Goal: Task Accomplishment & Management: Use online tool/utility

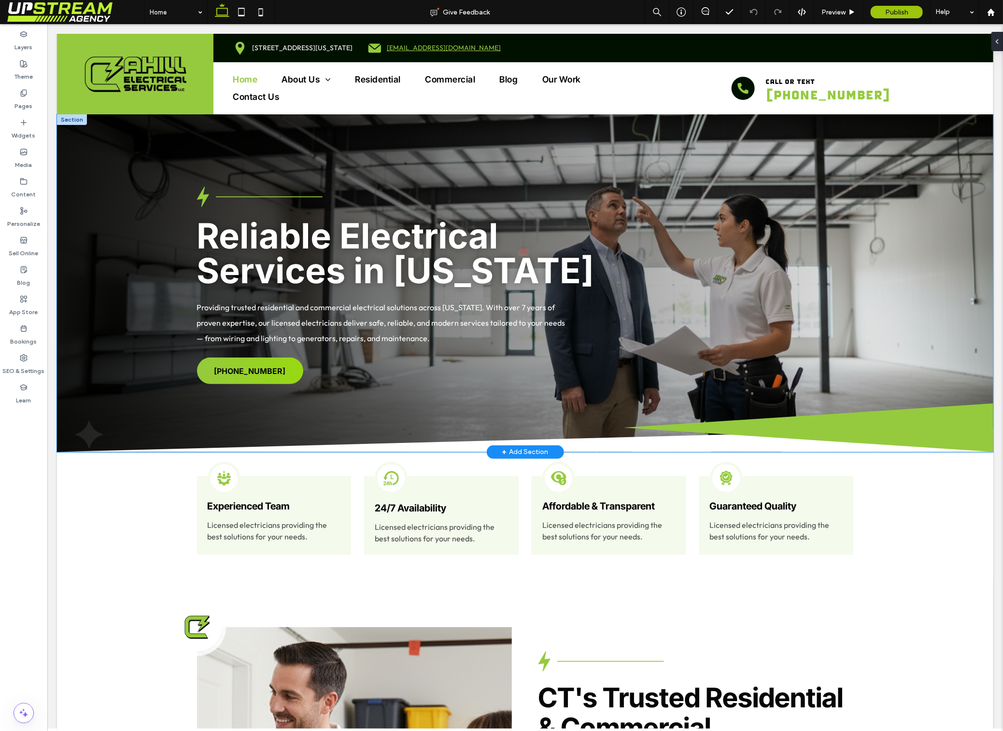
click at [252, 161] on div "Reliable Electrical Services in Connecticut Providing trusted residential and c…" at bounding box center [524, 283] width 936 height 338
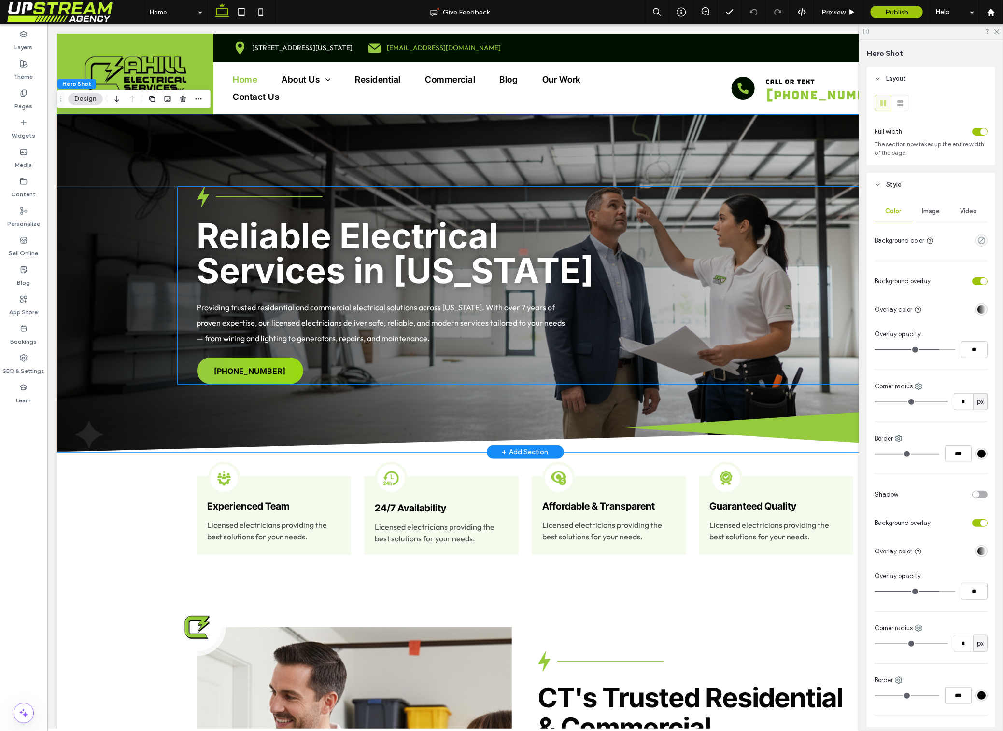
click at [355, 366] on div "Reliable Electrical Services in Connecticut Providing trusted residential and c…" at bounding box center [524, 284] width 695 height 197
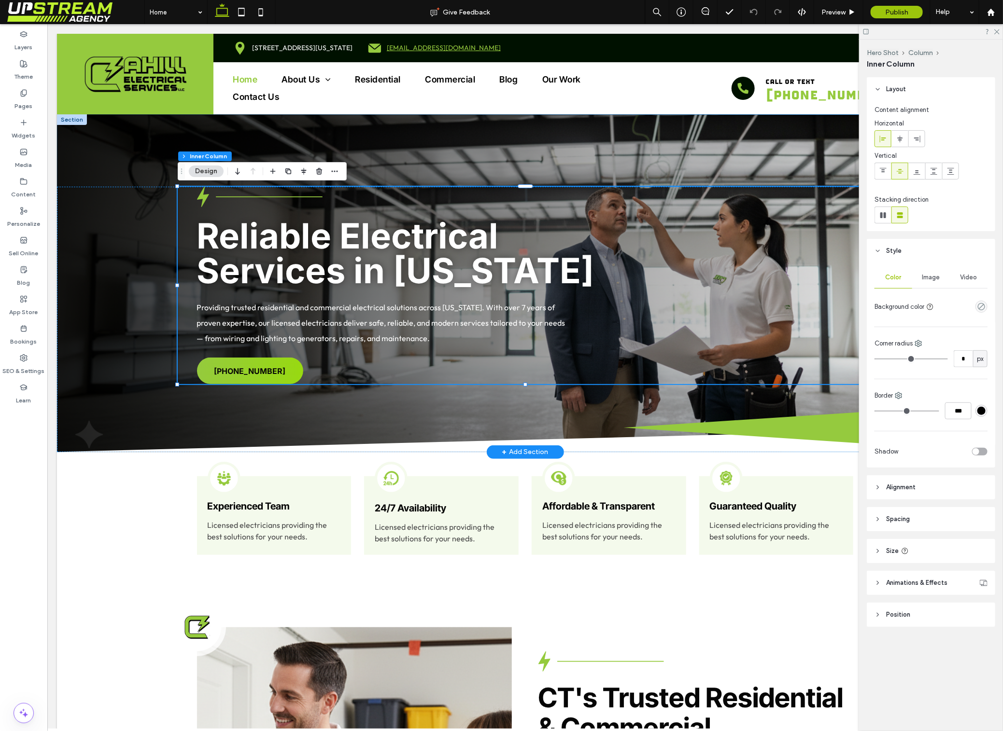
click at [187, 184] on div "Reliable Electrical Services in Connecticut Providing trusted residential and c…" at bounding box center [524, 283] width 936 height 338
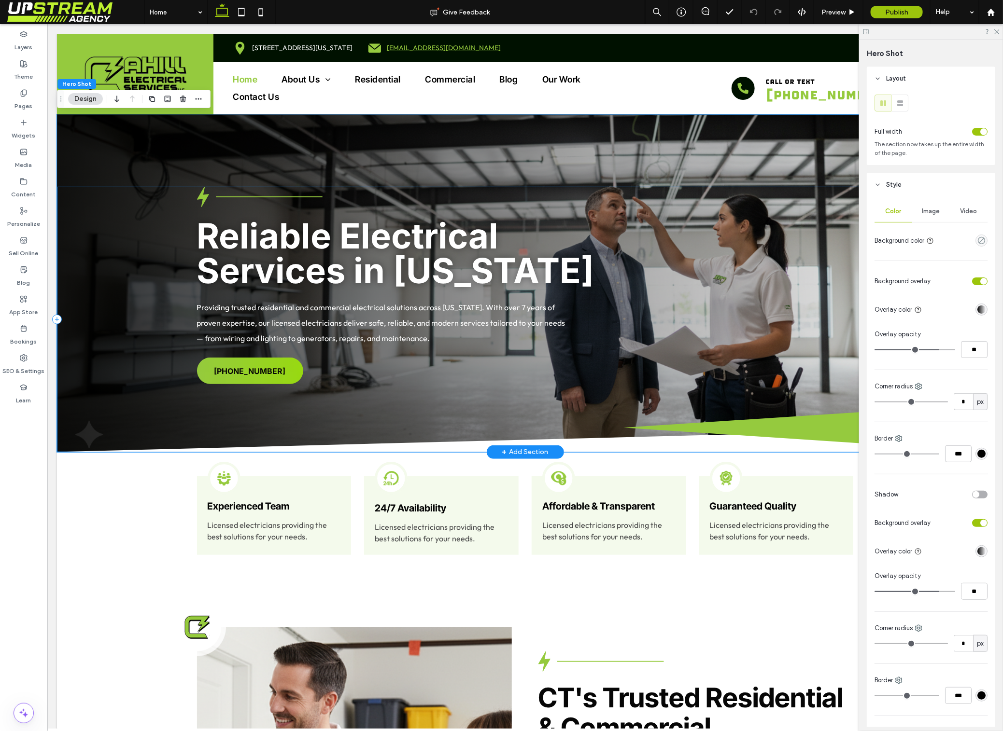
click at [128, 187] on div "Reliable Electrical Services in Connecticut Providing trusted residential and c…" at bounding box center [524, 318] width 936 height 265
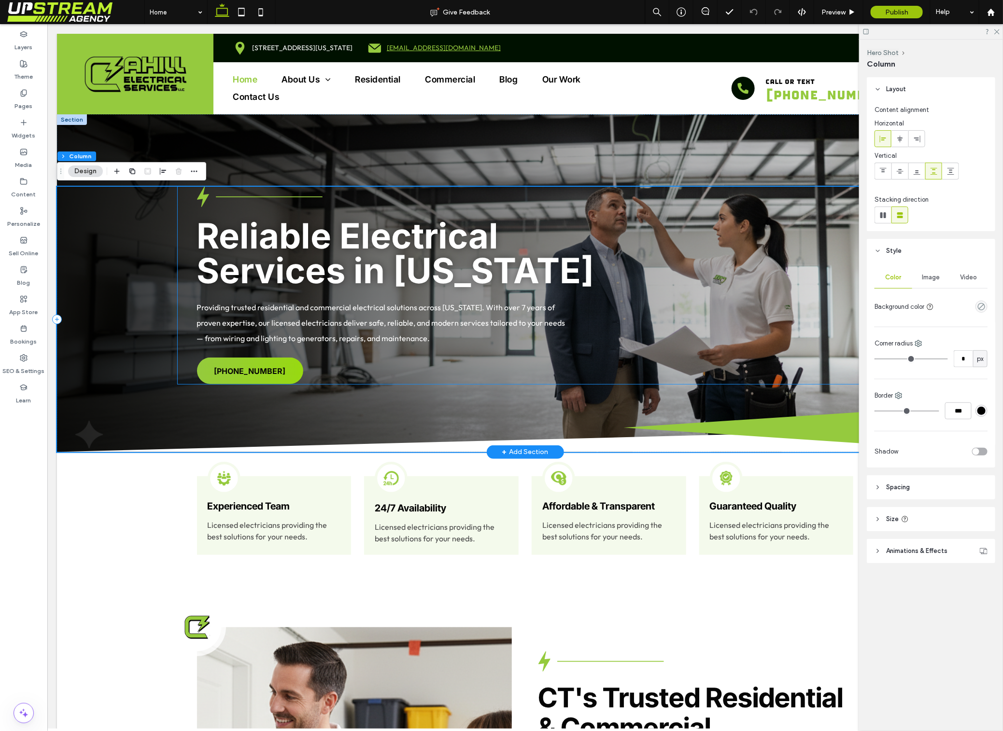
drag, startPoint x: 567, startPoint y: 243, endPoint x: 569, endPoint y: 254, distance: 11.7
click at [567, 243] on h1 "Reliable Electrical Services in Connecticut" at bounding box center [408, 253] width 425 height 70
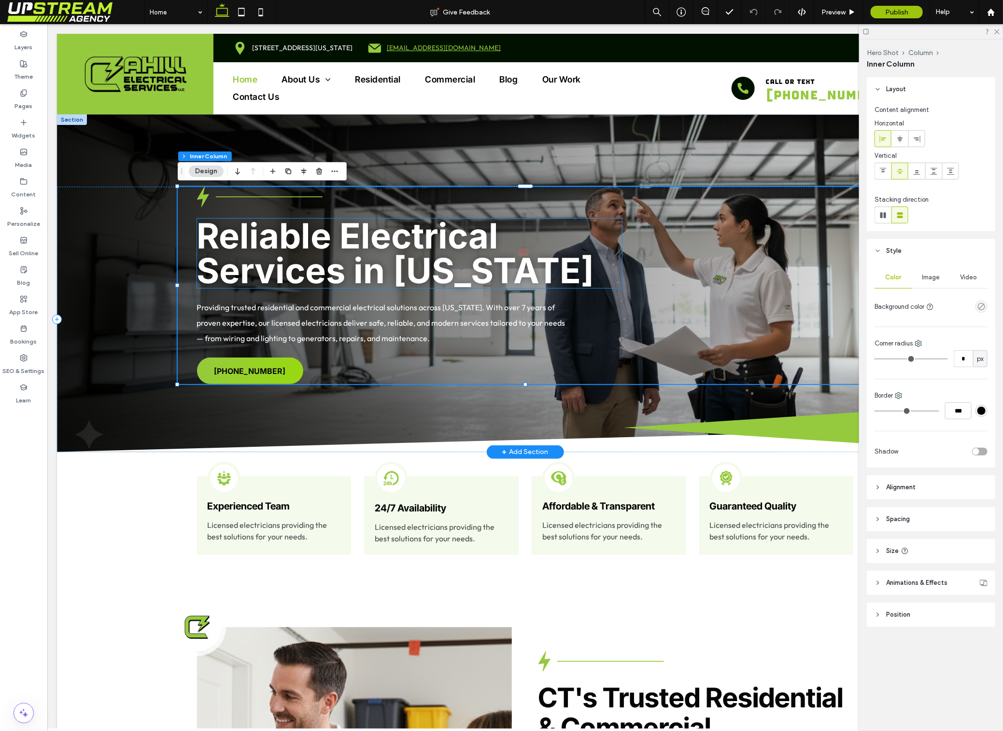
click at [594, 279] on span "Reliable Electrical Services in Connecticut" at bounding box center [394, 252] width 397 height 77
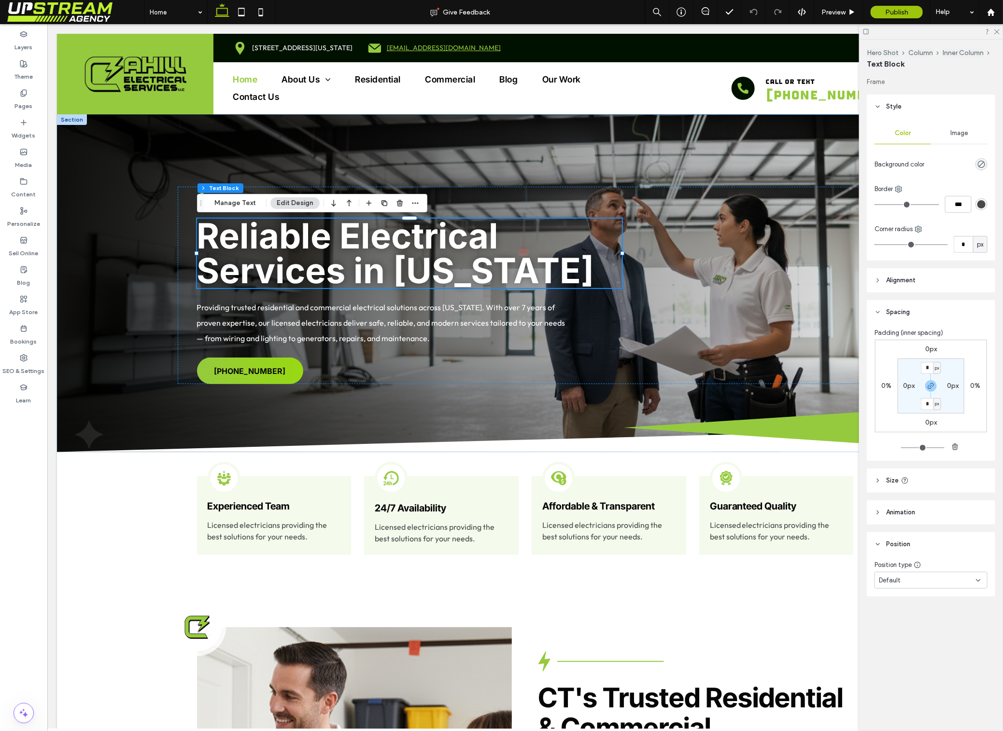
drag, startPoint x: 503, startPoint y: 172, endPoint x: 445, endPoint y: 202, distance: 65.0
click at [503, 172] on div "Reliable Electrical Services in Connecticut Providing trusted residential and c…" at bounding box center [524, 283] width 936 height 338
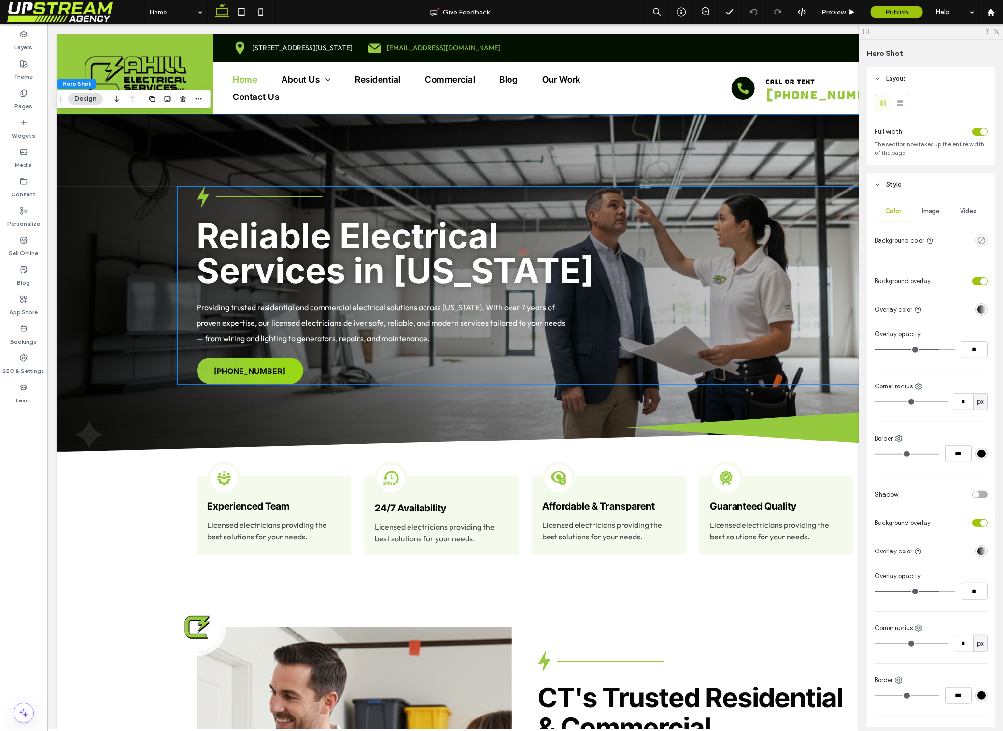
drag, startPoint x: 197, startPoint y: 243, endPoint x: 187, endPoint y: 244, distance: 10.1
click at [197, 243] on span "Reliable Electrical Services in Connecticut" at bounding box center [394, 252] width 397 height 77
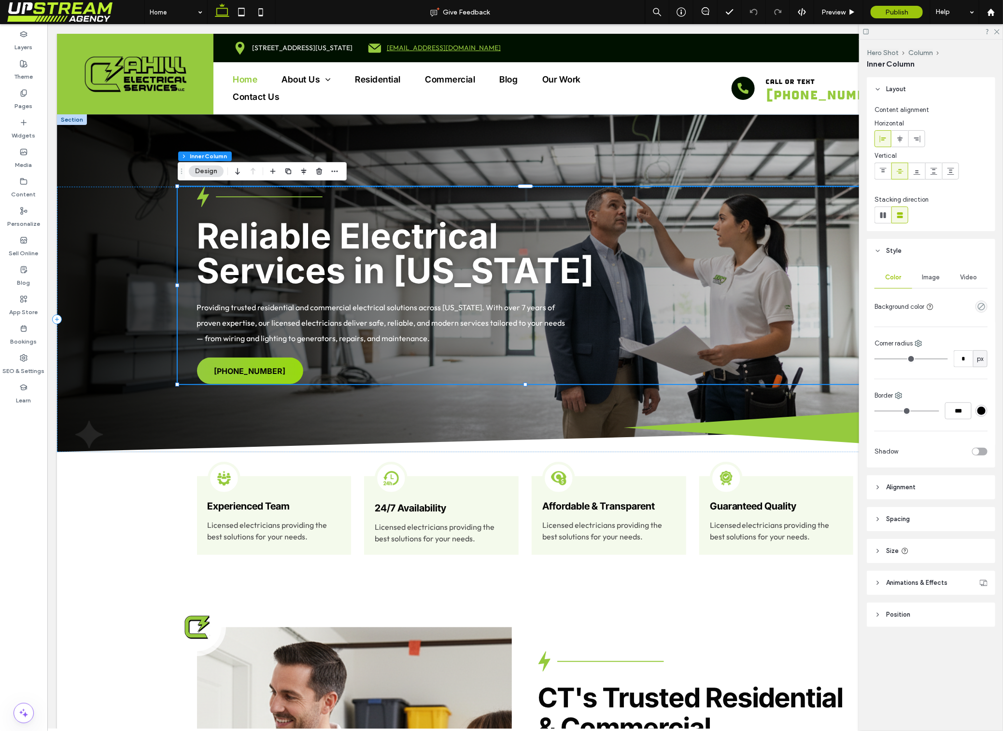
drag, startPoint x: 185, startPoint y: 244, endPoint x: 166, endPoint y: 241, distance: 19.6
click at [185, 244] on div "Reliable Electrical Services in Connecticut Providing trusted residential and c…" at bounding box center [524, 284] width 695 height 197
drag, startPoint x: 140, startPoint y: 241, endPoint x: 147, endPoint y: 222, distance: 20.6
click at [140, 241] on div "Reliable Electrical Services in Connecticut Providing trusted residential and c…" at bounding box center [524, 318] width 936 height 265
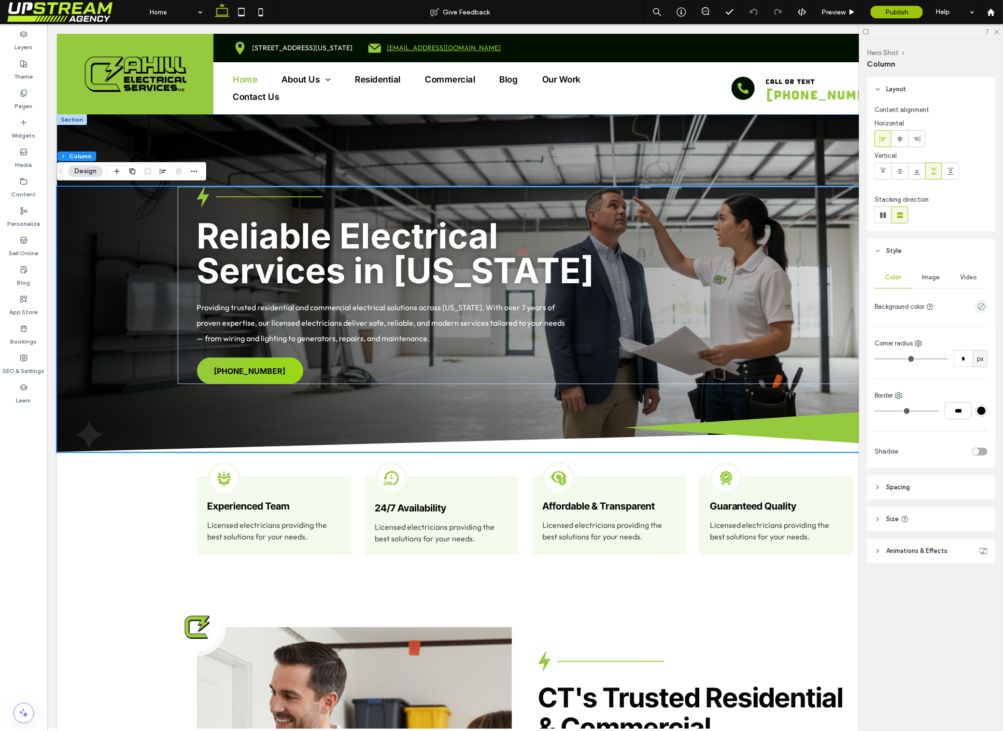
click at [217, 133] on div "Reliable Electrical Services in Connecticut Providing trusted residential and c…" at bounding box center [524, 283] width 936 height 338
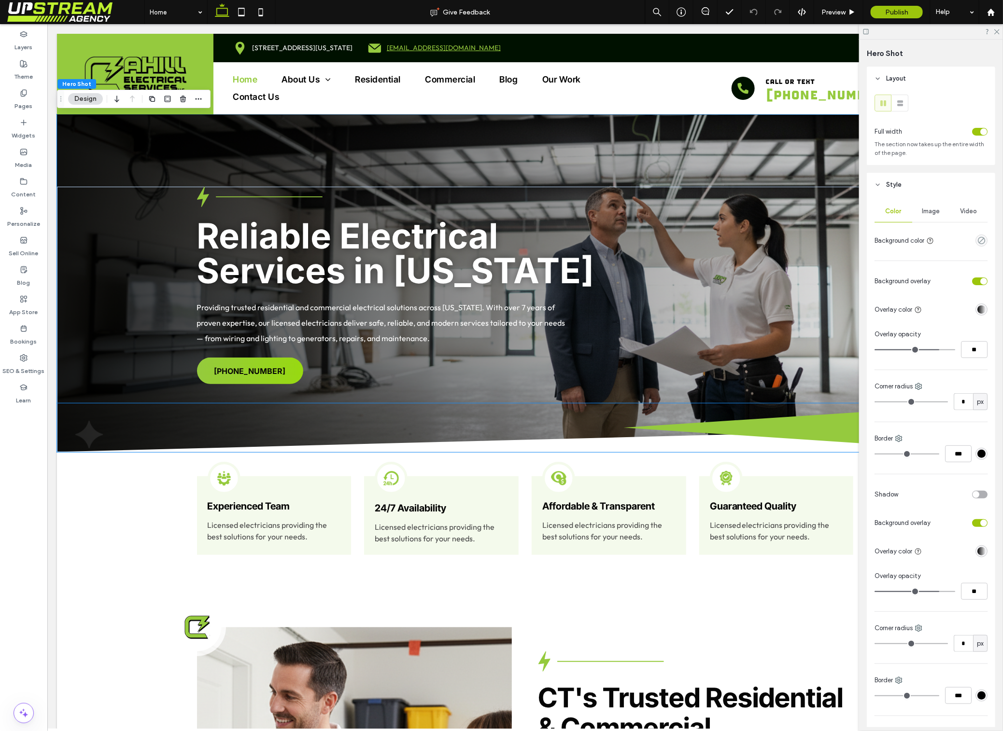
click at [462, 419] on img at bounding box center [524, 427] width 936 height 49
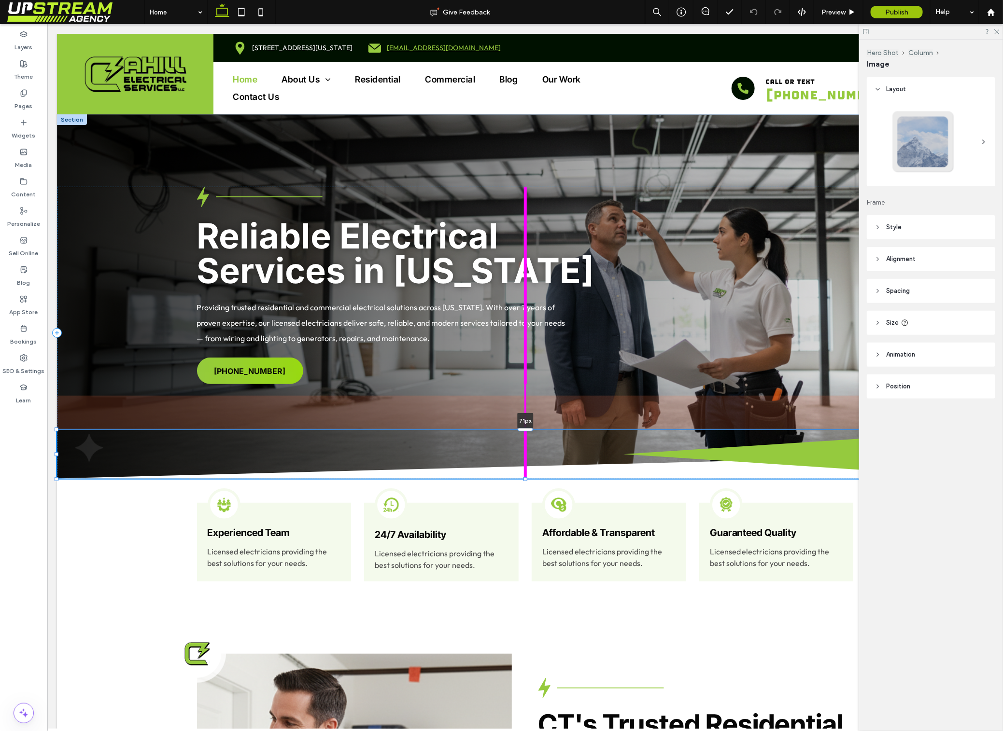
drag, startPoint x: 527, startPoint y: 404, endPoint x: 528, endPoint y: 438, distance: 34.3
click at [528, 438] on div "Reliable Electrical Services in Connecticut Providing trusted residential and c…" at bounding box center [524, 296] width 936 height 364
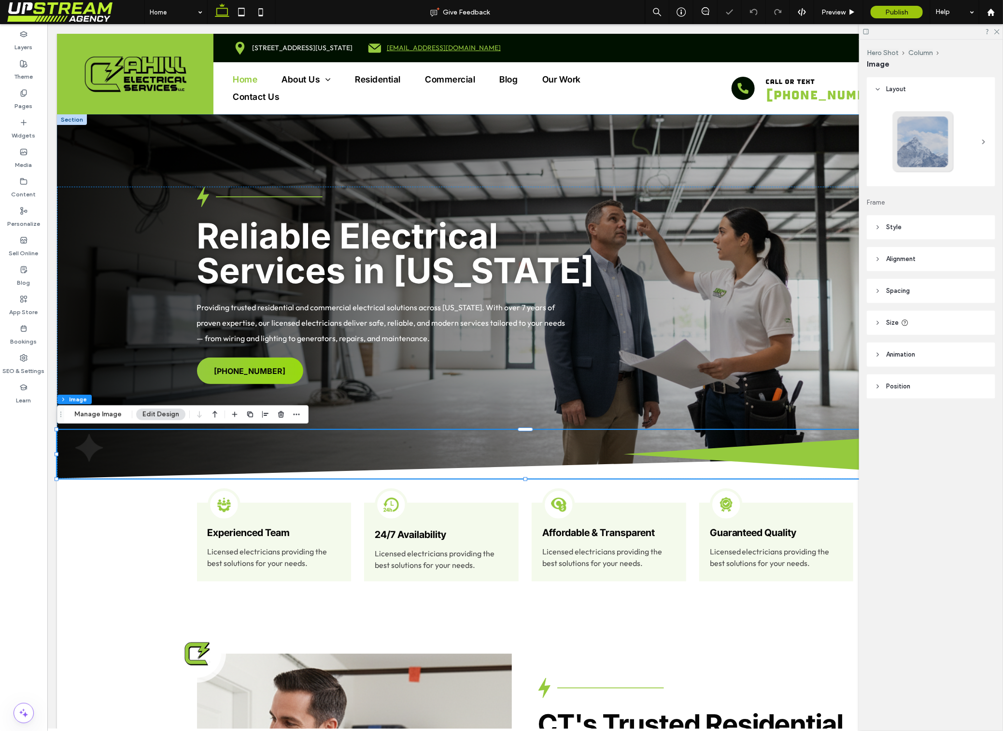
drag, startPoint x: 516, startPoint y: 152, endPoint x: 511, endPoint y: 167, distance: 15.1
click at [516, 152] on div "Reliable Electrical Services in Connecticut Providing trusted residential and c…" at bounding box center [524, 296] width 936 height 364
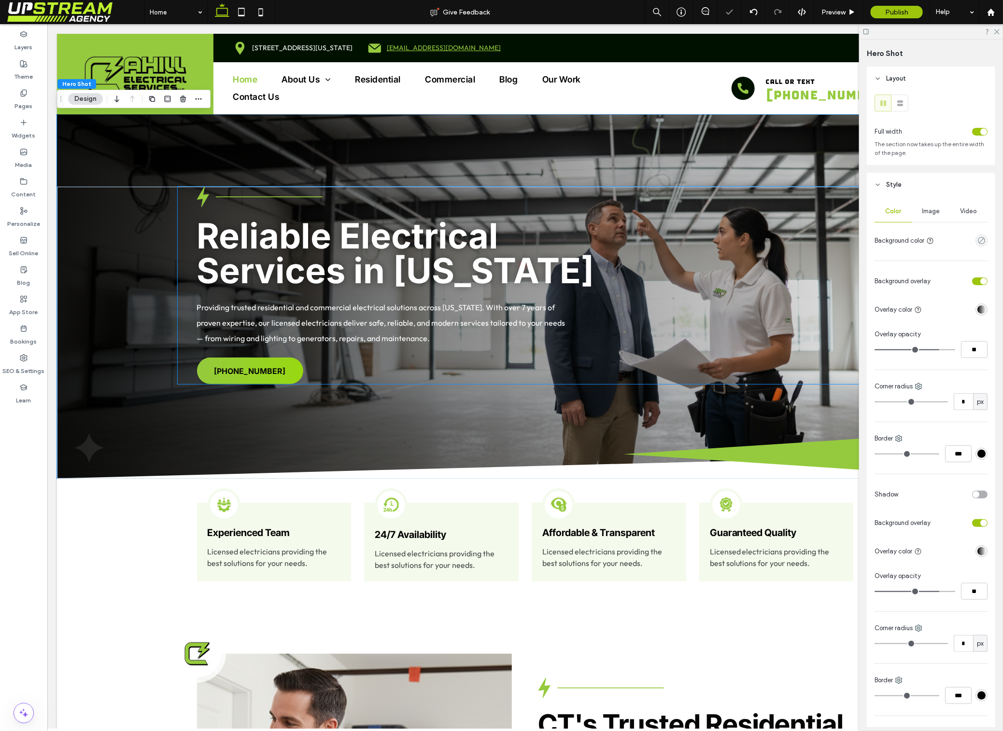
click at [470, 251] on span "Reliable Electrical Services in Connecticut" at bounding box center [394, 252] width 397 height 77
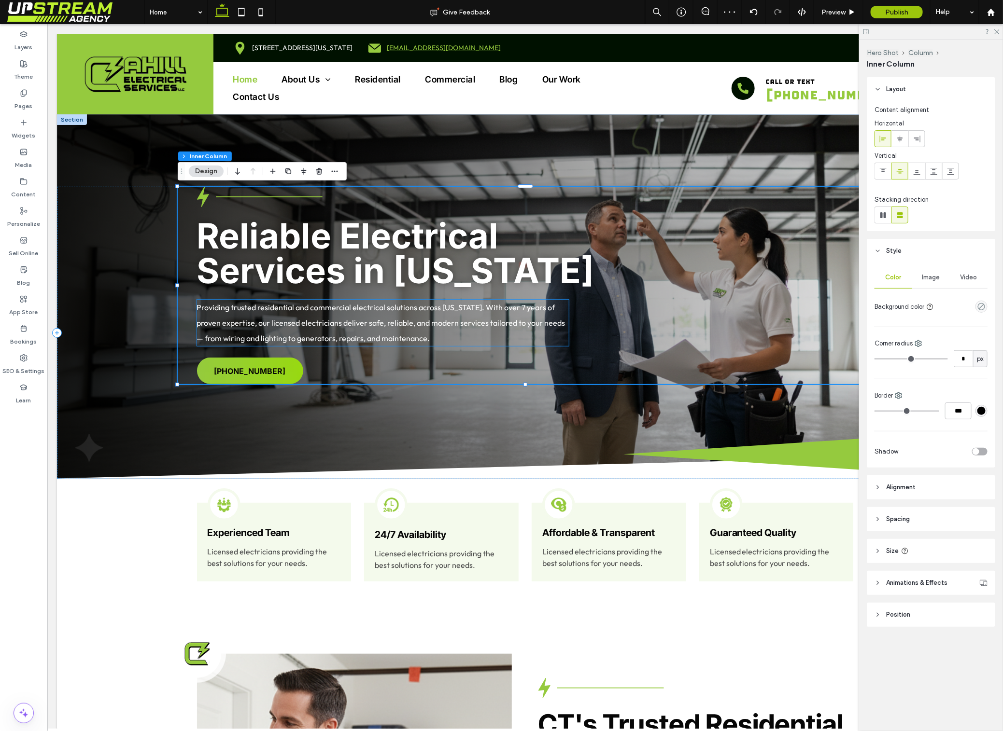
drag, startPoint x: 431, startPoint y: 315, endPoint x: 430, endPoint y: 307, distance: 8.3
click at [431, 315] on p "Providing trusted residential and commercial electrical solutions across Connec…" at bounding box center [382, 322] width 372 height 46
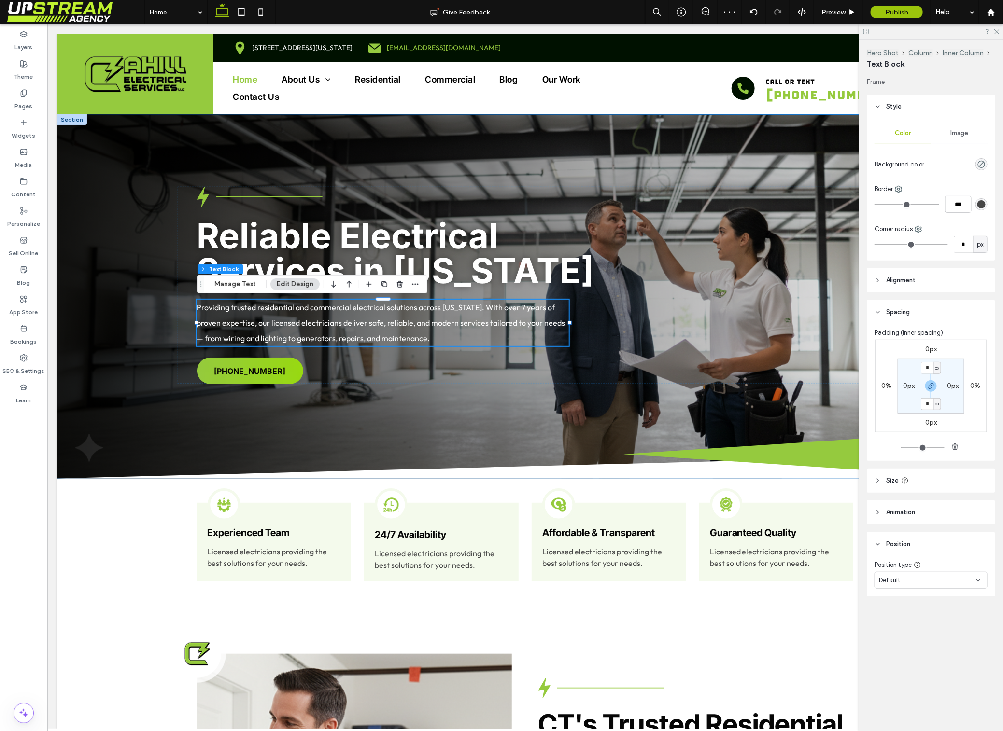
click at [461, 137] on div "Reliable Electrical Services in Connecticut Providing trusted residential and c…" at bounding box center [524, 296] width 936 height 364
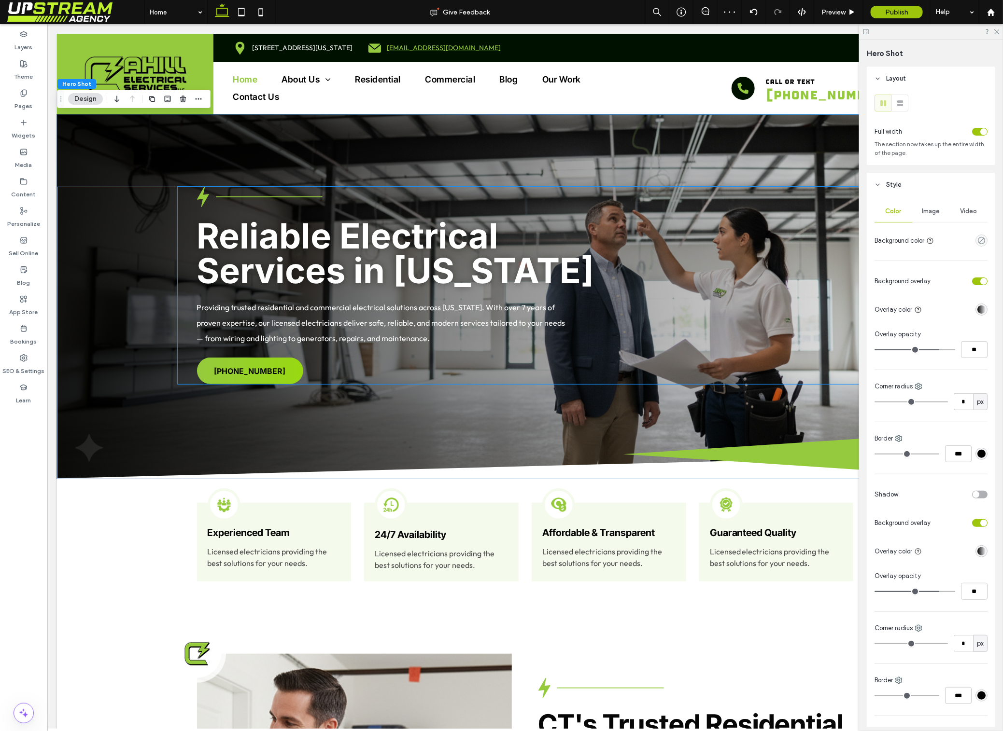
click at [447, 258] on span "Reliable Electrical Services in Connecticut" at bounding box center [394, 252] width 397 height 77
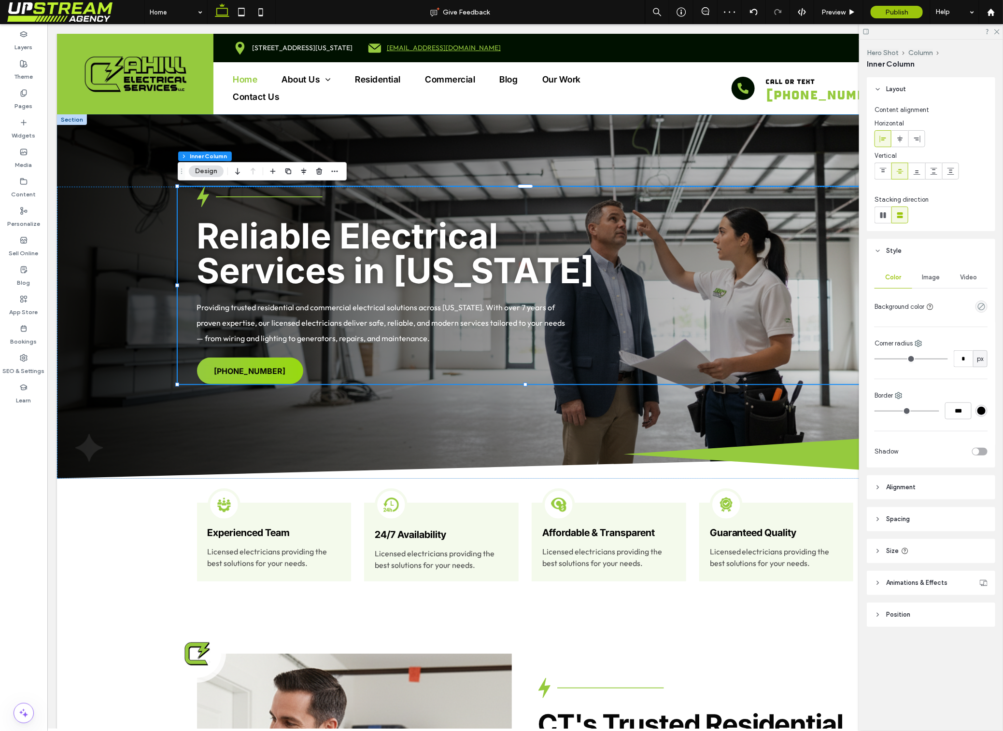
click at [434, 161] on div "Reliable Electrical Services in Connecticut Providing trusted residential and c…" at bounding box center [524, 296] width 936 height 364
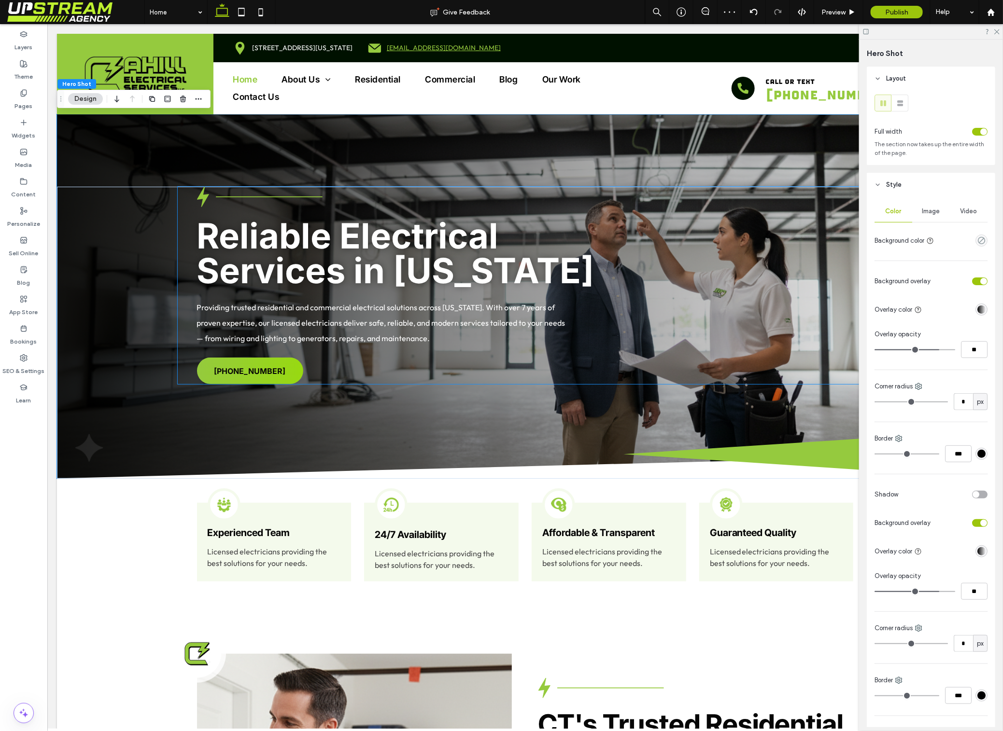
click at [196, 225] on span "Reliable Electrical Services in Connecticut" at bounding box center [394, 252] width 397 height 77
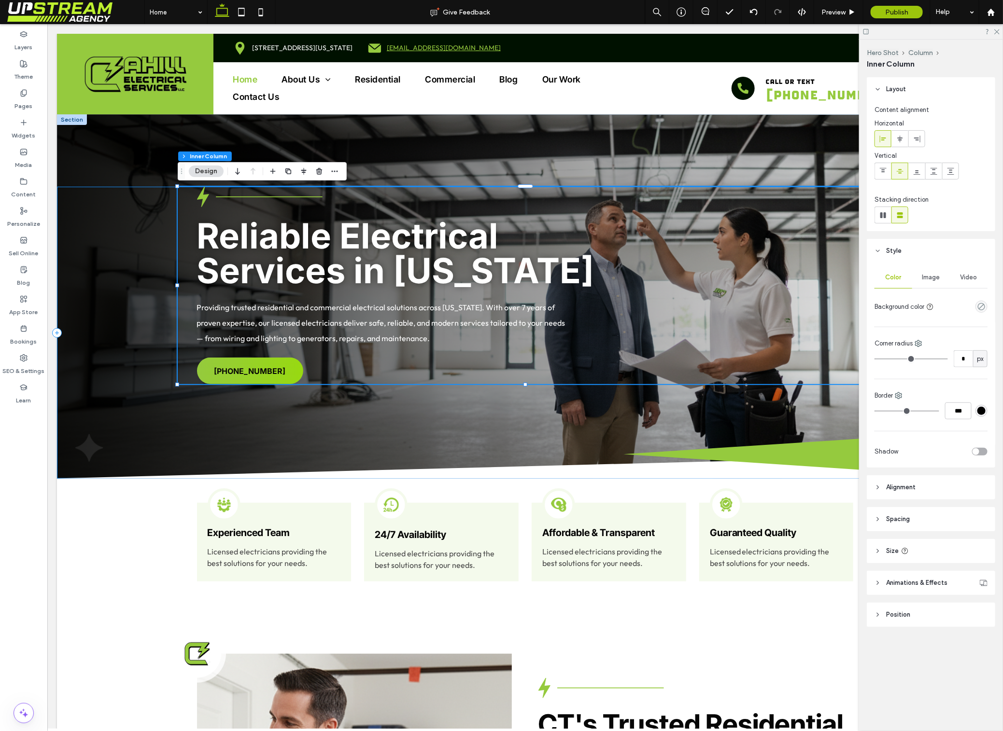
click at [148, 235] on div "Reliable Electrical Services in Connecticut Providing trusted residential and c…" at bounding box center [524, 332] width 936 height 292
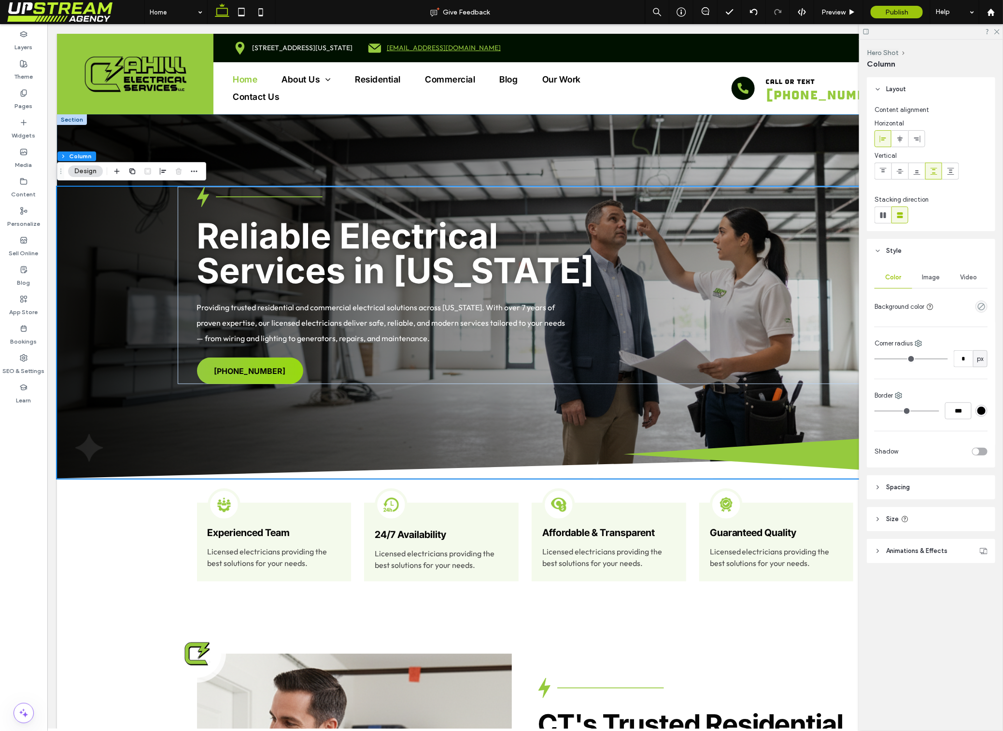
click at [221, 140] on div "Reliable Electrical Services in Connecticut Providing trusted residential and c…" at bounding box center [524, 296] width 936 height 364
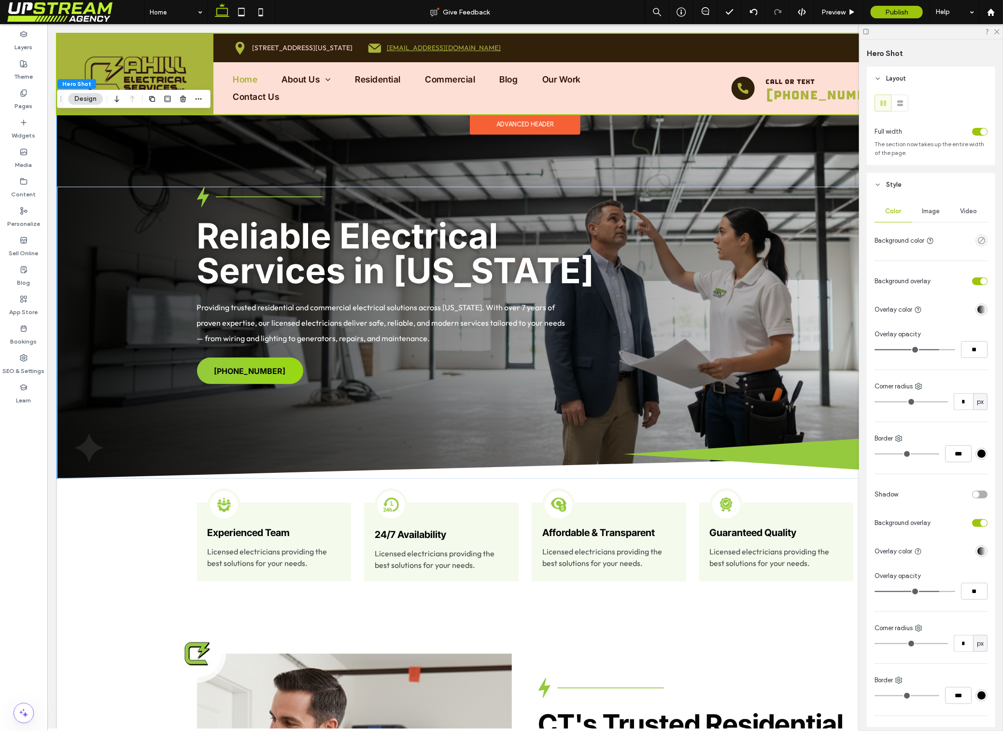
click at [142, 114] on div "Advanced Header" at bounding box center [524, 114] width 936 height 1
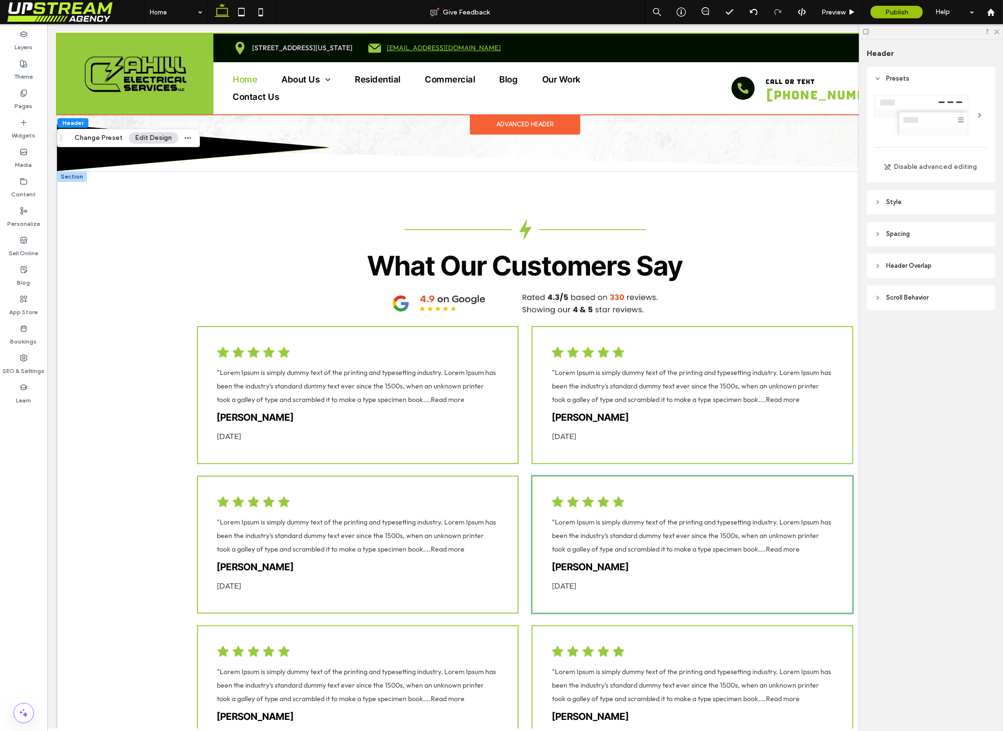
scroll to position [2095, 0]
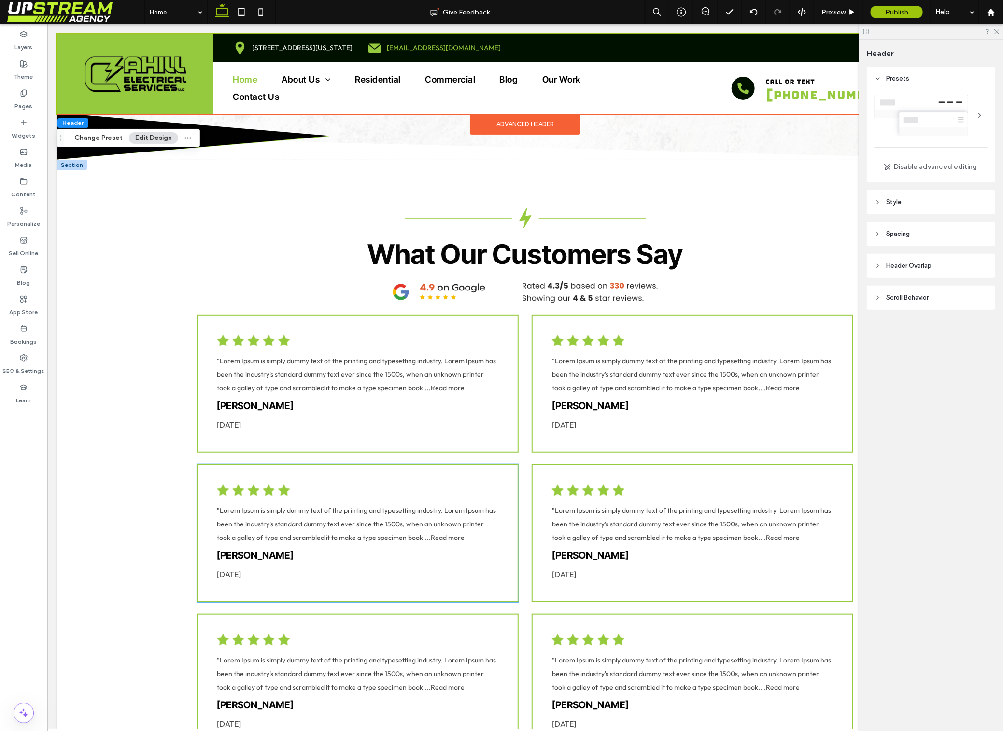
click at [391, 518] on span ""Lorem Ipsum is simply dummy text of the printing and typesetting industry. Lor…" at bounding box center [356, 524] width 279 height 36
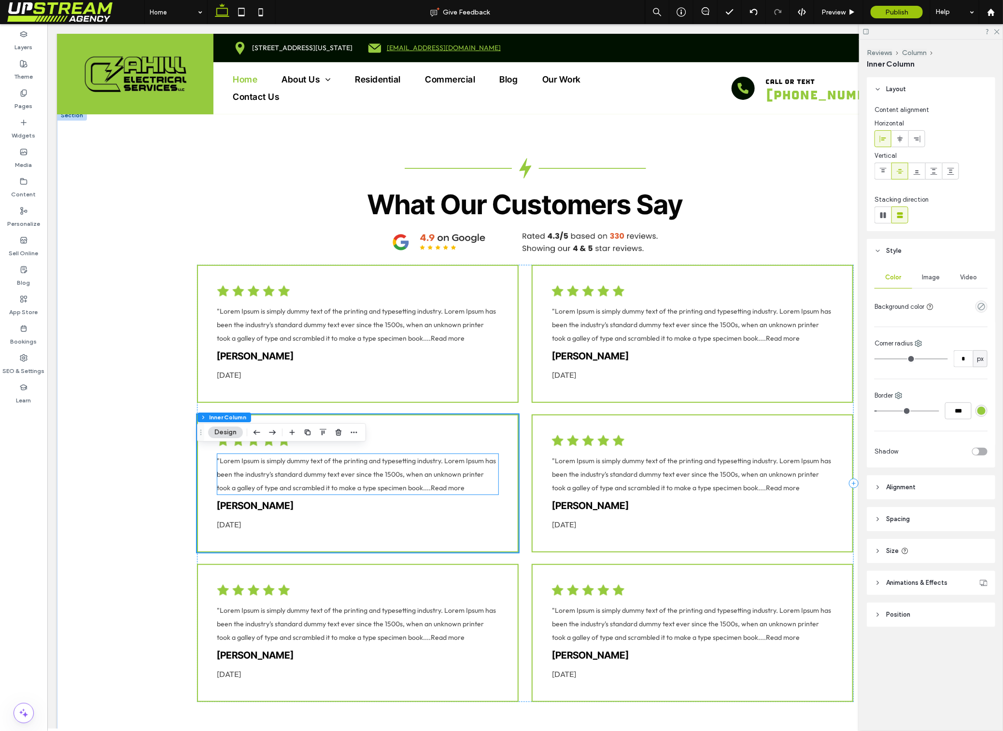
scroll to position [2178, 0]
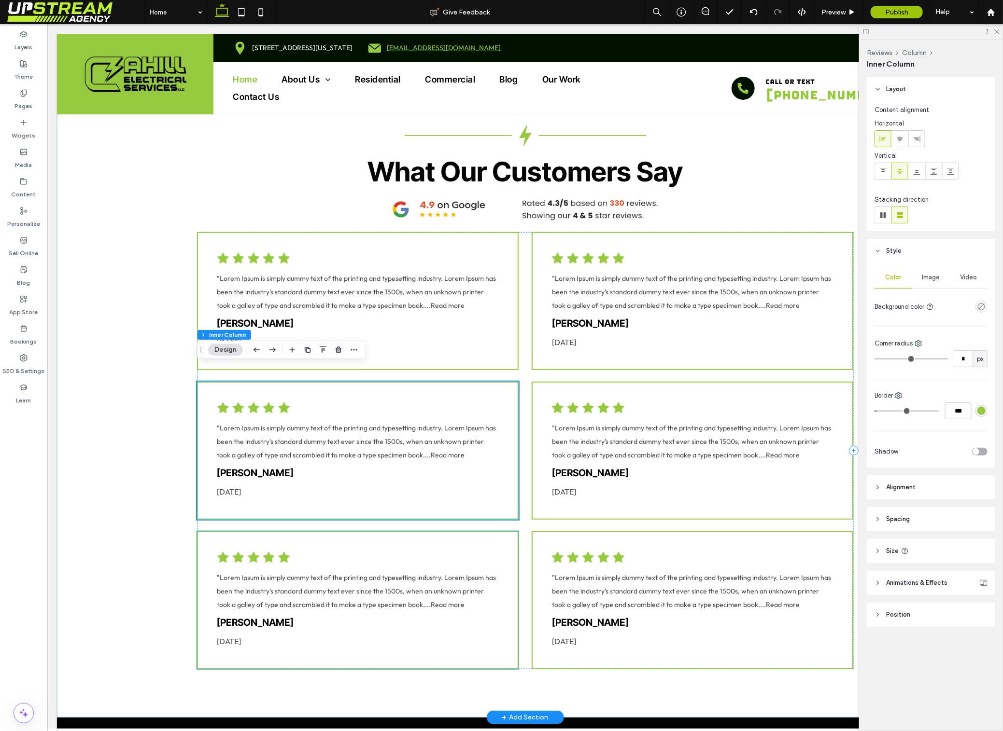
click at [437, 531] on div ""Lorem Ipsum is simply dummy text of the printing and typesetting industry. Lor…" at bounding box center [356, 600] width 321 height 138
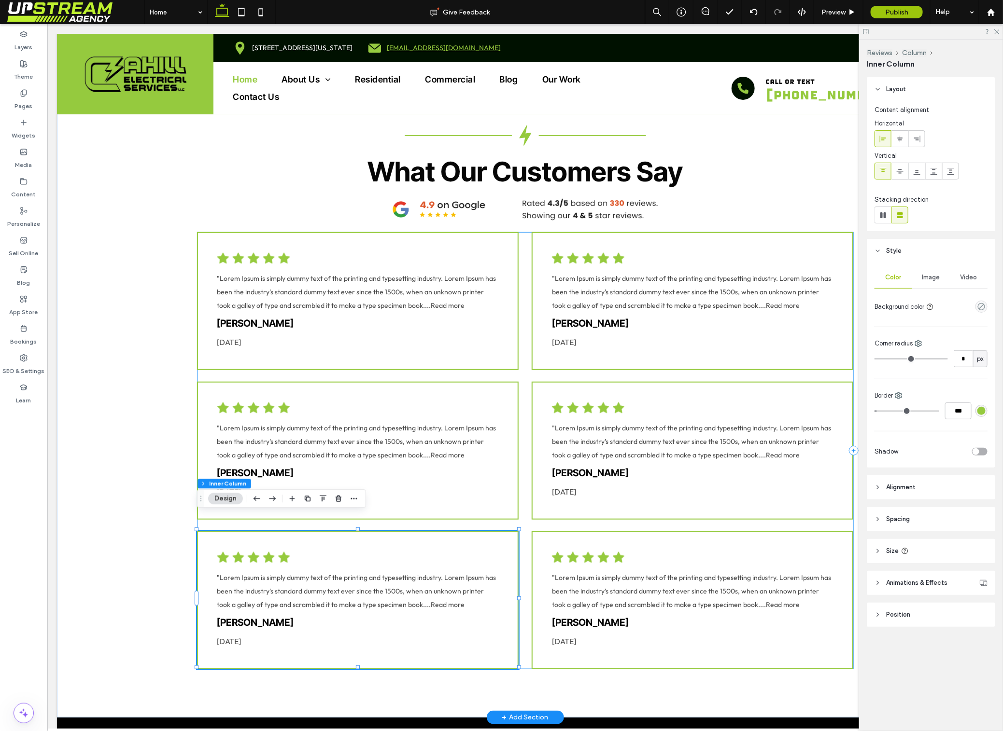
click at [526, 517] on div ""Lorem Ipsum is simply dummy text of the printing and typesetting industry. Lor…" at bounding box center [524, 450] width 657 height 437
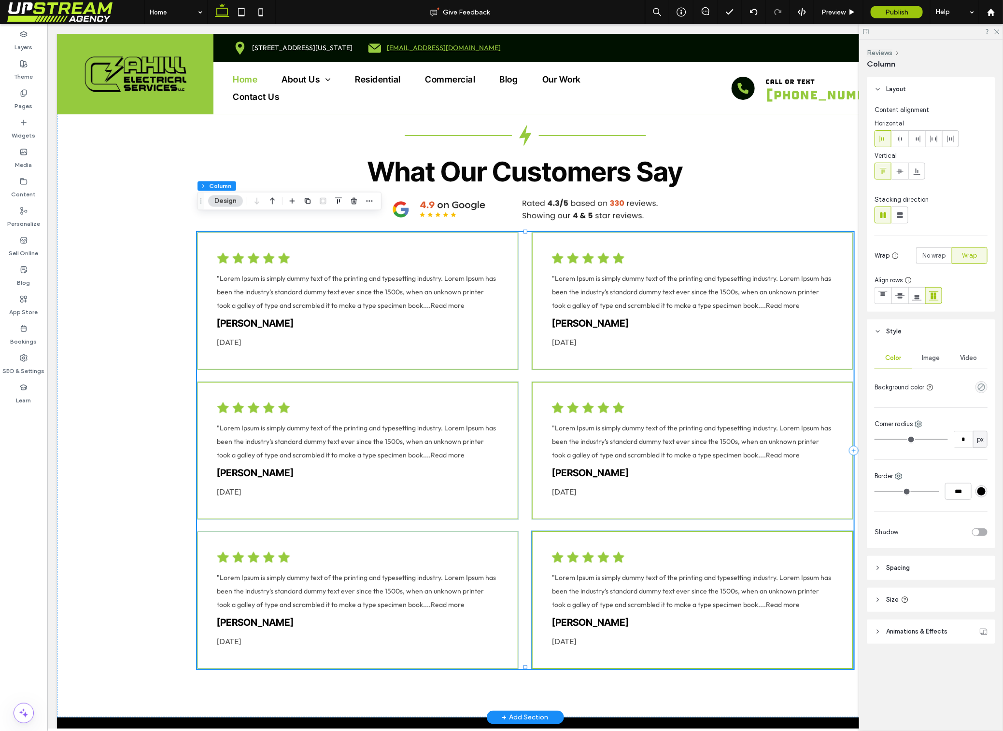
click at [534, 531] on div ""Lorem Ipsum is simply dummy text of the printing and typesetting industry. Lor…" at bounding box center [691, 600] width 321 height 138
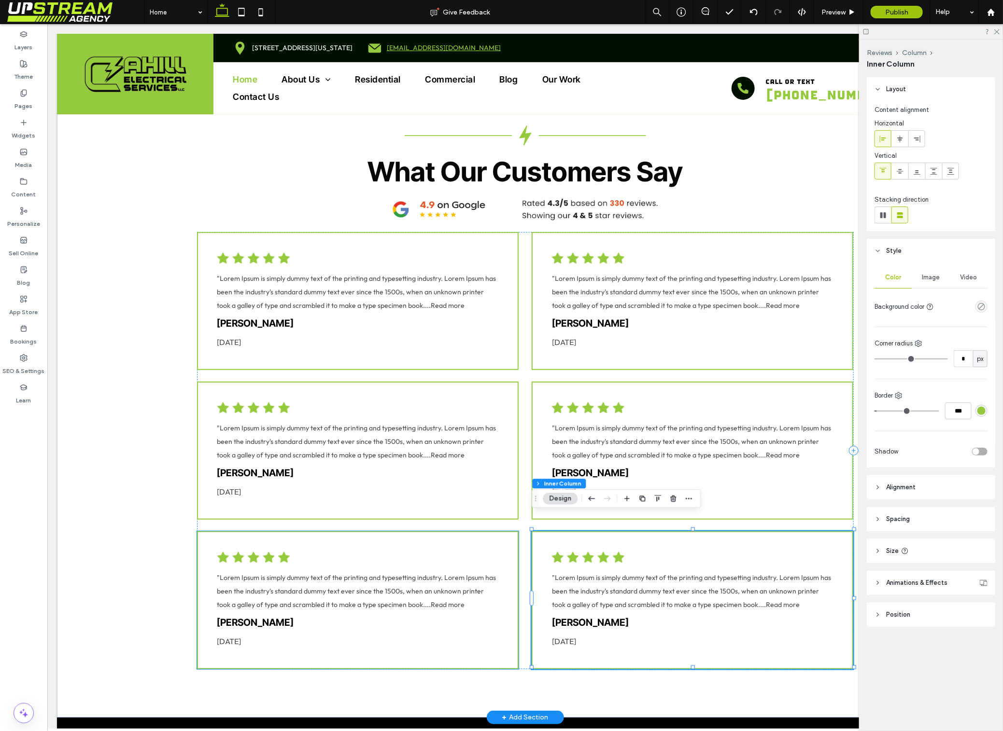
click at [494, 531] on div ""Lorem Ipsum is simply dummy text of the printing and typesetting industry. Lor…" at bounding box center [356, 600] width 321 height 138
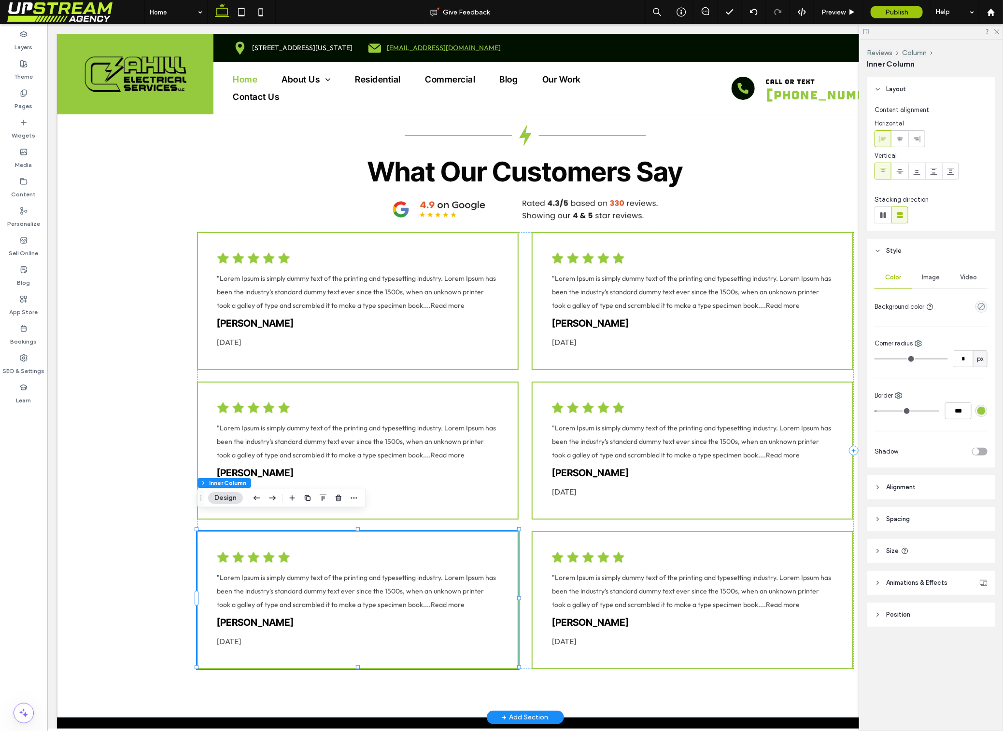
scroll to position [2178, 0]
click at [497, 532] on div ""Lorem Ipsum is simply dummy text of the printing and typesetting industry. Lor…" at bounding box center [356, 600] width 321 height 138
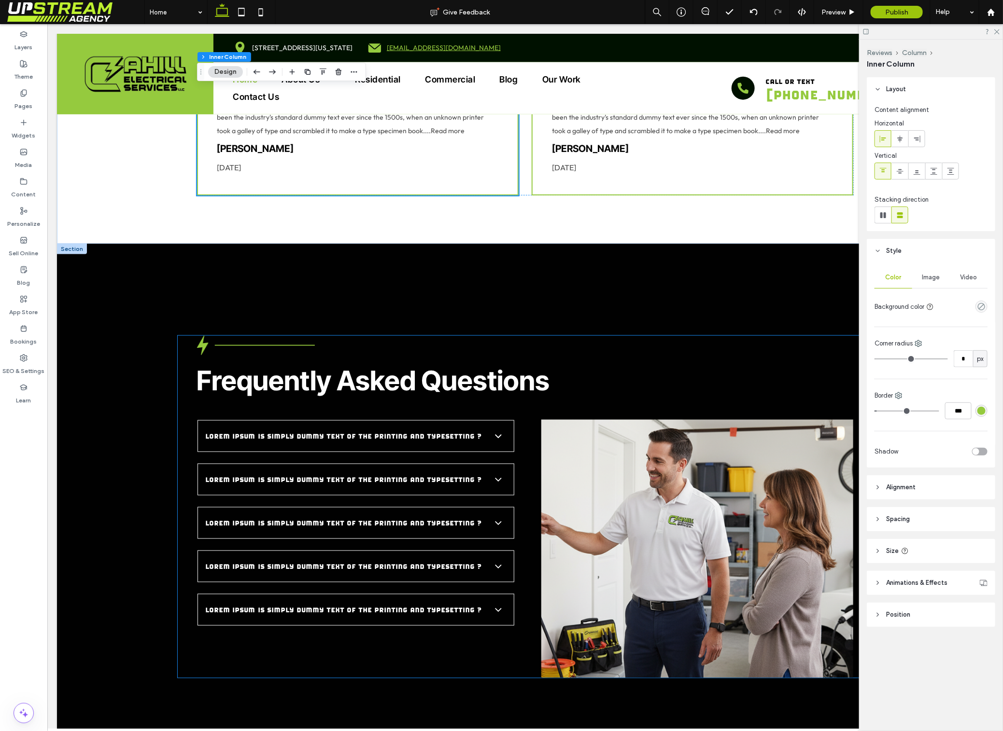
scroll to position [2653, 0]
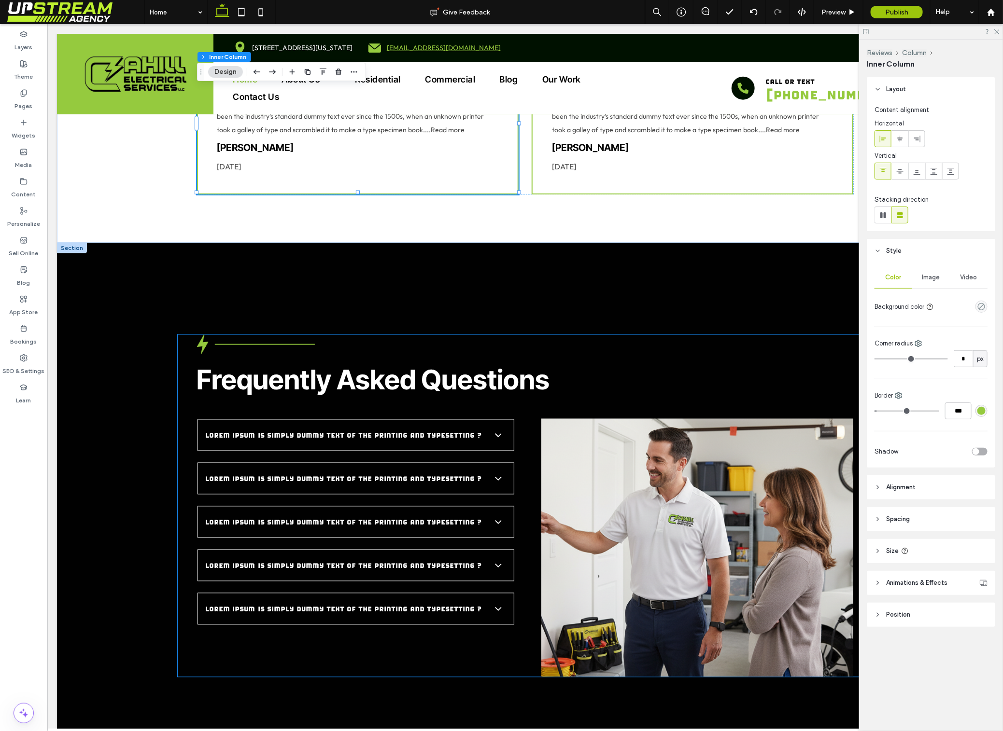
click at [447, 429] on span "Lorem Ipsum is simply dummy text of the printing and typesetting ?" at bounding box center [345, 435] width 281 height 12
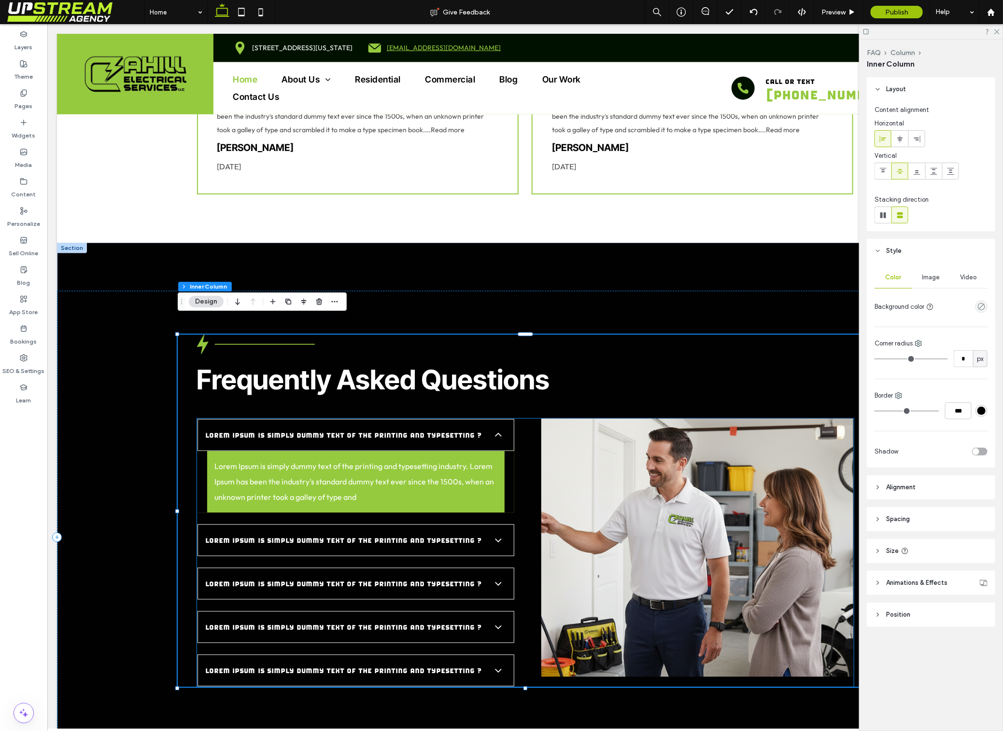
click at [293, 432] on div "Lorem Ipsum is simply dummy text of the printing and typesetting ?" at bounding box center [355, 435] width 317 height 32
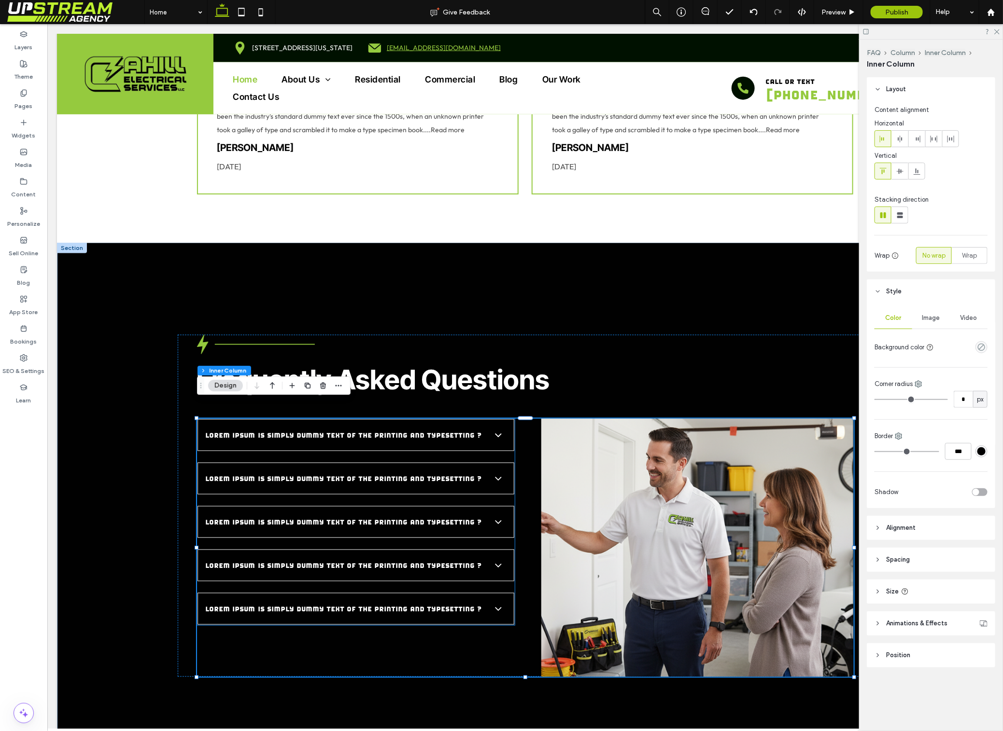
click at [265, 426] on div "Lorem Ipsum is simply dummy text of the printing and typesetting ?" at bounding box center [355, 435] width 317 height 32
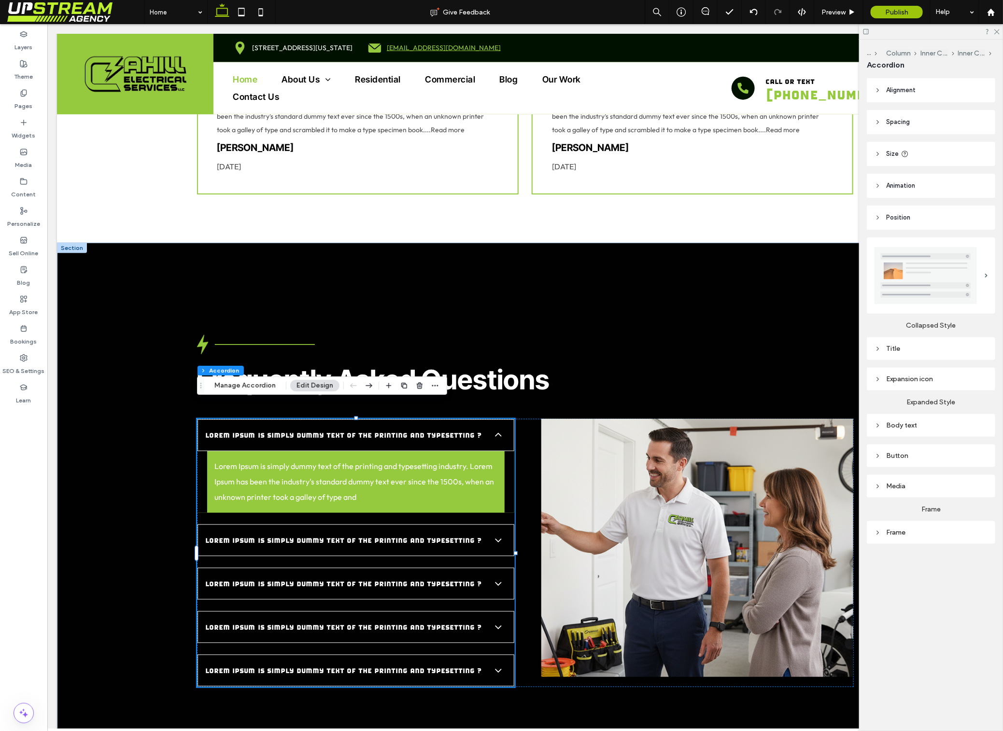
click at [228, 385] on button "Manage Accordion" at bounding box center [245, 386] width 74 height 12
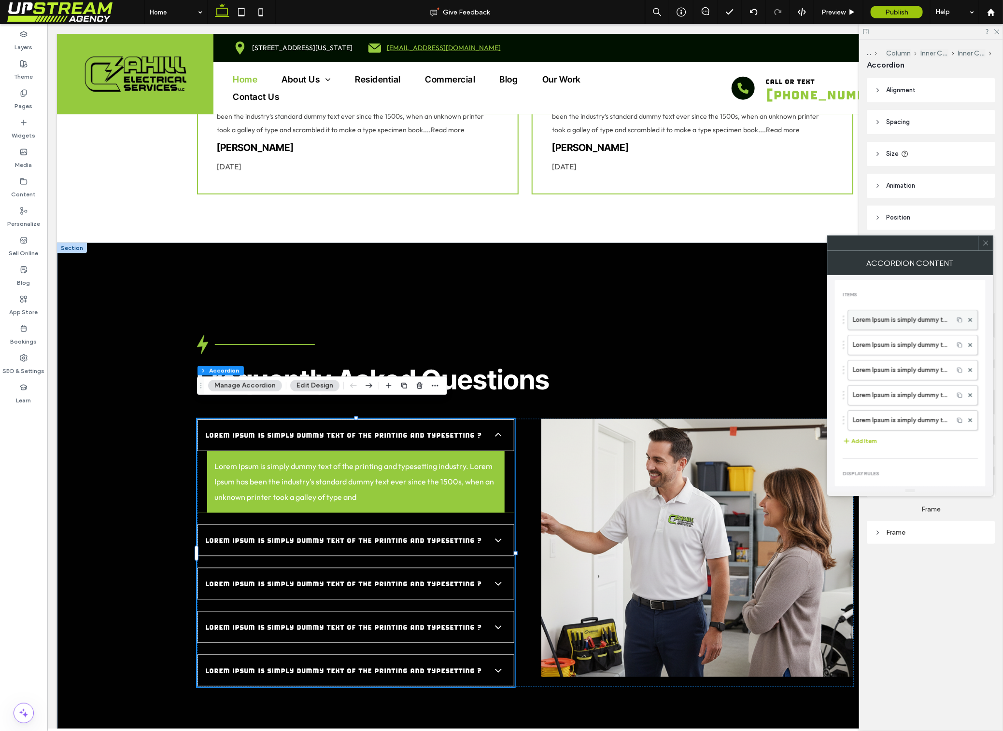
click at [886, 312] on label "Lorem Ipsum is simply dummy text of the printing and typesetting ?" at bounding box center [900, 319] width 96 height 19
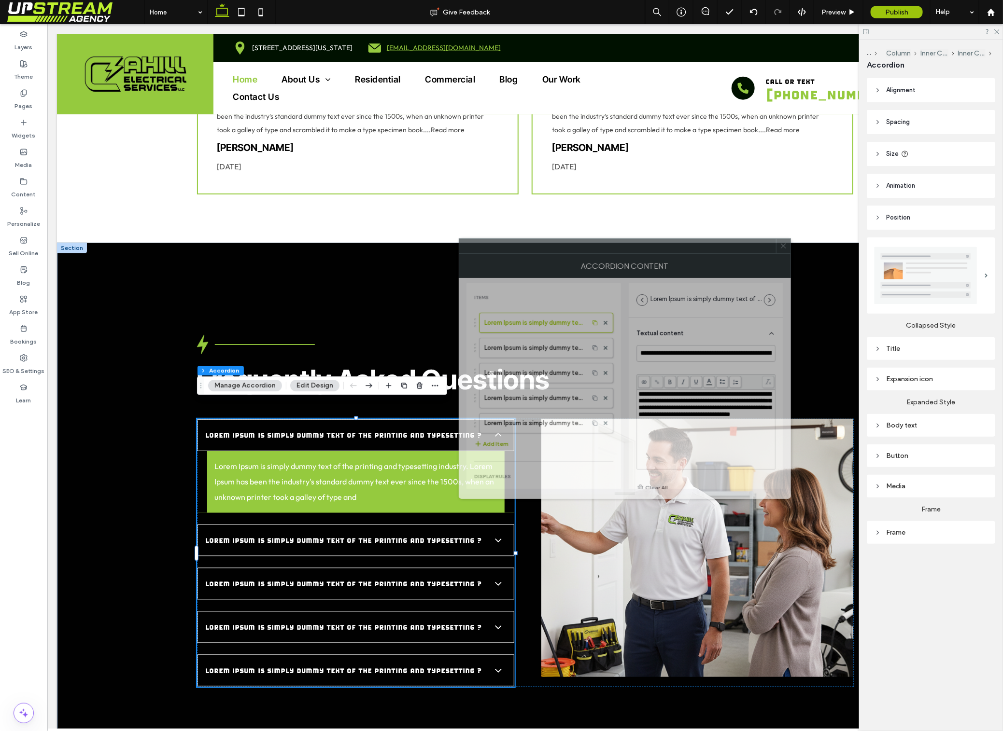
drag, startPoint x: 910, startPoint y: 247, endPoint x: 682, endPoint y: 276, distance: 229.7
click at [682, 247] on div at bounding box center [617, 246] width 317 height 14
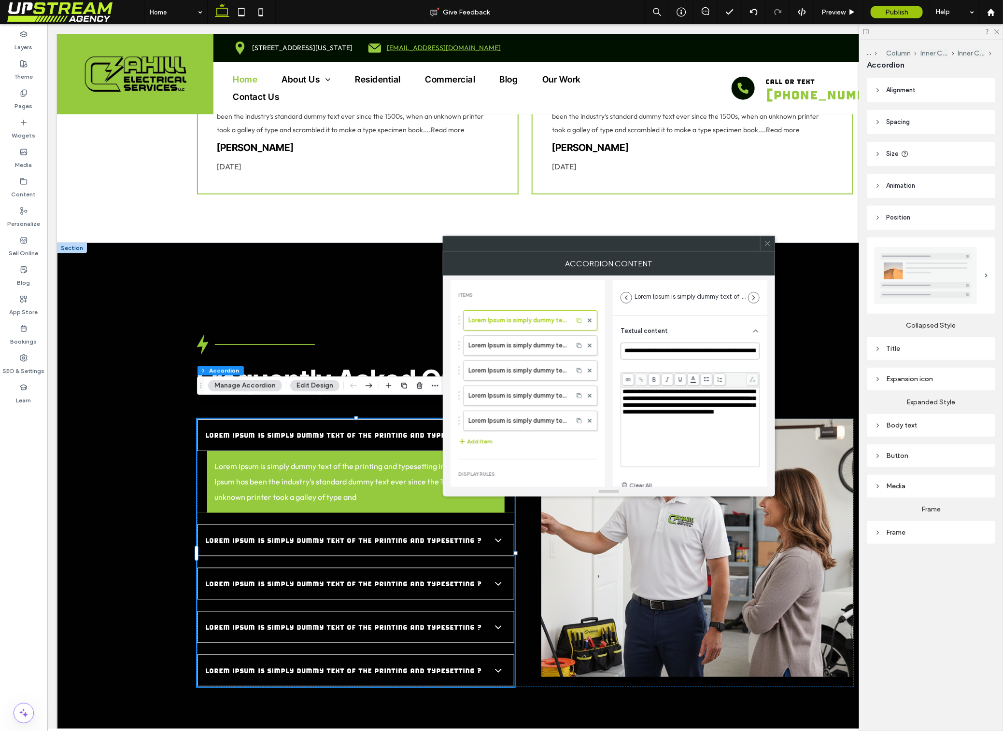
click at [666, 351] on input "**********" at bounding box center [689, 351] width 139 height 17
paste input
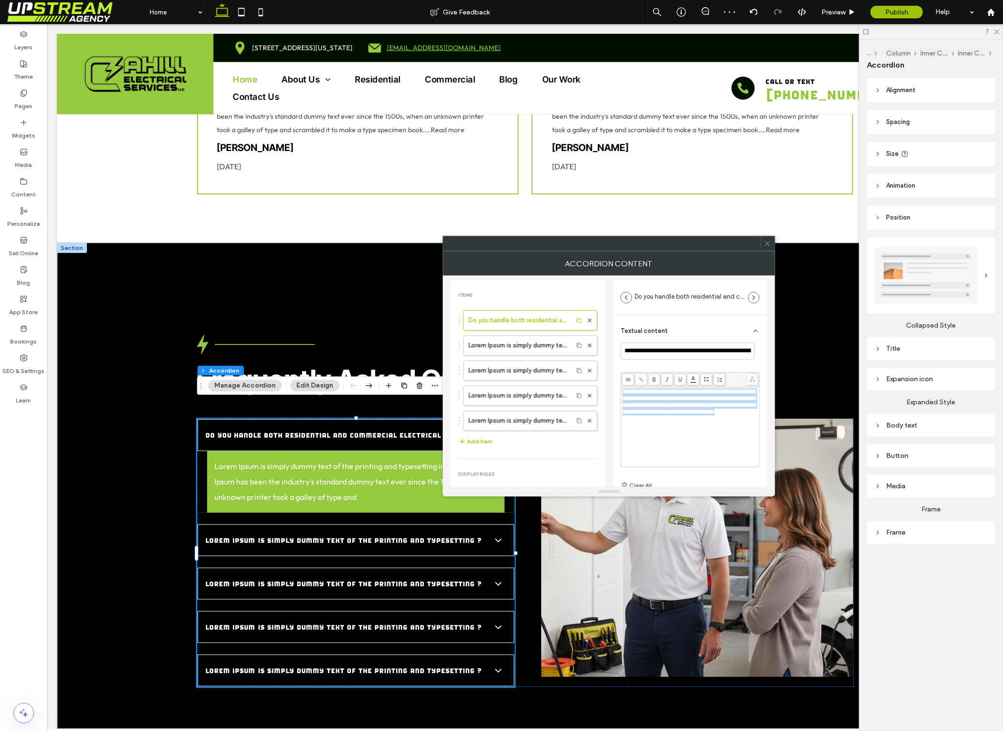
drag, startPoint x: 709, startPoint y: 442, endPoint x: 631, endPoint y: 384, distance: 96.3
click at [631, 384] on div "**********" at bounding box center [689, 419] width 139 height 95
click at [670, 447] on div "**********" at bounding box center [690, 427] width 136 height 77
click at [502, 348] on label "Lorem Ipsum is simply dummy text of the printing and typesetting ?" at bounding box center [517, 345] width 99 height 19
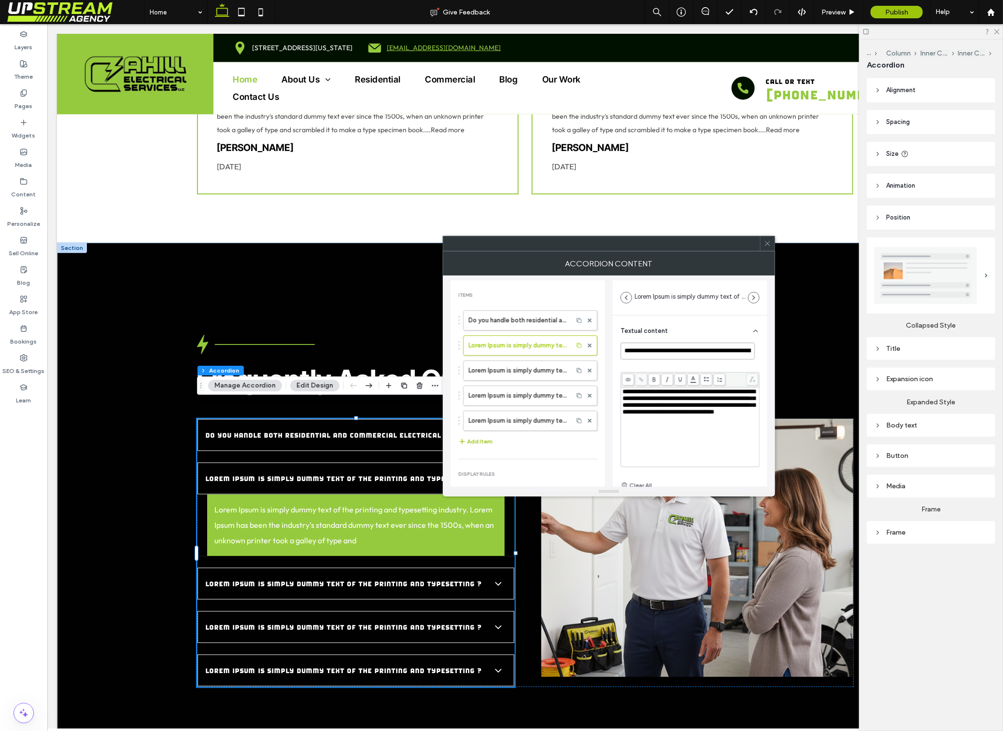
click at [648, 349] on input "**********" at bounding box center [687, 351] width 134 height 17
paste input
drag, startPoint x: 693, startPoint y: 428, endPoint x: 716, endPoint y: 416, distance: 26.4
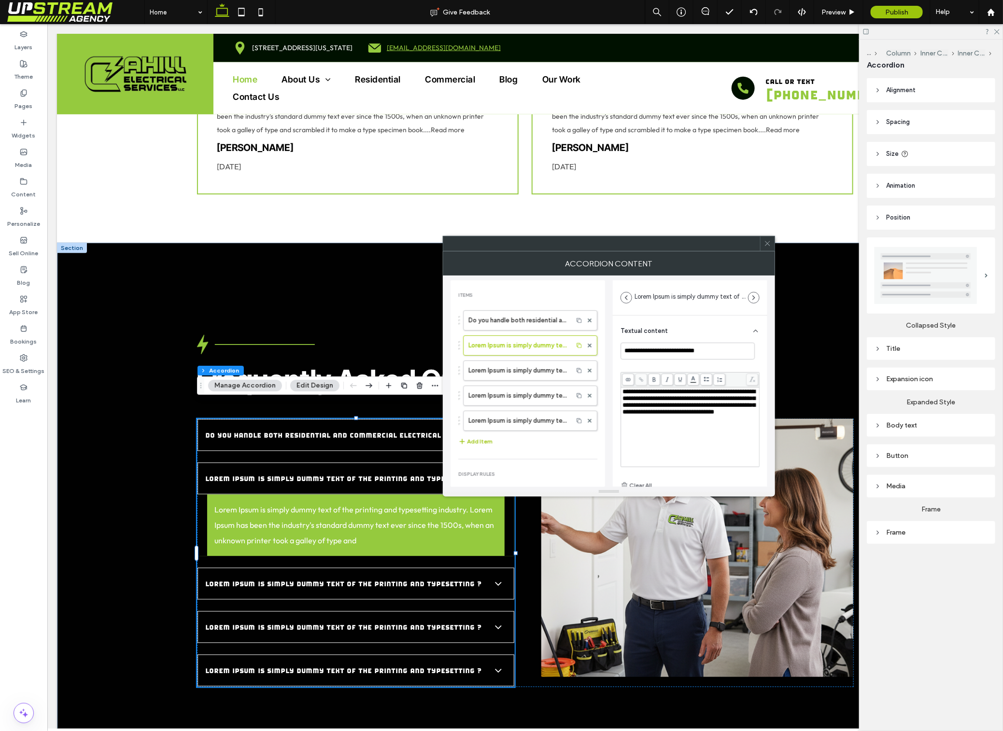
click at [693, 428] on div "**********" at bounding box center [690, 427] width 136 height 77
drag, startPoint x: 694, startPoint y: 428, endPoint x: 622, endPoint y: 337, distance: 115.5
click at [622, 337] on section "**********" at bounding box center [689, 407] width 139 height 183
click at [686, 450] on div "**********" at bounding box center [690, 427] width 136 height 77
drag, startPoint x: 513, startPoint y: 368, endPoint x: 552, endPoint y: 360, distance: 40.0
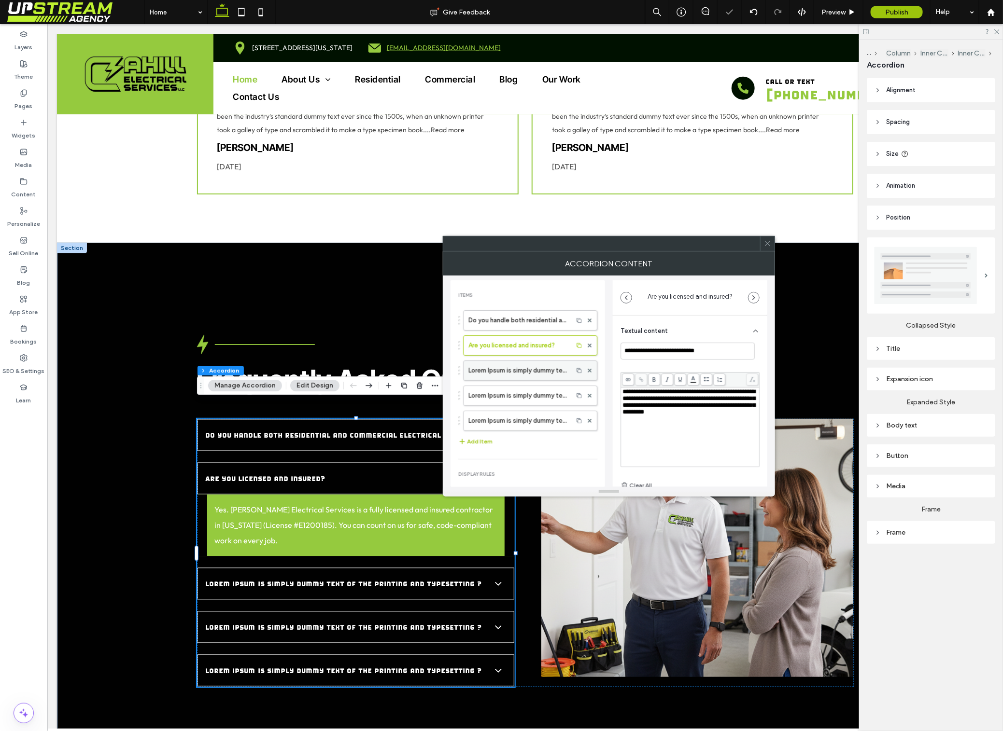
click at [513, 368] on label "Lorem Ipsum is simply dummy text of the printing and typesetting ?" at bounding box center [517, 370] width 99 height 19
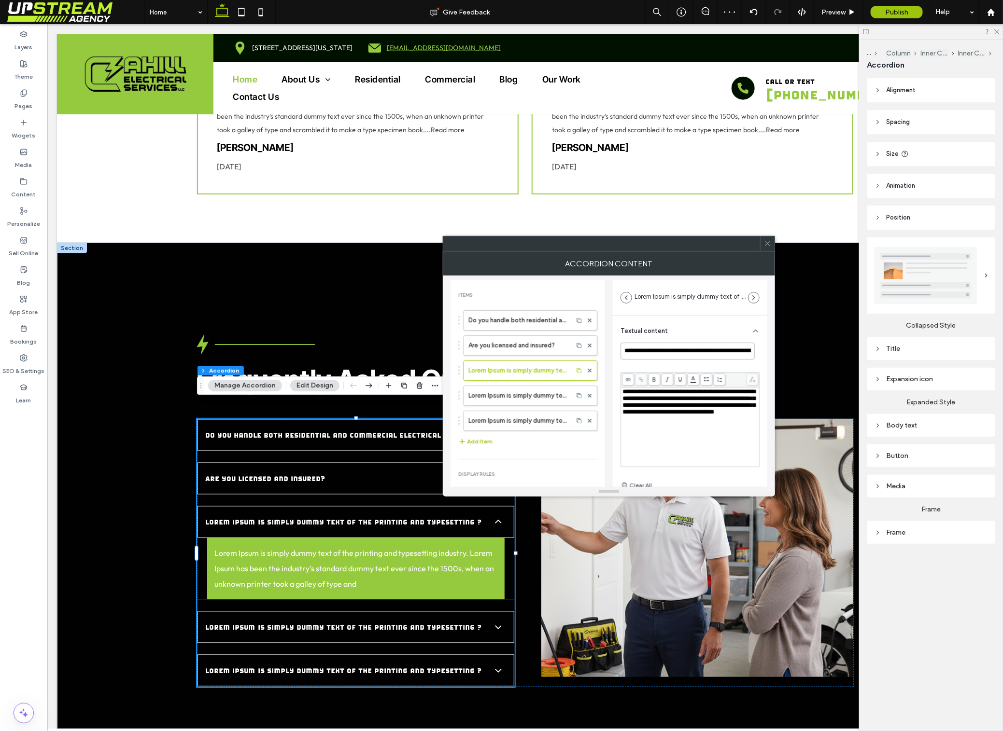
click at [734, 352] on input "**********" at bounding box center [687, 351] width 134 height 17
drag, startPoint x: 734, startPoint y: 352, endPoint x: 770, endPoint y: 351, distance: 36.7
click at [734, 352] on input "**********" at bounding box center [687, 351] width 134 height 17
paste input
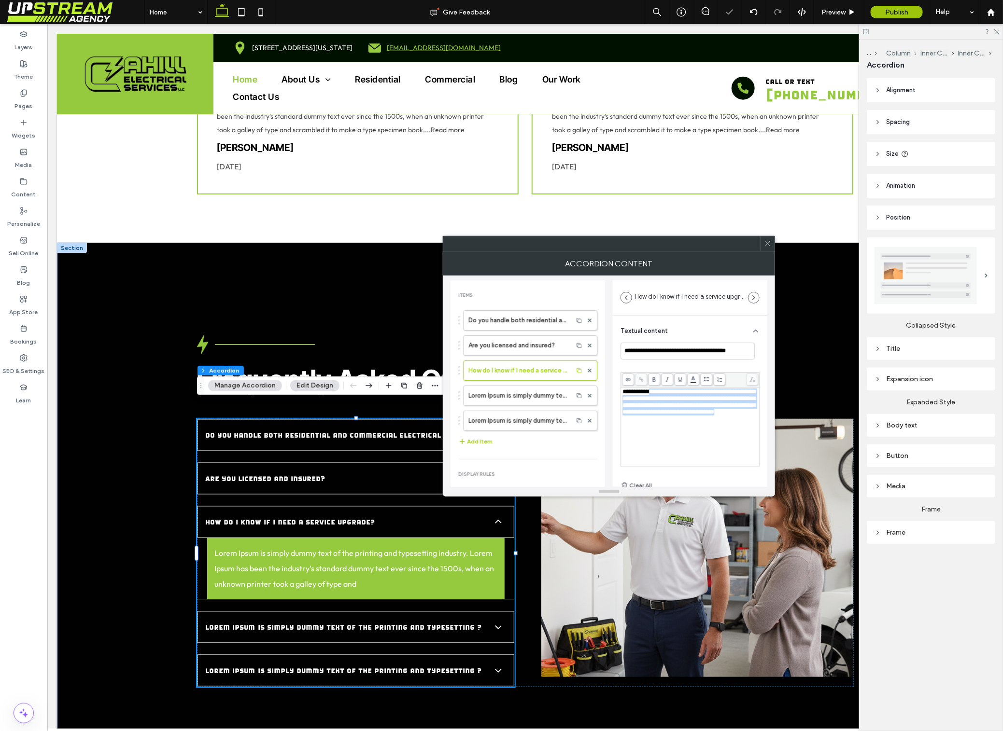
drag, startPoint x: 702, startPoint y: 444, endPoint x: 657, endPoint y: 393, distance: 68.0
click at [657, 393] on div "**********" at bounding box center [690, 427] width 136 height 77
click at [694, 449] on div "**********" at bounding box center [690, 427] width 136 height 77
drag, startPoint x: 700, startPoint y: 446, endPoint x: 543, endPoint y: 341, distance: 188.4
click at [543, 341] on div "**********" at bounding box center [608, 381] width 317 height 211
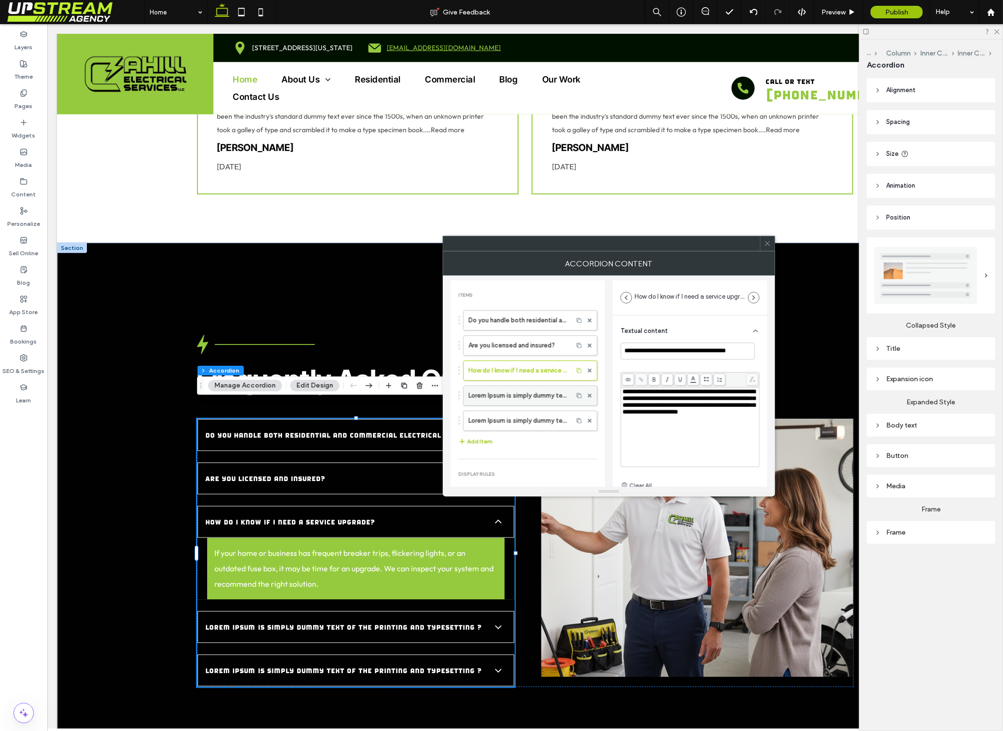
drag, startPoint x: 484, startPoint y: 394, endPoint x: 492, endPoint y: 395, distance: 8.2
click at [484, 394] on label "Lorem Ipsum is simply dummy text of the printing and typesetting ?" at bounding box center [517, 395] width 99 height 19
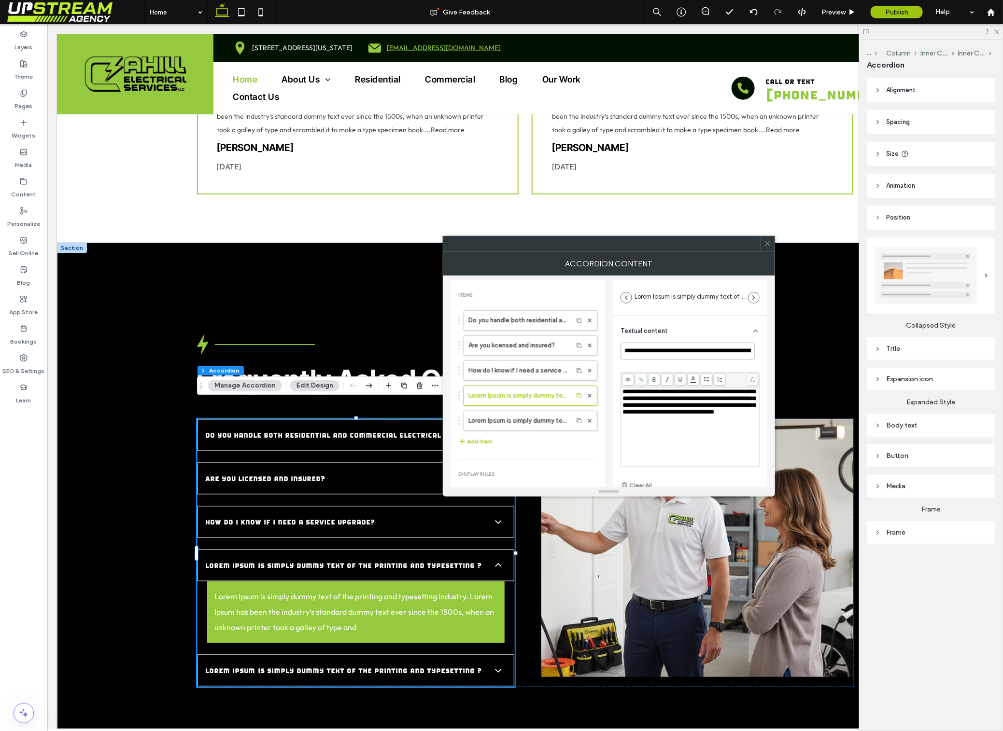
click at [681, 348] on input "**********" at bounding box center [687, 351] width 134 height 17
click at [682, 348] on input "**********" at bounding box center [687, 351] width 134 height 17
paste input
click at [679, 433] on div "**********" at bounding box center [690, 427] width 136 height 77
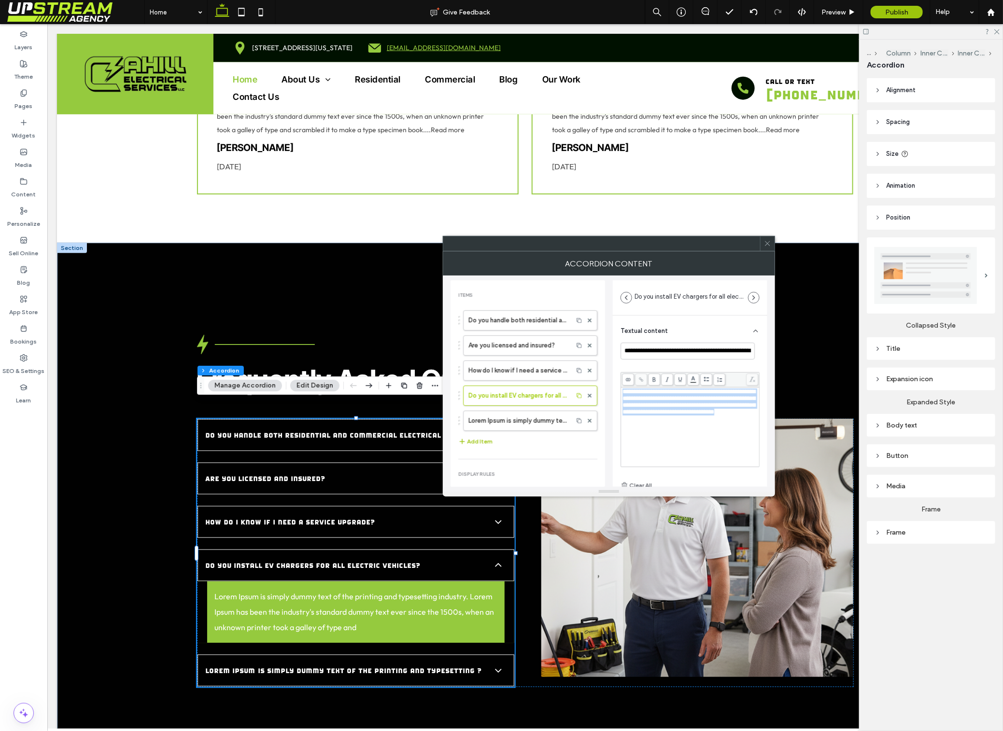
drag, startPoint x: 680, startPoint y: 431, endPoint x: 628, endPoint y: 372, distance: 78.3
click at [623, 367] on div "**********" at bounding box center [689, 419] width 139 height 105
click at [702, 440] on div "**********" at bounding box center [690, 427] width 136 height 77
click at [570, 452] on div "Do you handle both residential and commercial electrical work? Are you licensed…" at bounding box center [527, 379] width 139 height 147
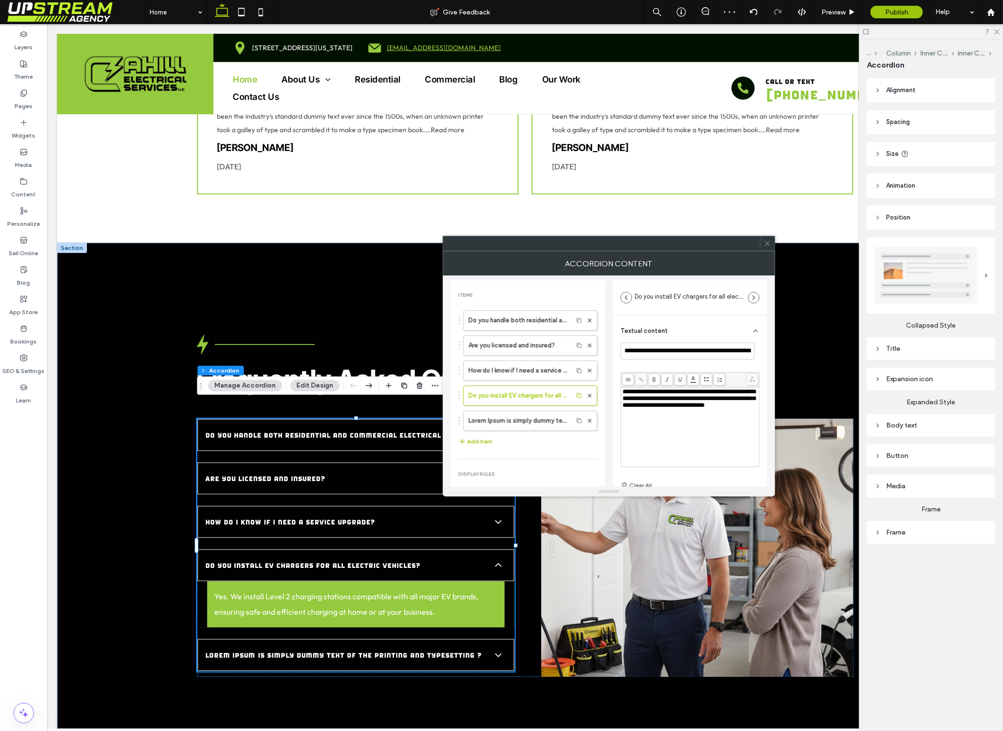
drag, startPoint x: 521, startPoint y: 425, endPoint x: 597, endPoint y: 422, distance: 75.9
click at [521, 425] on label "Lorem Ipsum is simply dummy text of the printing and typesetting ?" at bounding box center [517, 420] width 99 height 19
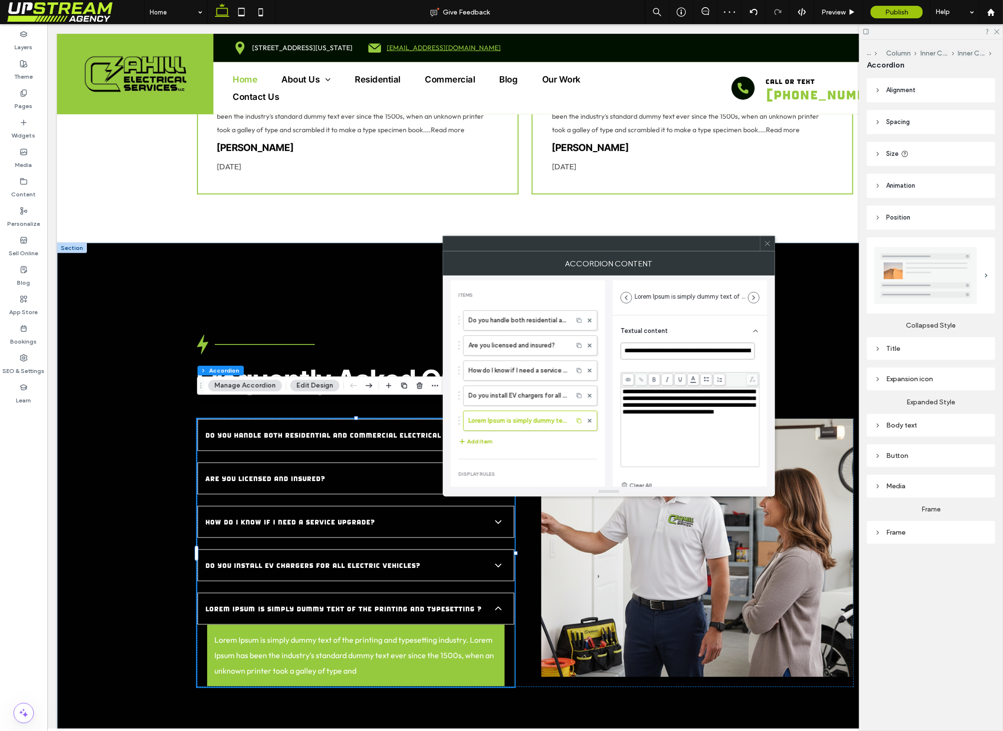
click at [694, 349] on input "**********" at bounding box center [687, 351] width 134 height 17
paste input
type input "**********"
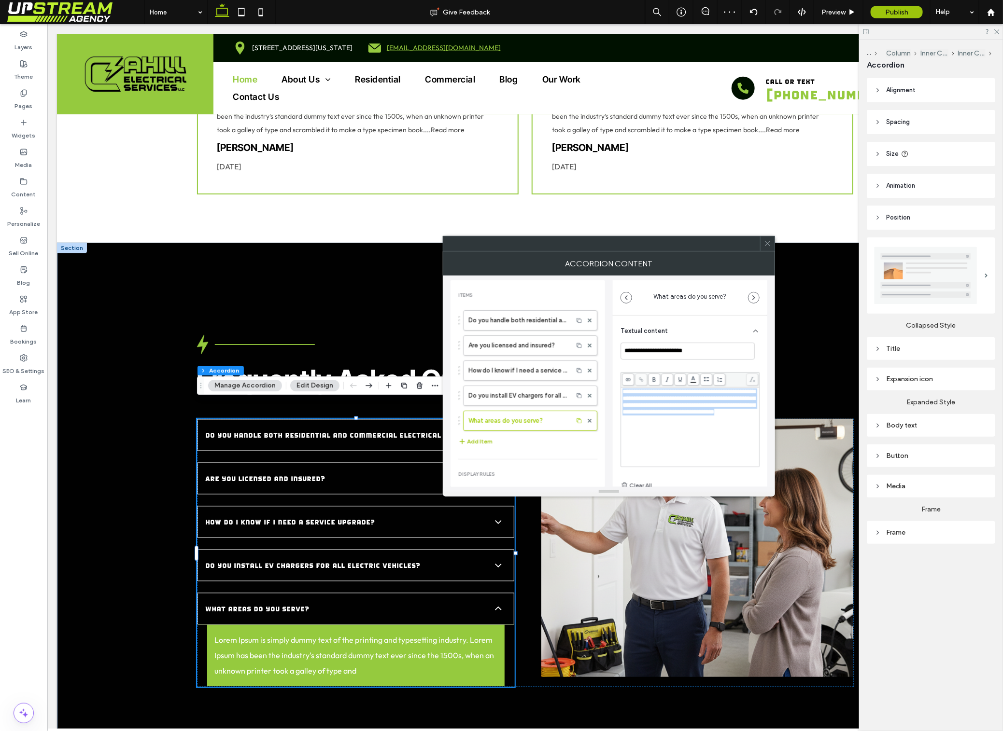
drag, startPoint x: 690, startPoint y: 433, endPoint x: 660, endPoint y: 384, distance: 56.8
click at [661, 384] on div "**********" at bounding box center [689, 419] width 139 height 95
drag, startPoint x: 661, startPoint y: 442, endPoint x: 648, endPoint y: 444, distance: 13.1
click at [661, 442] on div "**********" at bounding box center [690, 427] width 136 height 77
drag, startPoint x: 577, startPoint y: 449, endPoint x: 675, endPoint y: 337, distance: 149.2
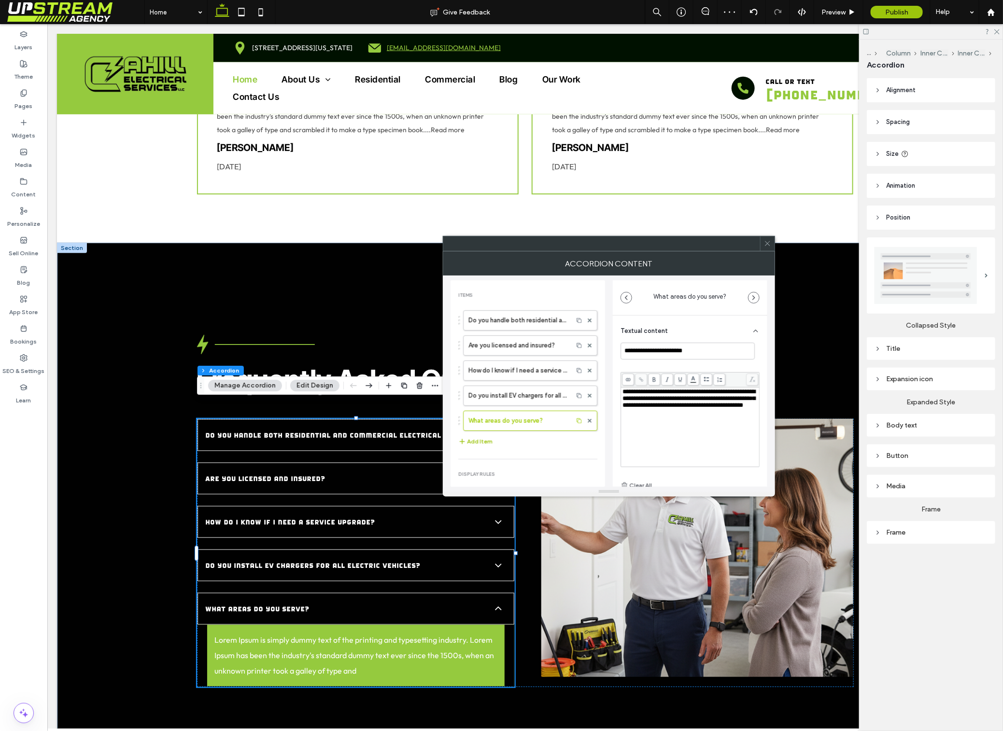
click at [577, 449] on div "Do you handle both residential and commercial electrical work? Are you licensed…" at bounding box center [527, 379] width 139 height 147
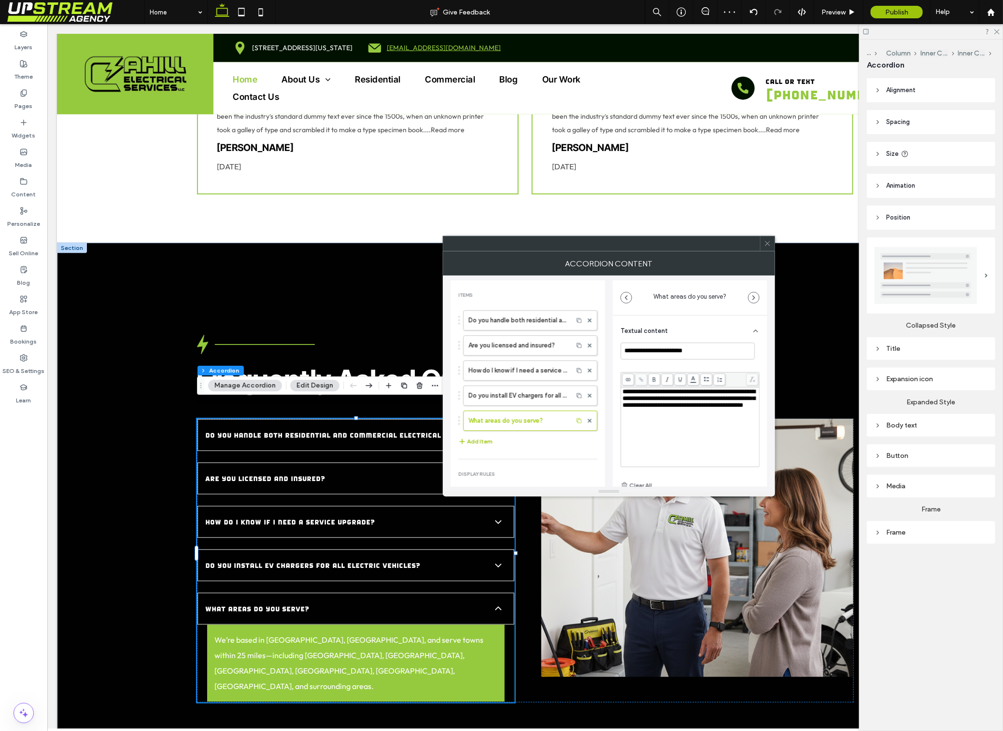
click at [771, 245] on div at bounding box center [767, 244] width 14 height 14
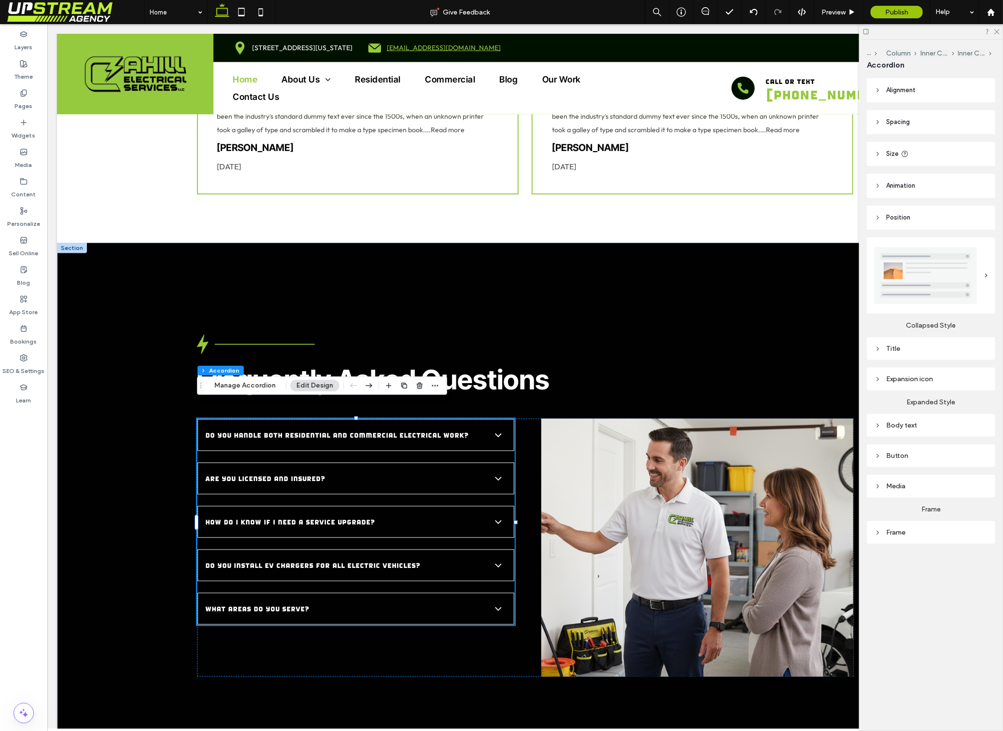
click at [458, 559] on span "Do you install EV chargers for all electric vehicles?" at bounding box center [345, 565] width 281 height 12
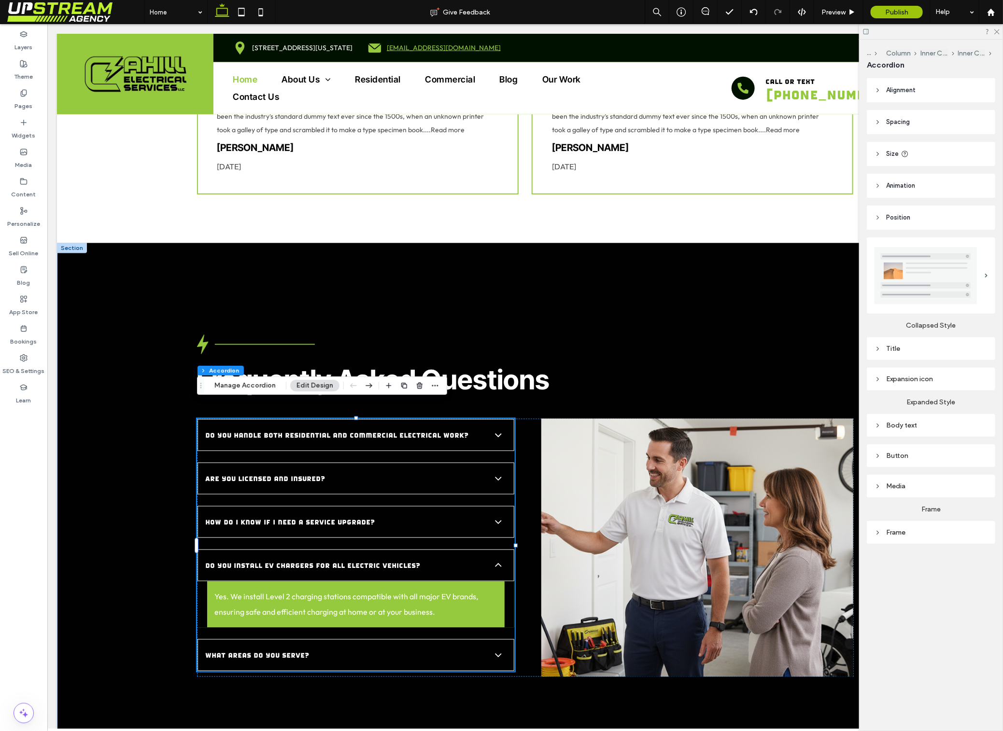
click at [424, 649] on span "What areas do you serve?" at bounding box center [345, 655] width 281 height 12
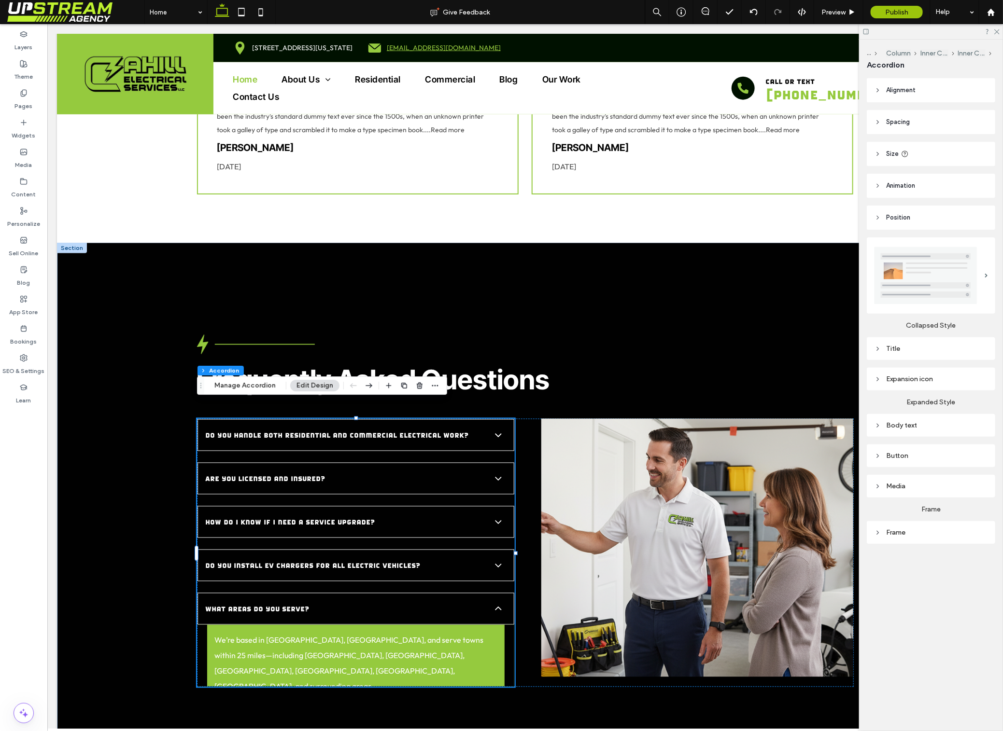
click at [427, 516] on span "How do I know if I need a service upgrade?" at bounding box center [345, 522] width 281 height 12
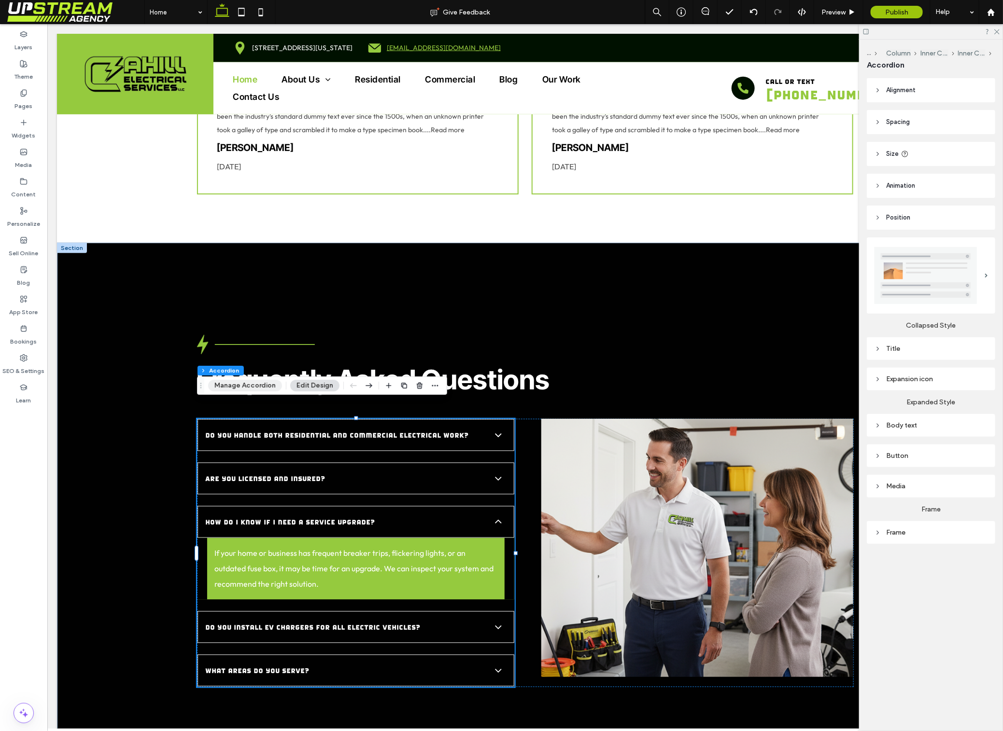
click at [243, 387] on button "Manage Accordion" at bounding box center [245, 386] width 74 height 12
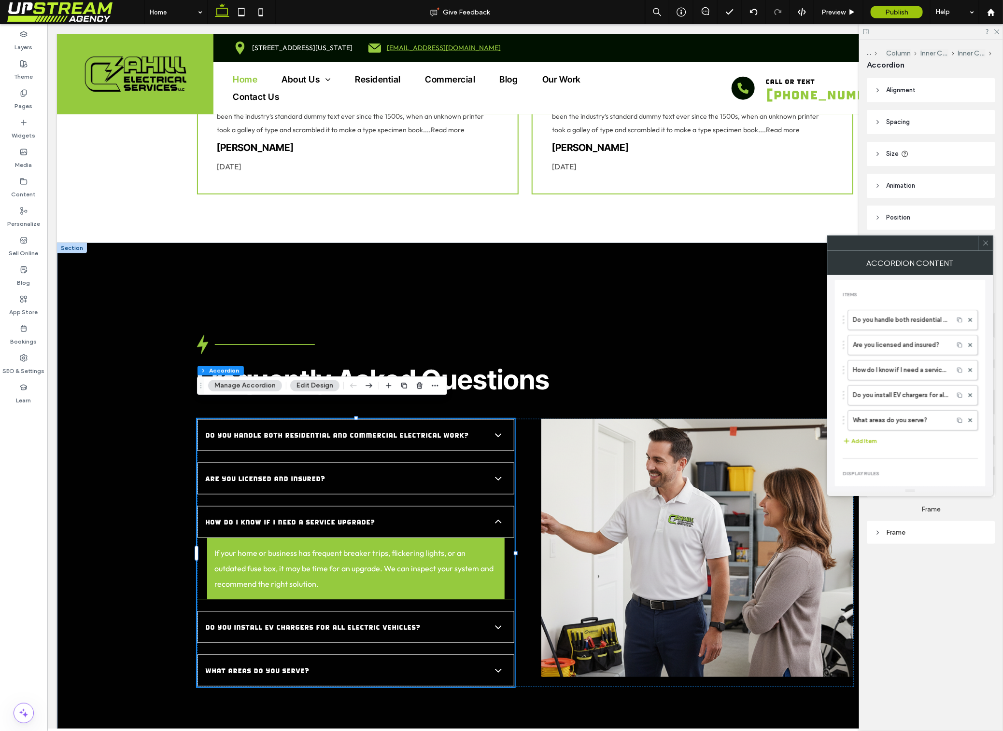
click at [984, 241] on use at bounding box center [985, 243] width 5 height 5
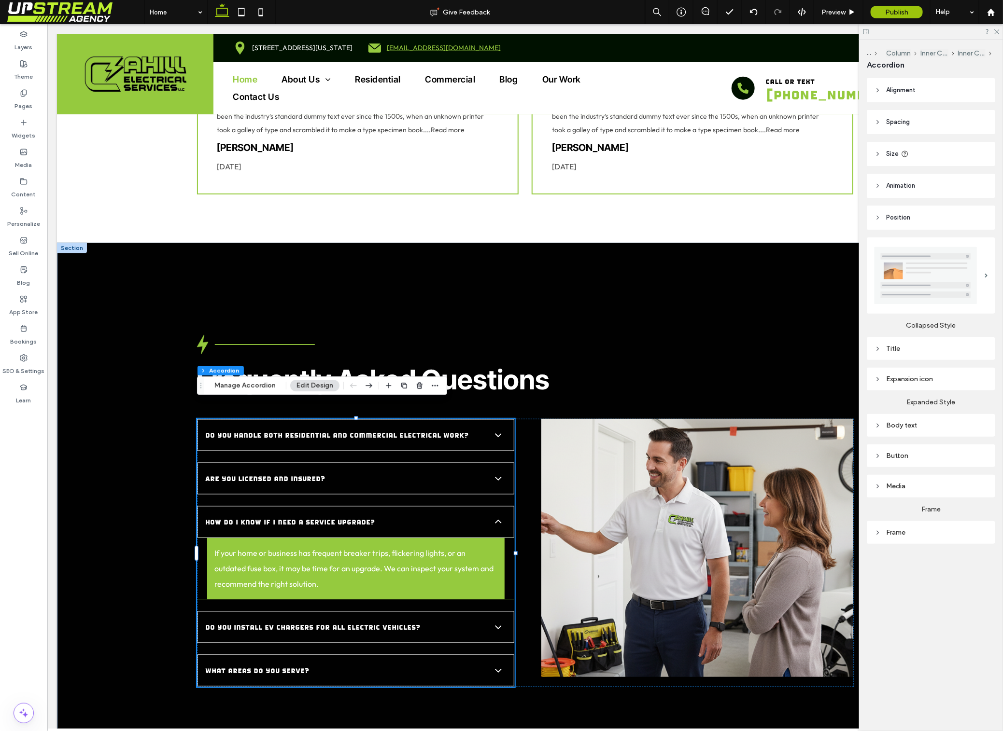
click at [916, 350] on div "Title" at bounding box center [930, 349] width 113 height 8
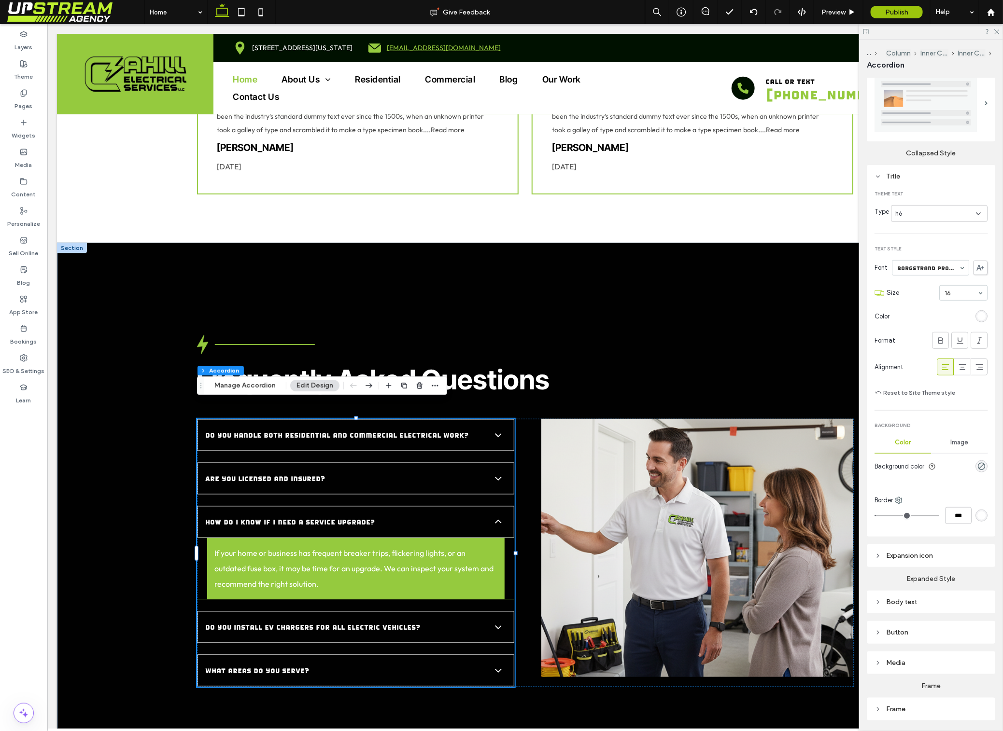
scroll to position [207, 0]
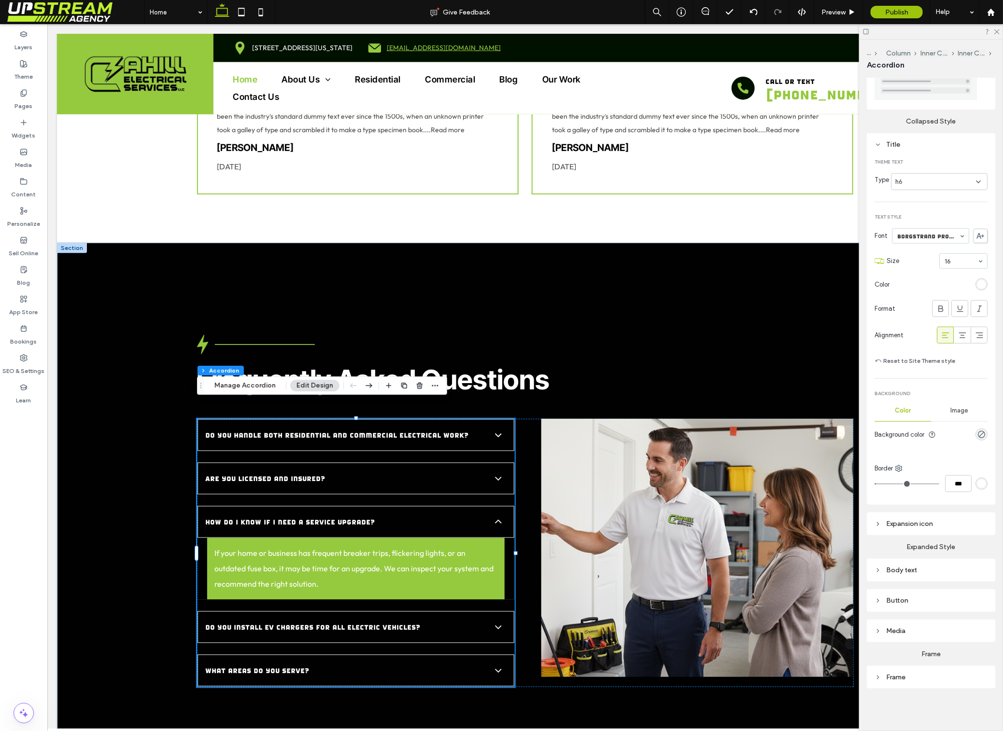
click at [977, 480] on div "rgb(255, 255, 255)" at bounding box center [981, 484] width 8 height 8
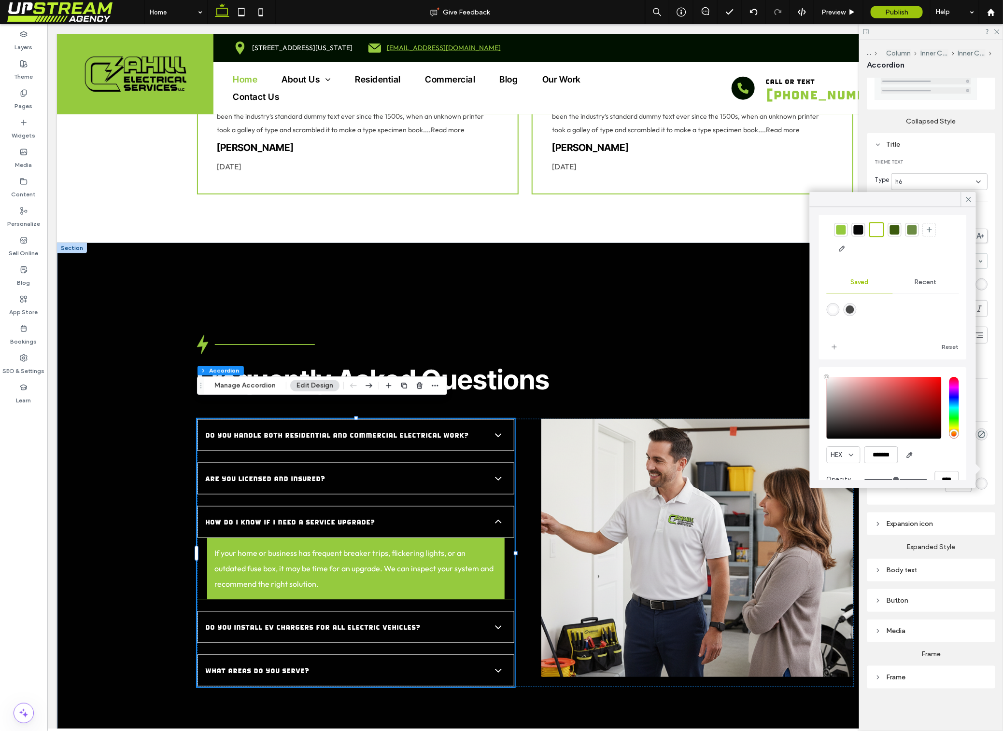
scroll to position [51, 0]
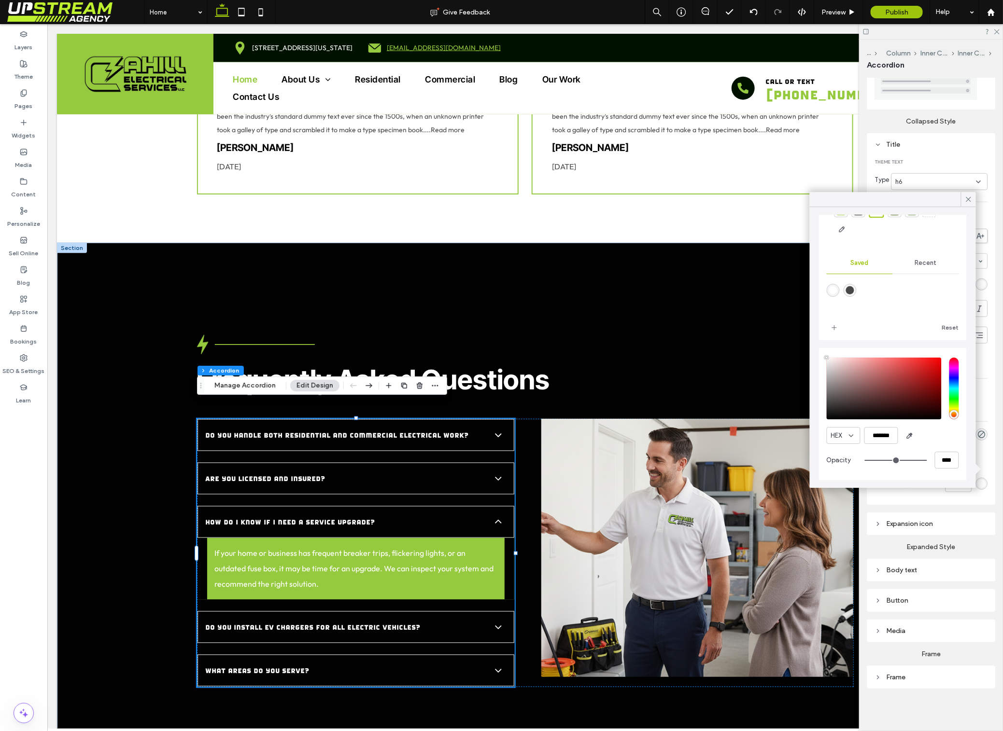
type input "**"
type input "***"
type input "**"
click at [894, 461] on input "range" at bounding box center [896, 460] width 62 height 1
type input "*"
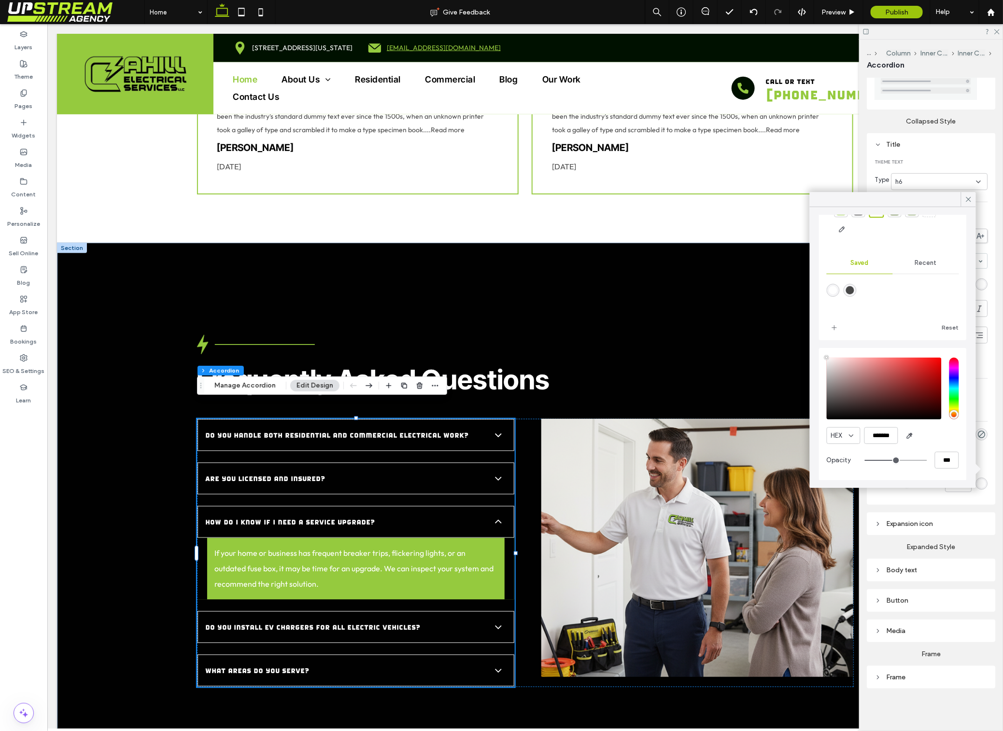
scroll to position [49, 0]
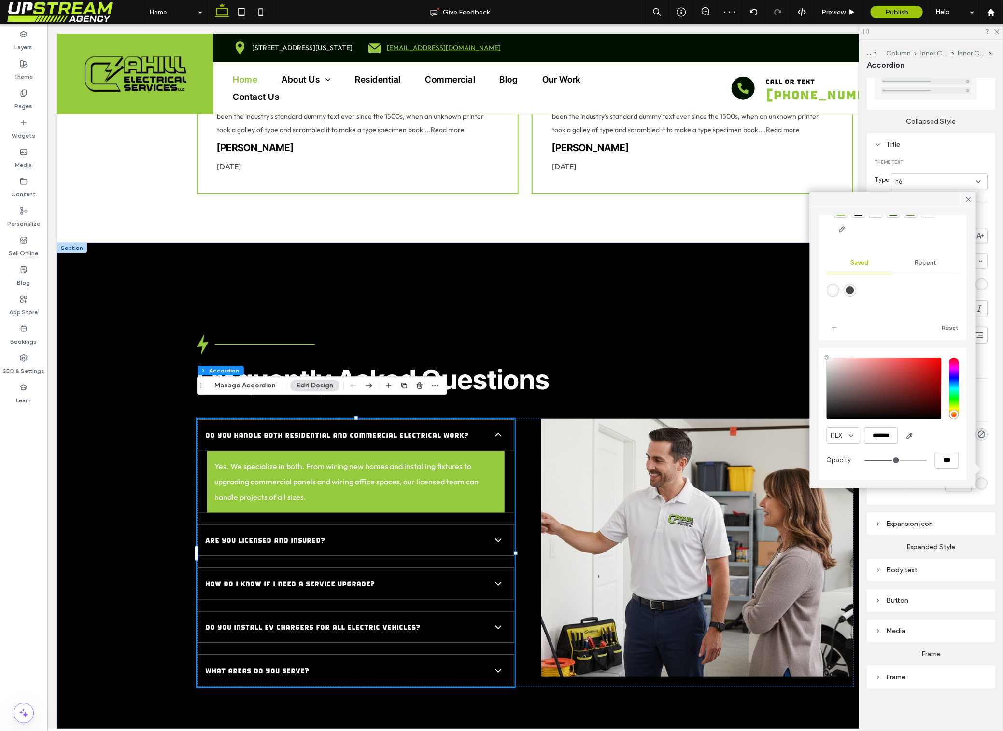
click at [974, 193] on div at bounding box center [968, 199] width 15 height 14
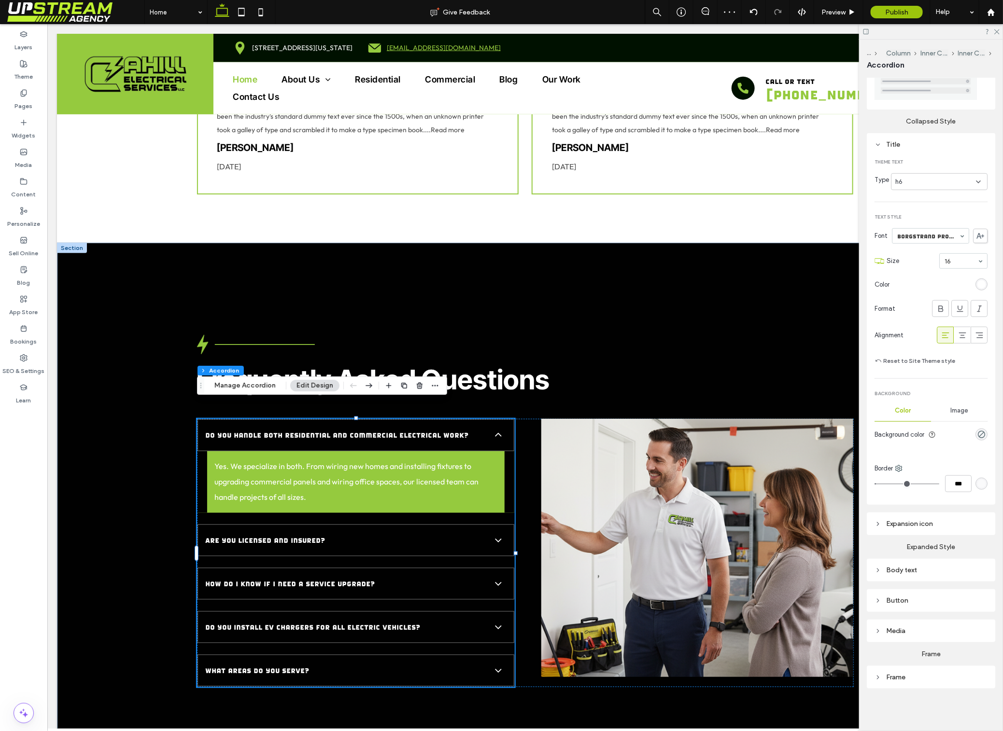
drag, startPoint x: 996, startPoint y: 28, endPoint x: 986, endPoint y: 37, distance: 12.7
click at [996, 28] on icon at bounding box center [996, 31] width 6 height 6
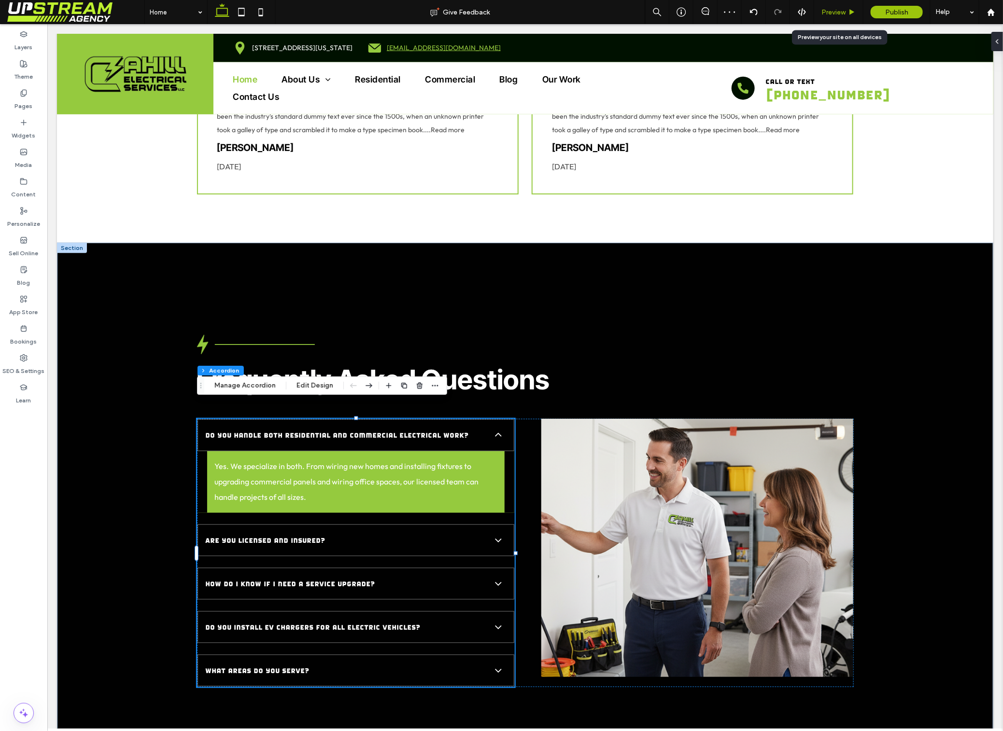
click at [848, 8] on div "Preview" at bounding box center [838, 12] width 49 height 8
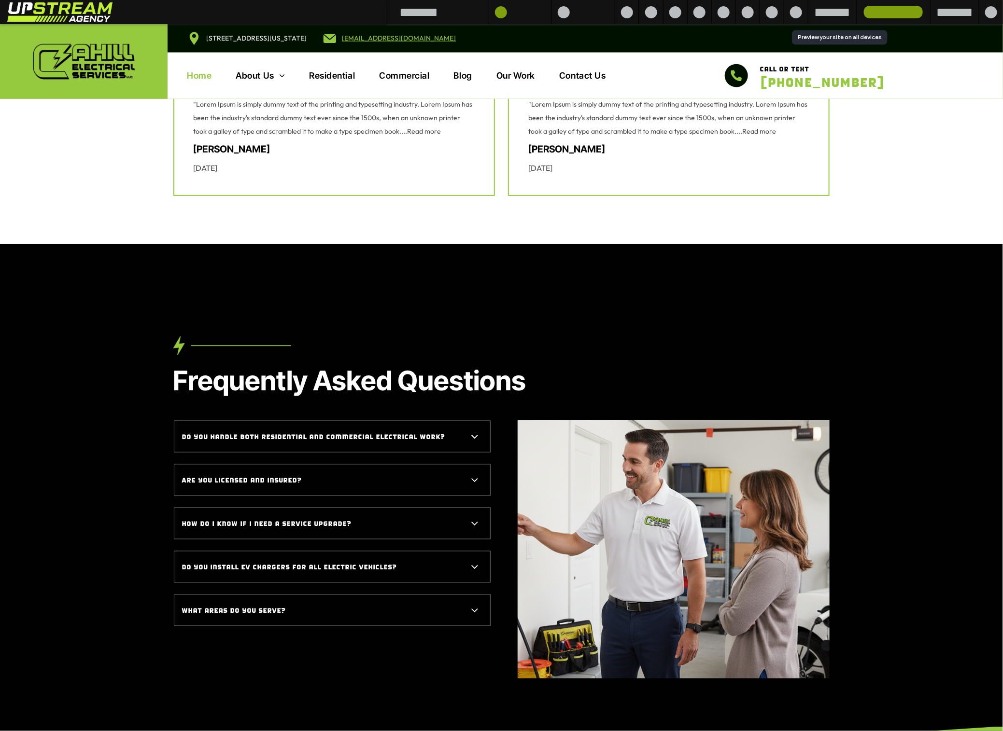
scroll to position [2643, 0]
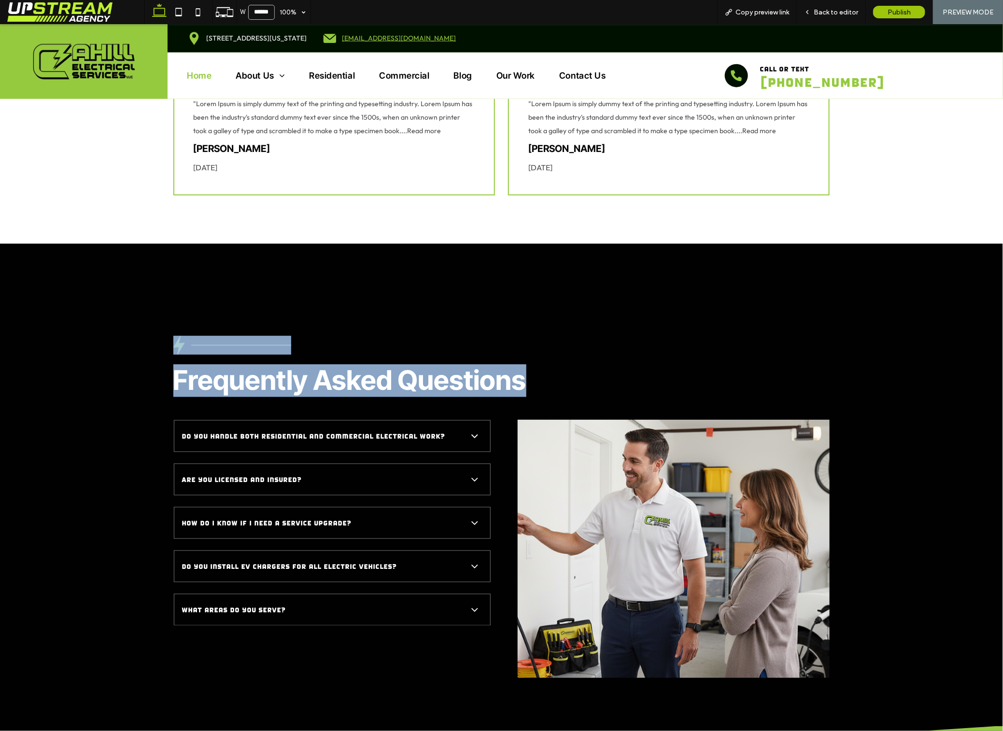
drag, startPoint x: 548, startPoint y: 353, endPoint x: 176, endPoint y: 277, distance: 379.9
click at [176, 292] on div "Frequently Asked Questions Do you handle both residential and commercial electr…" at bounding box center [501, 535] width 1003 height 487
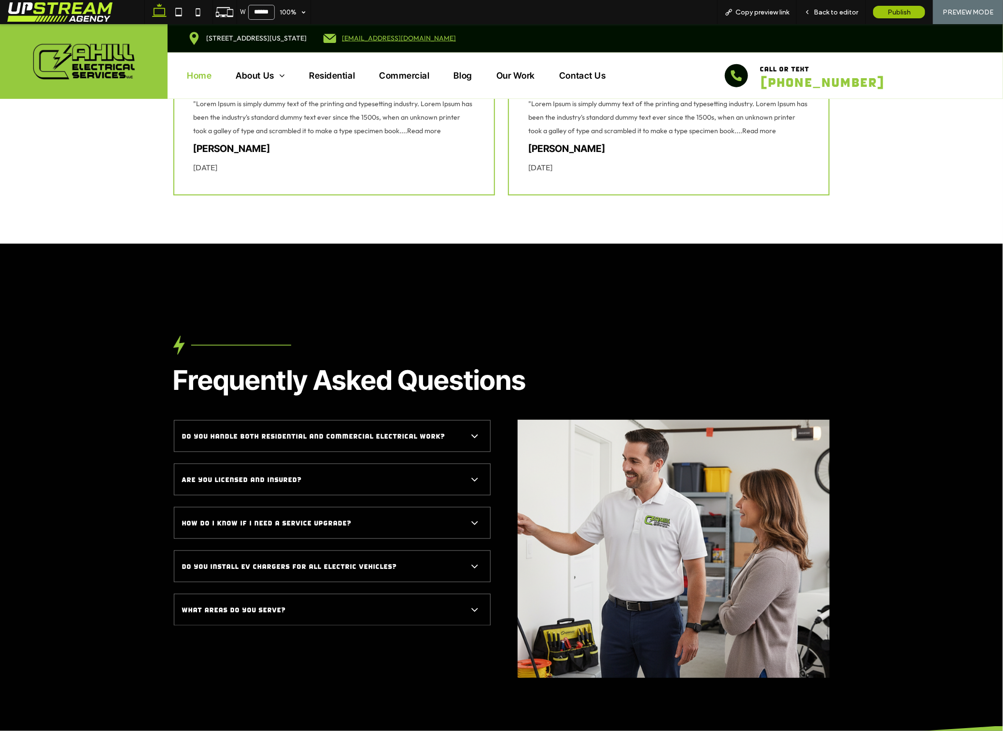
click at [177, 272] on div "Frequently Asked Questions Do you handle both residential and commercial electr…" at bounding box center [501, 510] width 1003 height 535
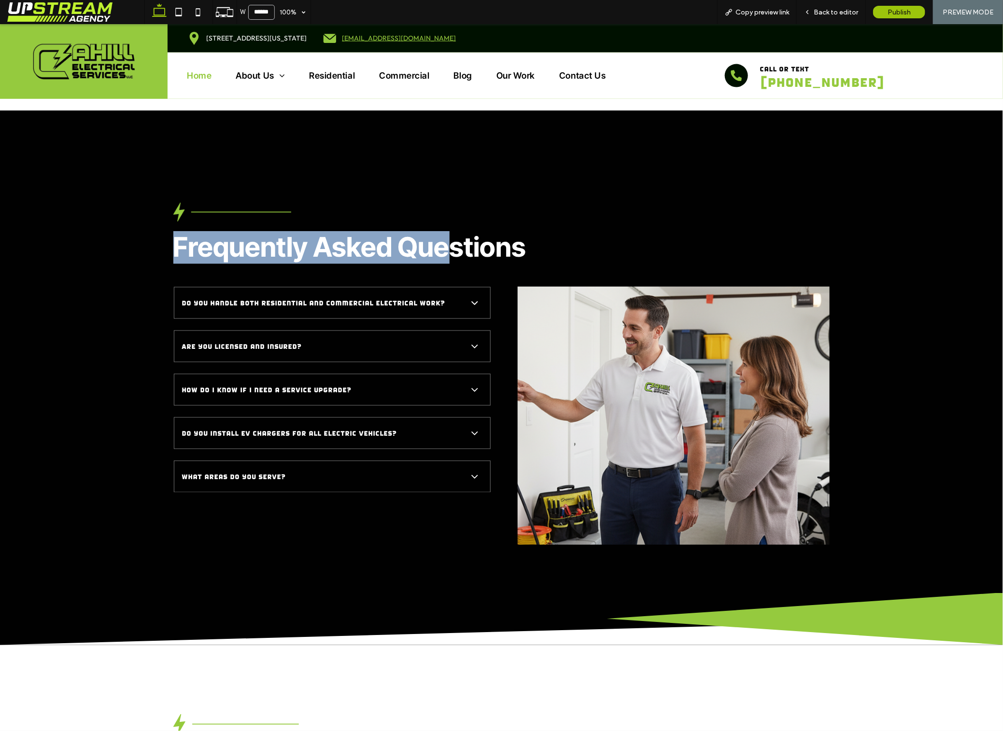
drag, startPoint x: 83, startPoint y: 221, endPoint x: 489, endPoint y: 216, distance: 406.0
click at [453, 214] on div "Frequently Asked Questions Do you handle both residential and commercial electr…" at bounding box center [501, 401] width 1003 height 487
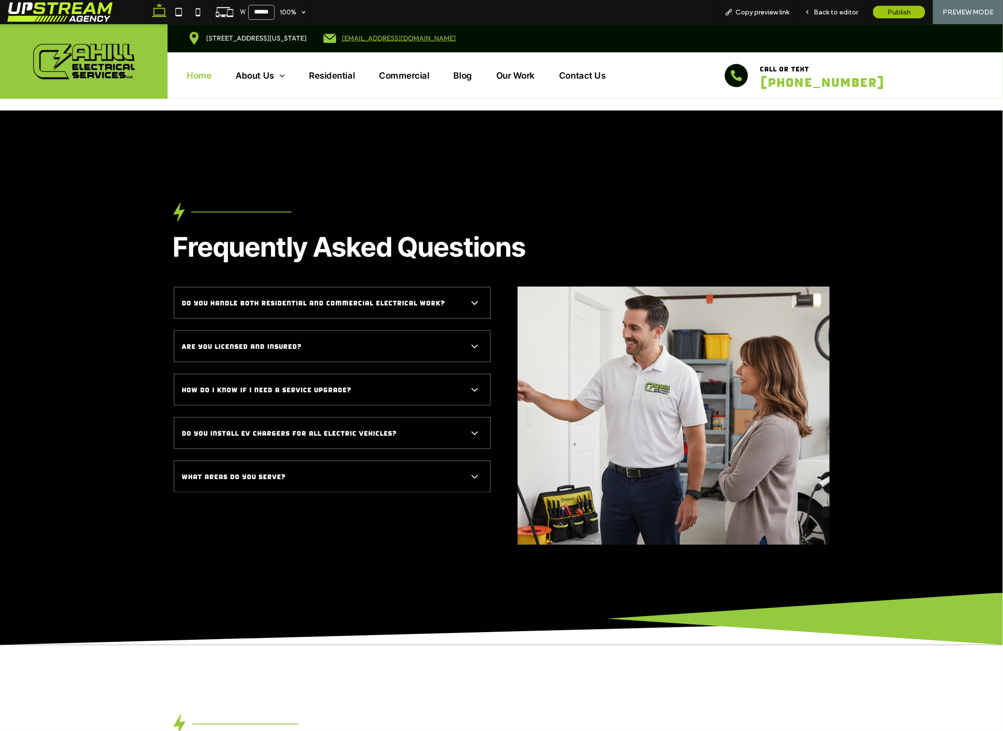
click at [537, 233] on h2 "Frequently Asked Questions" at bounding box center [378, 248] width 410 height 30
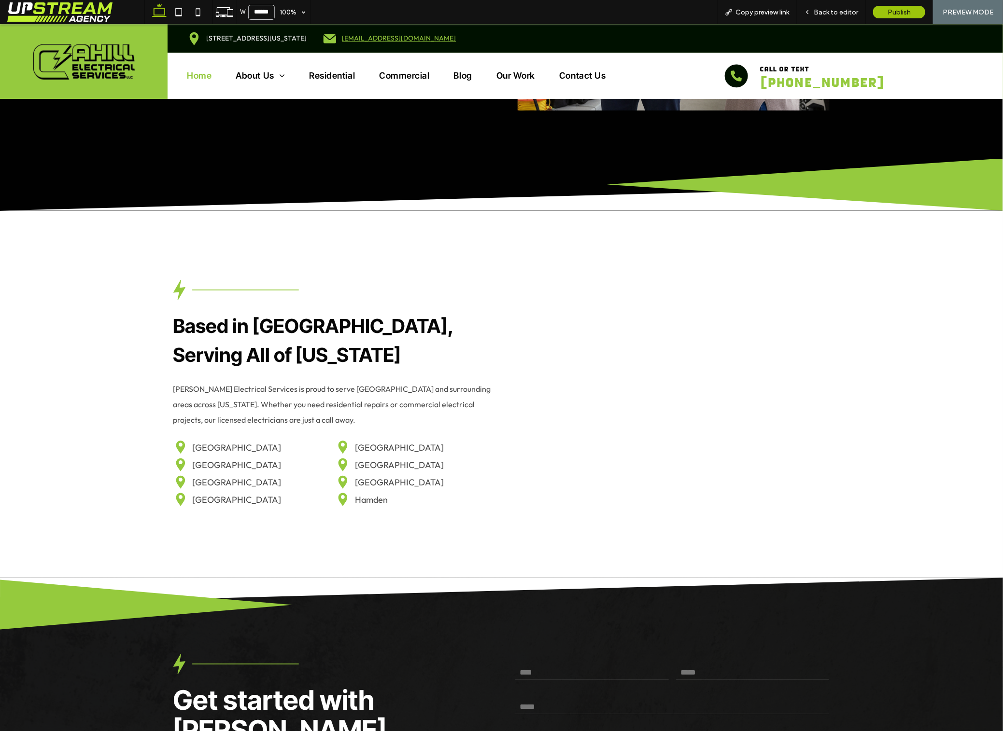
scroll to position [3199, 0]
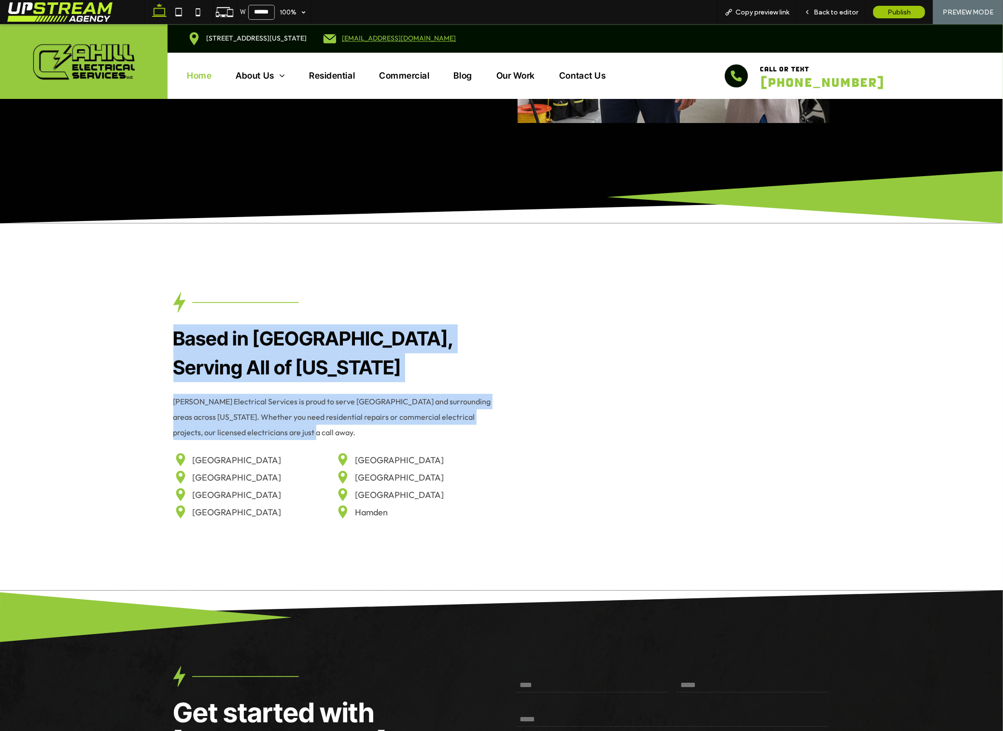
drag, startPoint x: 131, startPoint y: 317, endPoint x: 376, endPoint y: 424, distance: 267.4
click at [376, 424] on div "Based in New Haven, Serving All of Connecticut Cahill Electrical Services is pr…" at bounding box center [501, 406] width 1003 height 367
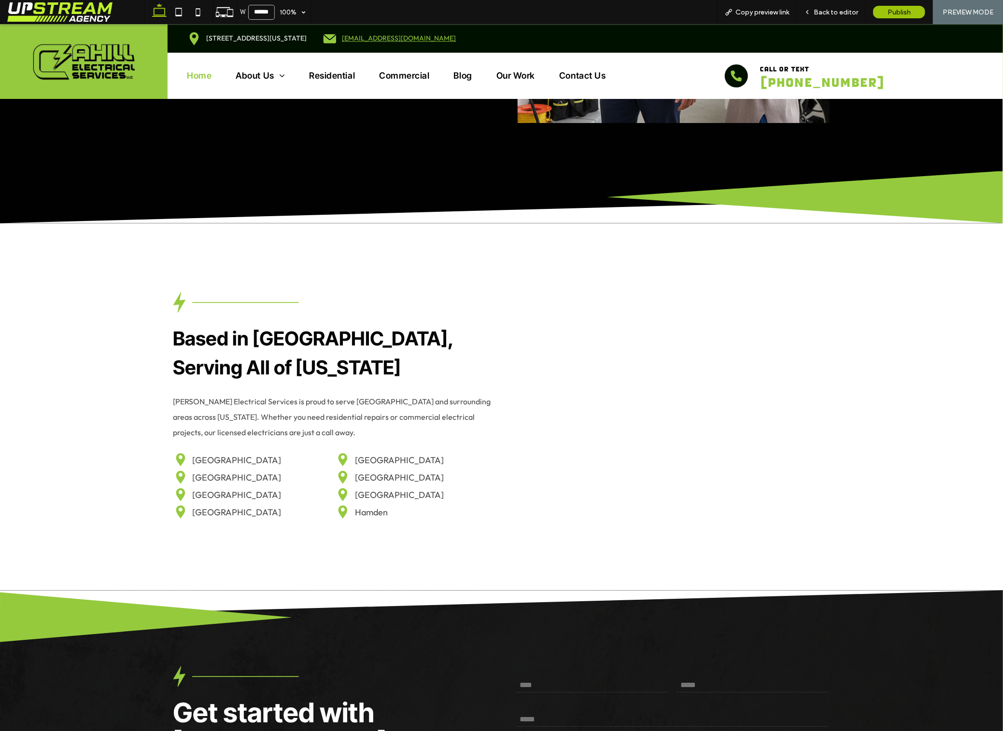
click at [380, 424] on div "Based in New Haven, Serving All of Connecticut Cahill Electrical Services is pr…" at bounding box center [332, 406] width 319 height 229
click at [851, 9] on span "Back to editor" at bounding box center [835, 12] width 44 height 8
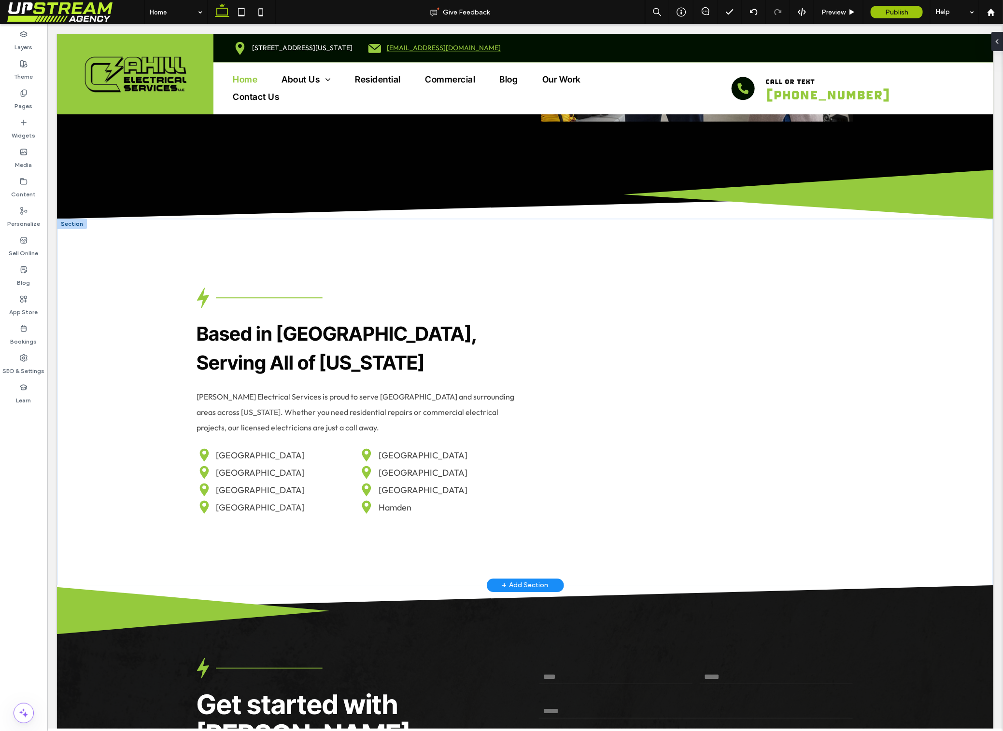
scroll to position [3207, 0]
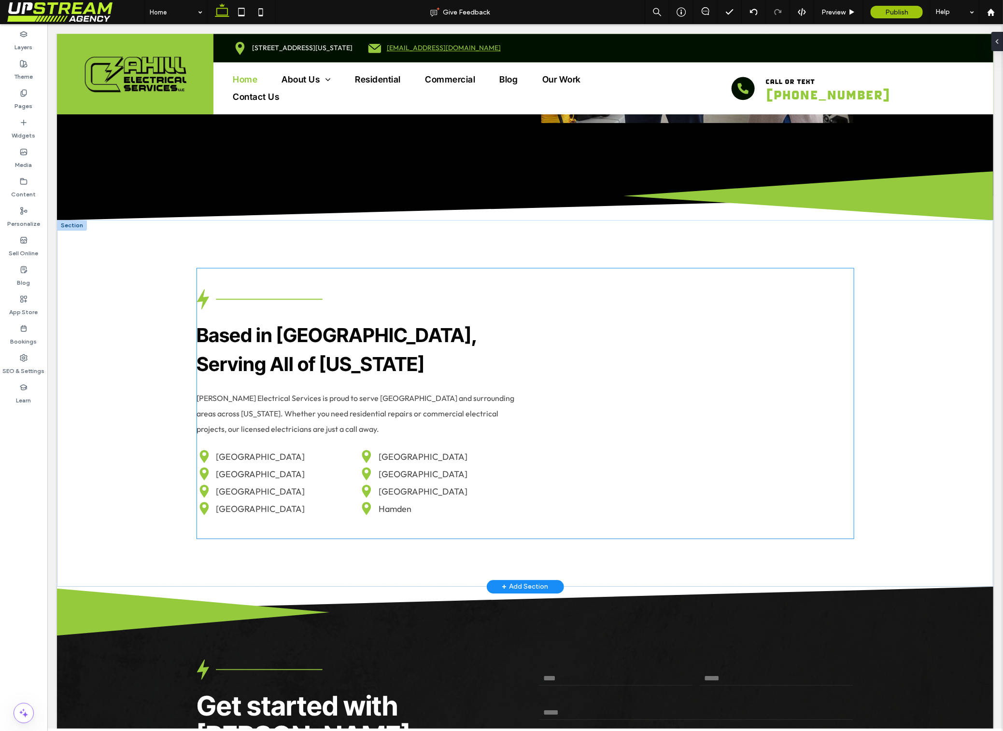
click at [446, 340] on h3 "Based in New Haven, Serving All of Connecticut" at bounding box center [355, 350] width 319 height 58
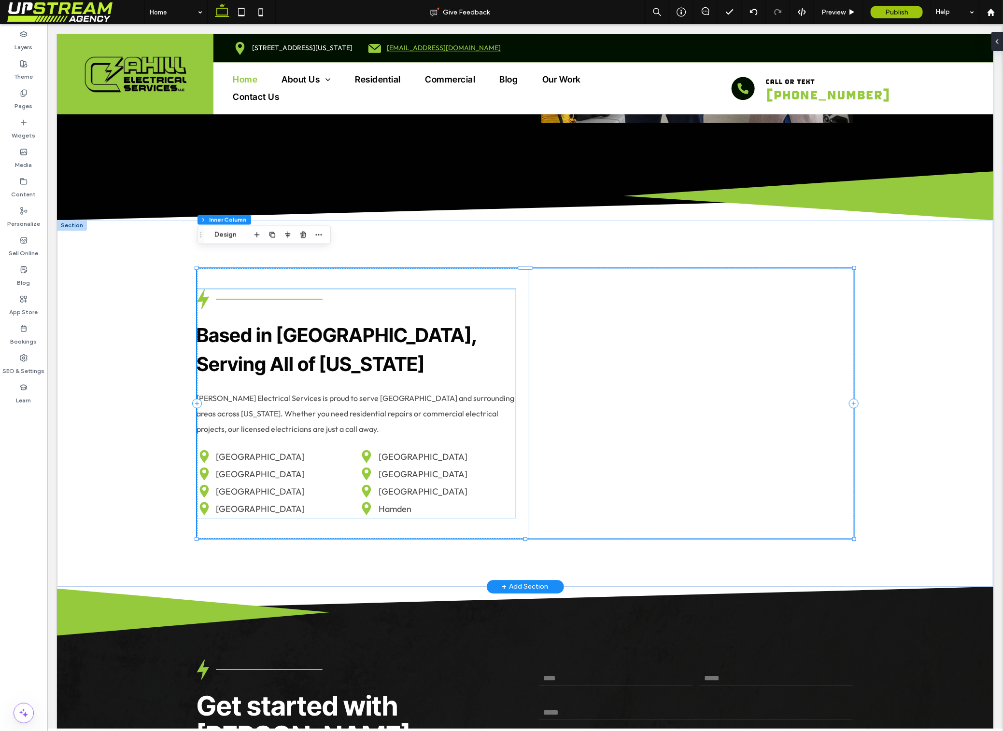
click at [423, 325] on span "Based in New Haven, Serving All of Connecticut" at bounding box center [336, 349] width 280 height 53
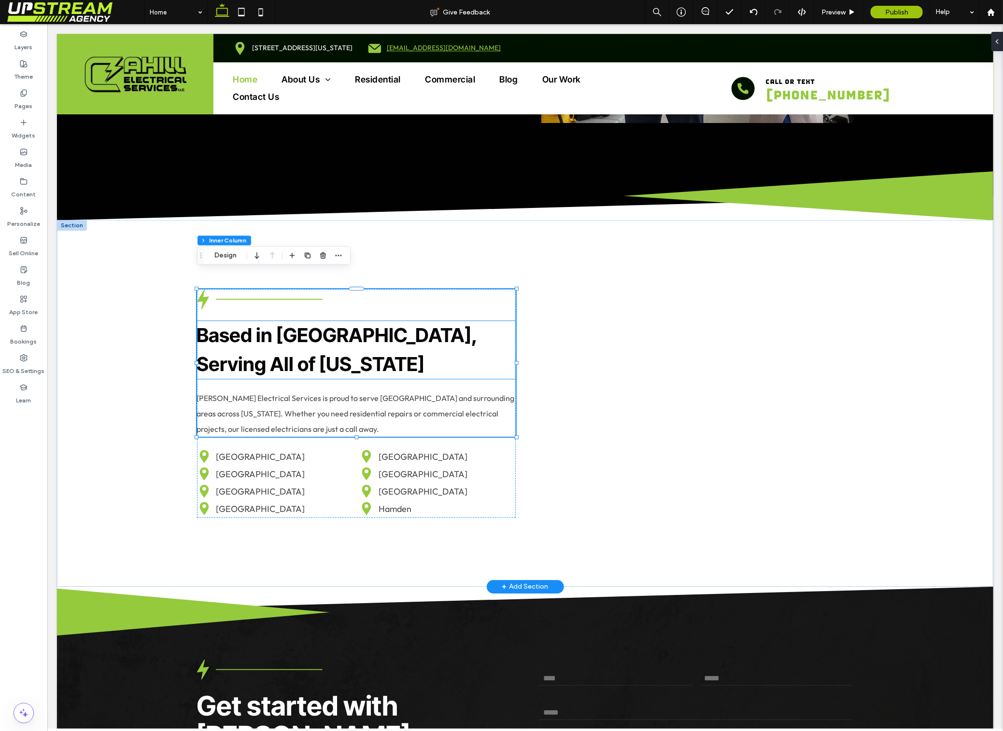
click at [467, 333] on h3 "Based in New Haven, Serving All of Connecticut" at bounding box center [355, 350] width 319 height 58
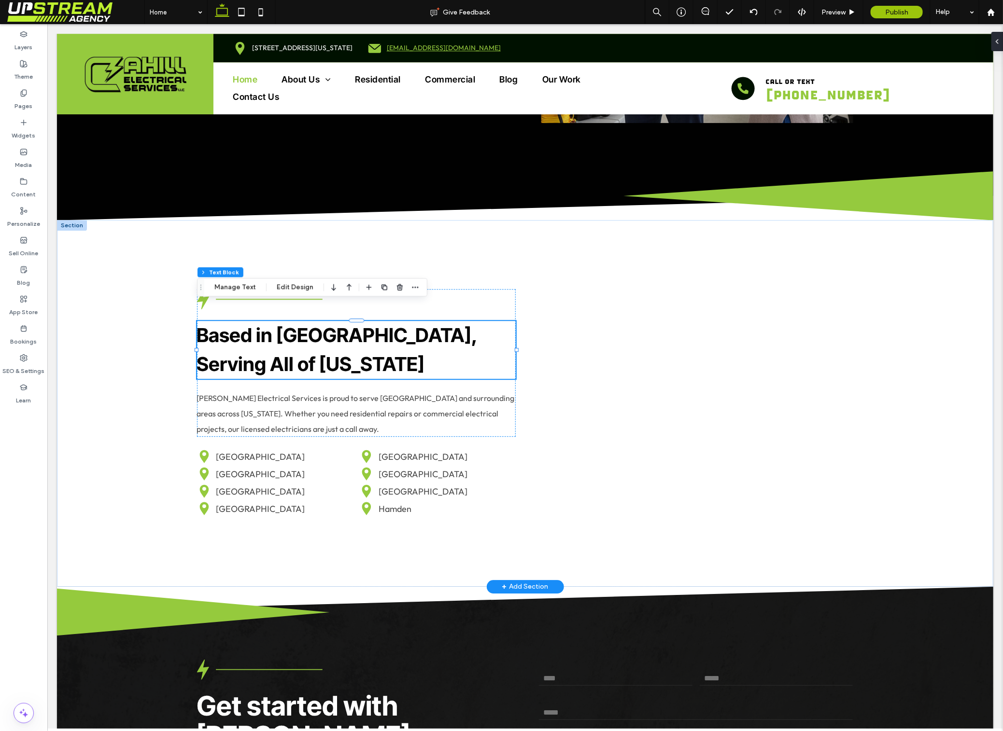
click at [485, 328] on h3 "Based in New Haven, Serving All of Connecticut" at bounding box center [355, 350] width 319 height 58
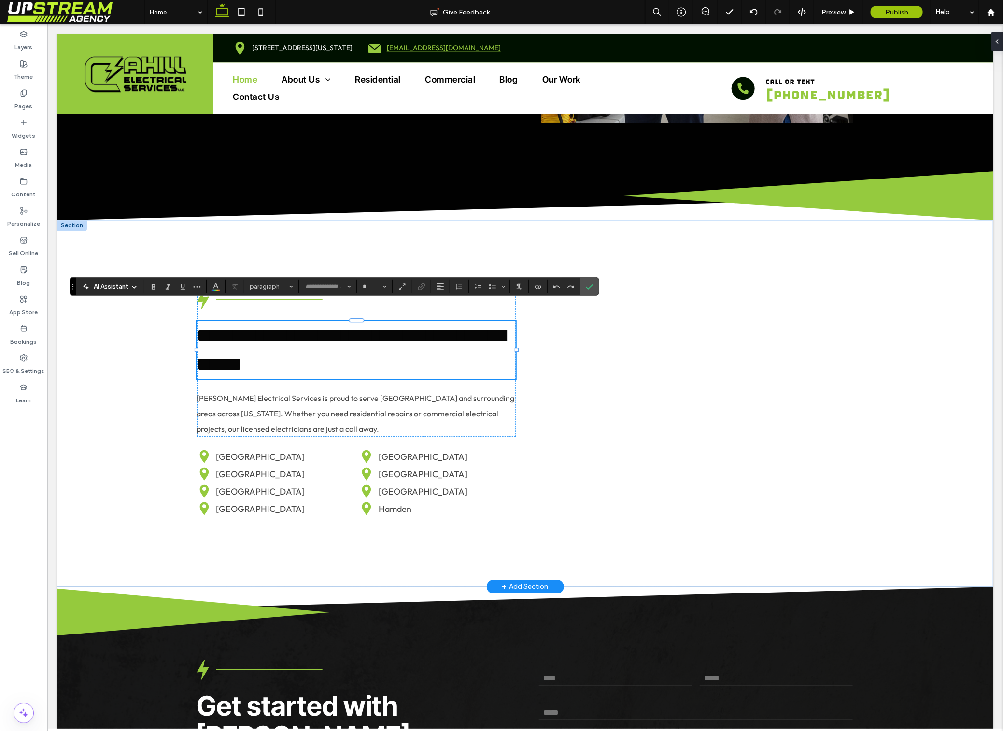
type input "**********"
type input "**"
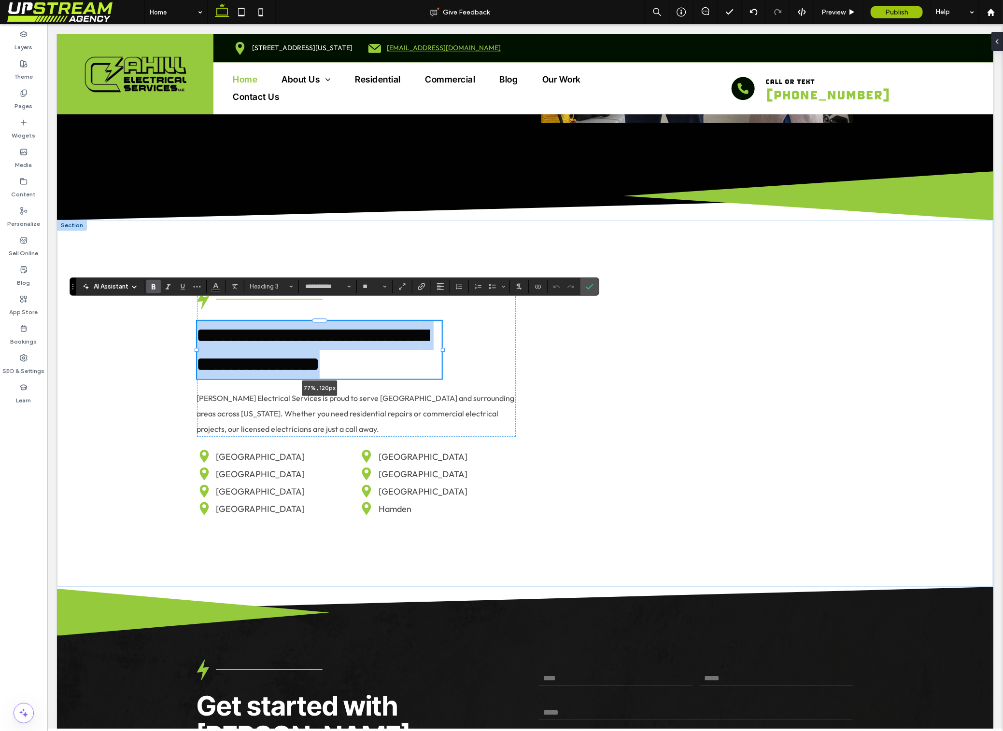
drag, startPoint x: 516, startPoint y: 331, endPoint x: 442, endPoint y: 337, distance: 74.2
click at [442, 337] on div "**********" at bounding box center [524, 403] width 695 height 367
type input "**"
type input "****"
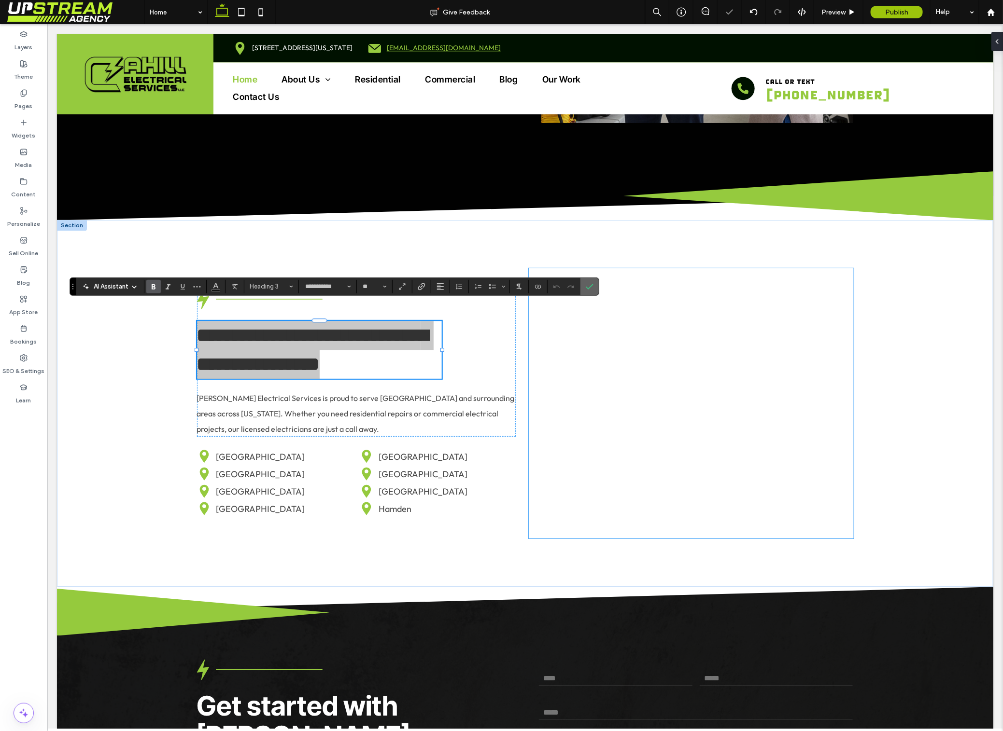
drag, startPoint x: 592, startPoint y: 286, endPoint x: 536, endPoint y: 259, distance: 62.0
click at [592, 286] on use "Confirm" at bounding box center [590, 287] width 8 height 6
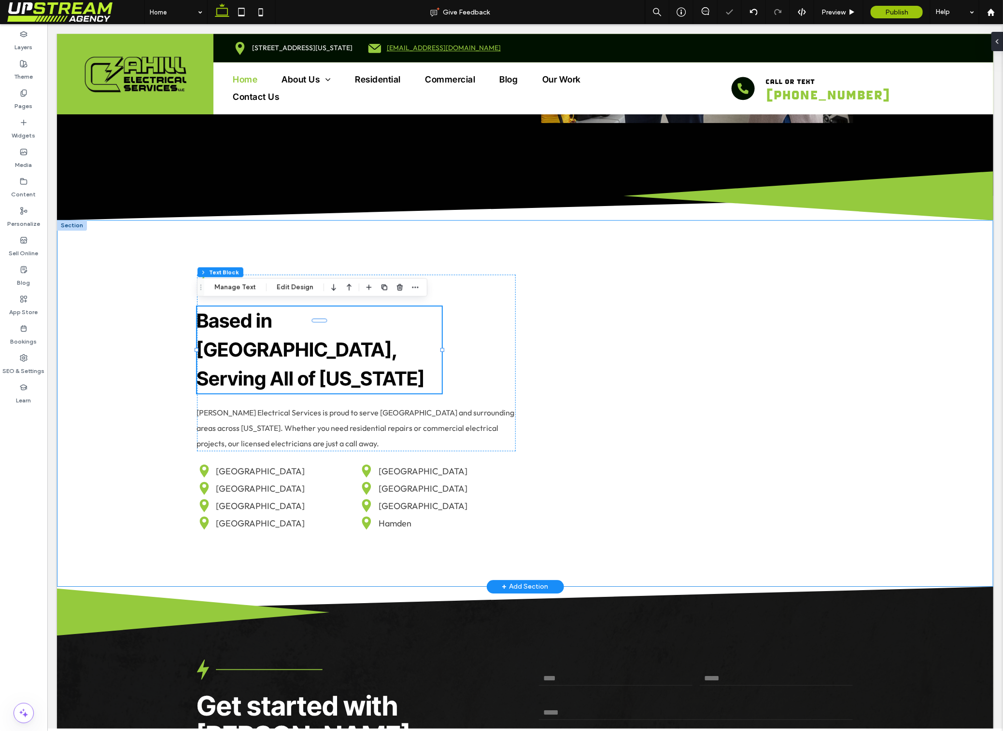
drag, startPoint x: 109, startPoint y: 394, endPoint x: 121, endPoint y: 389, distance: 13.6
click at [110, 394] on div "Based in New Haven, Serving All of Connecticut 77% , 120px Cahill Electrical Se…" at bounding box center [524, 403] width 936 height 367
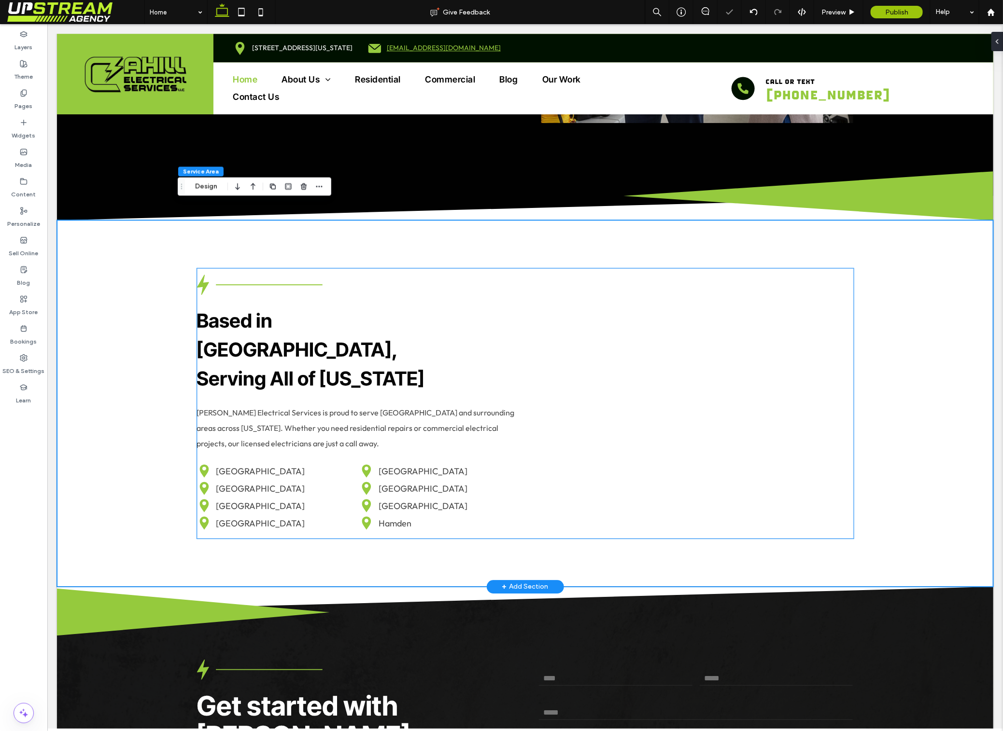
click at [253, 405] on p "Cahill Electrical Services is proud to serve North Haven and surrounding areas …" at bounding box center [355, 428] width 319 height 46
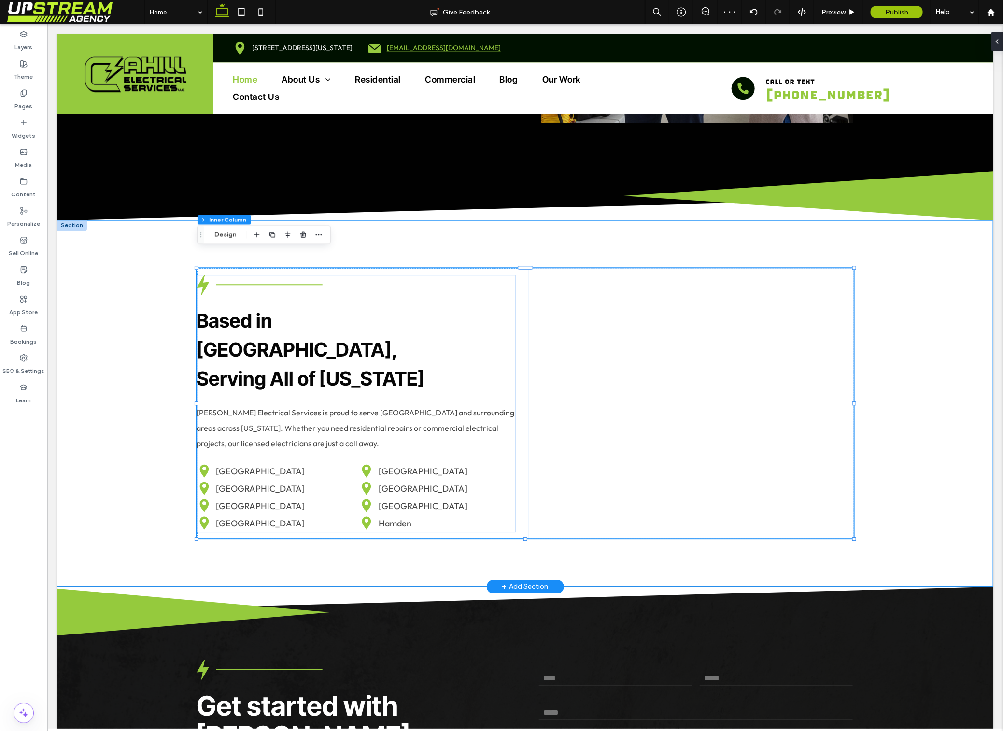
click at [128, 405] on div "Based in New Haven, Serving All of Connecticut Cahill Electrical Services is pr…" at bounding box center [524, 403] width 936 height 367
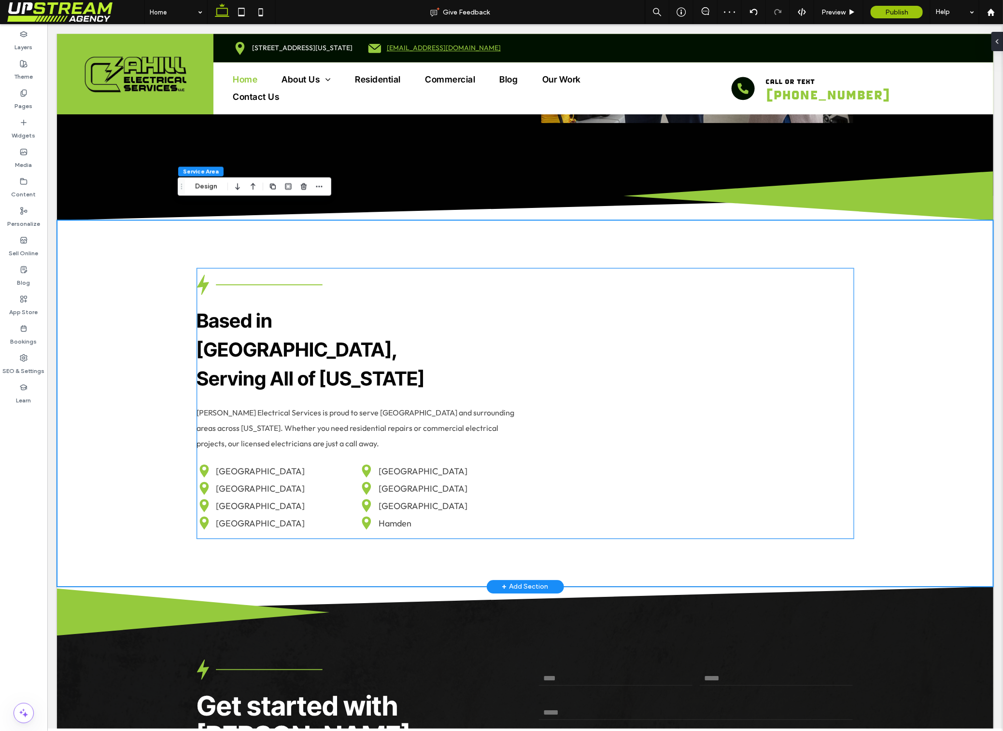
click at [400, 462] on p "Tollan County" at bounding box center [422, 470] width 89 height 17
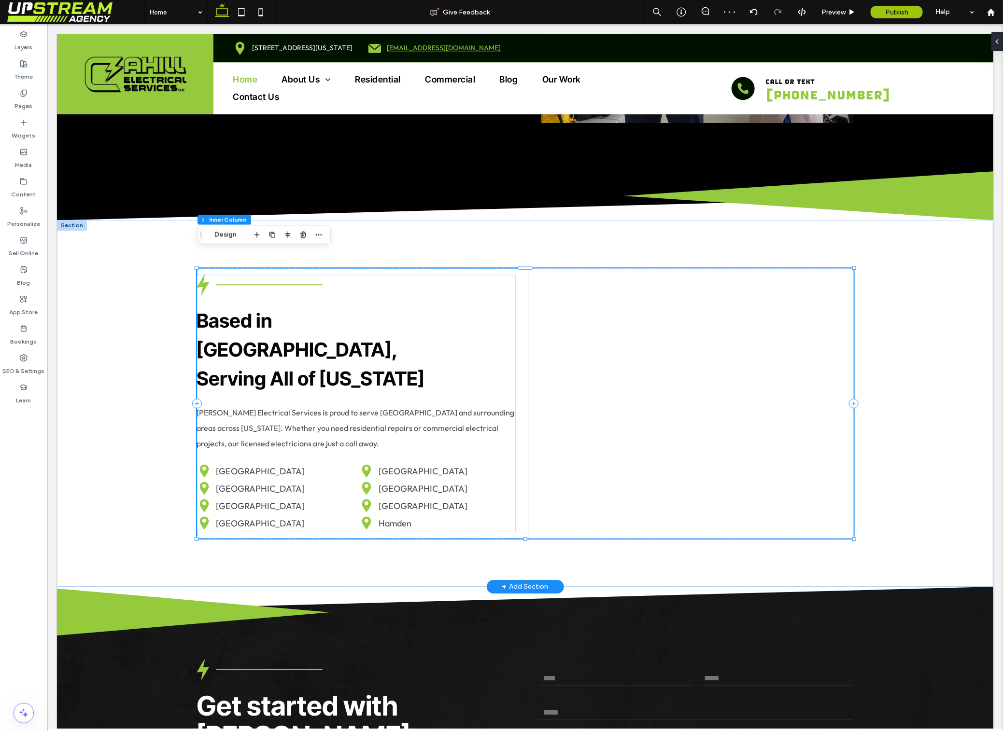
click at [399, 462] on p "Tollan County" at bounding box center [422, 470] width 89 height 17
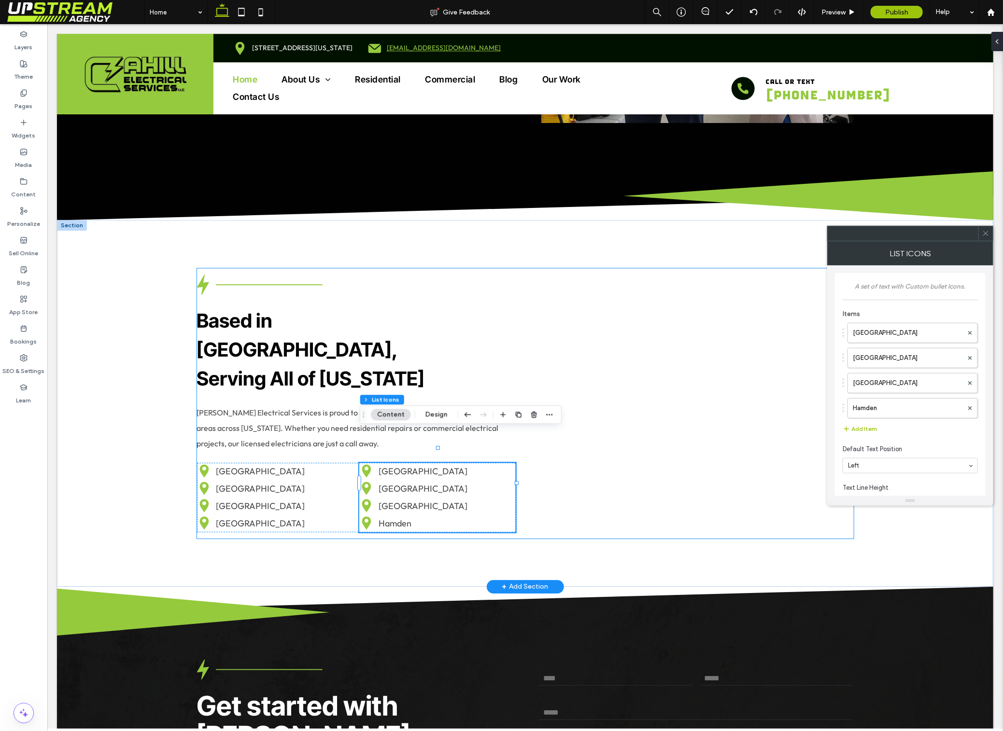
click at [399, 462] on p "Tollan County" at bounding box center [422, 470] width 89 height 17
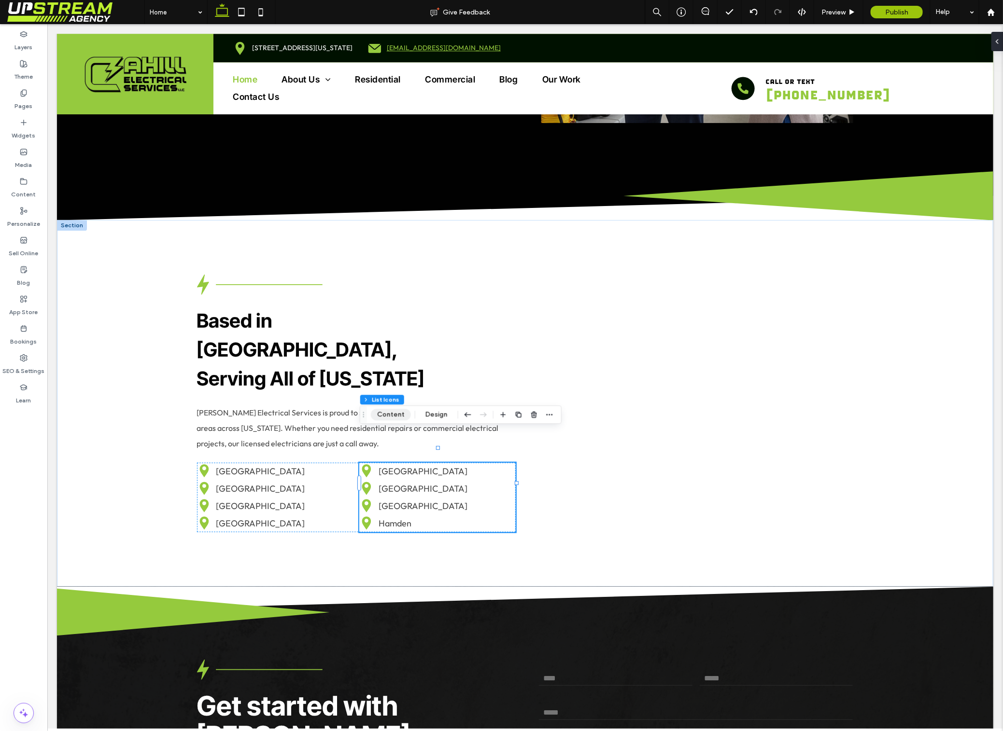
click at [395, 417] on button "Content" at bounding box center [391, 415] width 40 height 12
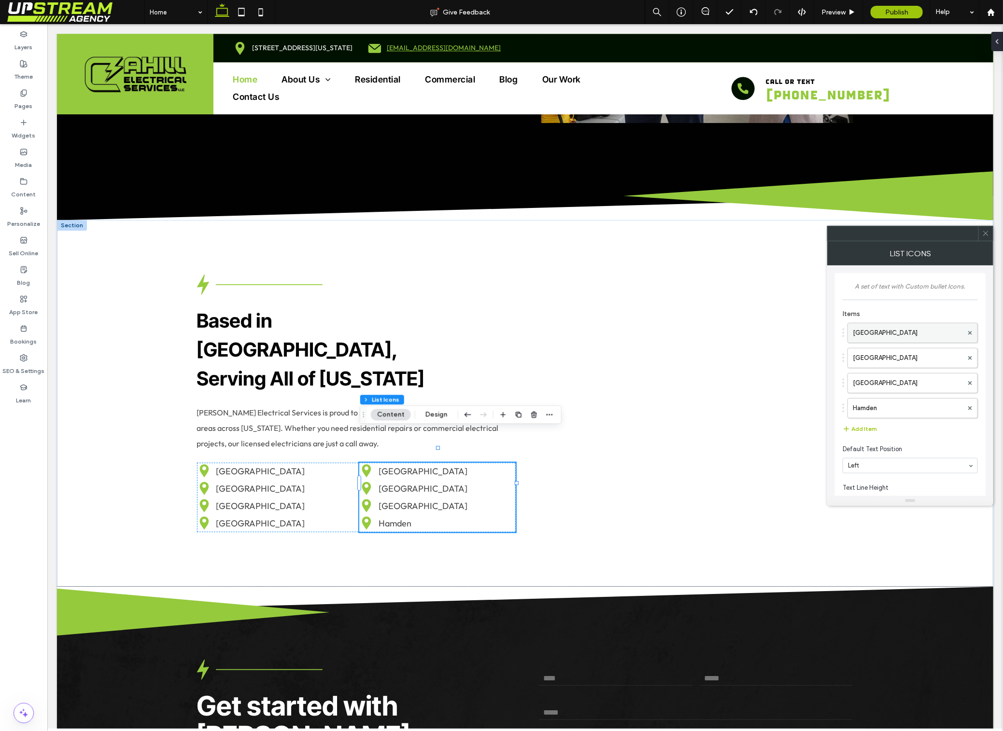
click at [888, 339] on label "Tollan County" at bounding box center [907, 332] width 110 height 19
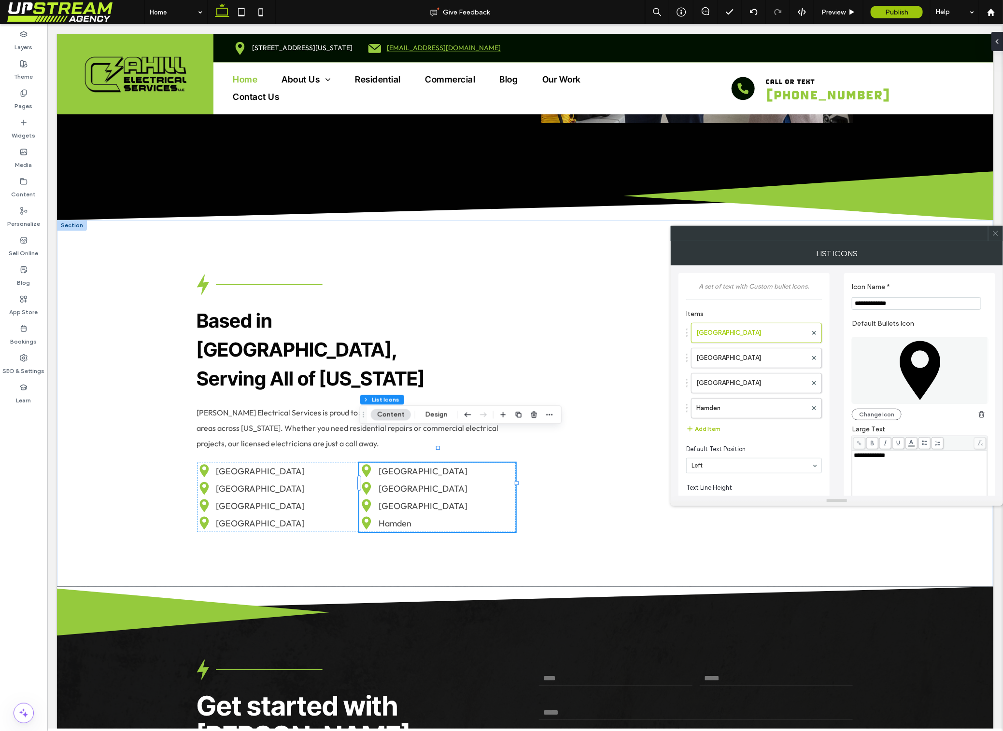
click at [870, 459] on span "**********" at bounding box center [868, 455] width 31 height 6
click at [844, 470] on div "**********" at bounding box center [919, 394] width 151 height 243
click at [992, 233] on icon at bounding box center [995, 233] width 7 height 7
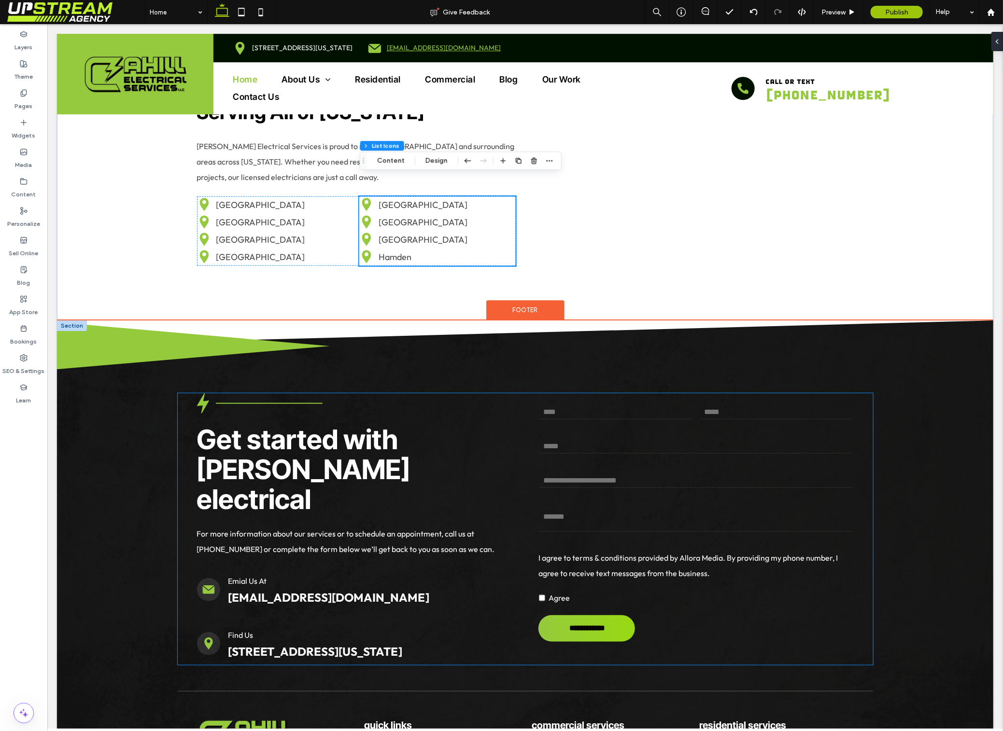
scroll to position [3486, 0]
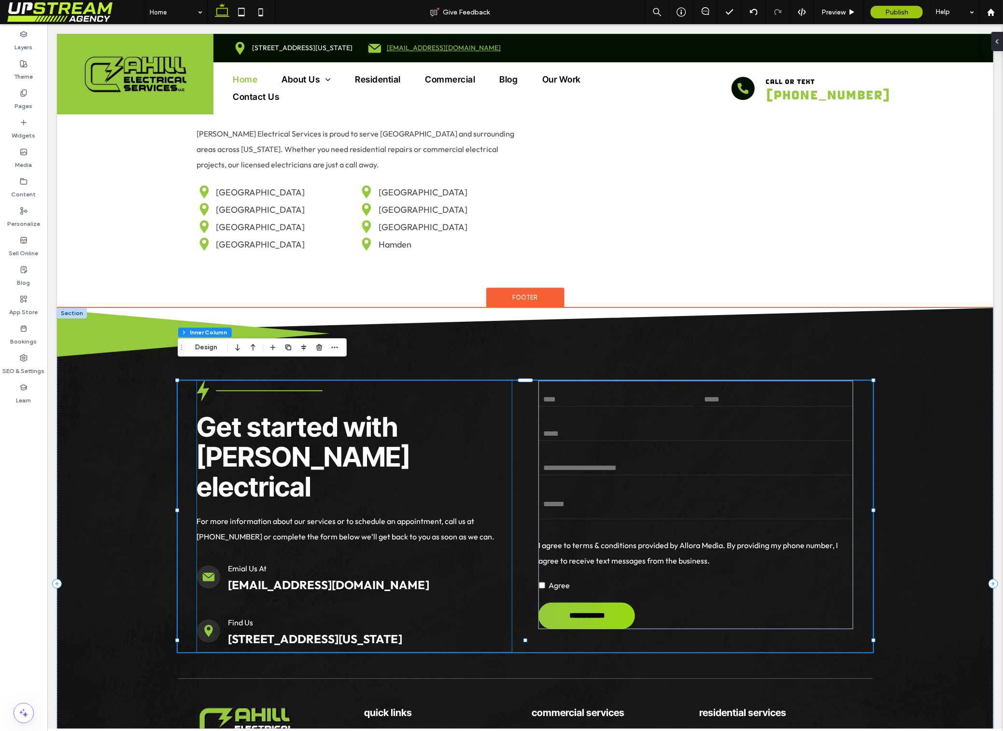
click at [290, 426] on span "Get started with Cahill electrical" at bounding box center [302, 456] width 213 height 92
click at [290, 426] on div "Get started with Cahill electrical" at bounding box center [353, 456] width 315 height 89
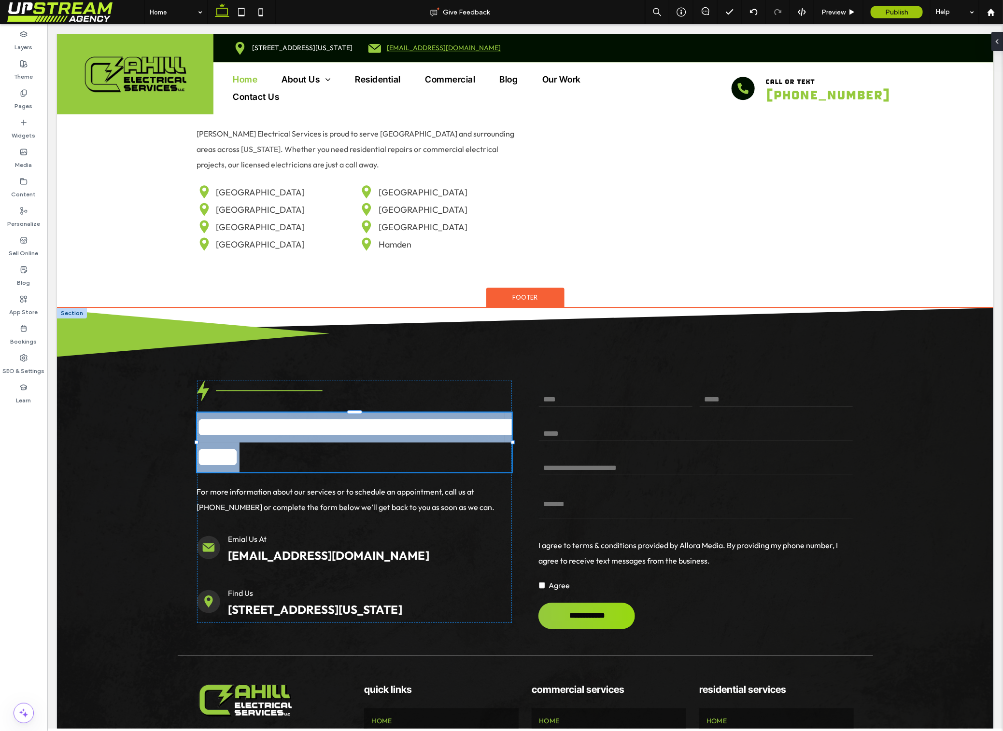
type input "**********"
type input "**"
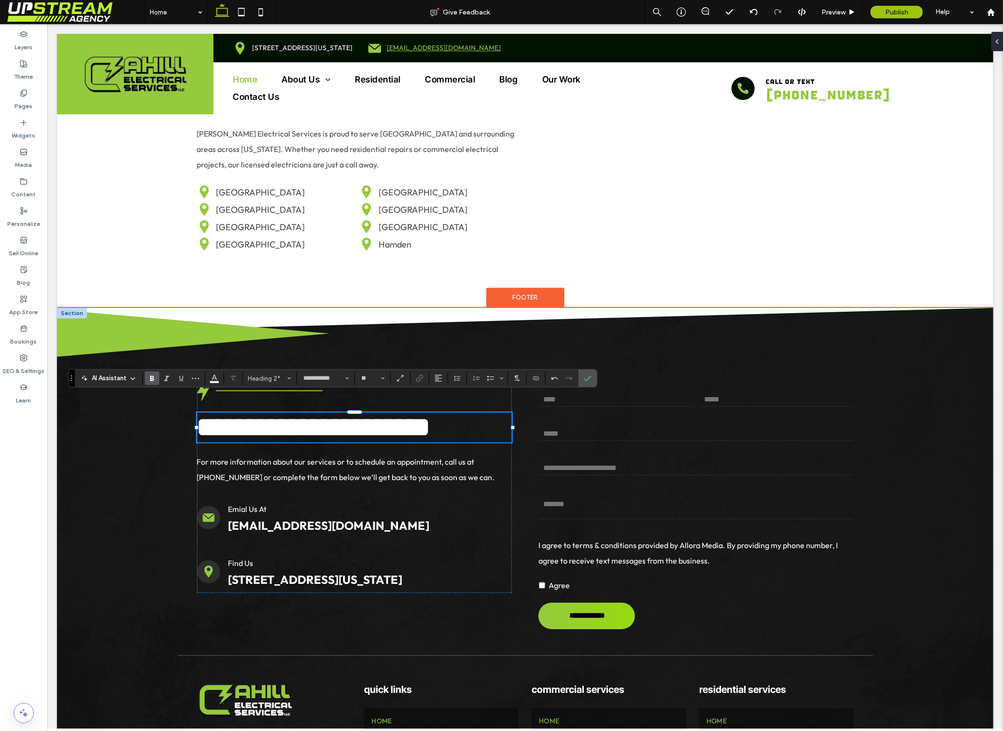
click at [368, 417] on span "**********" at bounding box center [313, 426] width 234 height 27
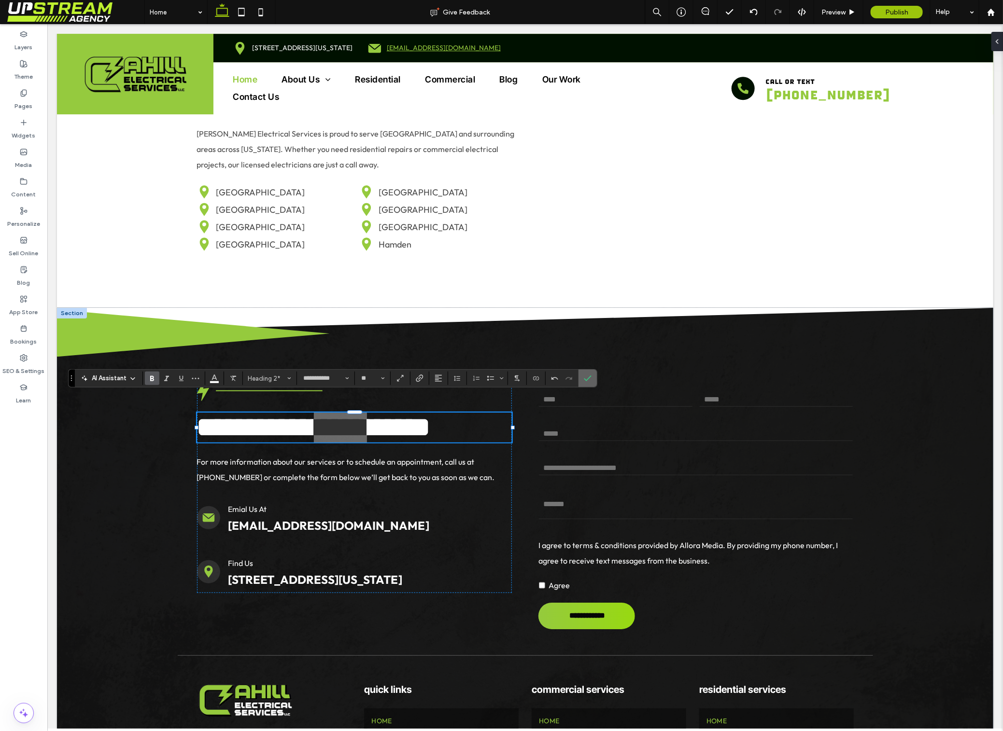
click at [587, 378] on icon "Confirm" at bounding box center [588, 379] width 8 height 8
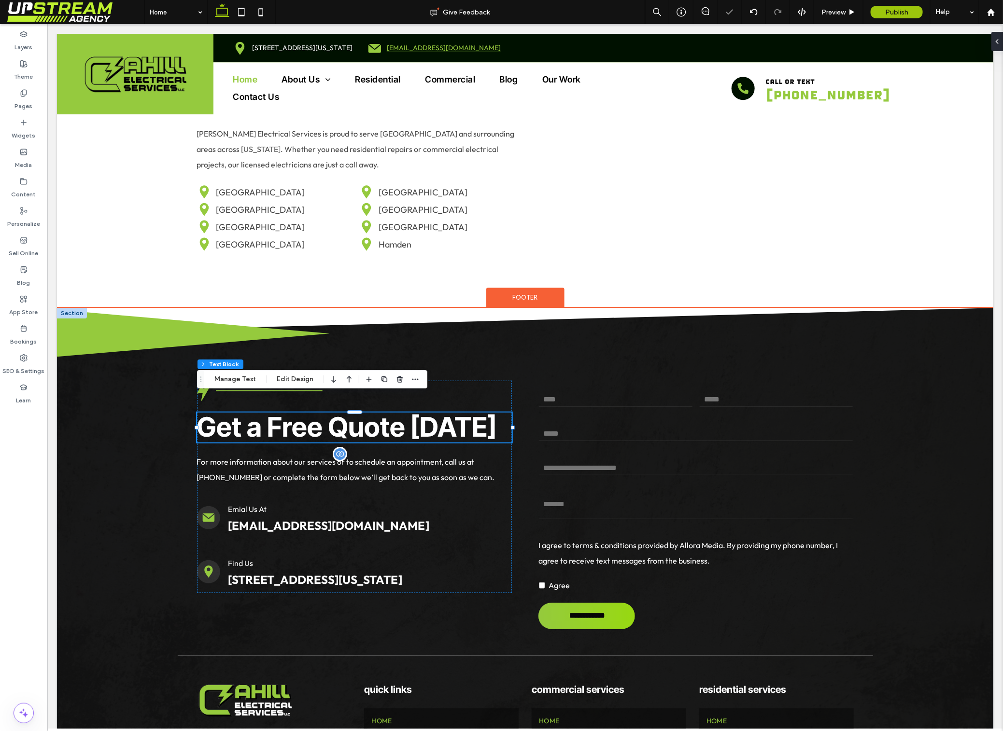
click at [321, 411] on span "Get a Free Quote Today" at bounding box center [346, 426] width 300 height 33
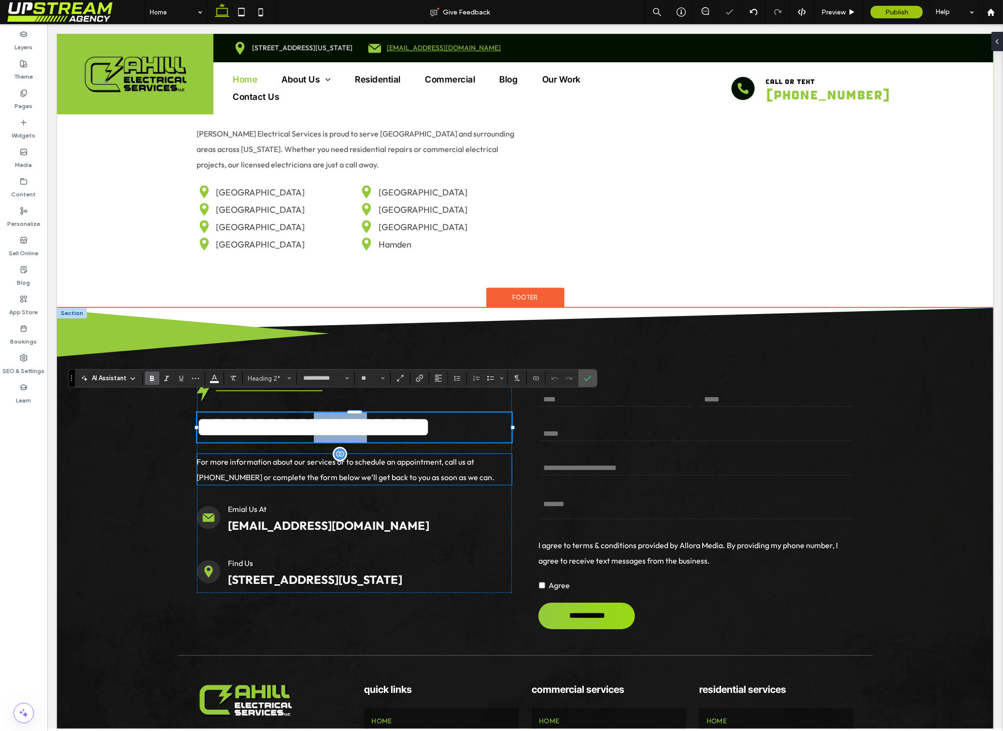
click at [361, 454] on p "For more information about our services or to schedule an appointment, call us …" at bounding box center [353, 469] width 315 height 31
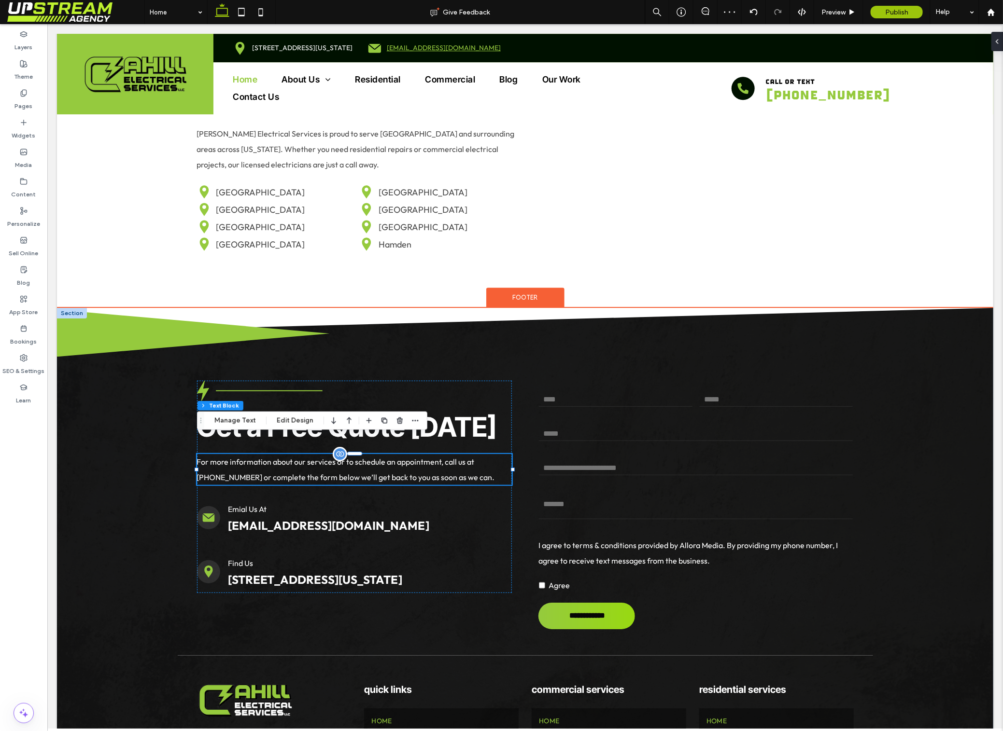
click at [403, 457] on span "For more information about our services or to schedule an appointment, call us …" at bounding box center [345, 469] width 298 height 25
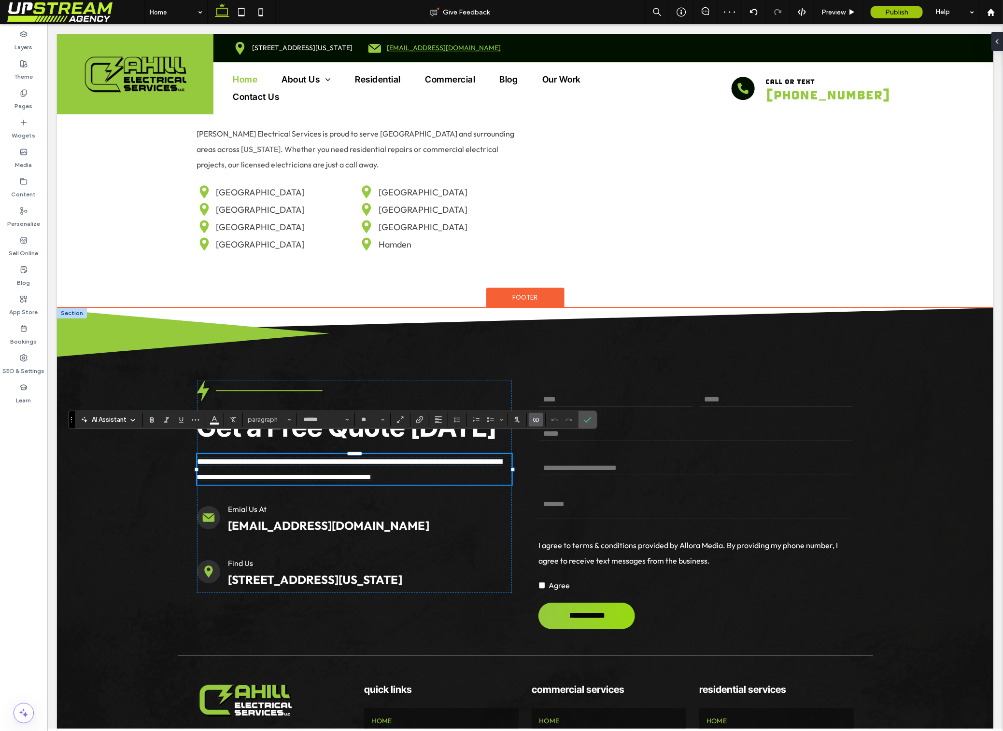
click at [453, 454] on p "**********" at bounding box center [353, 469] width 315 height 31
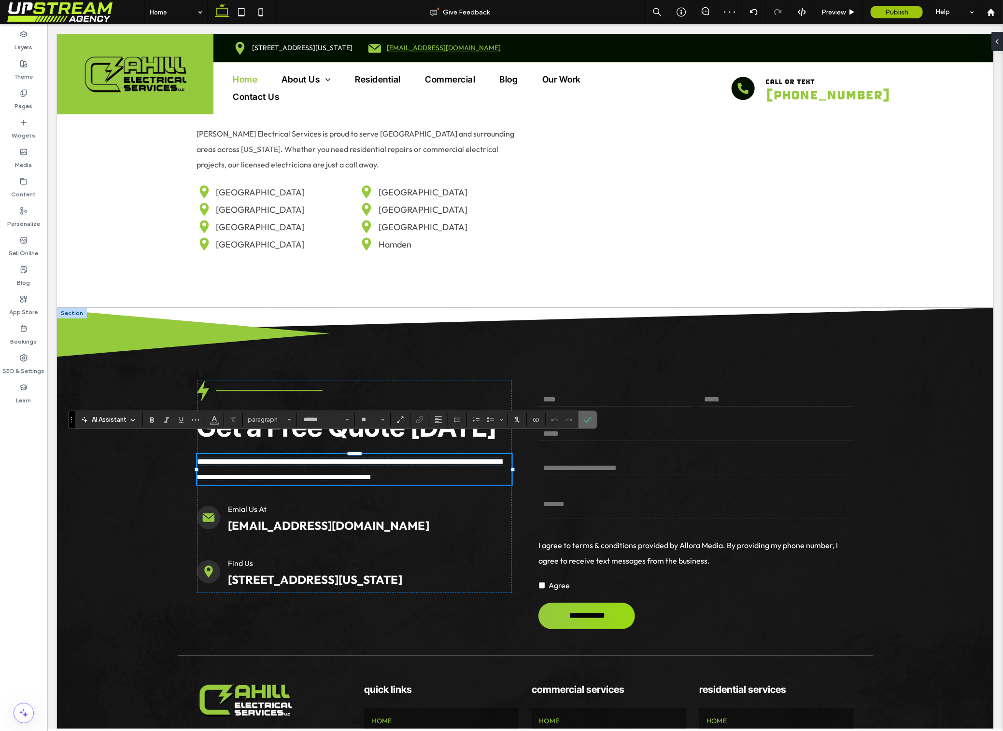
click at [591, 420] on icon "Confirm" at bounding box center [588, 420] width 8 height 8
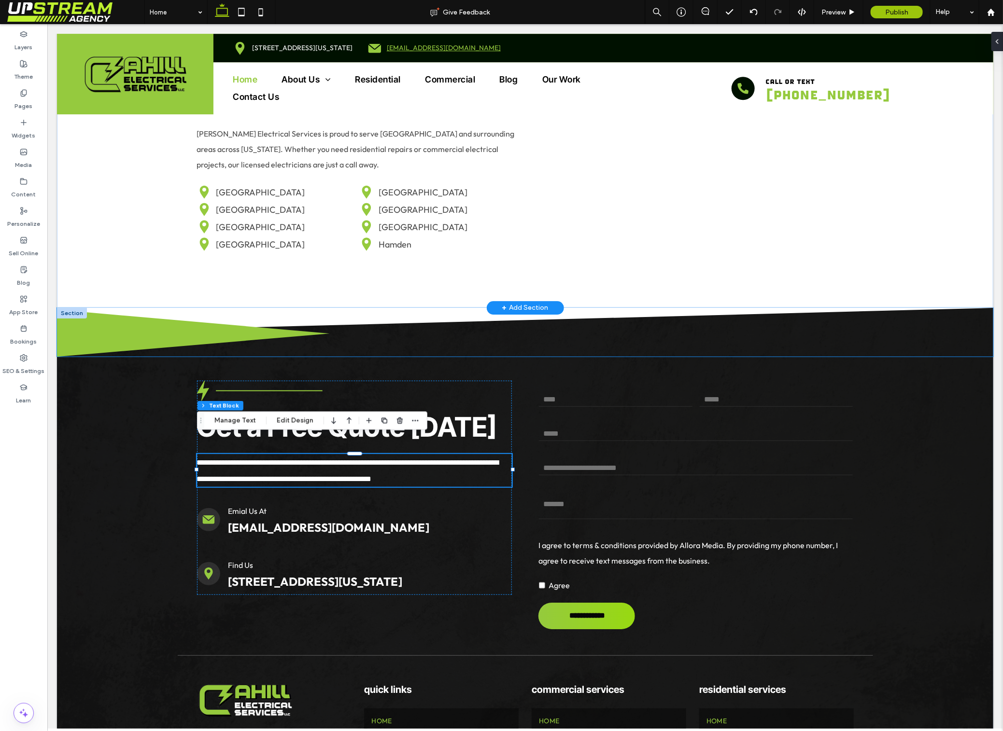
click at [301, 285] on div "Based in New Haven, Serving All of Connecticut Cahill Electrical Services is pr…" at bounding box center [524, 124] width 695 height 367
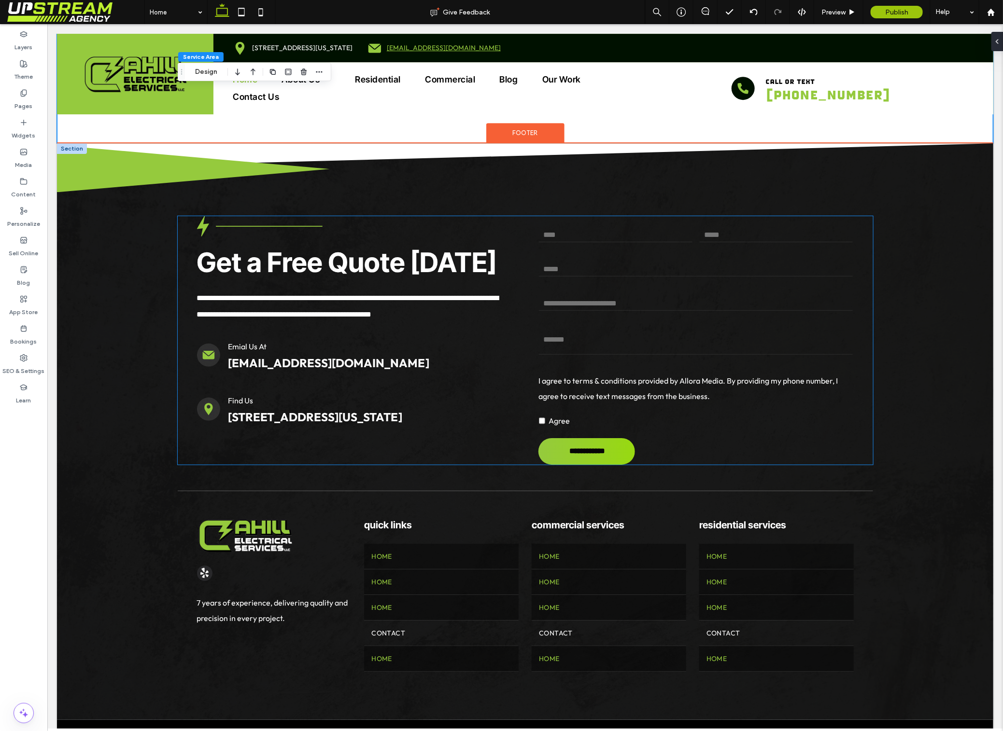
scroll to position [3677, 0]
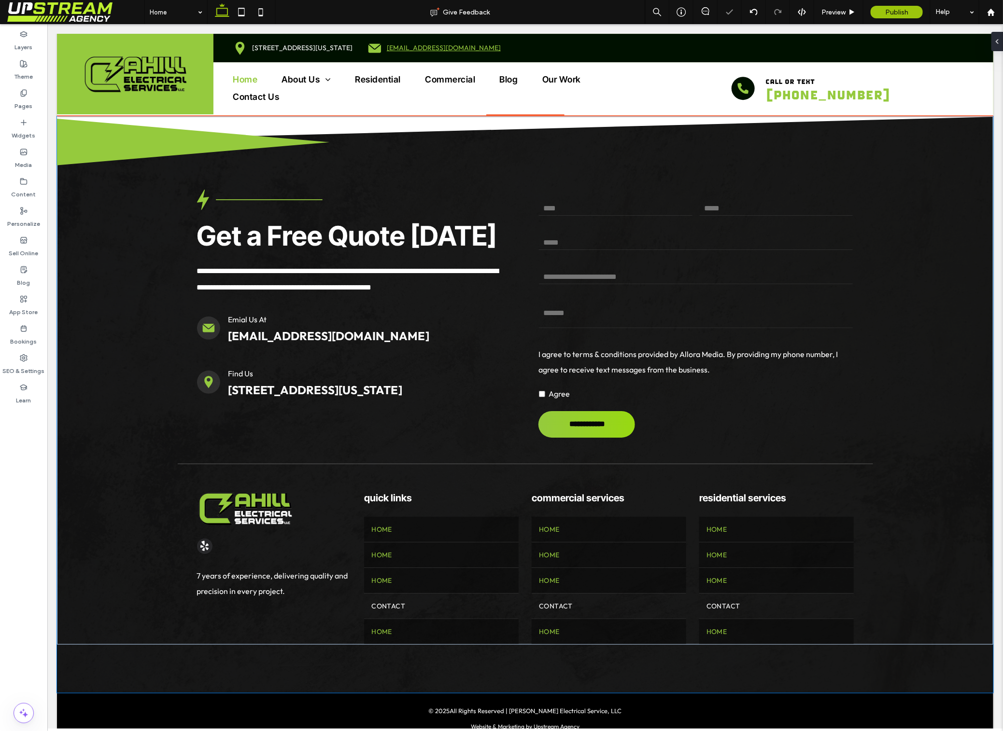
type input "****"
click at [427, 490] on h5 "quick links" at bounding box center [440, 497] width 154 height 14
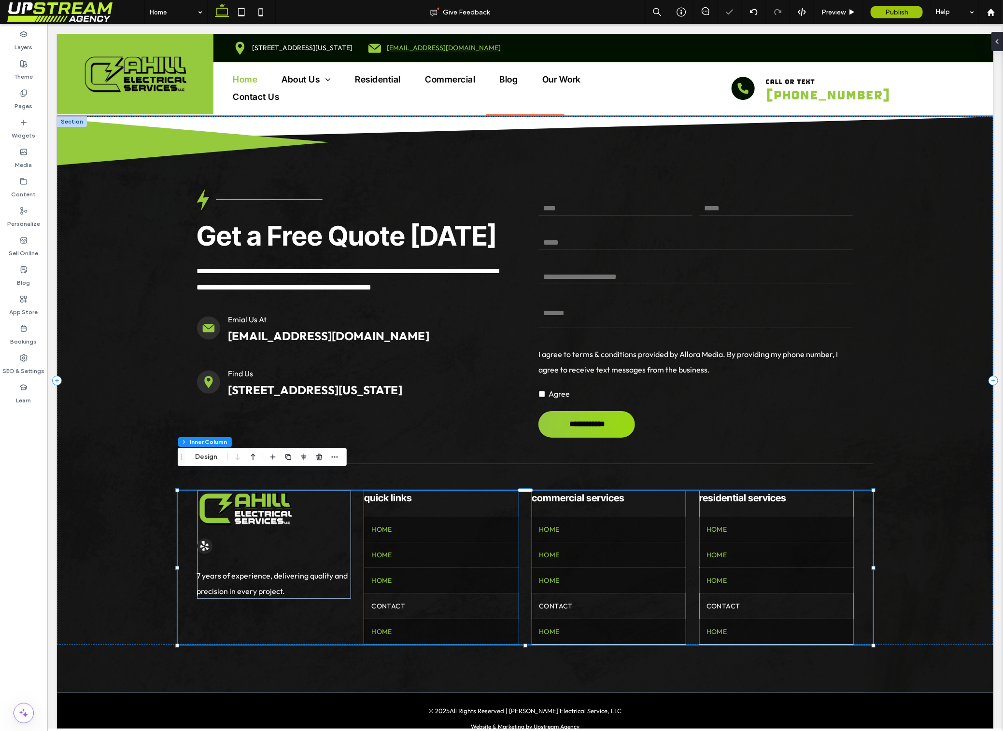
click at [406, 492] on span "quick links" at bounding box center [387, 498] width 48 height 12
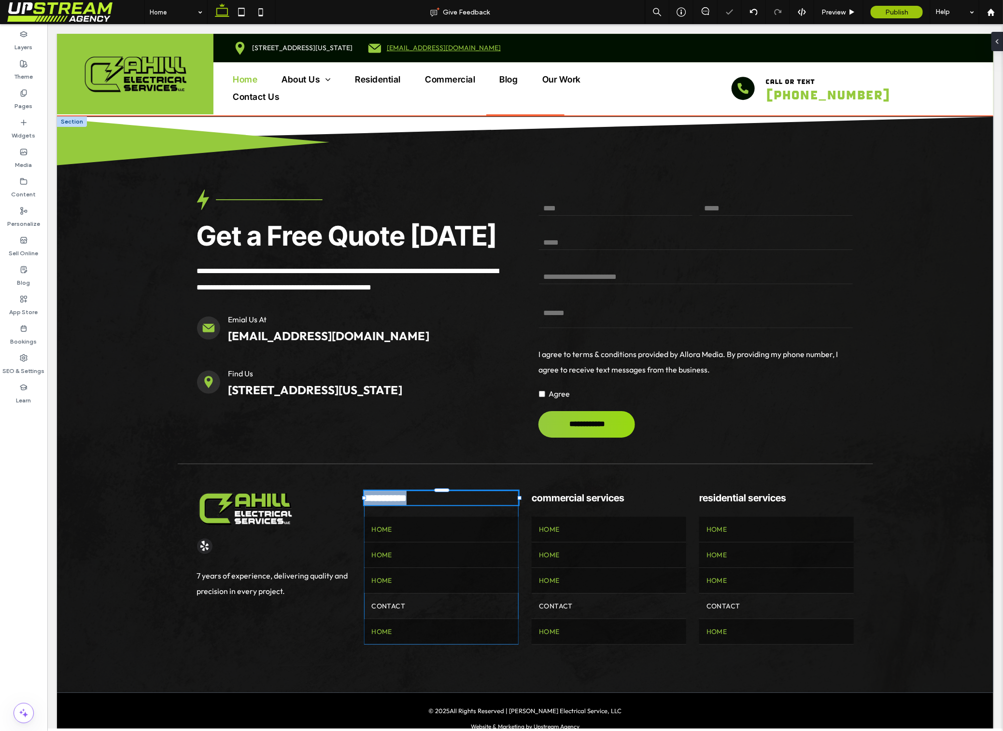
click at [406, 490] on div "**********" at bounding box center [440, 497] width 154 height 14
type input "**********"
type input "**"
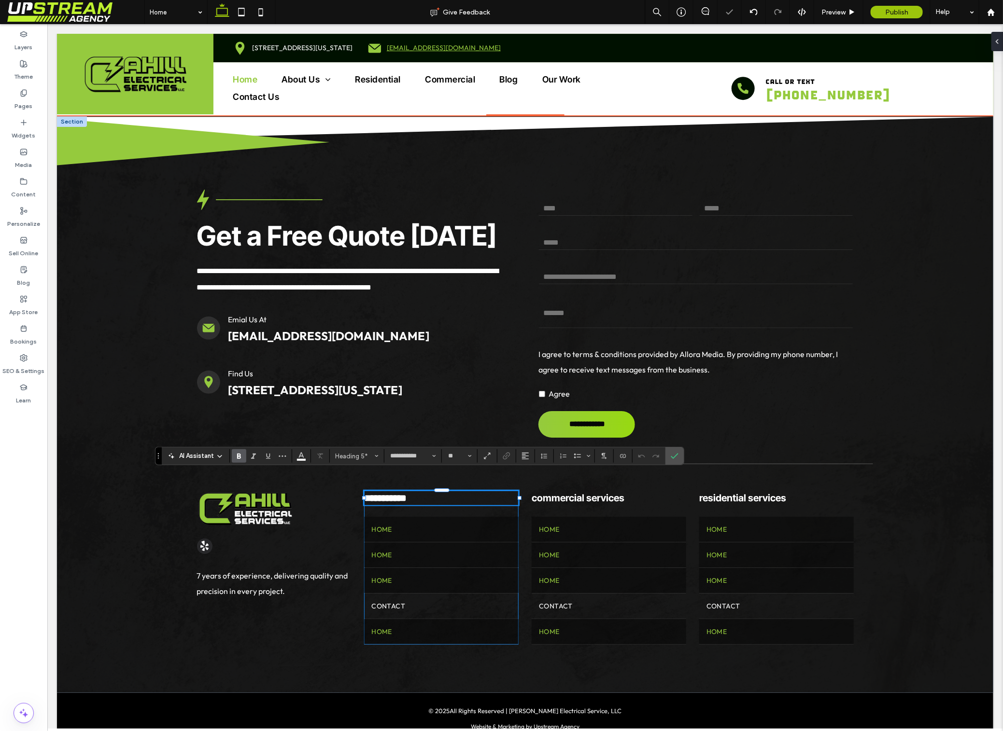
click at [385, 493] on span "**********" at bounding box center [384, 498] width 42 height 10
click at [364, 479] on div "**********" at bounding box center [524, 404] width 936 height 577
click at [461, 490] on h5 "**********" at bounding box center [440, 497] width 154 height 14
click at [391, 493] on span "**********" at bounding box center [384, 498] width 42 height 10
click at [566, 490] on div "commercial services Home Home Home Contact Home" at bounding box center [608, 567] width 154 height 154
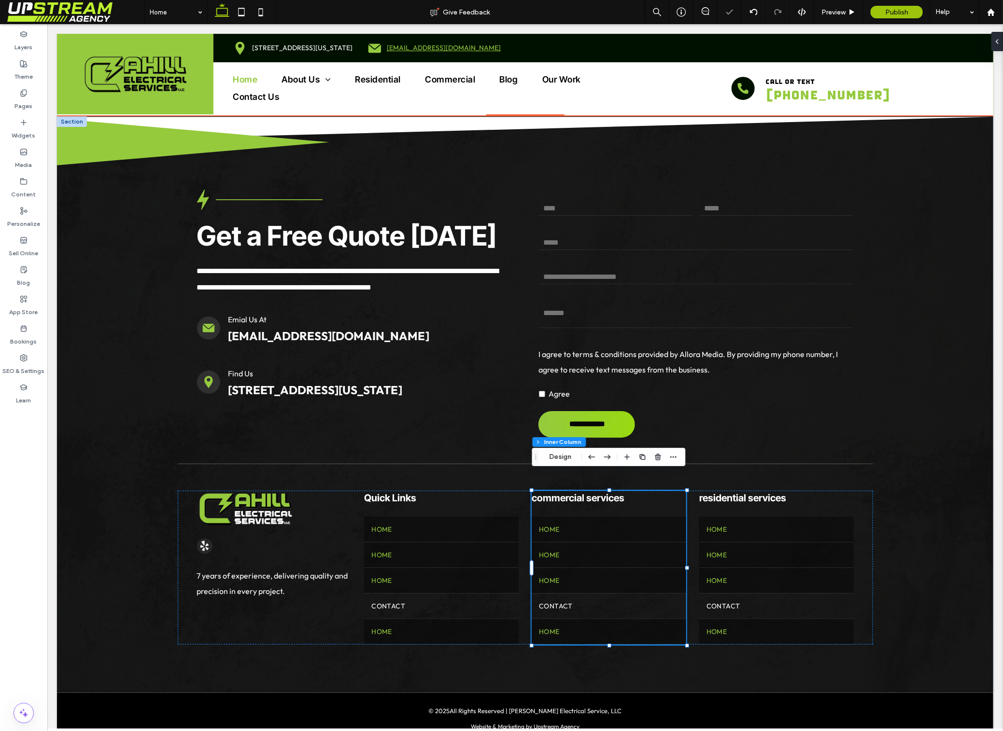
click at [566, 490] on div "commercial services Home Home Home Contact Home" at bounding box center [608, 567] width 154 height 154
click at [543, 492] on span "commercial services" at bounding box center [577, 498] width 93 height 12
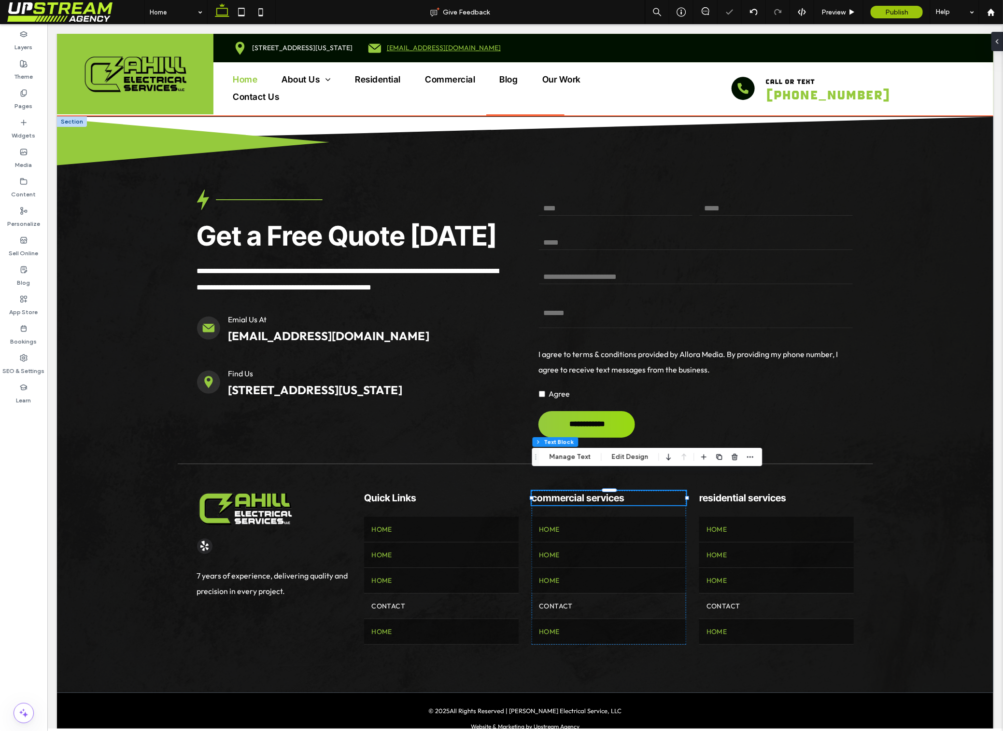
click at [543, 490] on div "commercial services" at bounding box center [608, 497] width 154 height 14
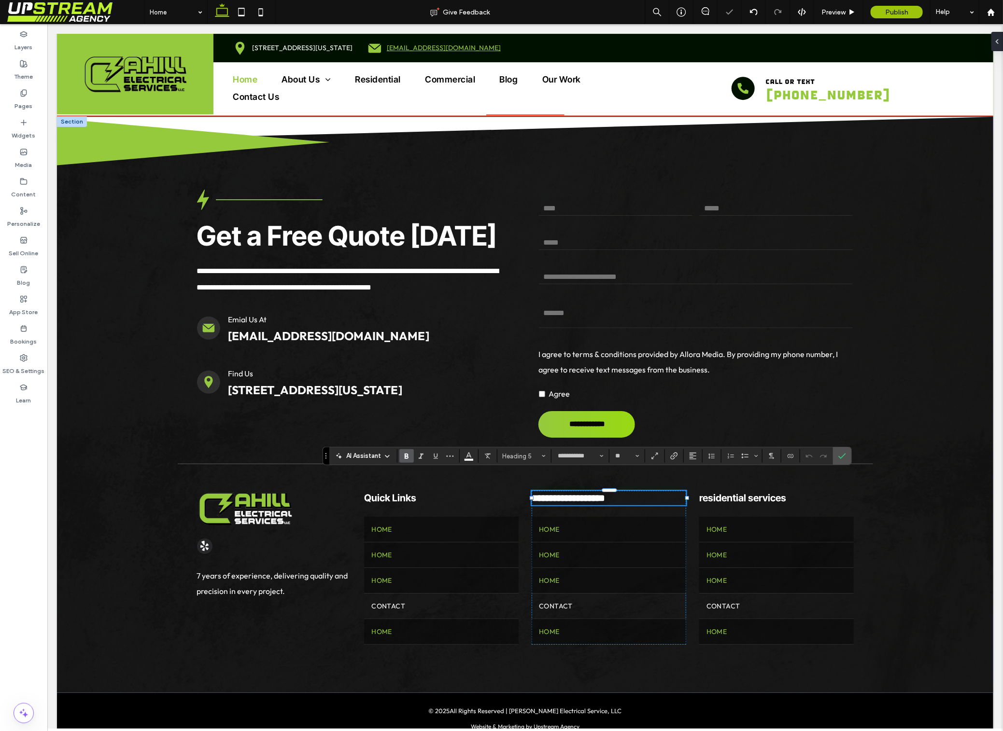
click at [534, 493] on span "**********" at bounding box center [567, 498] width 73 height 10
click at [590, 493] on span "**********" at bounding box center [567, 498] width 73 height 10
click at [848, 452] on label "Confirm" at bounding box center [842, 455] width 14 height 17
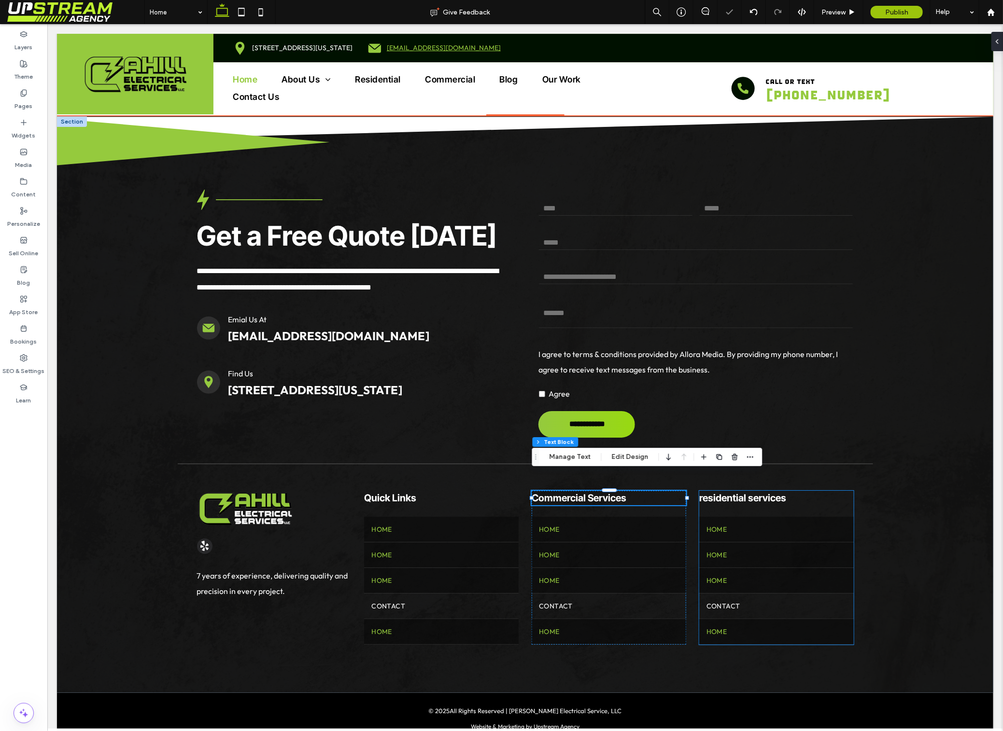
click at [755, 492] on span "residential services" at bounding box center [742, 498] width 87 height 12
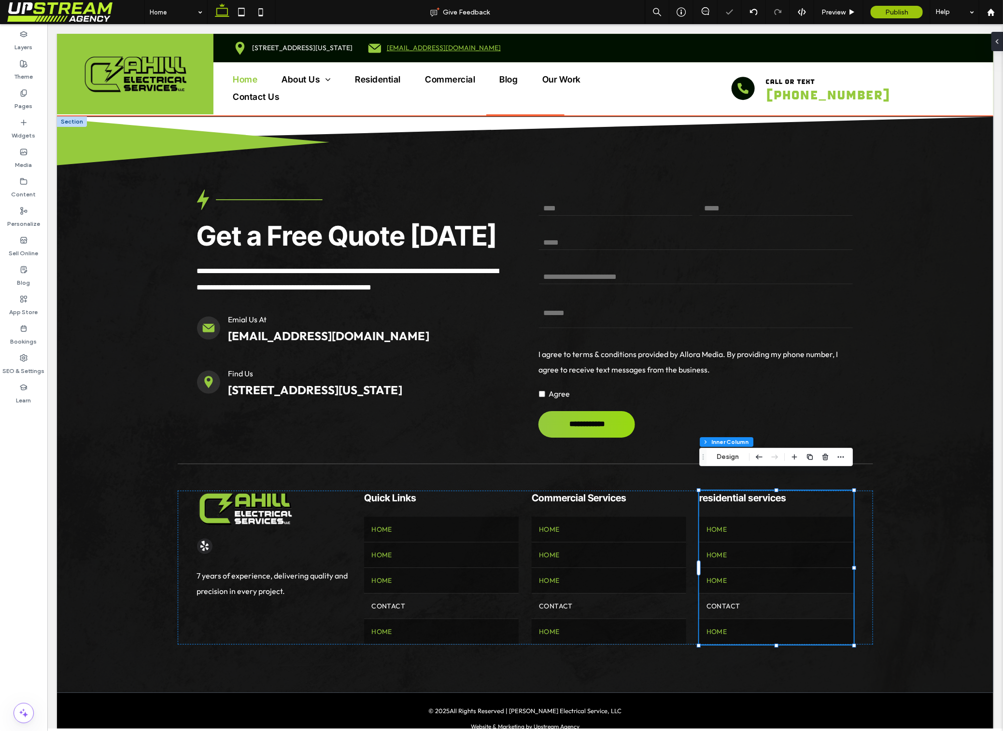
click at [755, 492] on span "residential services" at bounding box center [742, 498] width 87 height 12
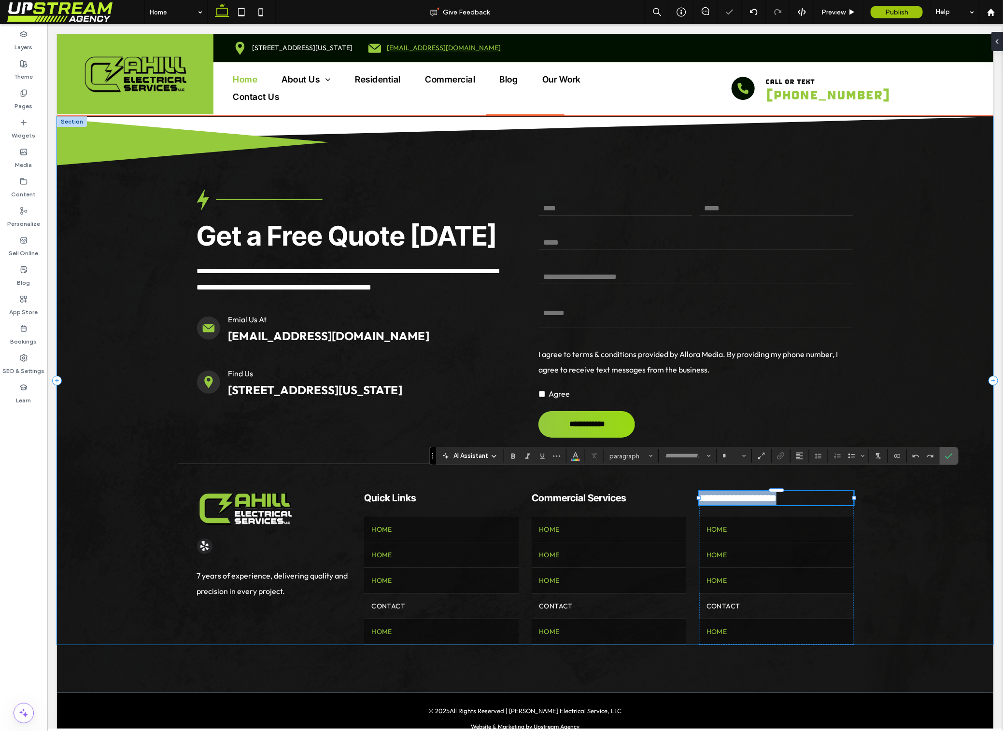
type input "**********"
type input "**"
click at [702, 493] on span "**********" at bounding box center [737, 498] width 77 height 10
click at [754, 493] on span "**********" at bounding box center [737, 498] width 77 height 10
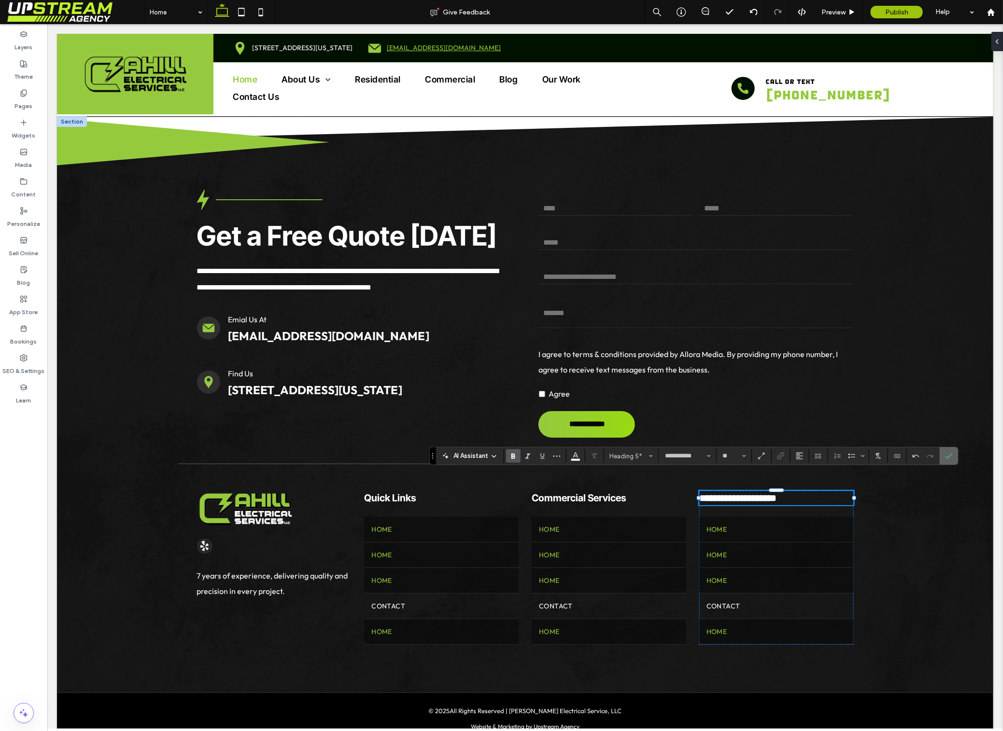
click at [949, 457] on icon "Confirm" at bounding box center [949, 456] width 8 height 8
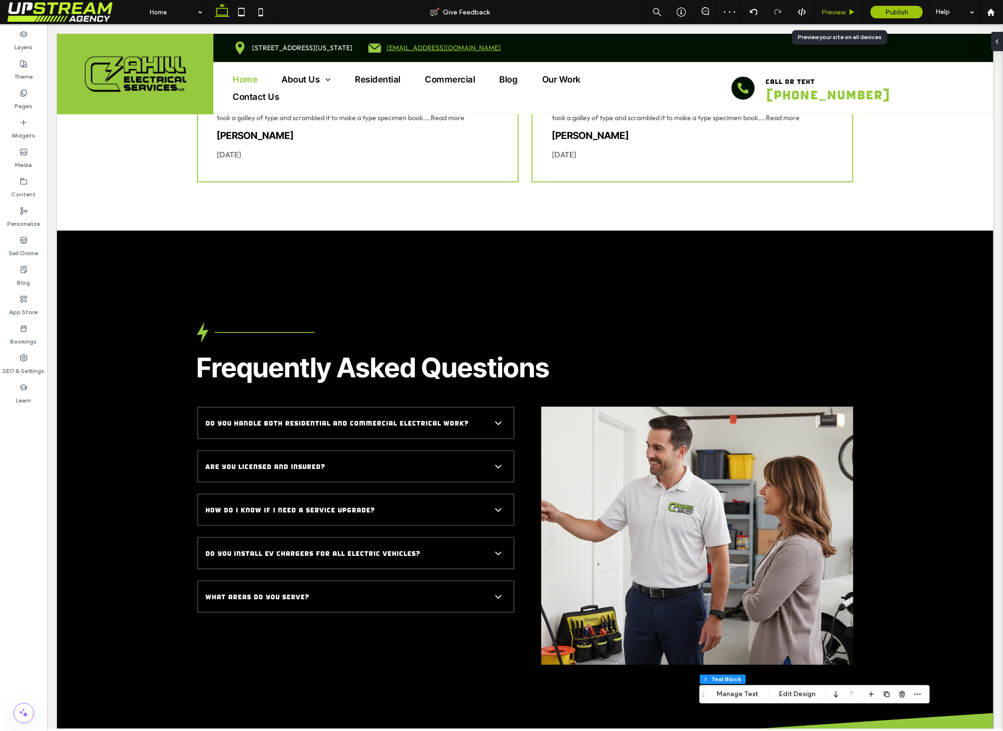
click at [831, 11] on span "Preview" at bounding box center [833, 12] width 24 height 8
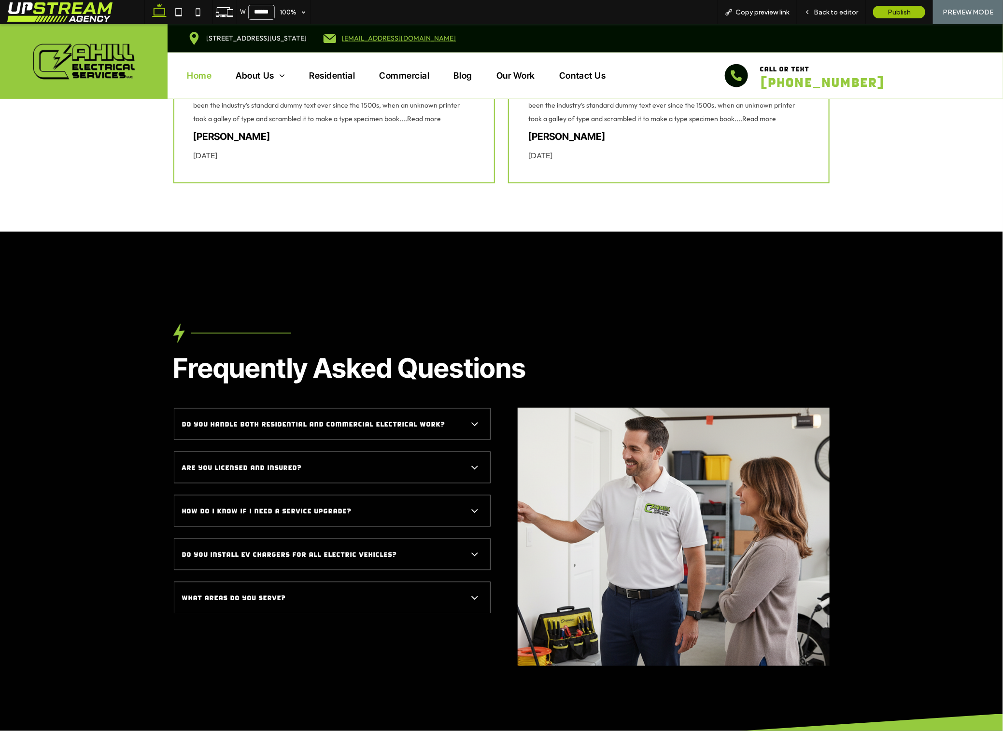
scroll to position [2626, 0]
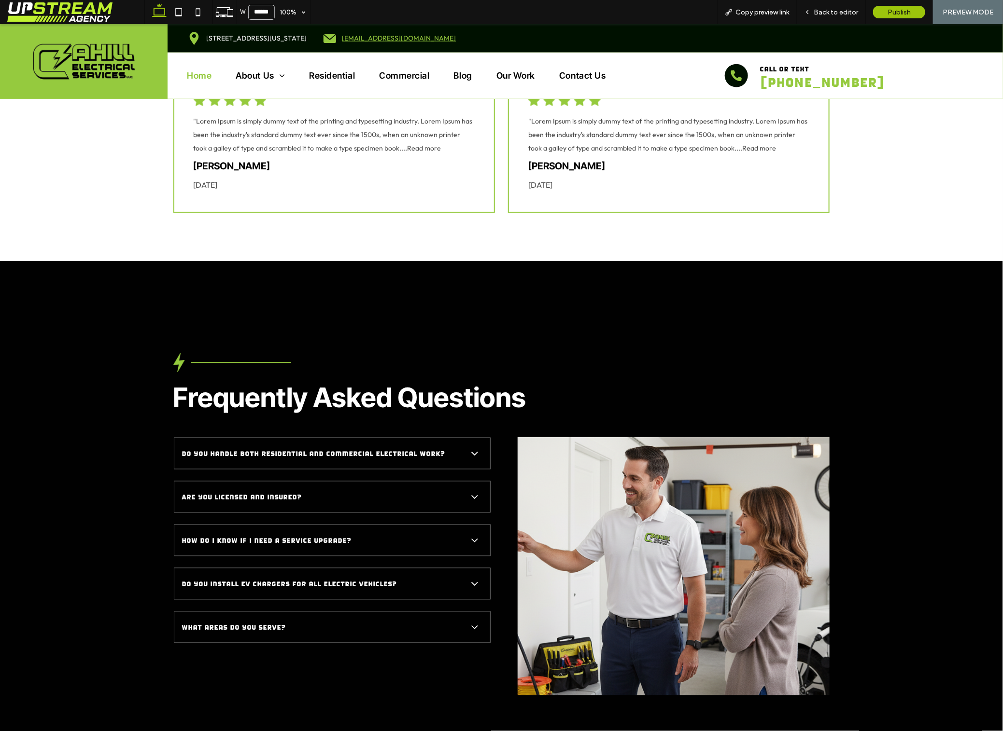
click at [419, 447] on span "Do you handle both residential and commercial electrical work?" at bounding box center [322, 453] width 281 height 12
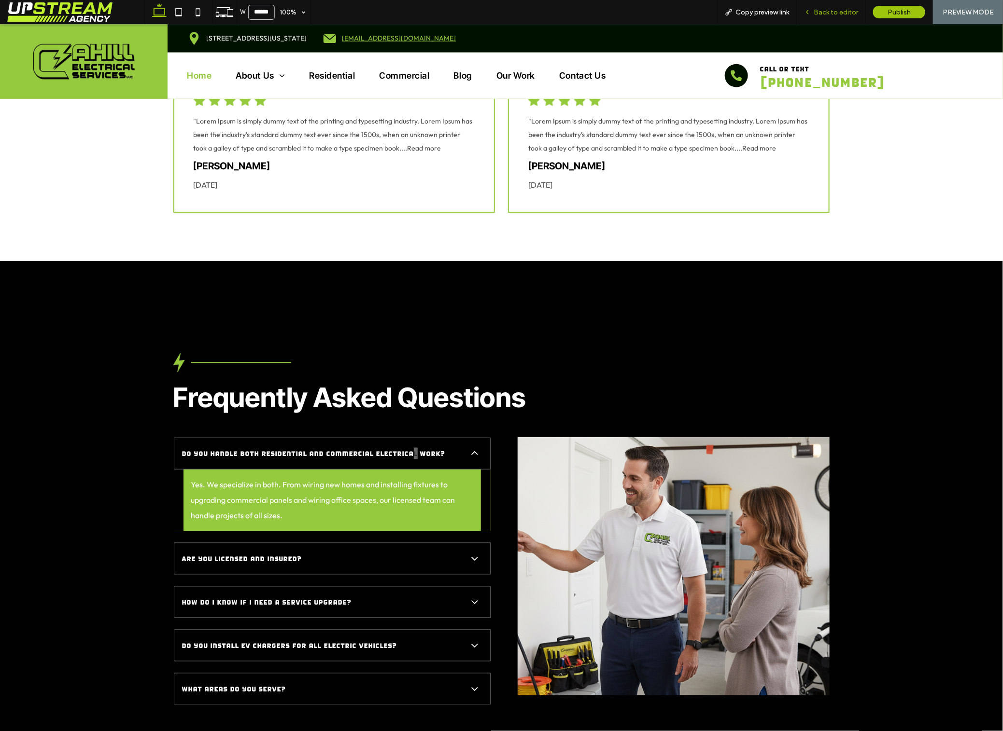
click at [831, 8] on span "Back to editor" at bounding box center [835, 12] width 44 height 8
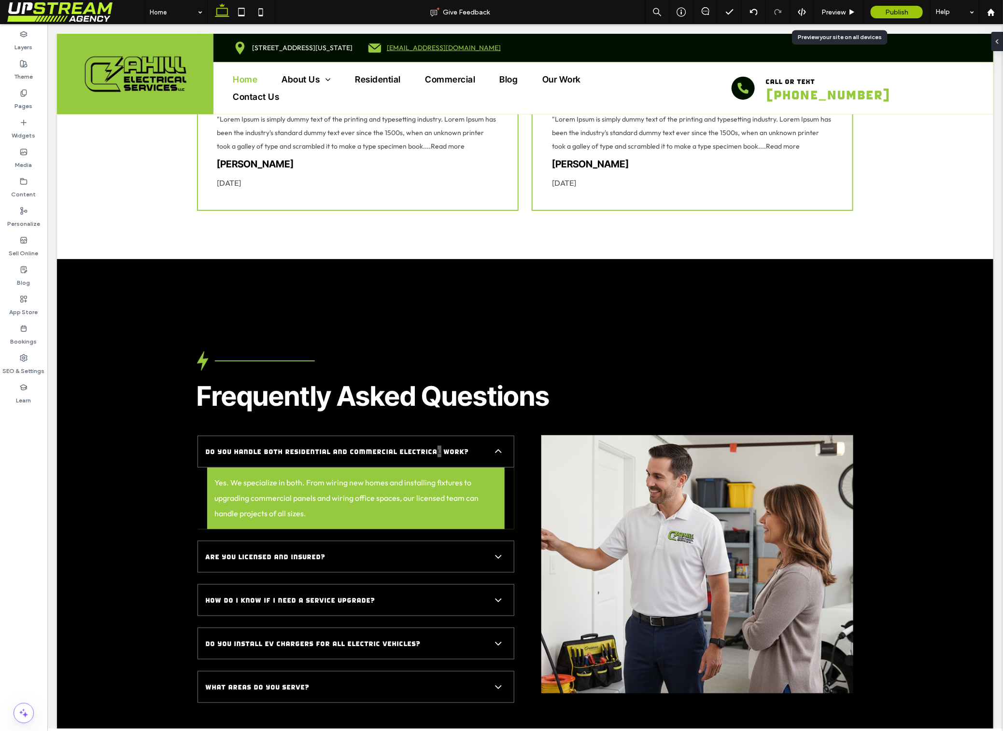
scroll to position [2635, 0]
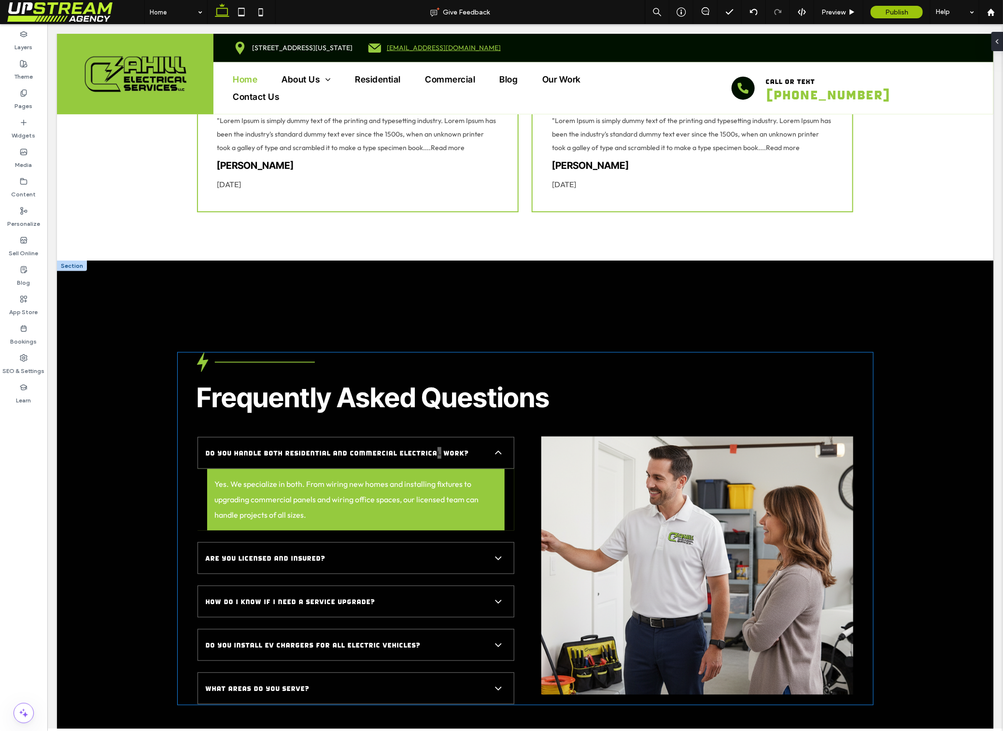
click at [425, 476] on p "Yes. We specialize in both. From wiring new homes and installing fixtures to up…" at bounding box center [355, 499] width 282 height 46
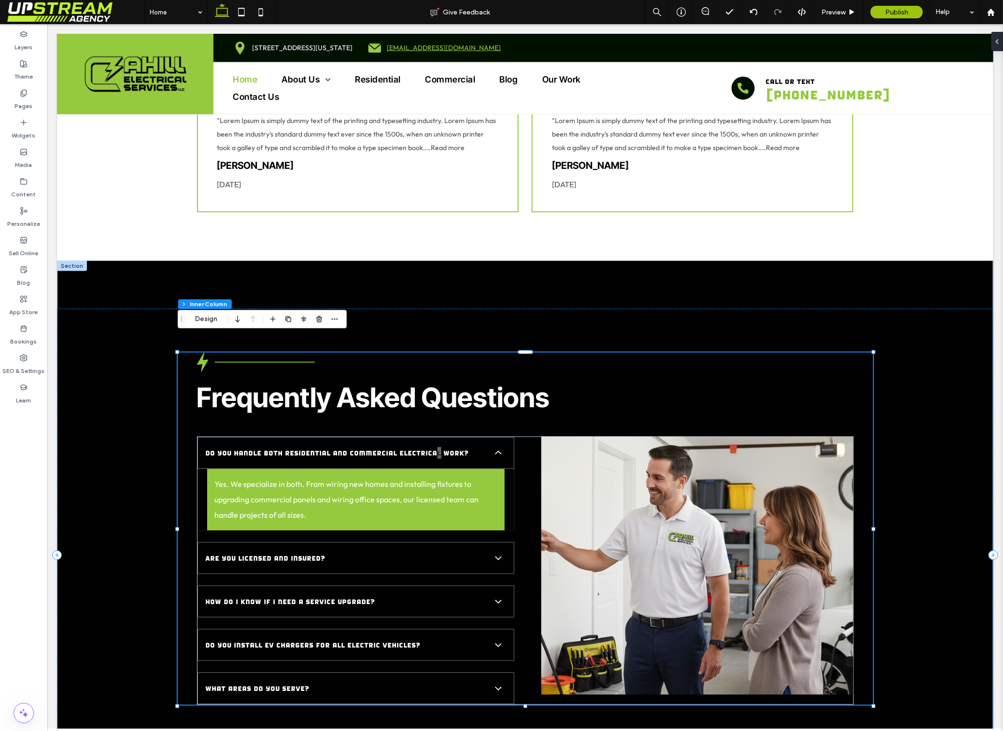
click at [425, 476] on p "Yes. We specialize in both. From wiring new homes and installing fixtures to up…" at bounding box center [355, 499] width 282 height 46
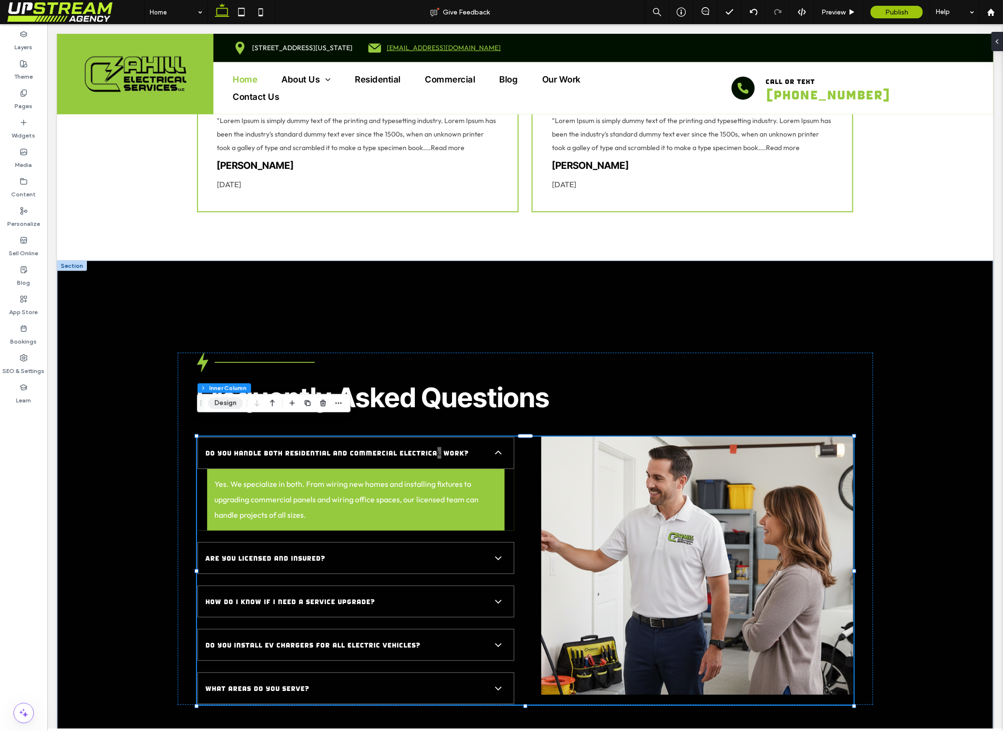
click at [223, 400] on button "Design" at bounding box center [225, 404] width 35 height 12
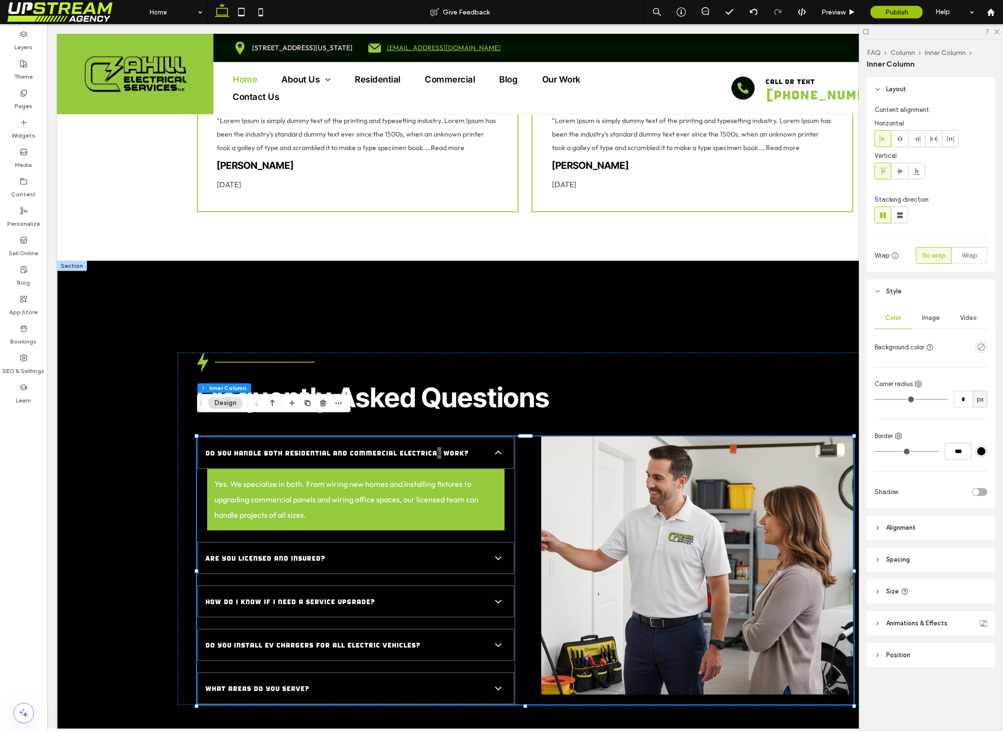
click at [385, 469] on div "Yes. We specialize in both. From wiring new homes and installing fixtures to up…" at bounding box center [355, 500] width 317 height 62
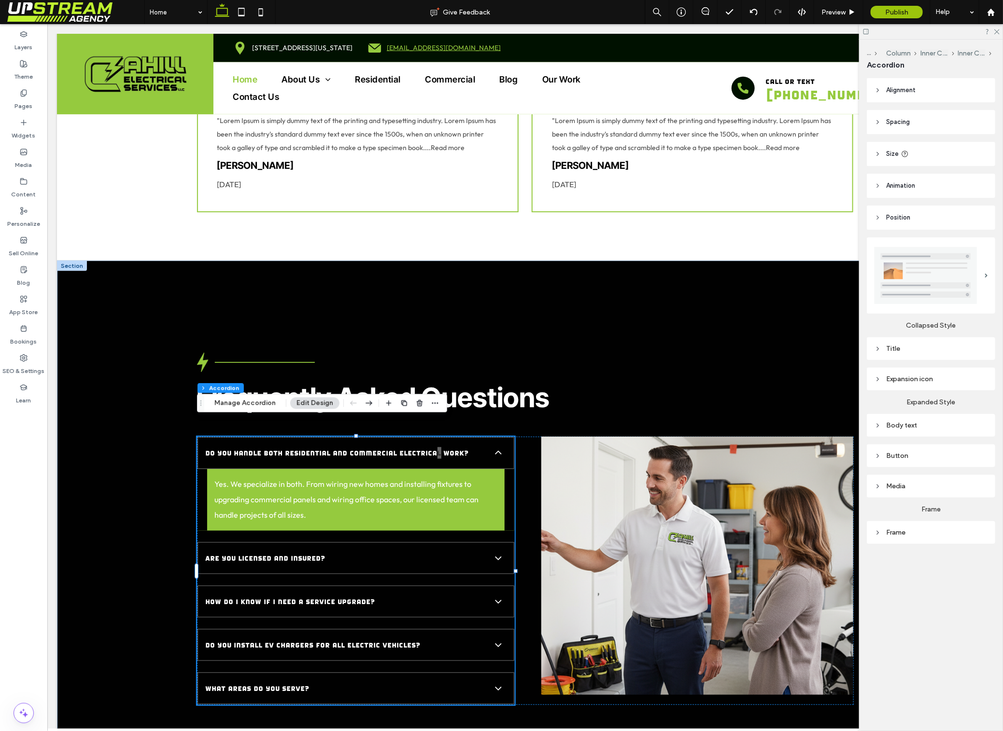
drag, startPoint x: 239, startPoint y: 401, endPoint x: 292, endPoint y: 407, distance: 53.5
click at [239, 401] on button "Manage Accordion" at bounding box center [245, 404] width 74 height 12
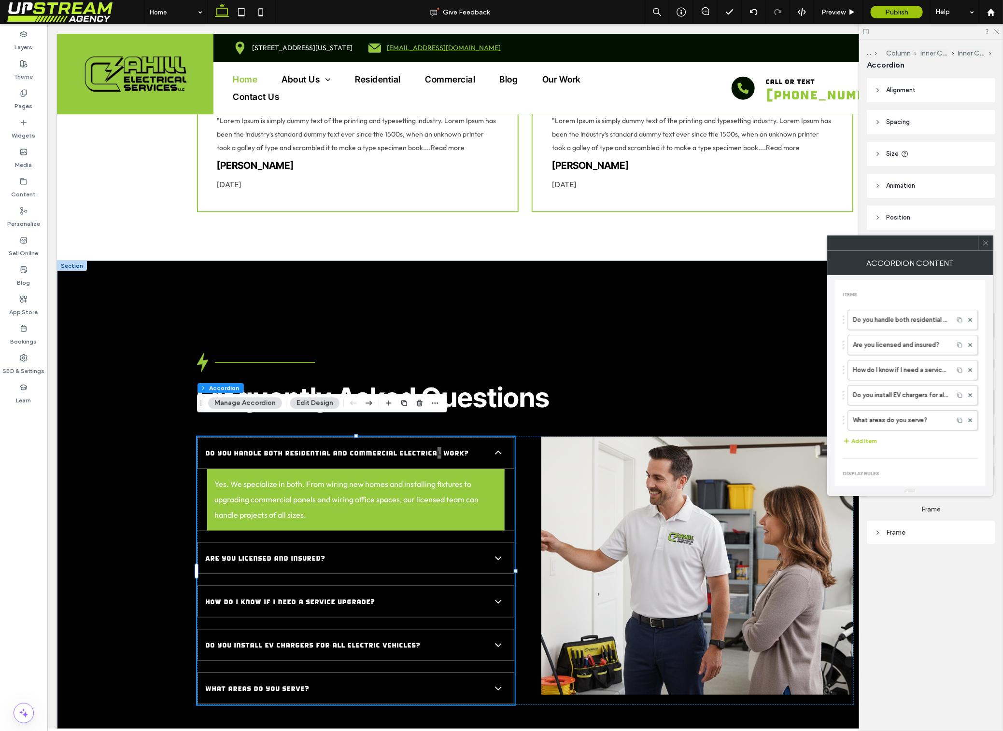
click at [988, 243] on icon at bounding box center [985, 242] width 7 height 7
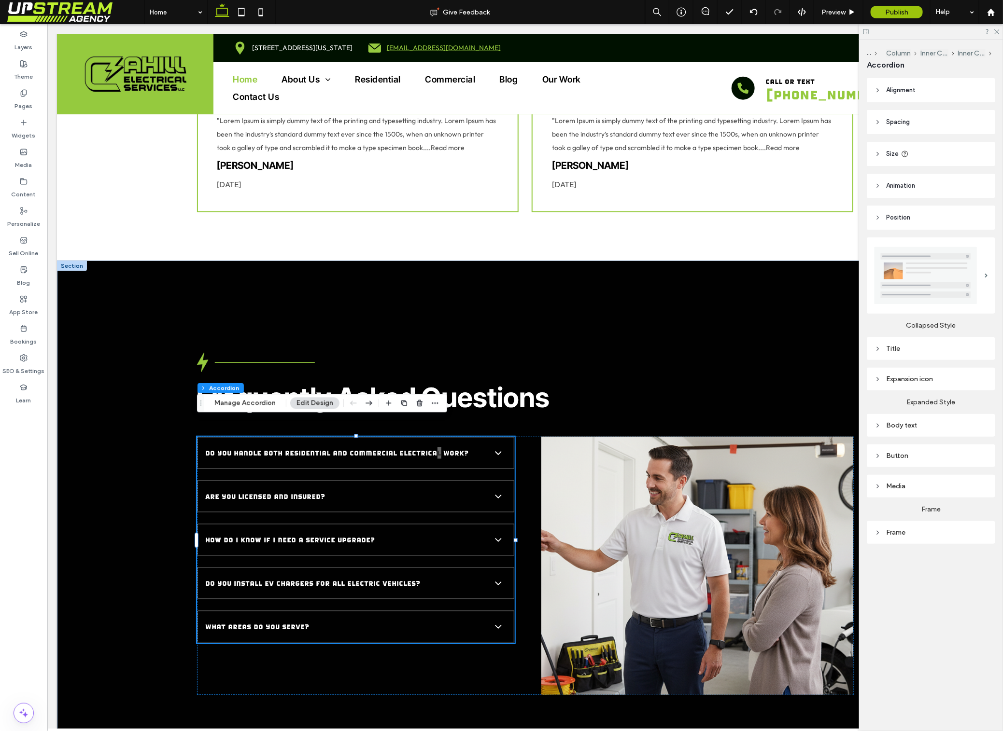
click at [917, 350] on div "Title" at bounding box center [930, 349] width 113 height 8
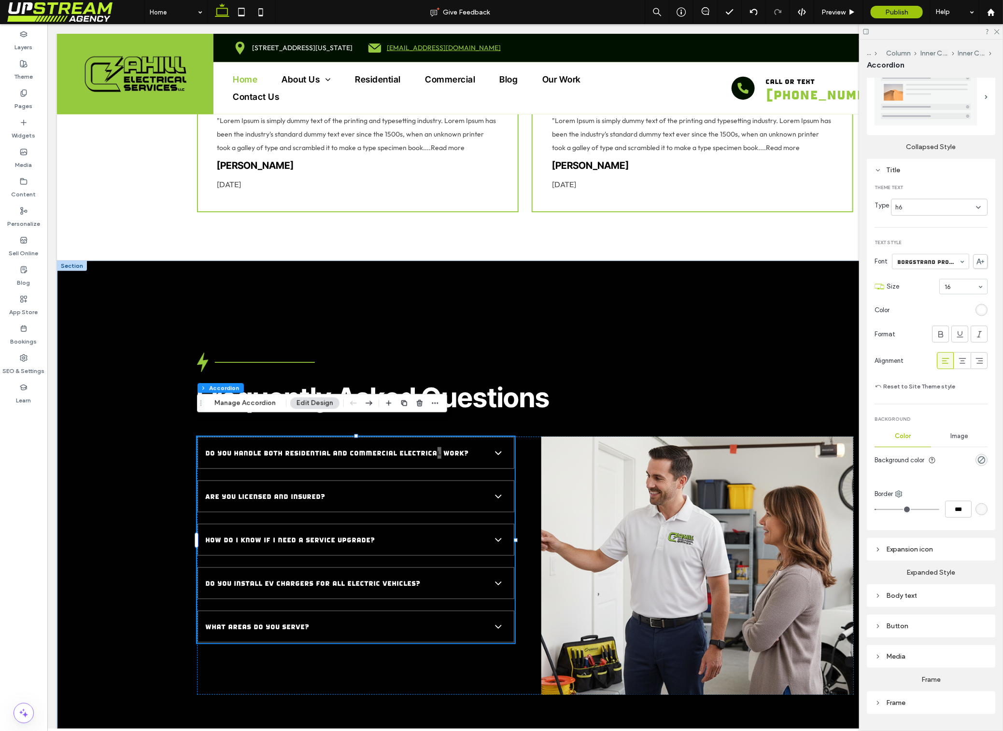
scroll to position [195, 0]
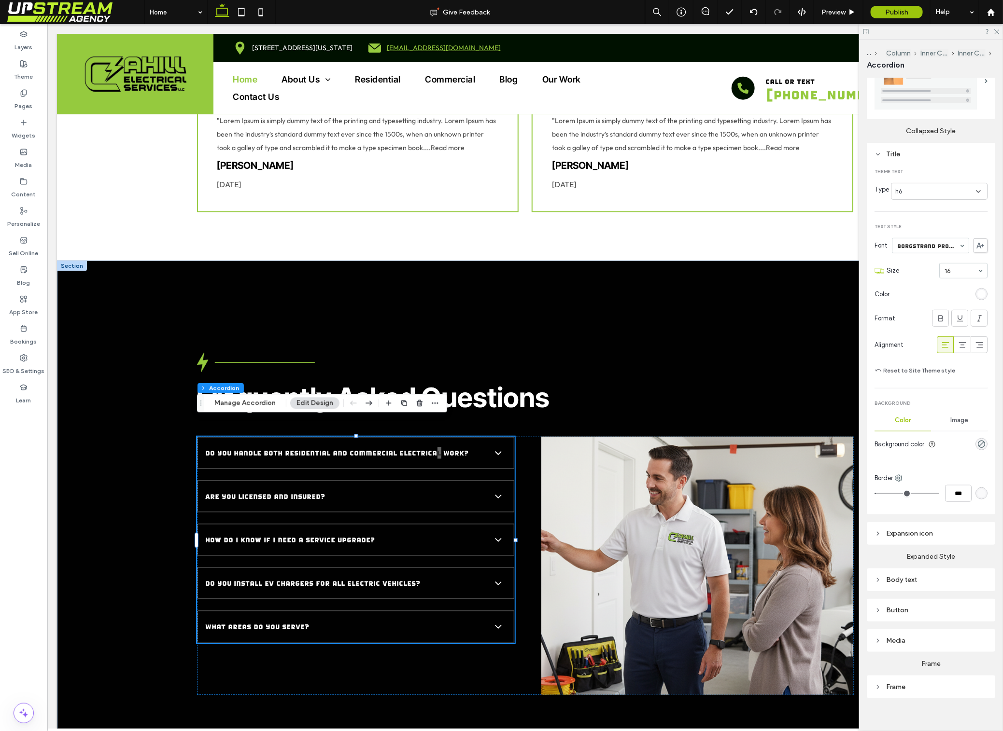
click at [904, 583] on div "Body text" at bounding box center [930, 580] width 113 height 8
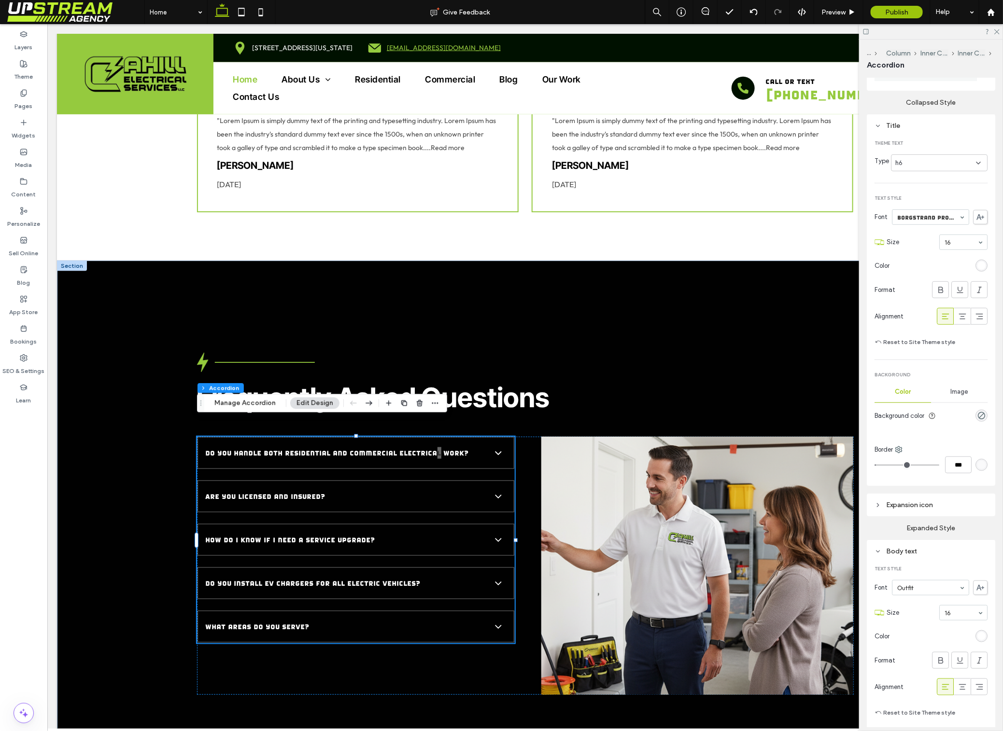
scroll to position [224, 0]
drag, startPoint x: 982, startPoint y: 634, endPoint x: 970, endPoint y: 631, distance: 12.9
click at [982, 634] on div "rgb(255, 255, 255)" at bounding box center [981, 636] width 8 height 8
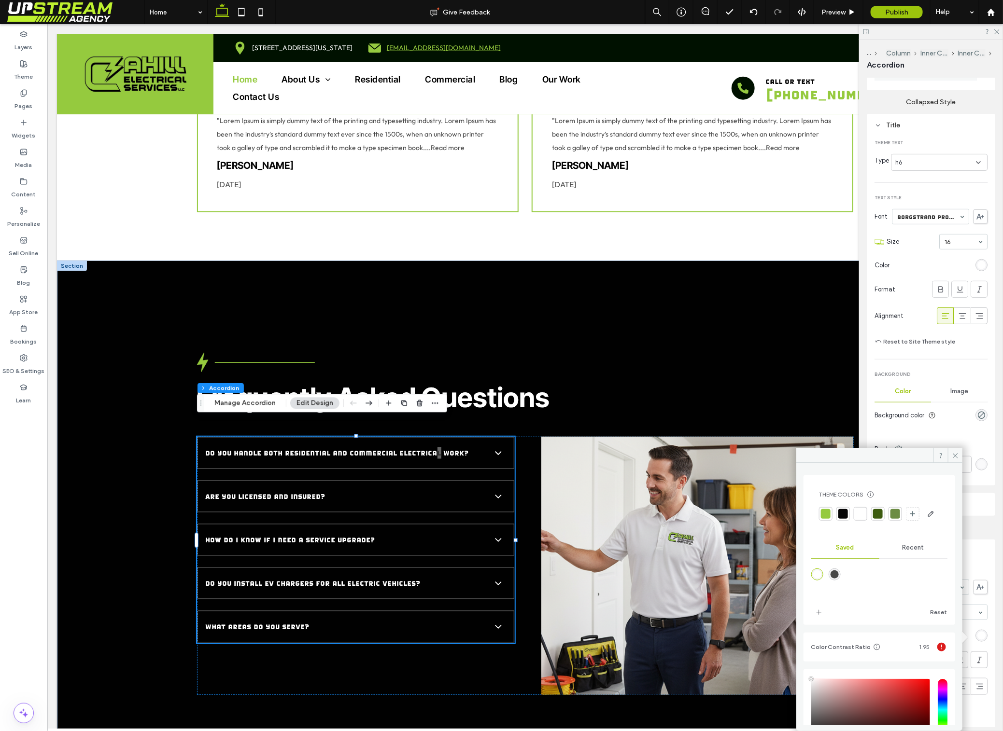
click at [843, 516] on div at bounding box center [843, 514] width 10 height 10
type input "*"
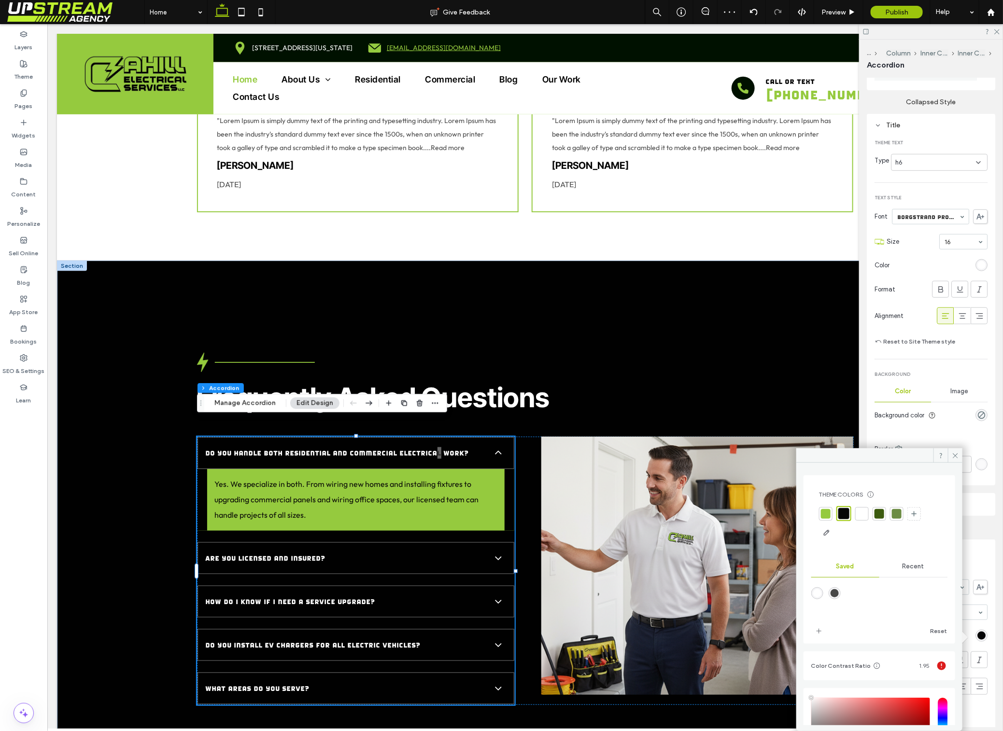
click at [959, 455] on span at bounding box center [955, 455] width 14 height 14
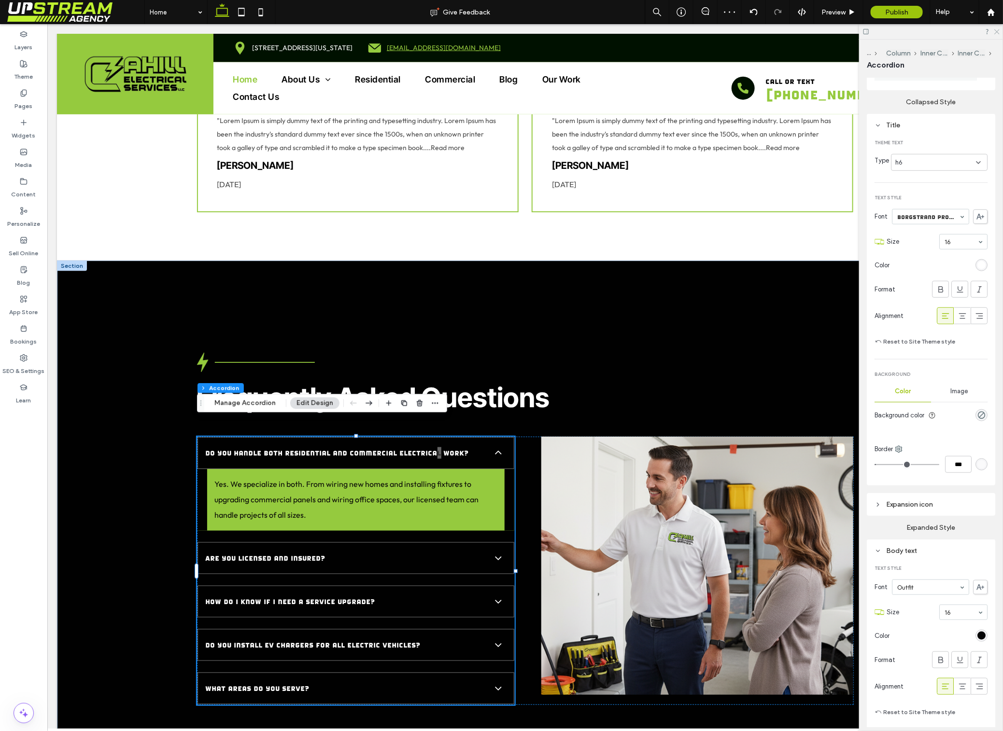
click at [997, 30] on icon at bounding box center [996, 31] width 6 height 6
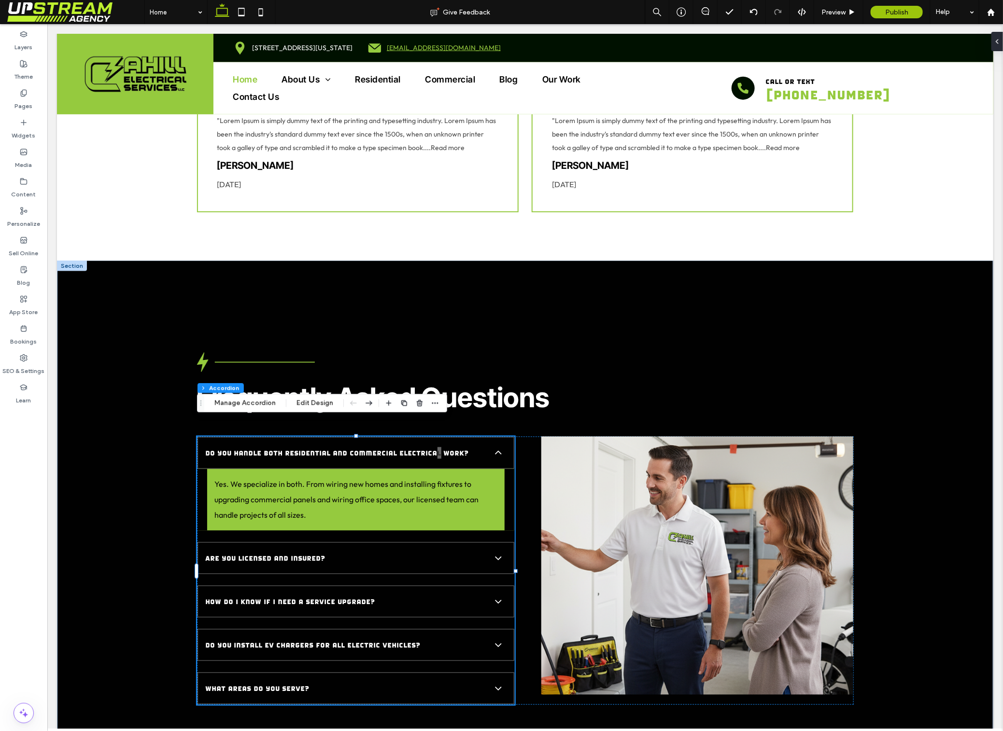
click at [504, 470] on div "Yes. We specialize in both. From wiring new homes and installing fixtures to up…" at bounding box center [355, 500] width 317 height 62
click at [520, 469] on div "Do you handle both residential and commercial electrical work? Yes. We speciali…" at bounding box center [524, 570] width 657 height 268
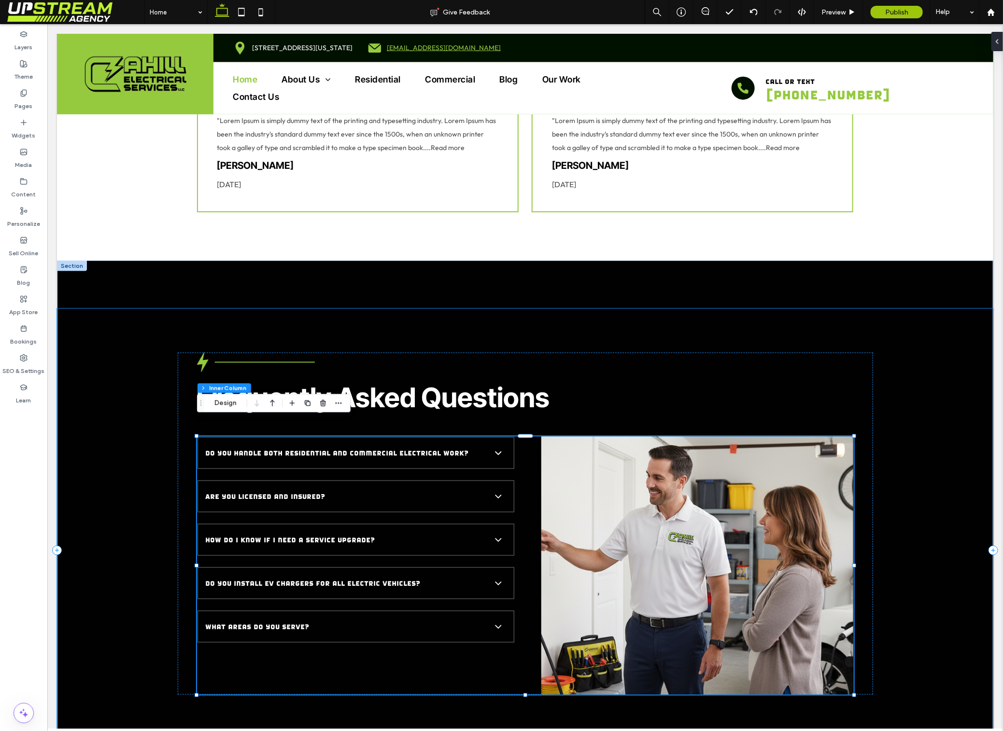
click at [417, 321] on div "Frequently Asked Questions Do you handle both residential and commercial electr…" at bounding box center [524, 549] width 936 height 483
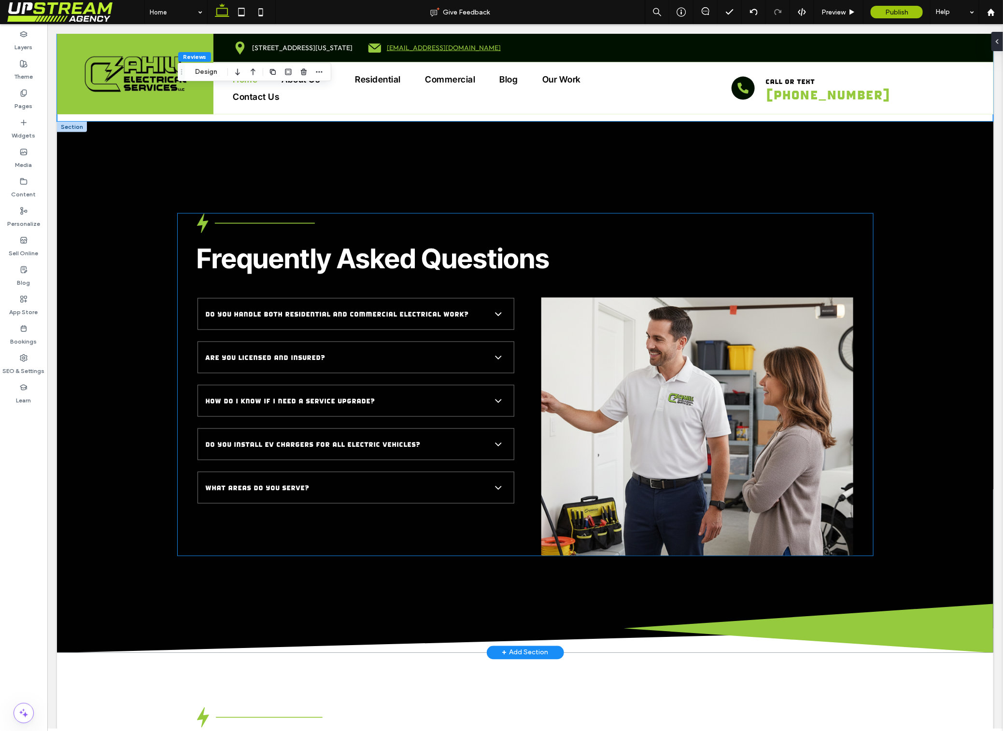
scroll to position [2775, 0]
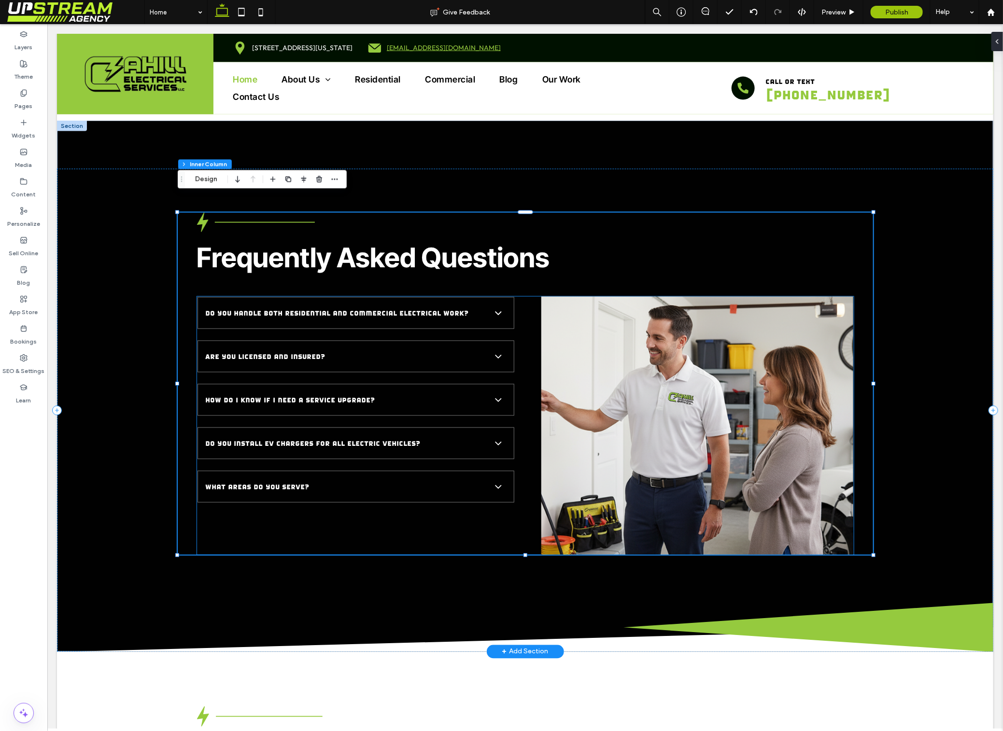
click at [340, 307] on span "Do you handle both residential and commercial electrical work?" at bounding box center [345, 313] width 281 height 12
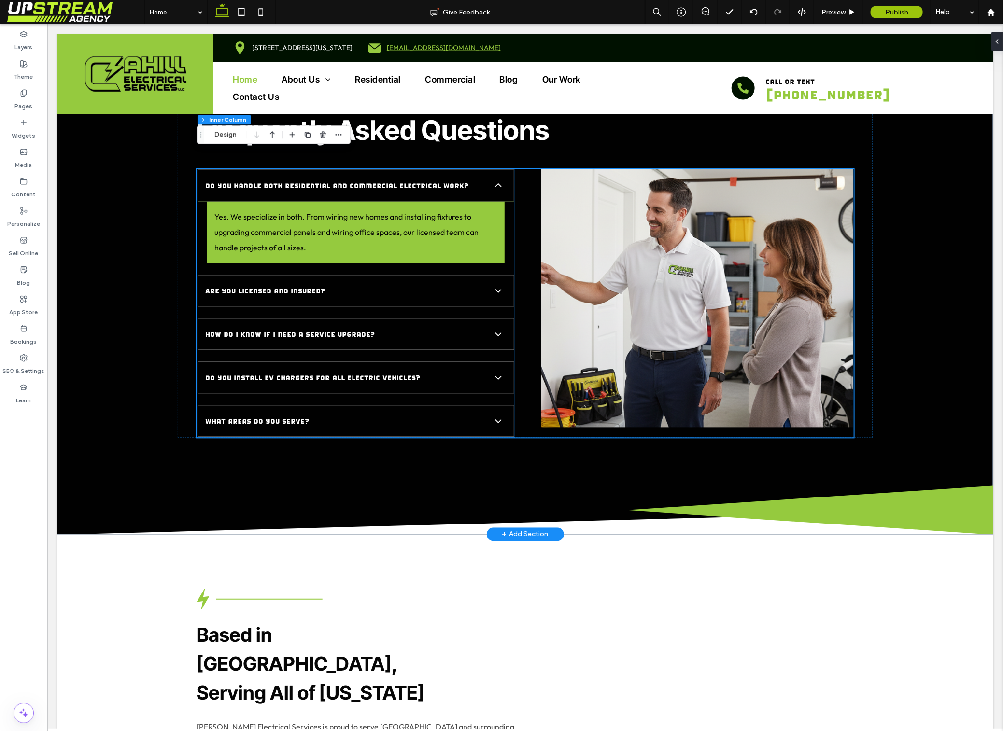
scroll to position [2904, 0]
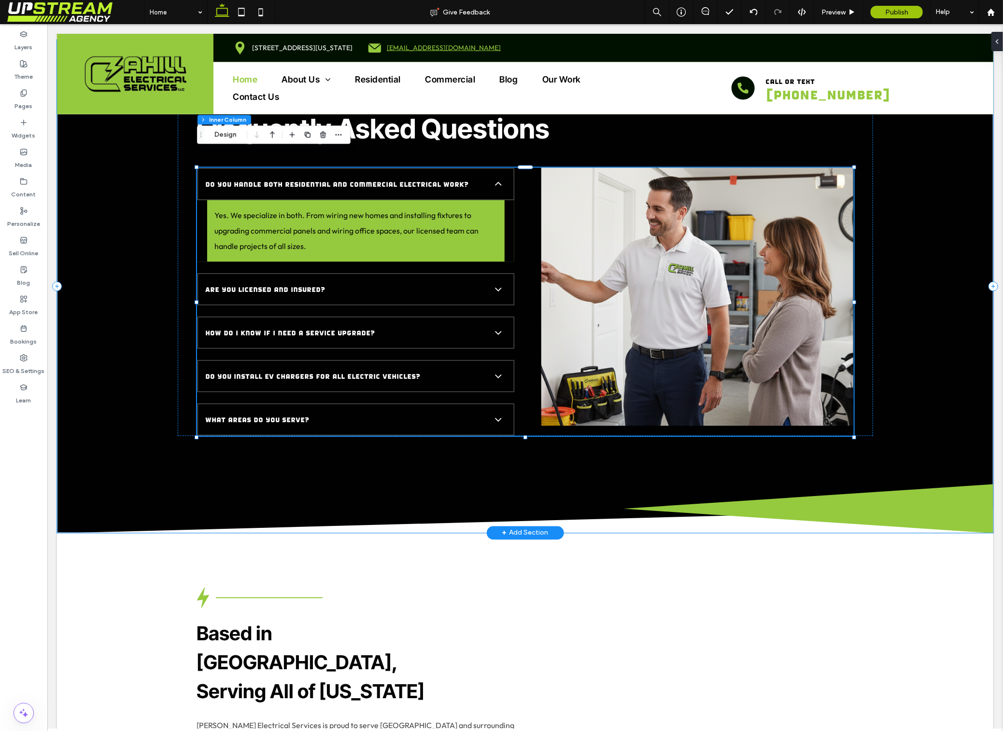
click at [154, 319] on div "Frequently Asked Questions Do you handle both residential and commercial electr…" at bounding box center [524, 286] width 936 height 493
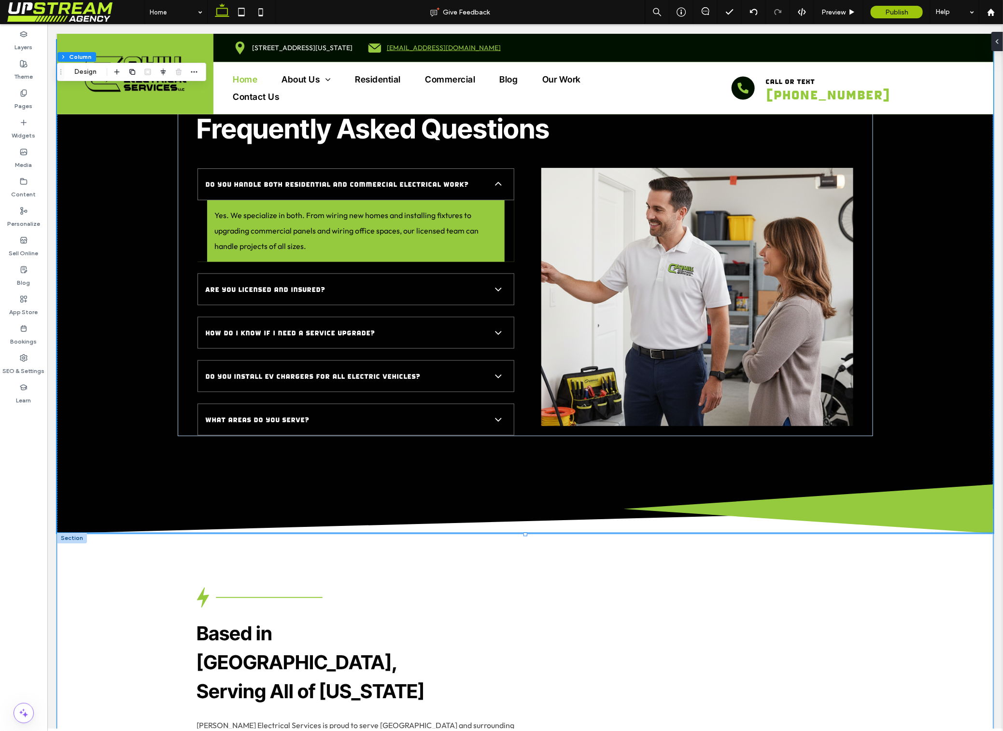
scroll to position [2923, 0]
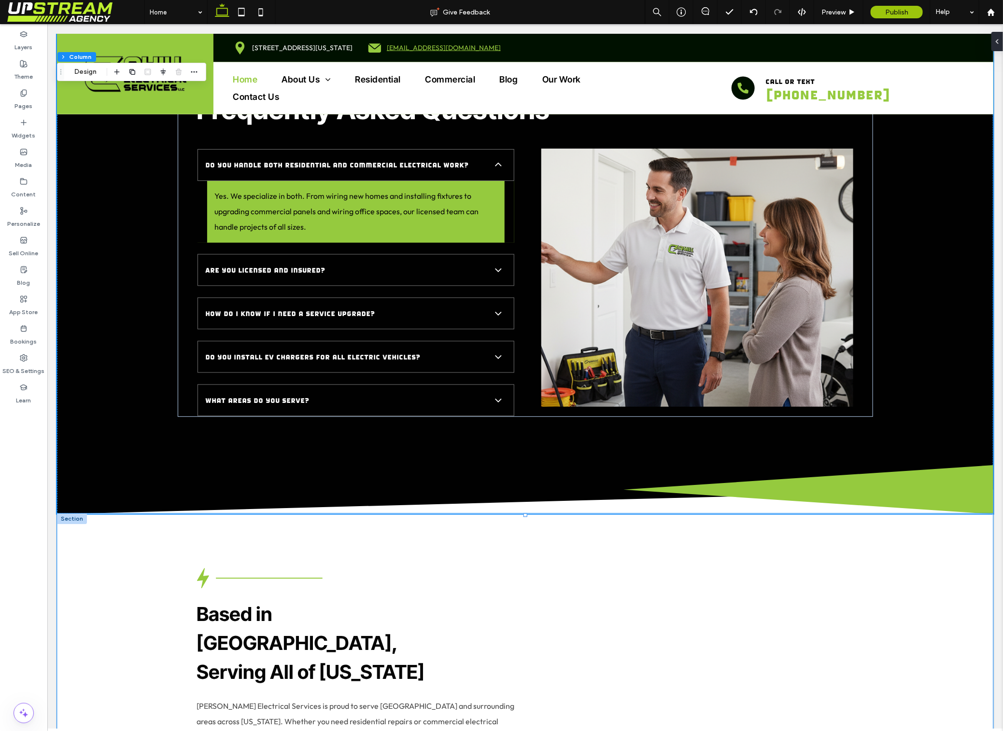
click at [480, 514] on div "Based in New Haven, Serving All of Connecticut Cahill Electrical Services is pr…" at bounding box center [524, 697] width 695 height 367
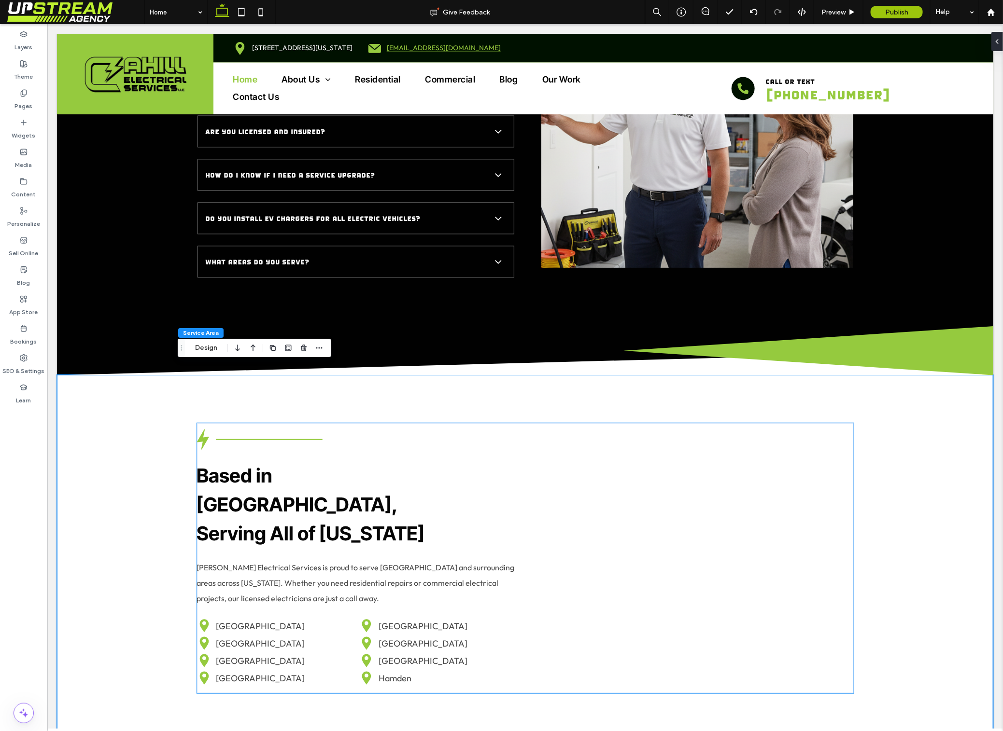
scroll to position [3066, 0]
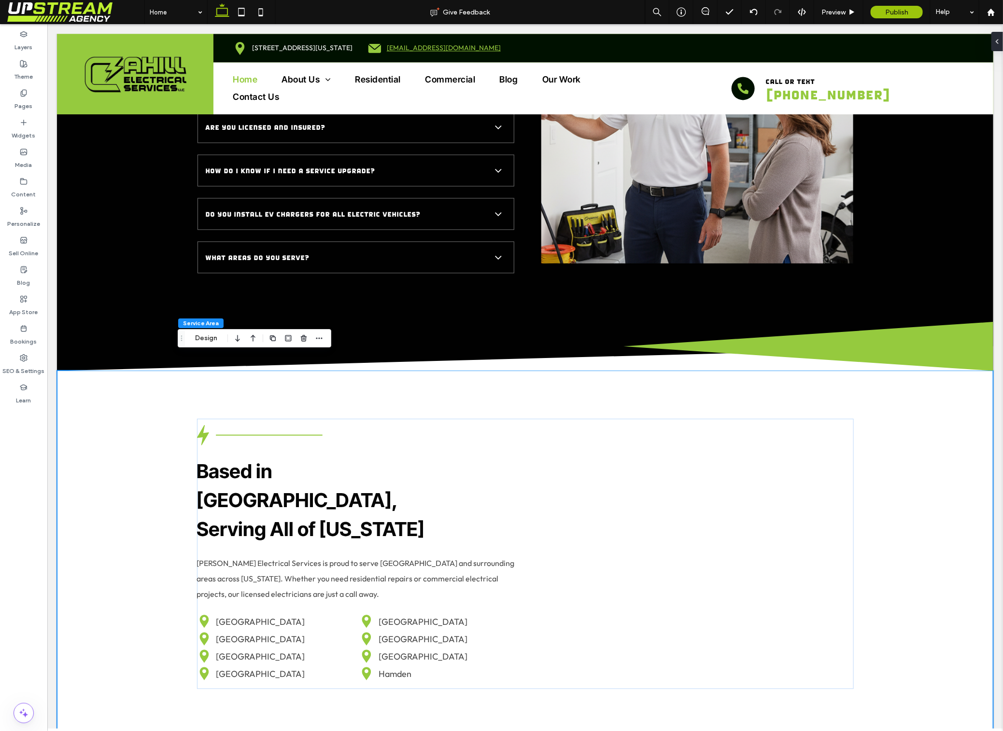
click at [139, 443] on div "Based in New Haven, Serving All of Connecticut Cahill Electrical Services is pr…" at bounding box center [524, 553] width 936 height 367
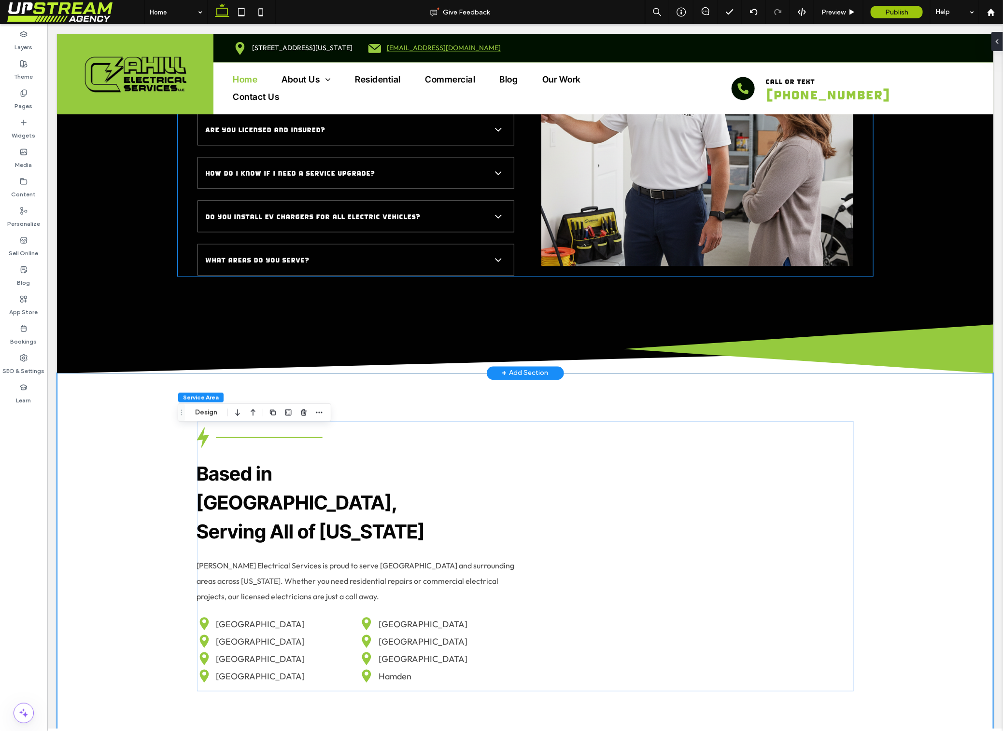
scroll to position [3098, 0]
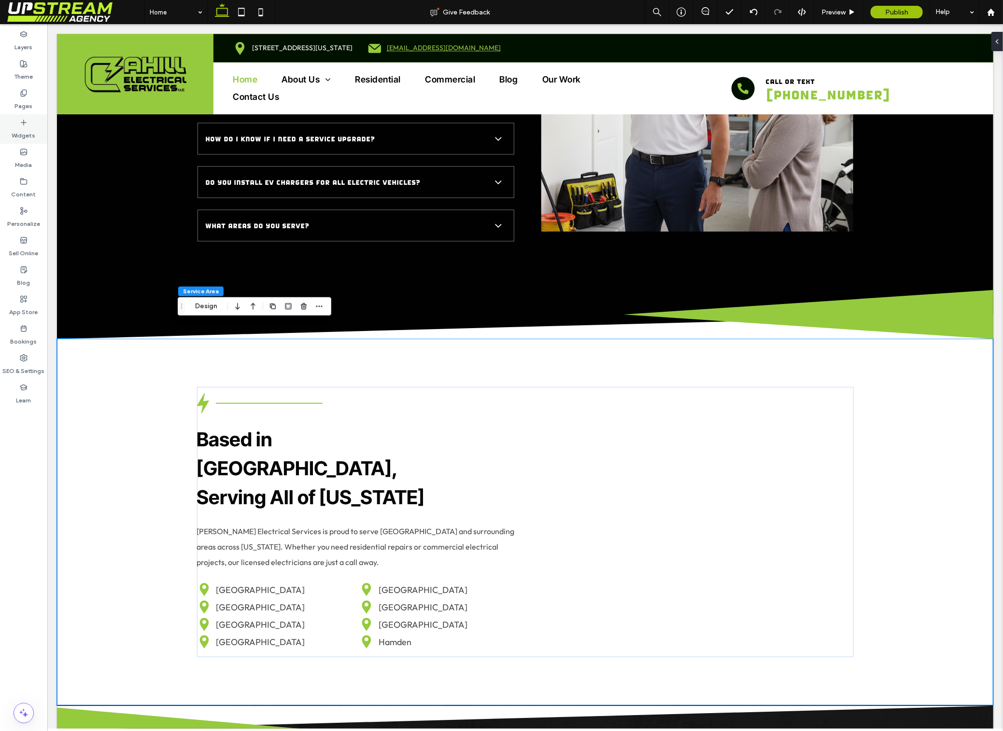
click at [33, 127] on label "Widgets" at bounding box center [24, 133] width 24 height 14
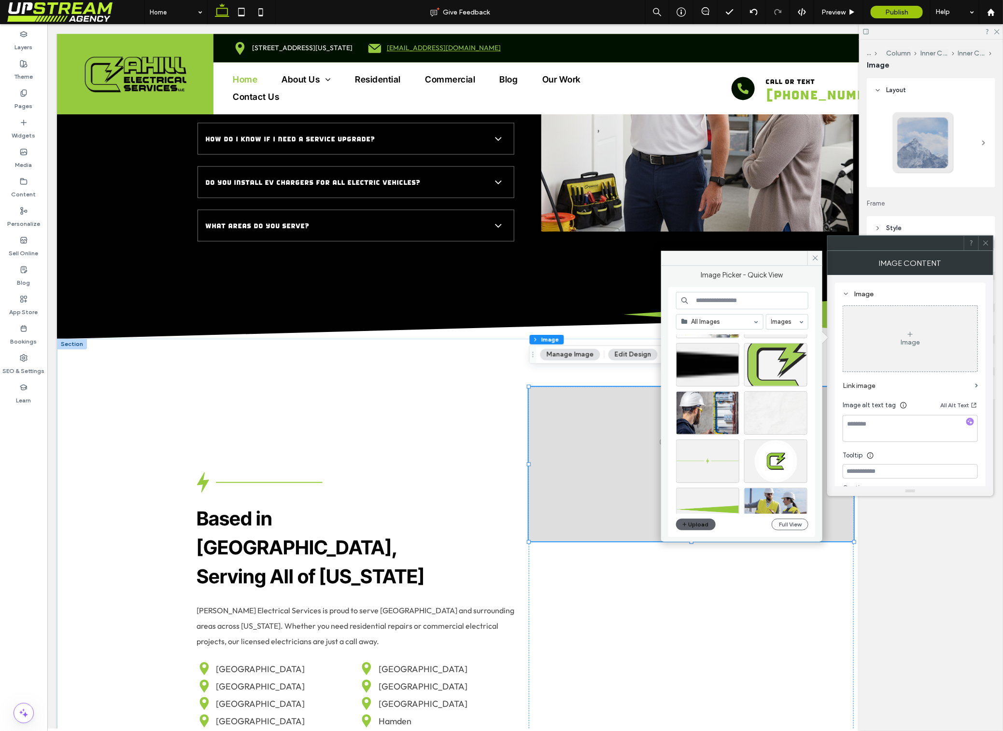
scroll to position [682, 0]
click at [770, 361] on div "Select" at bounding box center [775, 364] width 63 height 43
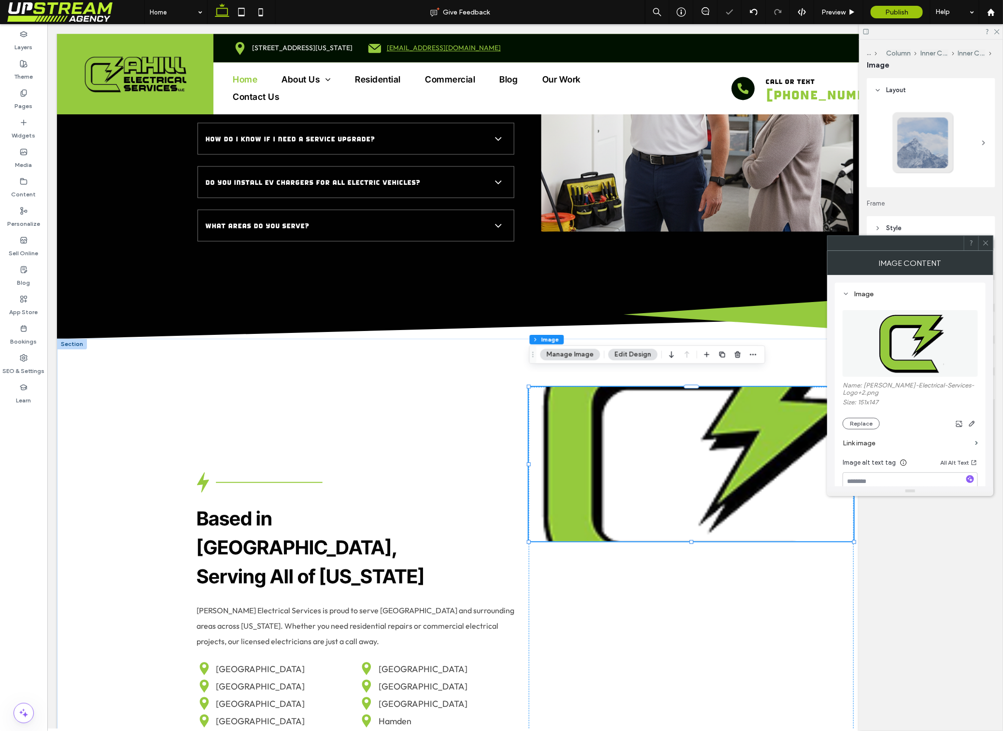
click at [989, 240] on icon at bounding box center [985, 242] width 7 height 7
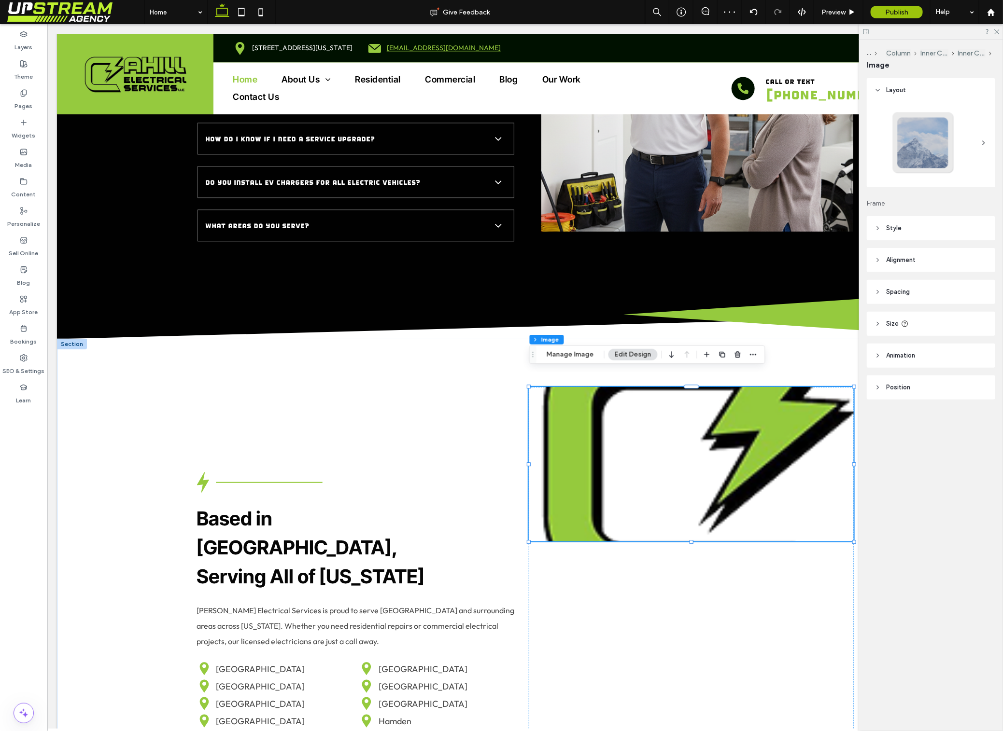
click at [890, 232] on span "Style" at bounding box center [893, 229] width 15 height 10
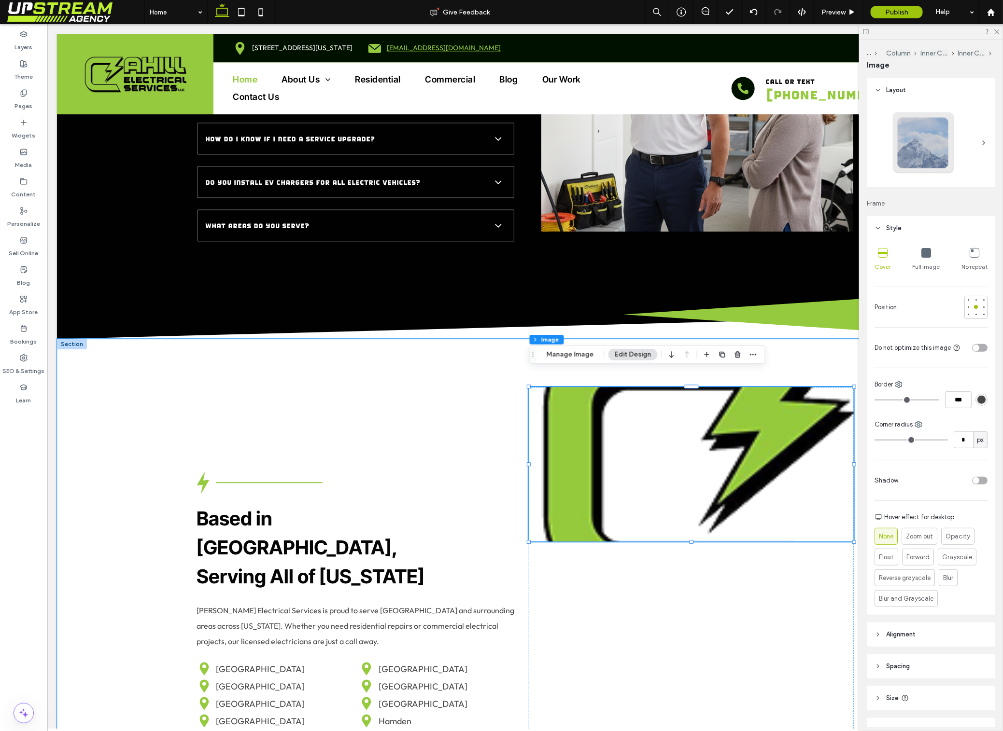
click at [690, 458] on img at bounding box center [690, 464] width 324 height 154
click at [928, 253] on icon at bounding box center [926, 253] width 10 height 10
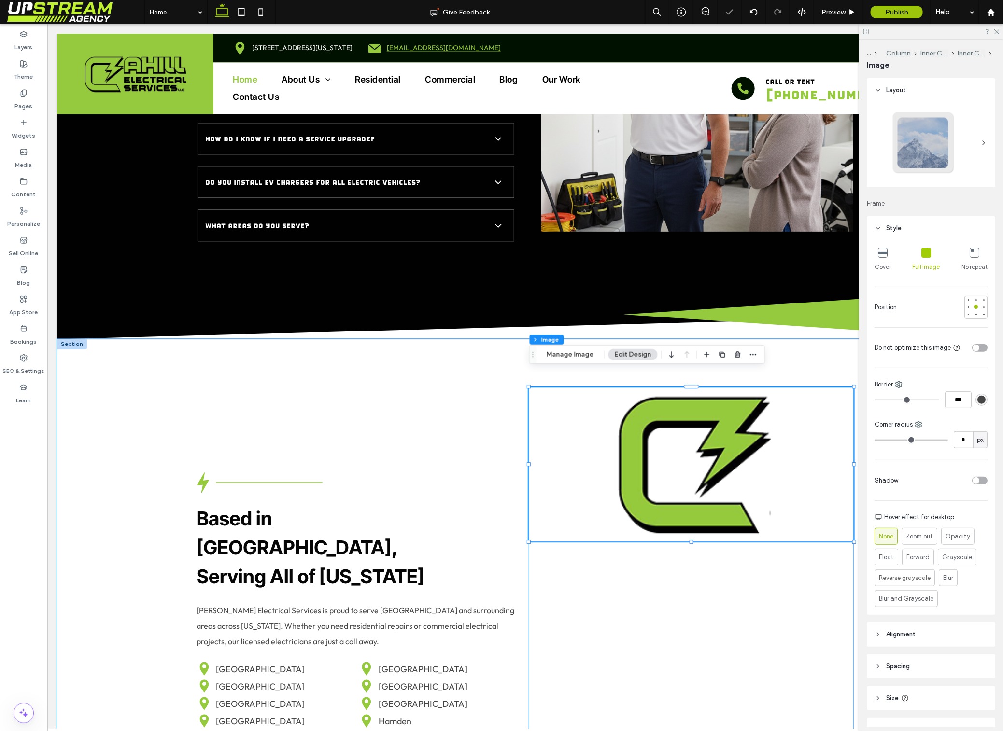
click at [850, 525] on div at bounding box center [690, 601] width 324 height 429
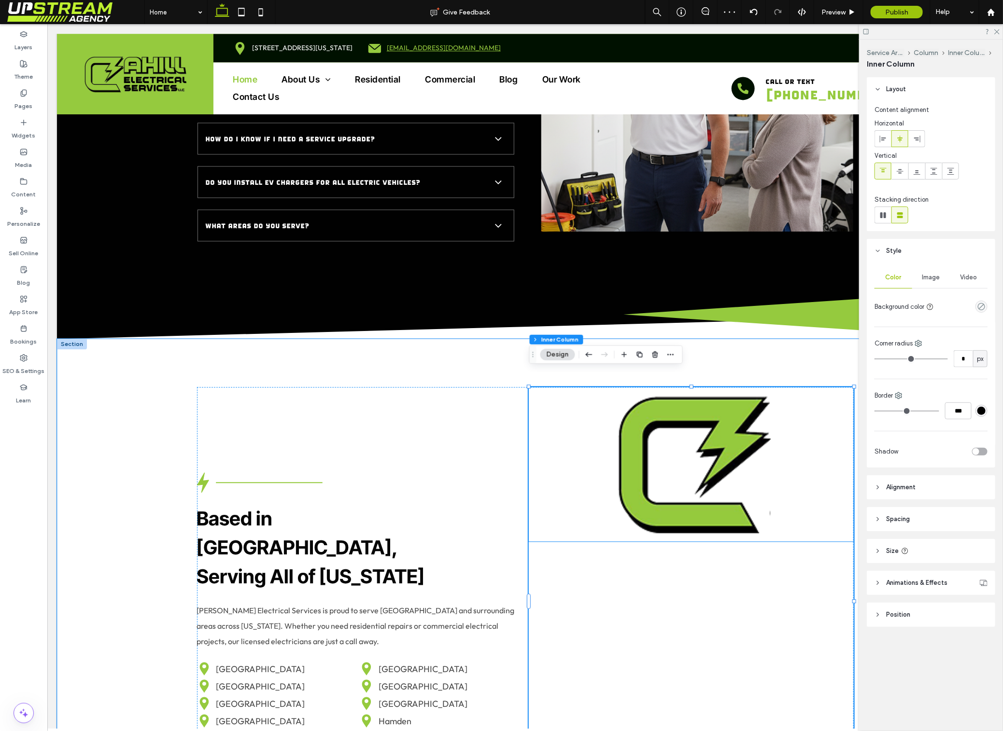
click at [852, 523] on img at bounding box center [690, 464] width 324 height 154
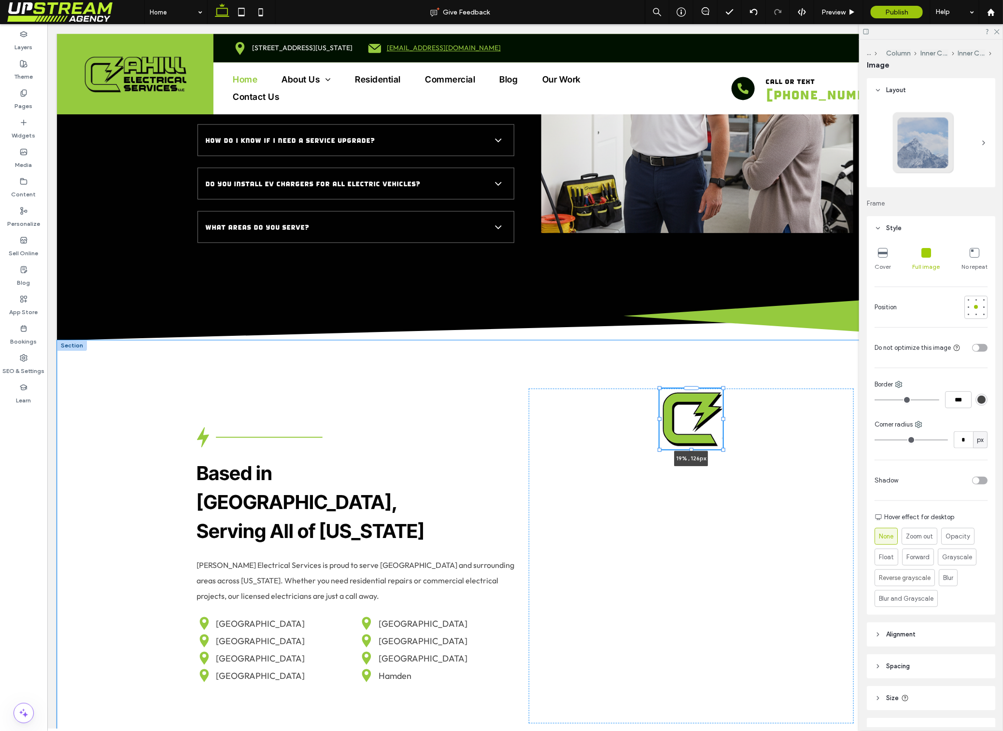
scroll to position [3095, 0]
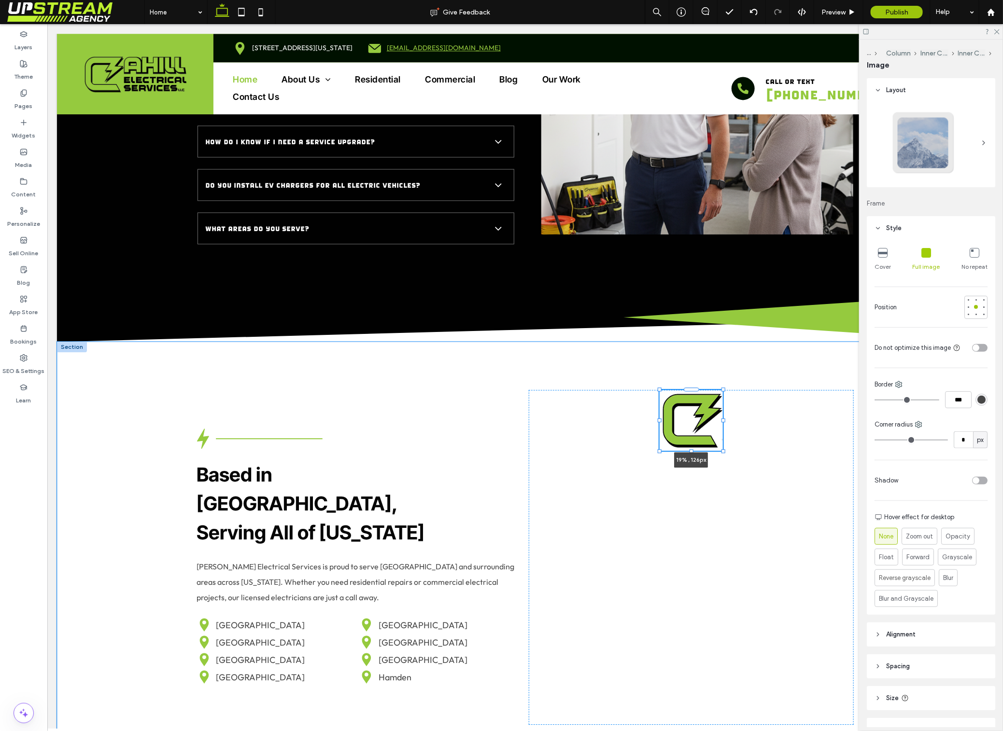
drag, startPoint x: 852, startPoint y: 523, endPoint x: 721, endPoint y: 430, distance: 160.9
click at [721, 430] on div "Based in New Haven, Serving All of Connecticut Cahill Electrical Services is pr…" at bounding box center [524, 557] width 695 height 432
type input "**"
type input "****"
type input "***"
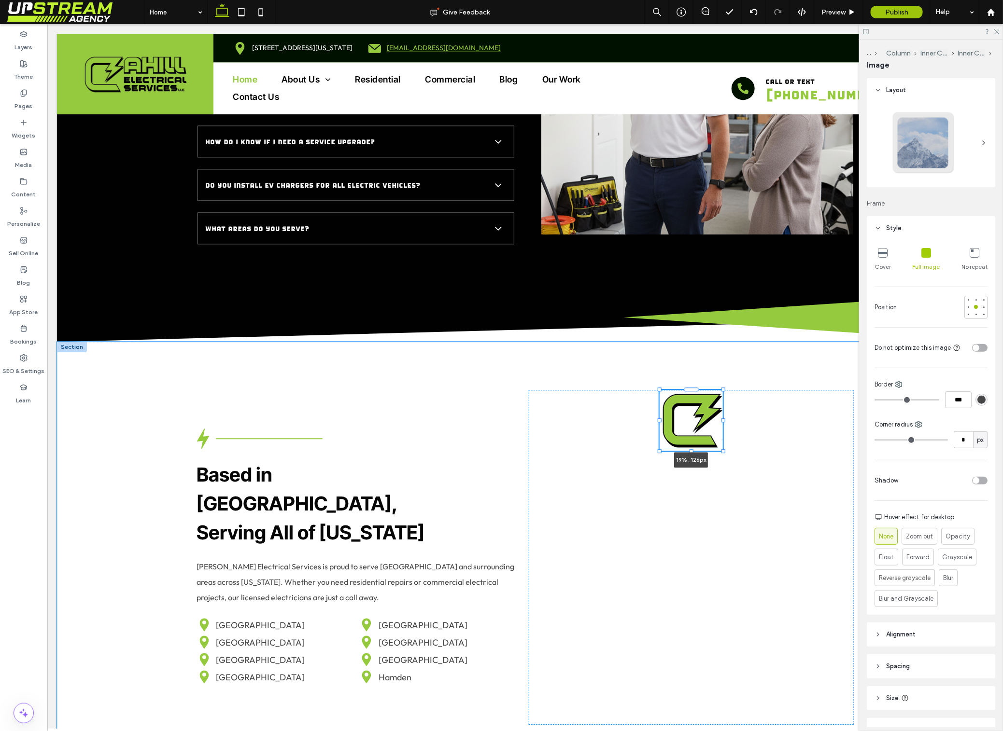
type input "***"
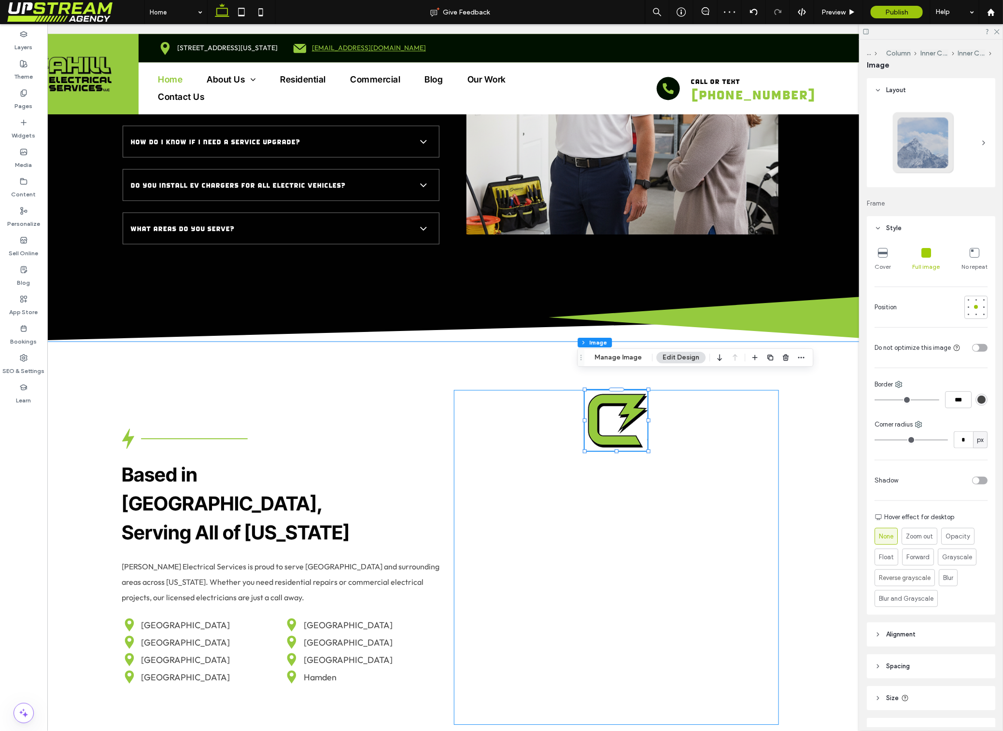
scroll to position [0, 83]
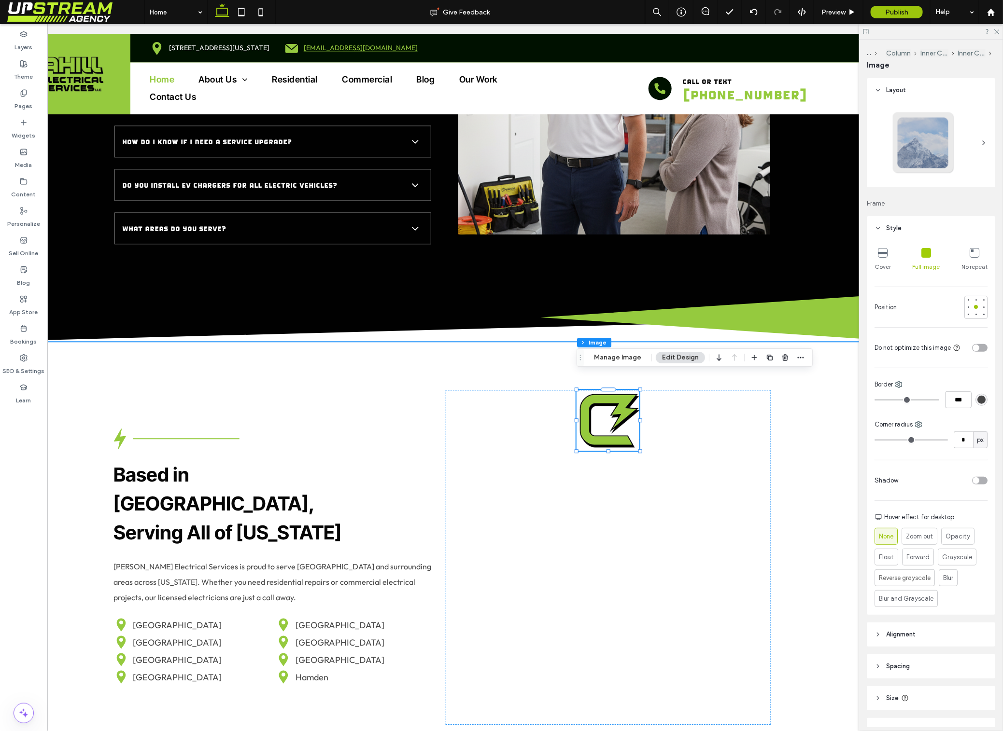
click at [848, 411] on div "Based in New Haven, Serving All of Connecticut Cahill Electrical Services is pr…" at bounding box center [442, 557] width 936 height 432
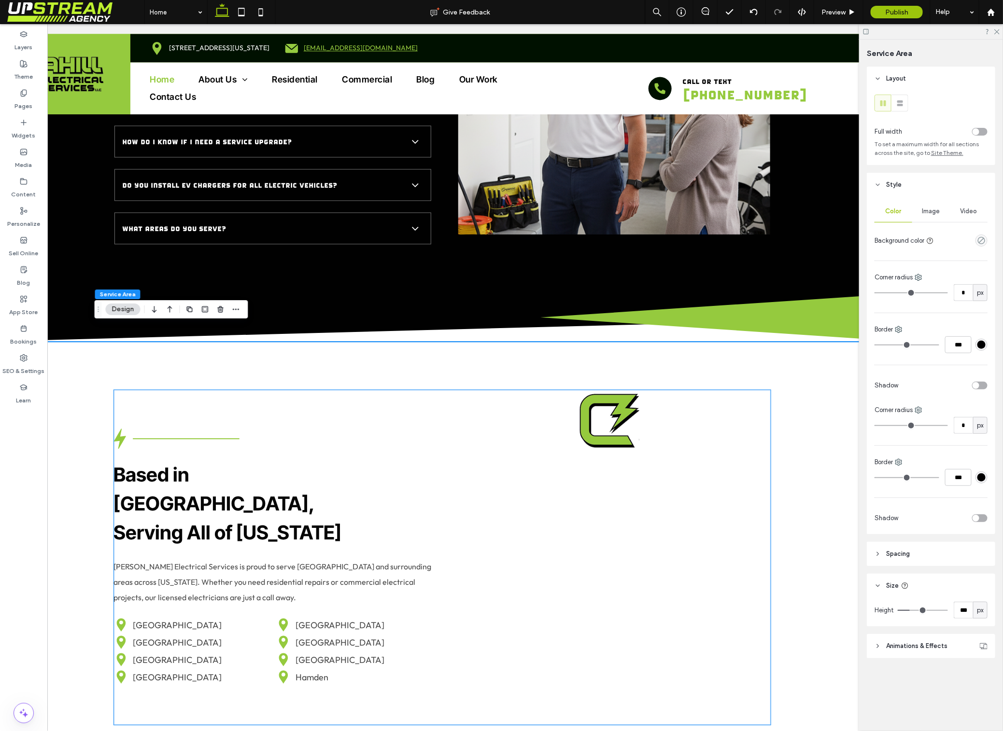
click at [620, 408] on img at bounding box center [608, 420] width 63 height 61
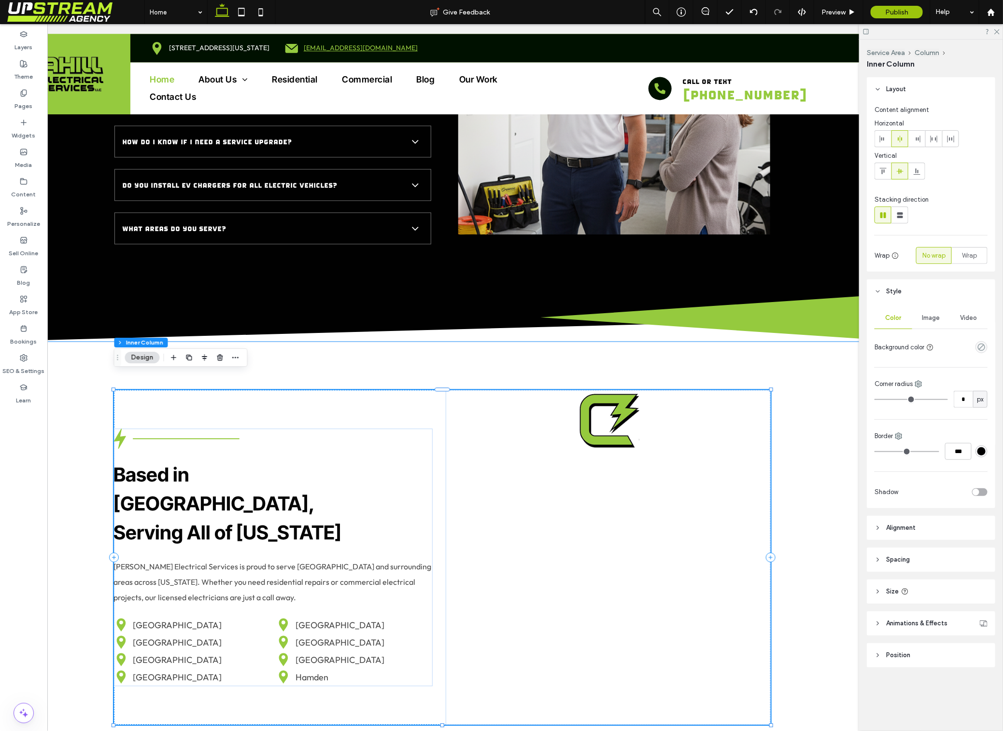
click at [613, 403] on img at bounding box center [608, 420] width 63 height 61
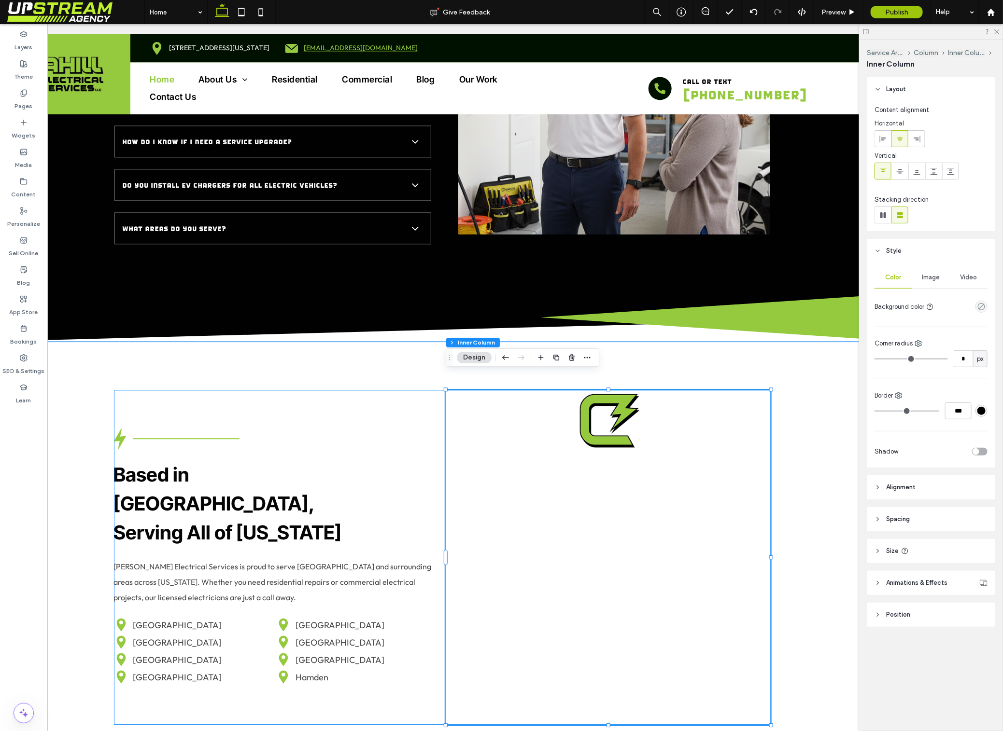
click at [613, 403] on img at bounding box center [608, 420] width 63 height 61
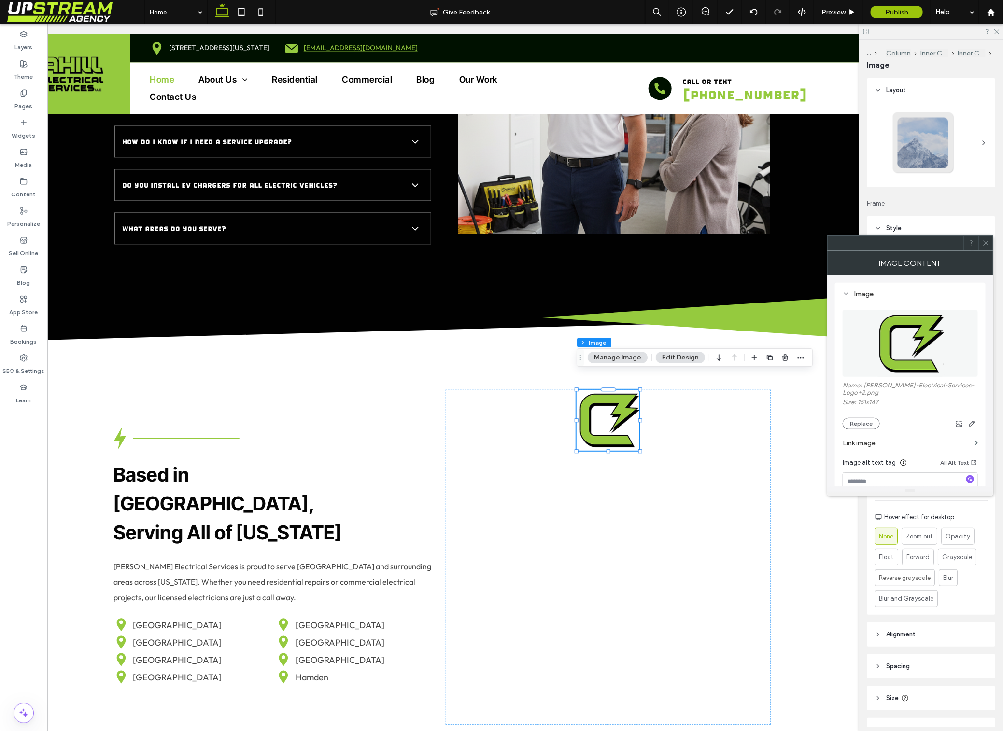
click at [984, 241] on icon at bounding box center [985, 242] width 7 height 7
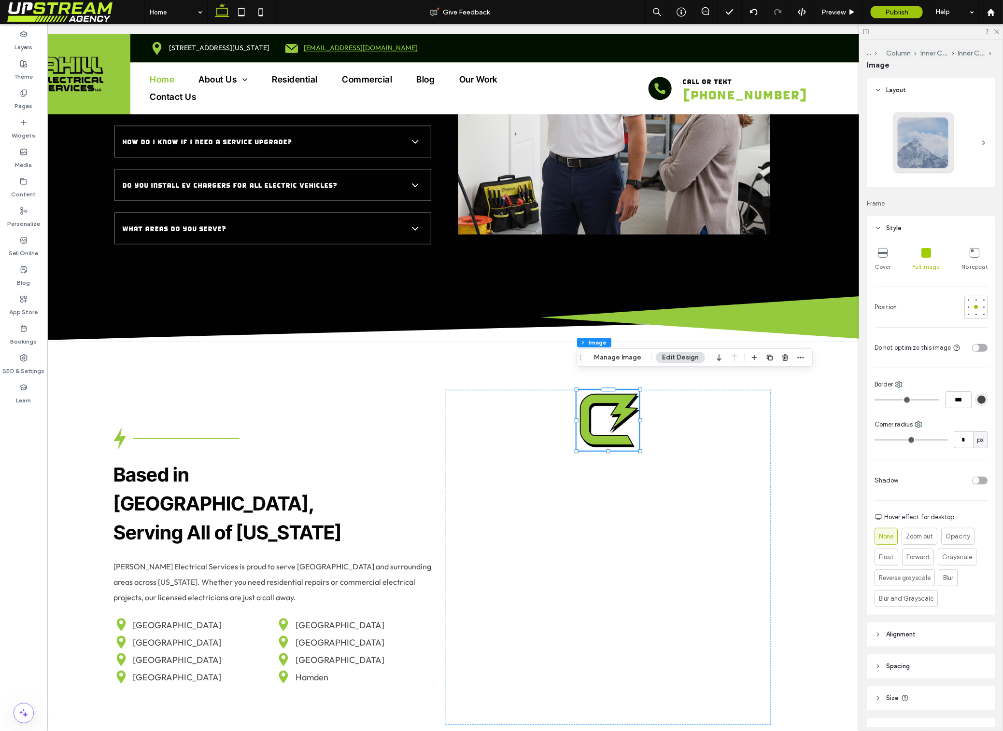
scroll to position [85, 0]
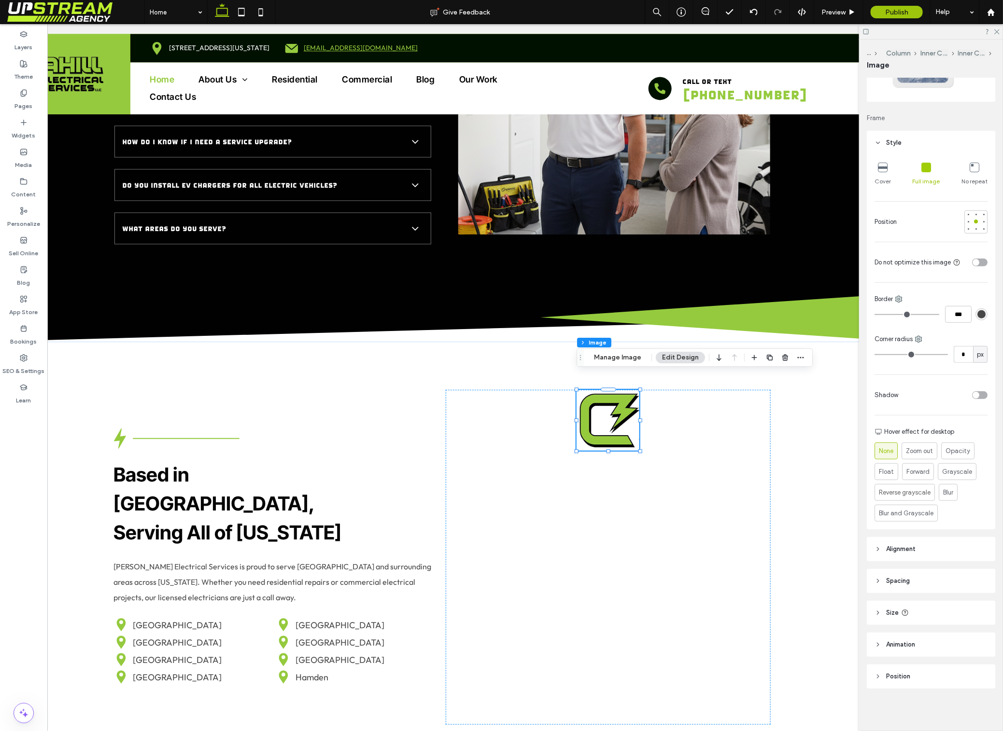
click at [912, 545] on span "Alignment" at bounding box center [900, 550] width 29 height 10
click at [912, 546] on span "Alignment" at bounding box center [900, 550] width 29 height 10
click at [917, 572] on icon at bounding box center [917, 574] width 8 height 8
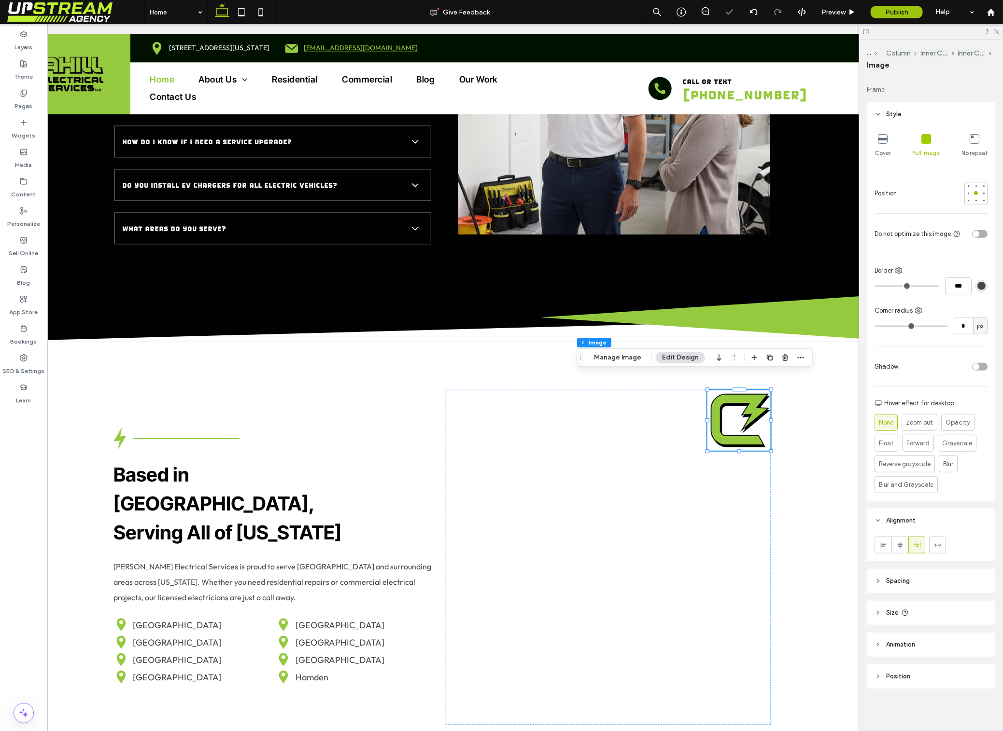
click at [921, 581] on header "Spacing" at bounding box center [930, 581] width 128 height 24
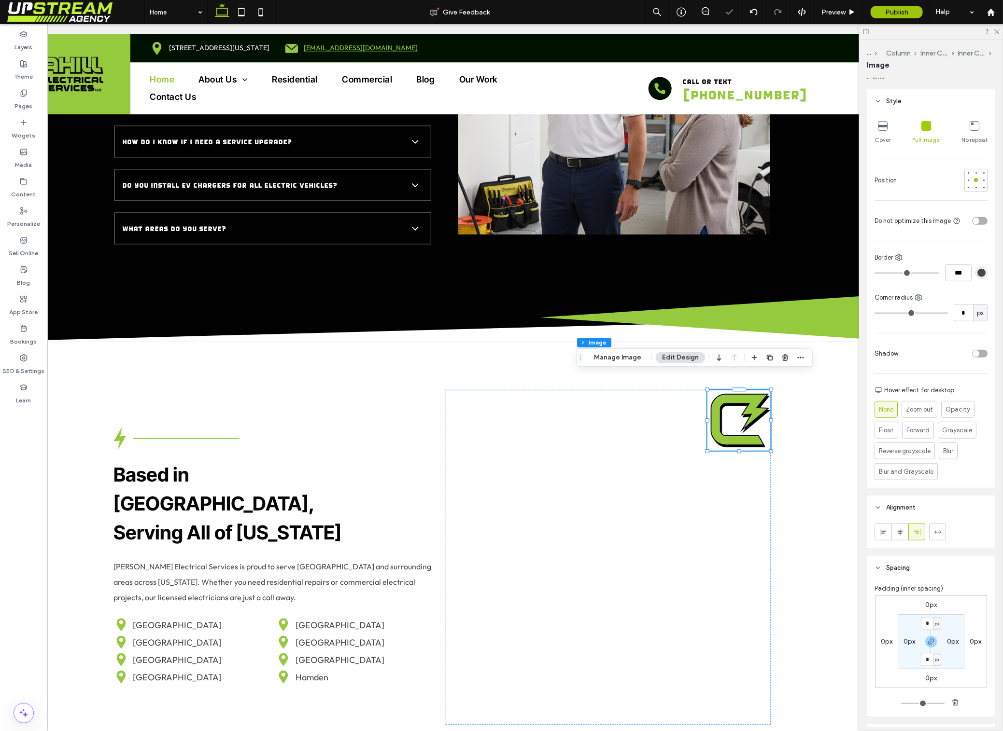
scroll to position [136, 0]
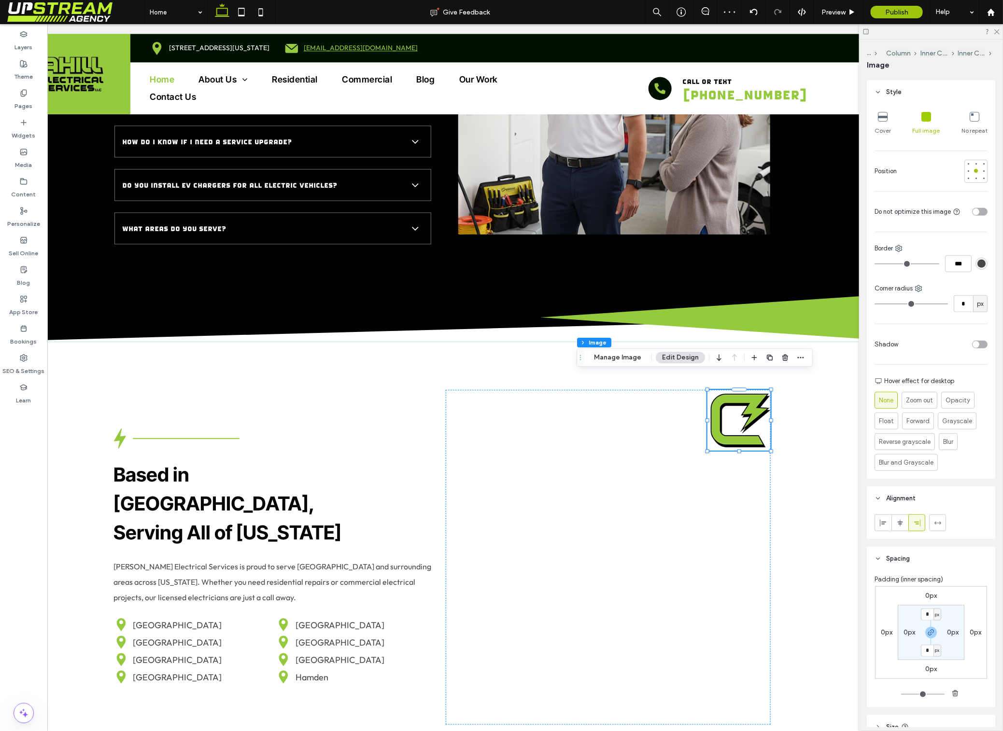
click at [975, 634] on label "0px" at bounding box center [975, 633] width 12 height 8
click at [973, 631] on input "*" at bounding box center [971, 633] width 13 height 12
click at [931, 635] on icon "button" at bounding box center [931, 633] width 8 height 8
click at [970, 632] on input "*" at bounding box center [971, 633] width 13 height 12
type input "***"
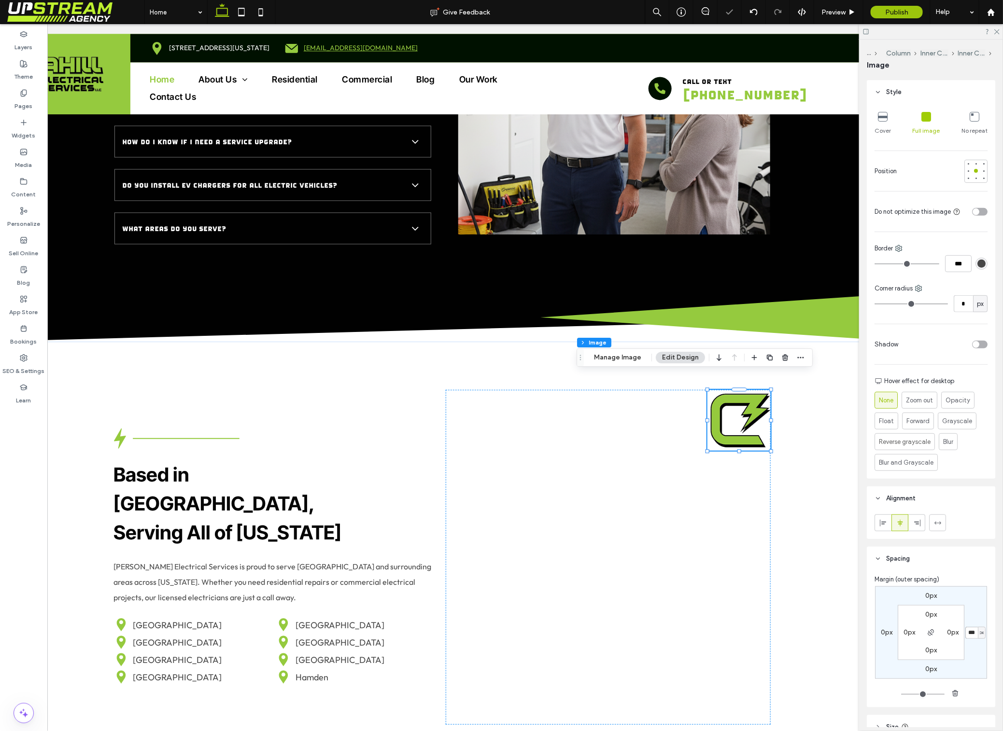
type input "*"
click at [970, 635] on input "***" at bounding box center [971, 633] width 13 height 12
type input "***"
type input "*"
click at [593, 392] on div at bounding box center [608, 557] width 324 height 335
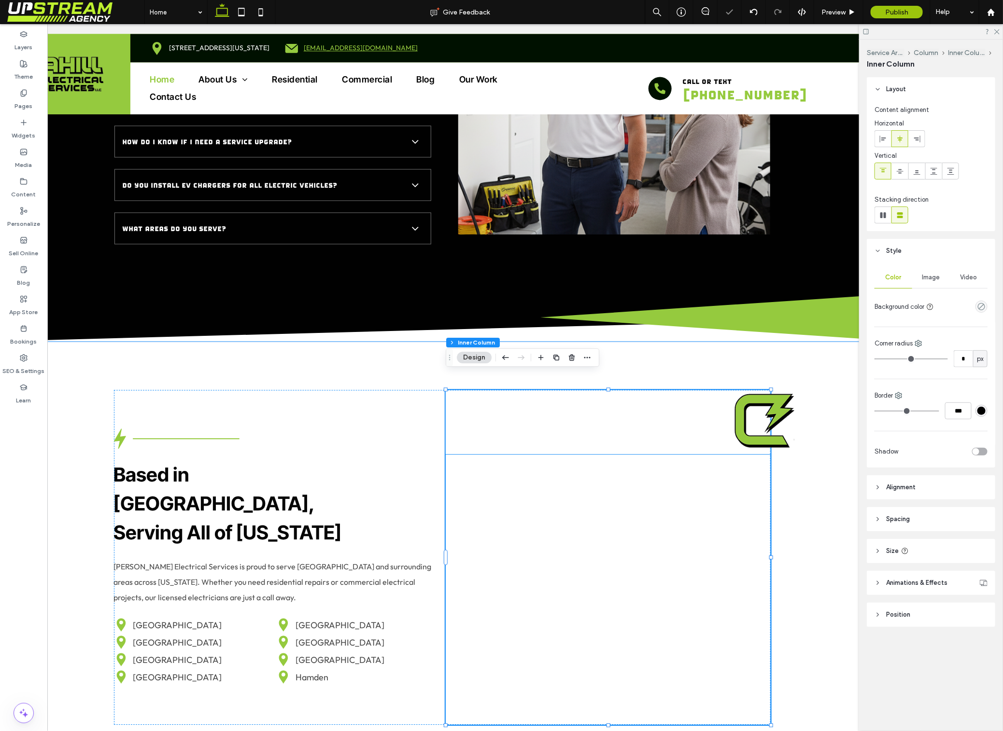
click at [629, 472] on div at bounding box center [608, 589] width 324 height 270
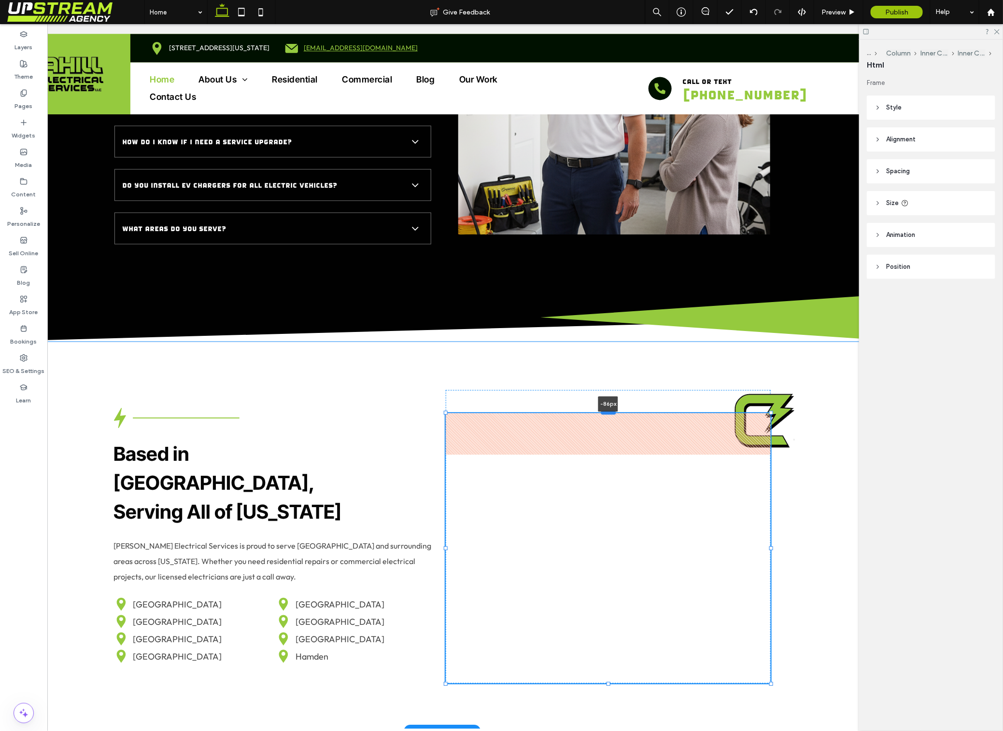
drag, startPoint x: 611, startPoint y: 438, endPoint x: 615, endPoint y: 397, distance: 41.7
click at [615, 410] on div at bounding box center [608, 412] width 15 height 4
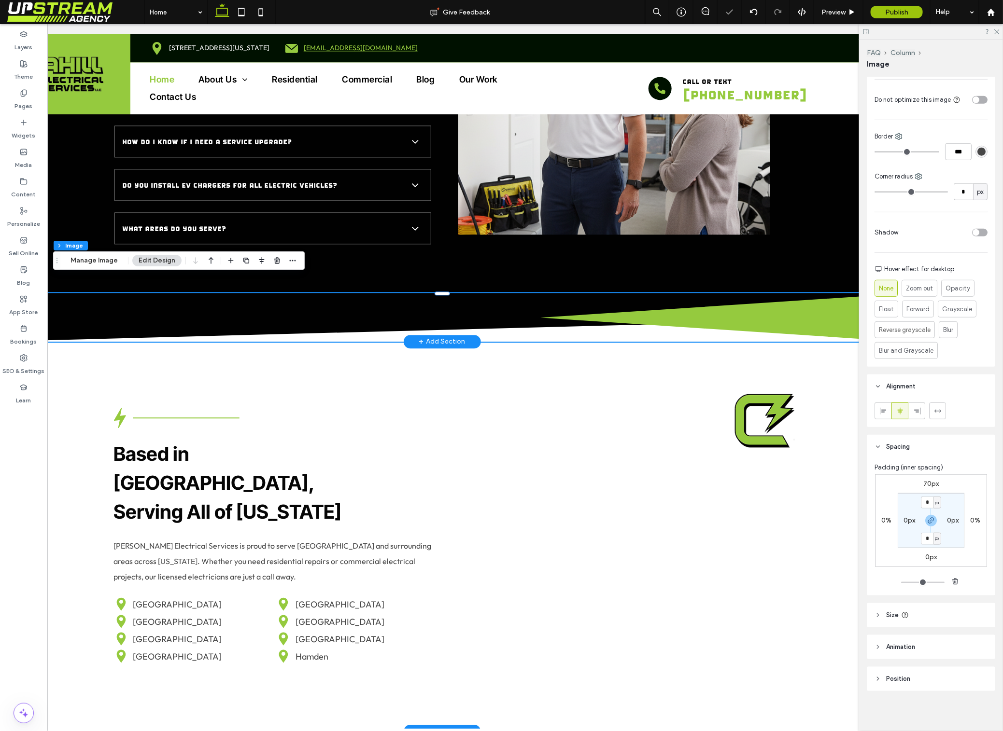
scroll to position [250, 0]
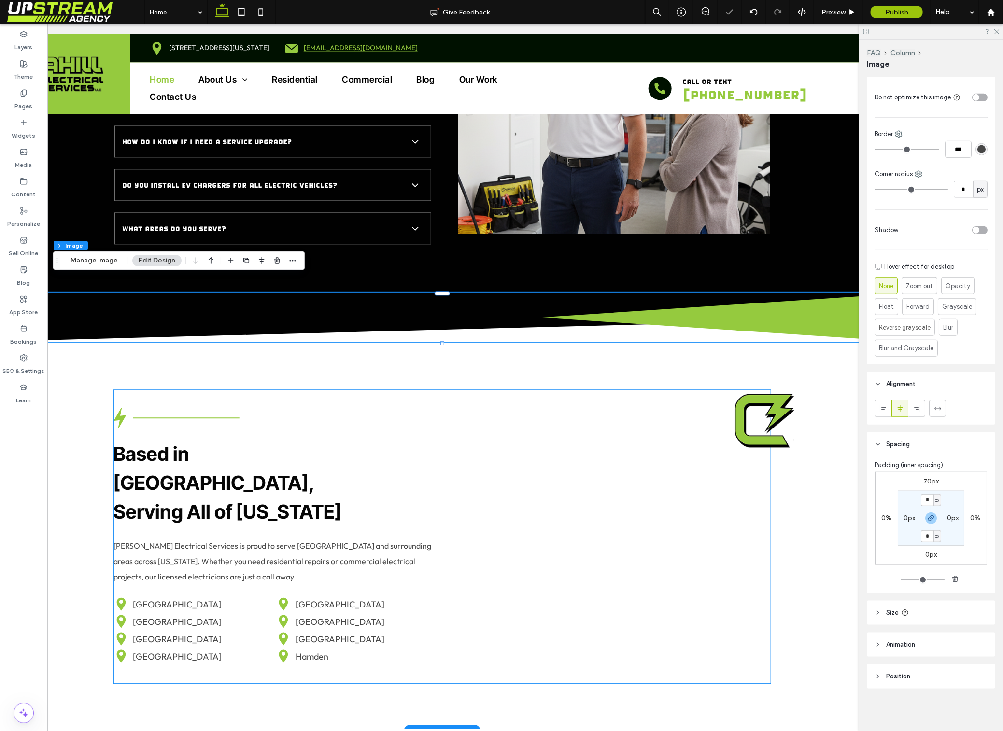
click at [784, 415] on img at bounding box center [763, 420] width 63 height 61
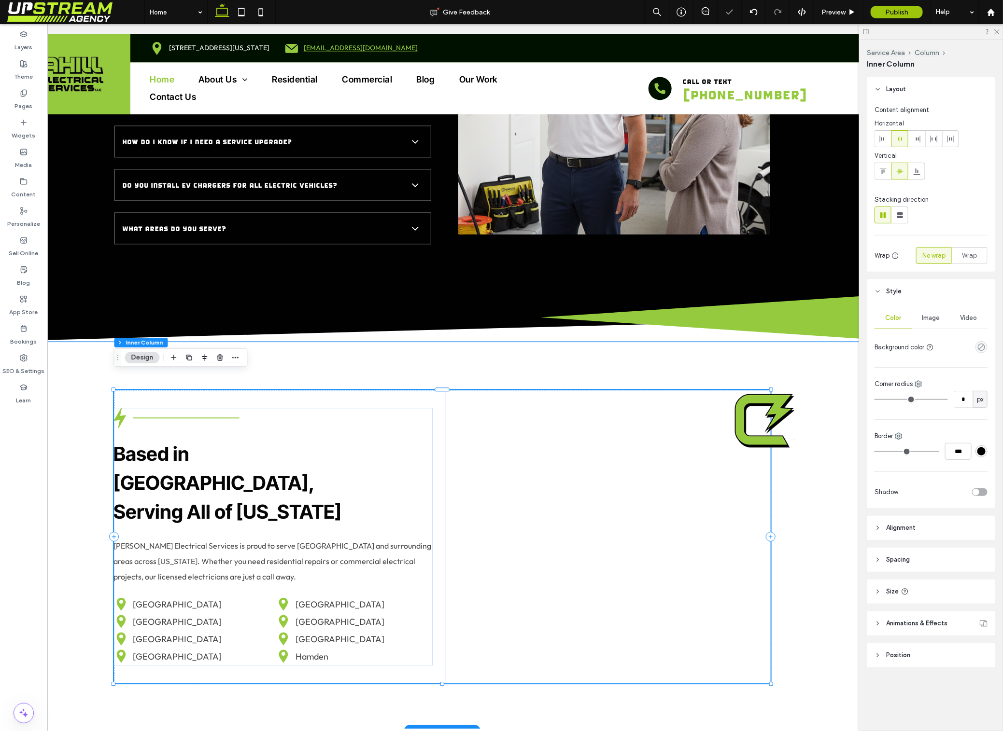
click at [783, 393] on img at bounding box center [763, 420] width 63 height 61
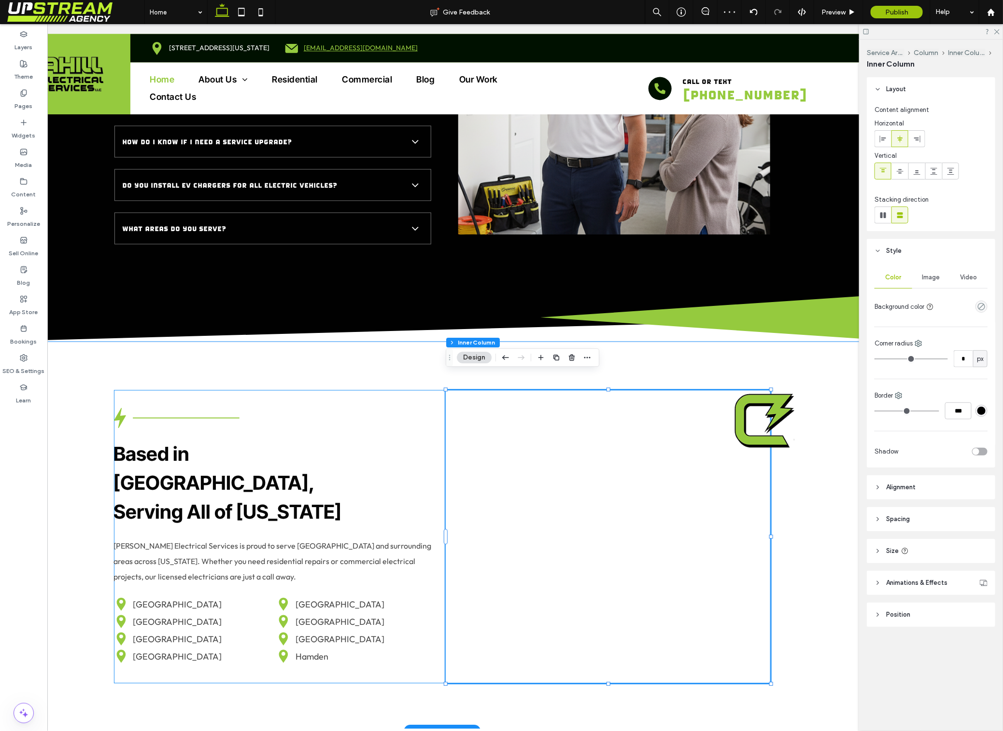
click at [783, 393] on img at bounding box center [763, 420] width 63 height 61
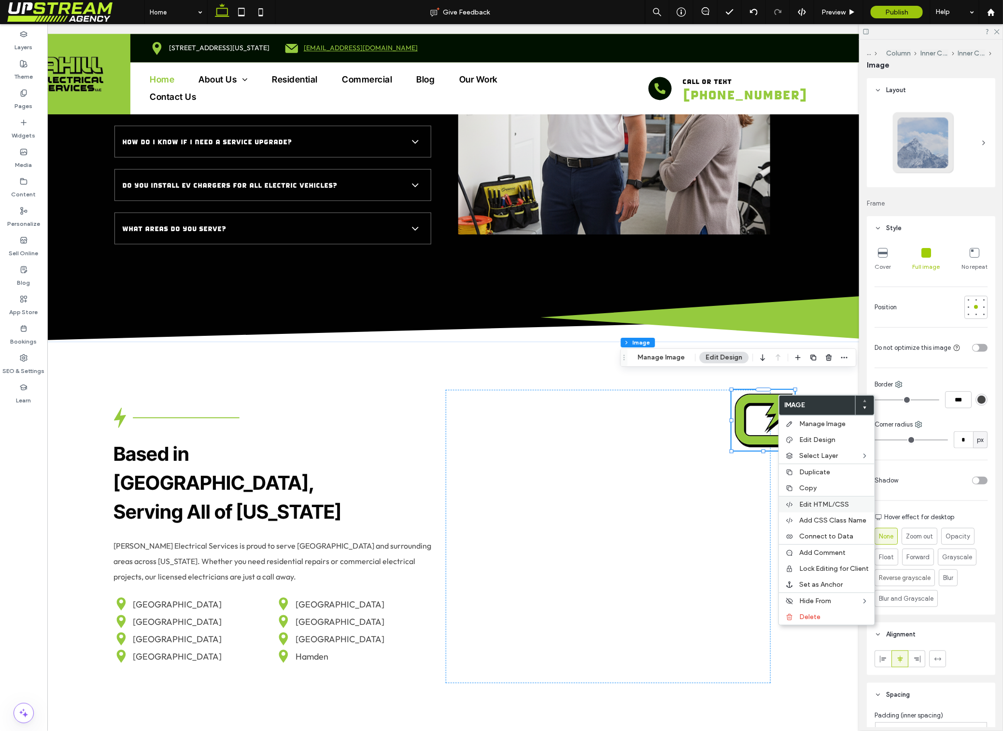
click at [807, 506] on span "Edit HTML/CSS" at bounding box center [824, 505] width 50 height 8
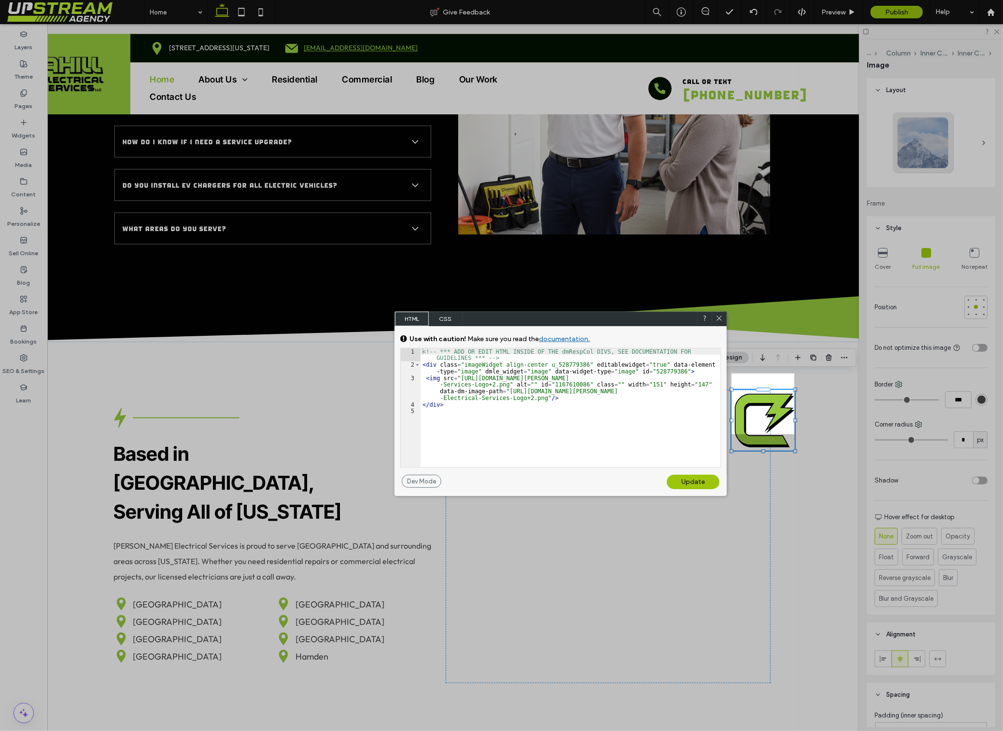
click at [456, 316] on span "CSS" at bounding box center [446, 319] width 34 height 14
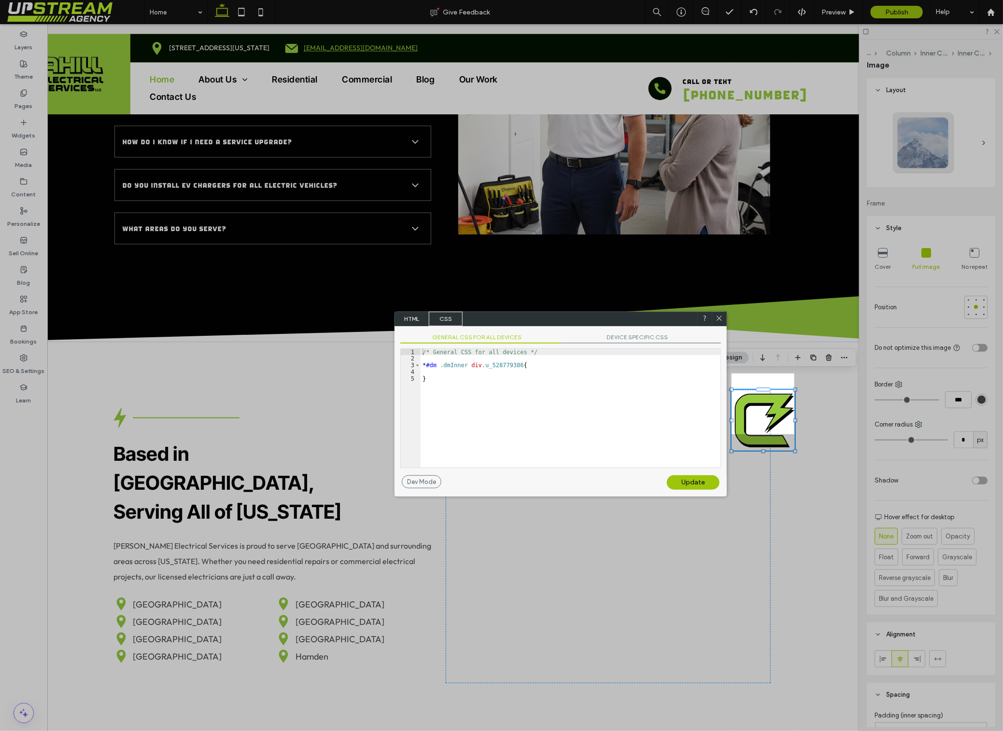
click at [529, 375] on div "/* General CSS for all devices */ * #dm .dmInner div .u_528779386 { }" at bounding box center [570, 415] width 300 height 132
click at [535, 367] on div "/* General CSS for all devices */ * #dm .dmInner div .u_528779386 { }" at bounding box center [570, 415] width 300 height 132
click at [530, 370] on div "/* General CSS for all devices */ * #dm .dmInner div .u_528779386 { }" at bounding box center [570, 415] width 300 height 132
click at [450, 373] on div "/* General CSS for all devices */ * #dm .dmInner div .u_528779386 { }" at bounding box center [570, 415] width 300 height 132
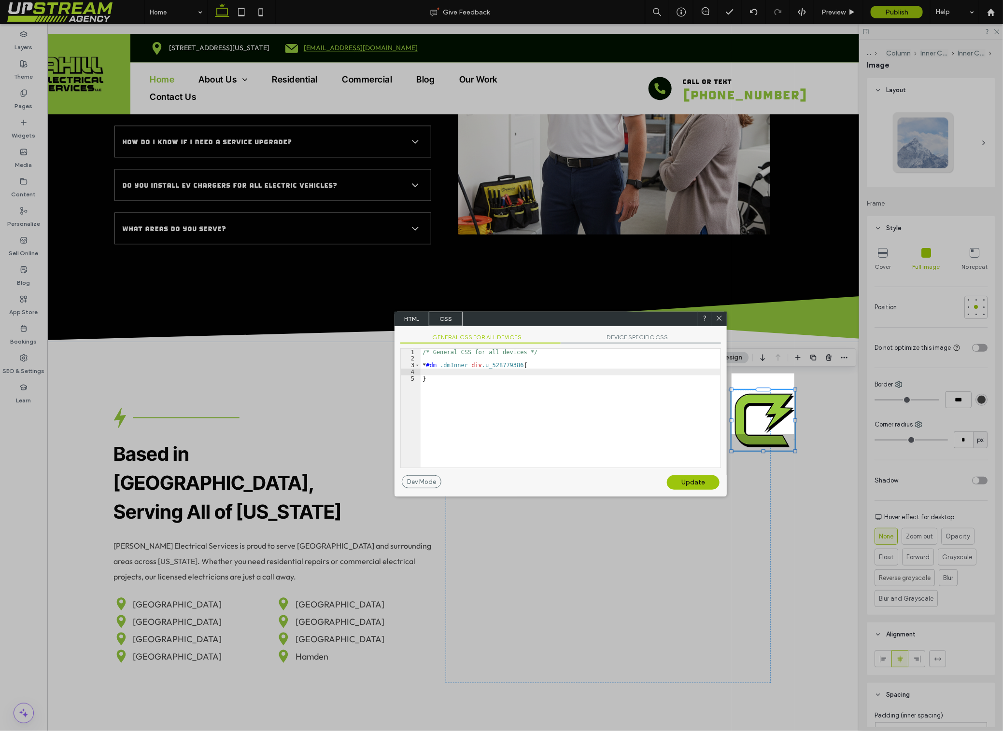
click at [450, 373] on div "/* General CSS for all devices */ * #dm .dmInner div .u_528779386 { }" at bounding box center [570, 415] width 300 height 132
type textarea "**"
click at [685, 481] on div "Update" at bounding box center [693, 482] width 53 height 14
drag, startPoint x: 720, startPoint y: 314, endPoint x: 689, endPoint y: 304, distance: 31.9
click at [720, 314] on div at bounding box center [719, 319] width 14 height 14
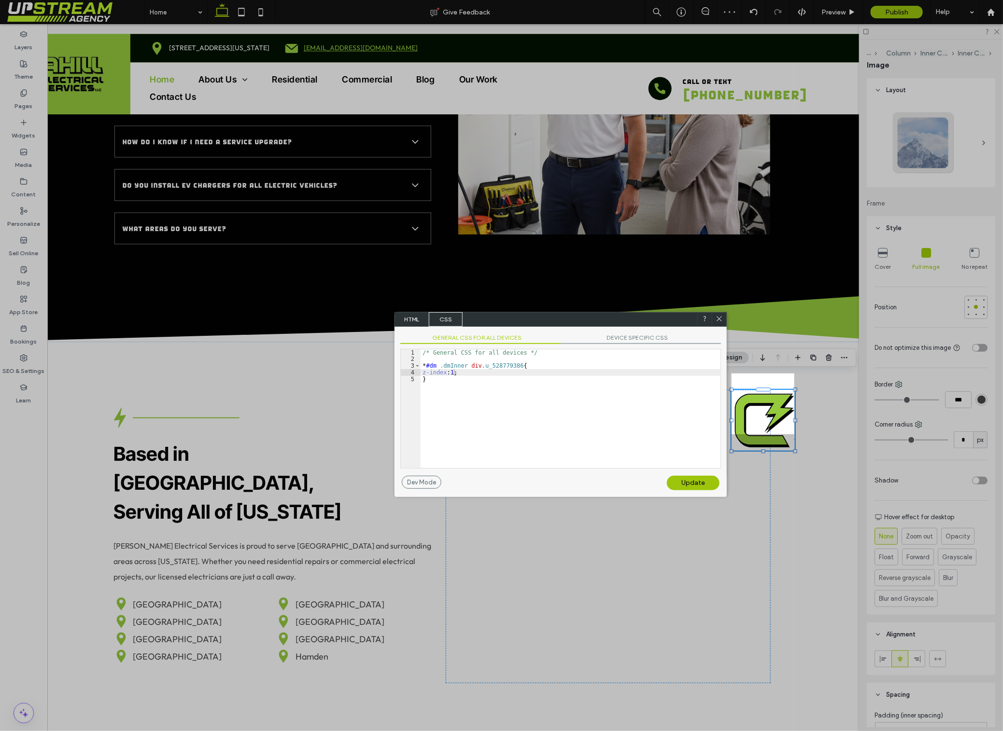
click at [719, 312] on div at bounding box center [719, 319] width 14 height 14
click at [720, 321] on icon at bounding box center [718, 318] width 7 height 7
click at [721, 319] on img at bounding box center [442, 317] width 936 height 49
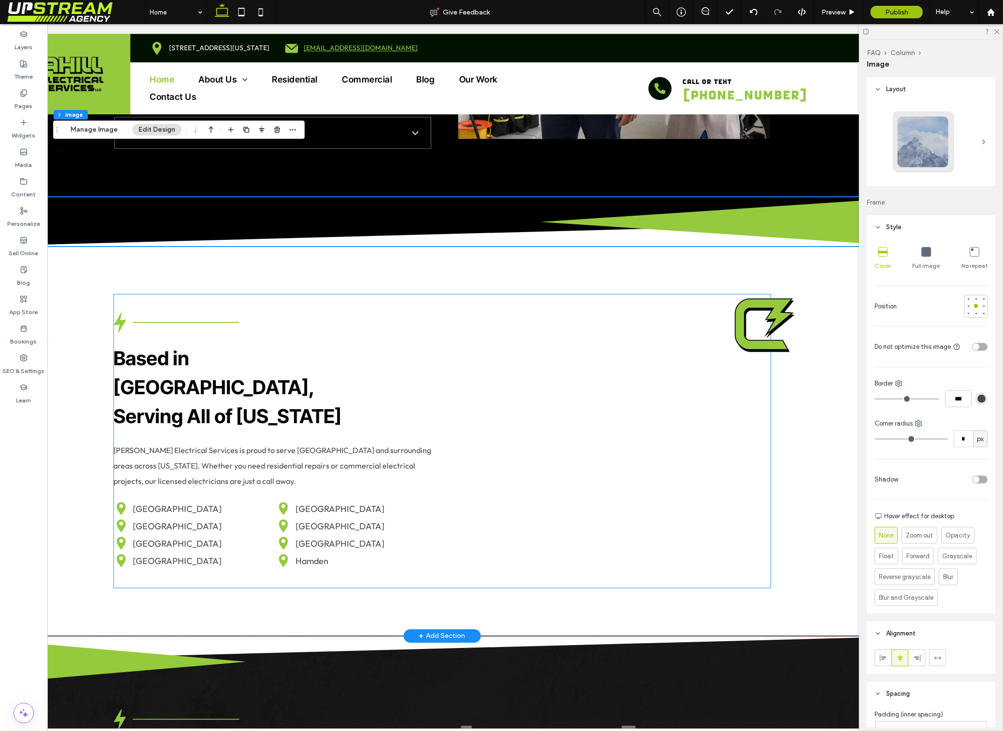
scroll to position [3166, 0]
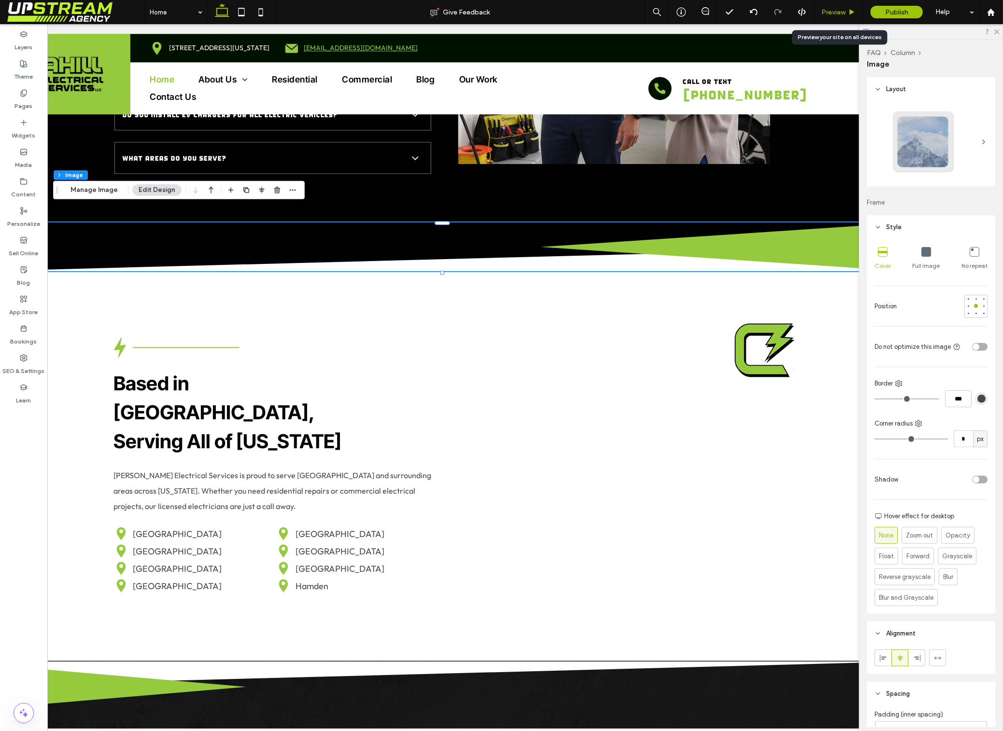
click at [828, 15] on span "Preview" at bounding box center [833, 12] width 24 height 8
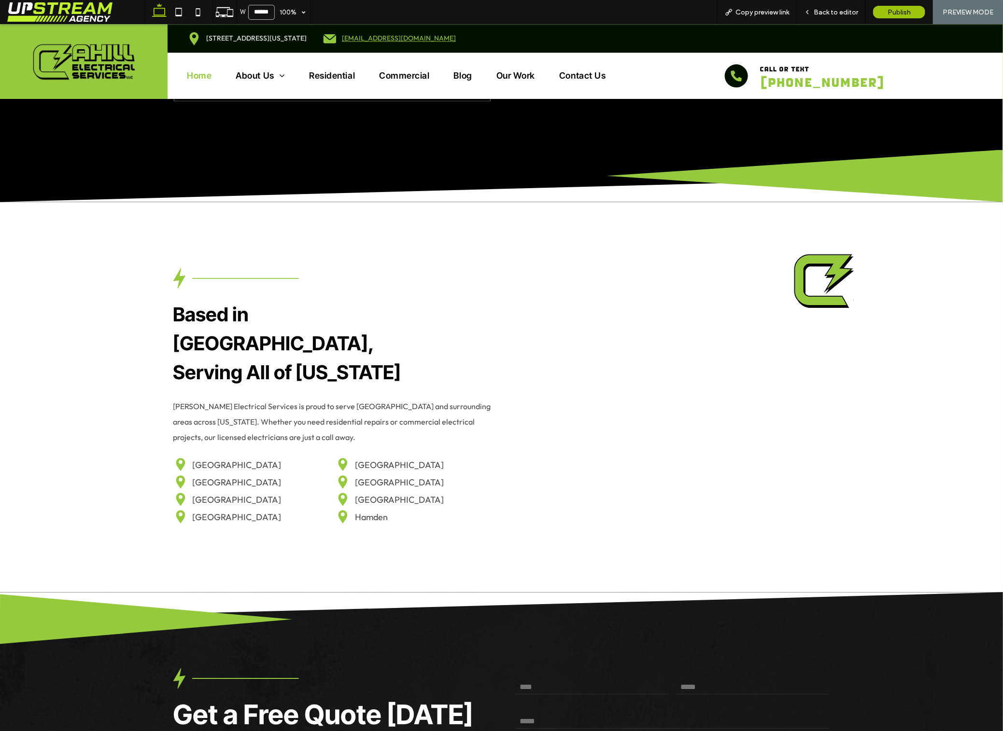
scroll to position [3232, 0]
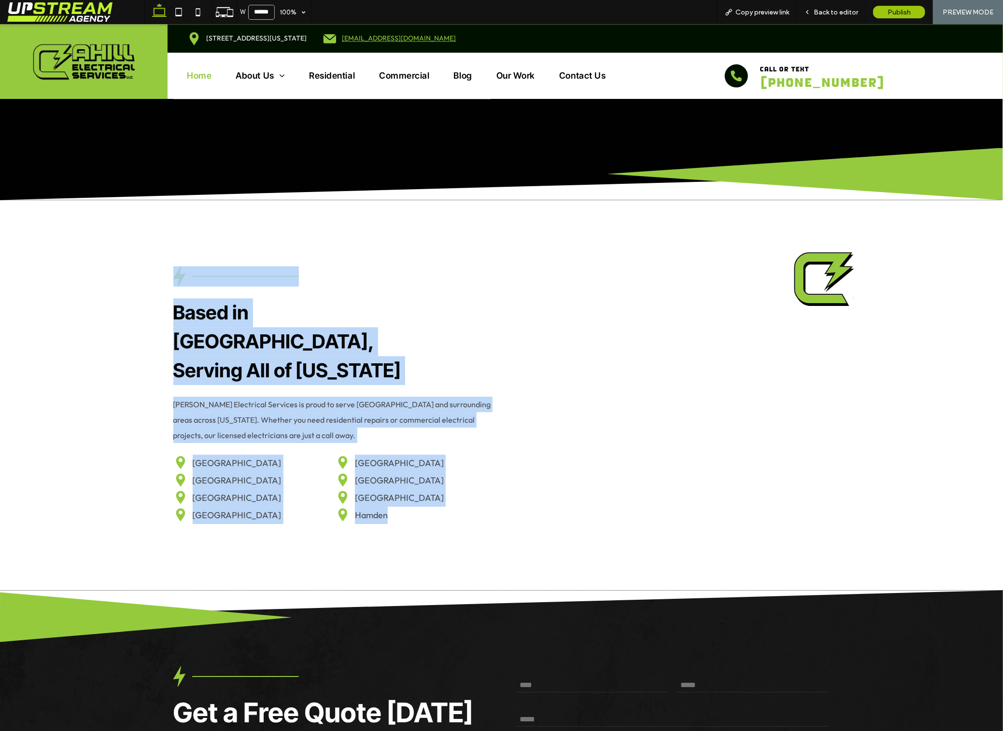
drag, startPoint x: 114, startPoint y: 229, endPoint x: 422, endPoint y: 513, distance: 418.1
click at [422, 513] on div "Based in New Haven, Serving All of Connecticut Cahill Electrical Services is pr…" at bounding box center [501, 395] width 1003 height 390
click at [424, 513] on div "Based in New Haven, Serving All of Connecticut Cahill Electrical Services is pr…" at bounding box center [501, 394] width 657 height 293
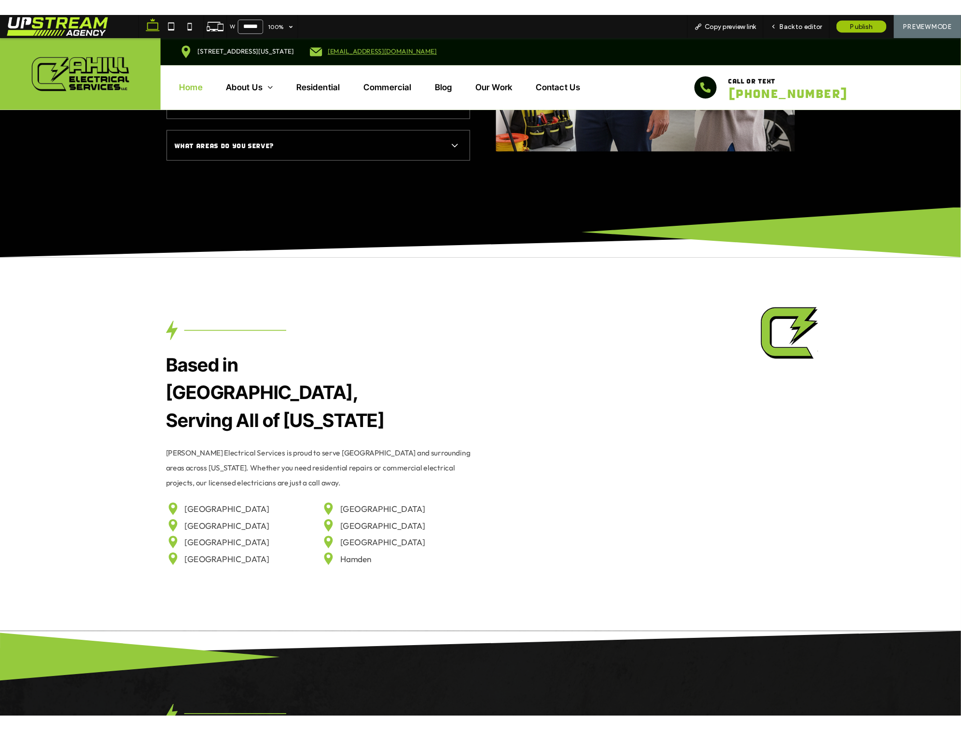
scroll to position [3172, 0]
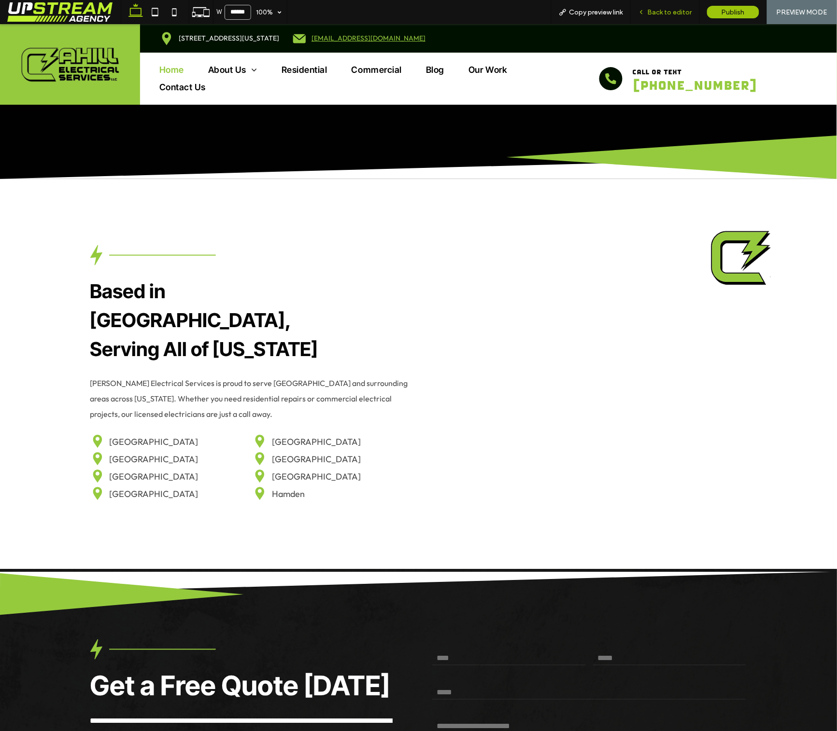
click at [667, 14] on span "Back to editor" at bounding box center [669, 12] width 44 height 8
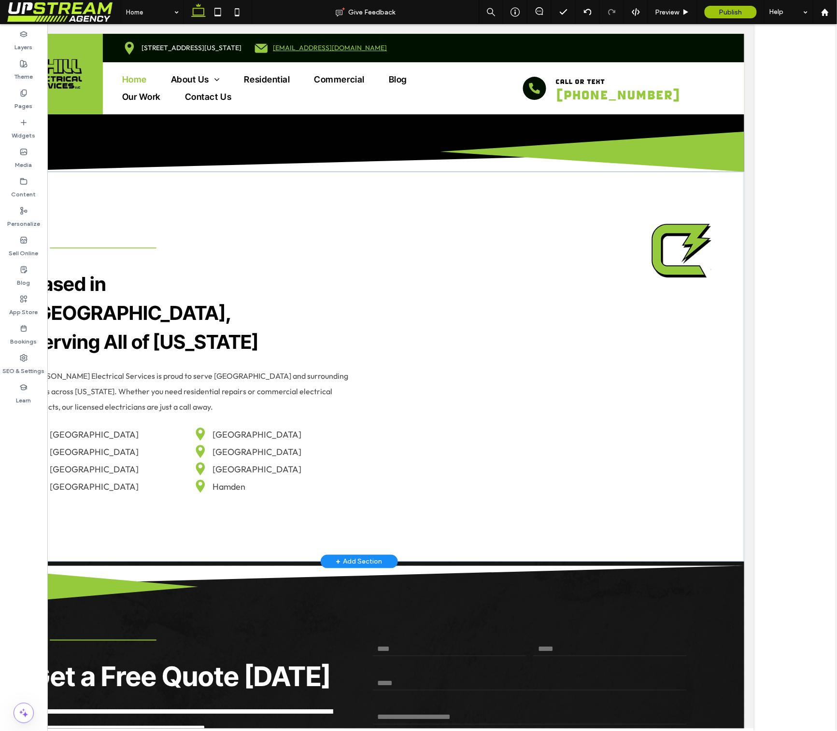
scroll to position [3236, 0]
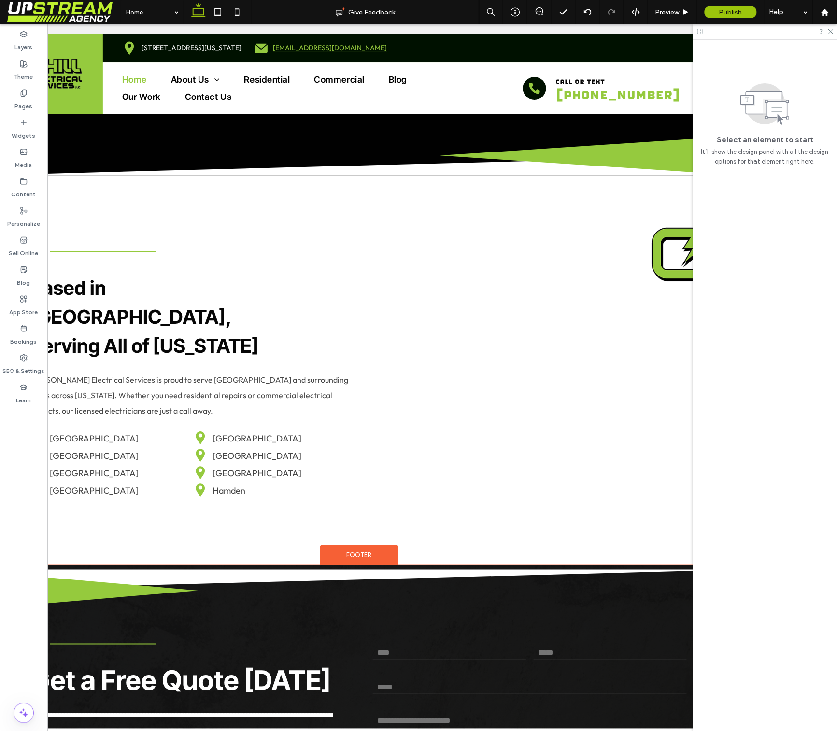
click at [392, 570] on img at bounding box center [359, 590] width 770 height 40
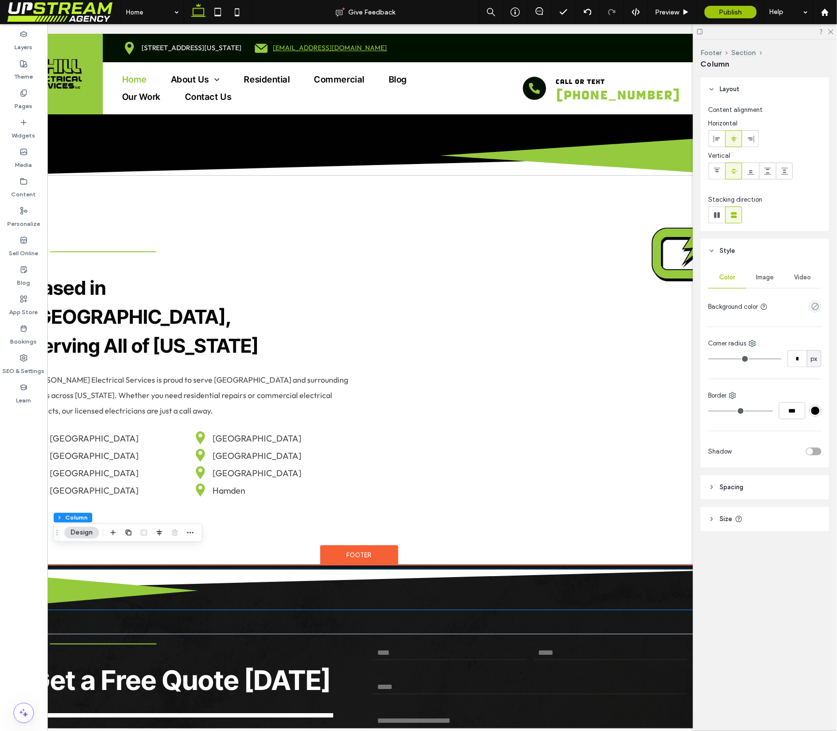
click at [71, 570] on img at bounding box center [359, 590] width 770 height 40
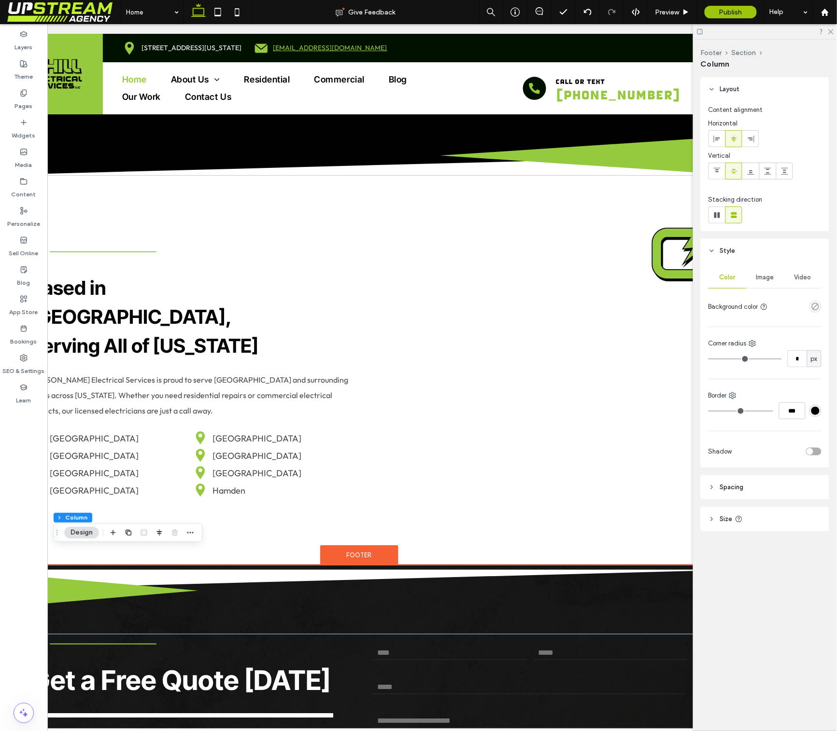
click at [341, 634] on div "**********" at bounding box center [188, 741] width 315 height 214
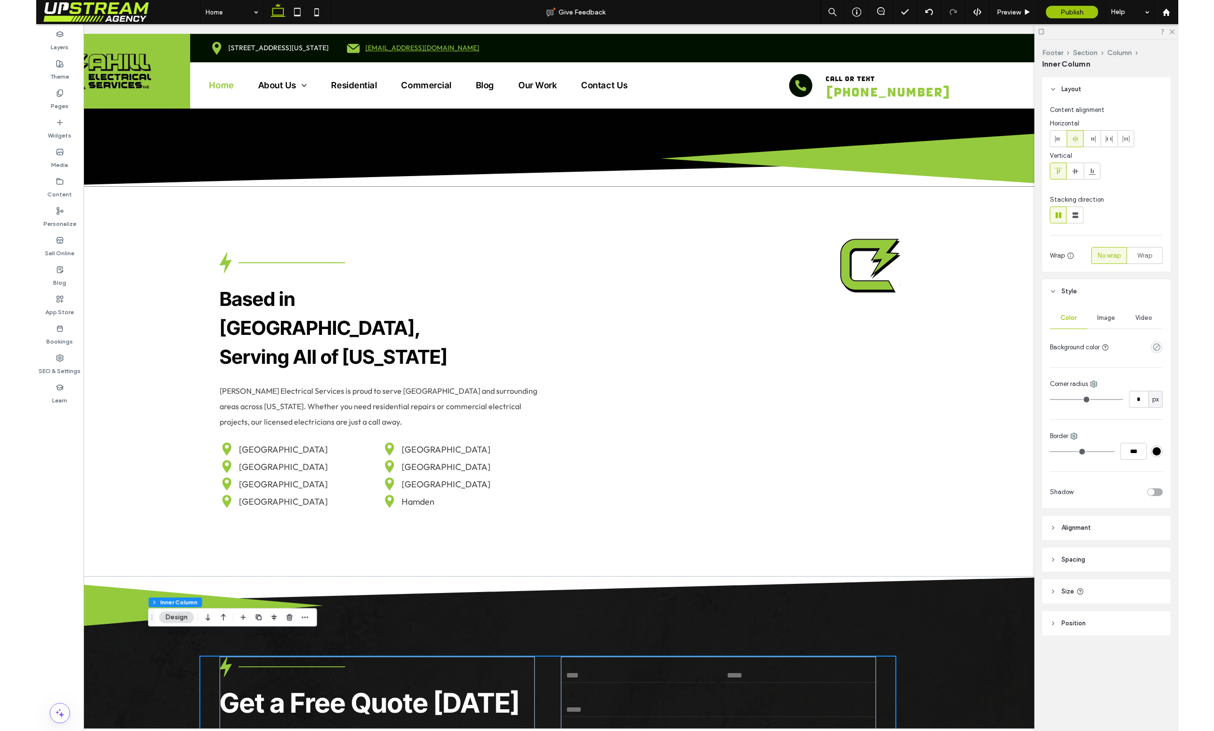
scroll to position [3270, 0]
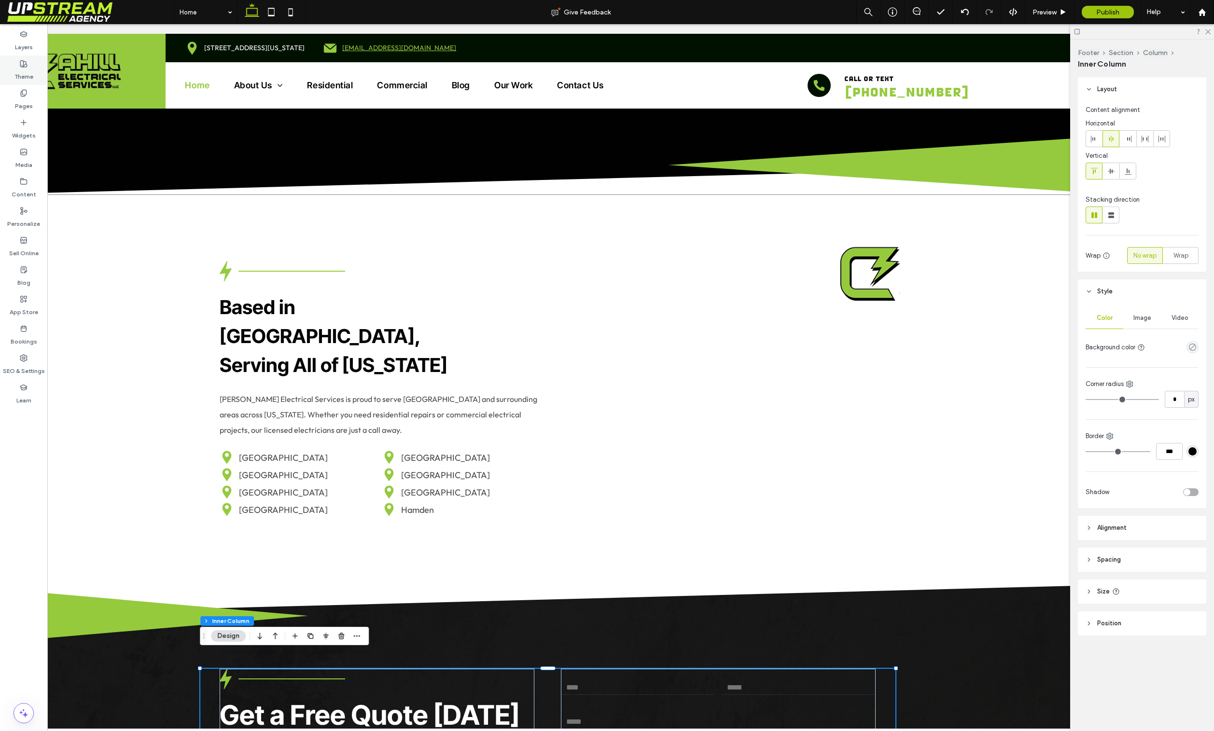
drag, startPoint x: 30, startPoint y: 41, endPoint x: 36, endPoint y: 79, distance: 38.1
click at [30, 41] on label "Layers" at bounding box center [24, 45] width 18 height 14
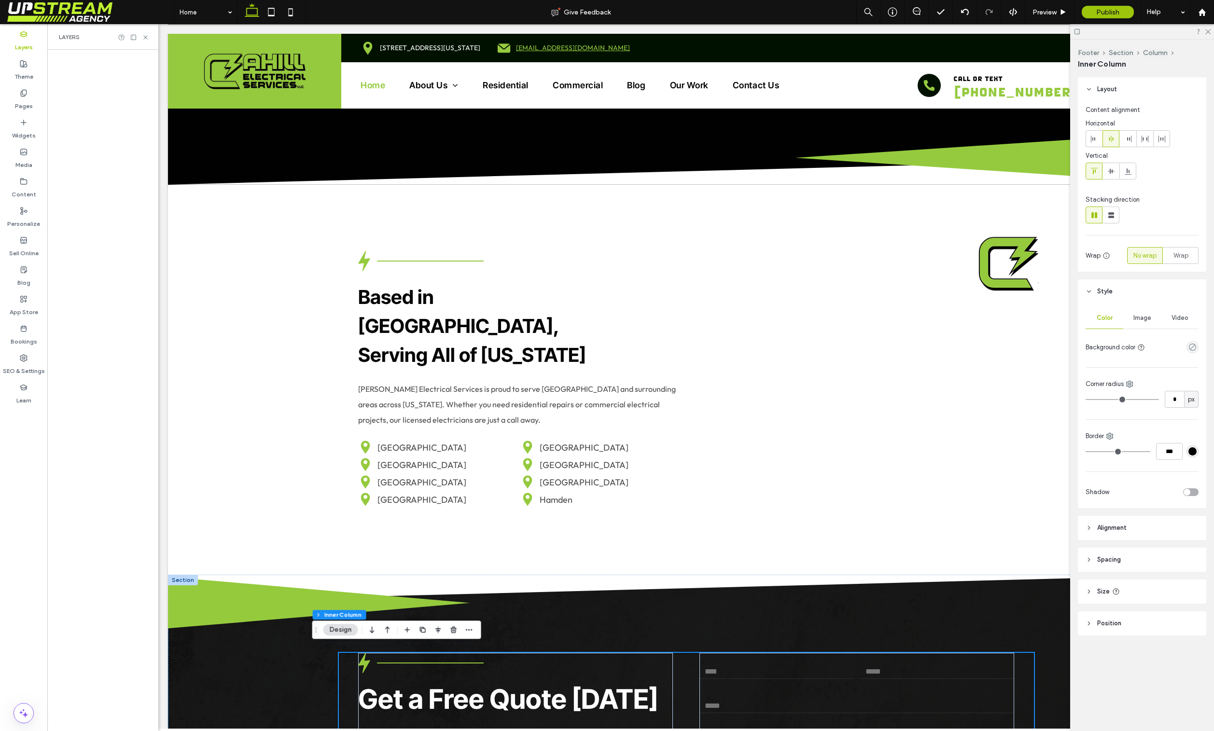
scroll to position [3259, 0]
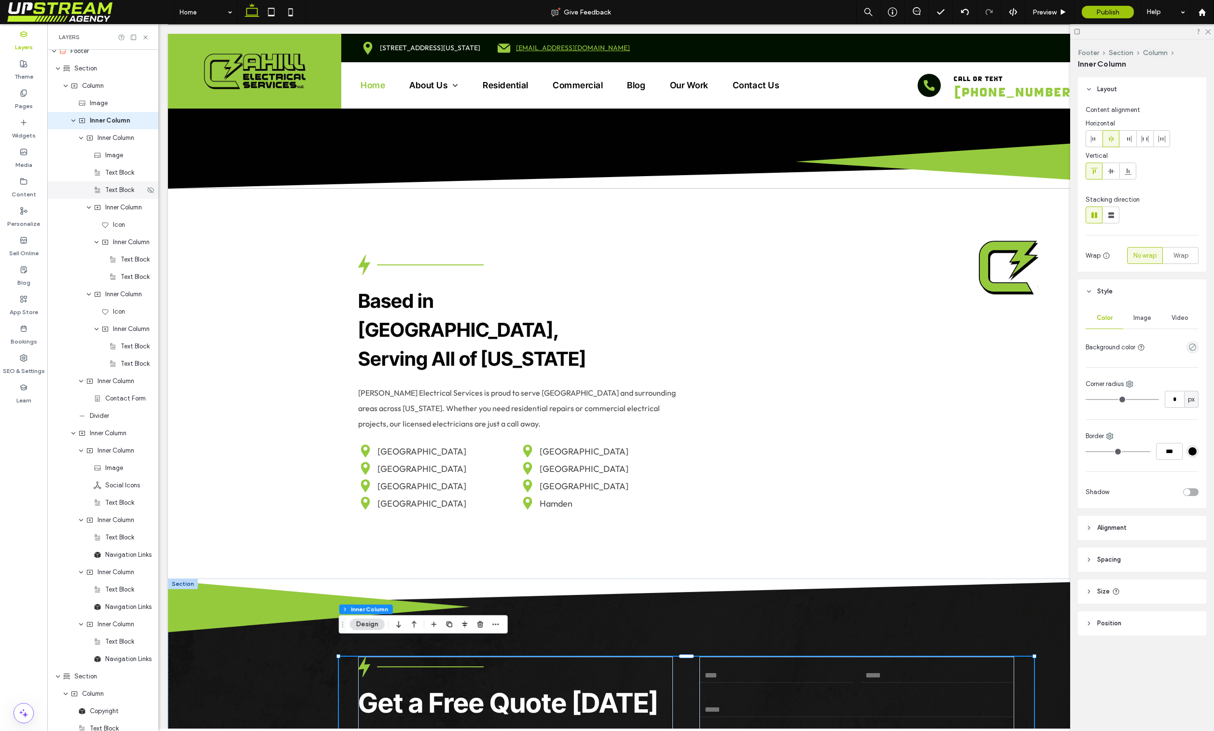
scroll to position [2737, 0]
drag, startPoint x: 85, startPoint y: 66, endPoint x: 84, endPoint y: 74, distance: 8.3
click at [85, 66] on span "Section" at bounding box center [85, 67] width 23 height 10
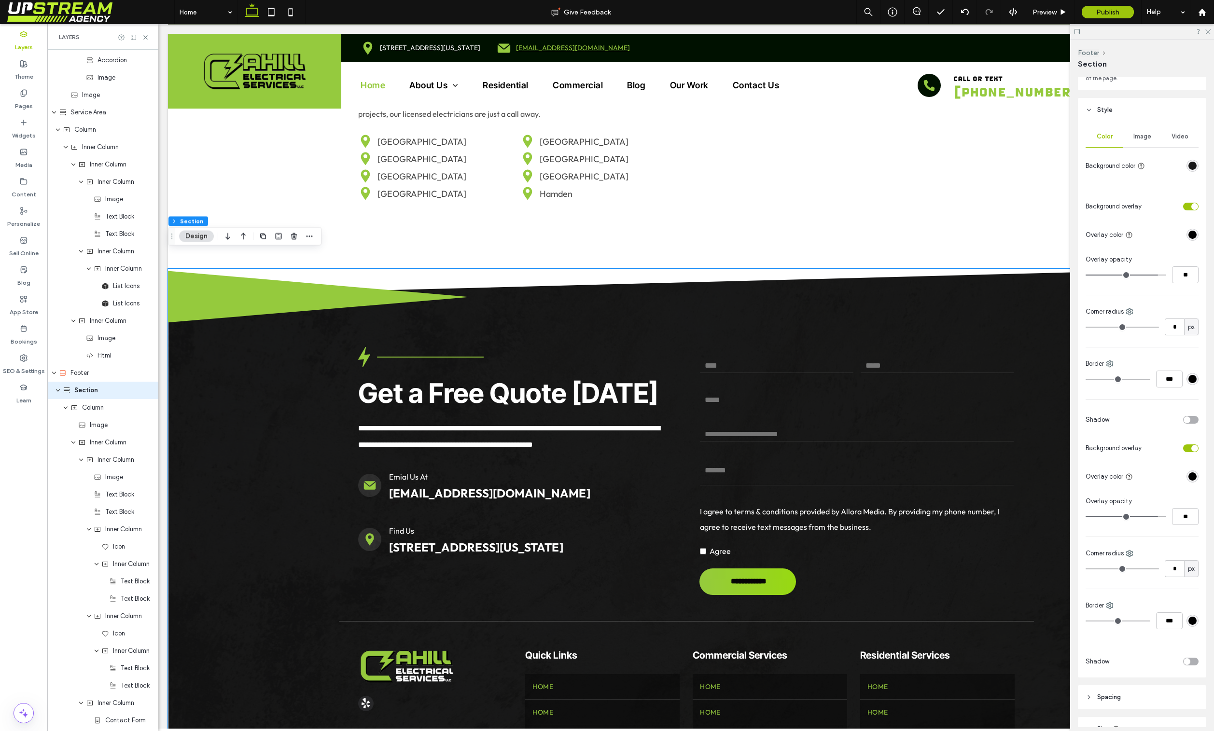
scroll to position [93, 0]
click at [93, 407] on span "Column" at bounding box center [93, 408] width 22 height 10
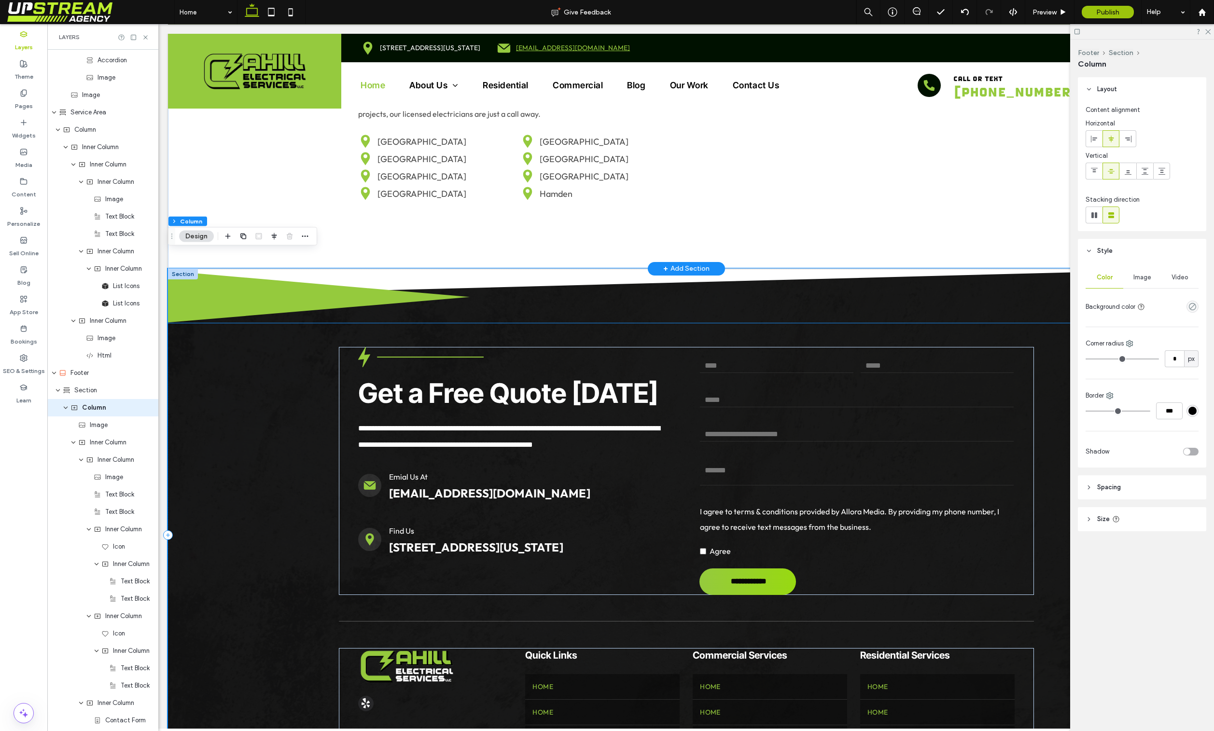
scroll to position [2431, 0]
click at [102, 393] on span "Column" at bounding box center [94, 391] width 24 height 10
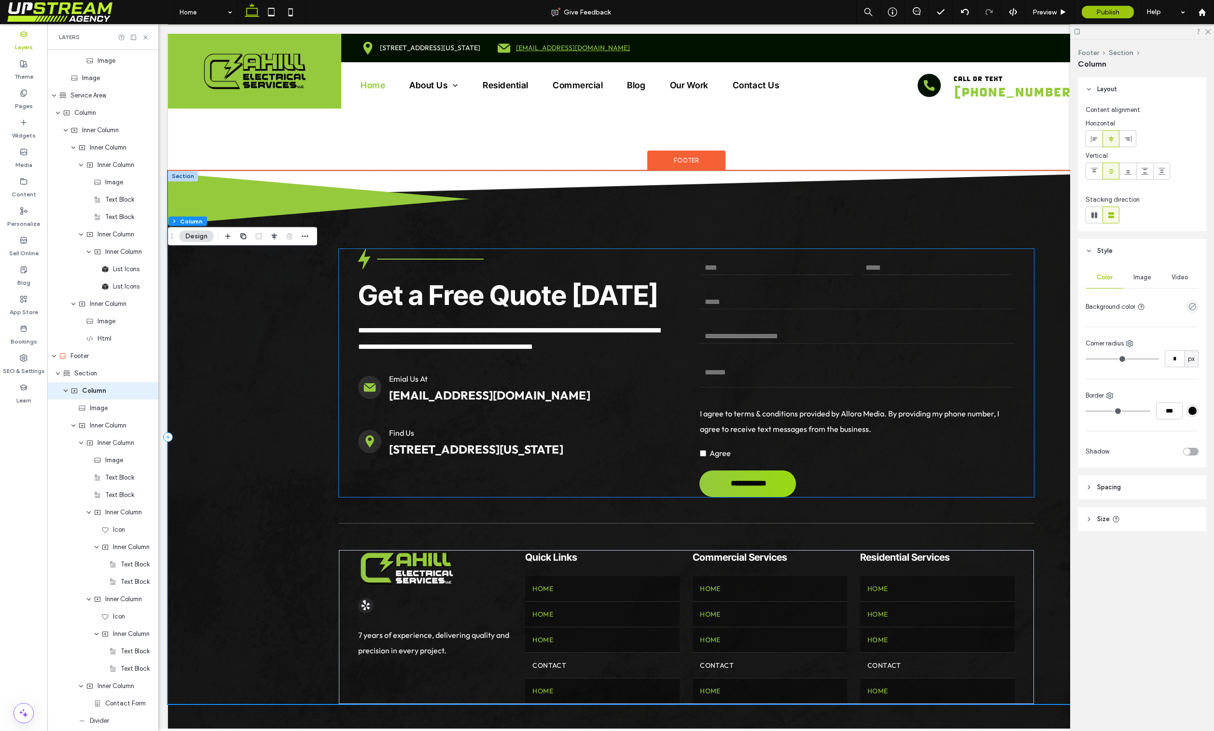
scroll to position [3674, 0]
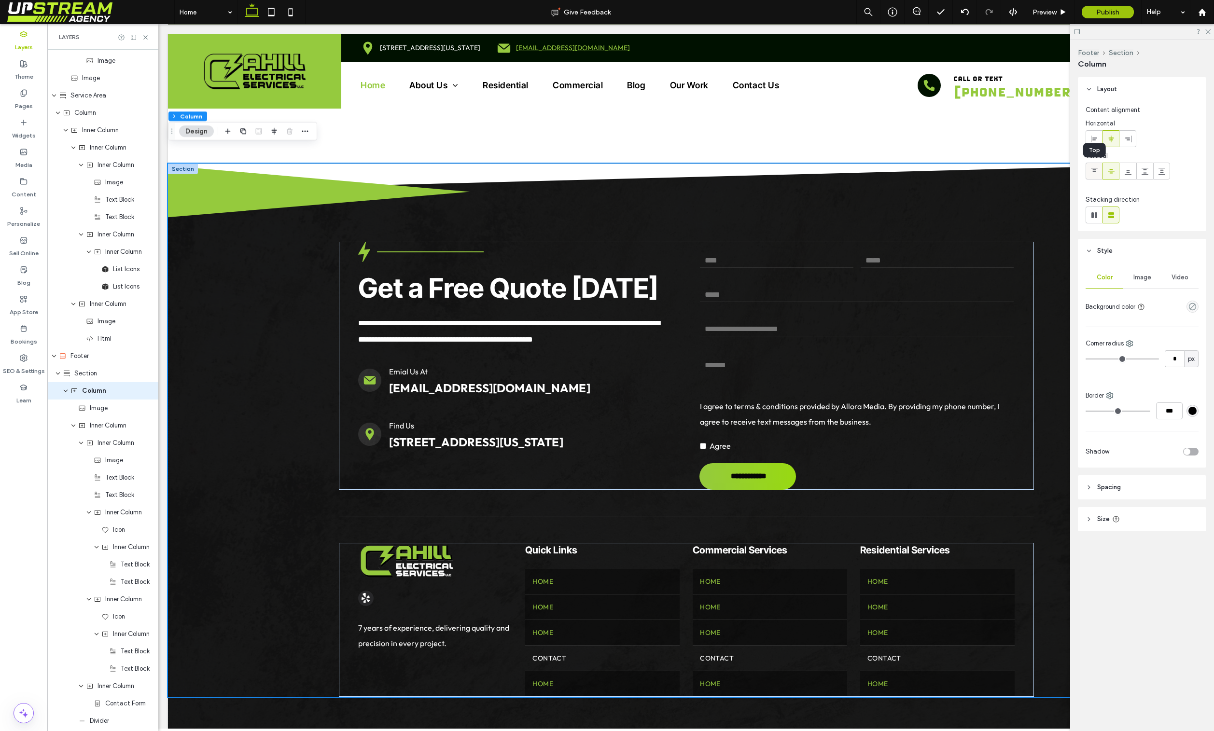
click at [1091, 170] on icon at bounding box center [1094, 172] width 8 height 8
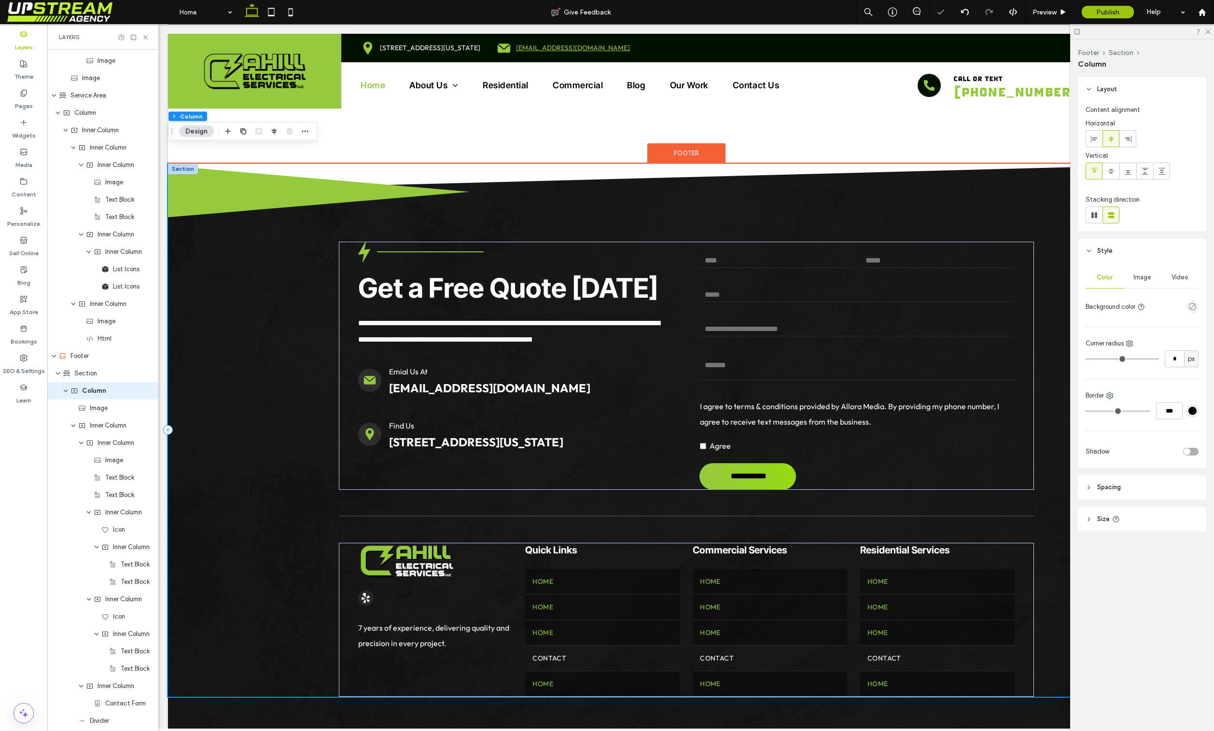
click at [297, 240] on div "**********" at bounding box center [686, 430] width 1036 height 533
click at [283, 364] on div "**********" at bounding box center [686, 430] width 1036 height 533
click at [415, 367] on span "Emial Us At" at bounding box center [408, 372] width 39 height 10
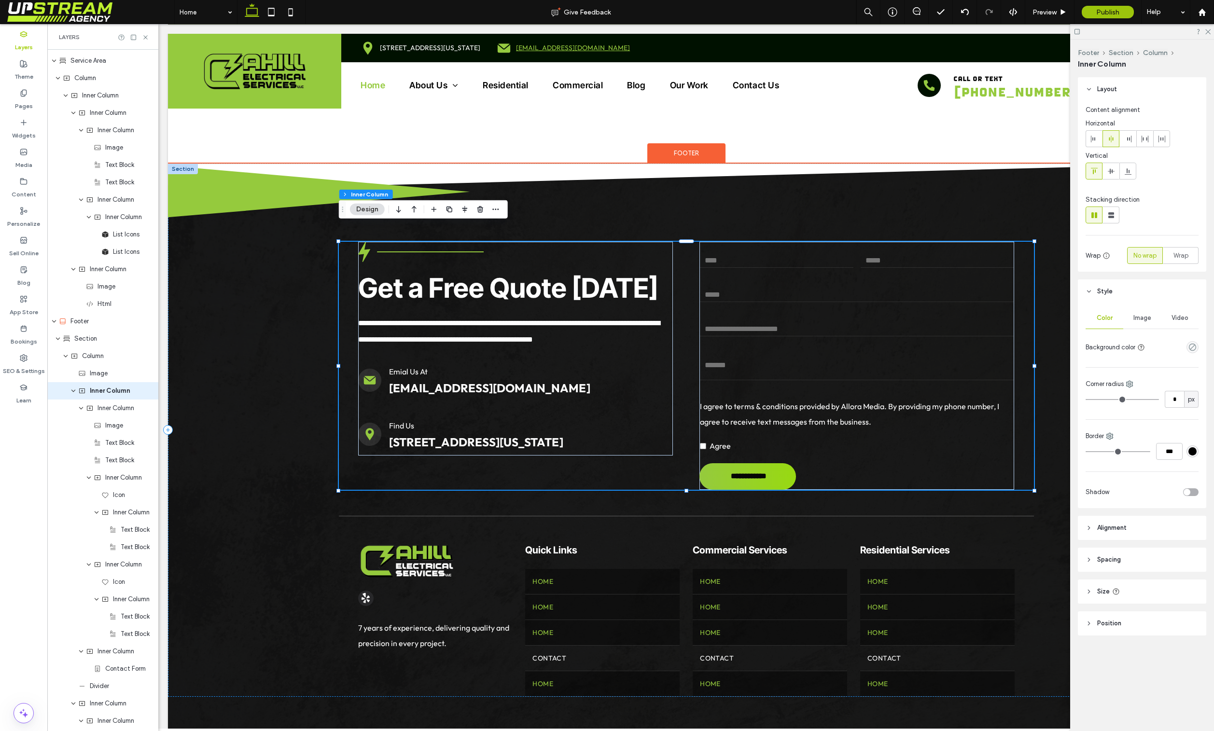
click at [416, 367] on span "Emial Us At" at bounding box center [408, 372] width 39 height 10
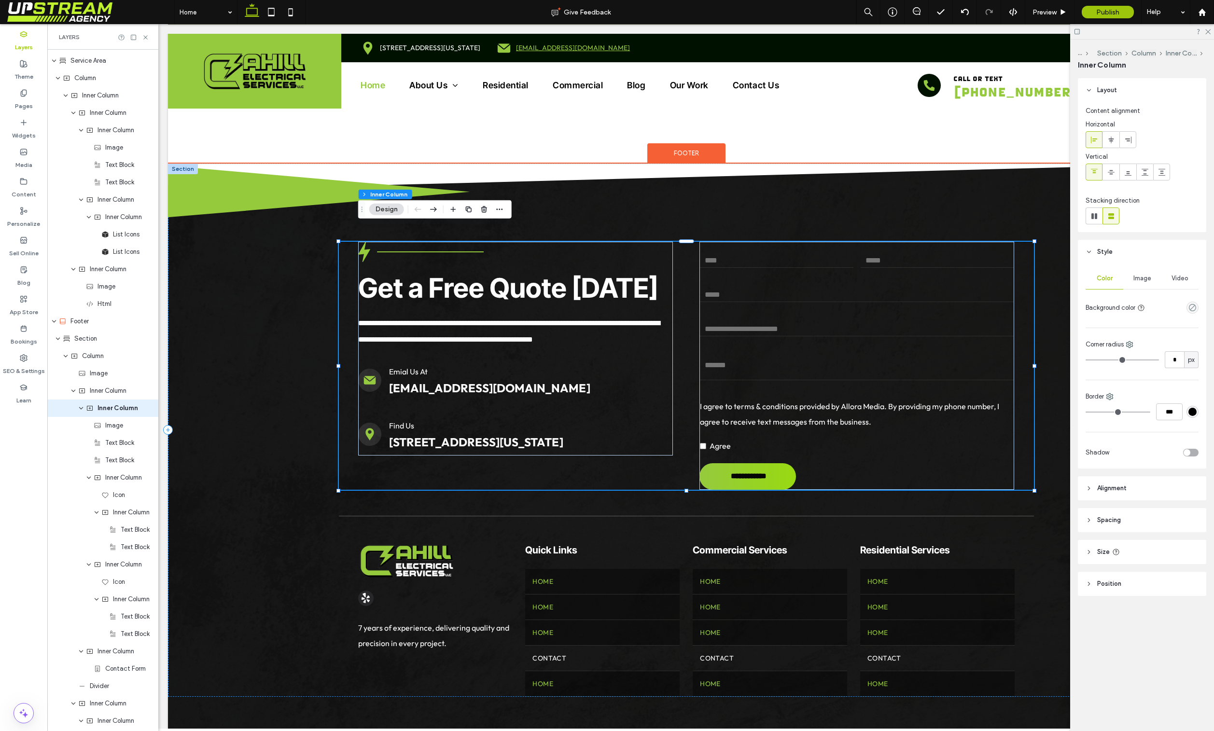
click at [416, 367] on span "Emial Us At" at bounding box center [408, 372] width 39 height 10
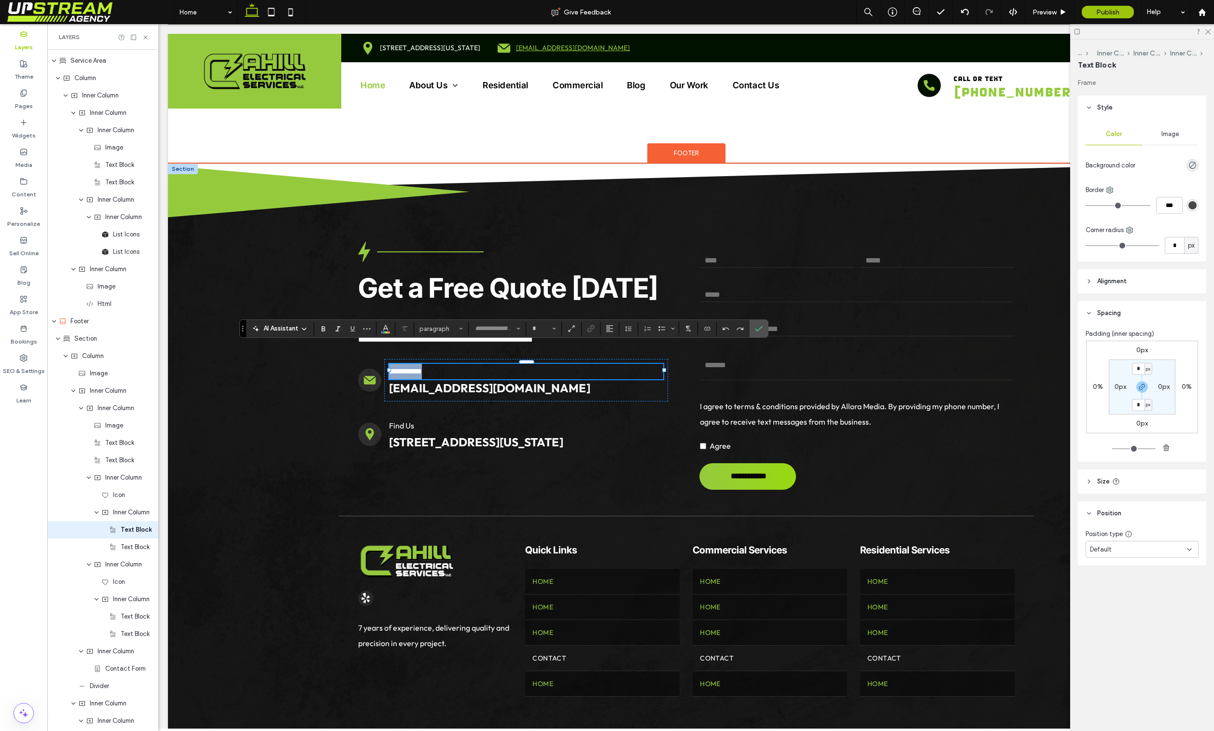
type input "******"
type input "**"
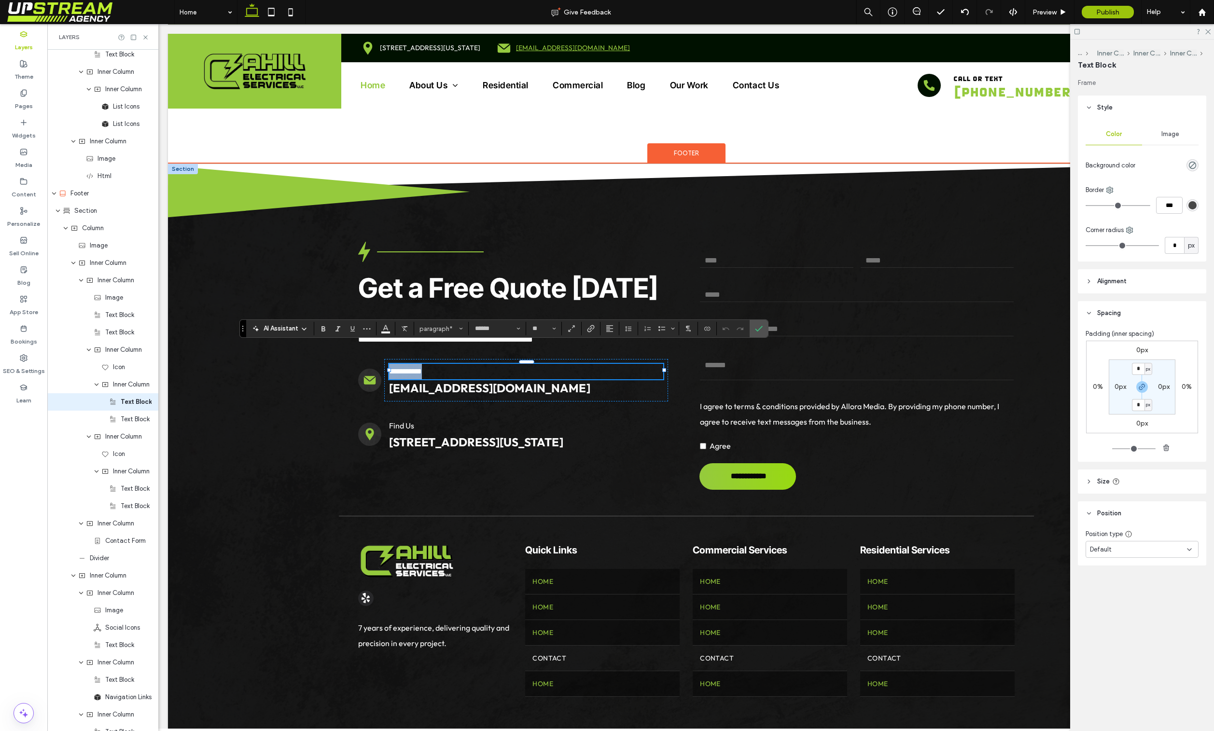
click at [408, 368] on span "**********" at bounding box center [405, 371] width 33 height 7
click at [402, 368] on span "**********" at bounding box center [405, 371] width 33 height 7
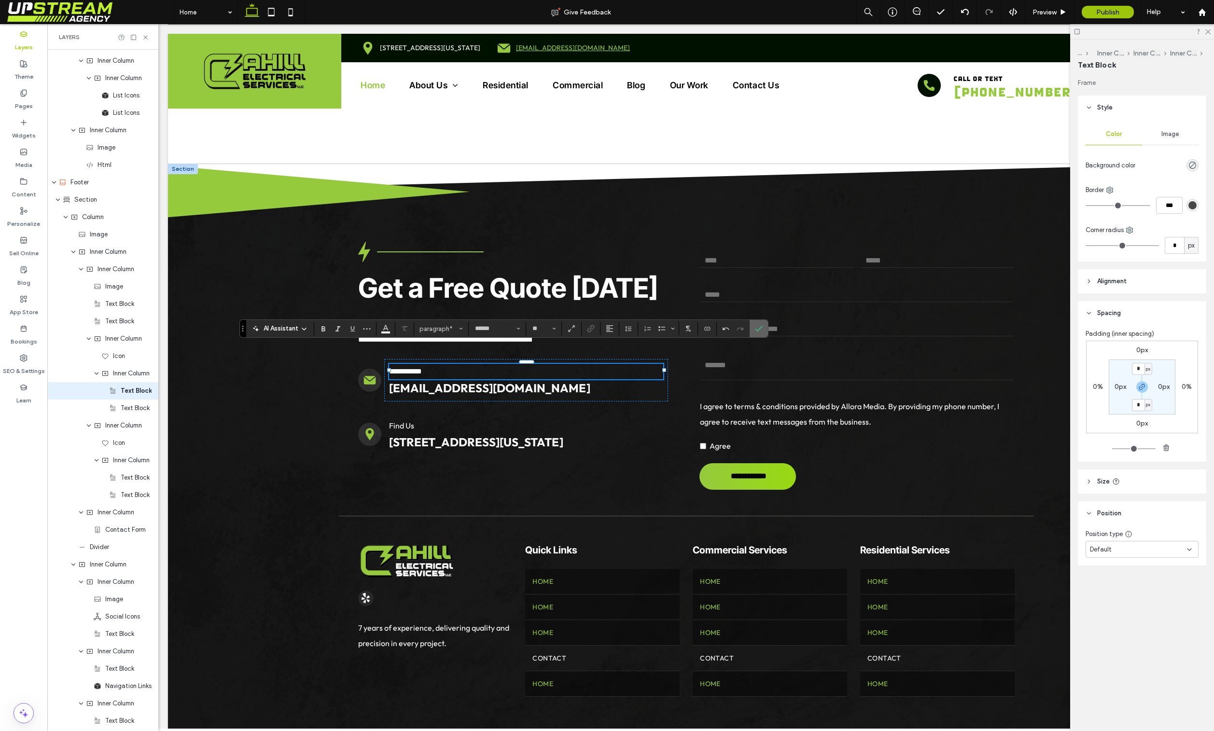
drag, startPoint x: 761, startPoint y: 327, endPoint x: 529, endPoint y: 292, distance: 234.9
click at [761, 327] on icon "Confirm" at bounding box center [759, 329] width 8 height 8
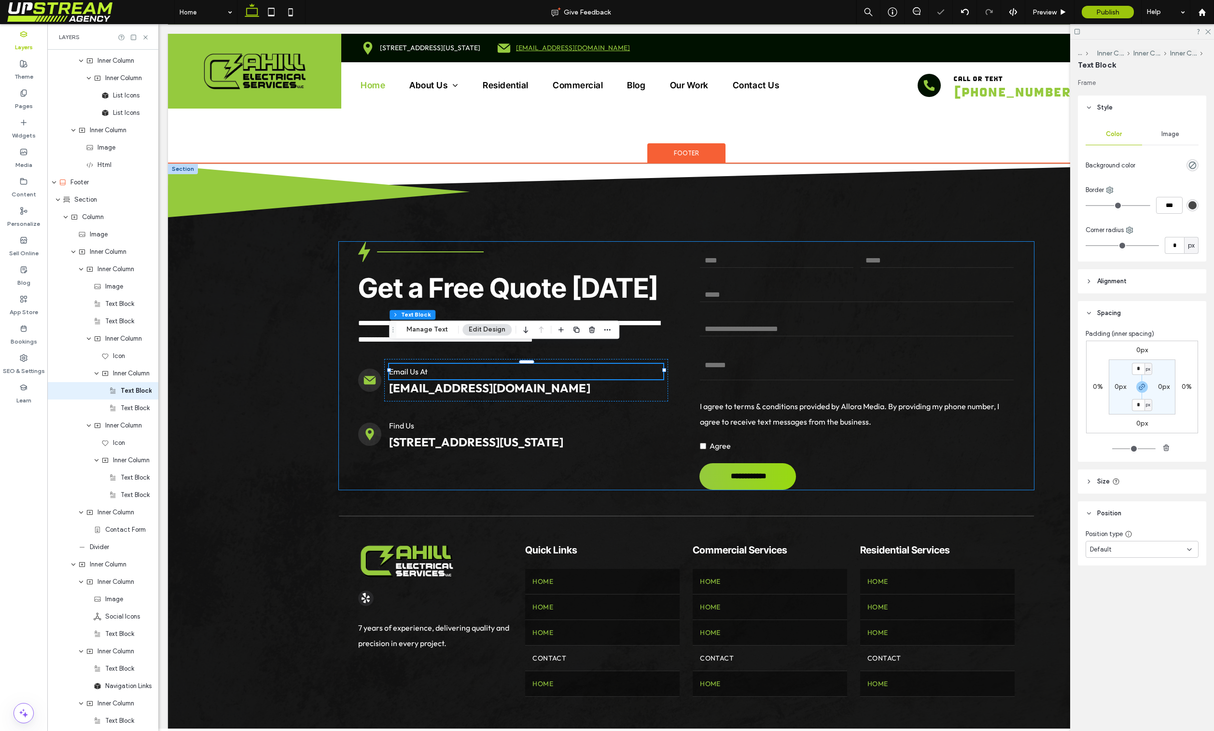
drag, startPoint x: 356, startPoint y: 378, endPoint x: 364, endPoint y: 408, distance: 31.0
click at [356, 378] on div "**********" at bounding box center [686, 366] width 695 height 248
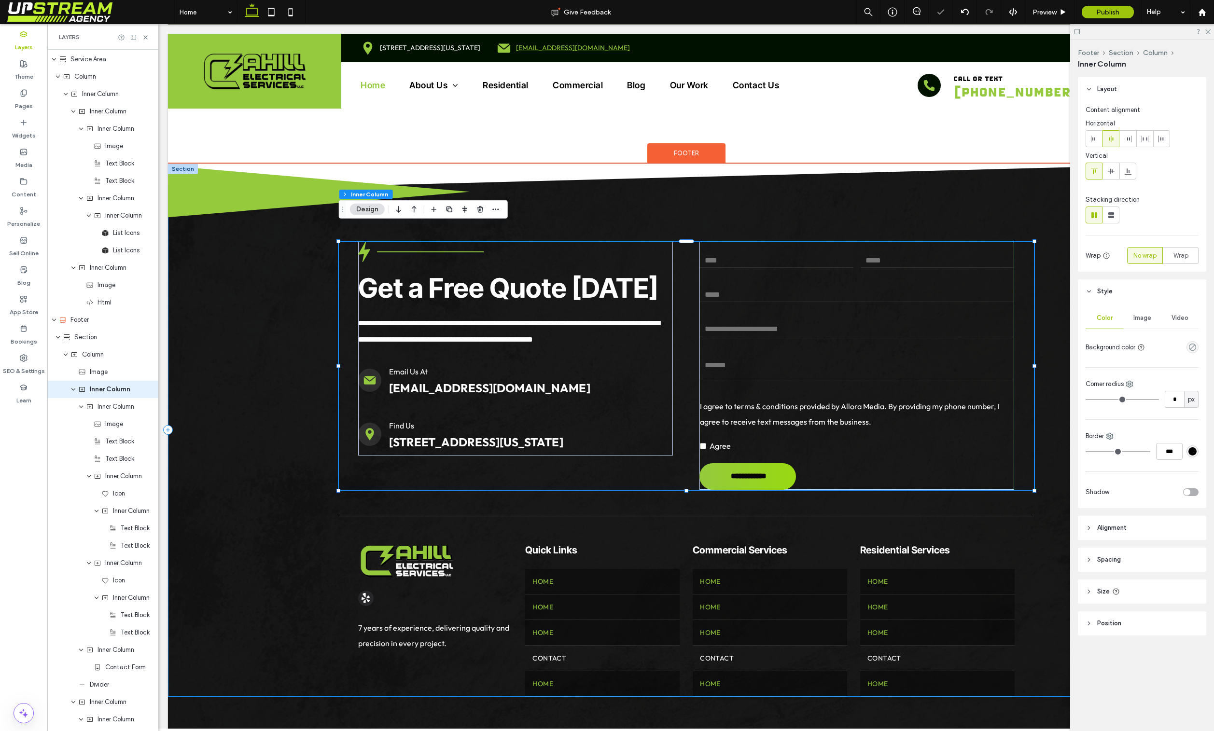
click at [268, 377] on div "**********" at bounding box center [686, 430] width 1036 height 533
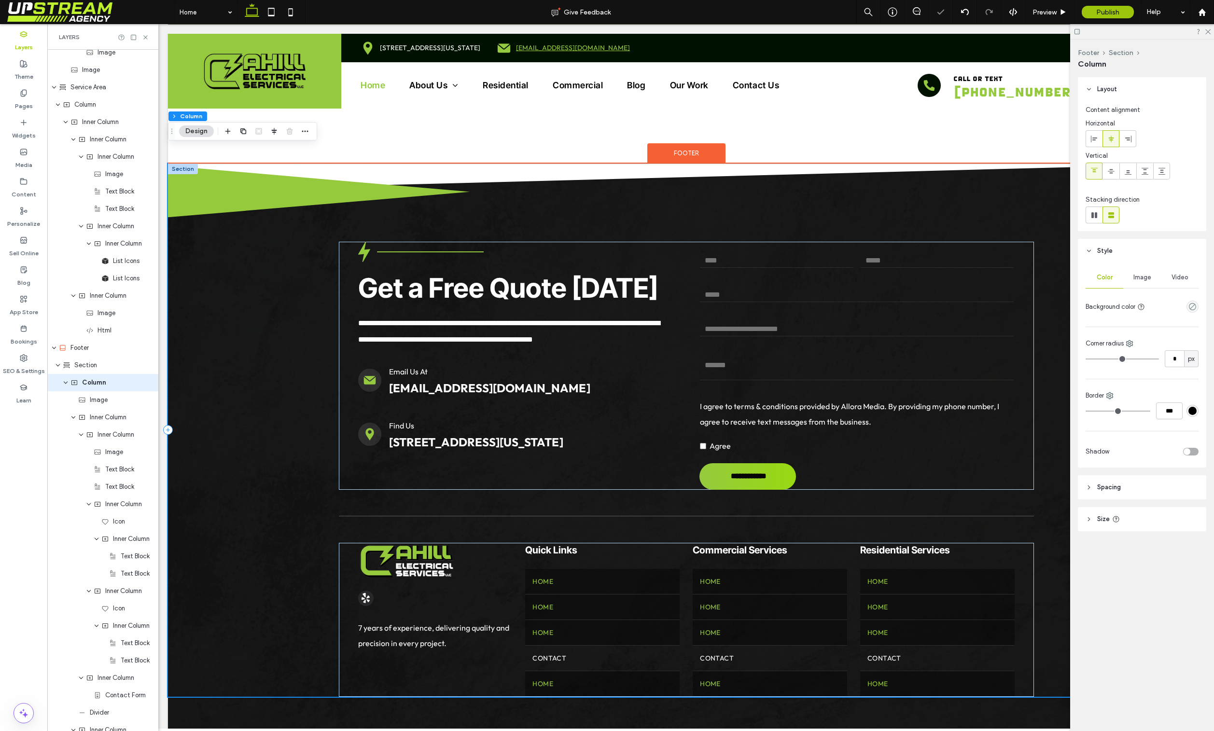
scroll to position [2431, 0]
click at [269, 224] on div "**********" at bounding box center [686, 430] width 1036 height 533
click at [193, 199] on img at bounding box center [686, 191] width 1036 height 54
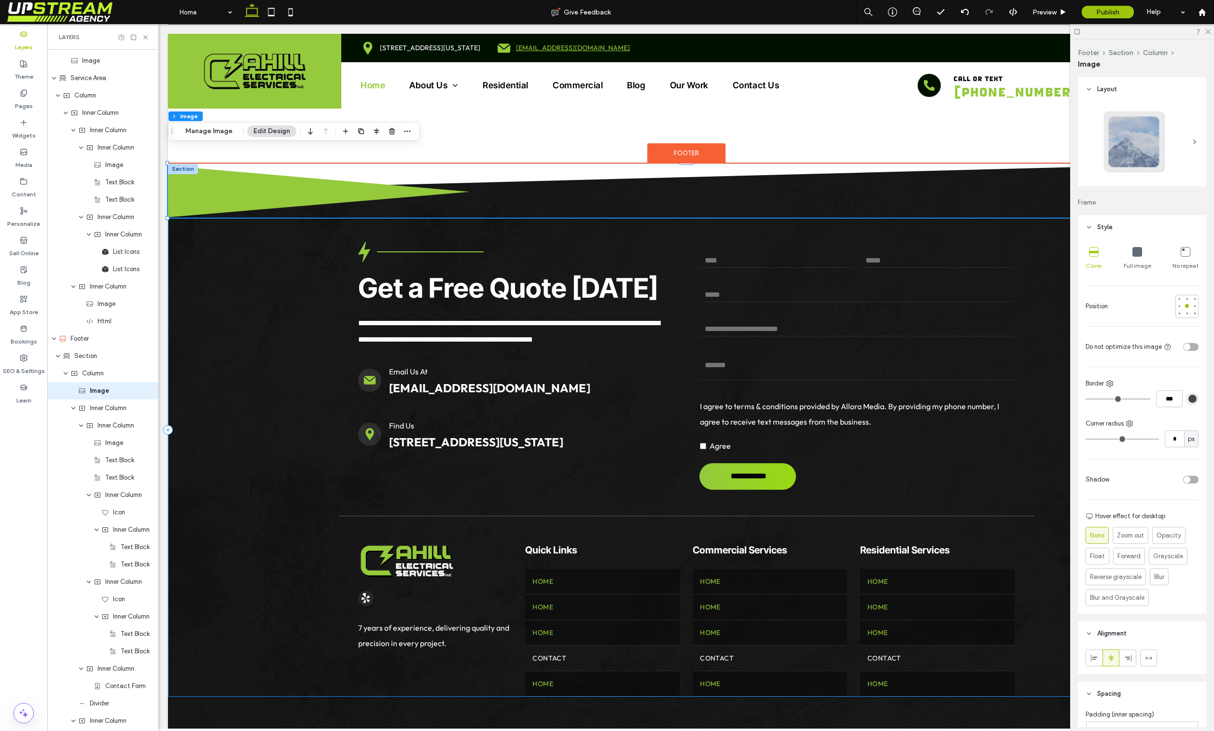
click at [183, 244] on div "**********" at bounding box center [686, 430] width 1036 height 533
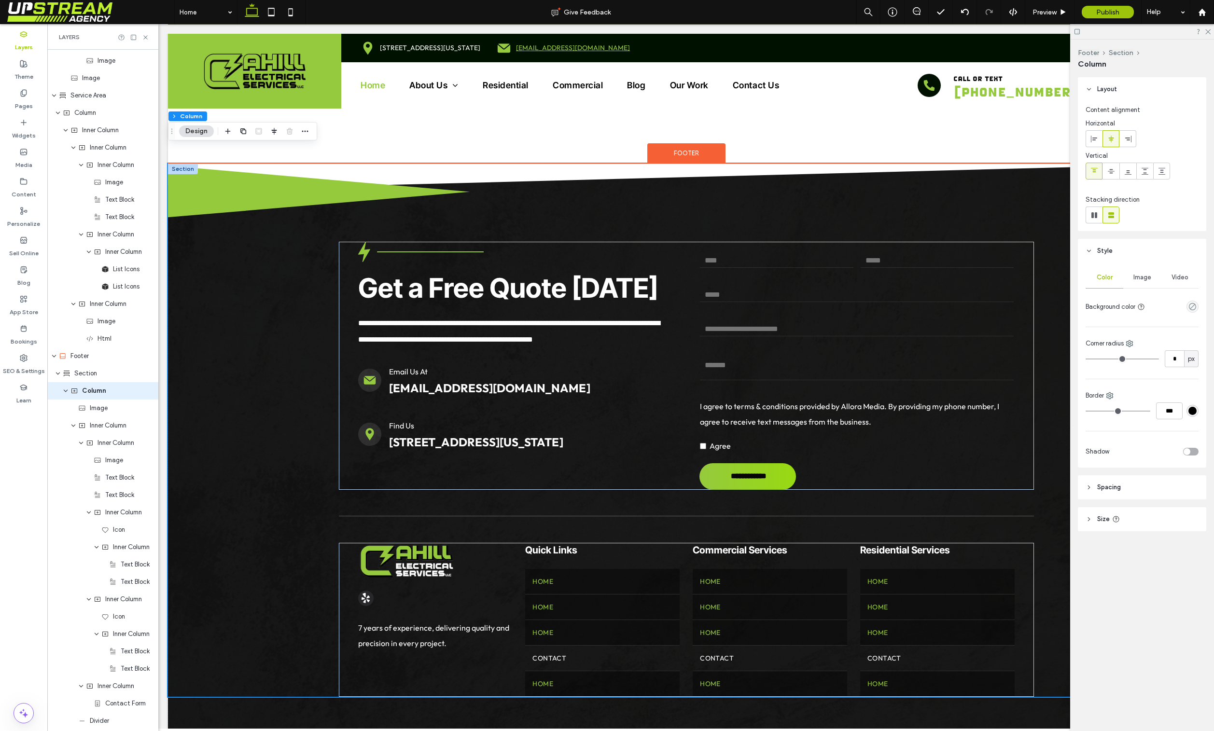
click at [184, 242] on div "**********" at bounding box center [686, 430] width 1036 height 533
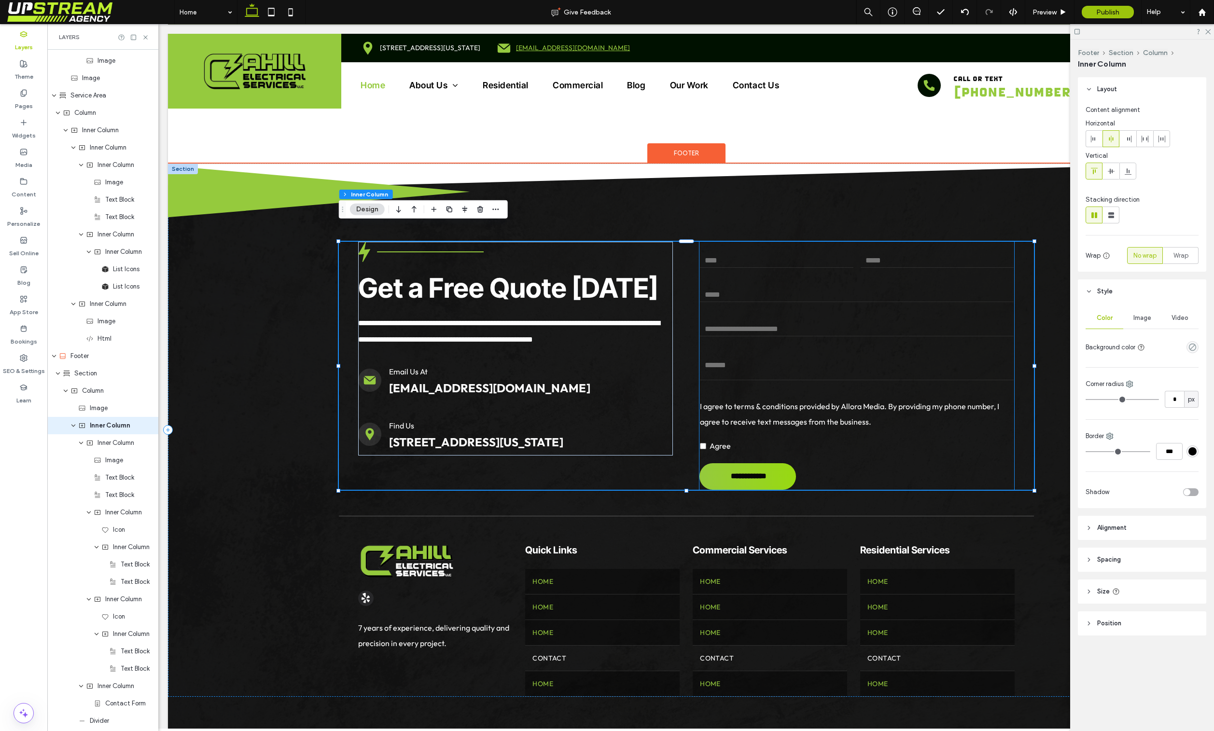
scroll to position [2465, 0]
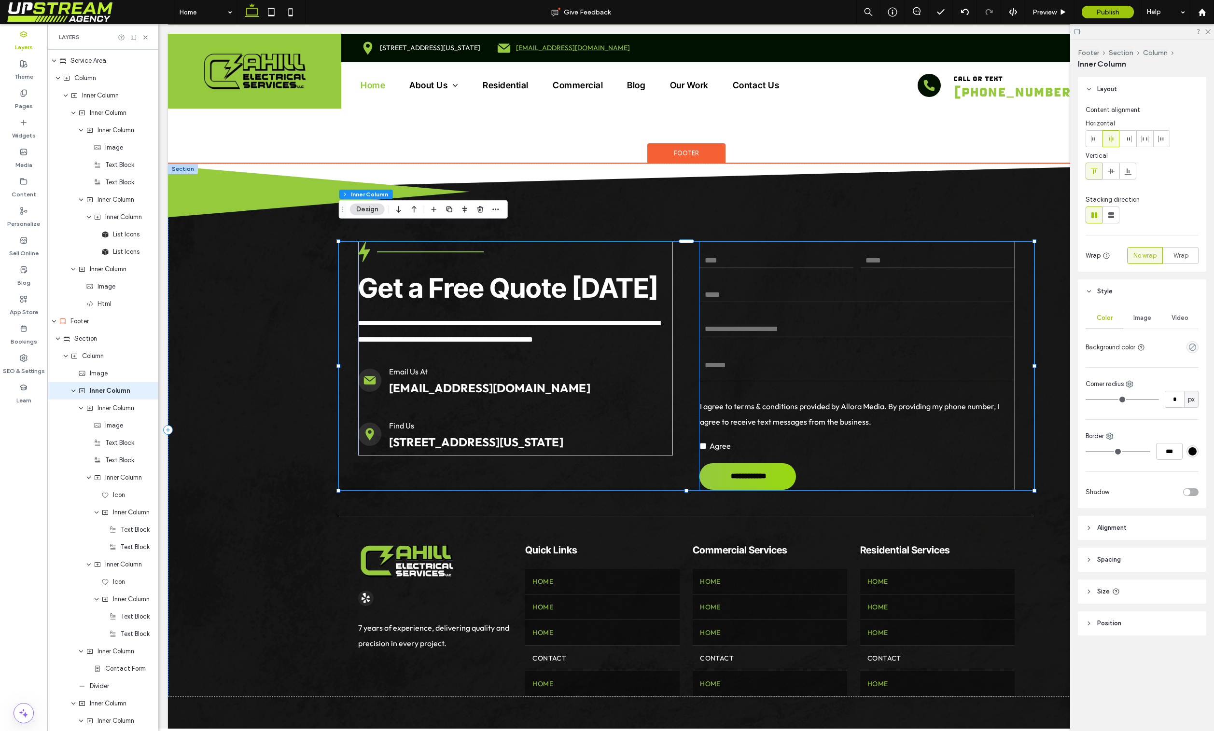
click at [724, 356] on textarea at bounding box center [857, 368] width 314 height 24
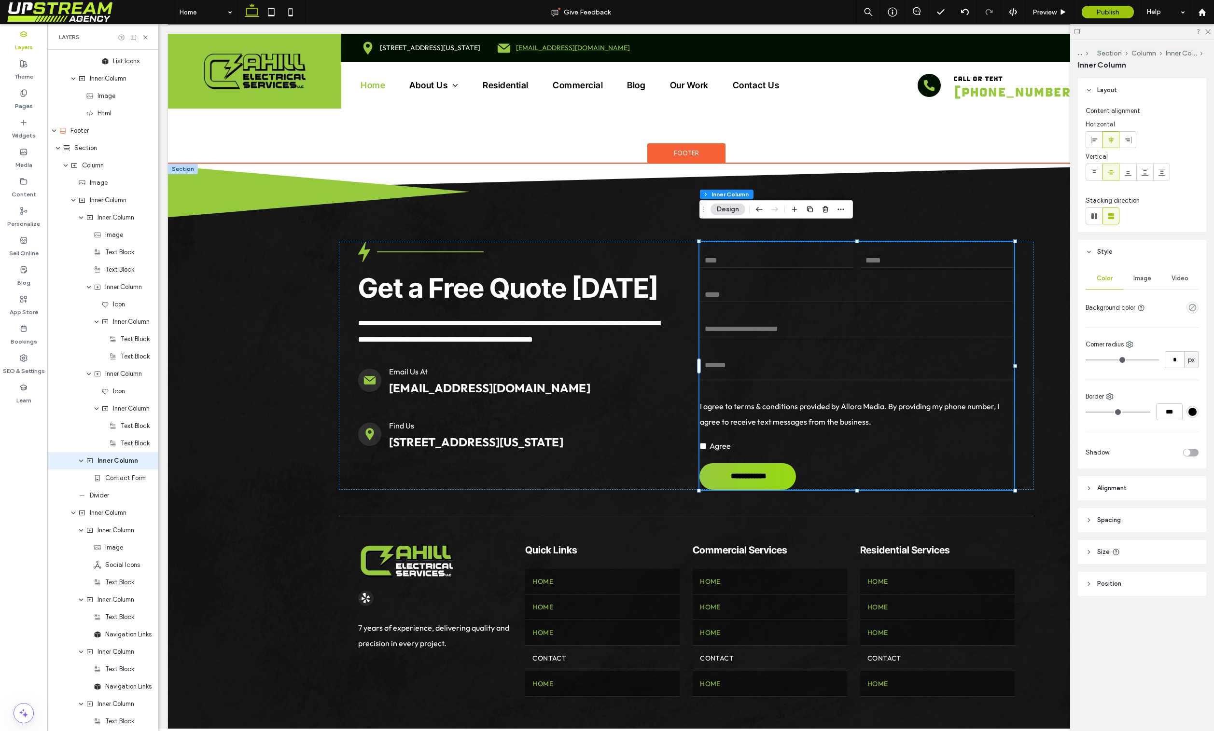
scroll to position [2726, 0]
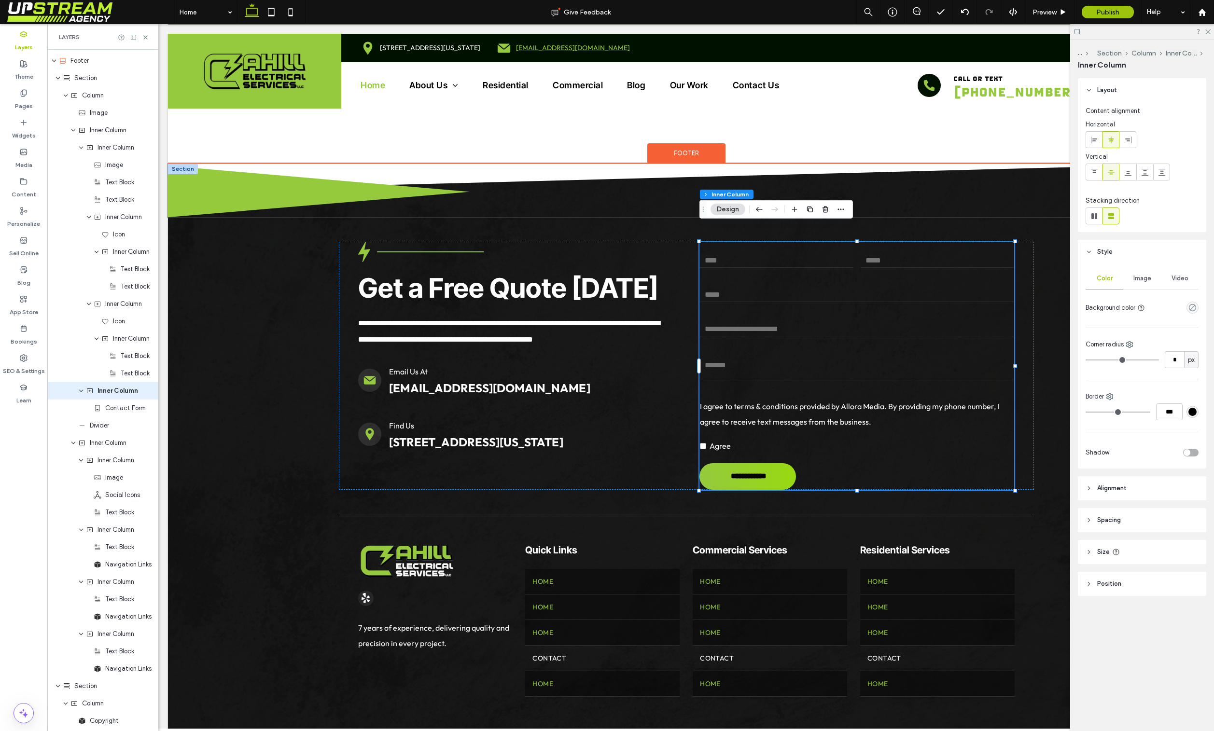
click at [646, 165] on img at bounding box center [686, 191] width 1036 height 54
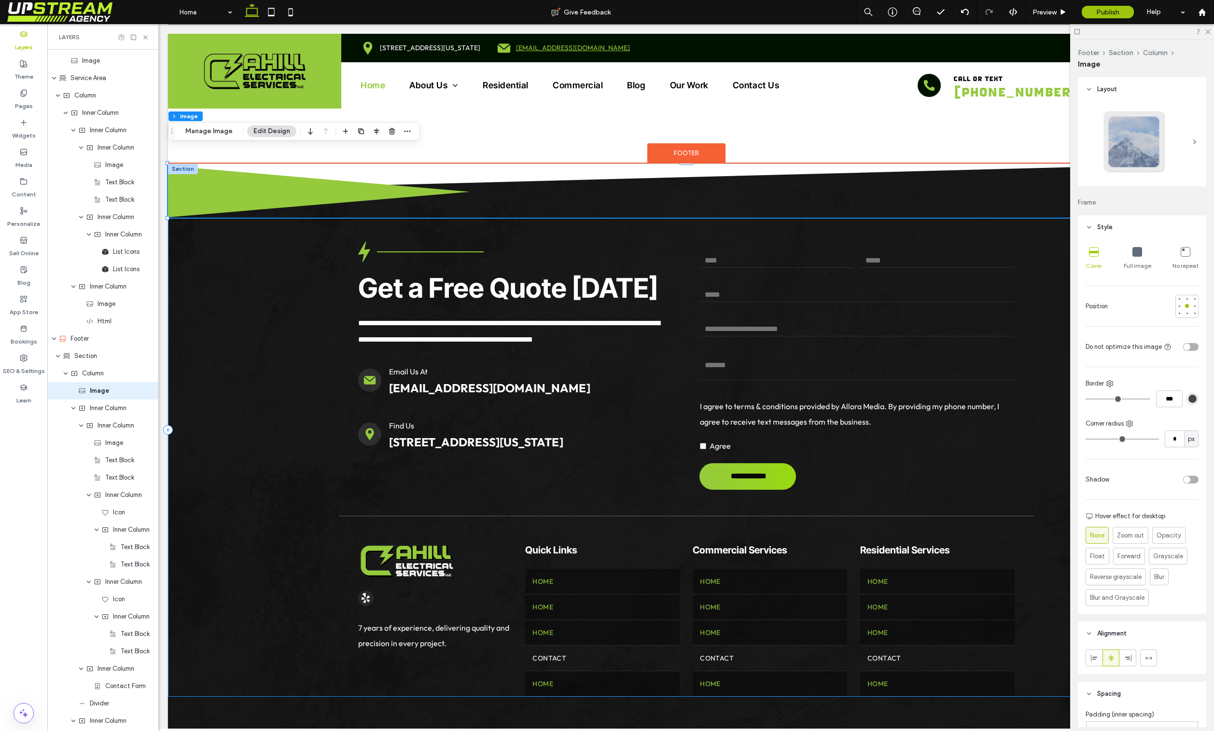
click at [265, 232] on div "**********" at bounding box center [686, 430] width 1036 height 533
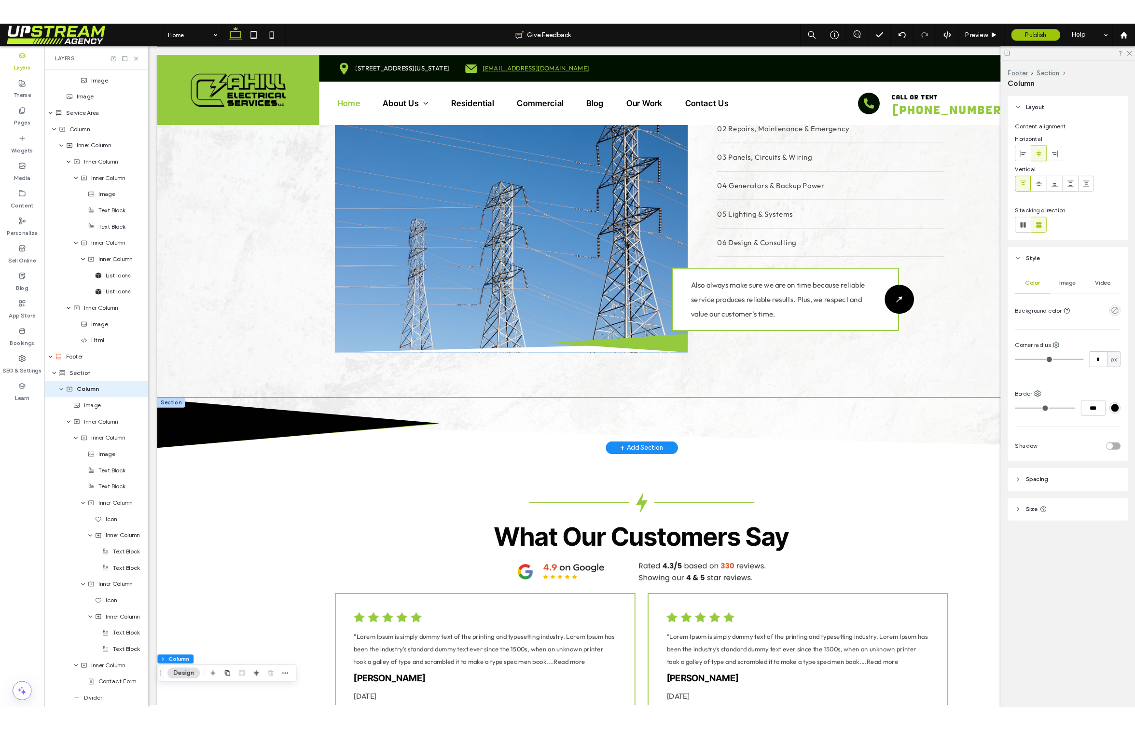
scroll to position [1839, 0]
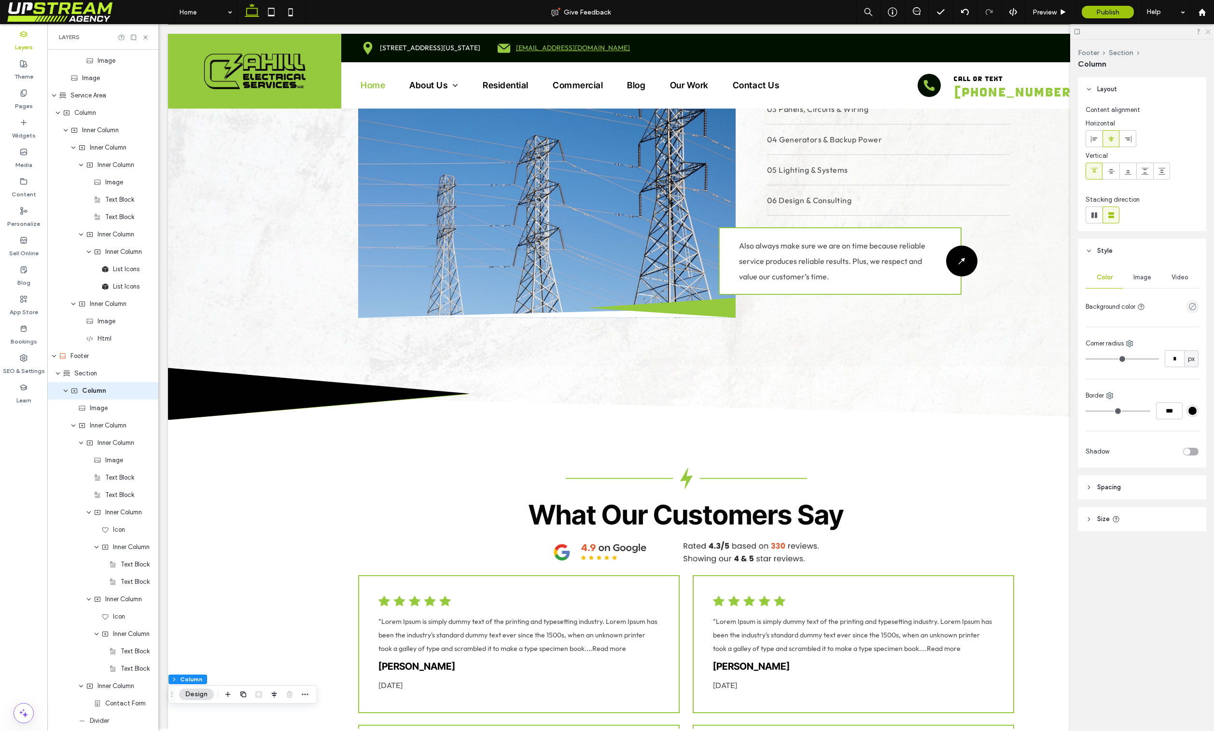
click at [1210, 31] on icon at bounding box center [1207, 31] width 6 height 6
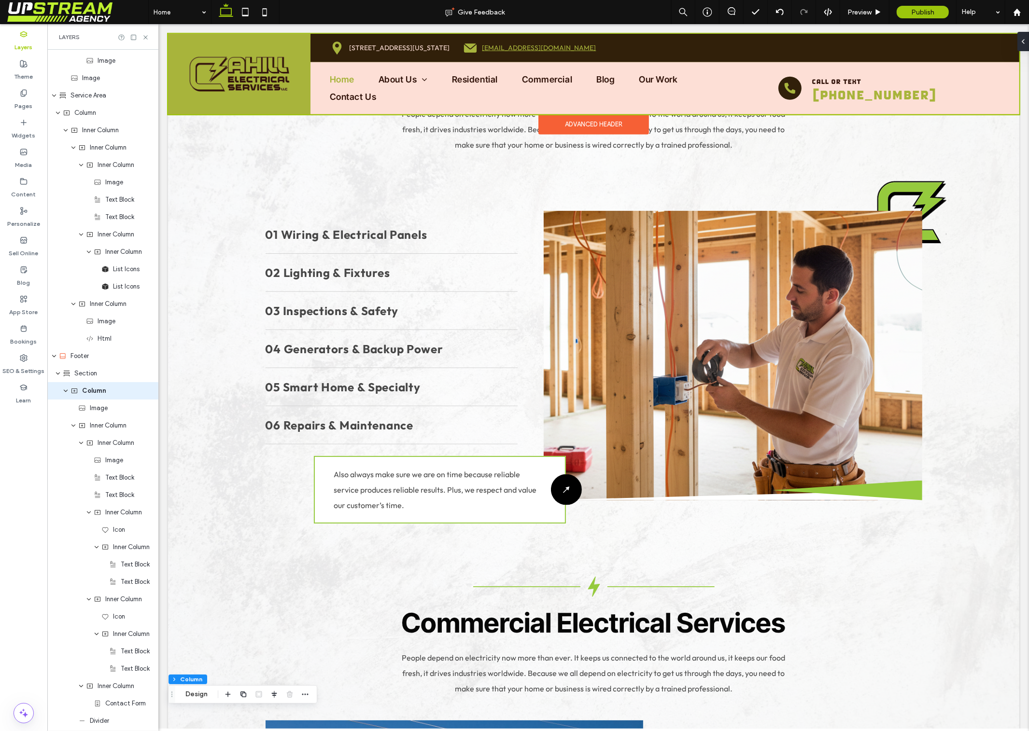
scroll to position [1114, 0]
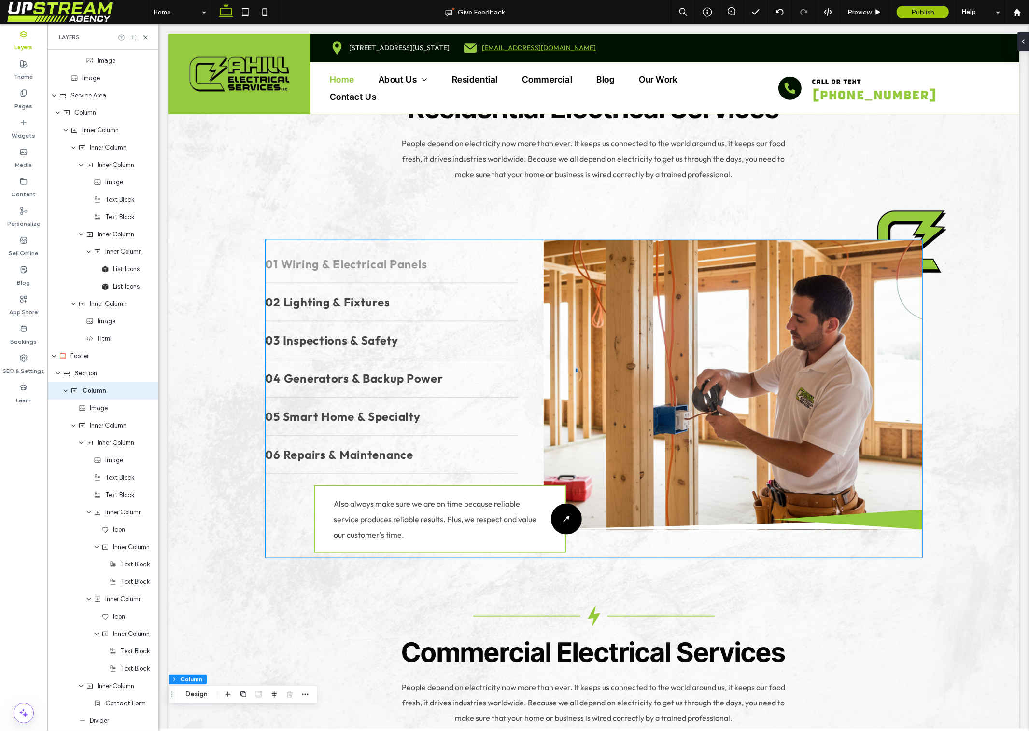
drag, startPoint x: 461, startPoint y: 267, endPoint x: 475, endPoint y: 263, distance: 15.1
click at [461, 283] on link "02 Lighting & Fixtures" at bounding box center [391, 302] width 252 height 38
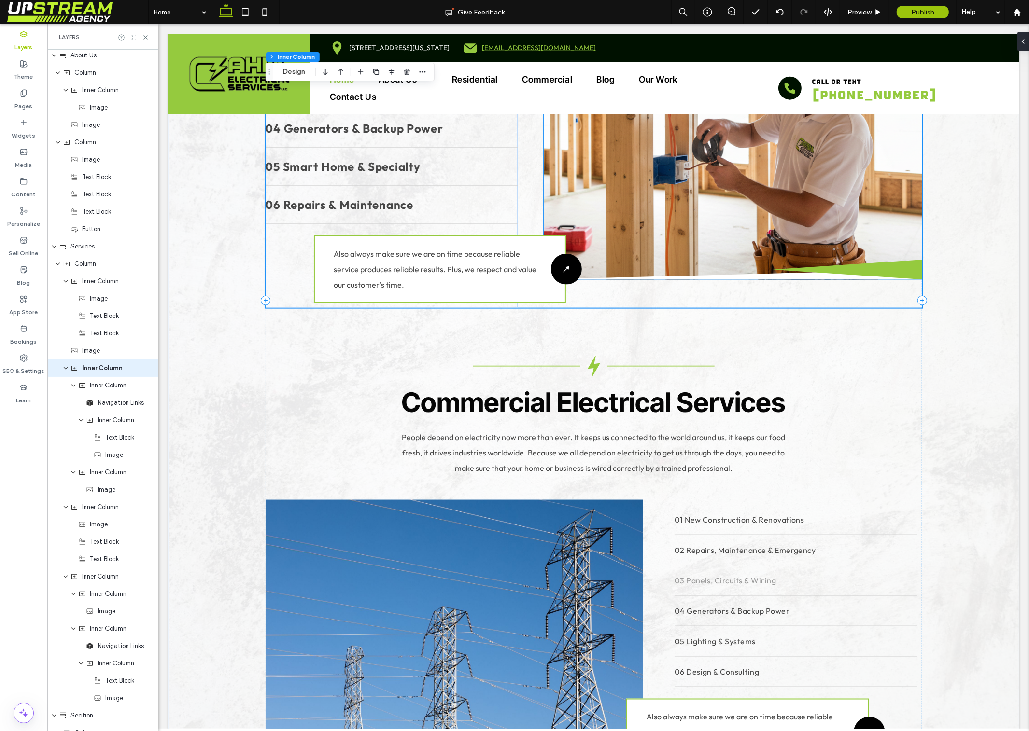
scroll to position [1435, 0]
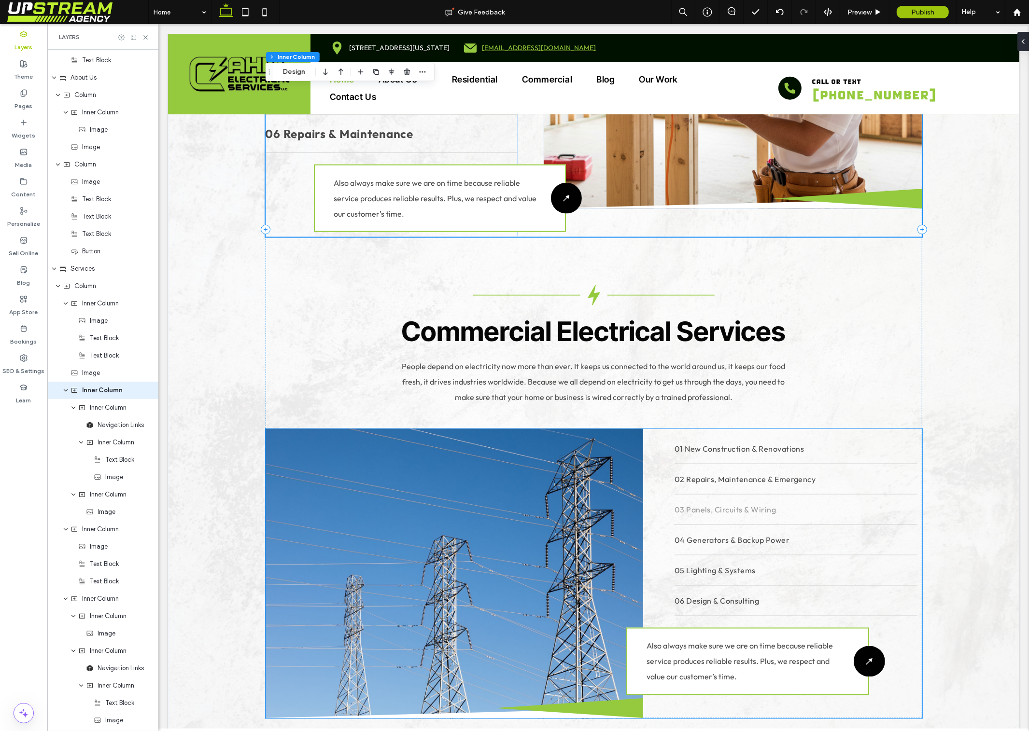
click at [776, 495] on link "03 Panels, Circuits & Wiring" at bounding box center [795, 510] width 243 height 30
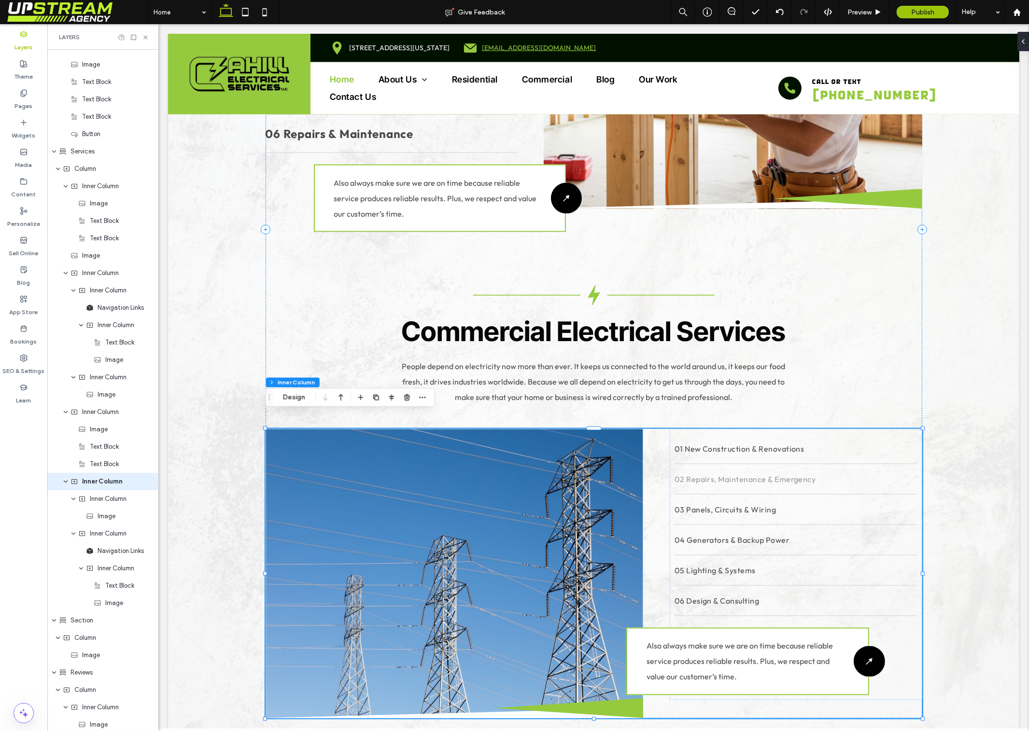
click at [785, 475] on link "02 Repairs, Maintenance & Emergency" at bounding box center [795, 479] width 243 height 30
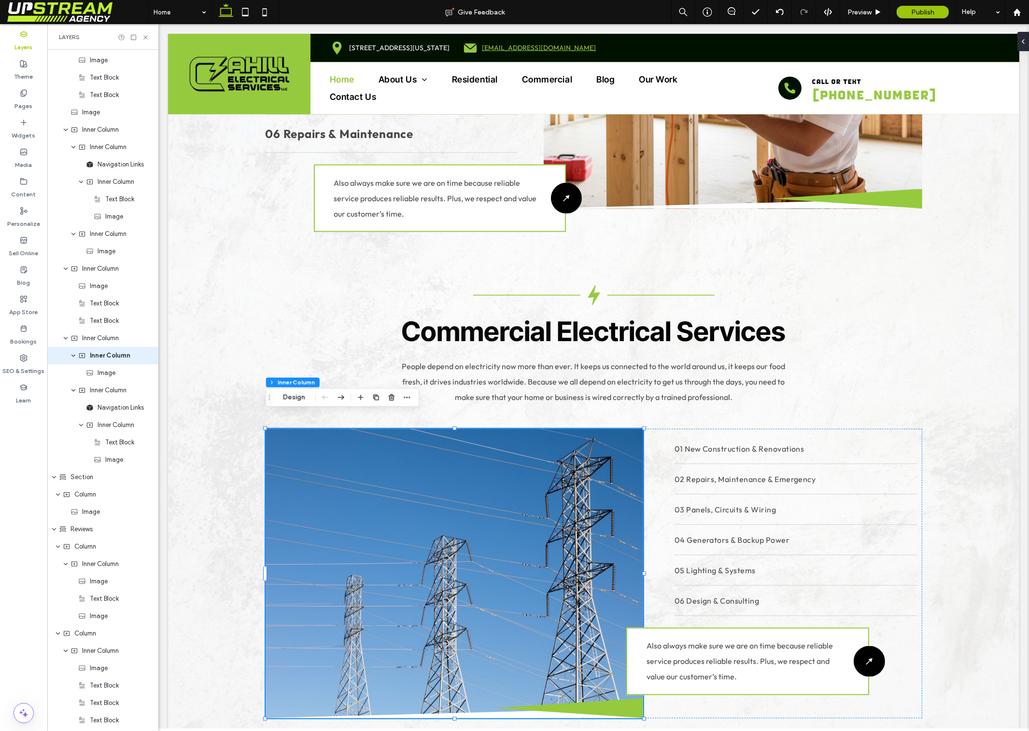
scroll to position [1162, 0]
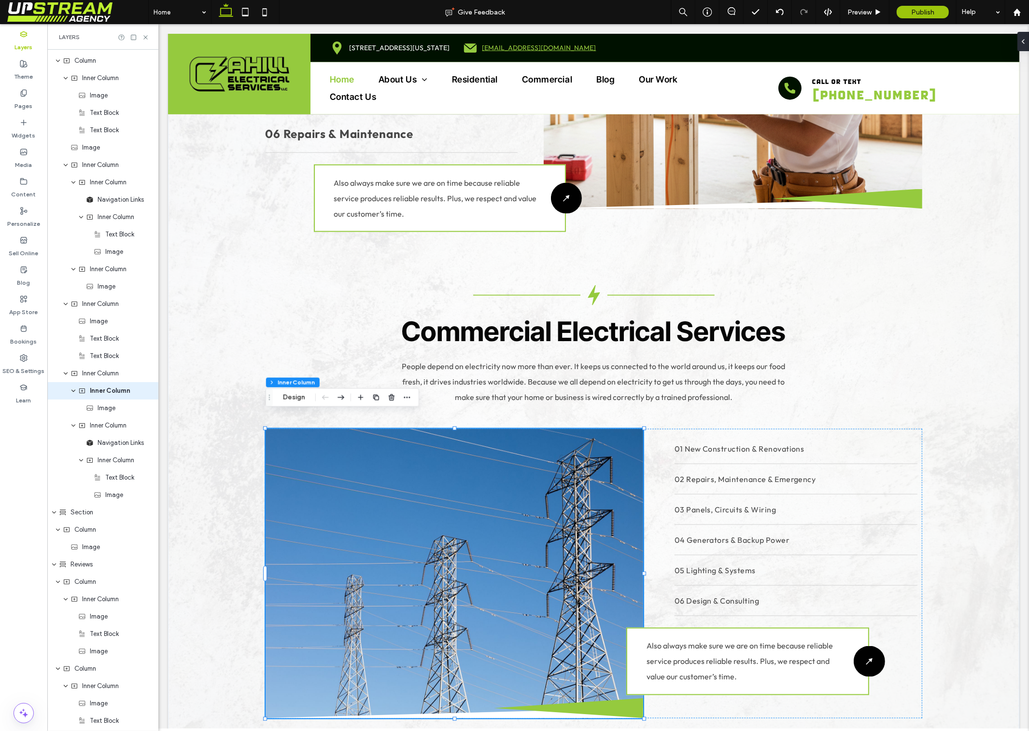
click at [582, 466] on div at bounding box center [454, 574] width 378 height 290
click at [483, 468] on div at bounding box center [454, 574] width 378 height 290
click at [485, 467] on div at bounding box center [454, 574] width 378 height 290
click at [503, 464] on div at bounding box center [454, 574] width 378 height 290
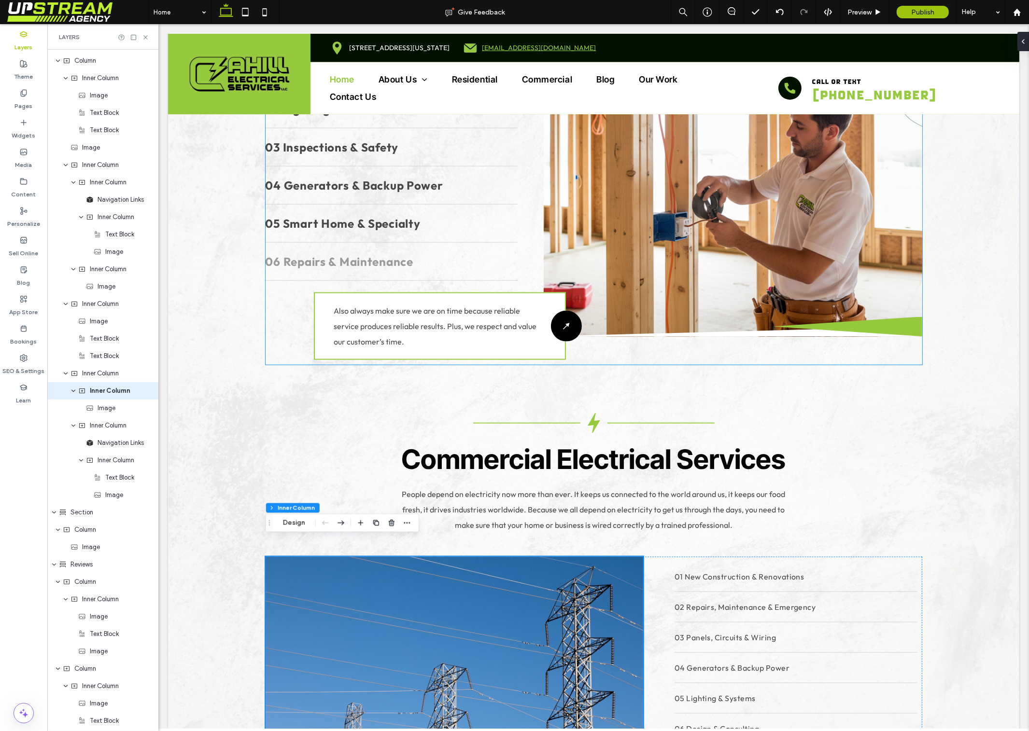
scroll to position [1309, 0]
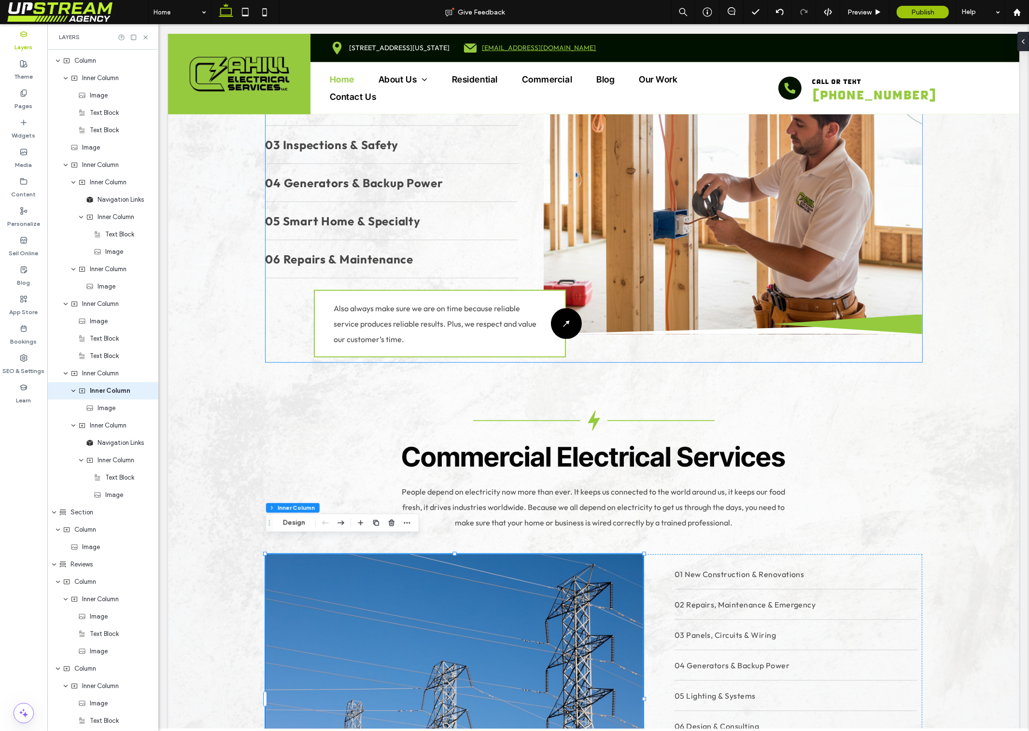
click at [567, 321] on img at bounding box center [565, 323] width 31 height 31
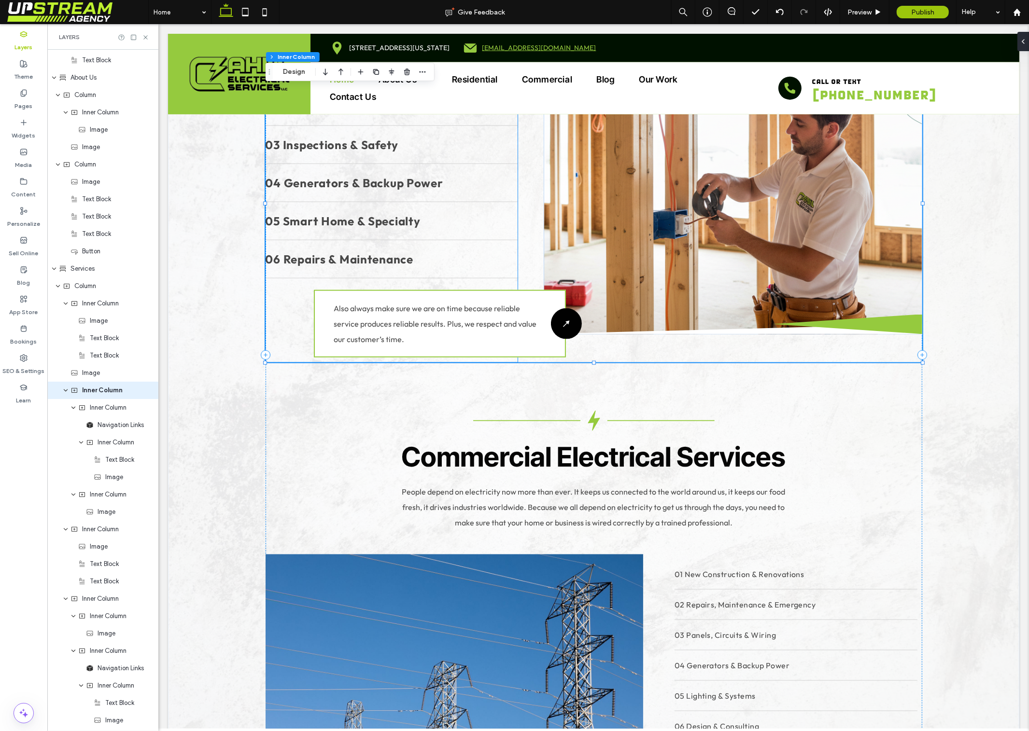
click at [570, 313] on img at bounding box center [565, 323] width 31 height 31
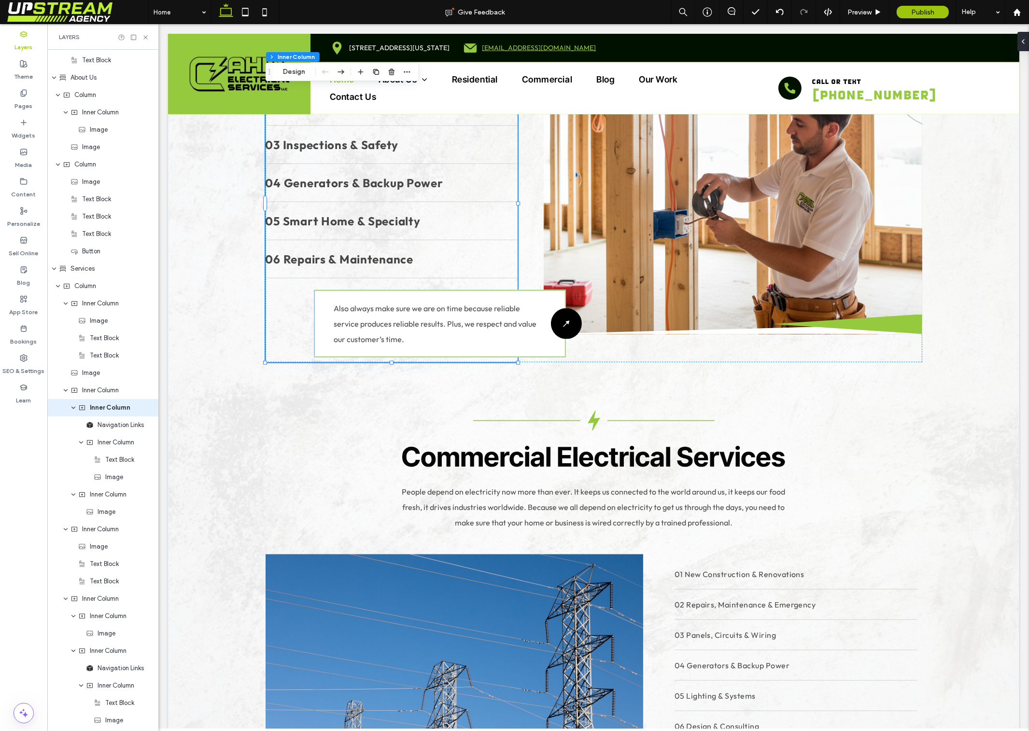
scroll to position [954, 0]
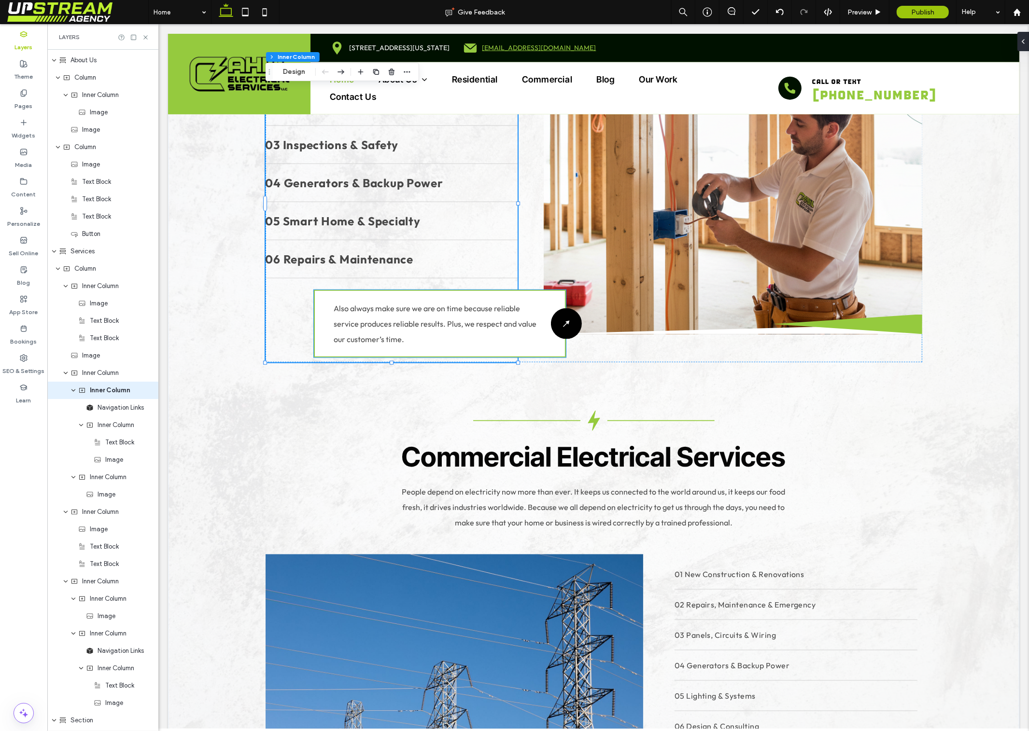
click at [569, 310] on img at bounding box center [565, 323] width 31 height 31
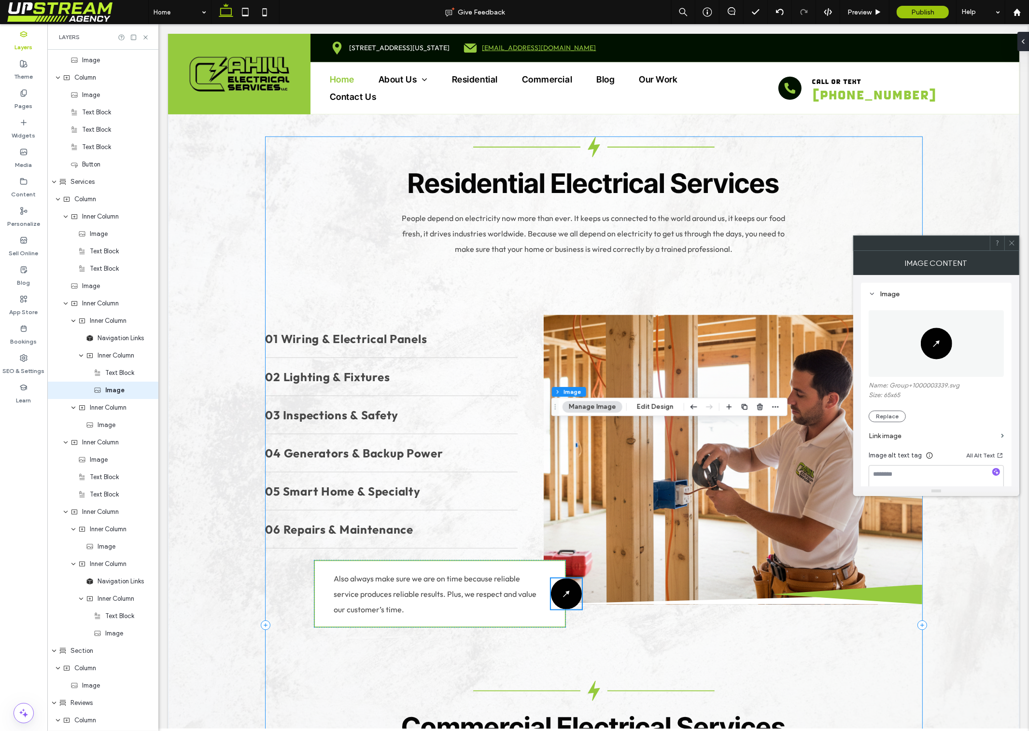
scroll to position [1029, 0]
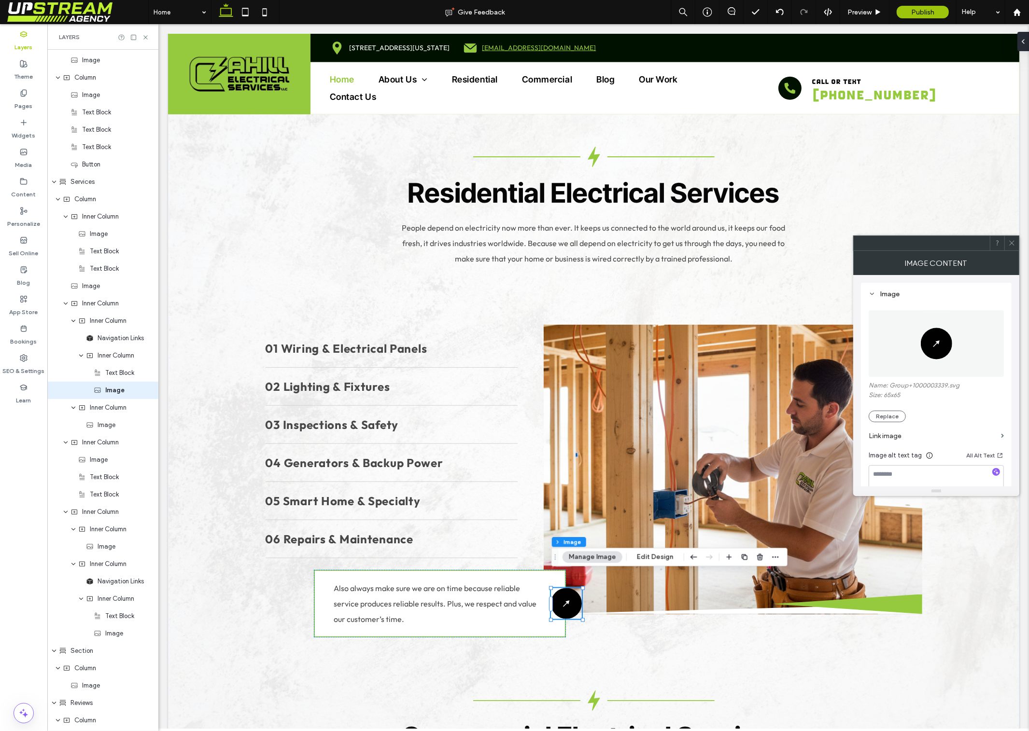
click at [1012, 244] on icon at bounding box center [1011, 242] width 7 height 7
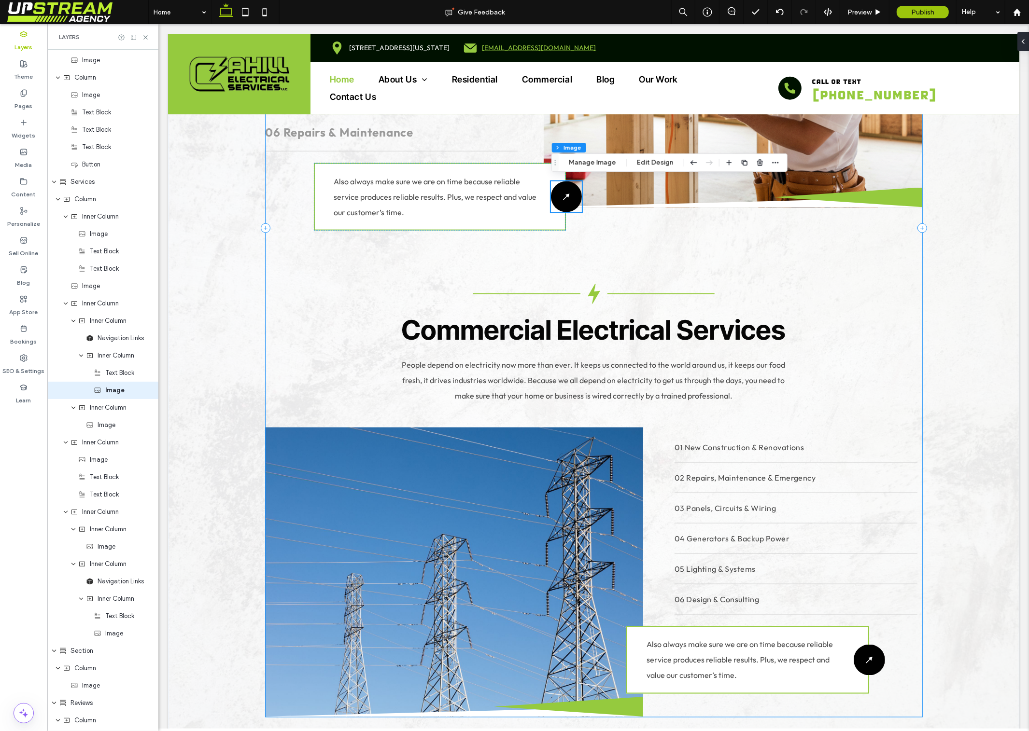
scroll to position [1419, 0]
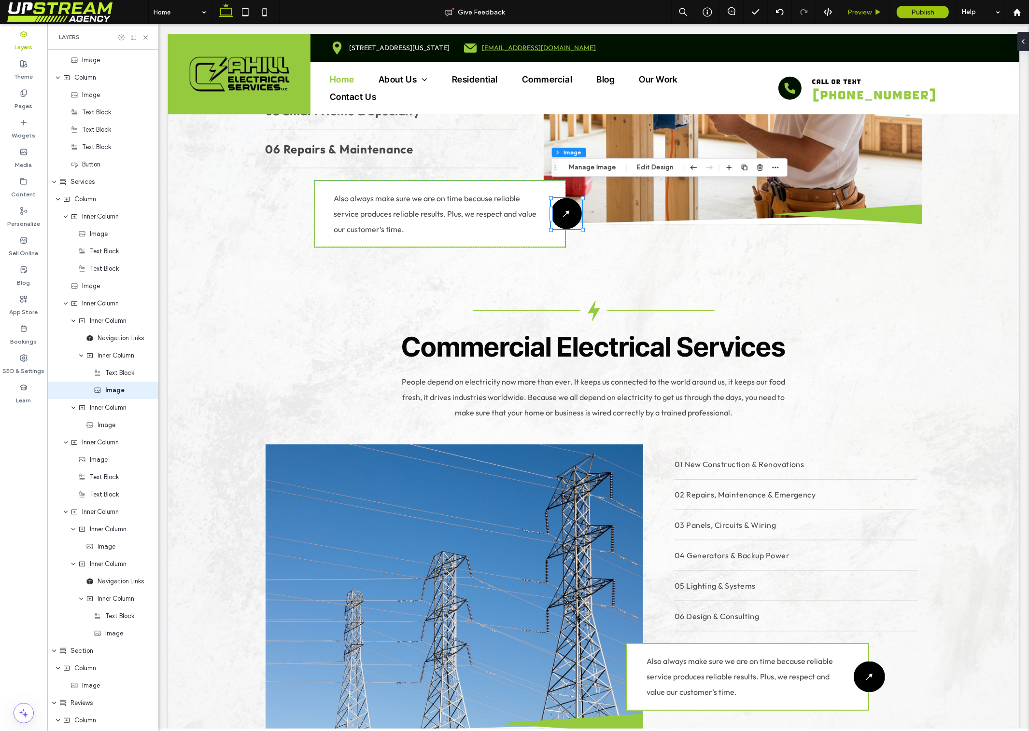
click at [864, 15] on span "Preview" at bounding box center [859, 12] width 24 height 8
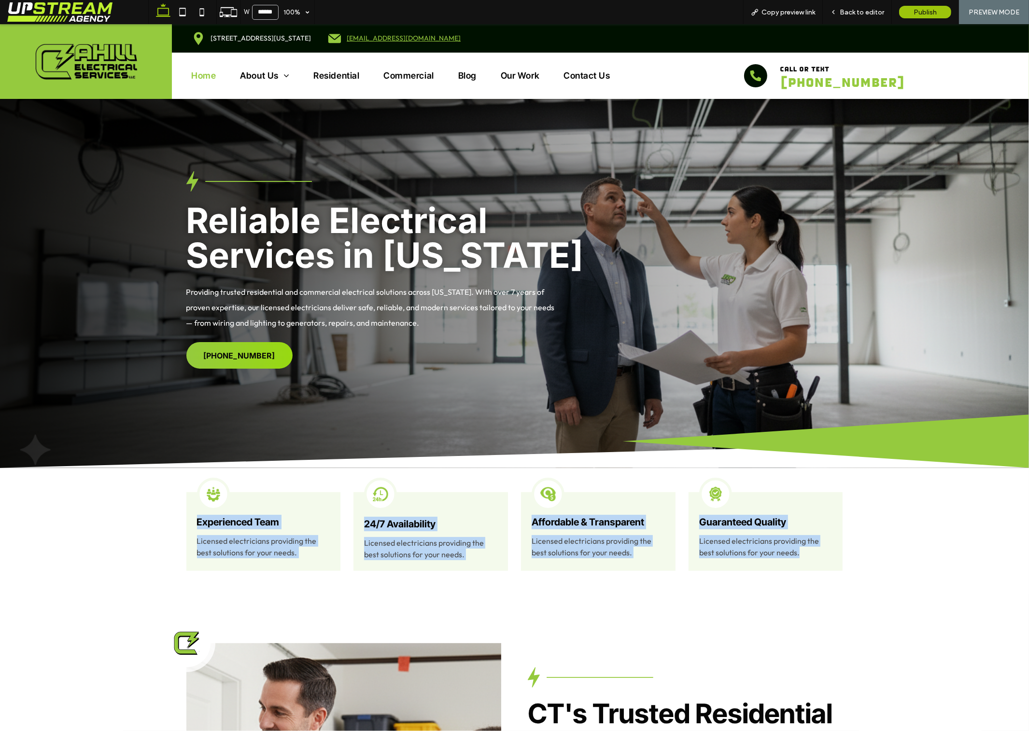
drag, startPoint x: 113, startPoint y: 501, endPoint x: 849, endPoint y: 570, distance: 738.5
click at [837, 572] on div "Experienced Team Licensed electricians providing the best solutions for your ne…" at bounding box center [514, 531] width 1029 height 127
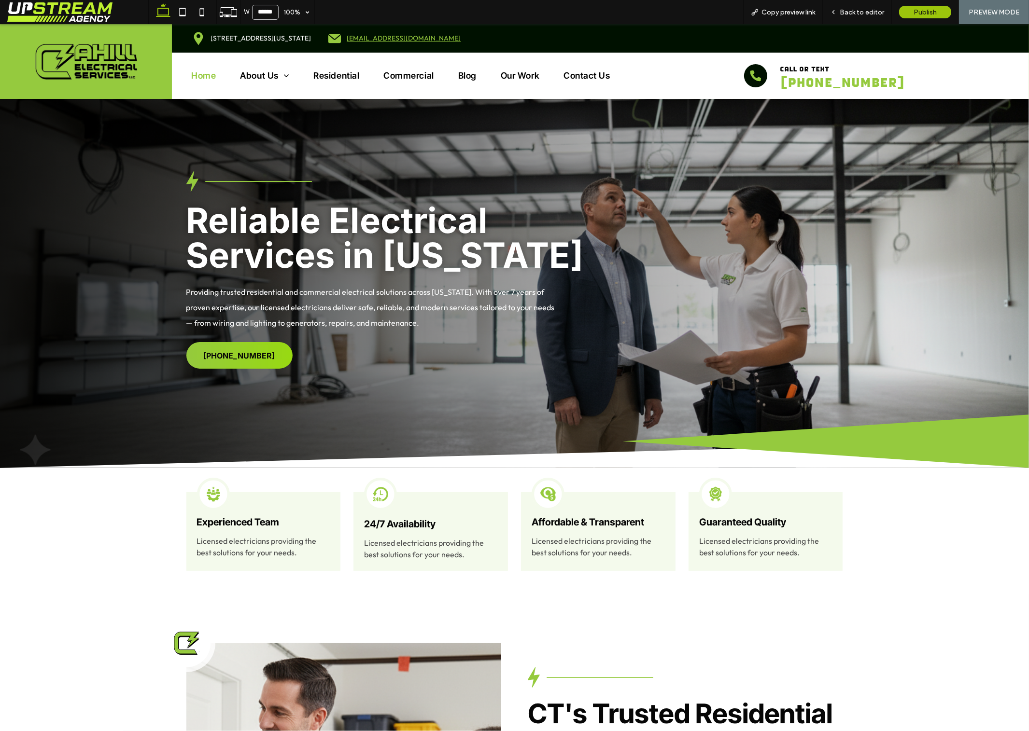
click at [859, 566] on div "Experienced Team Licensed electricians providing the best solutions for your ne…" at bounding box center [514, 531] width 695 height 127
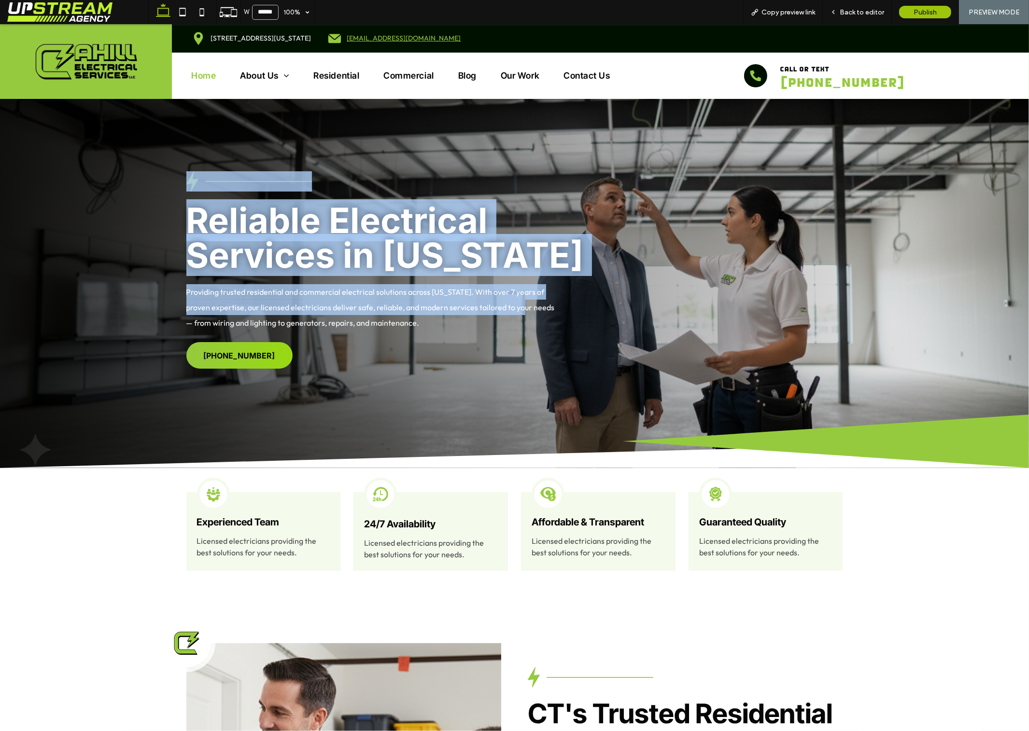
drag, startPoint x: 142, startPoint y: 120, endPoint x: 580, endPoint y: 340, distance: 489.8
click at [521, 302] on div "Reliable Electrical Services in Connecticut Providing trusted residential and c…" at bounding box center [514, 283] width 1029 height 369
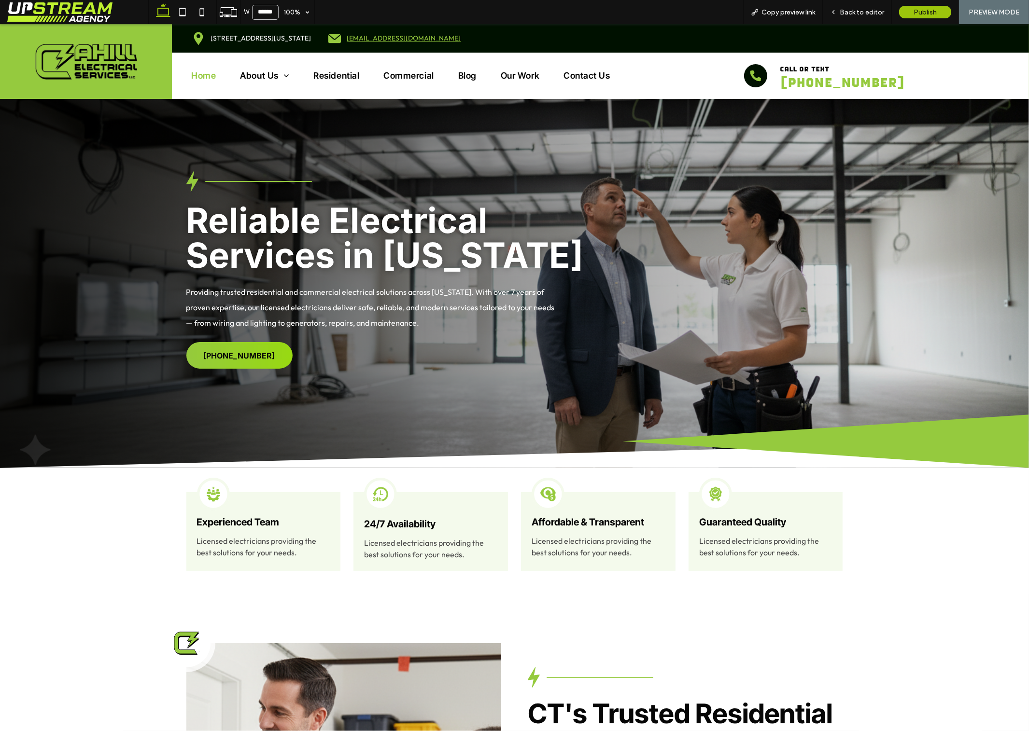
drag, startPoint x: 592, startPoint y: 351, endPoint x: 525, endPoint y: 377, distance: 72.1
click at [592, 351] on div "Reliable Electrical Services in Connecticut Providing trusted residential and c…" at bounding box center [514, 269] width 695 height 197
drag, startPoint x: 525, startPoint y: 377, endPoint x: 96, endPoint y: 188, distance: 468.2
click at [99, 193] on div "Reliable Electrical Services in Connecticut Providing trusted residential and c…" at bounding box center [514, 319] width 1029 height 297
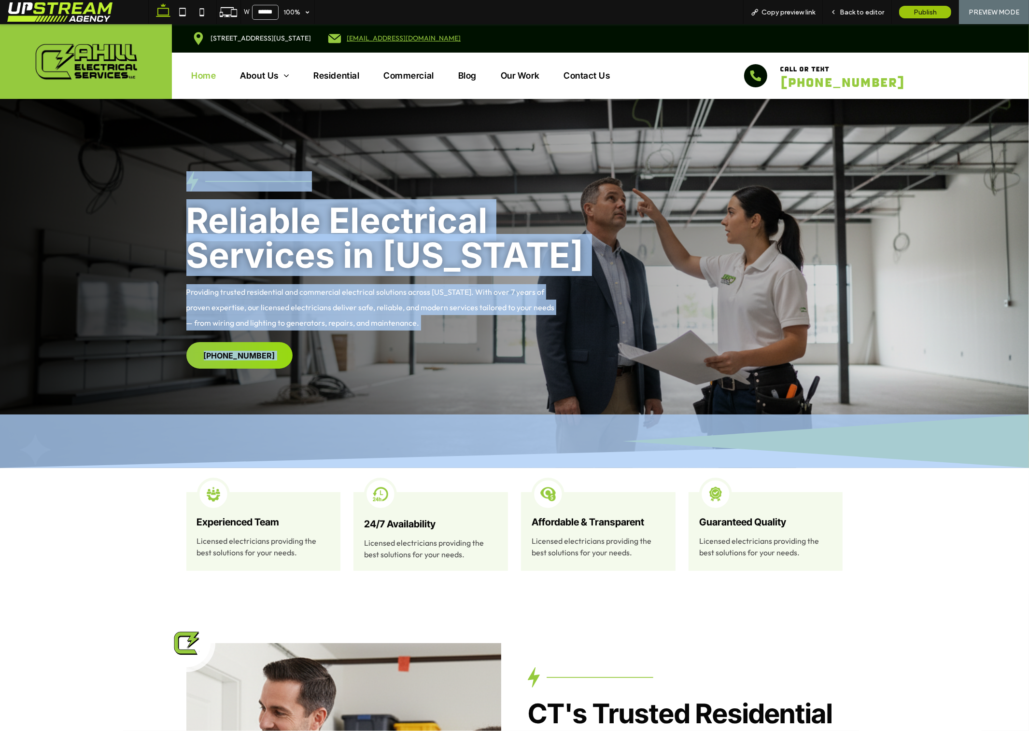
drag, startPoint x: 96, startPoint y: 182, endPoint x: 566, endPoint y: 432, distance: 532.1
click at [545, 436] on div "Reliable Electrical Services in Connecticut Providing trusted residential and c…" at bounding box center [514, 283] width 1029 height 369
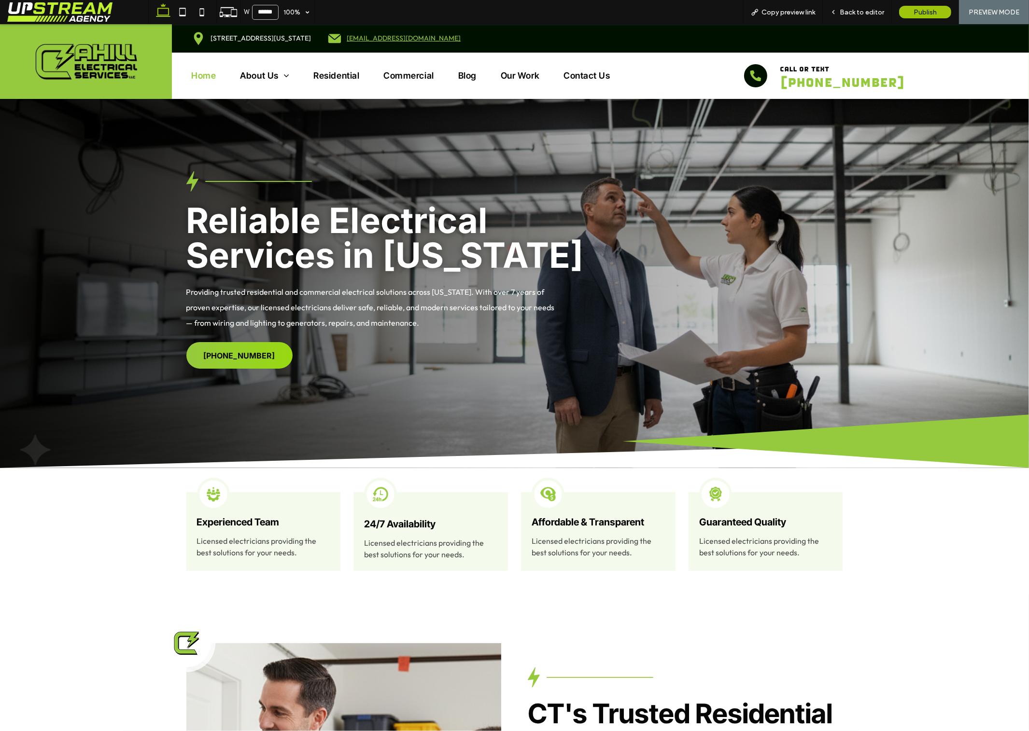
drag, startPoint x: 113, startPoint y: 135, endPoint x: 124, endPoint y: 140, distance: 12.1
click at [114, 135] on div "Reliable Electrical Services in Connecticut Providing trusted residential and c…" at bounding box center [514, 283] width 1029 height 369
drag, startPoint x: 320, startPoint y: 270, endPoint x: 468, endPoint y: 351, distance: 168.7
click at [446, 354] on div "Reliable Electrical Services in Connecticut Providing trusted residential and c…" at bounding box center [514, 319] width 1029 height 297
drag, startPoint x: 468, startPoint y: 351, endPoint x: 494, endPoint y: 340, distance: 28.8
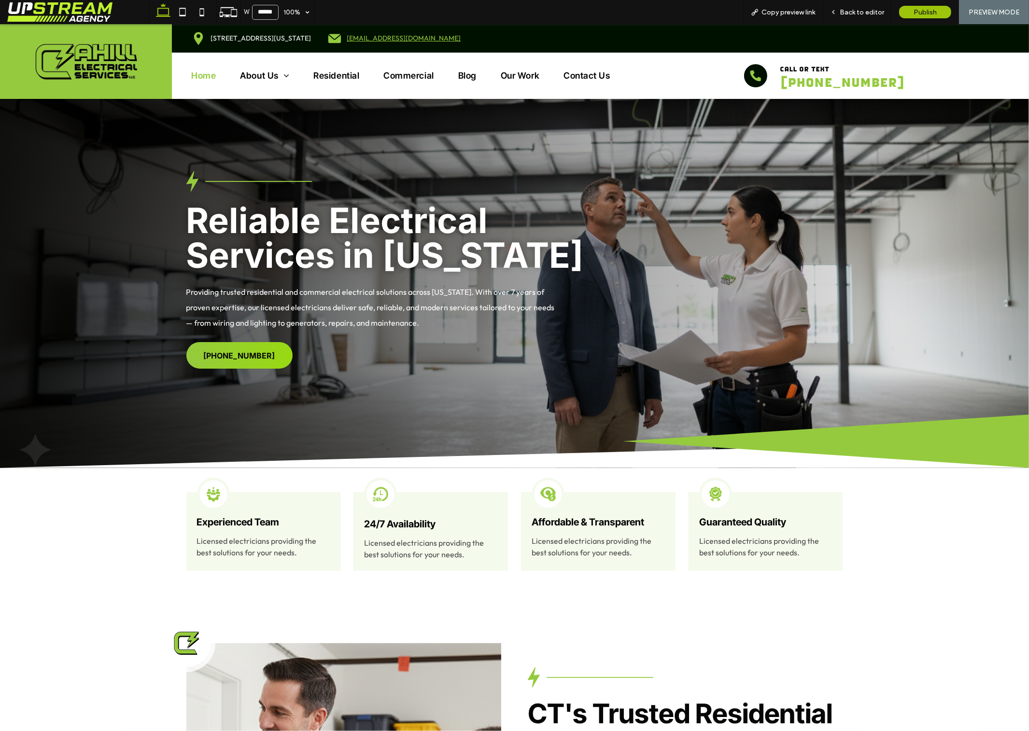
click at [472, 349] on div "Reliable Electrical Services in Connecticut Providing trusted residential and c…" at bounding box center [514, 269] width 695 height 197
drag, startPoint x: 489, startPoint y: 338, endPoint x: 134, endPoint y: 195, distance: 383.1
click at [136, 196] on div "Reliable Electrical Services in Connecticut Providing trusted residential and c…" at bounding box center [514, 319] width 1029 height 297
drag, startPoint x: 134, startPoint y: 195, endPoint x: 504, endPoint y: 346, distance: 399.4
click at [489, 345] on div "Reliable Electrical Services in Connecticut Providing trusted residential and c…" at bounding box center [514, 319] width 1029 height 297
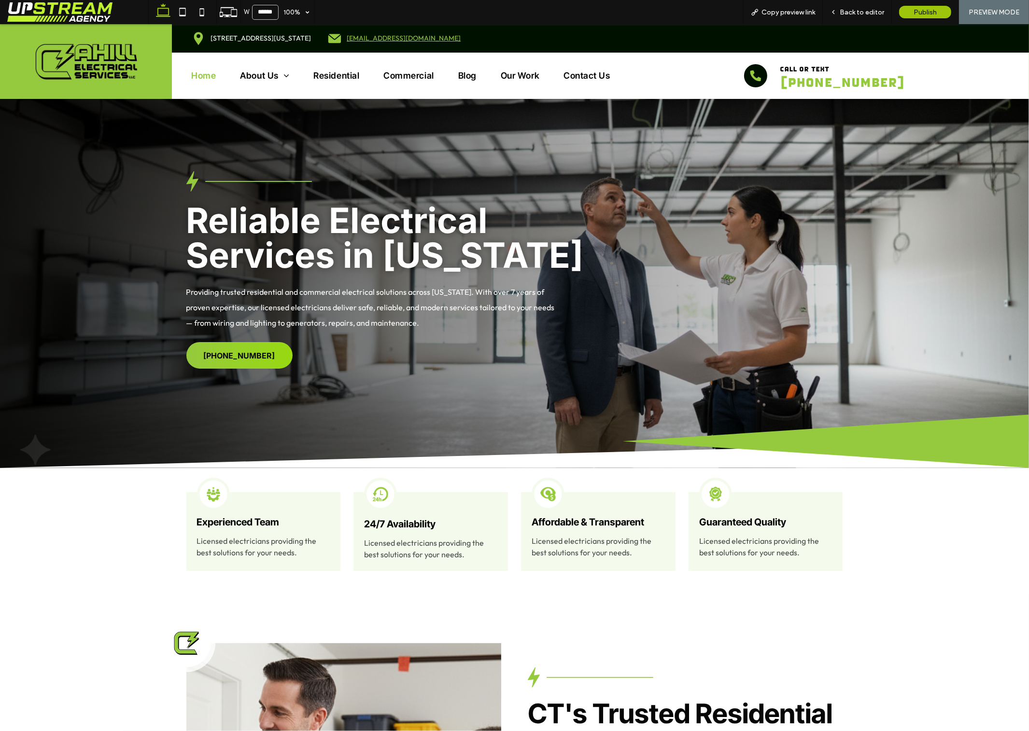
drag, startPoint x: 504, startPoint y: 346, endPoint x: 116, endPoint y: 173, distance: 424.4
click at [123, 173] on div "Reliable Electrical Services in Connecticut Providing trusted residential and c…" at bounding box center [514, 319] width 1029 height 297
drag, startPoint x: 244, startPoint y: 233, endPoint x: 465, endPoint y: 348, distance: 248.7
click at [457, 346] on div "Reliable Electrical Services in Connecticut Providing trusted residential and c…" at bounding box center [514, 319] width 1029 height 297
drag, startPoint x: 432, startPoint y: 332, endPoint x: 77, endPoint y: 165, distance: 391.7
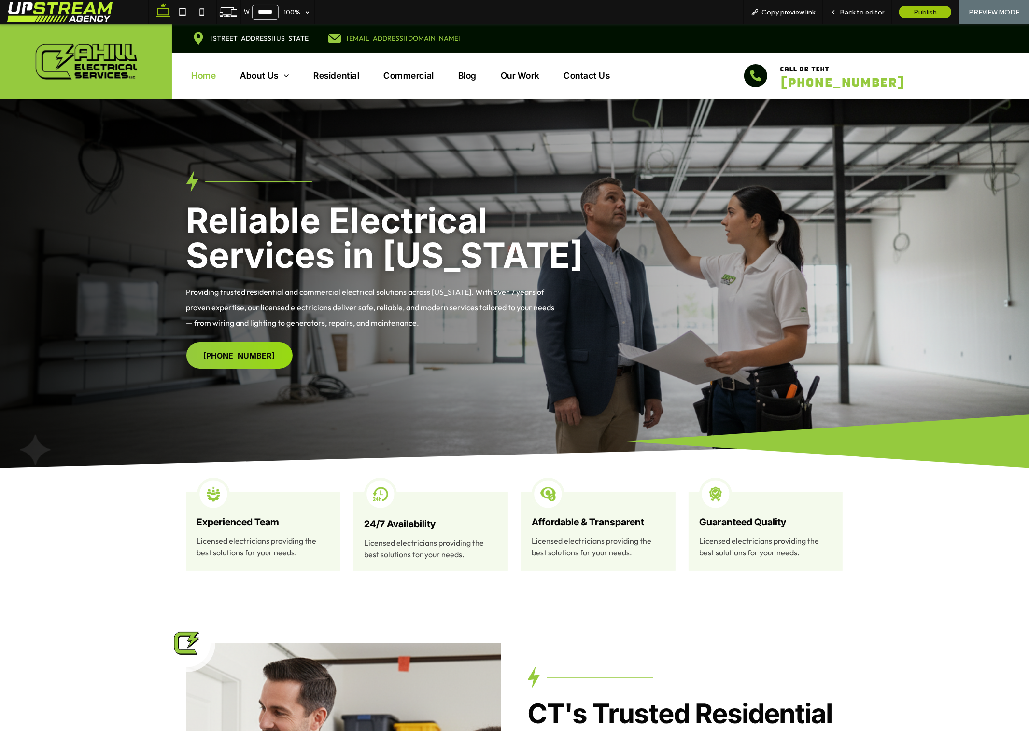
click at [78, 166] on div "Reliable Electrical Services in Connecticut Providing trusted residential and c…" at bounding box center [514, 283] width 1029 height 369
drag, startPoint x: 107, startPoint y: 176, endPoint x: 500, endPoint y: 335, distance: 423.8
click at [492, 331] on div "Reliable Electrical Services in Connecticut Providing trusted residential and c…" at bounding box center [514, 319] width 1029 height 297
drag, startPoint x: 517, startPoint y: 347, endPoint x: 137, endPoint y: 196, distance: 408.5
click at [140, 197] on div "Reliable Electrical Services in Connecticut Providing trusted residential and c…" at bounding box center [514, 319] width 1029 height 297
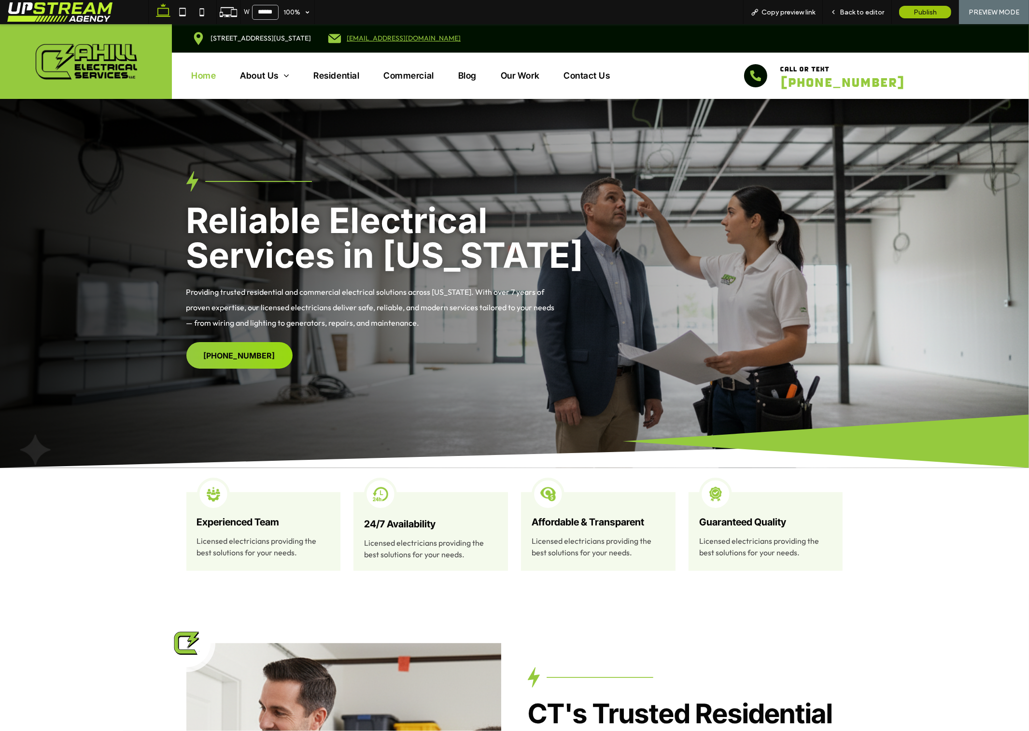
drag, startPoint x: 132, startPoint y: 195, endPoint x: 245, endPoint y: 181, distance: 114.3
click at [132, 195] on div "Reliable Electrical Services in Connecticut Providing trusted residential and c…" at bounding box center [514, 319] width 1029 height 297
drag, startPoint x: 130, startPoint y: 157, endPoint x: 503, endPoint y: 330, distance: 411.2
click at [499, 330] on div "Reliable Electrical Services in Connecticut Providing trusted residential and c…" at bounding box center [514, 283] width 1029 height 369
drag, startPoint x: 512, startPoint y: 330, endPoint x: 498, endPoint y: 330, distance: 14.5
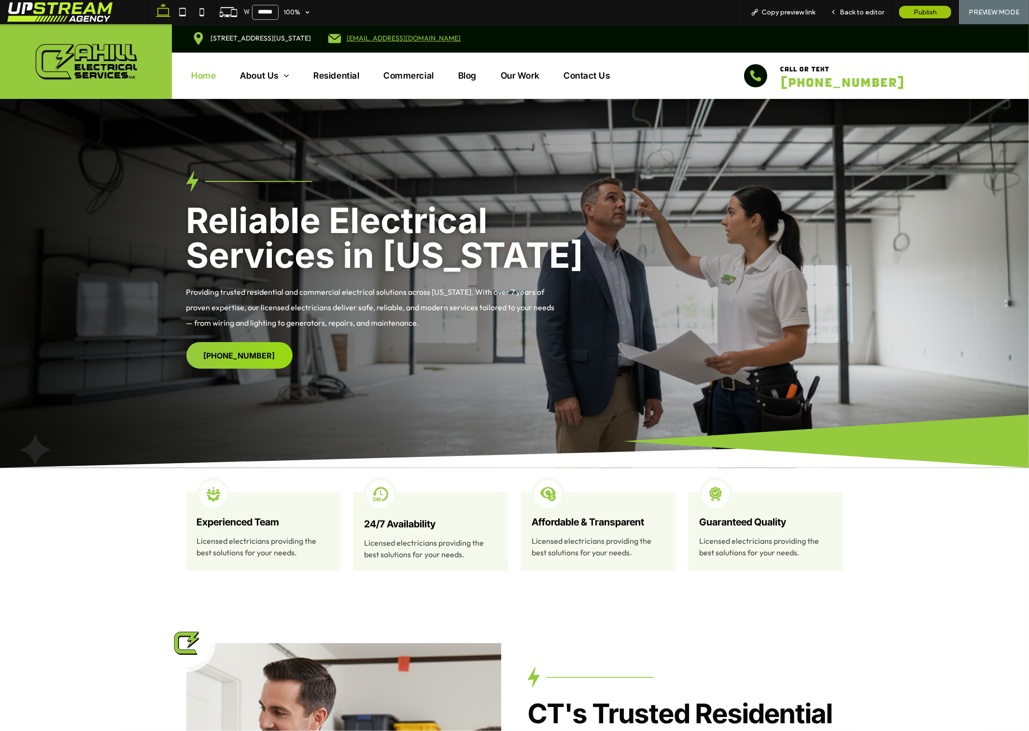
click at [510, 330] on p "Providing trusted residential and commercial electrical solutions across Connec…" at bounding box center [372, 307] width 372 height 46
drag, startPoint x: 482, startPoint y: 326, endPoint x: 109, endPoint y: 170, distance: 404.9
click at [147, 191] on div "Reliable Electrical Services in Connecticut Providing trusted residential and c…" at bounding box center [514, 319] width 1029 height 297
drag, startPoint x: 109, startPoint y: 170, endPoint x: 510, endPoint y: 359, distance: 443.8
click at [496, 356] on div "Reliable Electrical Services in Connecticut Providing trusted residential and c…" at bounding box center [514, 283] width 1029 height 369
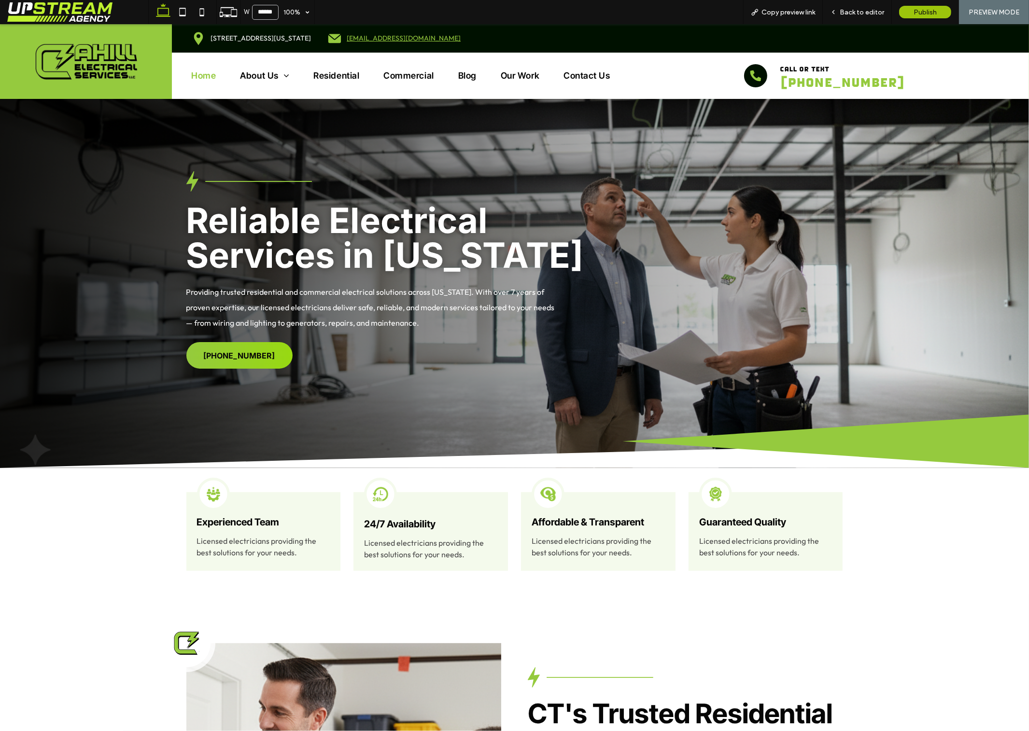
drag, startPoint x: 514, startPoint y: 359, endPoint x: 314, endPoint y: 279, distance: 215.3
click at [314, 279] on div "Reliable Electrical Services in Connecticut Providing trusted residential and c…" at bounding box center [514, 269] width 695 height 197
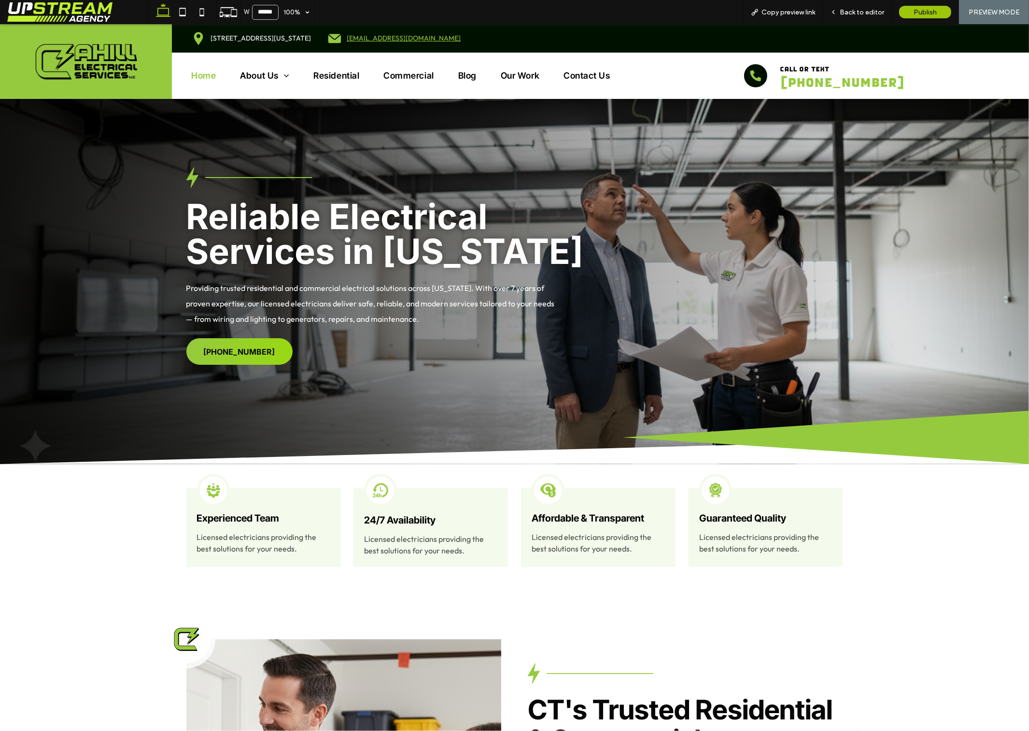
click at [434, 337] on div "Reliable Electrical Services in Connecticut Providing trusted residential and c…" at bounding box center [514, 266] width 695 height 197
drag, startPoint x: 556, startPoint y: 339, endPoint x: 521, endPoint y: 336, distance: 35.4
click at [546, 338] on div "Reliable Electrical Services in Connecticut Providing trusted residential and c…" at bounding box center [514, 266] width 695 height 197
drag, startPoint x: 417, startPoint y: 304, endPoint x: 161, endPoint y: 188, distance: 280.9
click at [161, 188] on div "Reliable Electrical Services in Connecticut Providing trusted residential and c…" at bounding box center [514, 316] width 1029 height 297
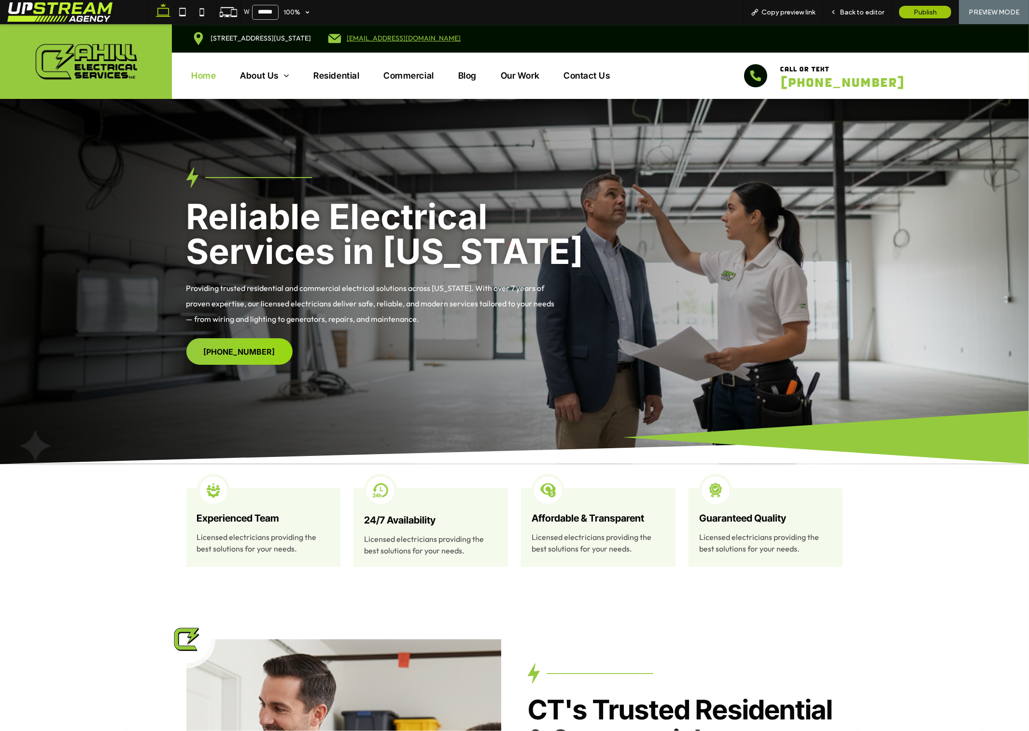
drag, startPoint x: 161, startPoint y: 188, endPoint x: 630, endPoint y: 28, distance: 495.4
click at [162, 188] on div "Reliable Electrical Services in Connecticut Providing trusted residential and c…" at bounding box center [514, 316] width 1029 height 297
click at [860, 9] on span "Back to editor" at bounding box center [861, 12] width 44 height 8
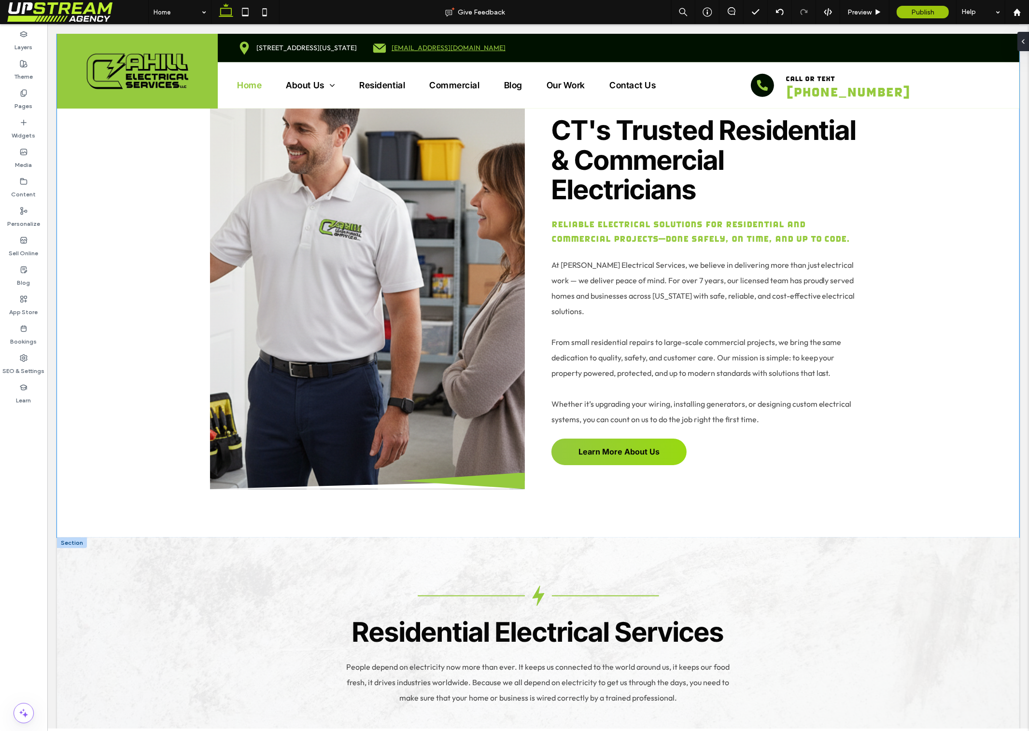
scroll to position [739, 0]
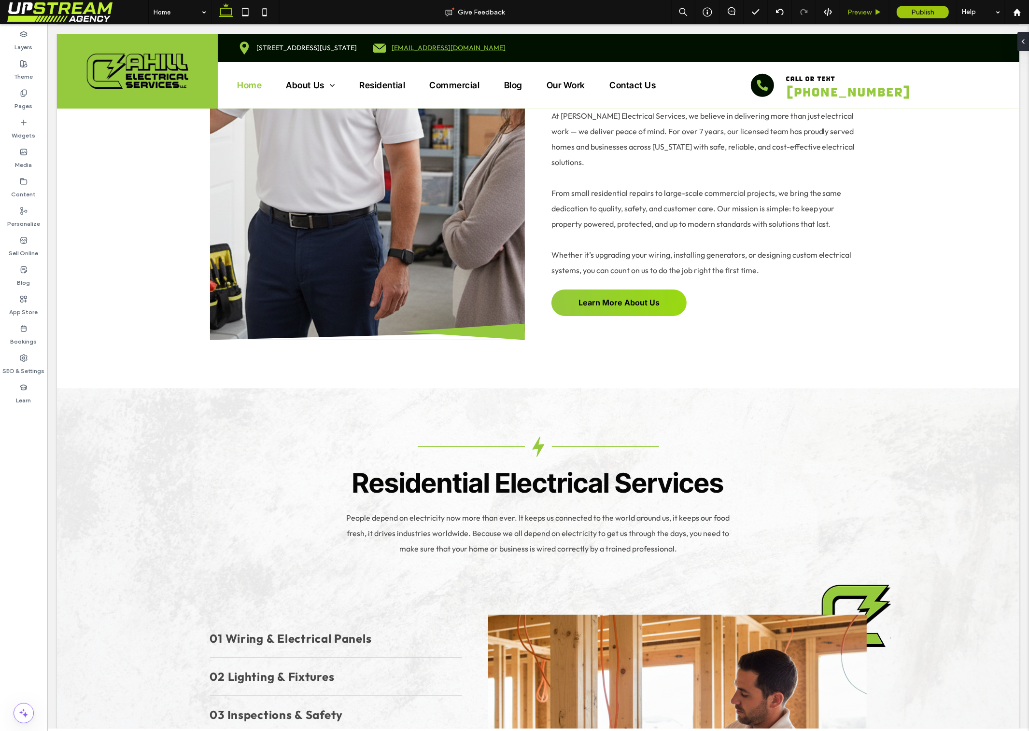
click at [863, 13] on span "Preview" at bounding box center [859, 12] width 24 height 8
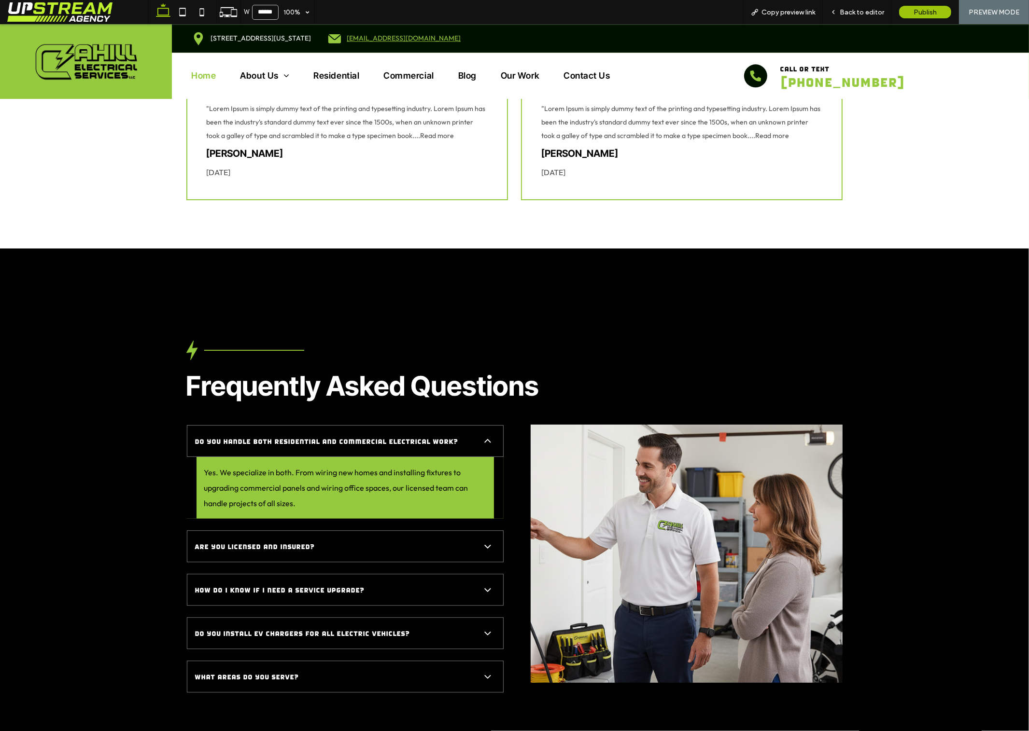
scroll to position [2683, 0]
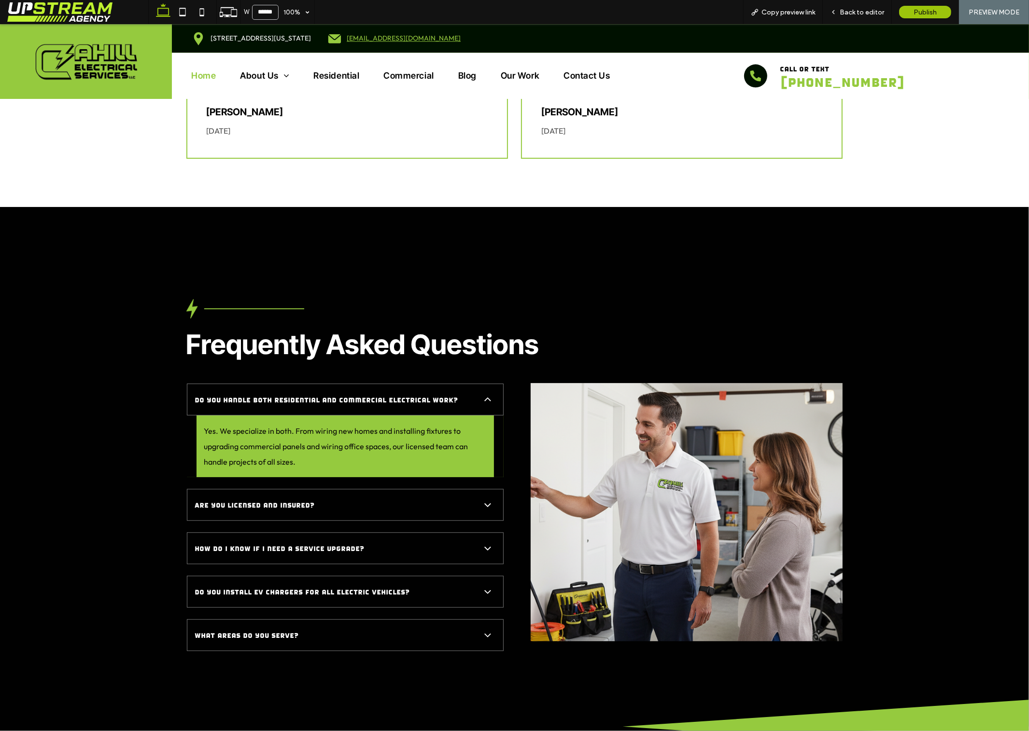
click at [585, 299] on div "Frequently Asked Questions Do you handle both residential and commercial electr…" at bounding box center [514, 475] width 695 height 352
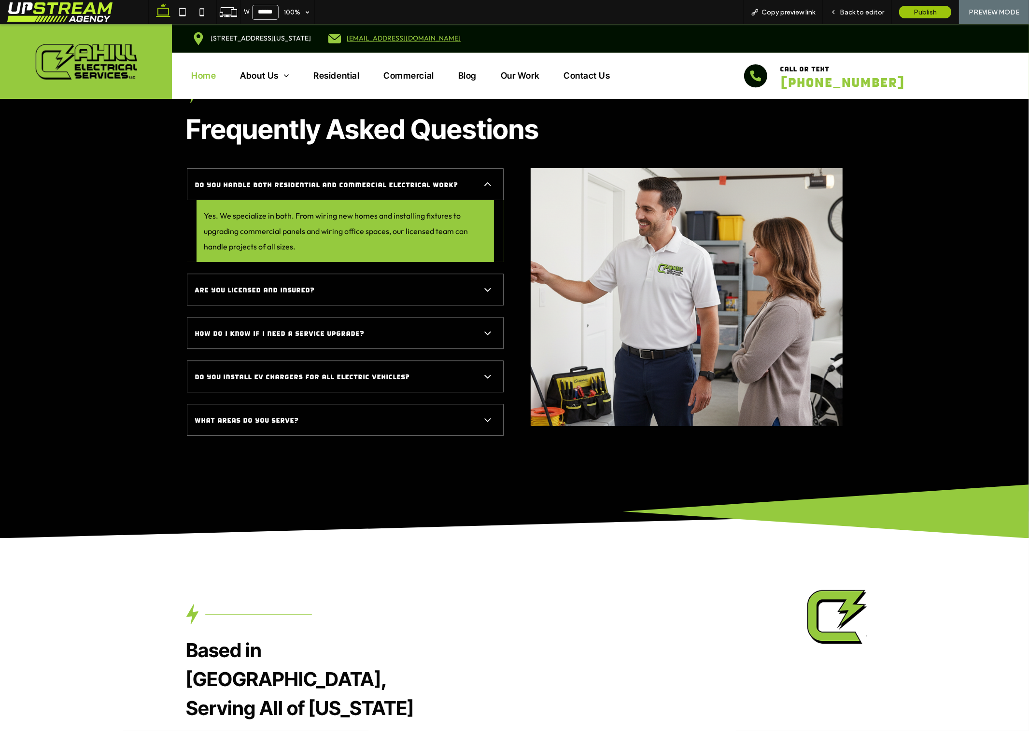
scroll to position [3150, 0]
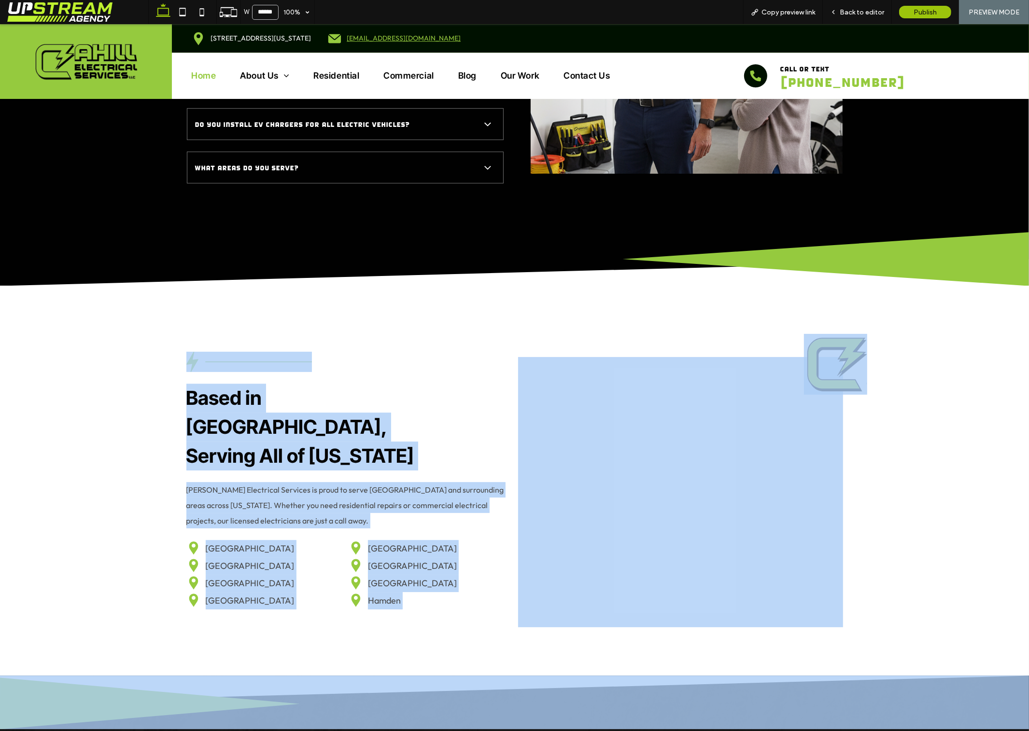
drag, startPoint x: 121, startPoint y: 354, endPoint x: 522, endPoint y: 675, distance: 513.5
drag, startPoint x: 522, startPoint y: 675, endPoint x: 524, endPoint y: 662, distance: 12.7
click at [523, 676] on img at bounding box center [514, 703] width 1029 height 54
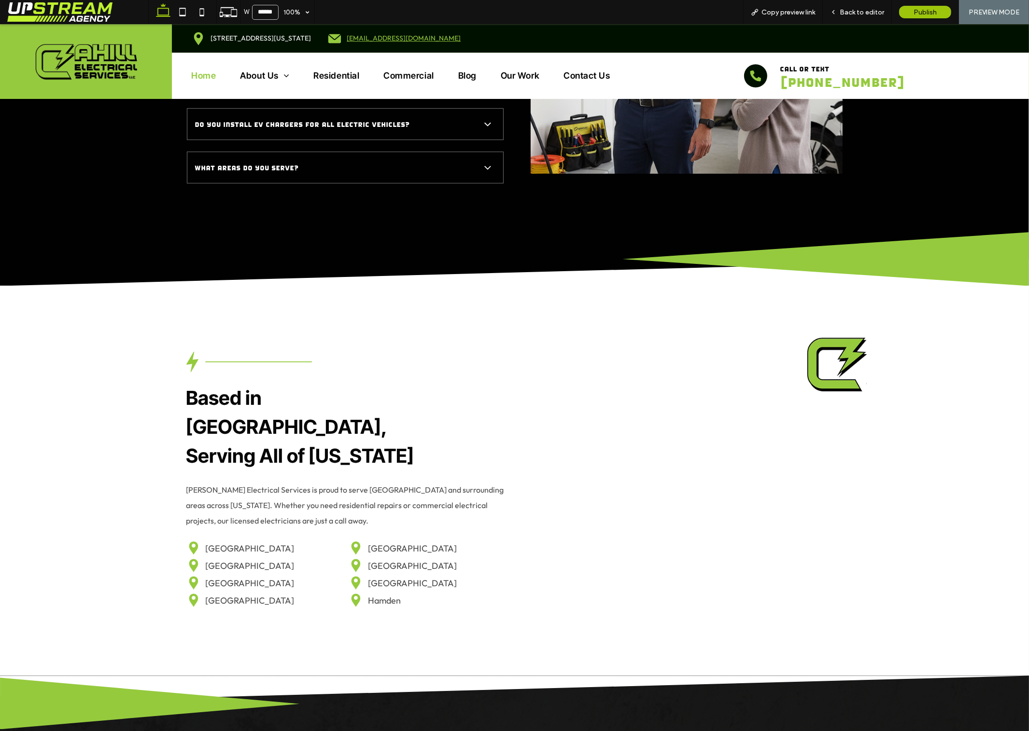
click at [422, 575] on p "Fairfield County" at bounding box center [412, 583] width 89 height 17
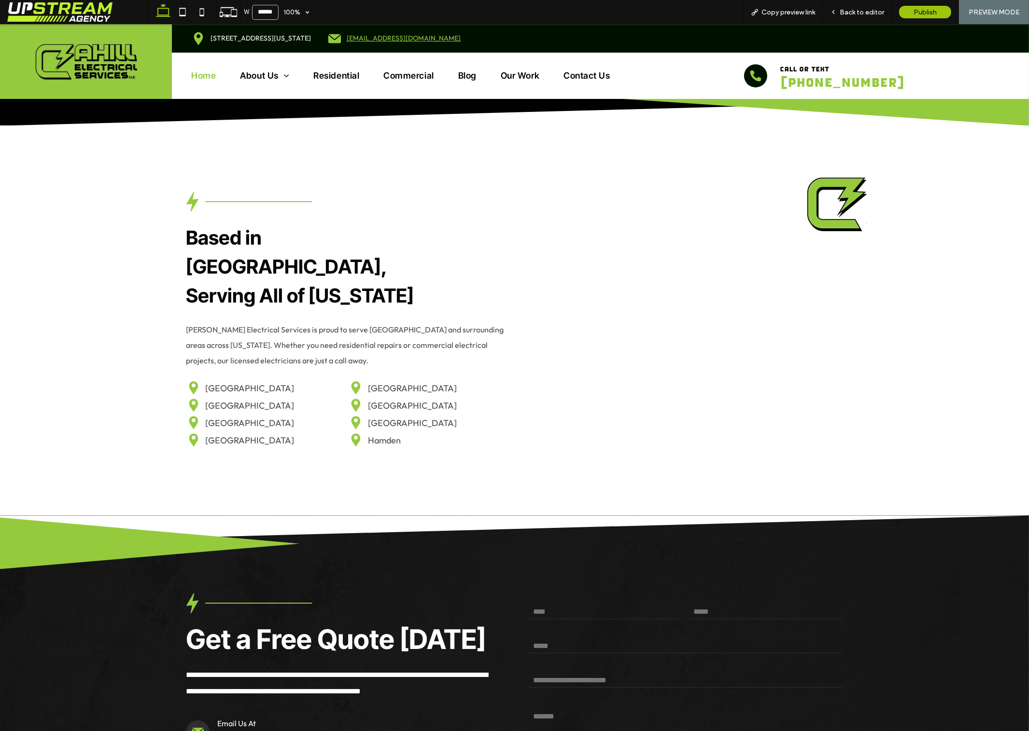
scroll to position [3711, 0]
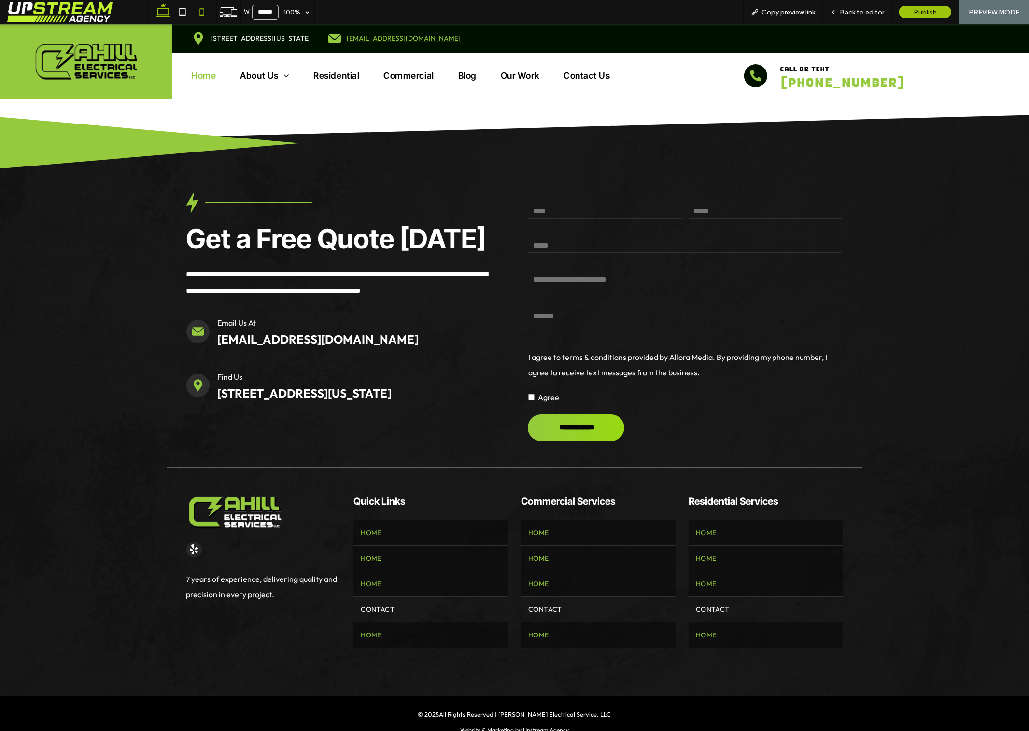
click at [200, 14] on icon at bounding box center [201, 11] width 19 height 19
type input "*****"
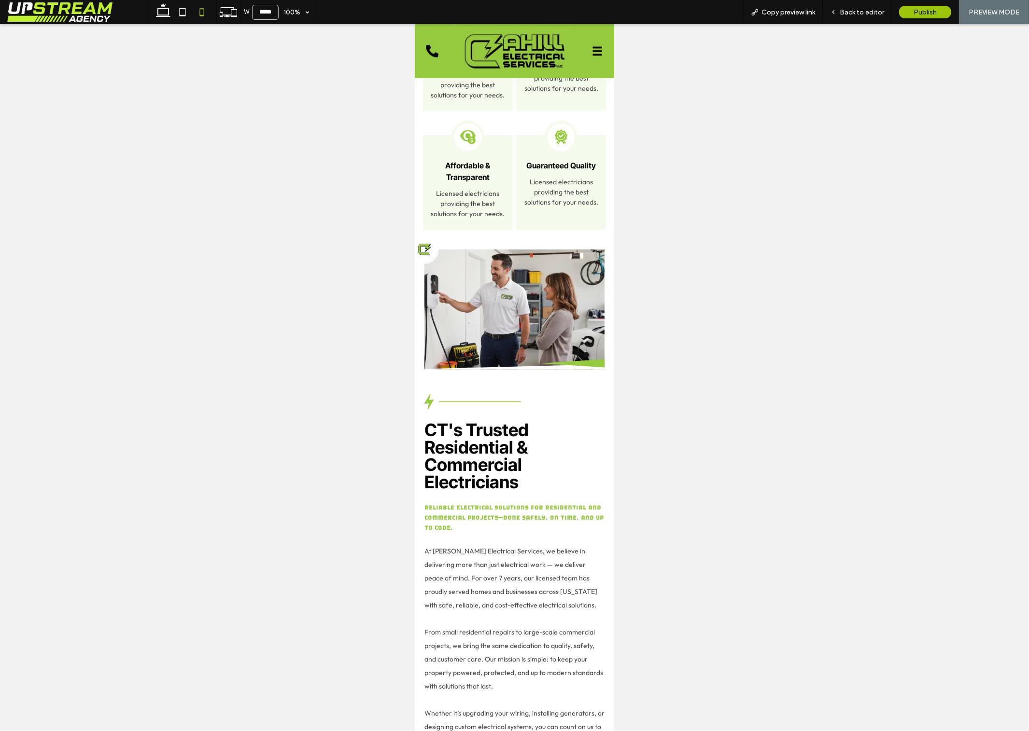
scroll to position [0, 0]
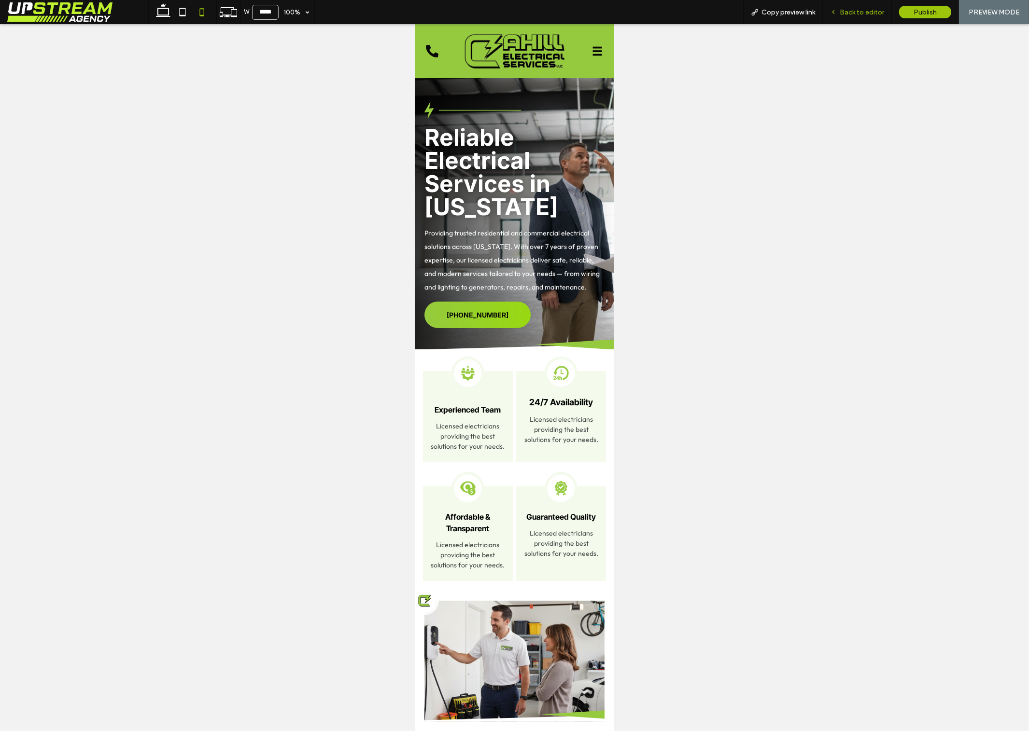
click at [867, 7] on div "Back to editor" at bounding box center [857, 12] width 69 height 24
click at [859, 15] on span "Back to editor" at bounding box center [861, 12] width 44 height 8
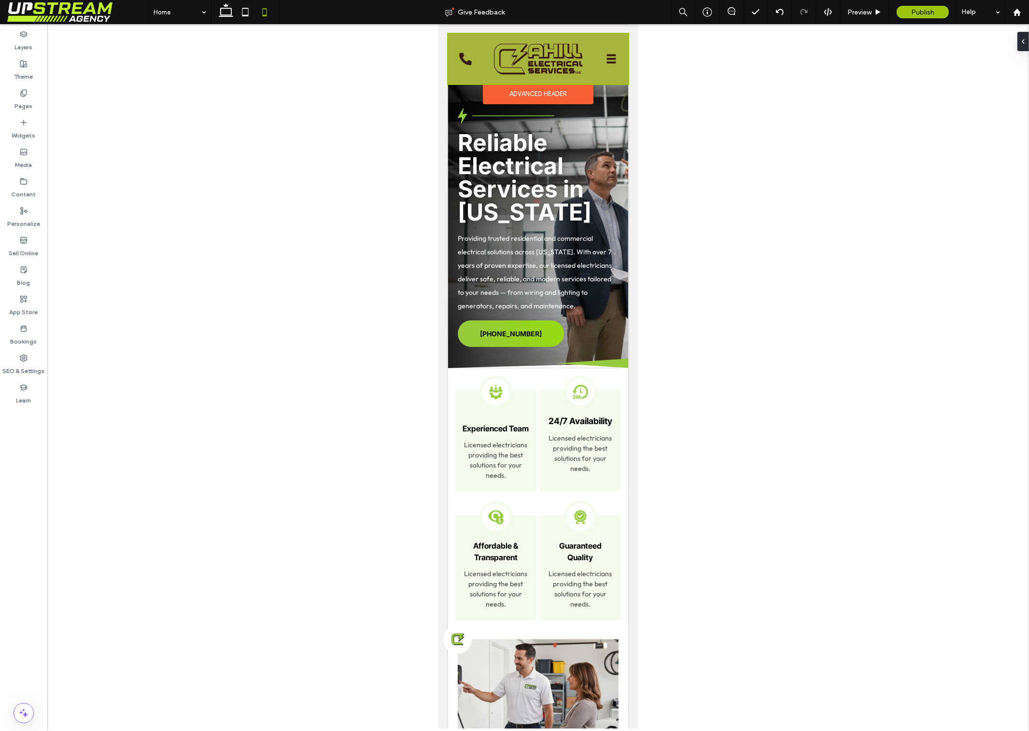
click at [530, 87] on div "Advanced Header" at bounding box center [537, 94] width 111 height 20
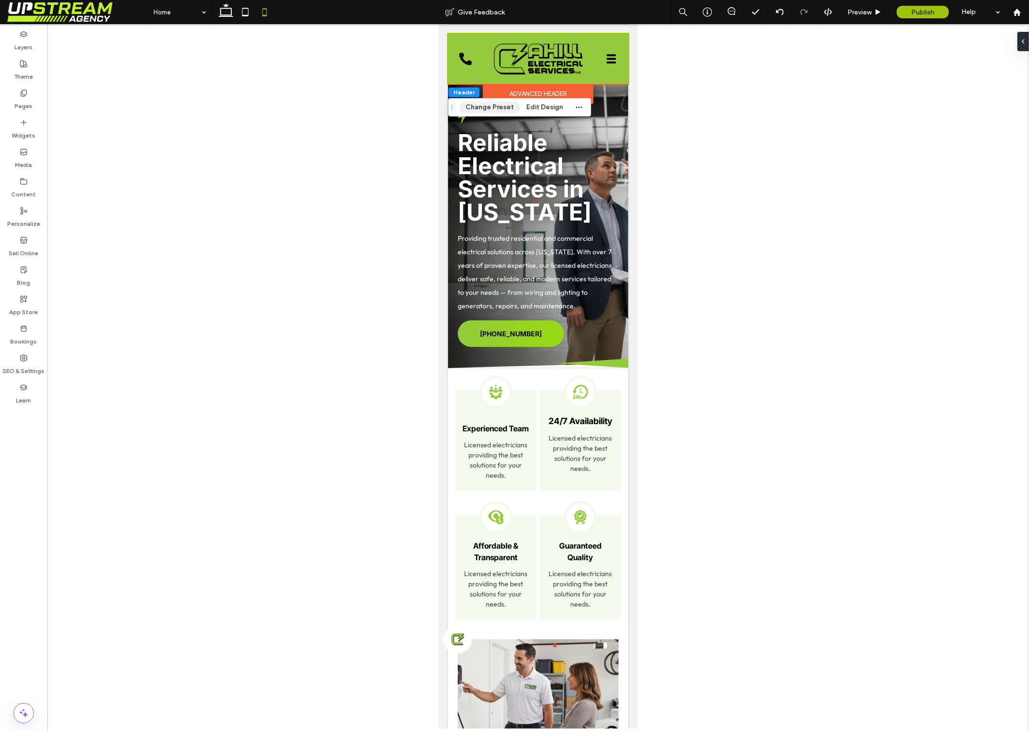
click at [491, 106] on button "Change Preset" at bounding box center [489, 107] width 61 height 12
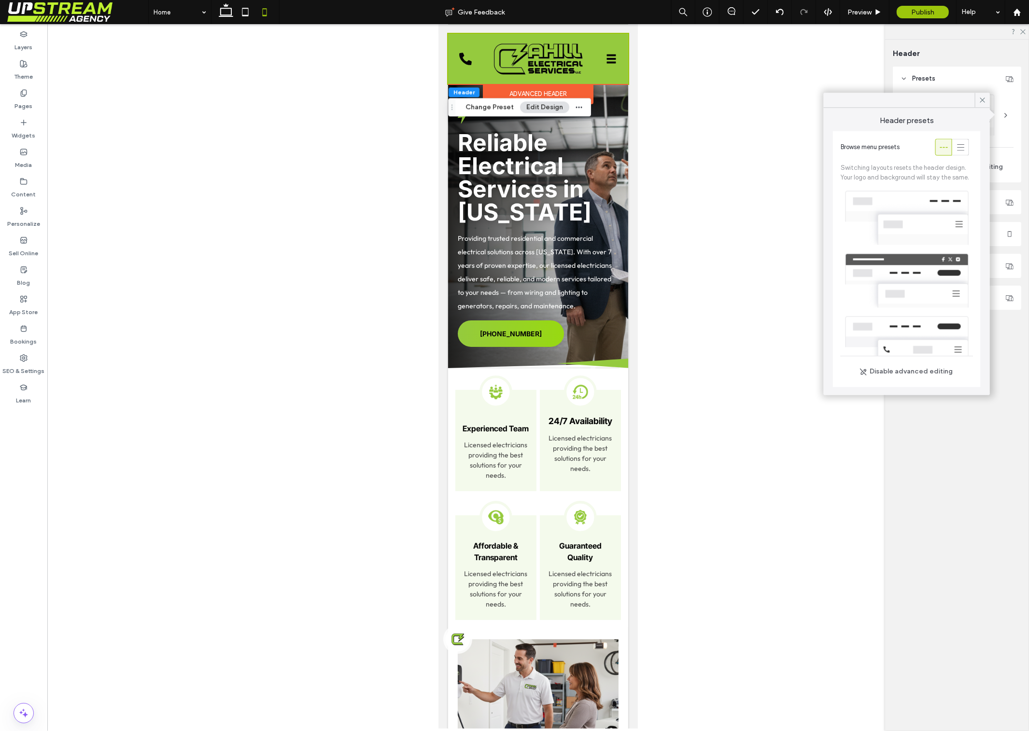
click at [533, 106] on button "Edit Design" at bounding box center [544, 107] width 49 height 12
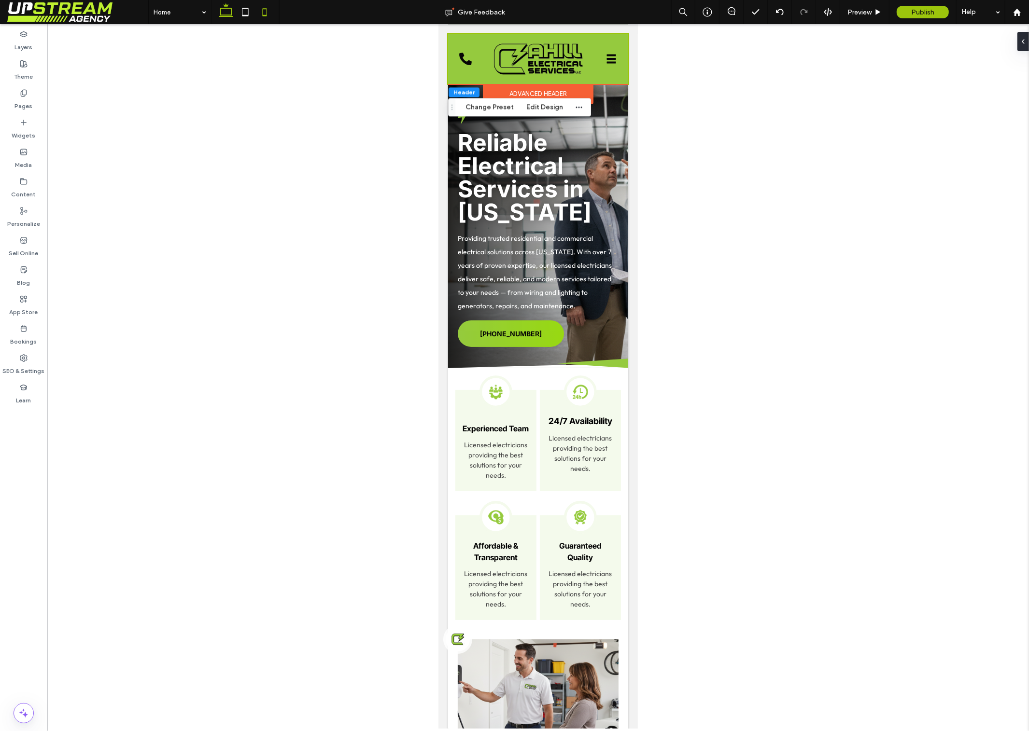
click at [231, 12] on use at bounding box center [226, 10] width 14 height 14
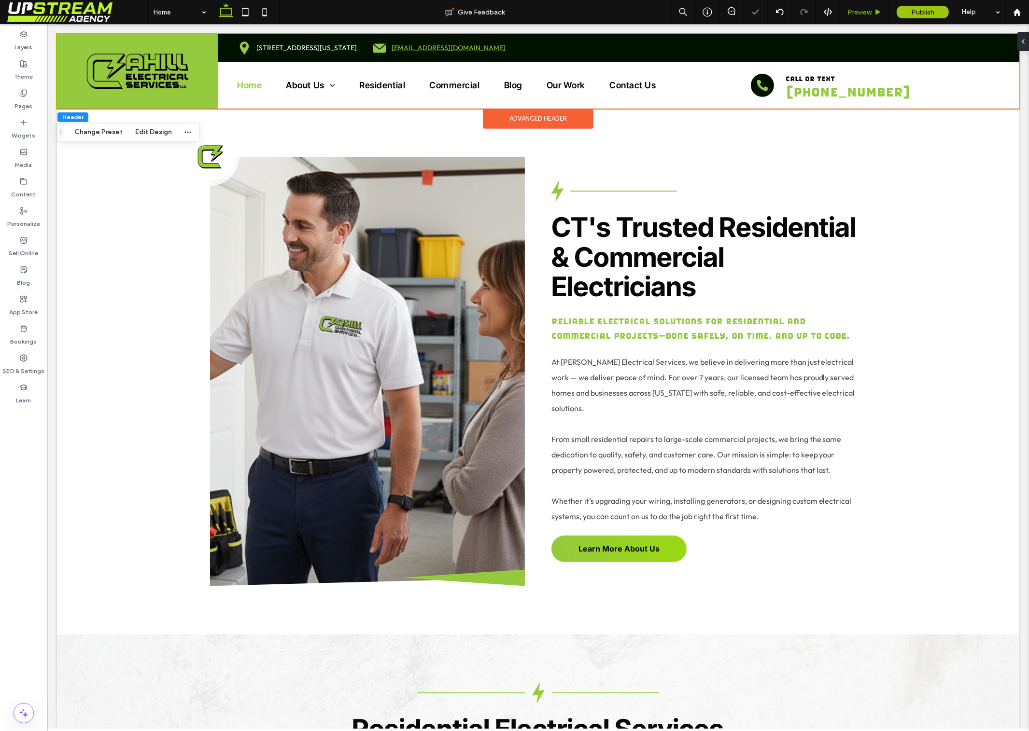
click at [870, 16] on div "Preview" at bounding box center [864, 12] width 49 height 24
click at [862, 17] on div "Preview" at bounding box center [864, 12] width 49 height 24
click at [869, 10] on span "Preview" at bounding box center [859, 12] width 24 height 8
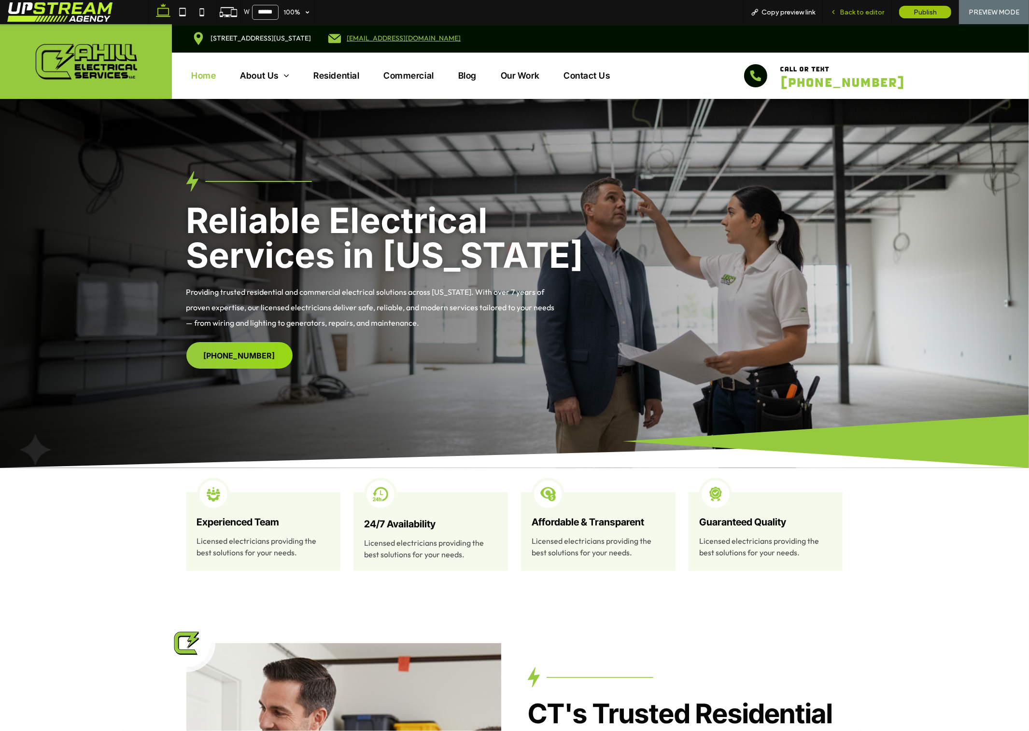
click at [852, 5] on div "Back to editor" at bounding box center [857, 12] width 69 height 24
click at [872, 13] on span "Back to editor" at bounding box center [861, 12] width 44 height 8
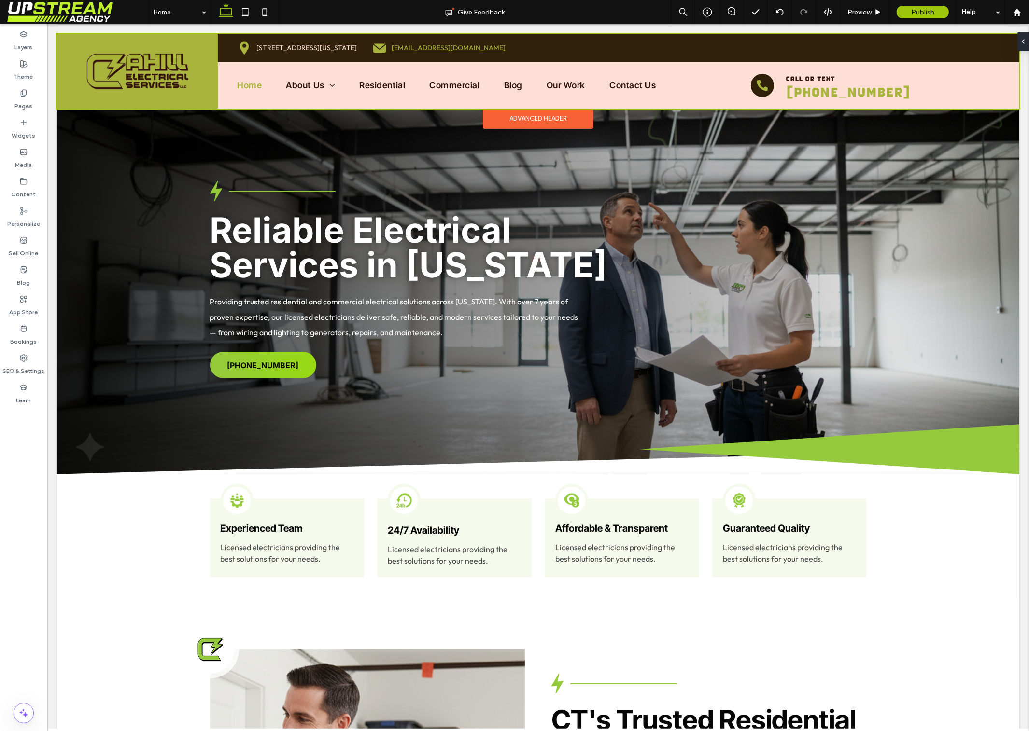
click at [346, 84] on div at bounding box center [537, 71] width 962 height 75
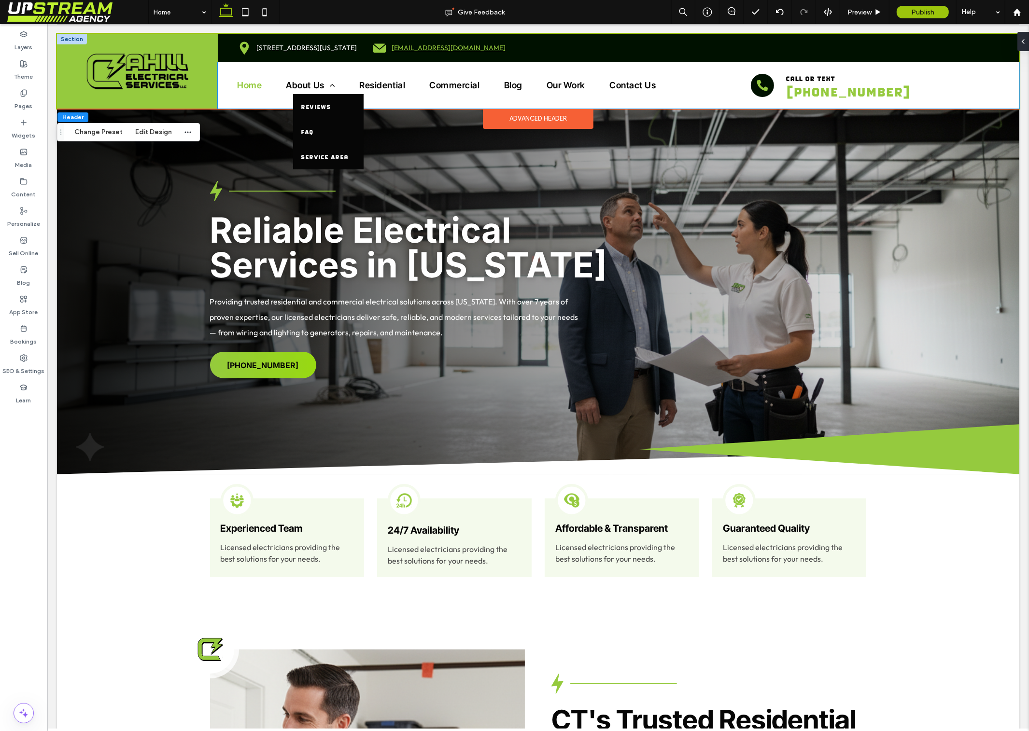
click at [349, 80] on li "About Us Reviews FAQ Service Area" at bounding box center [321, 85] width 73 height 17
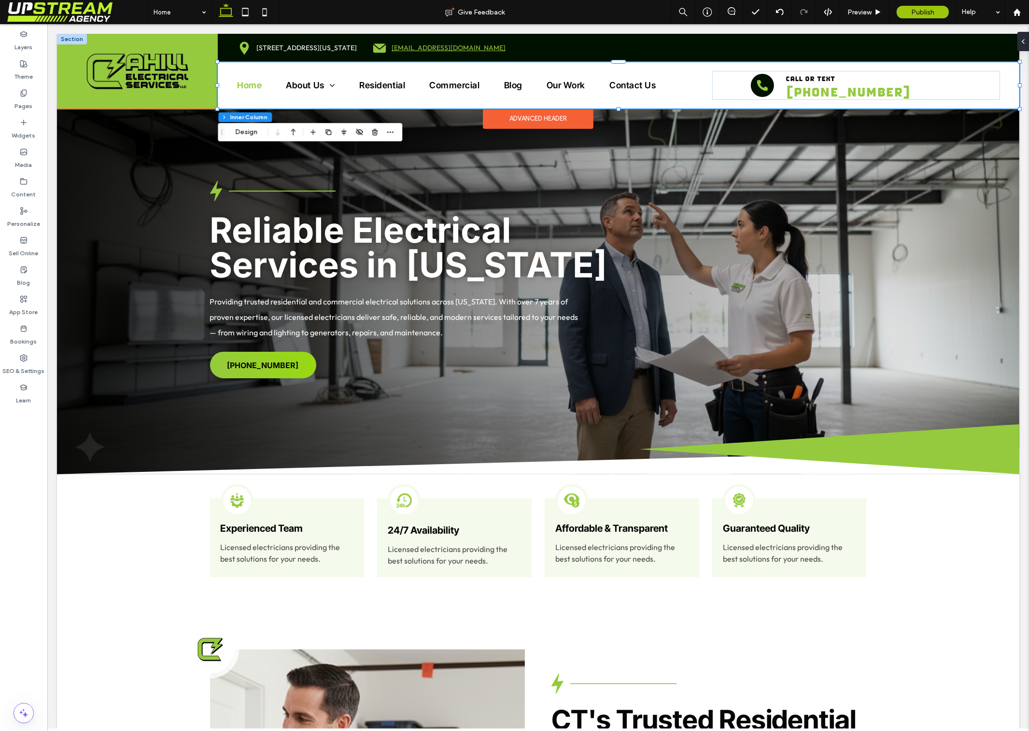
click at [350, 73] on div "Home About Us Reviews FAQ Service Area Residential Commercial Blog Our Work Con…" at bounding box center [617, 85] width 801 height 46
click at [302, 88] on span "About Us" at bounding box center [309, 85] width 49 height 17
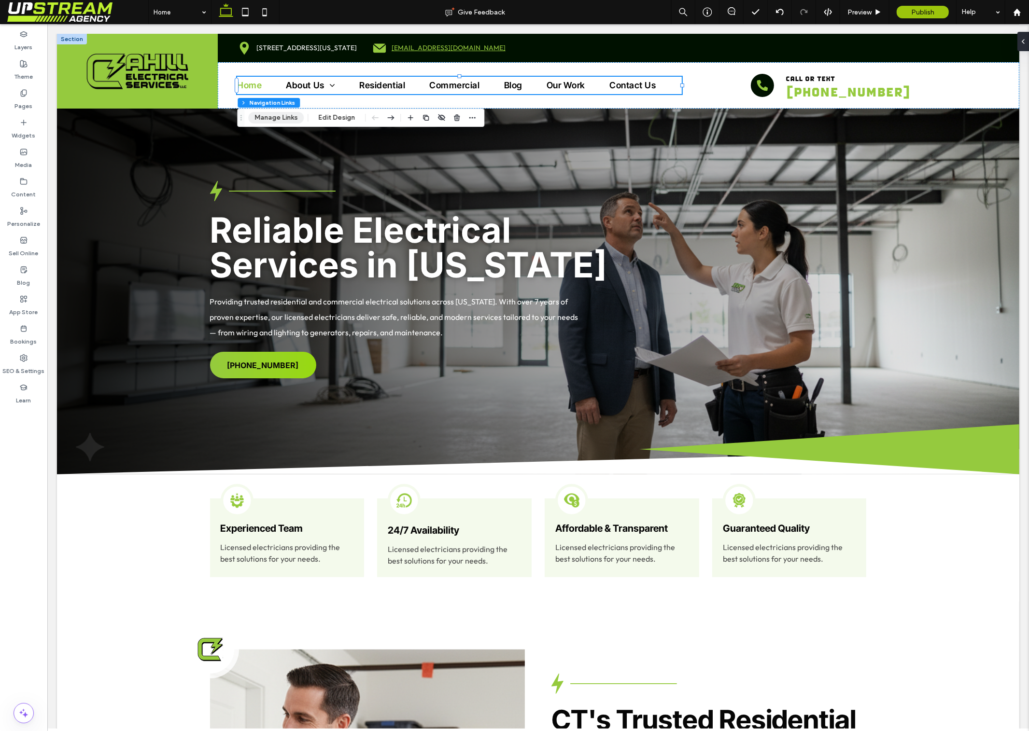
click at [281, 116] on button "Manage Links" at bounding box center [276, 118] width 56 height 12
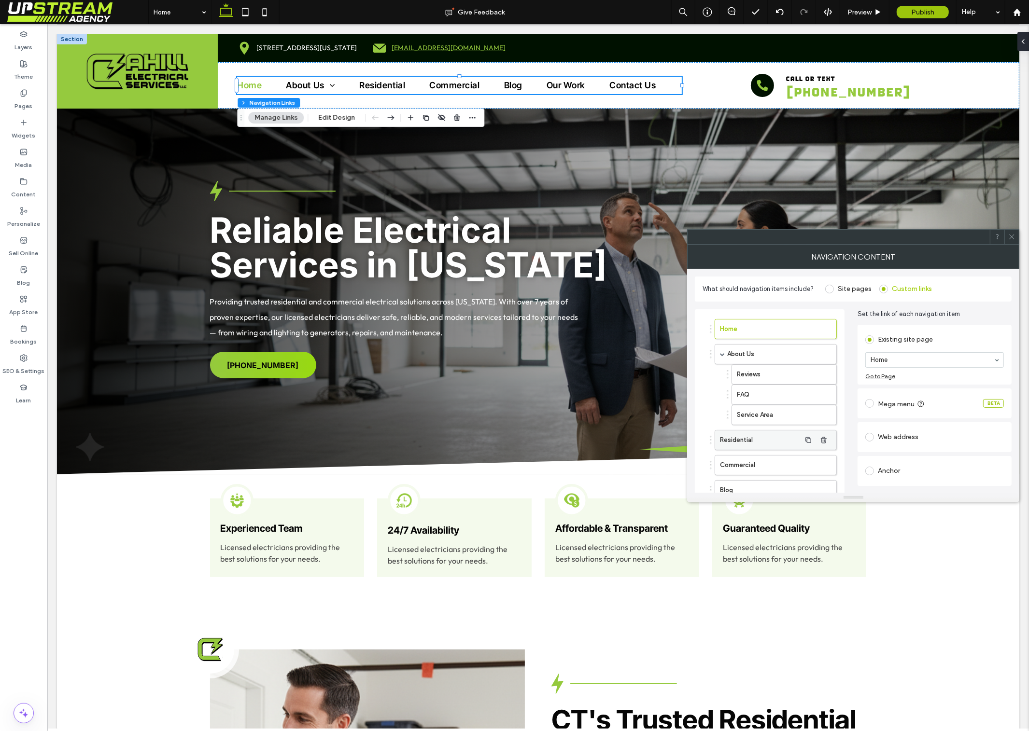
drag, startPoint x: 746, startPoint y: 429, endPoint x: 745, endPoint y: 435, distance: 6.3
click at [746, 429] on ol "Home About Us Reviews FAQ Service Area Residential Commercial Blog Our Work Con…" at bounding box center [769, 435] width 134 height 232
click at [745, 439] on label "Residential" at bounding box center [760, 440] width 81 height 19
click at [894, 407] on button "Edit mega menu" at bounding box center [896, 409] width 62 height 15
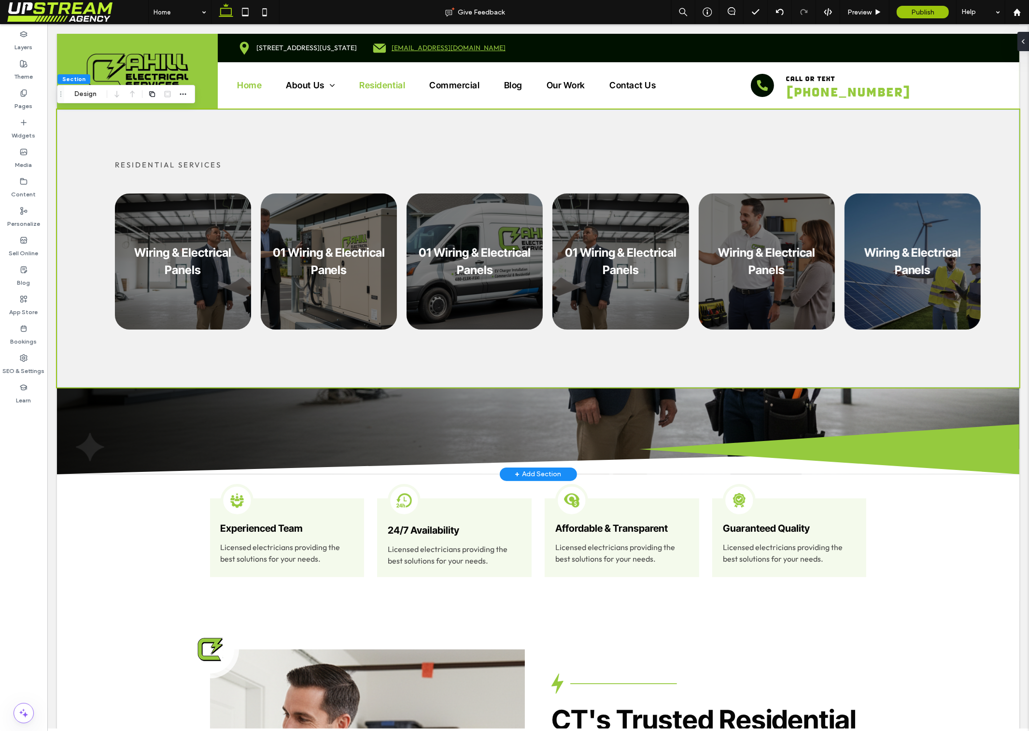
click at [350, 250] on span "Reliable Electrical Services in Connecticut" at bounding box center [408, 247] width 397 height 77
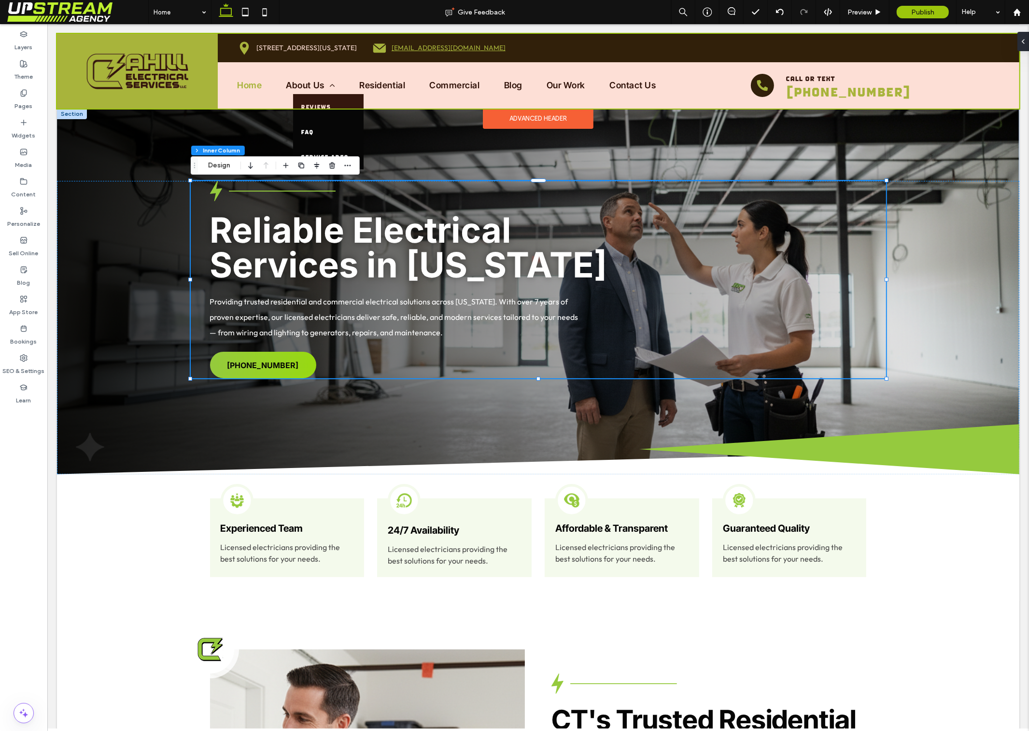
click at [344, 82] on div at bounding box center [537, 71] width 962 height 75
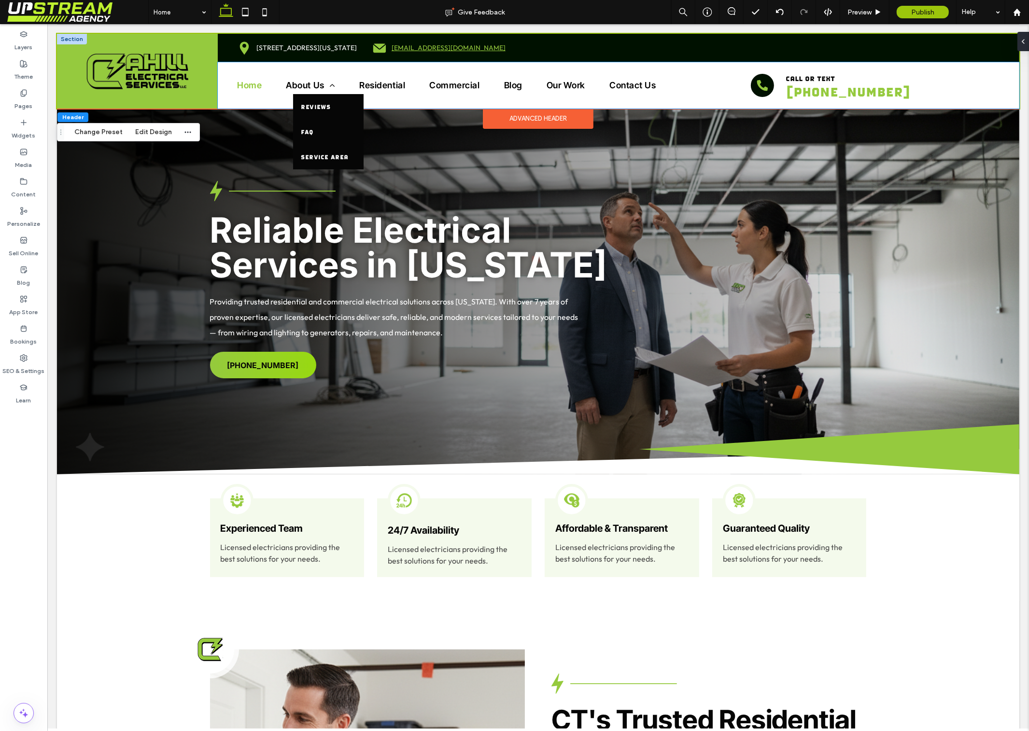
click at [343, 82] on li "About Us Reviews FAQ Service Area" at bounding box center [321, 85] width 73 height 17
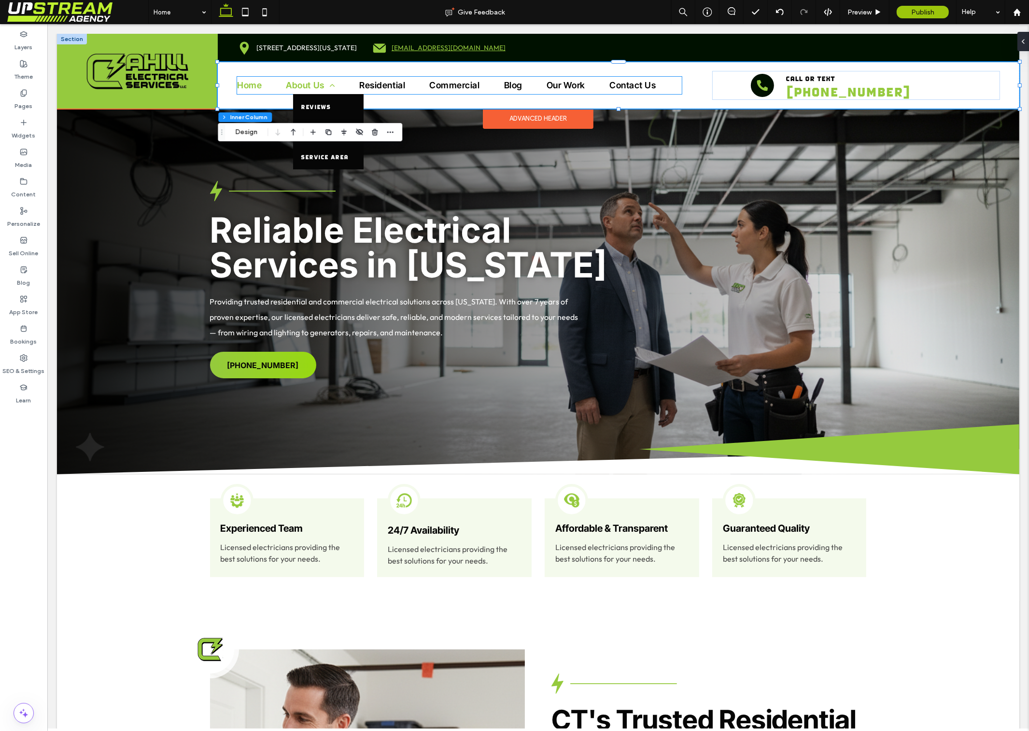
click at [330, 84] on span at bounding box center [329, 85] width 11 height 9
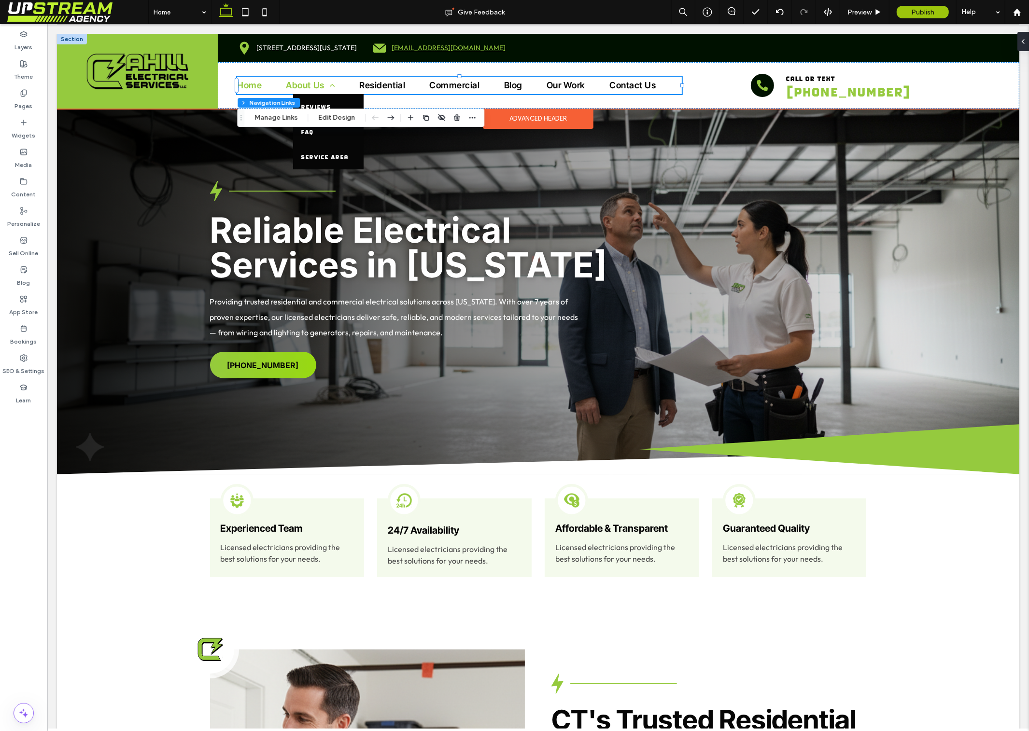
click at [306, 81] on span "About Us" at bounding box center [309, 85] width 49 height 17
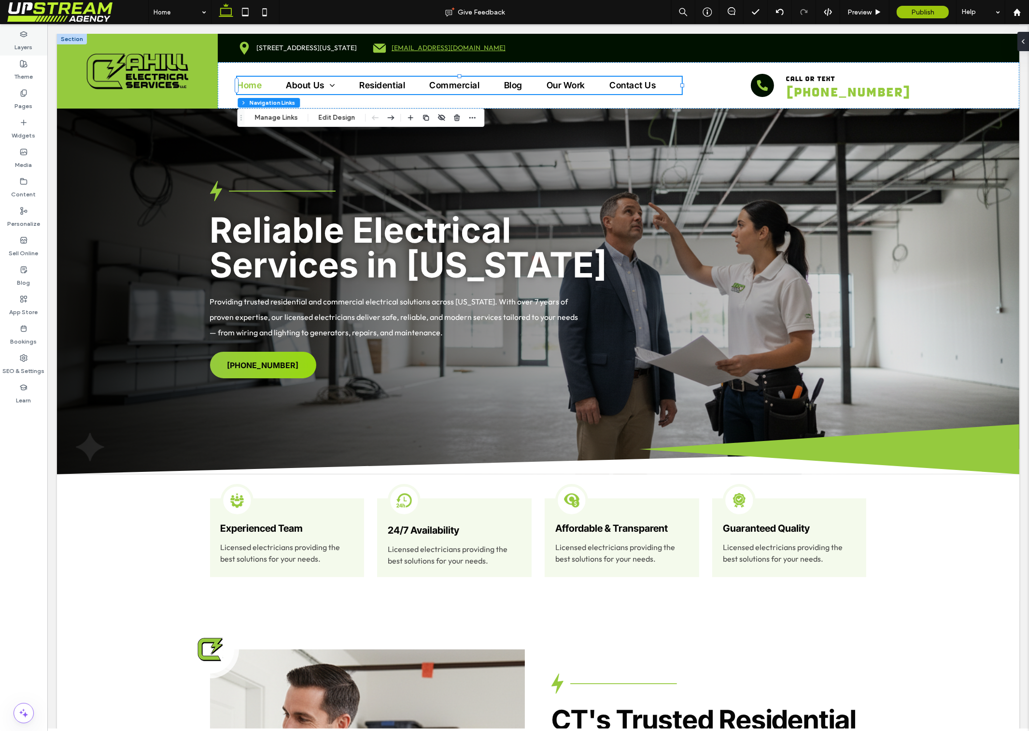
drag, startPoint x: 22, startPoint y: 44, endPoint x: 26, endPoint y: 31, distance: 13.3
click at [22, 44] on label "Layers" at bounding box center [24, 45] width 18 height 14
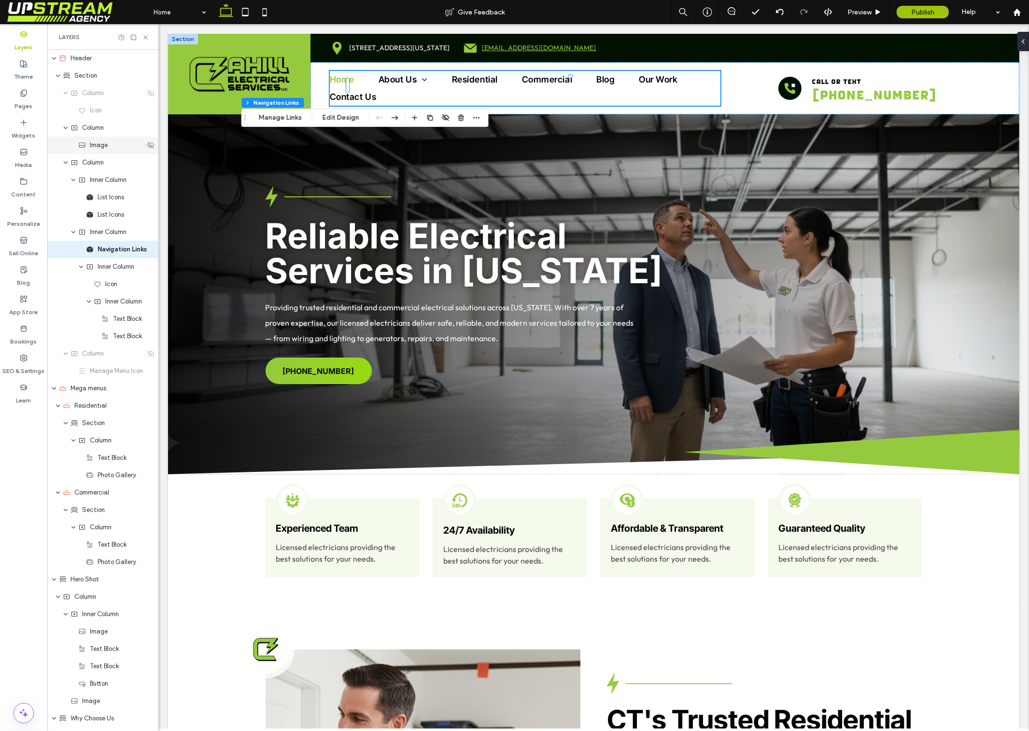
click at [25, 39] on label "Layers" at bounding box center [24, 45] width 18 height 14
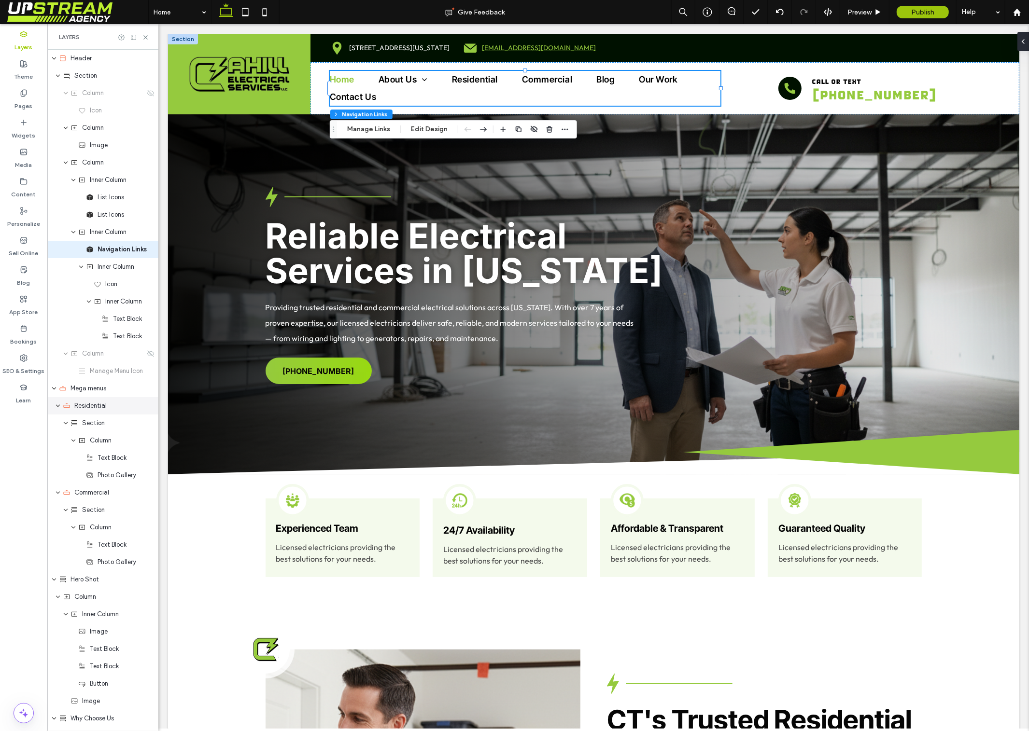
click at [104, 407] on span "Residential" at bounding box center [90, 406] width 32 height 10
click at [111, 402] on div "Residential" at bounding box center [108, 406] width 90 height 10
click at [374, 130] on button "Manage Links" at bounding box center [369, 130] width 56 height 12
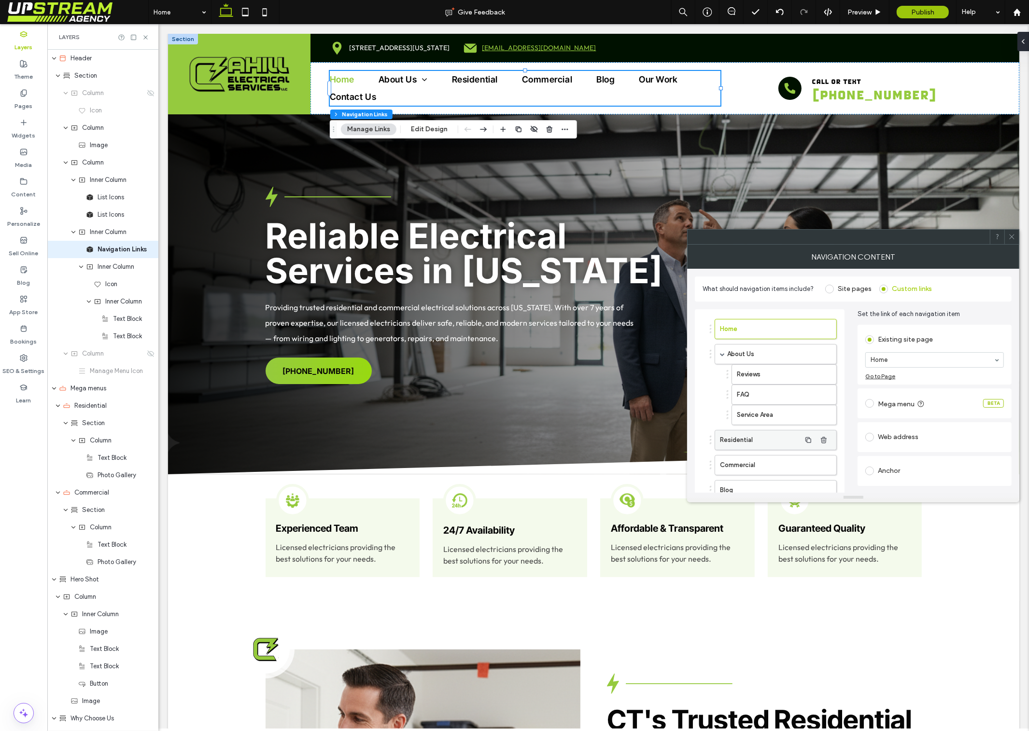
click at [770, 434] on label "Residential" at bounding box center [760, 440] width 81 height 19
click at [903, 408] on button "Edit mega menu" at bounding box center [896, 409] width 62 height 15
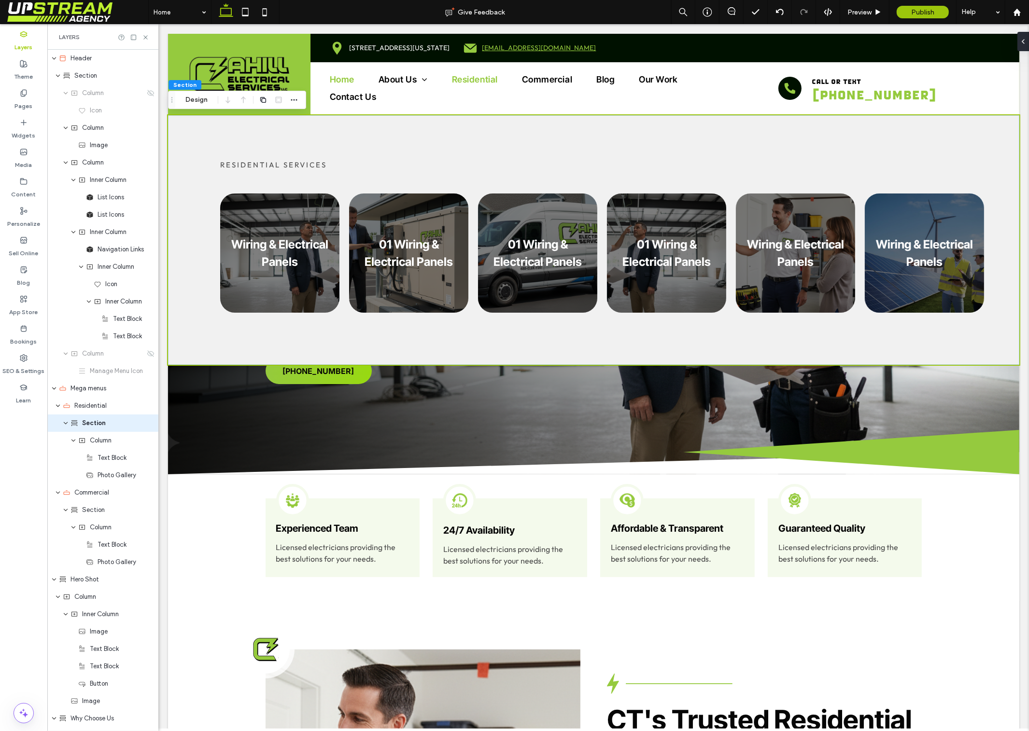
scroll to position [32, 0]
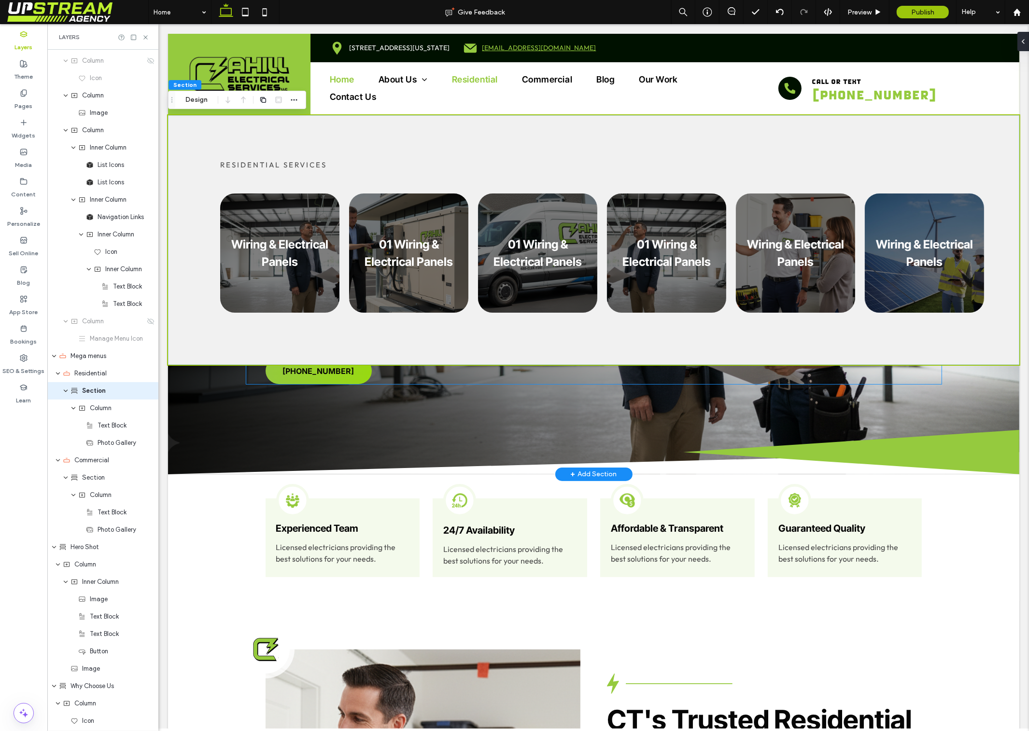
click at [293, 233] on span "Reliable Electrical Services in Connecticut" at bounding box center [463, 253] width 397 height 77
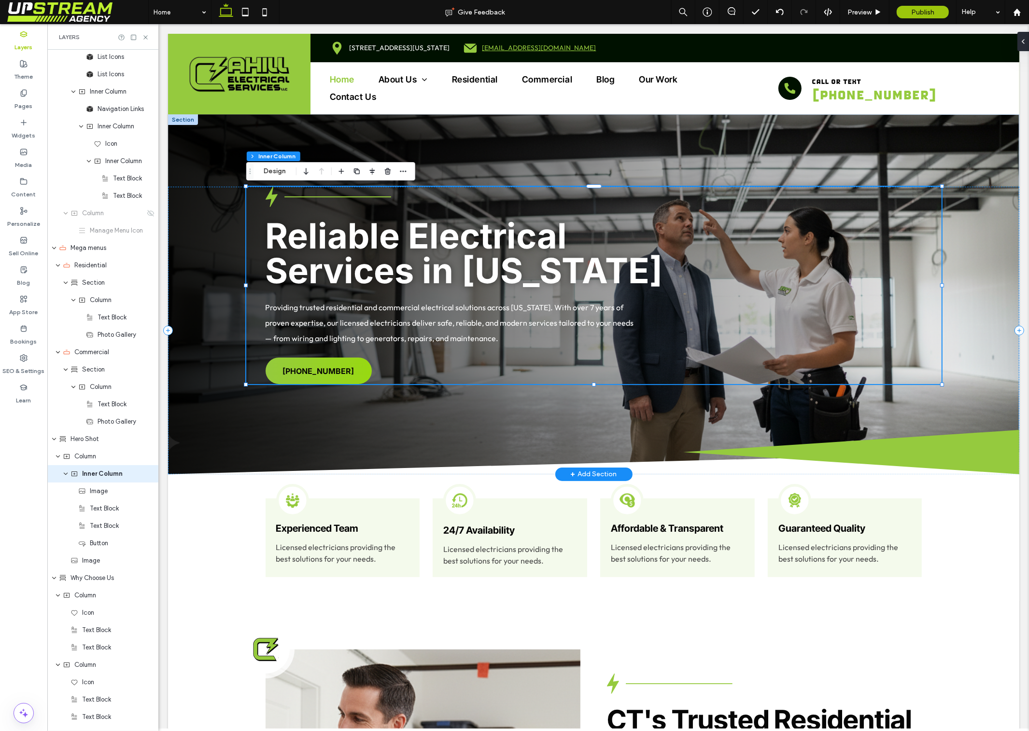
scroll to position [224, 0]
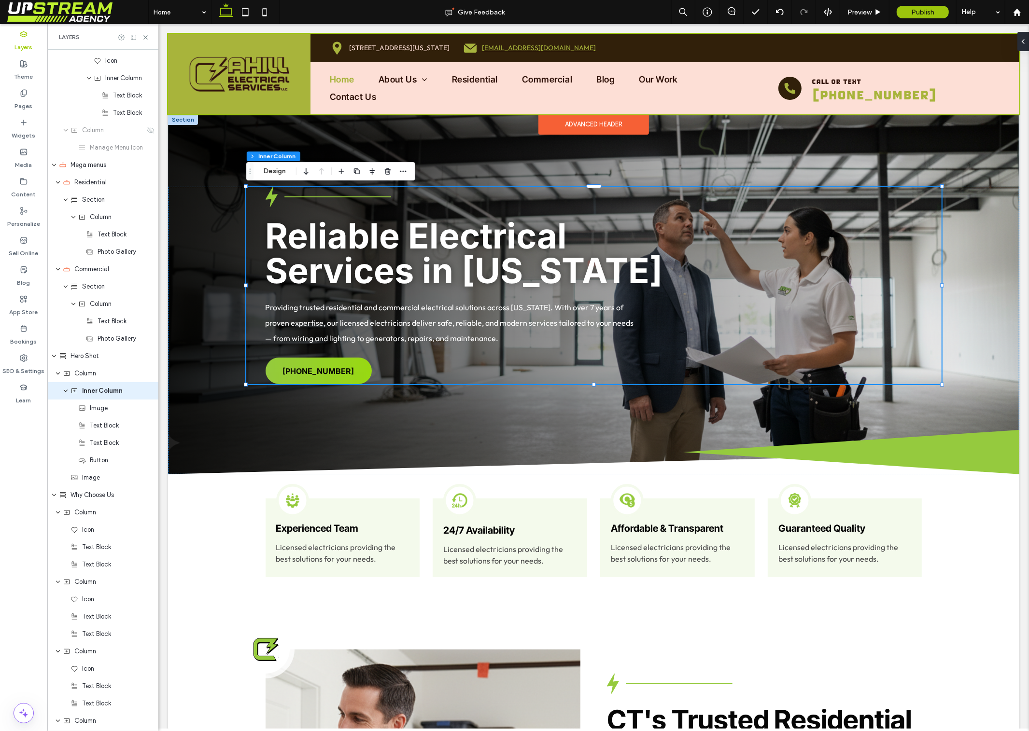
click at [552, 110] on div at bounding box center [593, 74] width 851 height 81
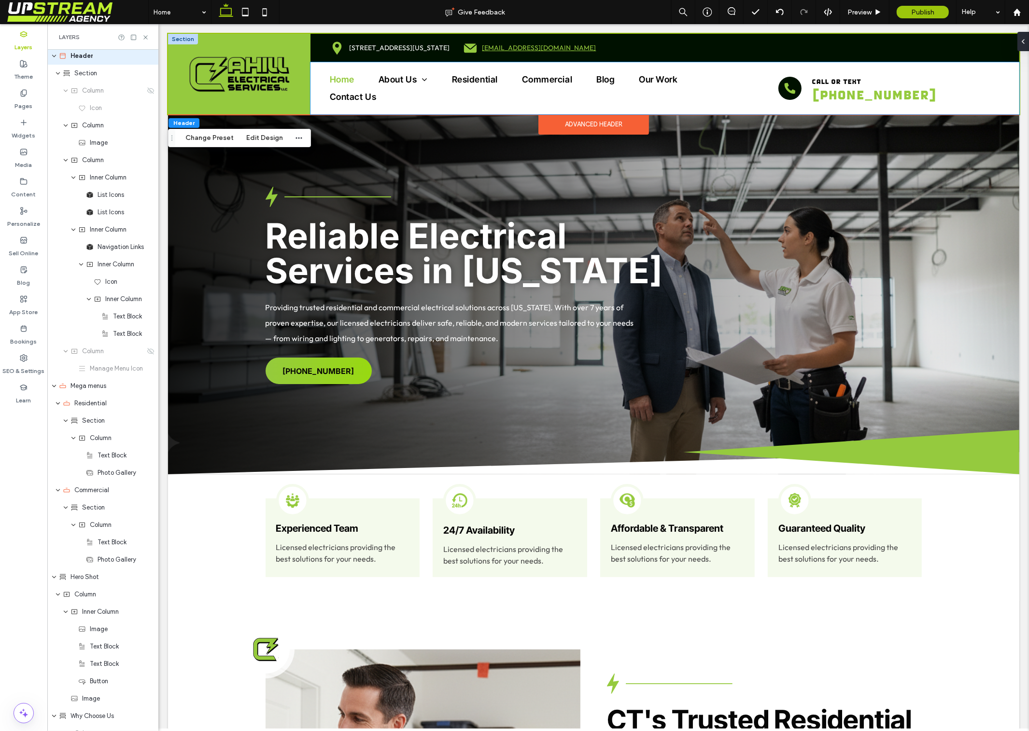
scroll to position [0, 0]
click at [457, 89] on ul "Home About Us Reviews FAQ Service Area Residential Commercial Blog Our Work Con…" at bounding box center [524, 88] width 391 height 35
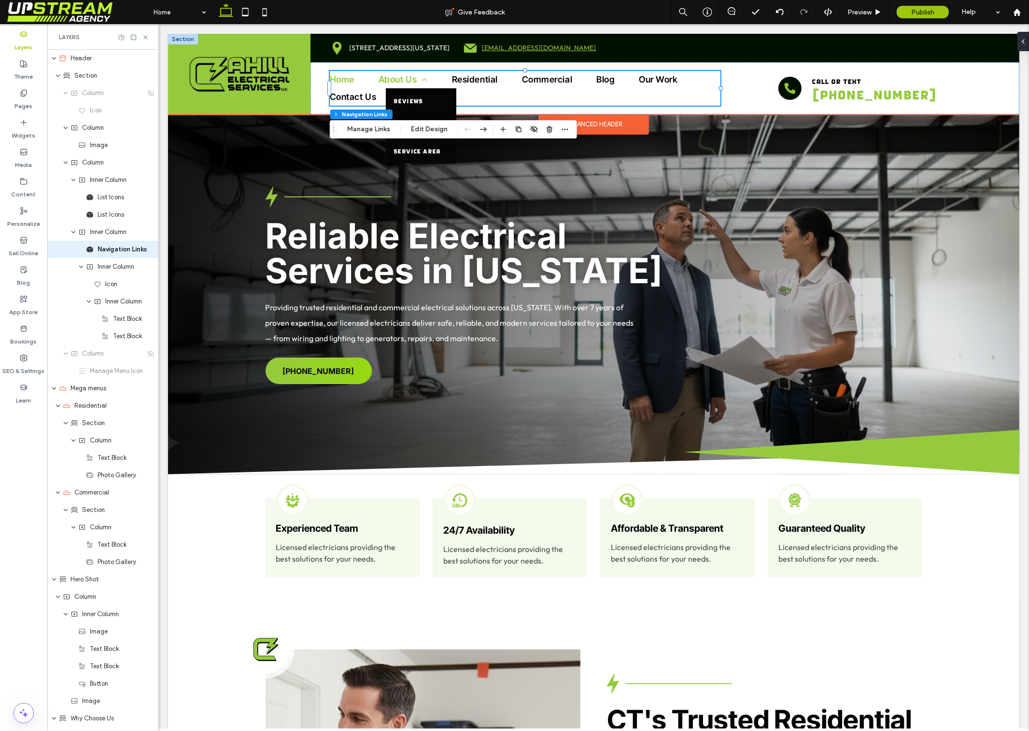
click at [404, 77] on span "About Us" at bounding box center [402, 79] width 49 height 17
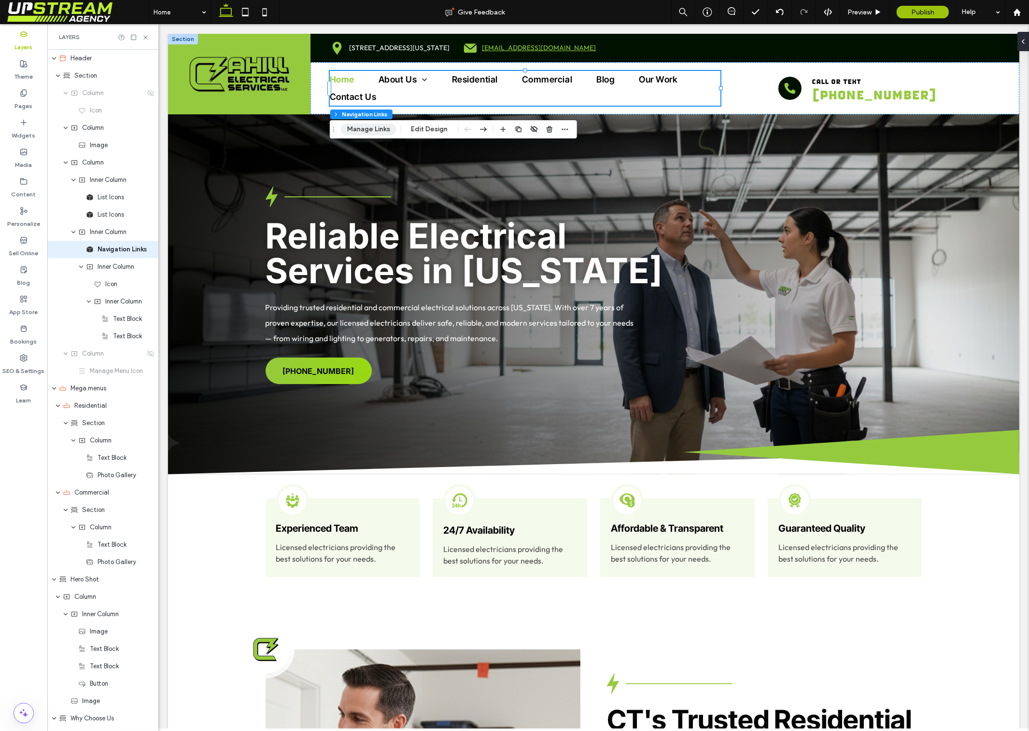
click at [372, 127] on button "Manage Links" at bounding box center [369, 130] width 56 height 12
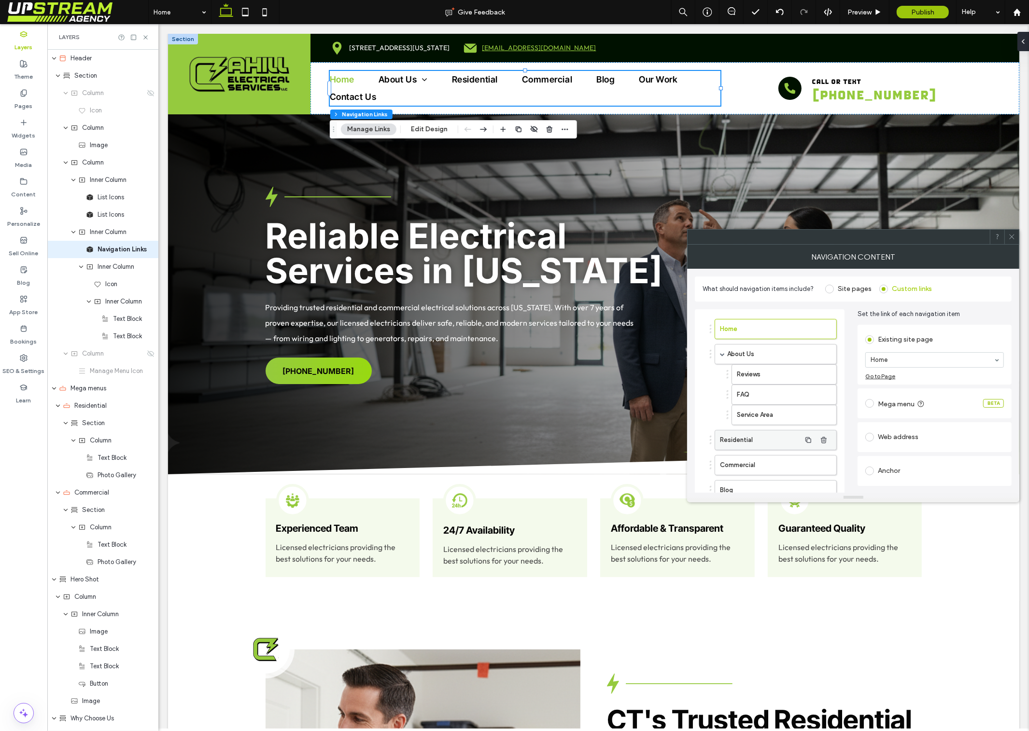
click at [747, 440] on label "Residential" at bounding box center [760, 440] width 81 height 19
click at [907, 408] on button "Edit mega menu" at bounding box center [896, 409] width 62 height 15
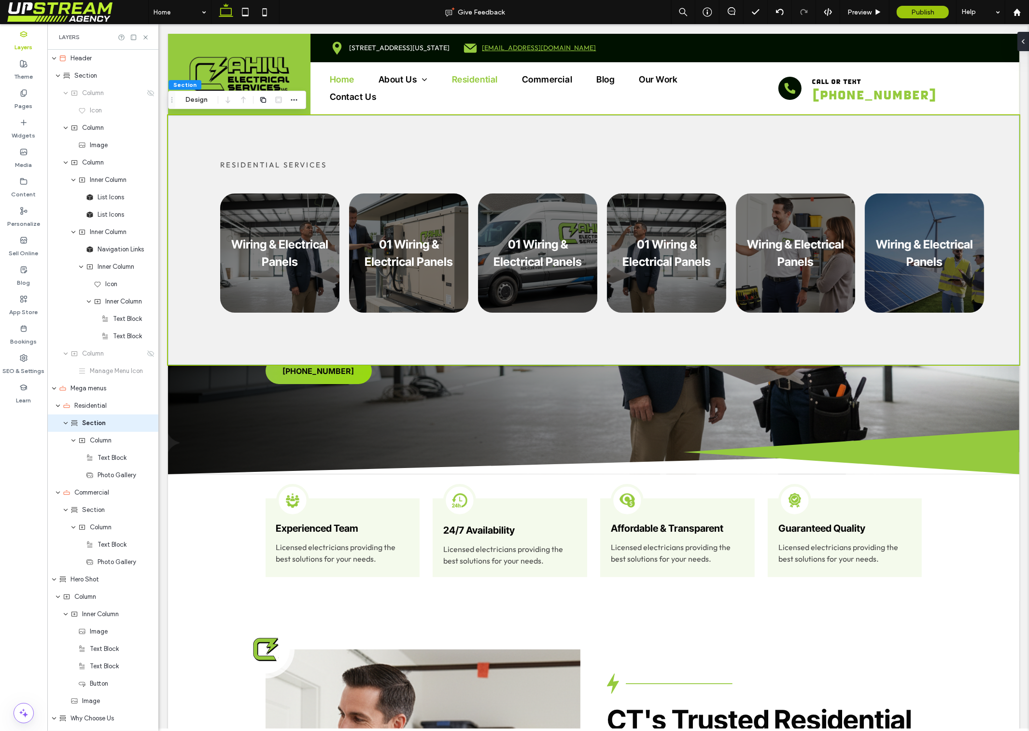
scroll to position [32, 0]
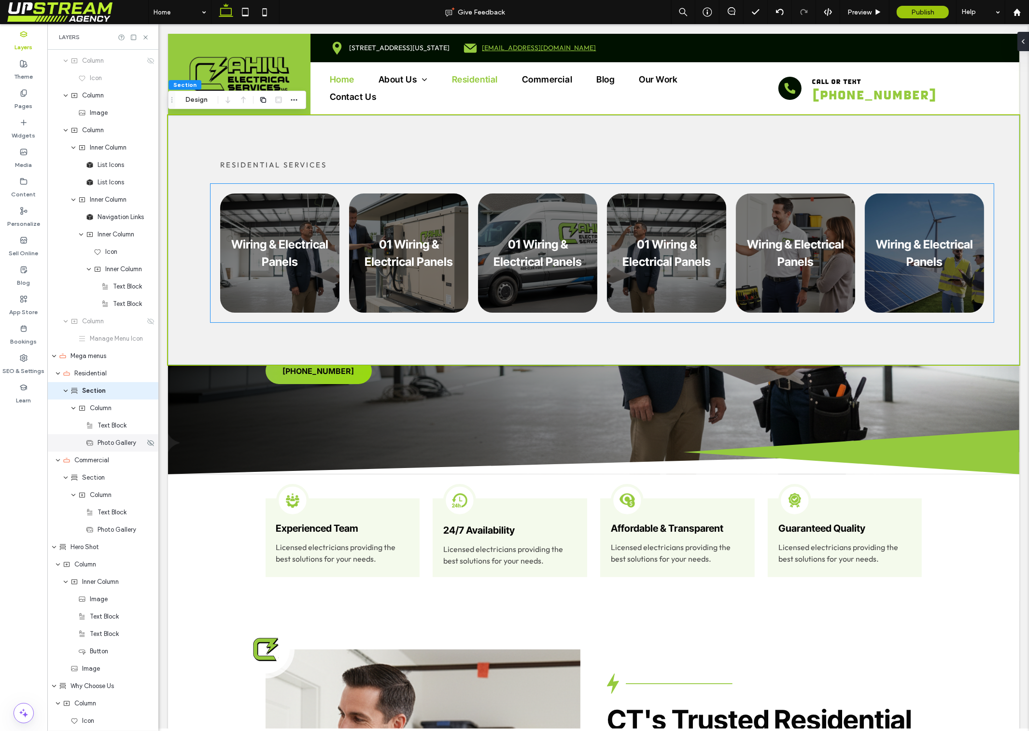
click at [106, 444] on span "Photo Gallery" at bounding box center [117, 443] width 39 height 10
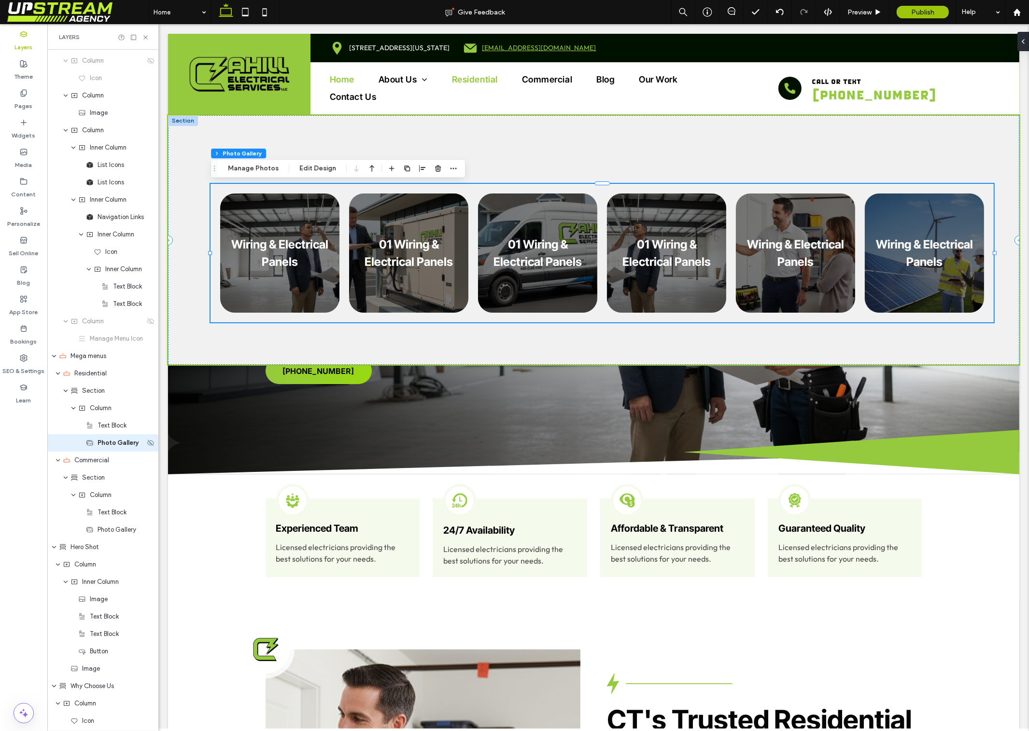
scroll to position [85, 0]
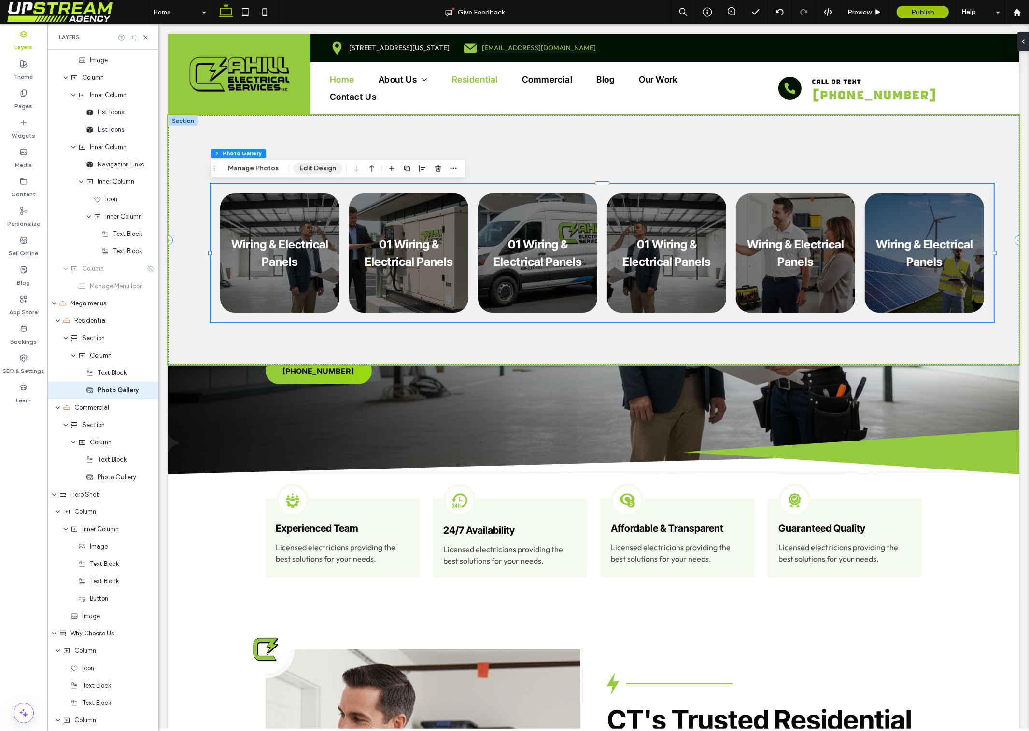
click at [307, 166] on button "Edit Design" at bounding box center [317, 169] width 49 height 12
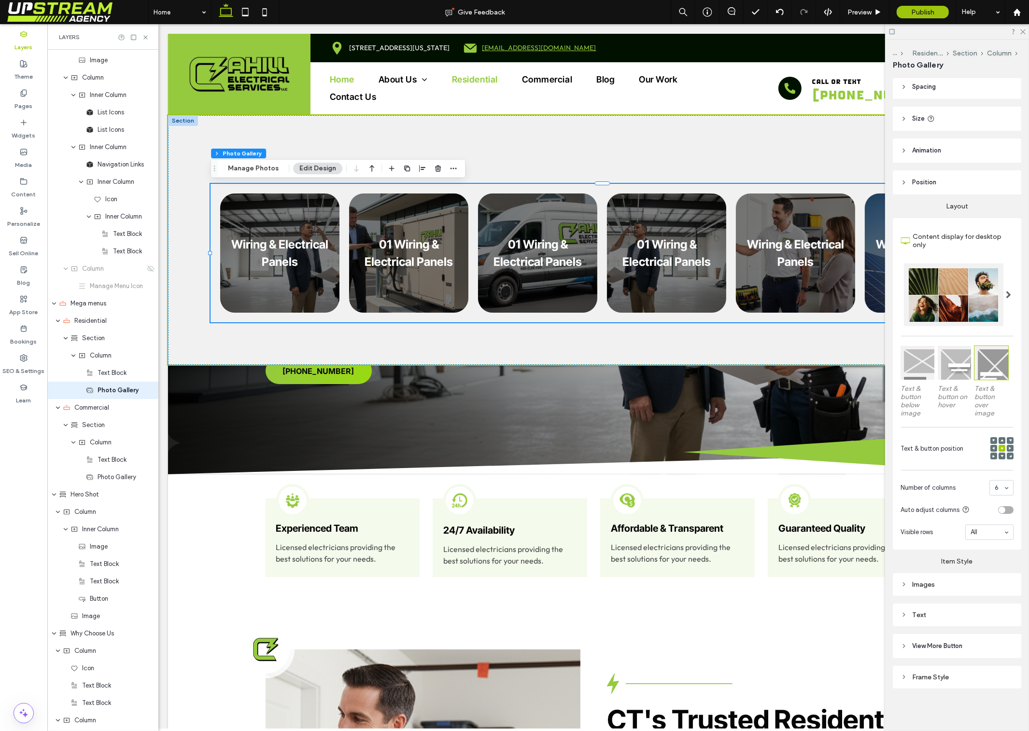
click at [914, 581] on div "Images" at bounding box center [956, 585] width 113 height 8
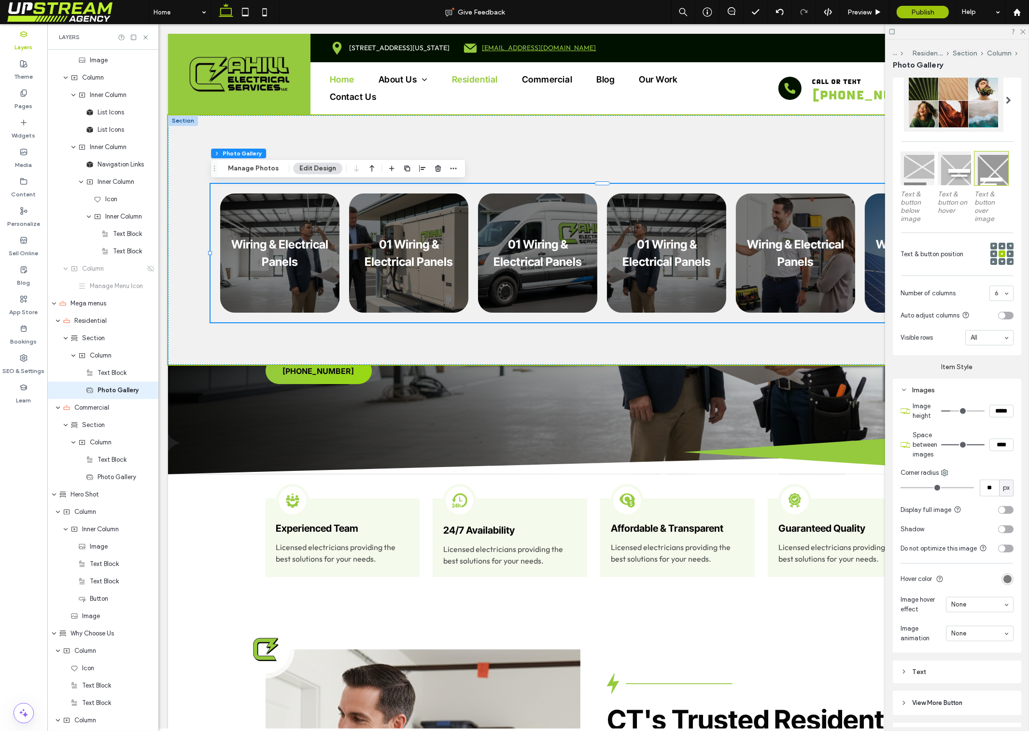
scroll to position [239, 0]
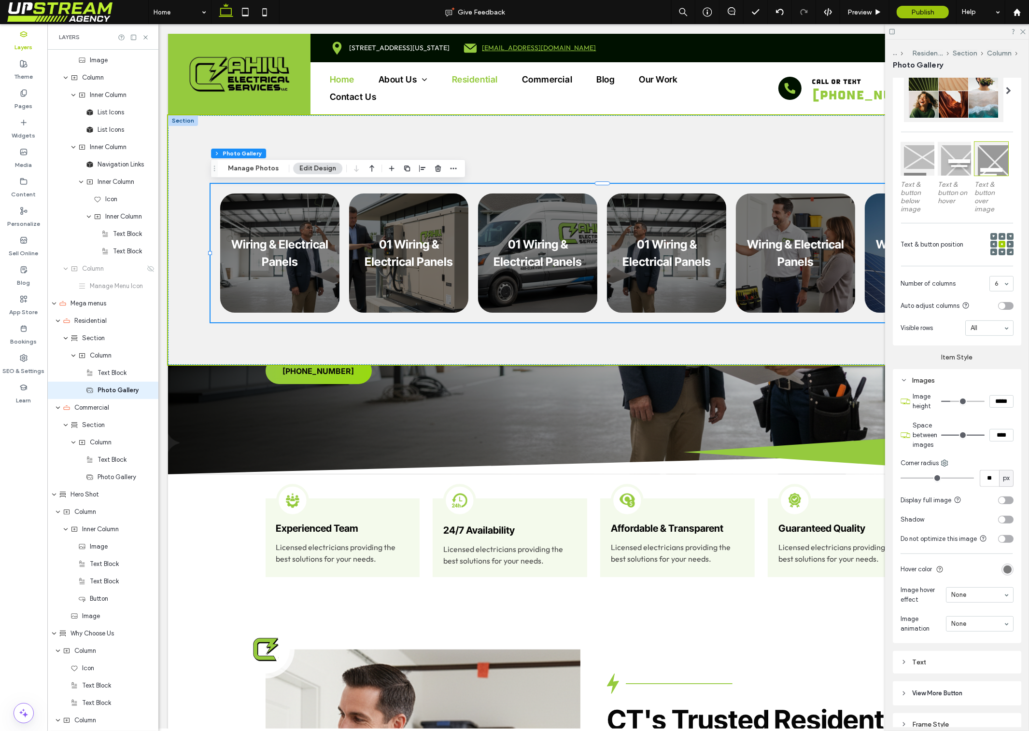
drag, startPoint x: 952, startPoint y: 597, endPoint x: 955, endPoint y: 604, distance: 7.6
drag, startPoint x: 958, startPoint y: 629, endPoint x: 958, endPoint y: 622, distance: 6.8
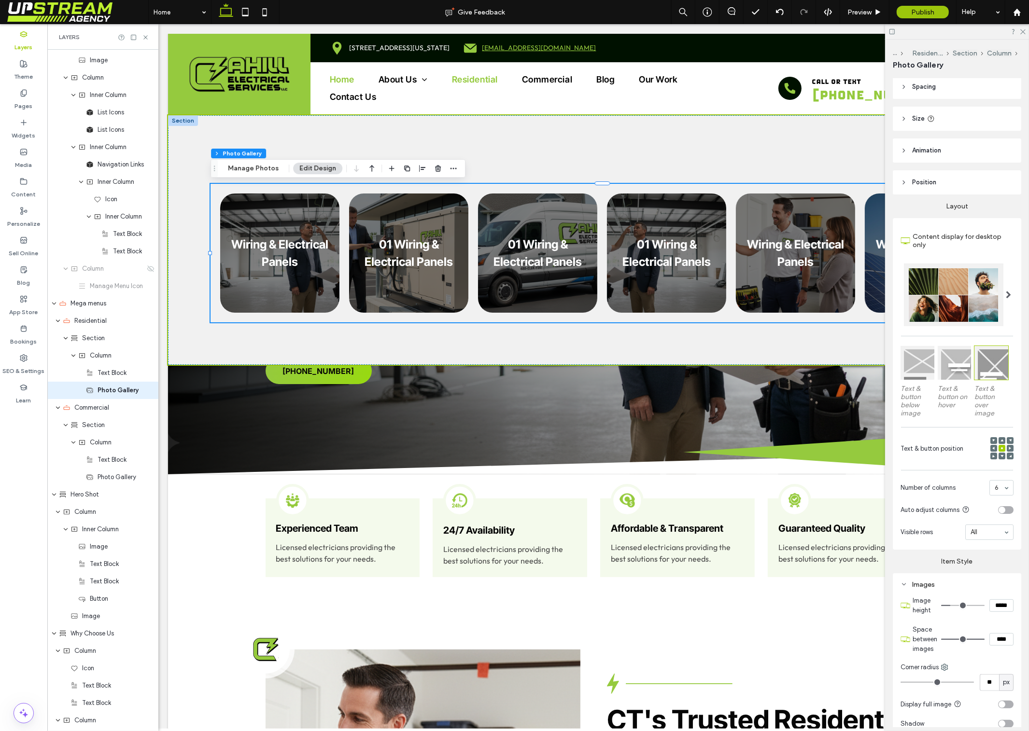
scroll to position [0, 0]
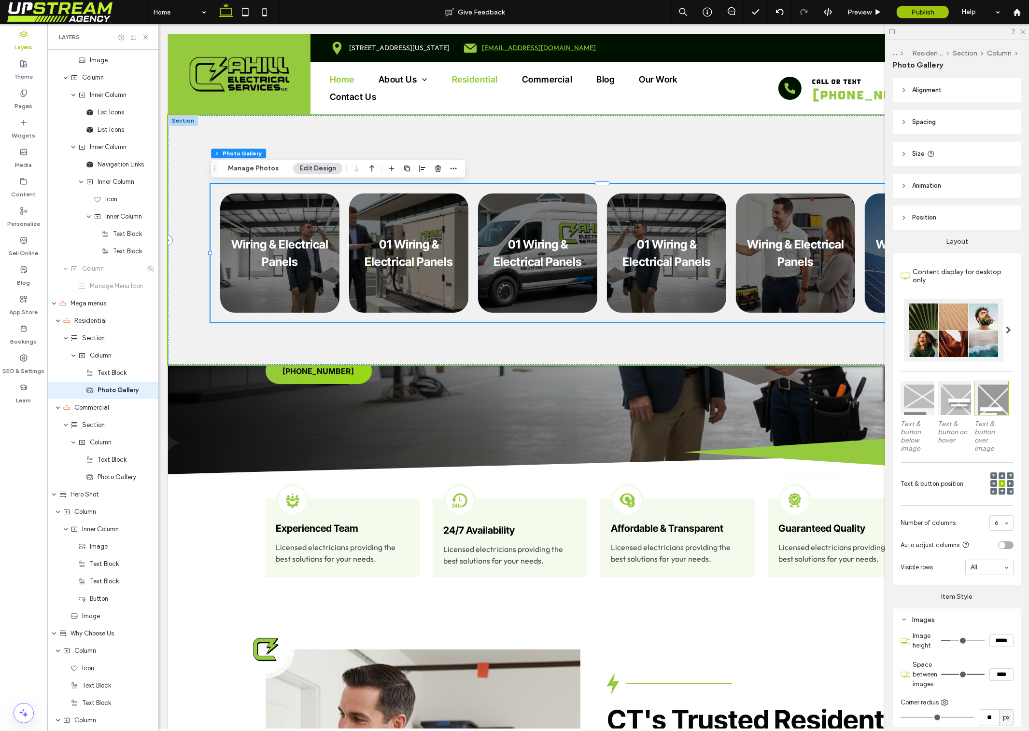
drag, startPoint x: 1023, startPoint y: 30, endPoint x: 1021, endPoint y: 38, distance: 8.0
click at [1023, 30] on icon at bounding box center [1022, 31] width 6 height 6
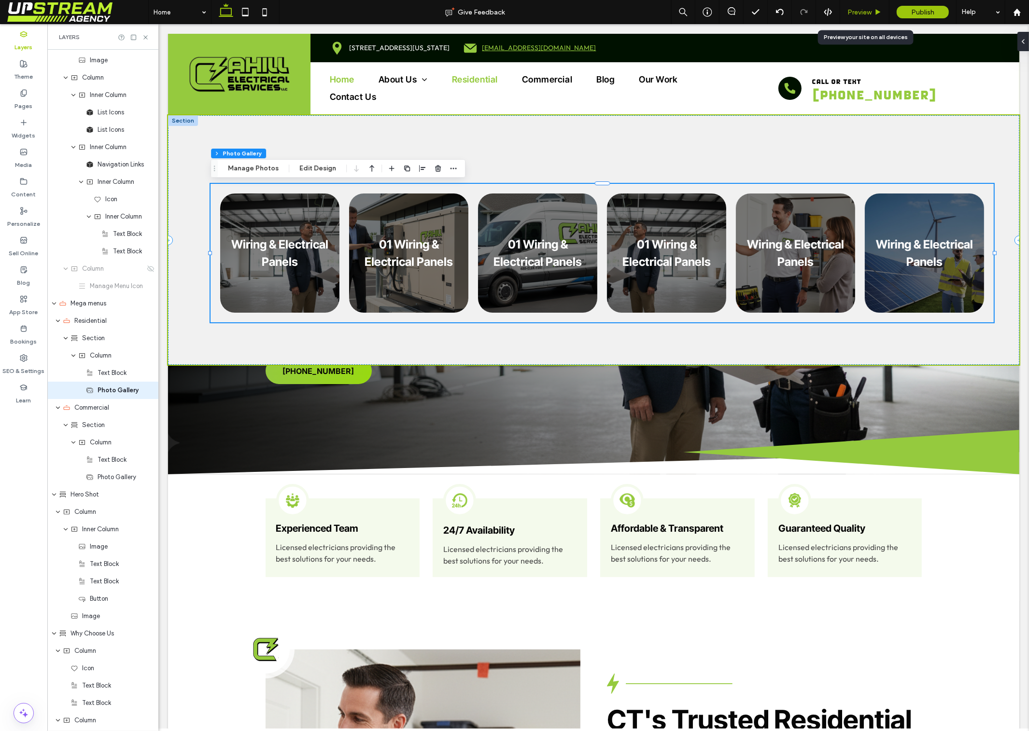
click at [862, 13] on span "Preview" at bounding box center [859, 12] width 24 height 8
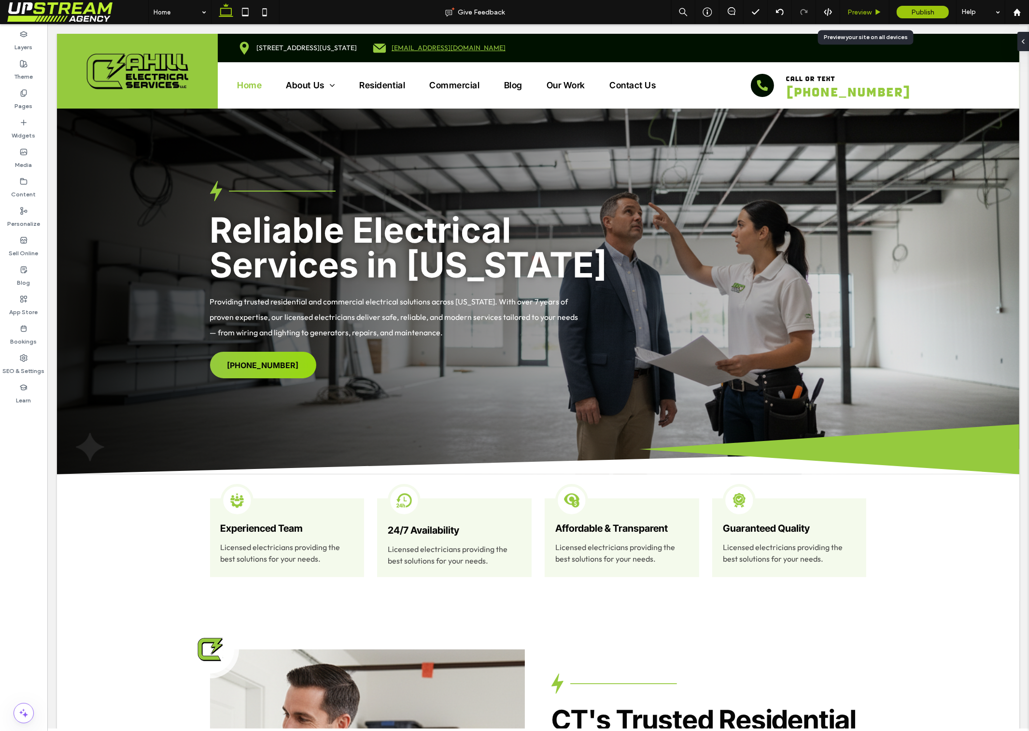
click at [864, 4] on div "Preview" at bounding box center [864, 12] width 49 height 24
click at [866, 10] on span "Preview" at bounding box center [859, 12] width 24 height 8
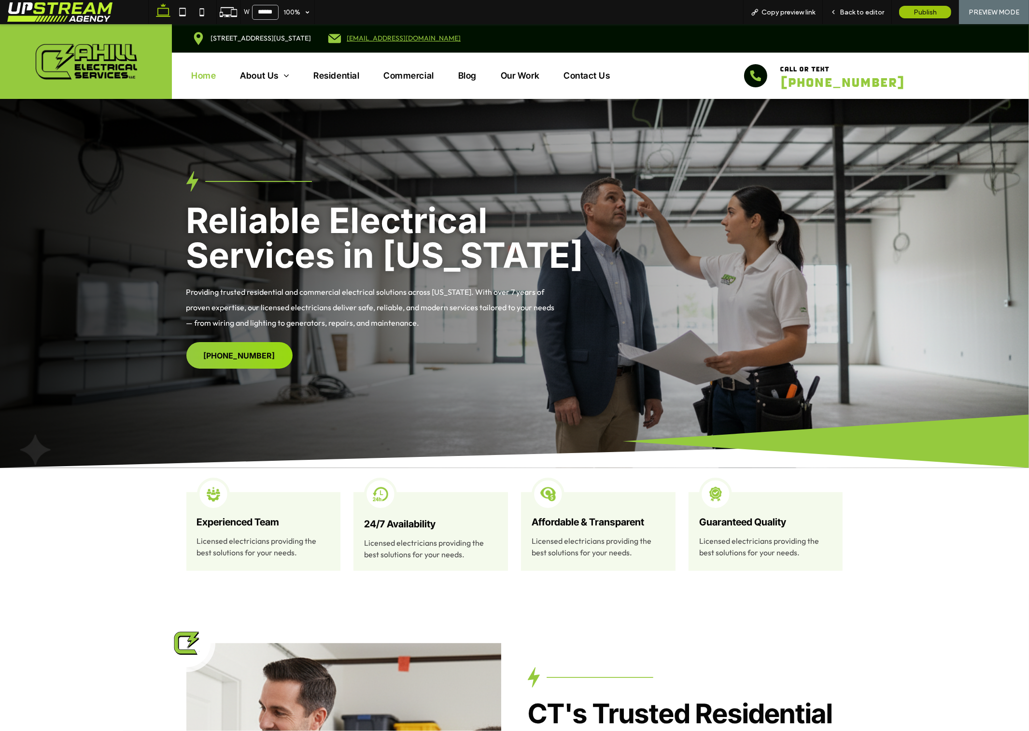
drag, startPoint x: 235, startPoint y: 188, endPoint x: 605, endPoint y: 373, distance: 413.2
click at [601, 372] on div "Reliable Electrical Services in Connecticut Providing trusted residential and c…" at bounding box center [514, 283] width 1029 height 369
drag, startPoint x: 606, startPoint y: 373, endPoint x: 613, endPoint y: 372, distance: 6.8
click at [606, 373] on div "Reliable Electrical Services in Connecticut Providing trusted residential and c…" at bounding box center [514, 319] width 1029 height 297
click at [870, 7] on div "Back to editor" at bounding box center [857, 12] width 69 height 24
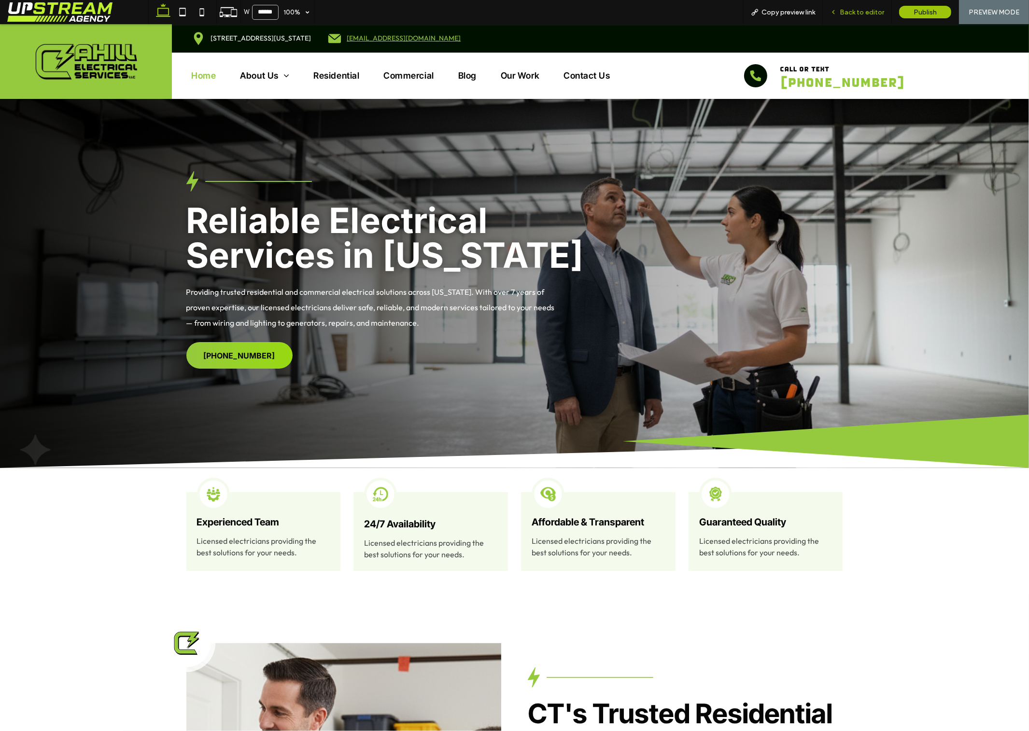
click at [855, 11] on span "Back to editor" at bounding box center [861, 12] width 44 height 8
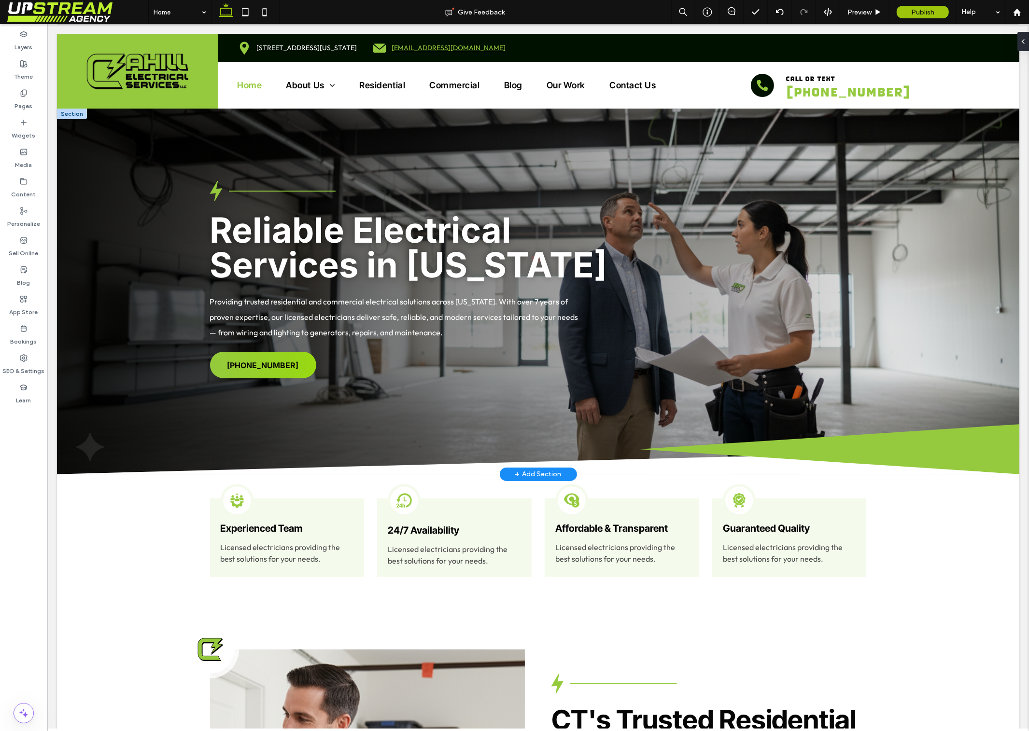
click at [74, 118] on div at bounding box center [71, 114] width 30 height 11
click at [113, 221] on div "Reliable Electrical Services in Connecticut Providing trusted residential and c…" at bounding box center [537, 327] width 962 height 293
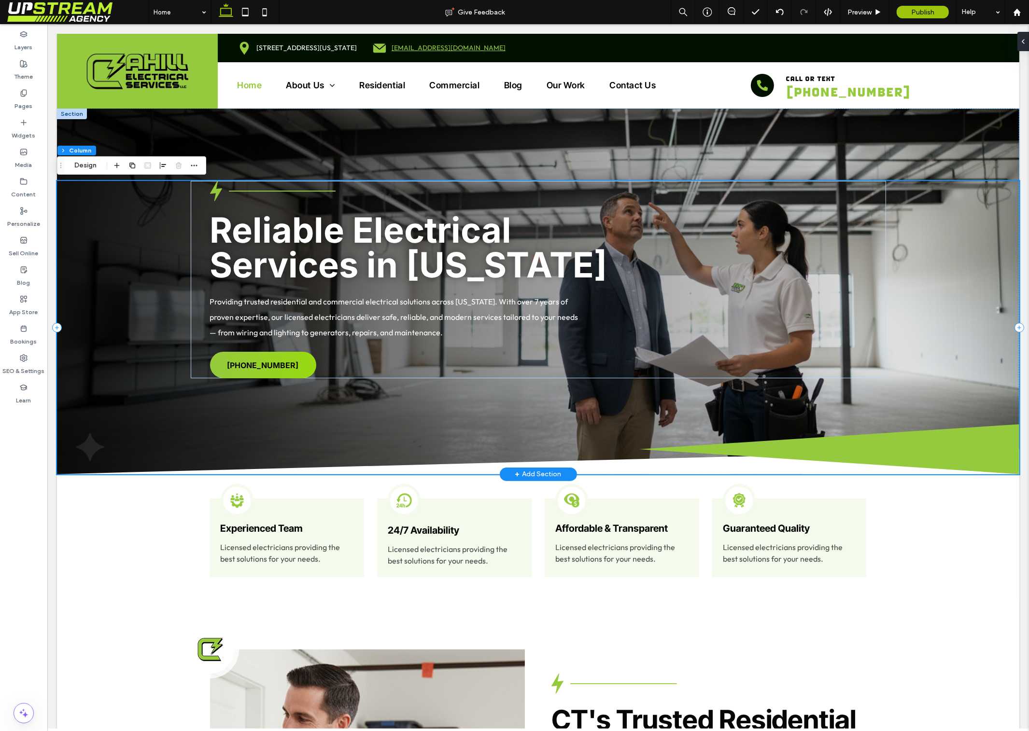
click at [93, 215] on div "Reliable Electrical Services in Connecticut Providing trusted residential and c…" at bounding box center [537, 327] width 962 height 293
click at [23, 39] on label "Layers" at bounding box center [24, 45] width 18 height 14
click at [28, 40] on label "Layers" at bounding box center [24, 45] width 18 height 14
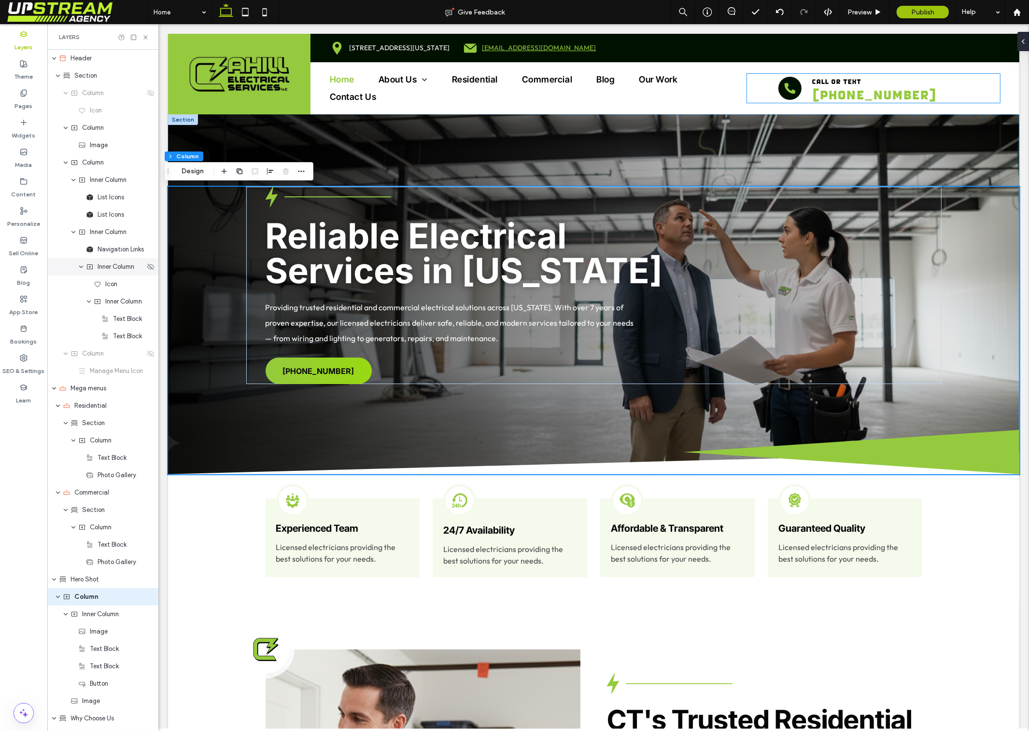
scroll to position [206, 0]
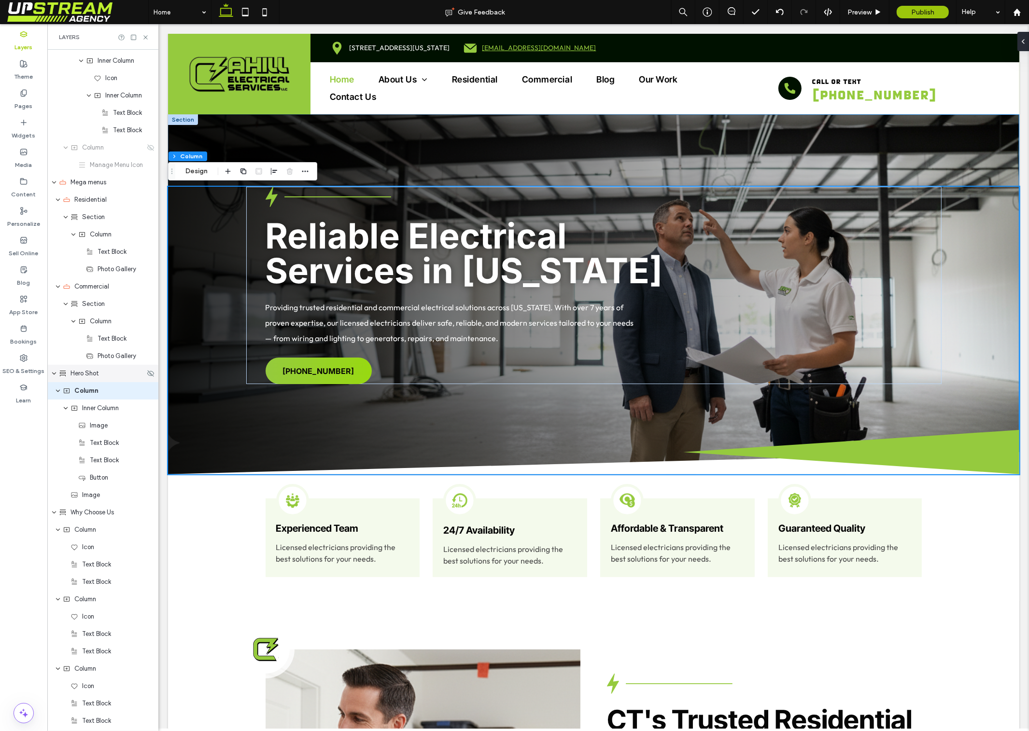
click at [93, 378] on div "Hero Shot" at bounding box center [102, 373] width 111 height 17
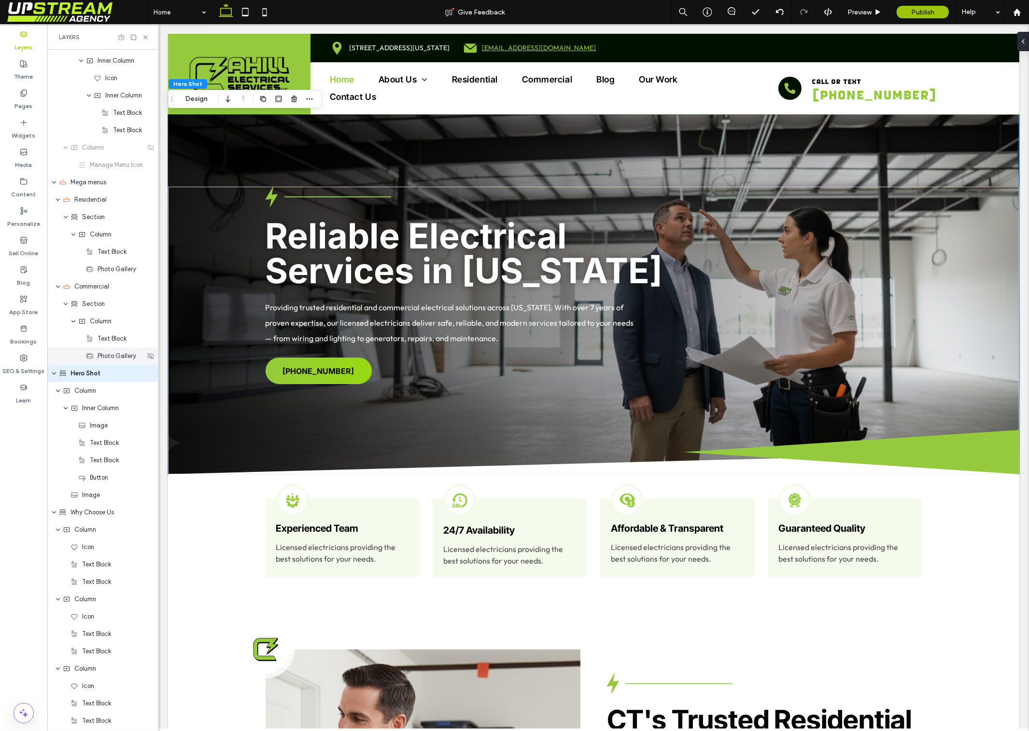
scroll to position [189, 0]
click at [1018, 40] on icon at bounding box center [1019, 42] width 8 height 8
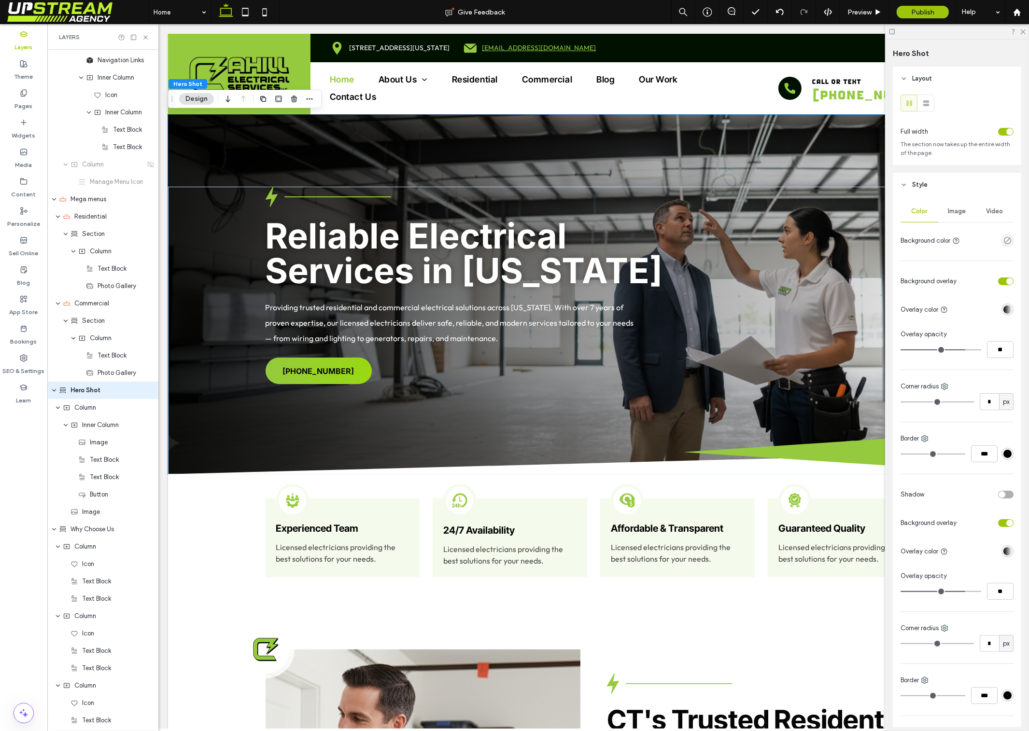
click at [948, 223] on hr at bounding box center [956, 222] width 113 height 0
click at [953, 215] on span "Image" at bounding box center [957, 212] width 18 height 8
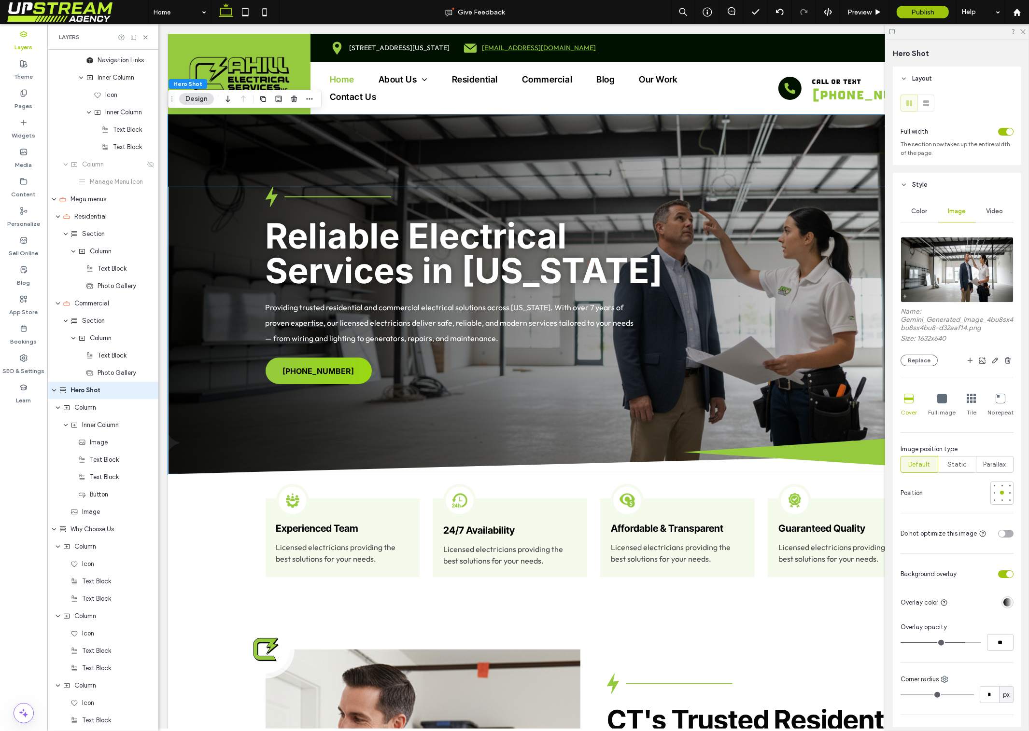
click at [952, 263] on img at bounding box center [956, 270] width 113 height 66
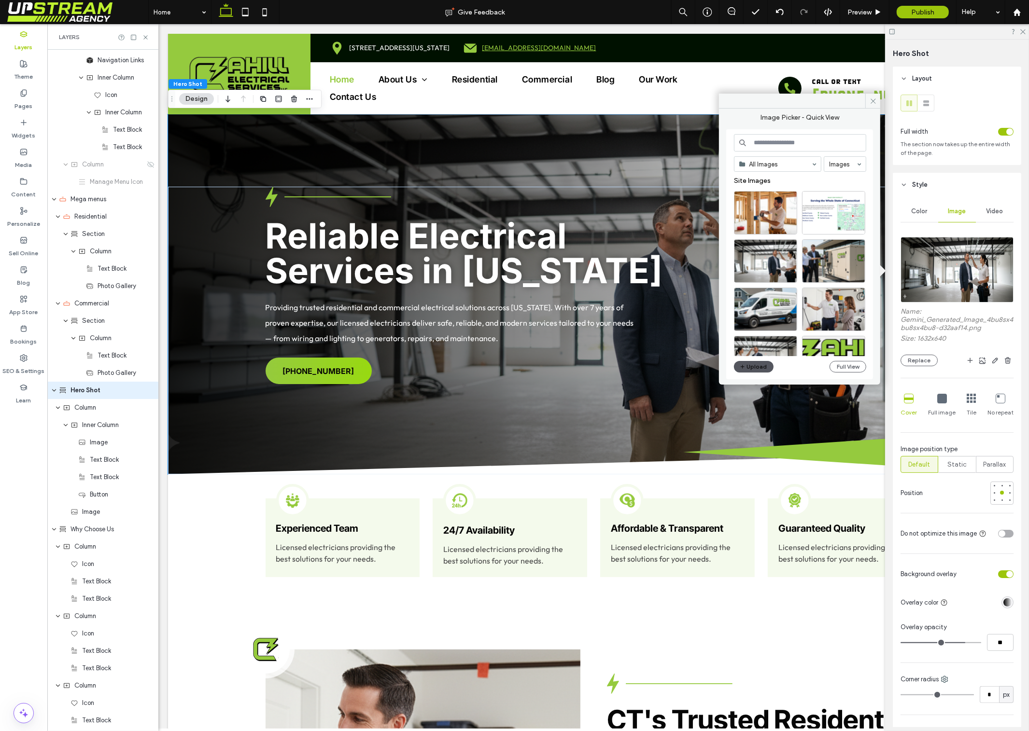
click at [746, 372] on span "button" at bounding box center [743, 367] width 7 height 11
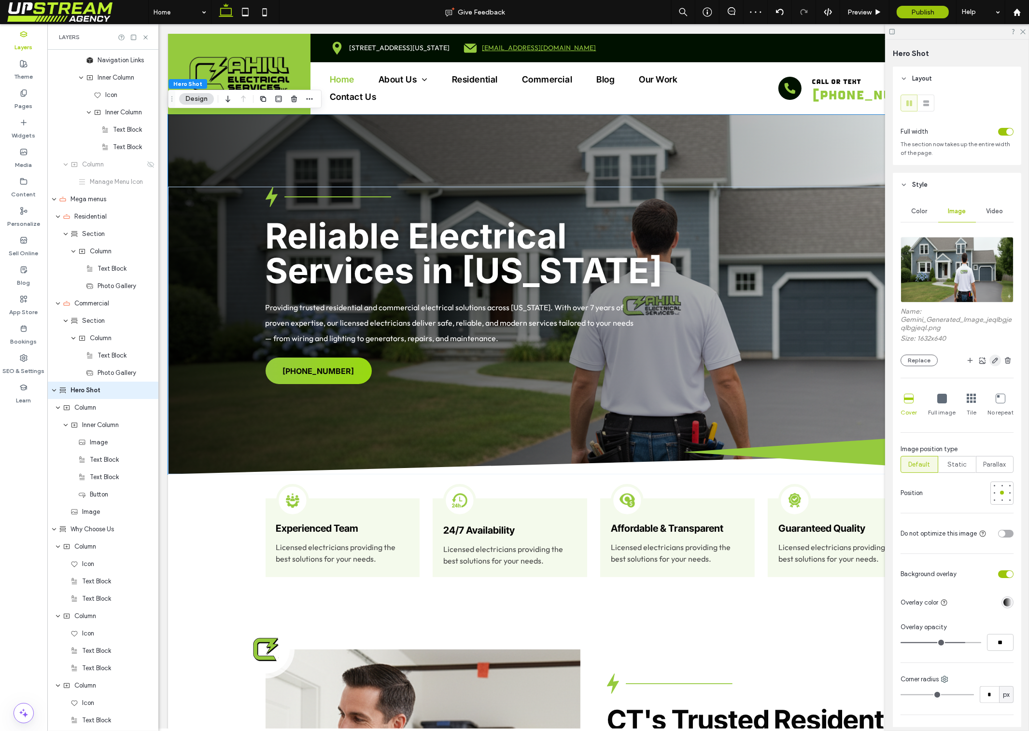
click at [996, 361] on icon "button" at bounding box center [995, 361] width 8 height 8
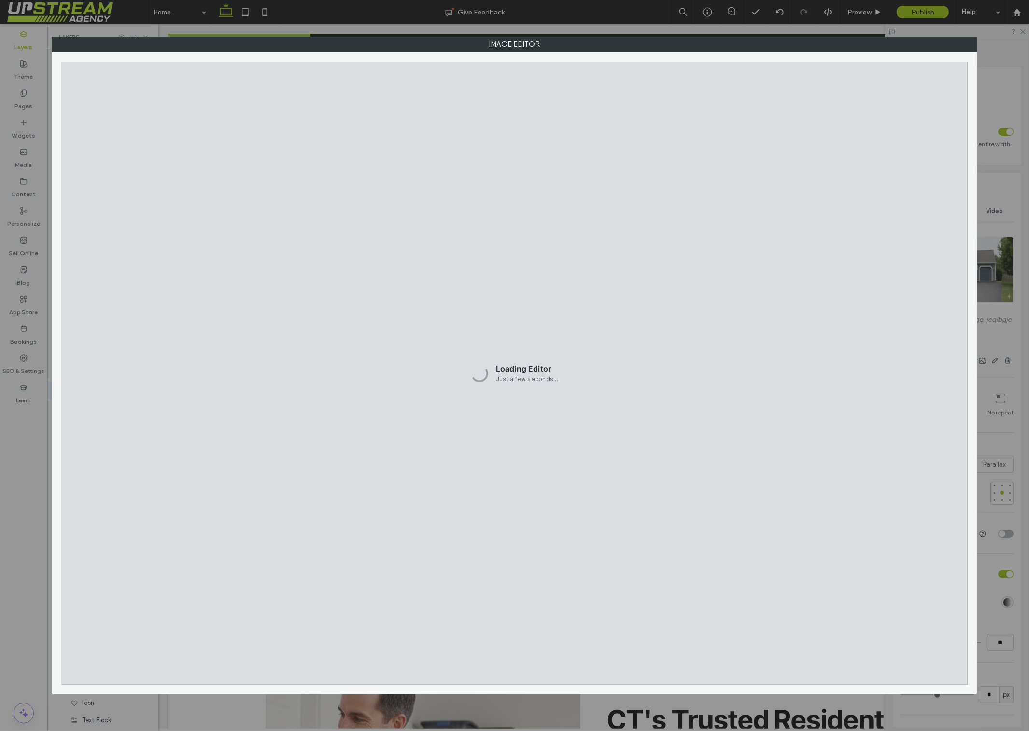
drag, startPoint x: 497, startPoint y: 366, endPoint x: 696, endPoint y: 362, distance: 198.9
click at [559, 373] on div "Loading Editor Just a few seconds..." at bounding box center [514, 374] width 907 height 624
click at [558, 376] on div "Loading Editor Just a few seconds..." at bounding box center [514, 374] width 907 height 624
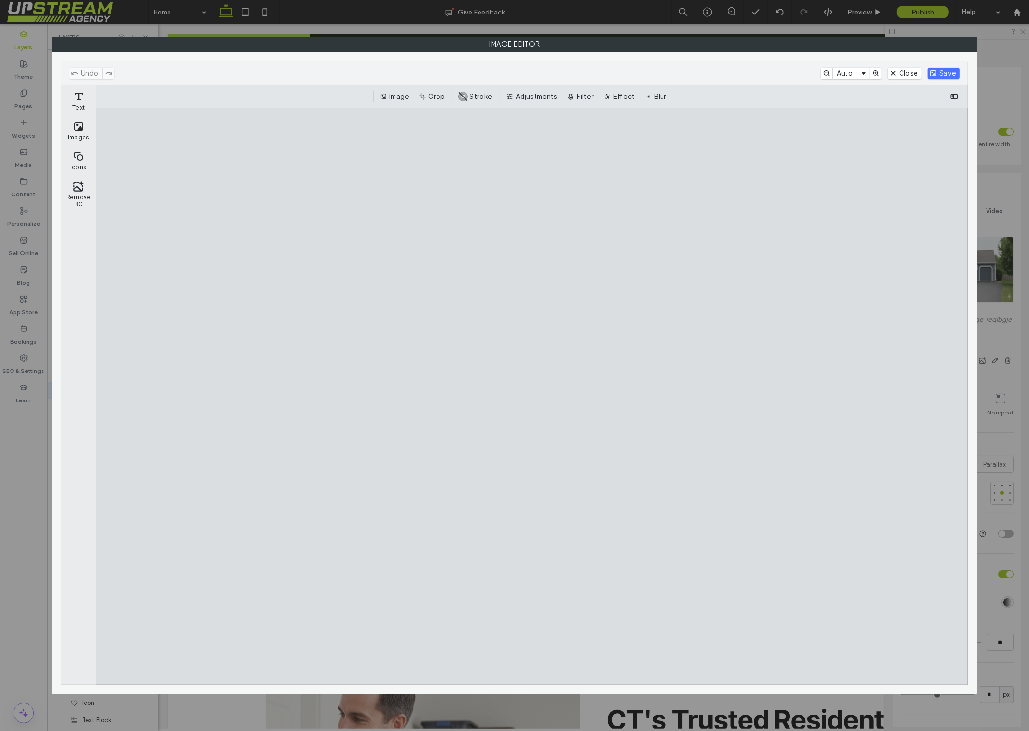
click at [435, 97] on button "Crop" at bounding box center [433, 97] width 32 height 12
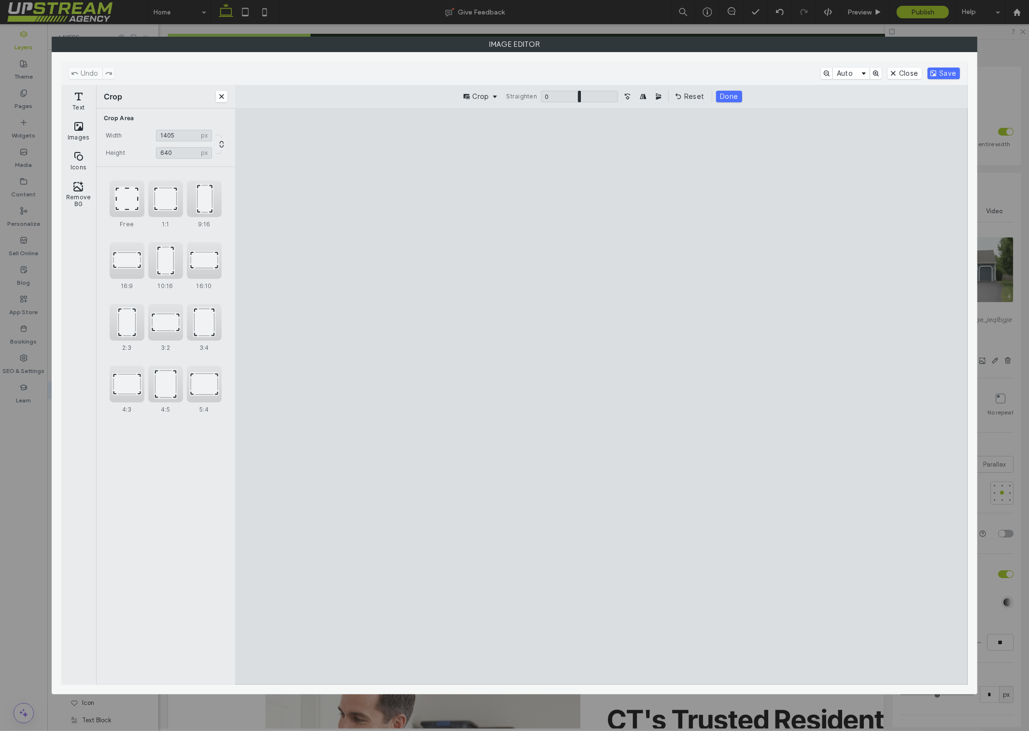
type input "****"
drag, startPoint x: 930, startPoint y: 537, endPoint x: 830, endPoint y: 587, distance: 112.0
click at [601, 397] on cesdk-canvas "Editor canvas" at bounding box center [601, 397] width 0 height 0
click at [944, 73] on button "Save" at bounding box center [943, 74] width 32 height 12
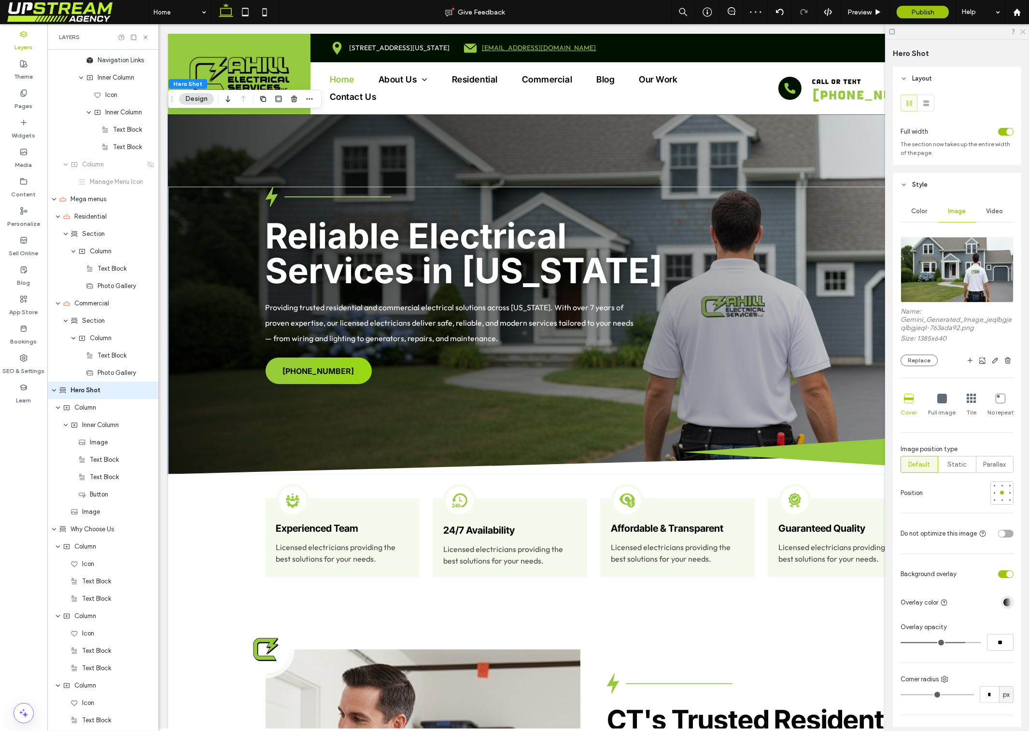
drag, startPoint x: 1022, startPoint y: 30, endPoint x: 731, endPoint y: 5, distance: 292.6
click at [1022, 30] on icon at bounding box center [1022, 31] width 6 height 6
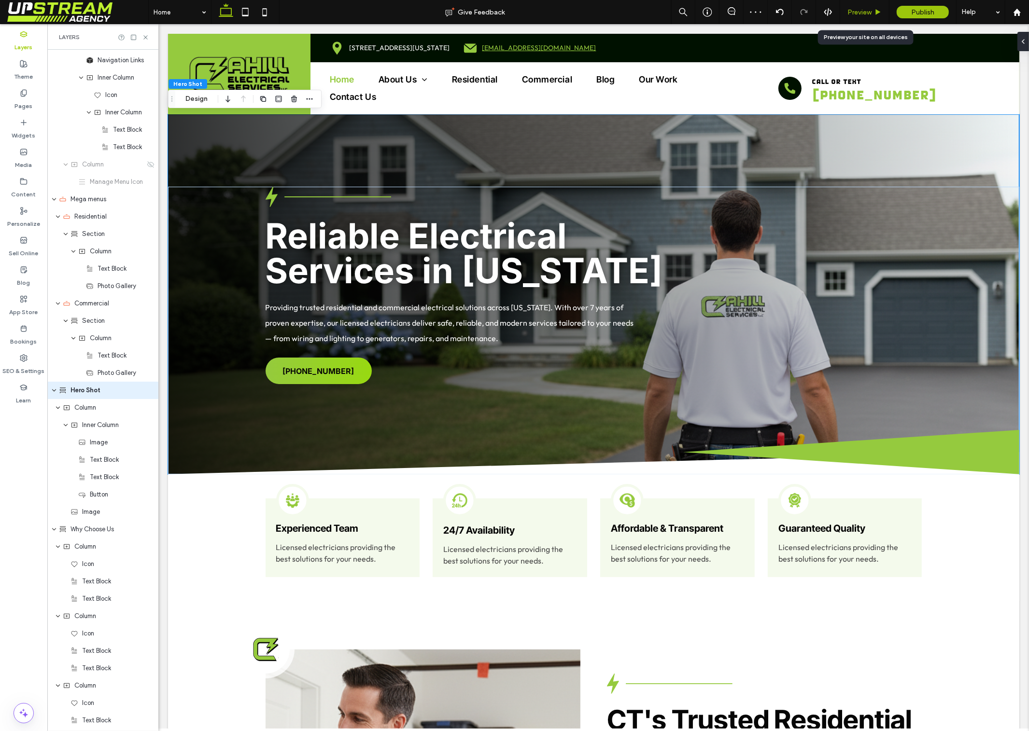
click at [862, 7] on div "Preview" at bounding box center [864, 12] width 49 height 24
click at [532, 258] on span "Reliable Electrical Services in Connecticut" at bounding box center [463, 253] width 397 height 77
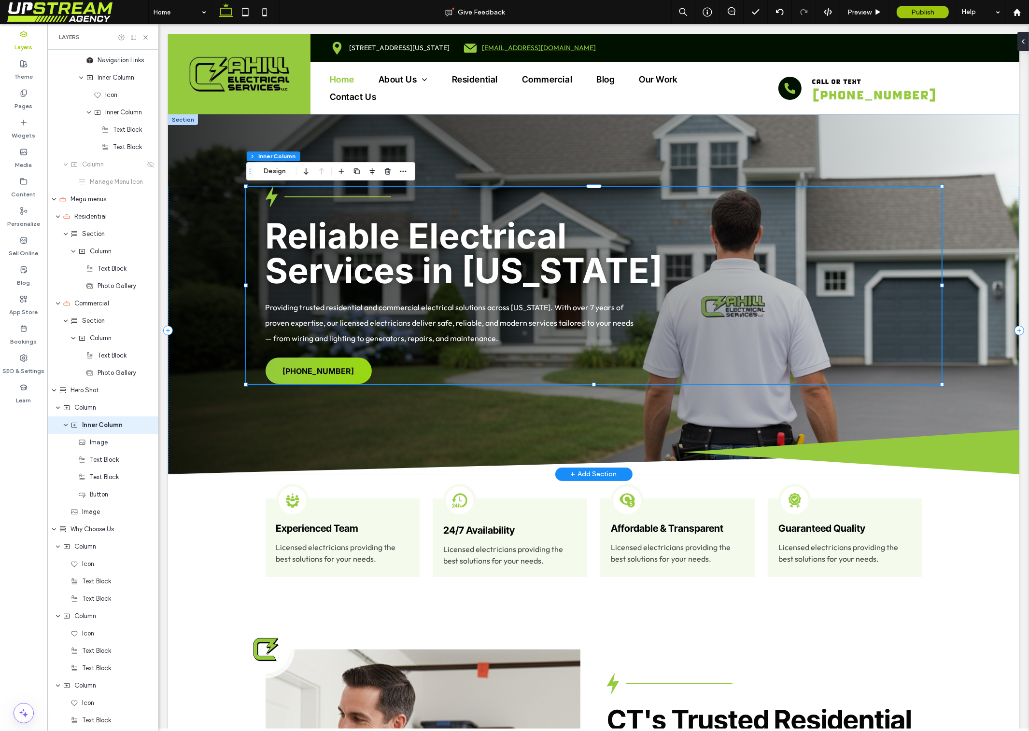
click at [542, 259] on span "Reliable Electrical Services in Connecticut" at bounding box center [463, 253] width 397 height 77
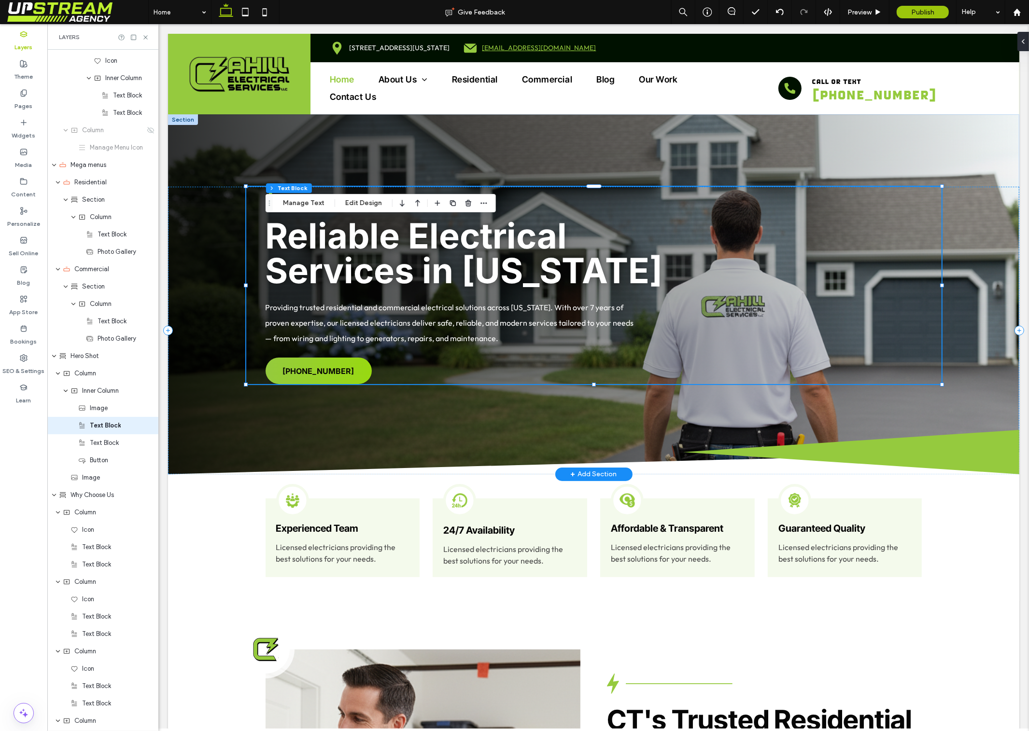
click at [542, 259] on div "Reliable Electrical Services in Connecticut" at bounding box center [477, 254] width 425 height 70
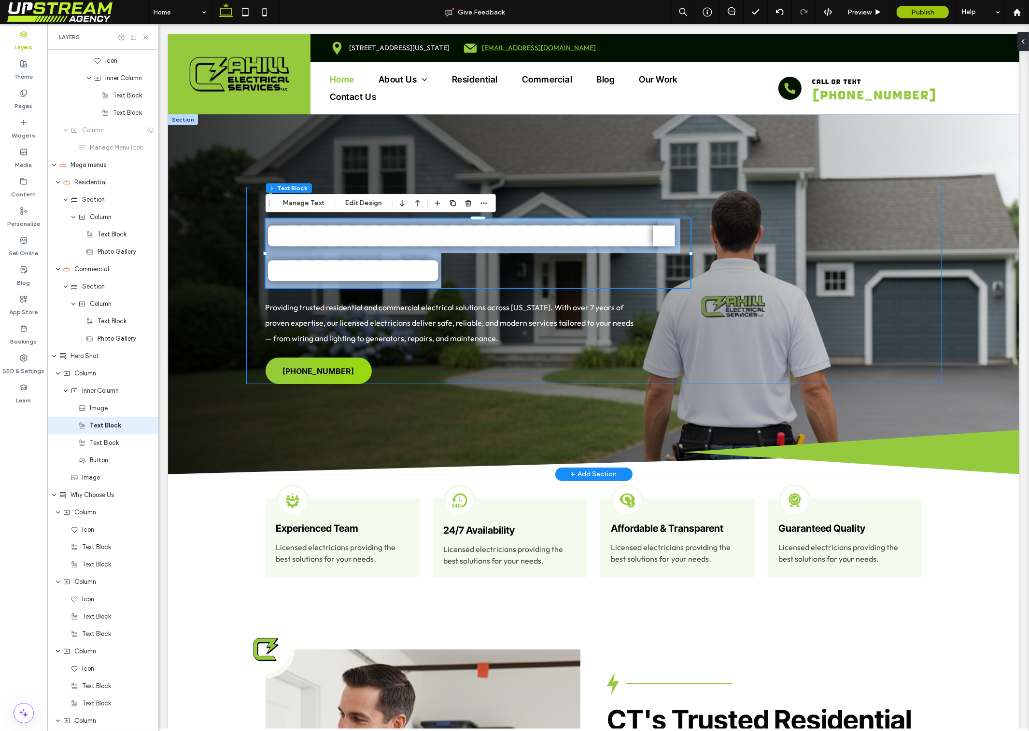
click at [542, 259] on span "**********" at bounding box center [467, 253] width 405 height 69
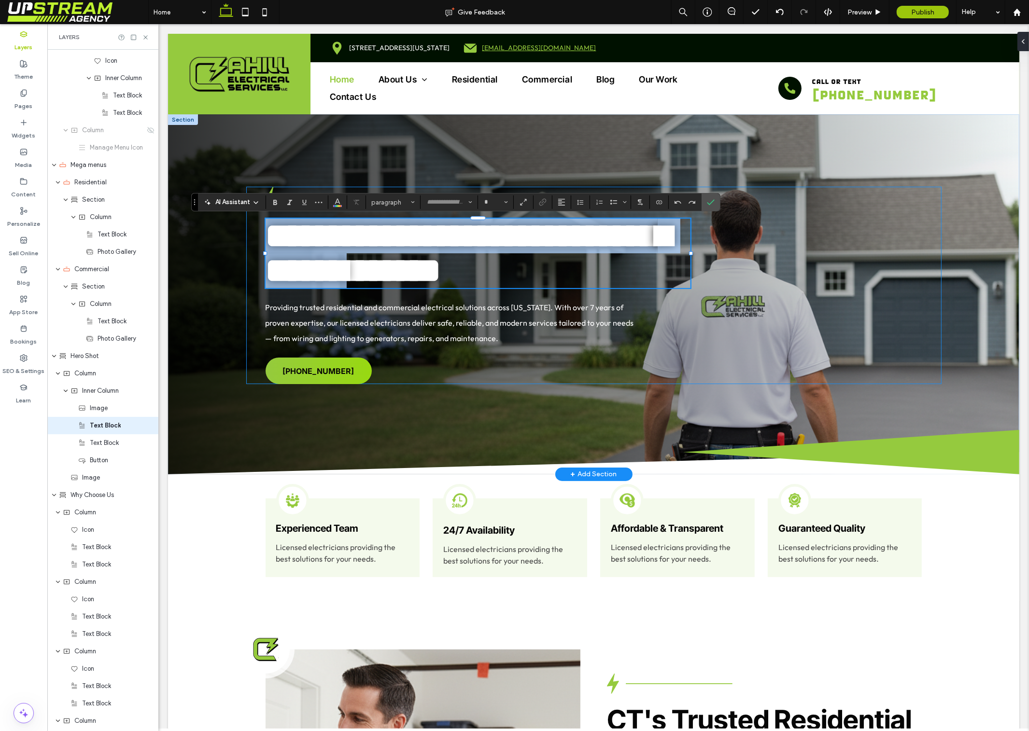
type input "*****"
type input "**"
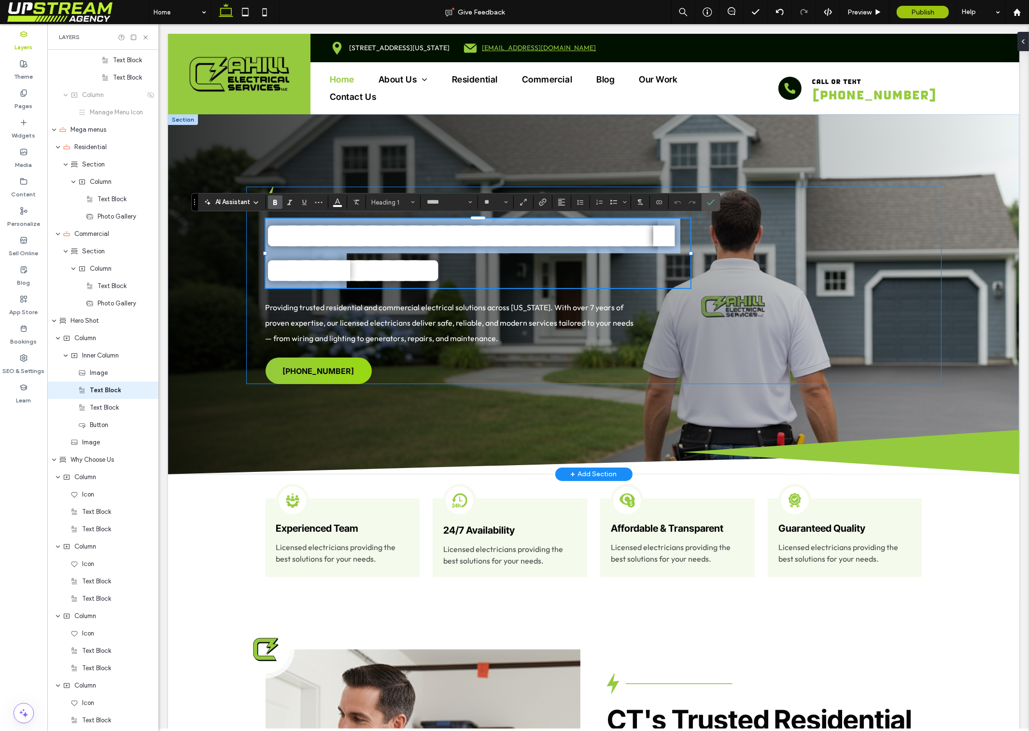
click at [401, 264] on span "**********" at bounding box center [467, 253] width 405 height 69
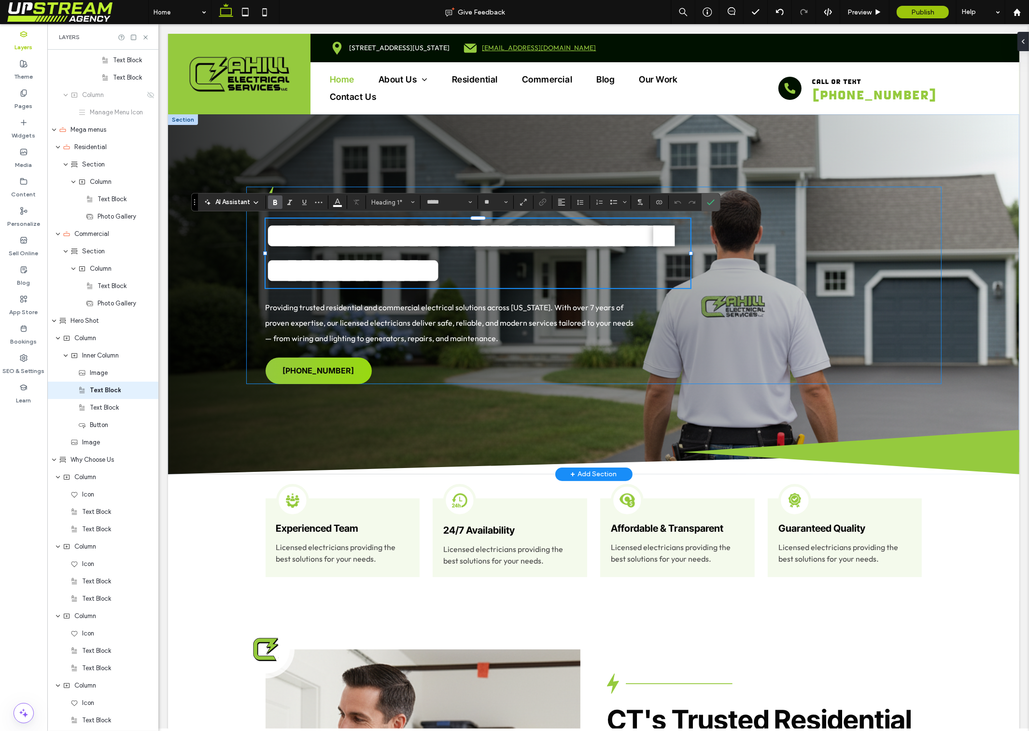
scroll to position [0, 0]
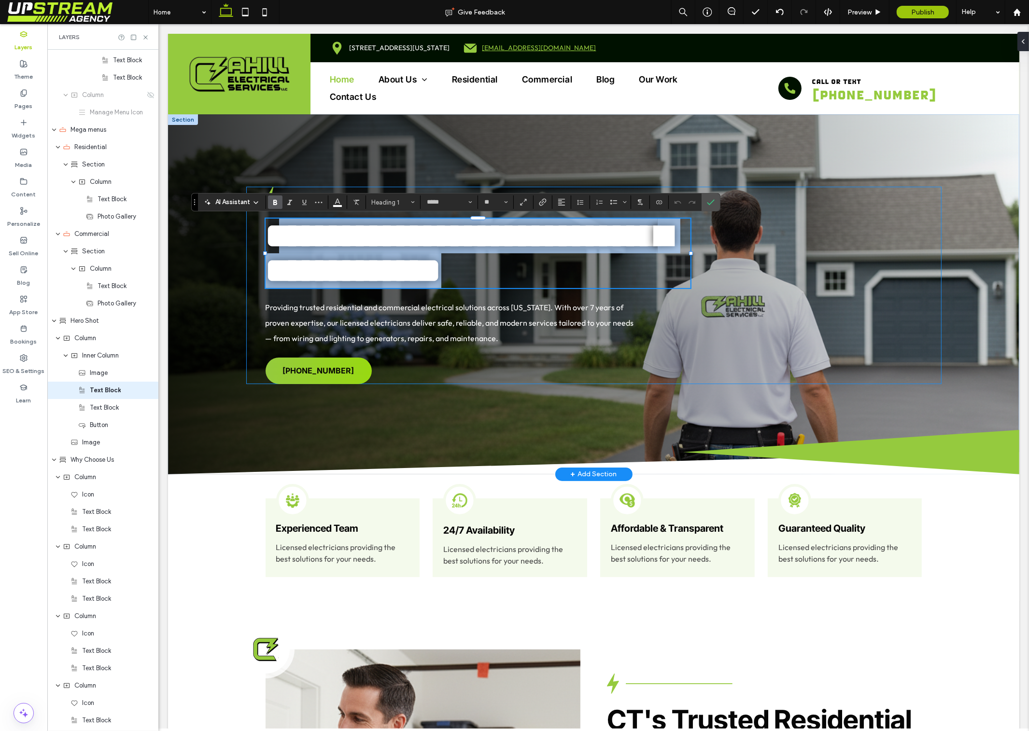
drag, startPoint x: 281, startPoint y: 226, endPoint x: 452, endPoint y: 351, distance: 211.3
click at [452, 351] on div "**********" at bounding box center [593, 285] width 695 height 197
copy span "**********"
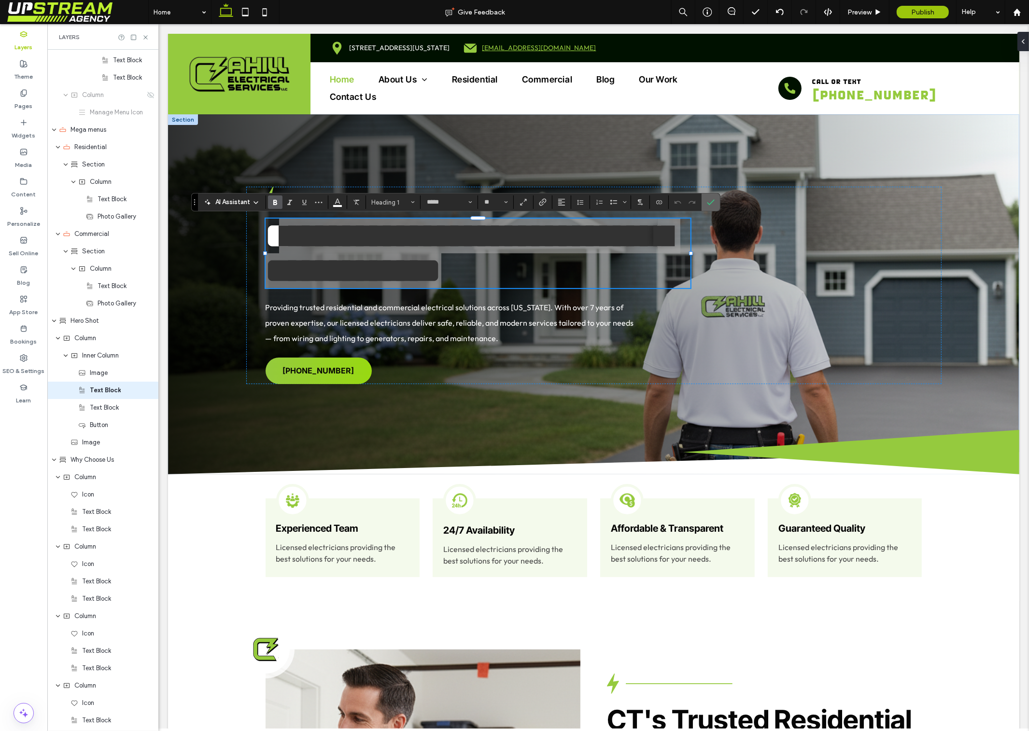
click at [711, 200] on icon "Confirm" at bounding box center [711, 202] width 8 height 8
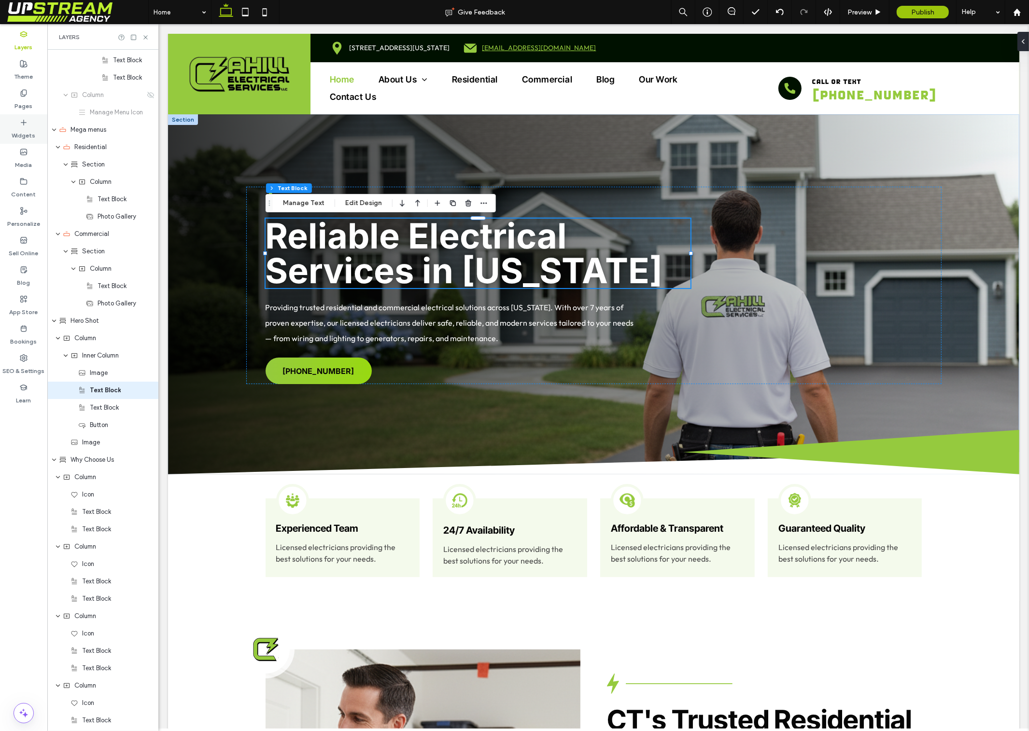
click at [28, 132] on label "Widgets" at bounding box center [24, 133] width 24 height 14
click at [21, 124] on icon at bounding box center [24, 123] width 8 height 8
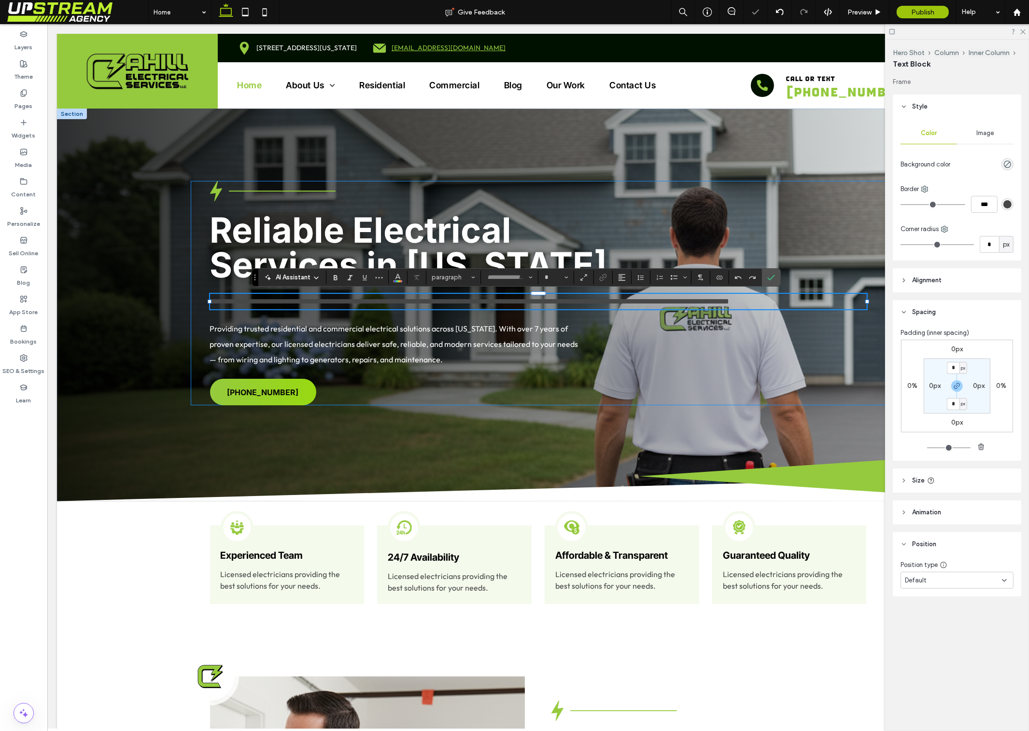
type input "******"
type input "**"
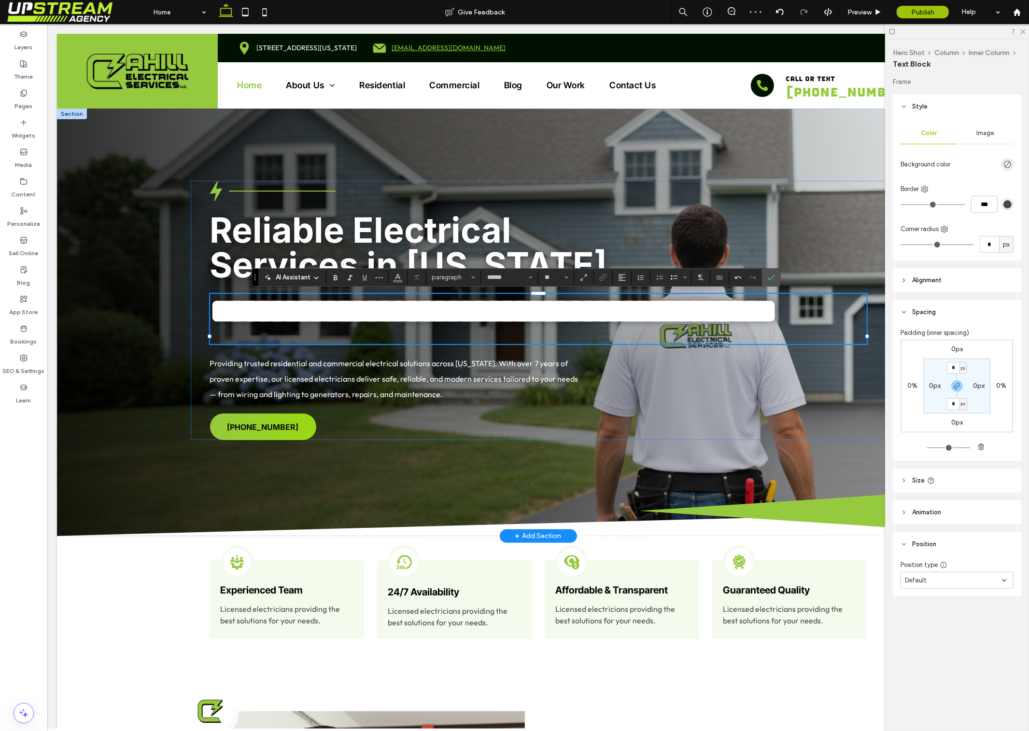
click at [210, 313] on div at bounding box center [209, 336] width 0 height 85
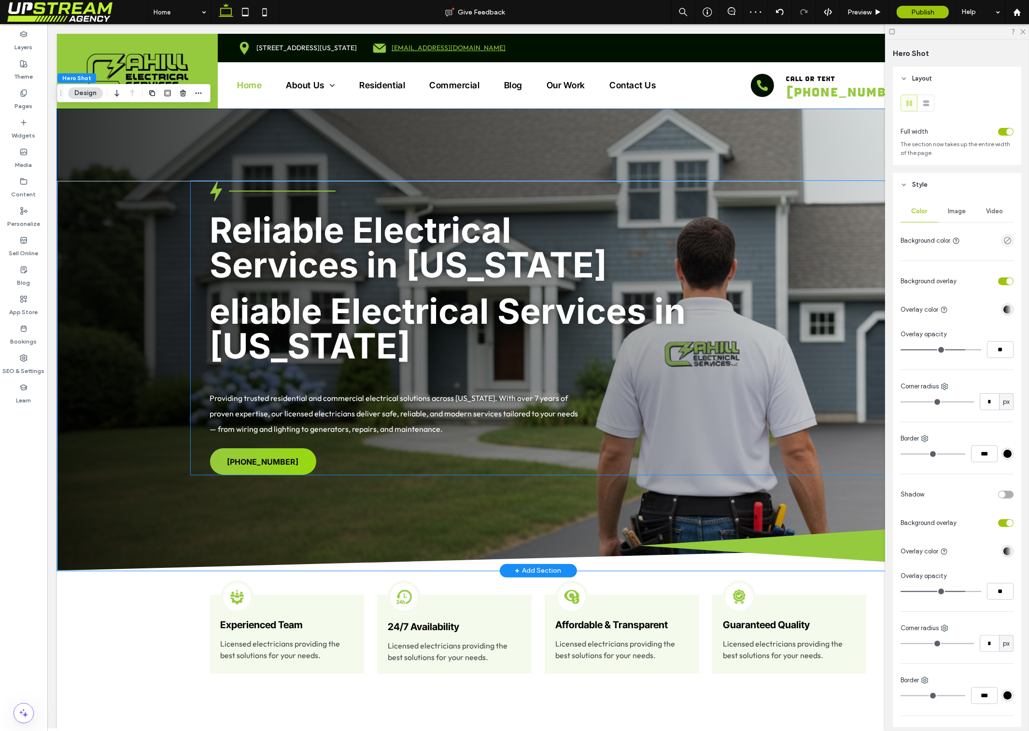
click at [212, 313] on span "eliable Electrical Services in Connecticut" at bounding box center [448, 328] width 476 height 77
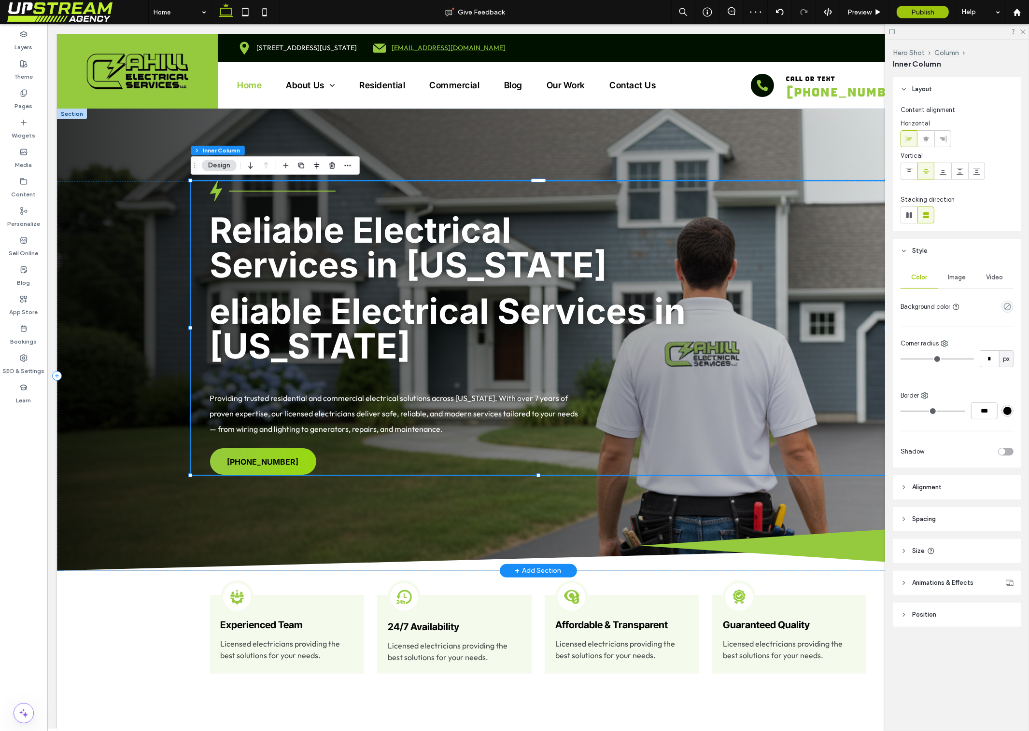
click at [242, 316] on span "eliable Electrical Services in Connecticut" at bounding box center [448, 328] width 476 height 77
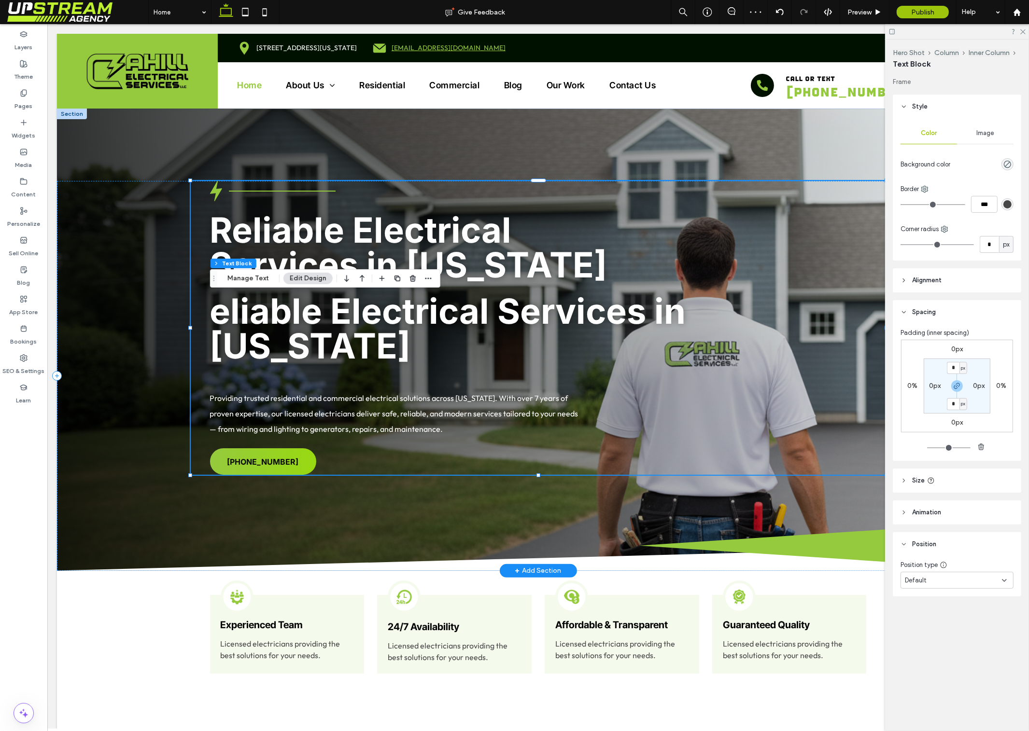
click at [242, 316] on div "eliable Electrical Services in Connecticut" at bounding box center [538, 336] width 657 height 85
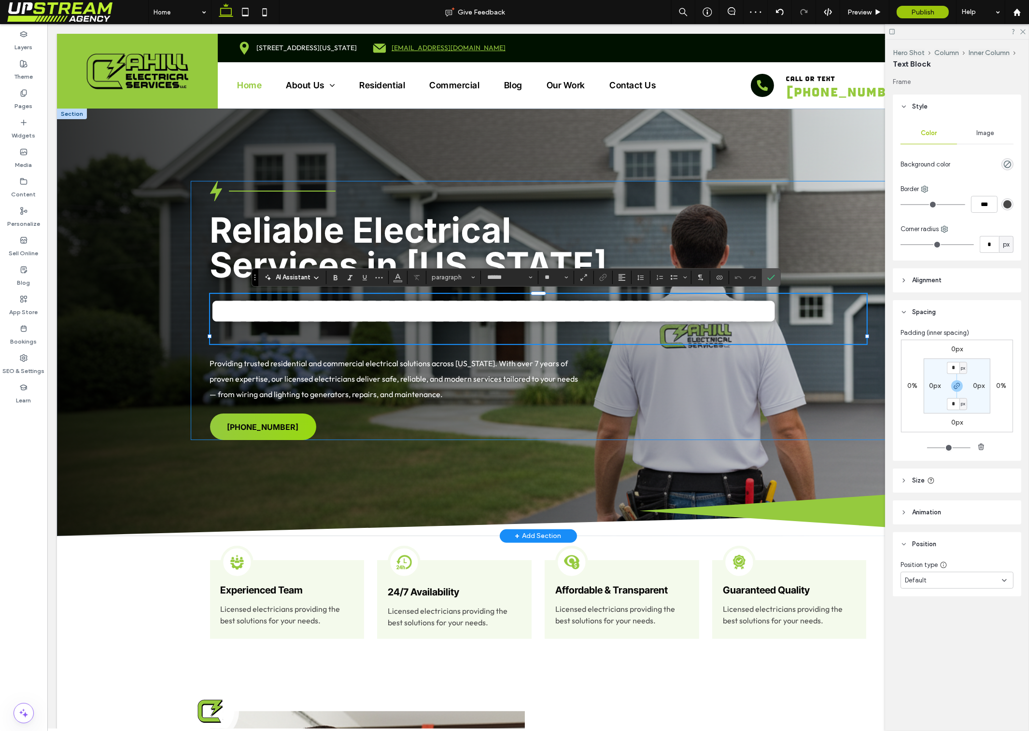
type input "*****"
type input "**"
click at [222, 317] on span "**********" at bounding box center [494, 311] width 568 height 34
click at [215, 316] on span "**********" at bounding box center [494, 311] width 568 height 34
click at [405, 328] on span "**********" at bounding box center [500, 311] width 581 height 34
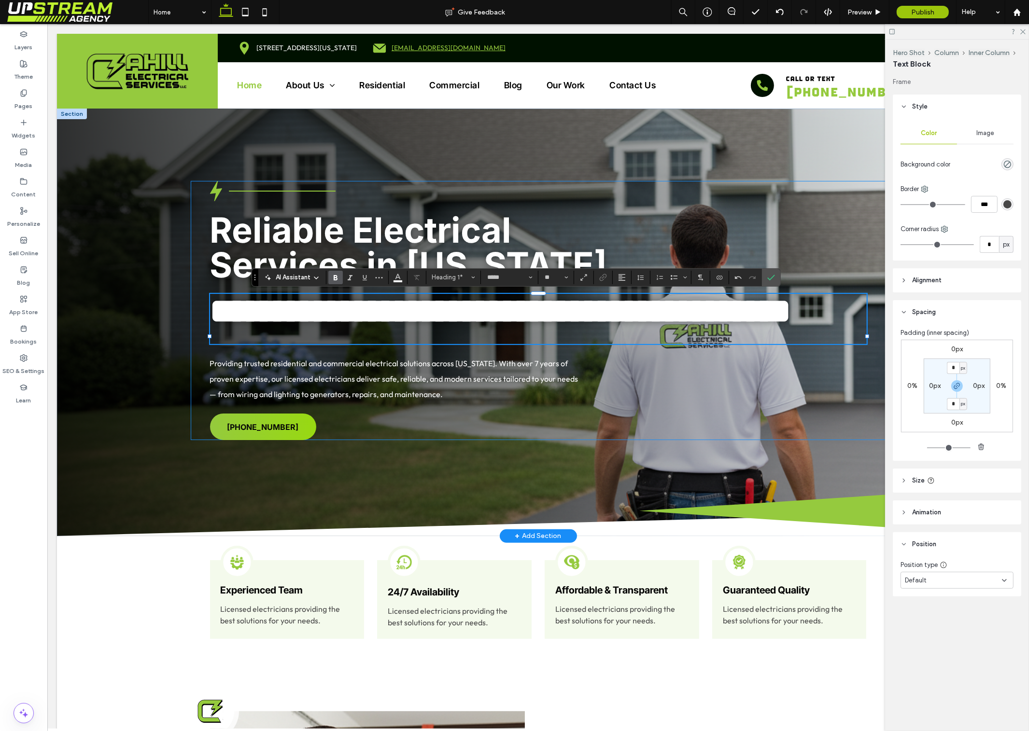
click at [357, 308] on span "**********" at bounding box center [500, 311] width 581 height 34
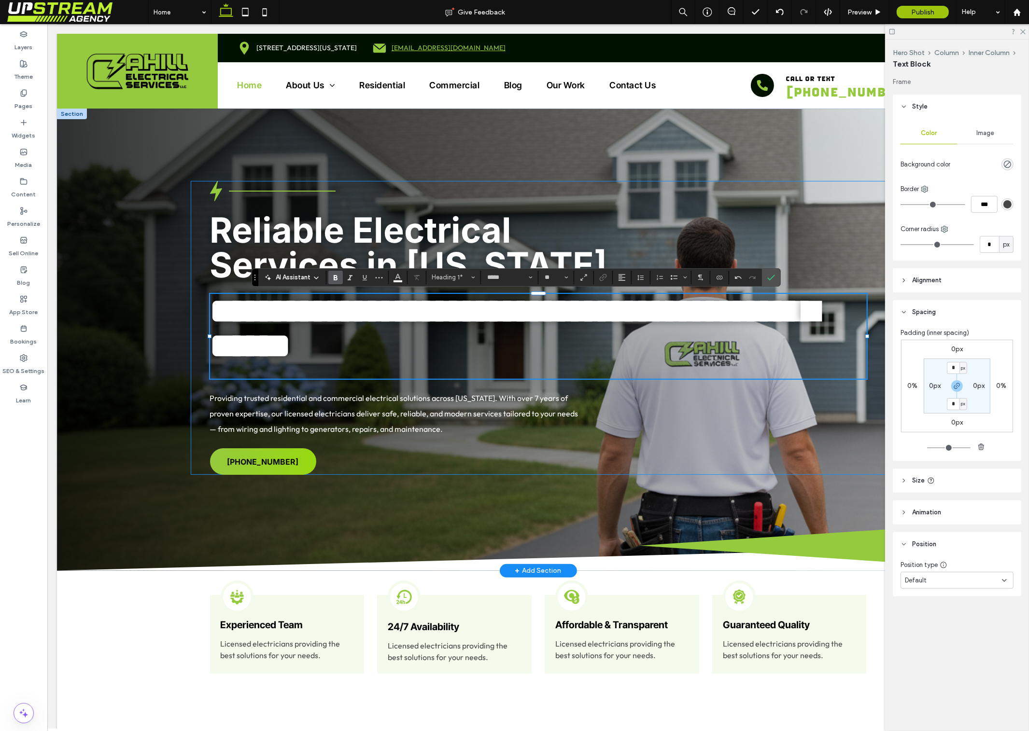
click at [395, 302] on span "**********" at bounding box center [514, 328] width 608 height 69
click at [478, 307] on span "**********" at bounding box center [514, 328] width 608 height 69
drag, startPoint x: 501, startPoint y: 311, endPoint x: 363, endPoint y: 310, distance: 137.6
click at [363, 310] on span "**********" at bounding box center [514, 328] width 608 height 69
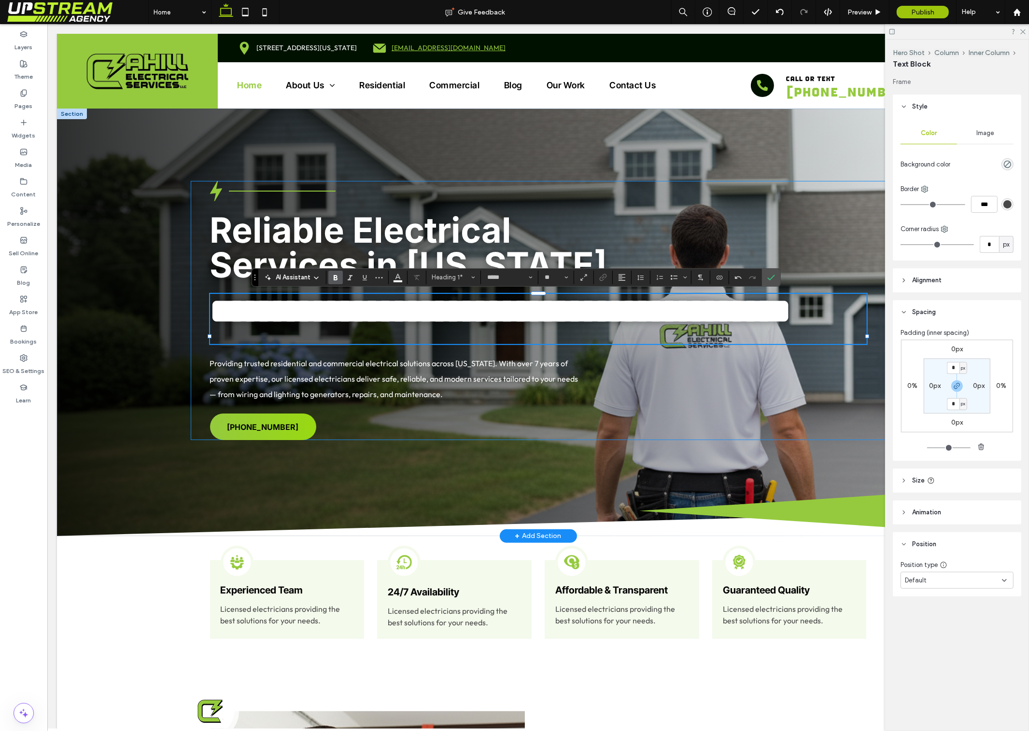
type input "******"
type input "**"
click at [424, 344] on p at bounding box center [538, 336] width 657 height 15
type input "*****"
type input "**"
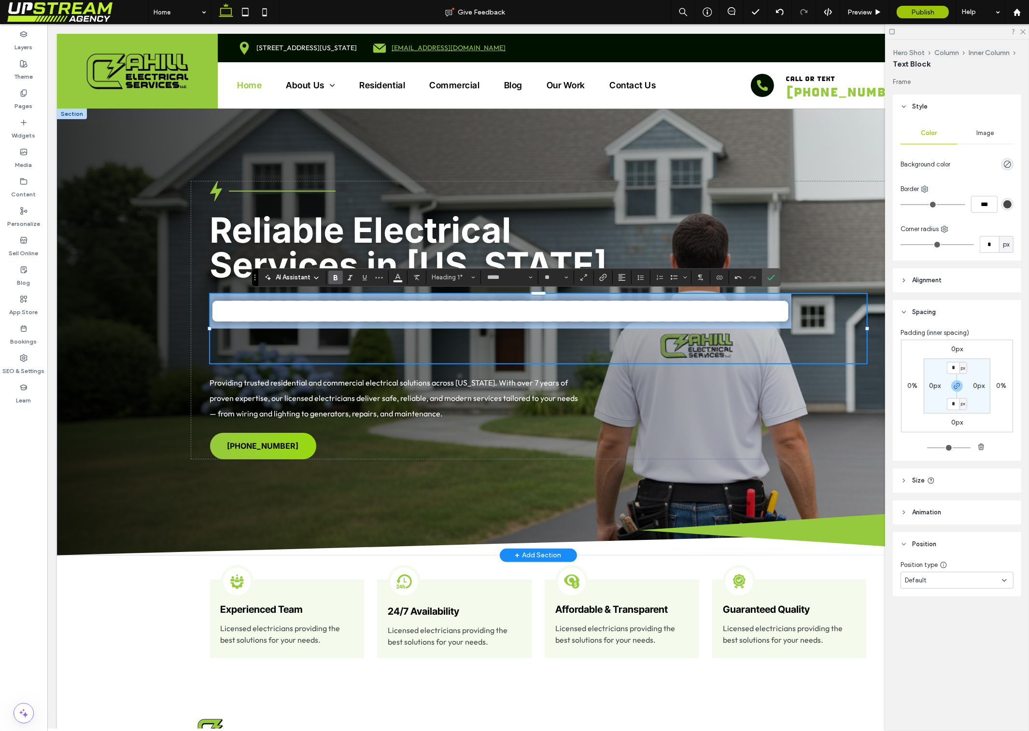
drag, startPoint x: 454, startPoint y: 349, endPoint x: 302, endPoint y: 224, distance: 196.5
click at [303, 224] on div "**********" at bounding box center [537, 320] width 695 height 279
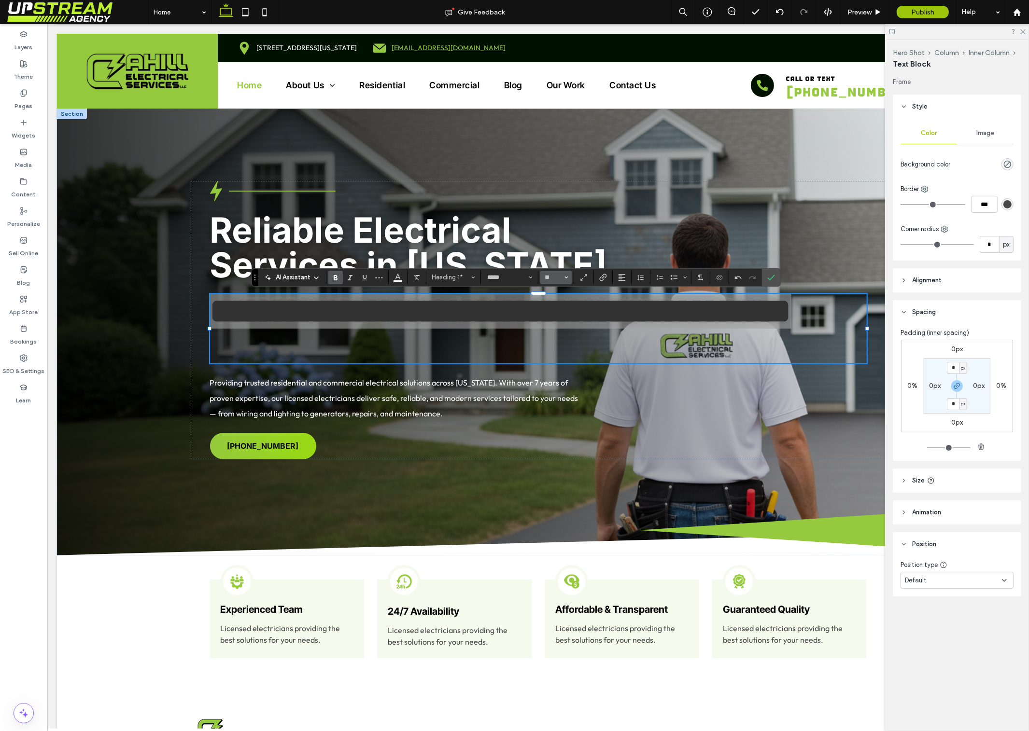
click at [553, 276] on input "**" at bounding box center [553, 278] width 19 height 8
click at [557, 314] on label "24" at bounding box center [555, 307] width 31 height 14
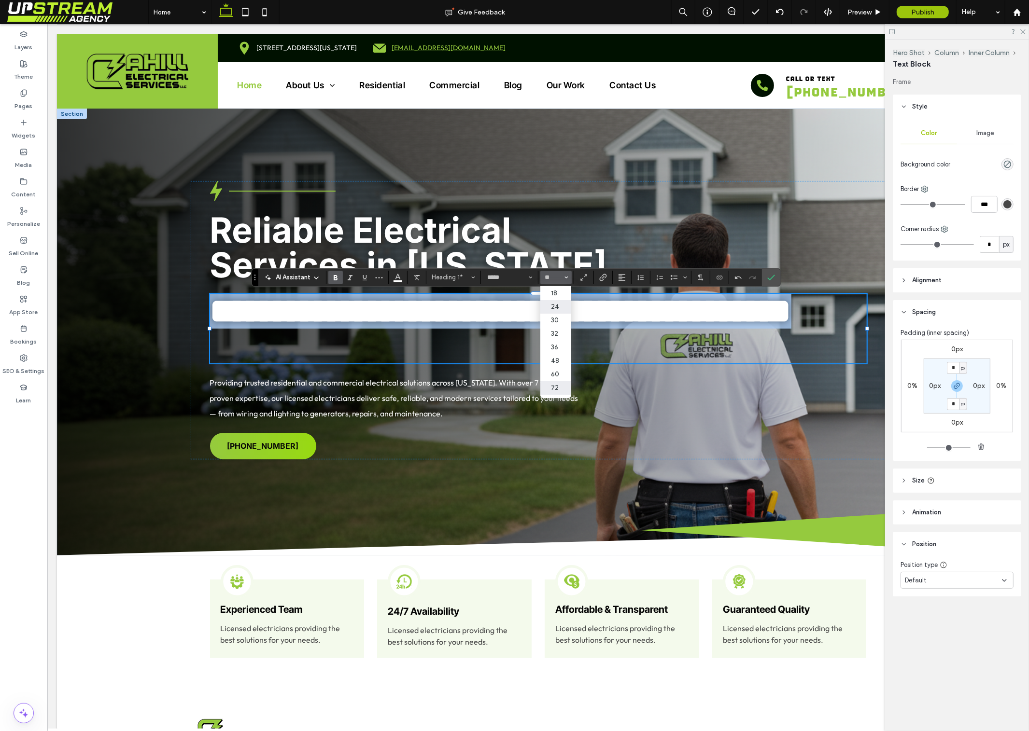
type input "**"
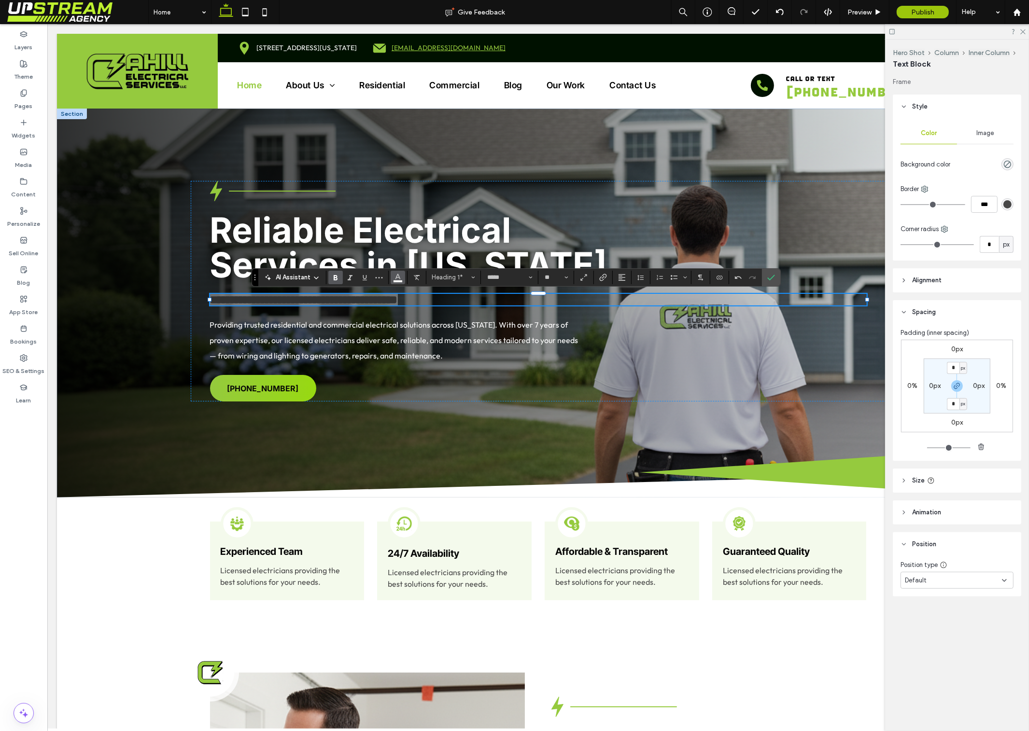
click at [402, 275] on button "Color" at bounding box center [398, 278] width 14 height 14
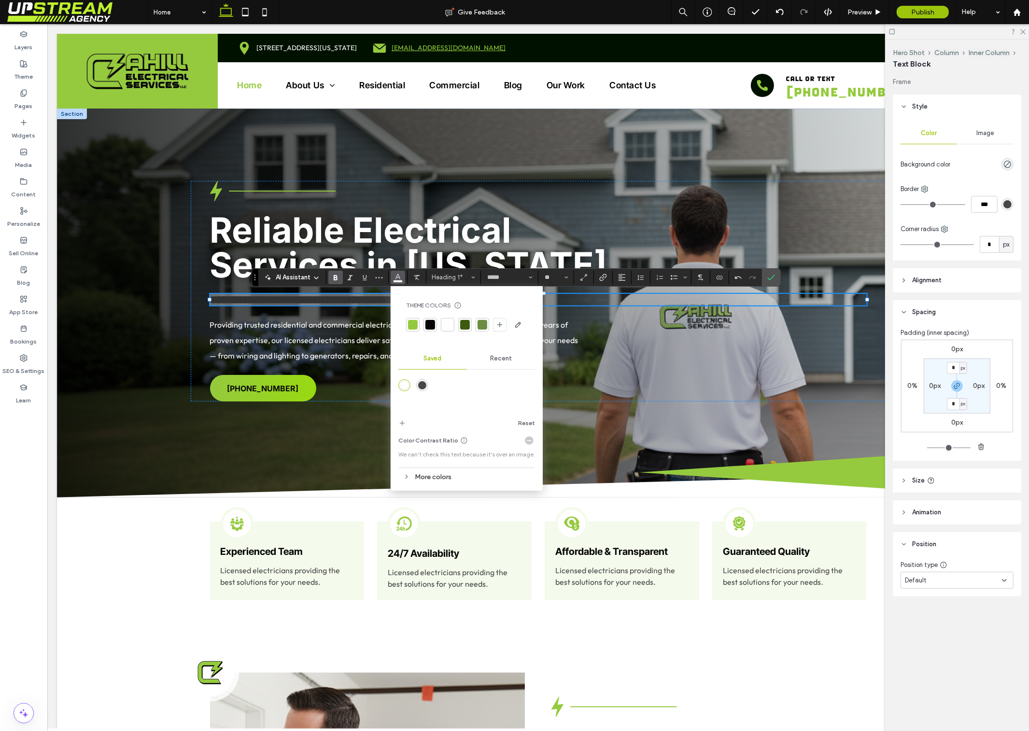
click at [414, 323] on div at bounding box center [413, 325] width 10 height 10
click at [555, 274] on input "**" at bounding box center [553, 278] width 19 height 8
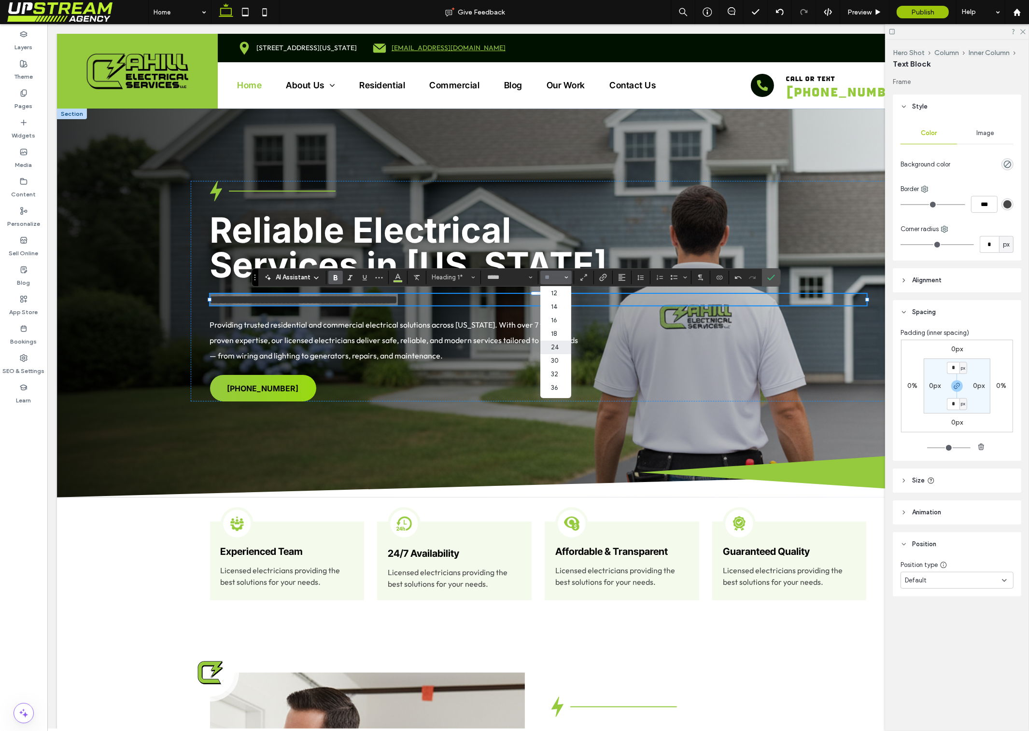
scroll to position [56, 0]
click at [554, 363] on label "30" at bounding box center [555, 359] width 31 height 14
type input "**"
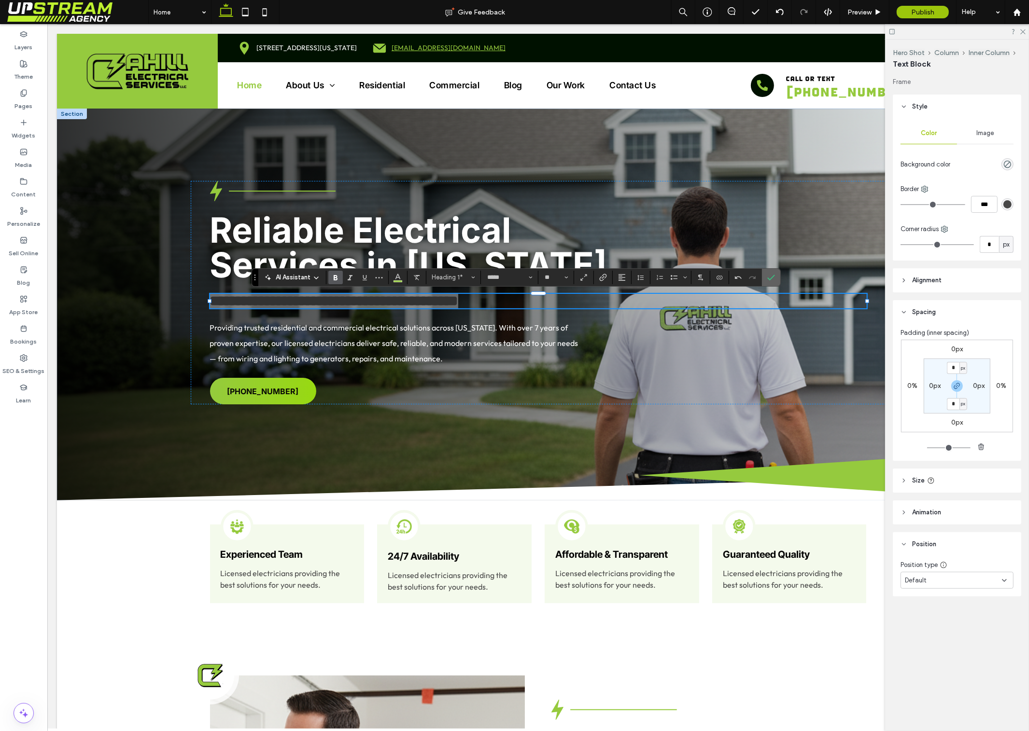
click at [771, 278] on icon "Confirm" at bounding box center [771, 278] width 8 height 8
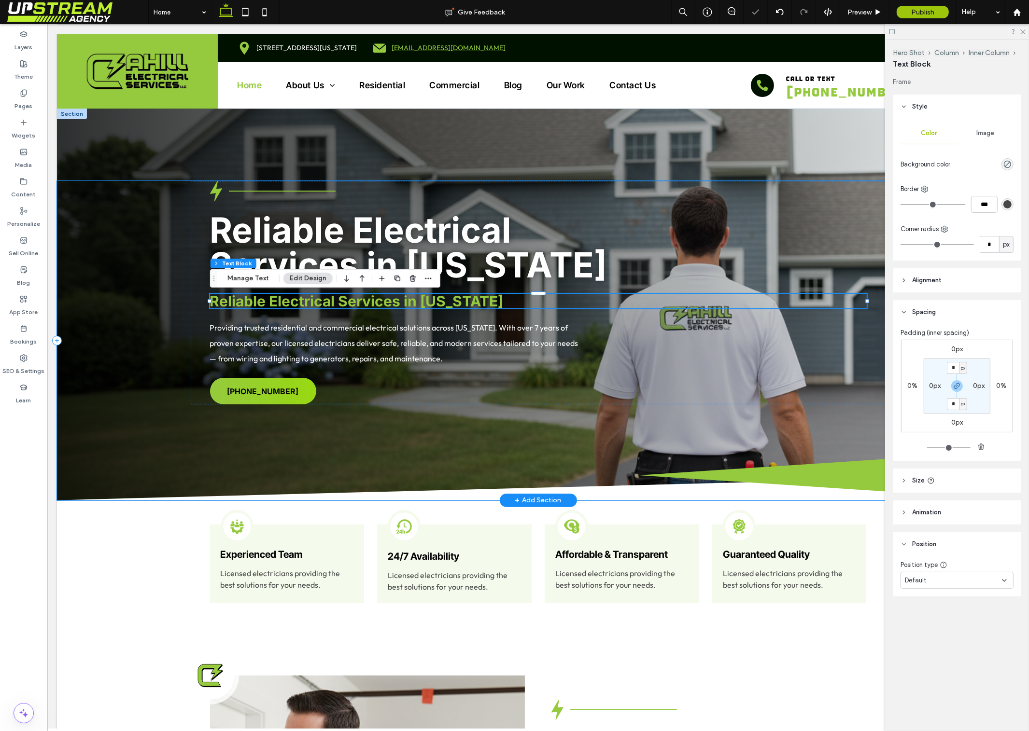
click at [728, 426] on div "Reliable Electrical Services in Connecticut Reliable Electrical Services in Con…" at bounding box center [537, 341] width 962 height 320
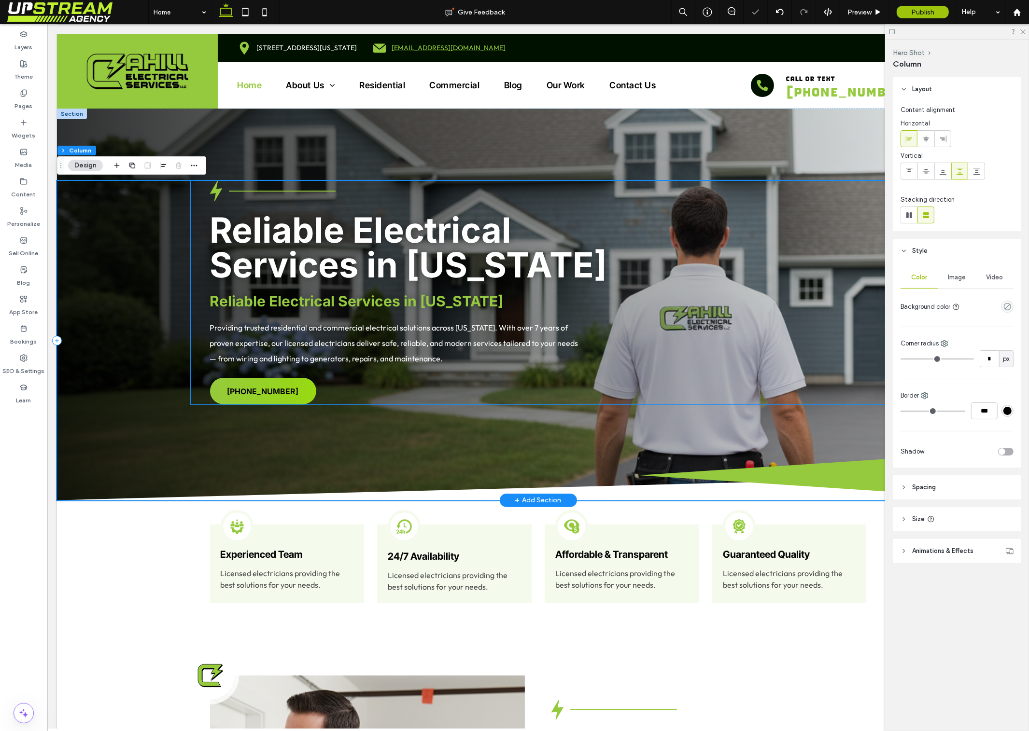
click at [404, 343] on span "Providing trusted residential and commercial electrical solutions across Connec…" at bounding box center [394, 343] width 368 height 41
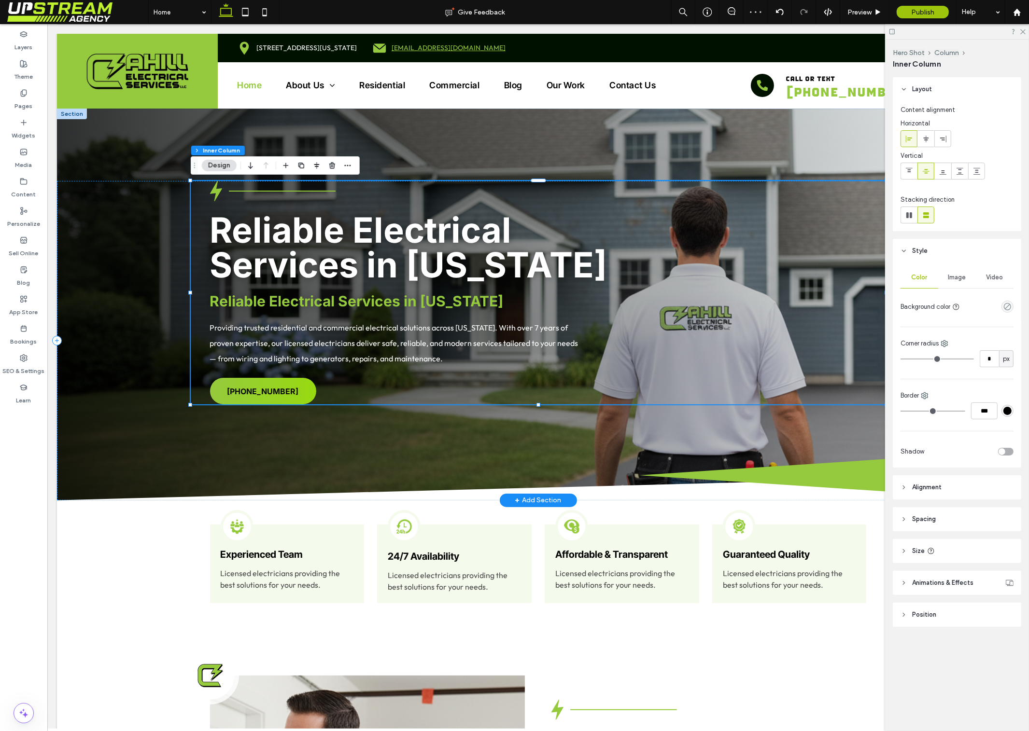
click at [577, 396] on div "Reliable Electrical Services in Connecticut Reliable Electrical Services in Con…" at bounding box center [537, 293] width 695 height 224
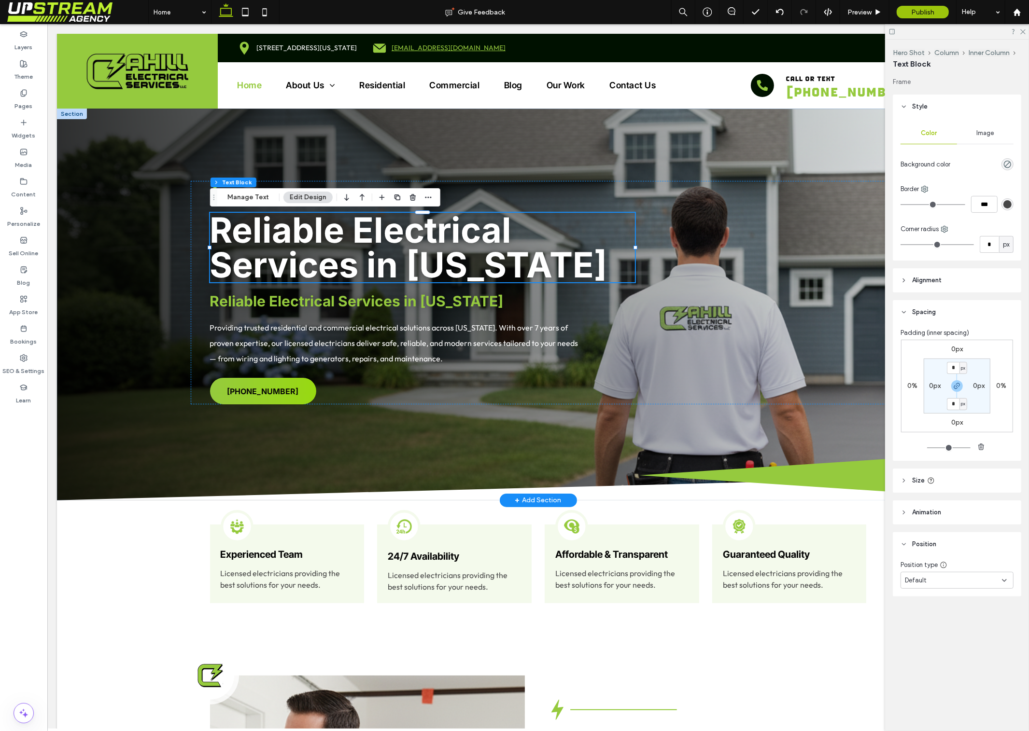
click at [379, 235] on span "Reliable Electrical Services in Connecticut" at bounding box center [408, 247] width 397 height 77
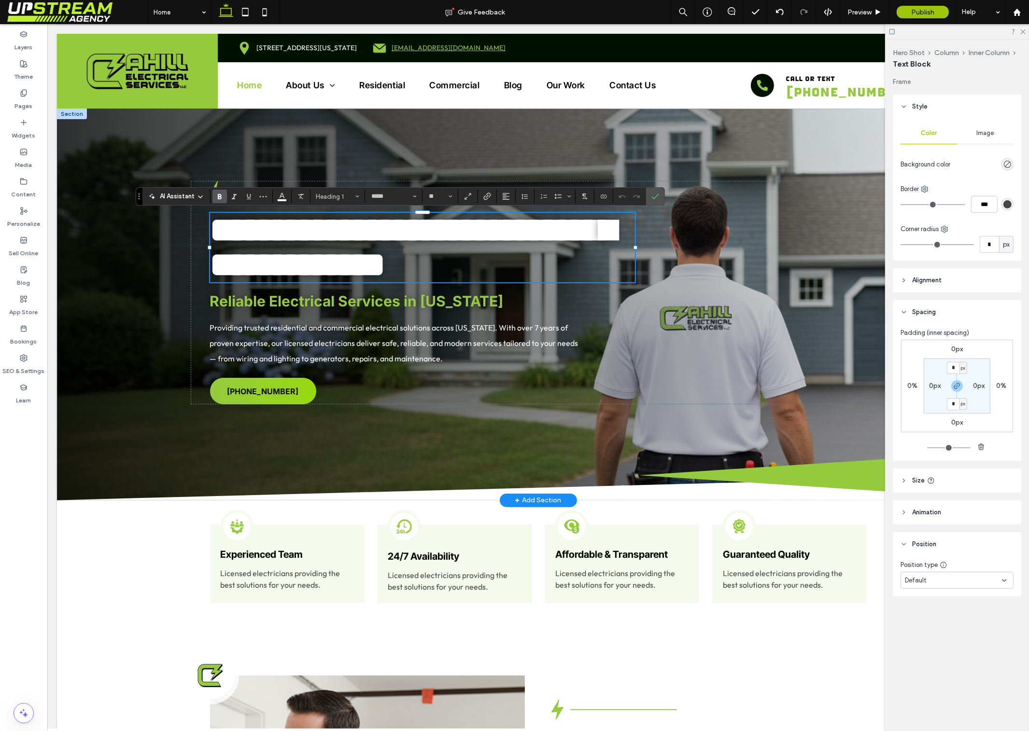
click at [240, 237] on span "**********" at bounding box center [412, 247] width 405 height 69
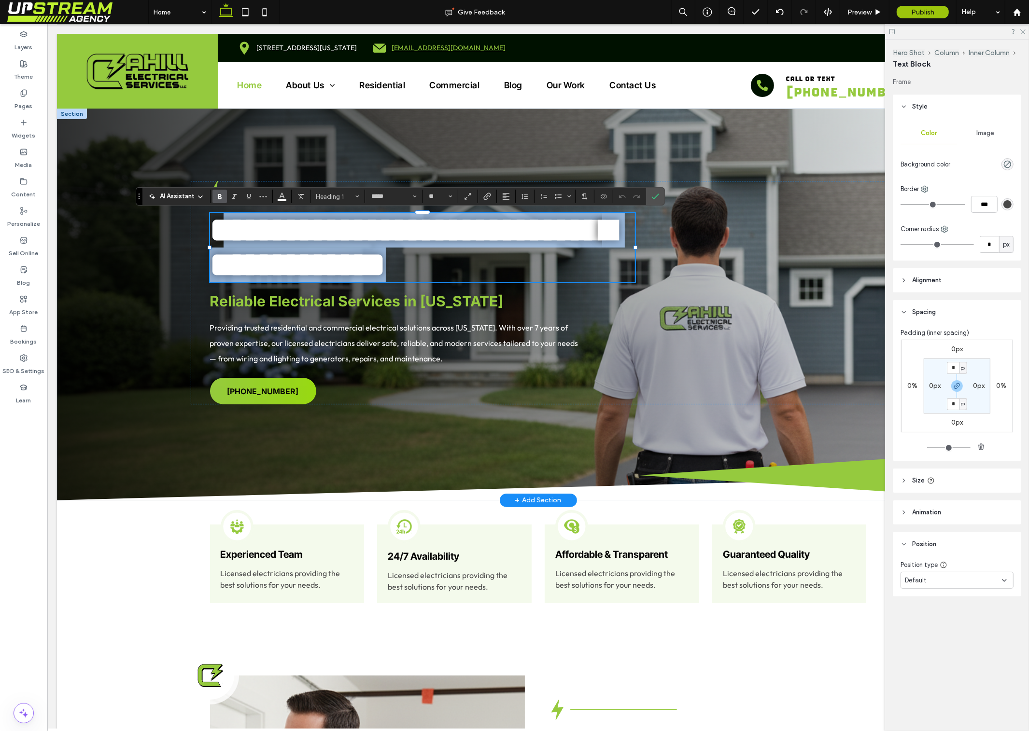
drag, startPoint x: 244, startPoint y: 241, endPoint x: 501, endPoint y: 321, distance: 268.3
click at [501, 321] on div "**********" at bounding box center [537, 293] width 695 height 224
type input "******"
type input "**"
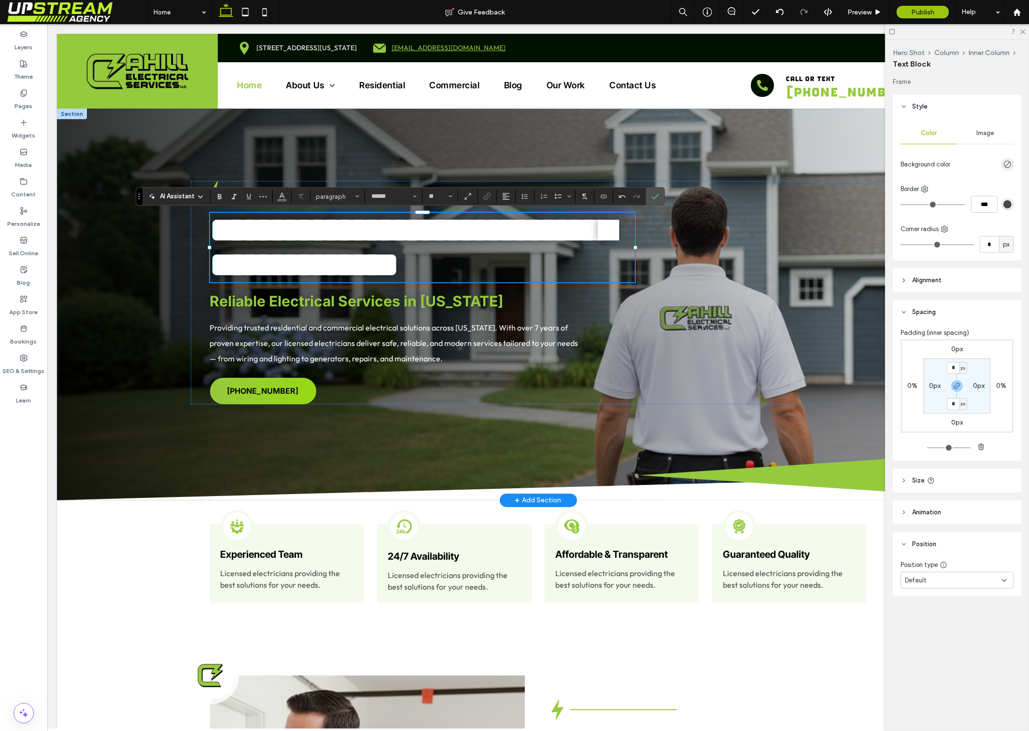
scroll to position [3, 0]
type input "*****"
type input "**"
click at [227, 231] on span "**********" at bounding box center [412, 247] width 405 height 69
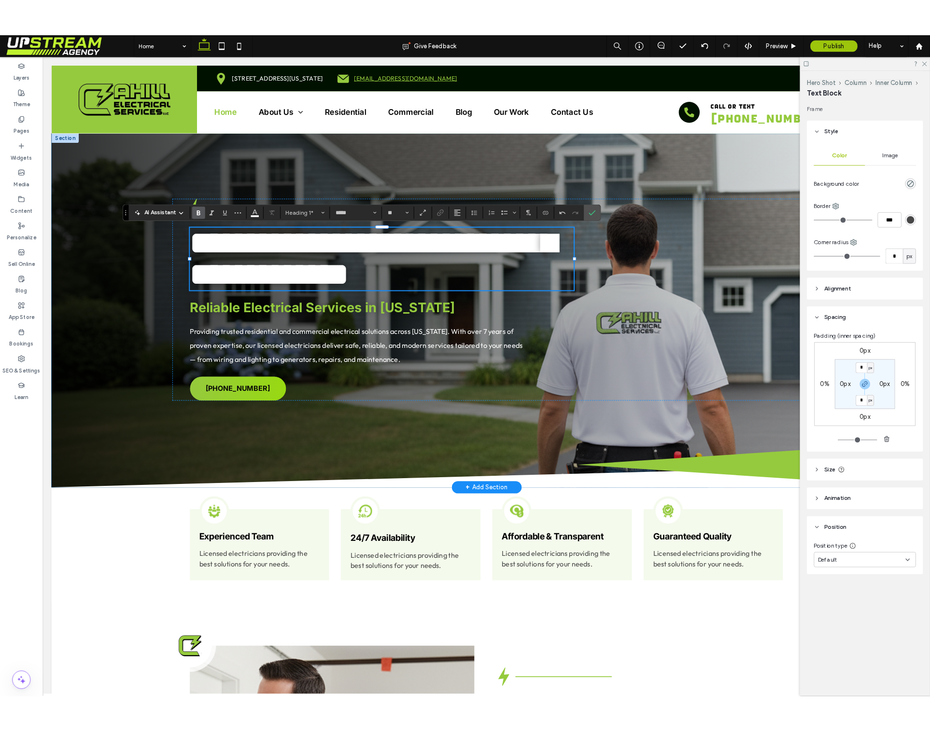
scroll to position [0, 0]
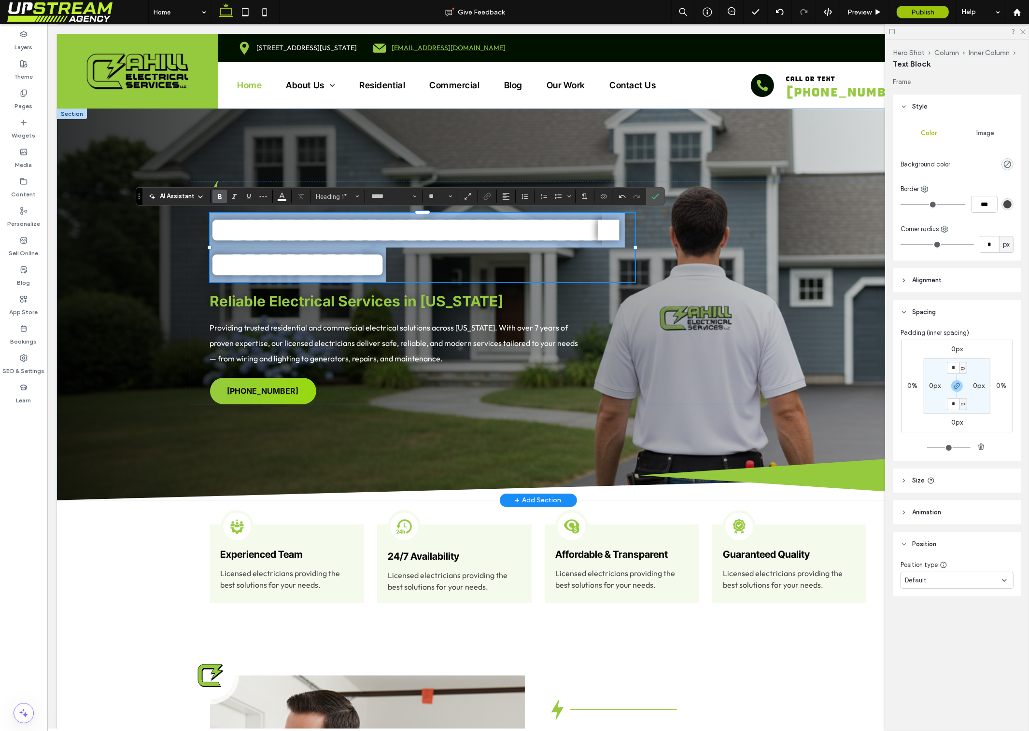
drag, startPoint x: 576, startPoint y: 260, endPoint x: 363, endPoint y: 135, distance: 247.3
click at [347, 129] on div "**********" at bounding box center [537, 305] width 962 height 392
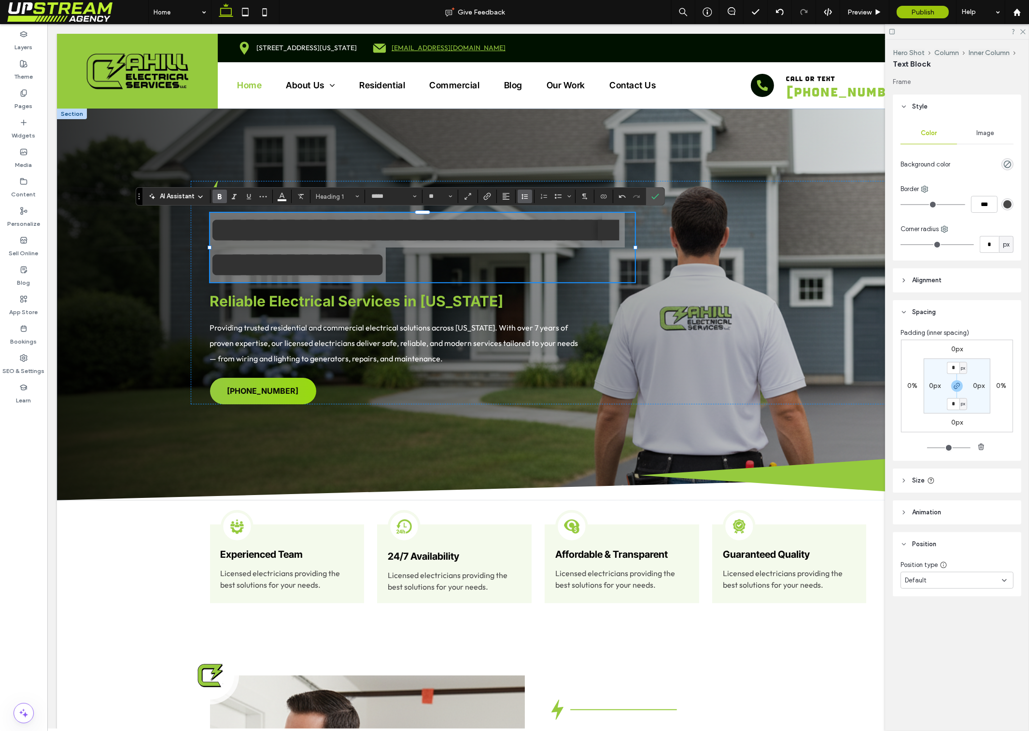
click at [532, 192] on button "Line Height" at bounding box center [524, 197] width 14 height 14
type input "***"
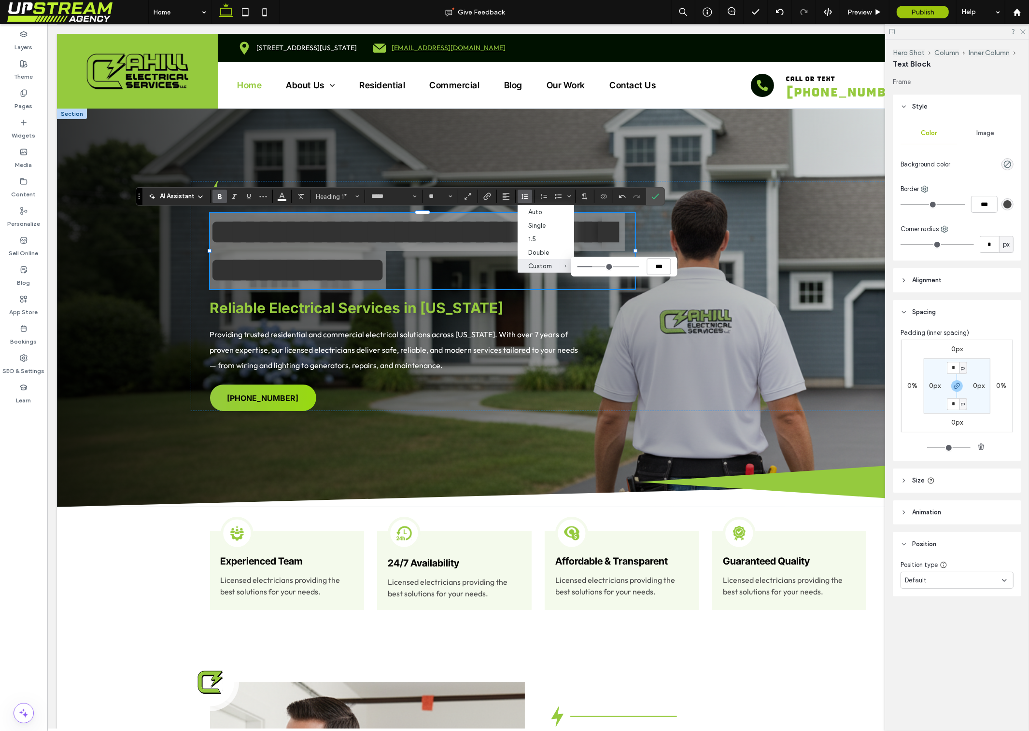
type input "***"
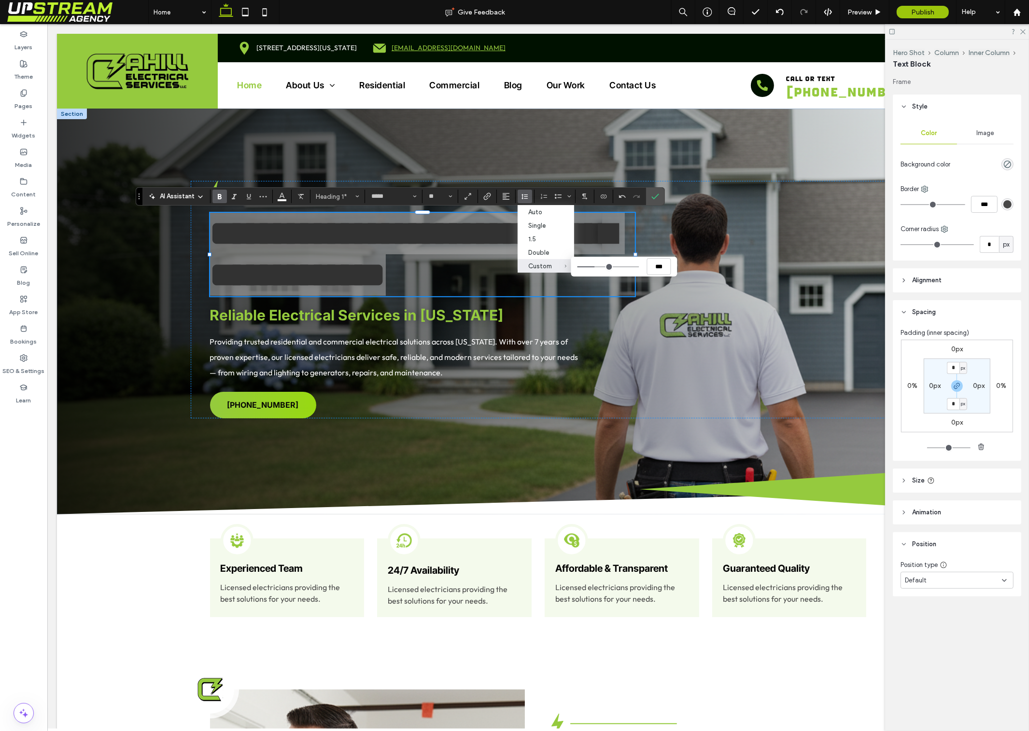
type input "***"
click at [596, 267] on input "Custom ***" at bounding box center [608, 266] width 62 height 1
click at [660, 195] on label "Confirm" at bounding box center [655, 196] width 14 height 17
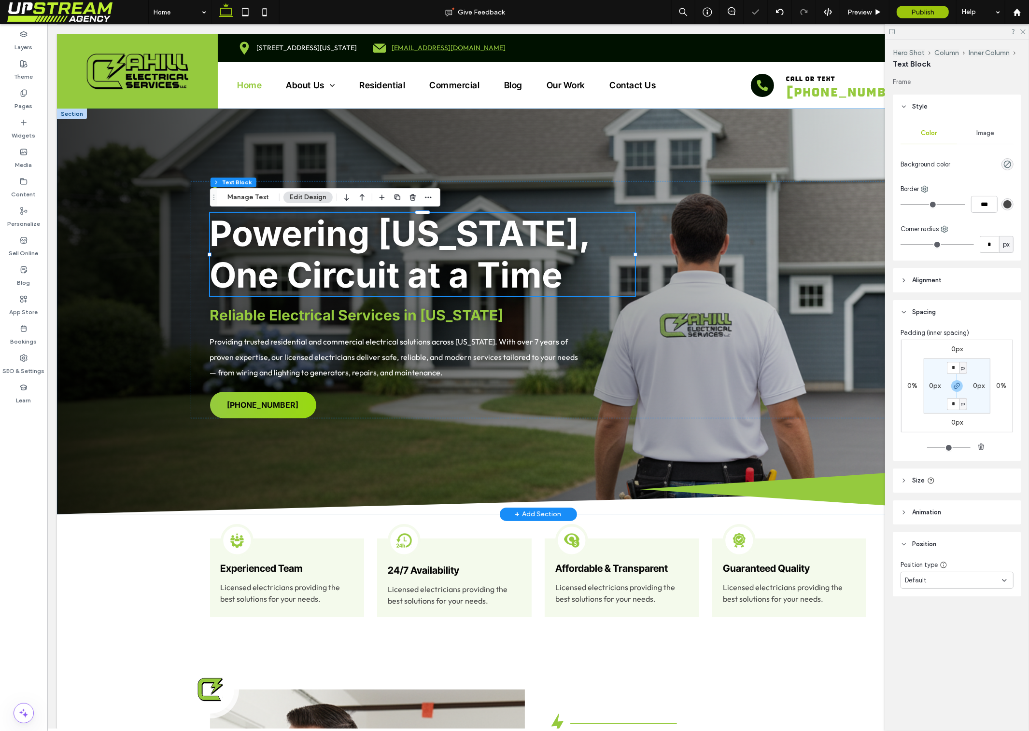
click at [513, 156] on div "Powering Connecticut, One Circuit at a Time Reliable Electrical Services in Con…" at bounding box center [537, 312] width 962 height 406
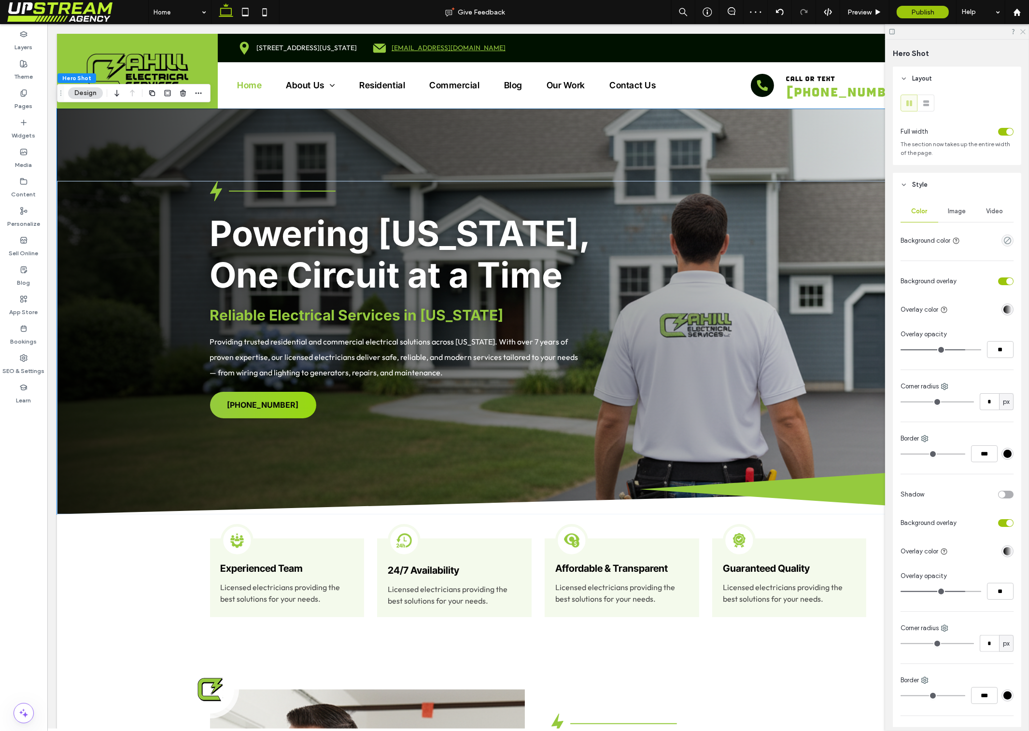
click at [1022, 29] on icon at bounding box center [1022, 31] width 6 height 6
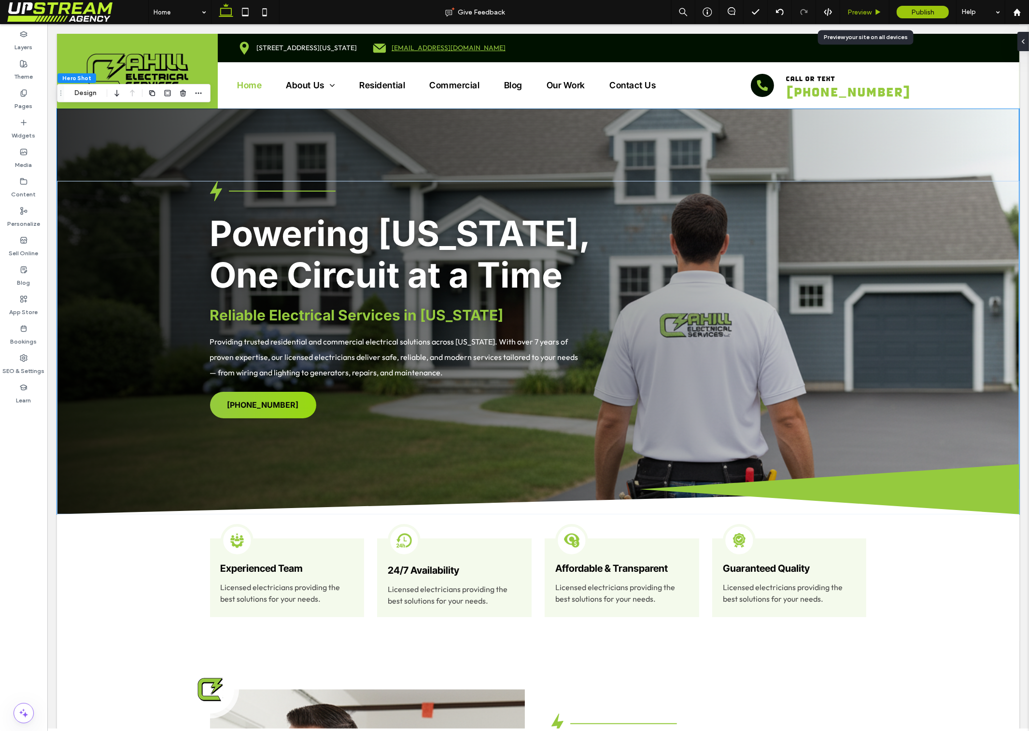
click at [872, 11] on div "Preview" at bounding box center [864, 12] width 49 height 8
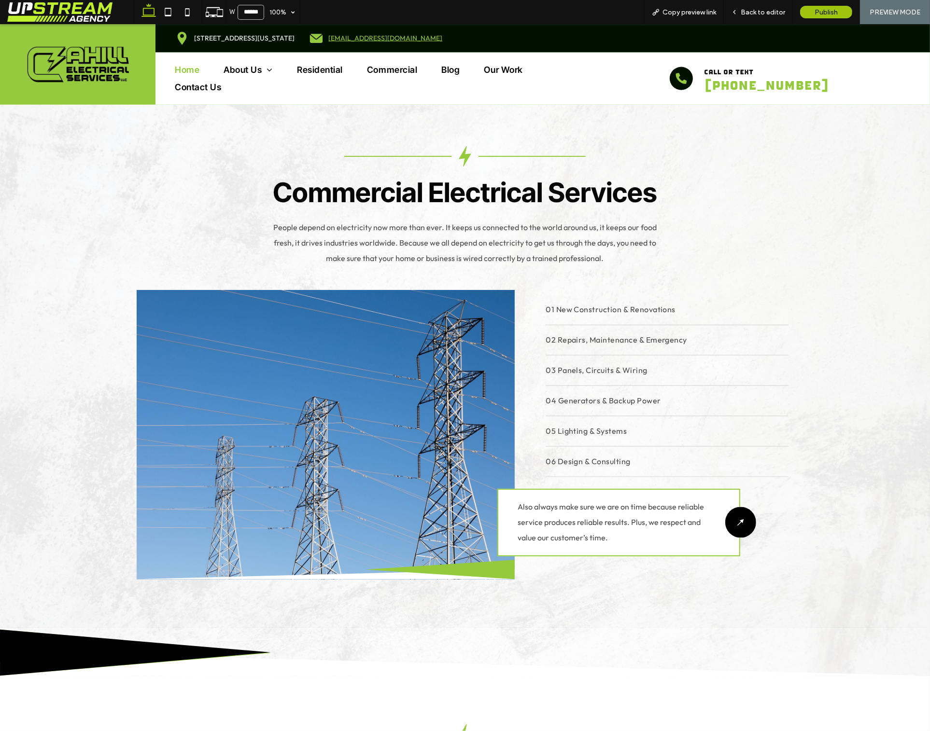
scroll to position [1615, 0]
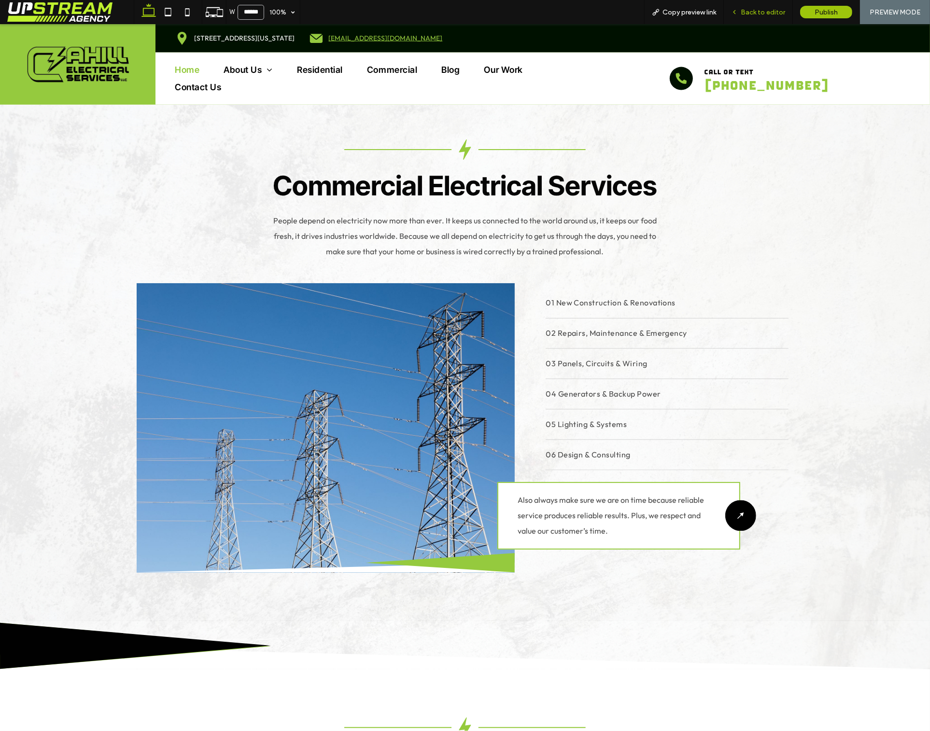
click at [757, 7] on div "Back to editor" at bounding box center [758, 12] width 69 height 24
click at [755, 11] on span "Back to editor" at bounding box center [763, 12] width 44 height 8
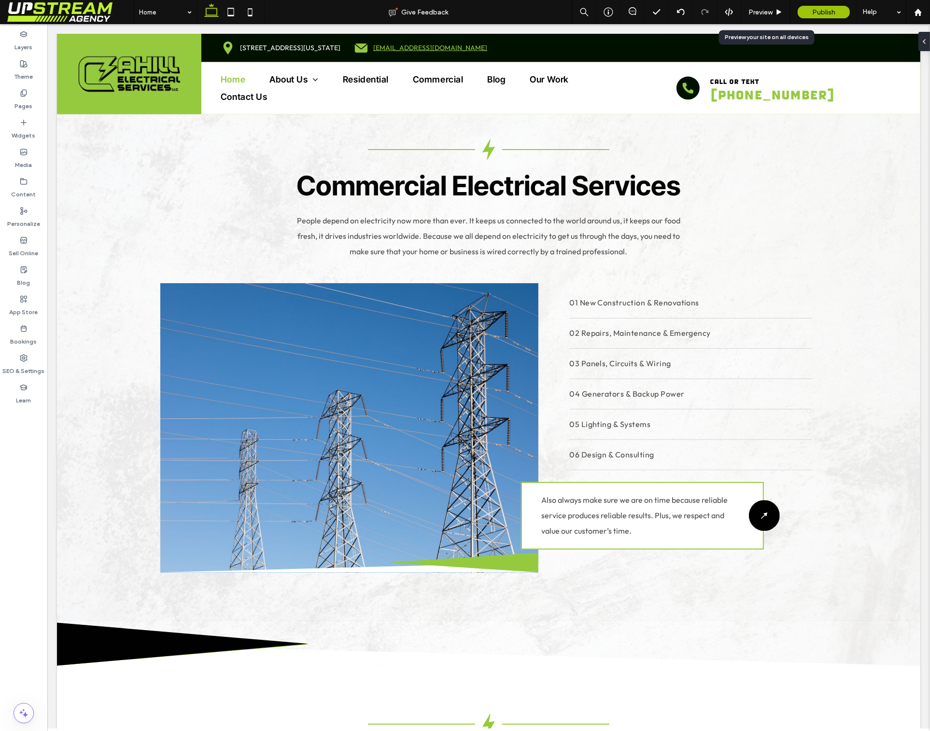
scroll to position [1621, 0]
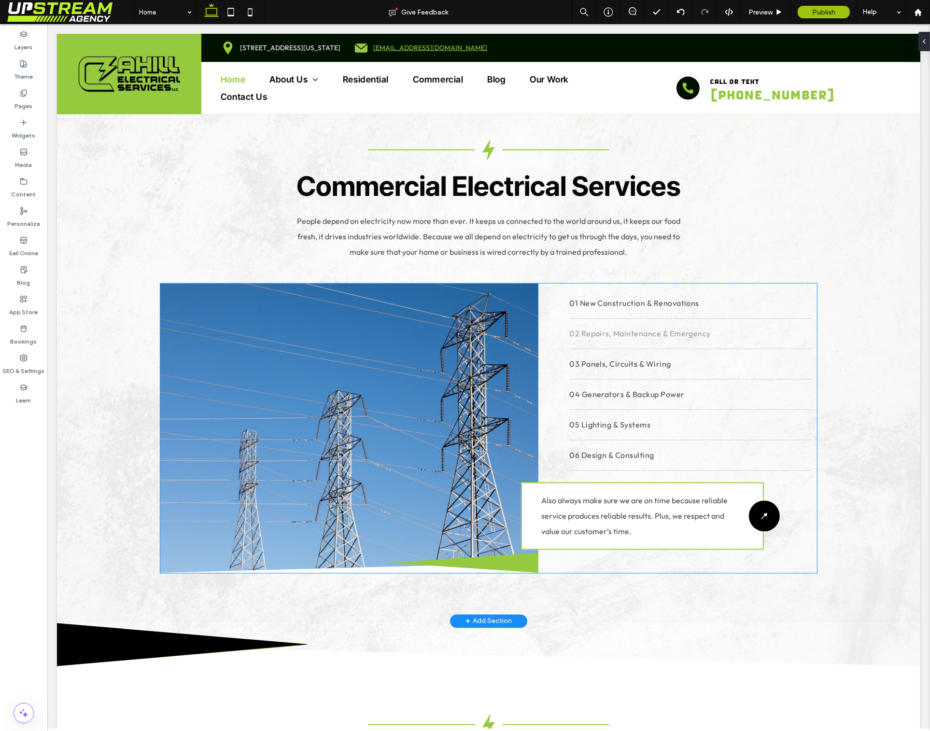
click at [685, 326] on span "02 Repairs, Maintenance & Emergency" at bounding box center [639, 333] width 141 height 15
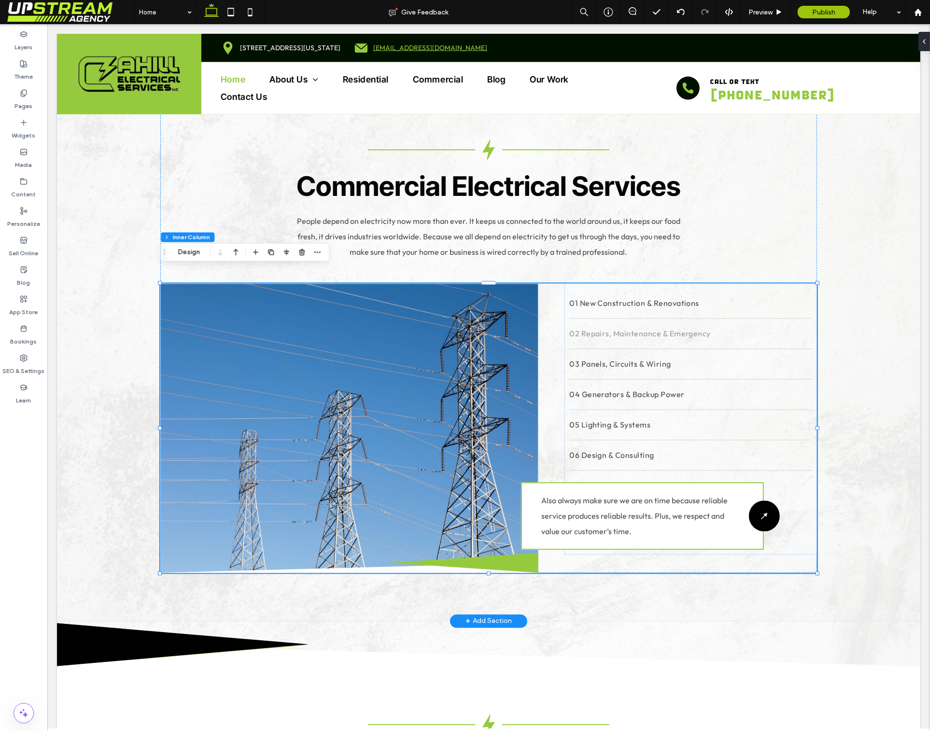
click at [685, 326] on span "02 Repairs, Maintenance & Emergency" at bounding box center [639, 333] width 141 height 15
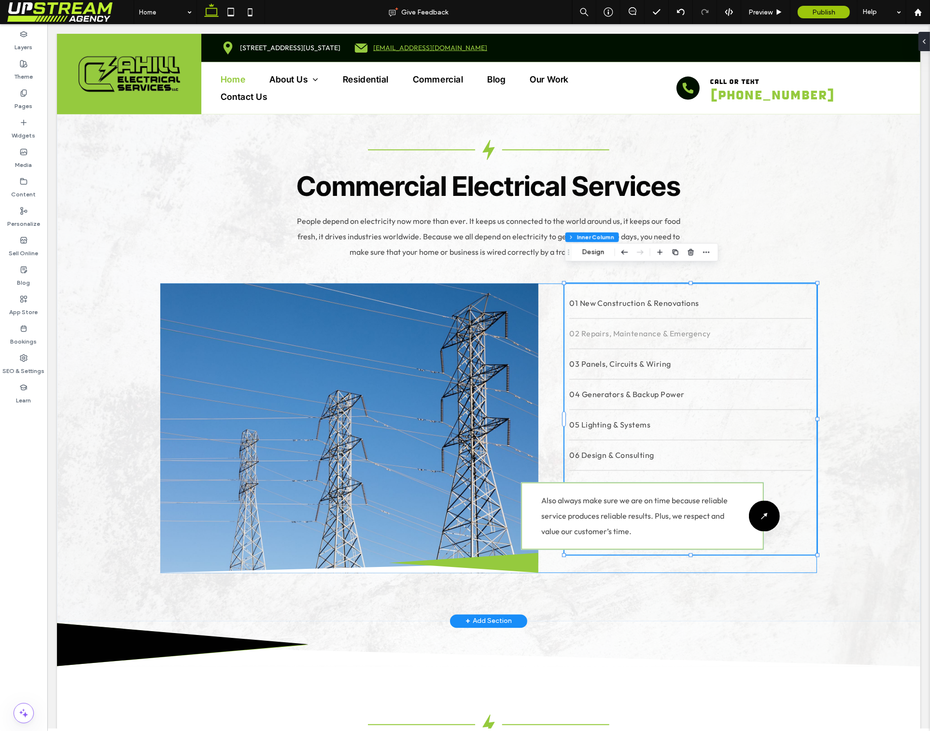
click at [685, 326] on span "02 Repairs, Maintenance & Emergency" at bounding box center [639, 333] width 141 height 15
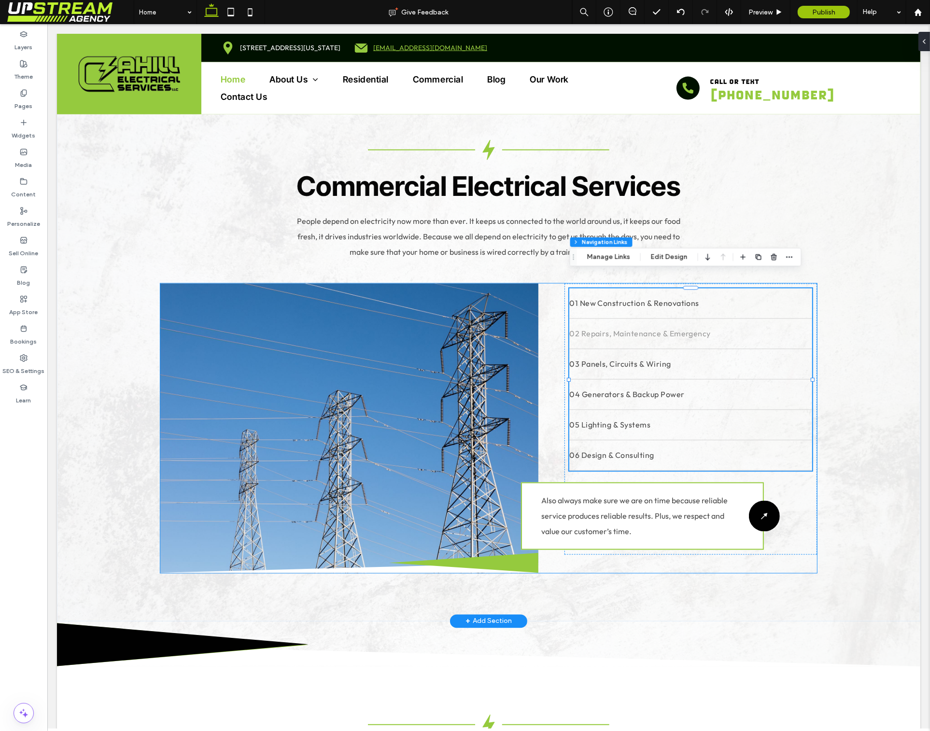
type input "*"
type input "***"
type input "****"
type input "*"
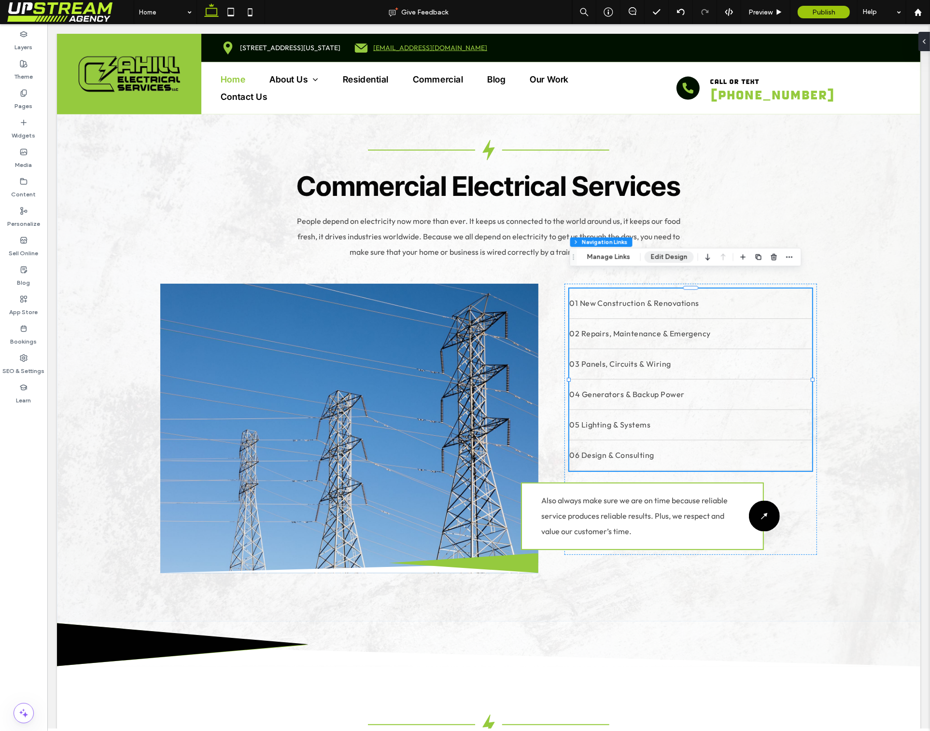
click at [658, 256] on button "Edit Design" at bounding box center [668, 258] width 49 height 12
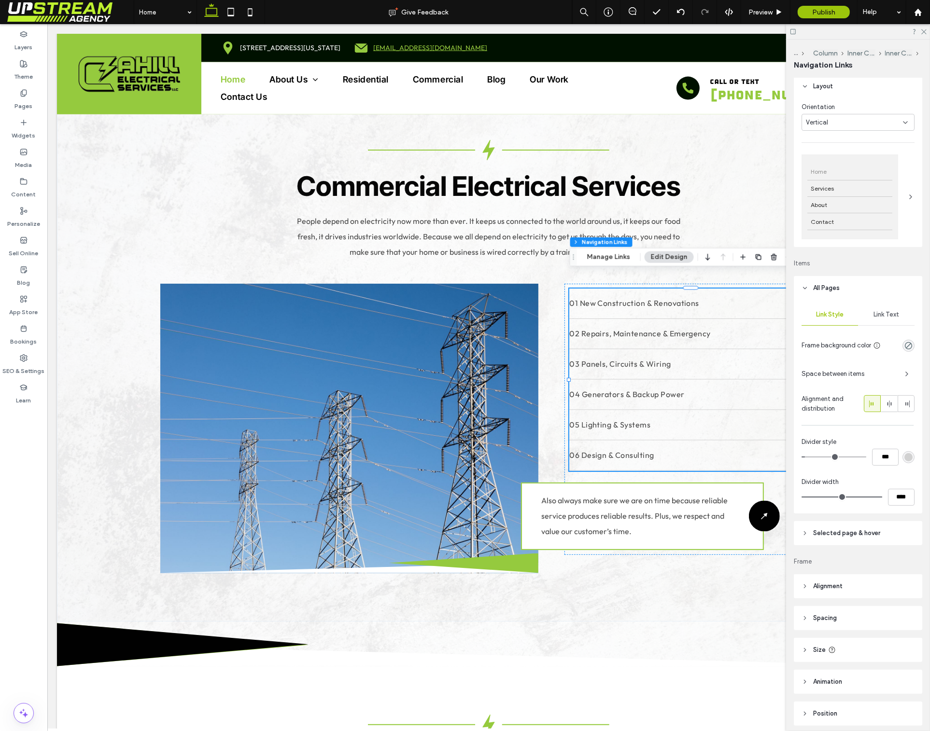
scroll to position [68, 0]
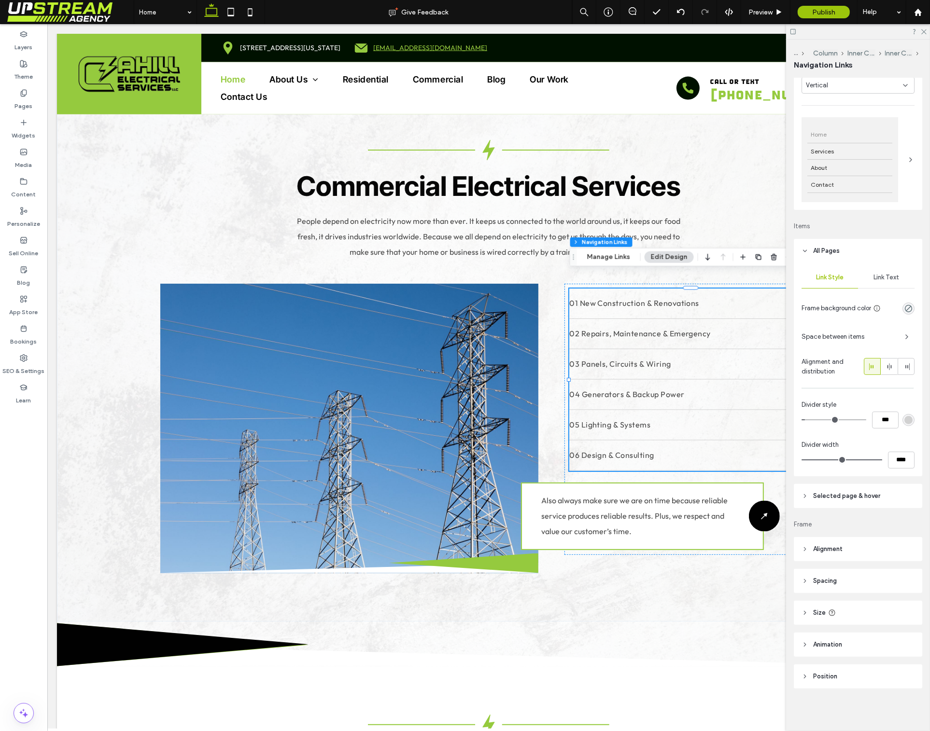
click at [881, 282] on div "Link Text" at bounding box center [886, 277] width 56 height 21
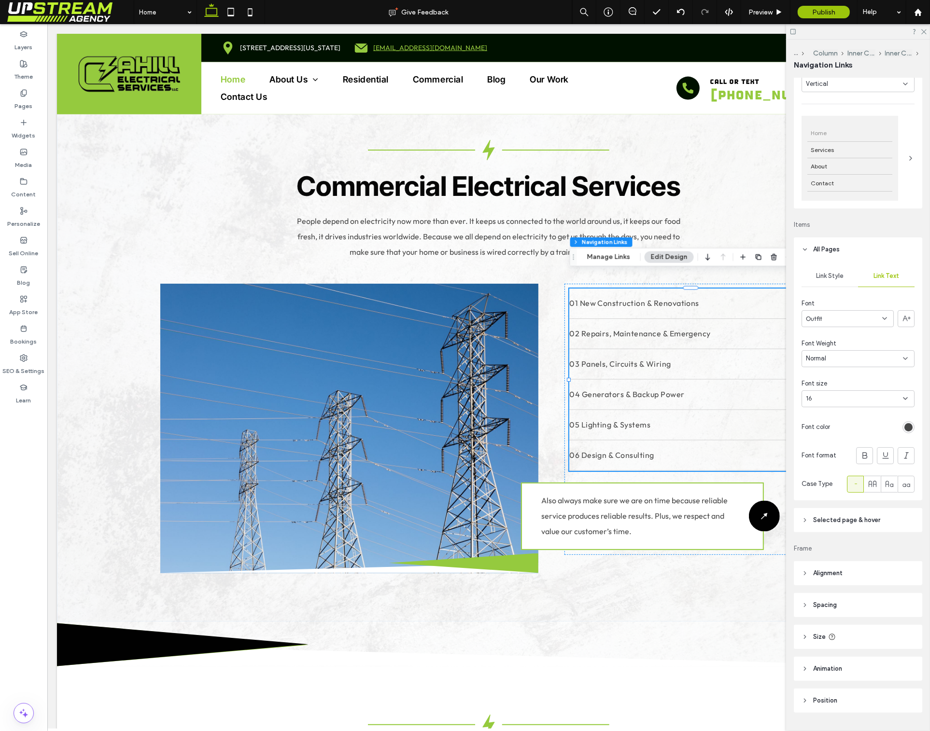
click at [835, 387] on div "Font size" at bounding box center [857, 384] width 113 height 10
click at [834, 397] on div "16" at bounding box center [852, 399] width 93 height 10
click at [863, 476] on div "24" at bounding box center [858, 475] width 112 height 17
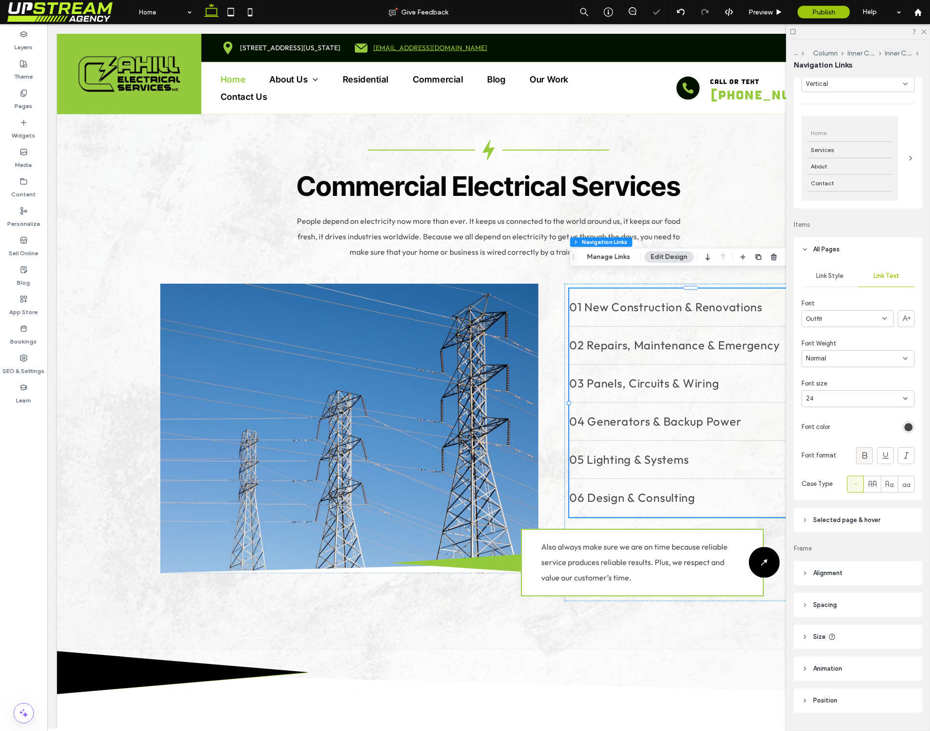
click at [859, 457] on div at bounding box center [864, 456] width 16 height 16
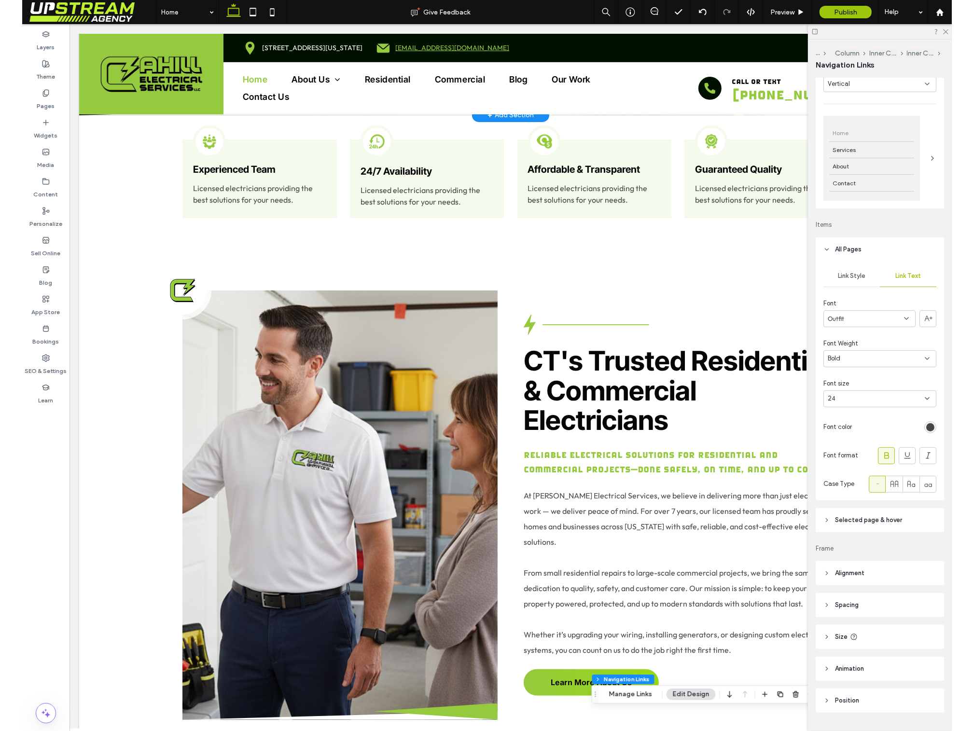
scroll to position [0, 0]
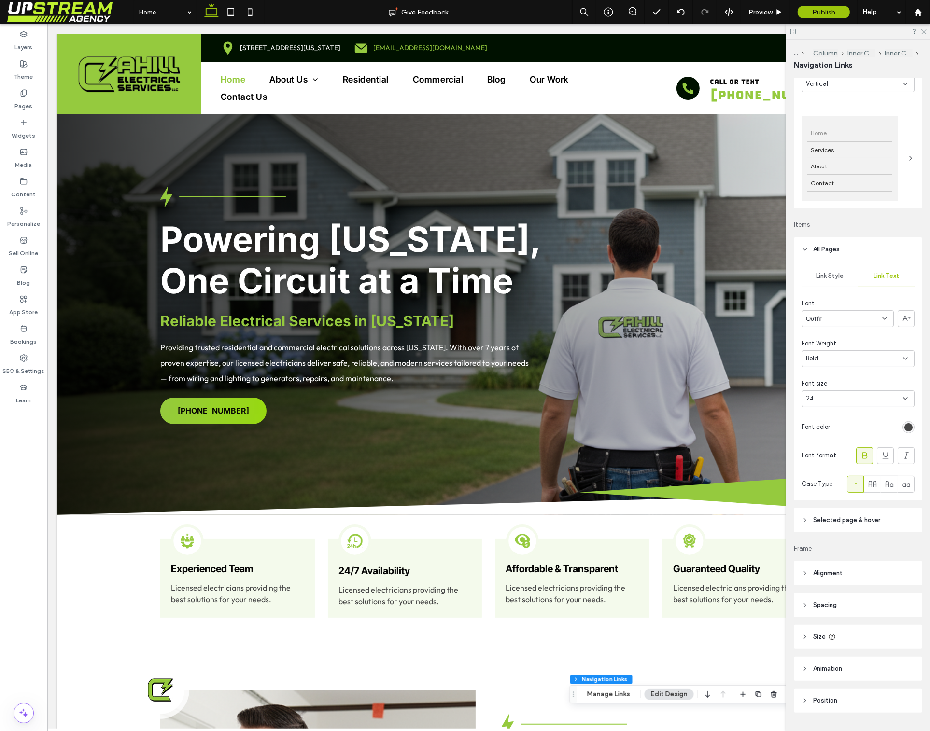
drag, startPoint x: 924, startPoint y: 31, endPoint x: 874, endPoint y: 25, distance: 50.6
click at [924, 31] on icon at bounding box center [923, 31] width 6 height 6
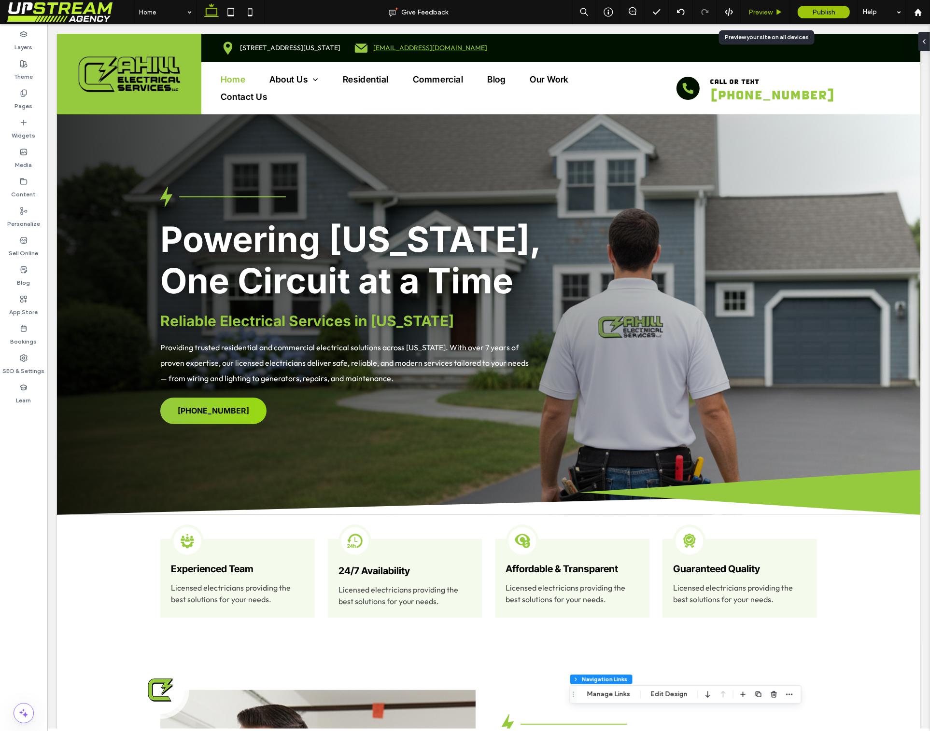
click at [780, 12] on use at bounding box center [779, 11] width 5 height 5
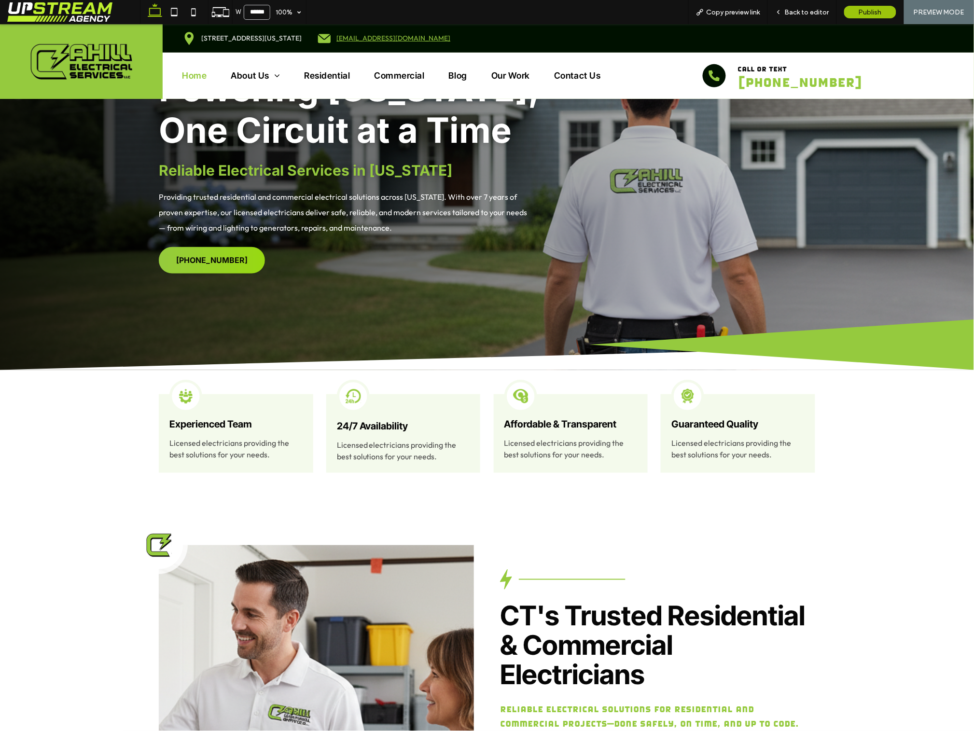
drag, startPoint x: 507, startPoint y: 407, endPoint x: 515, endPoint y: 402, distance: 9.4
click at [507, 407] on rect at bounding box center [528, 398] width 75 height 46
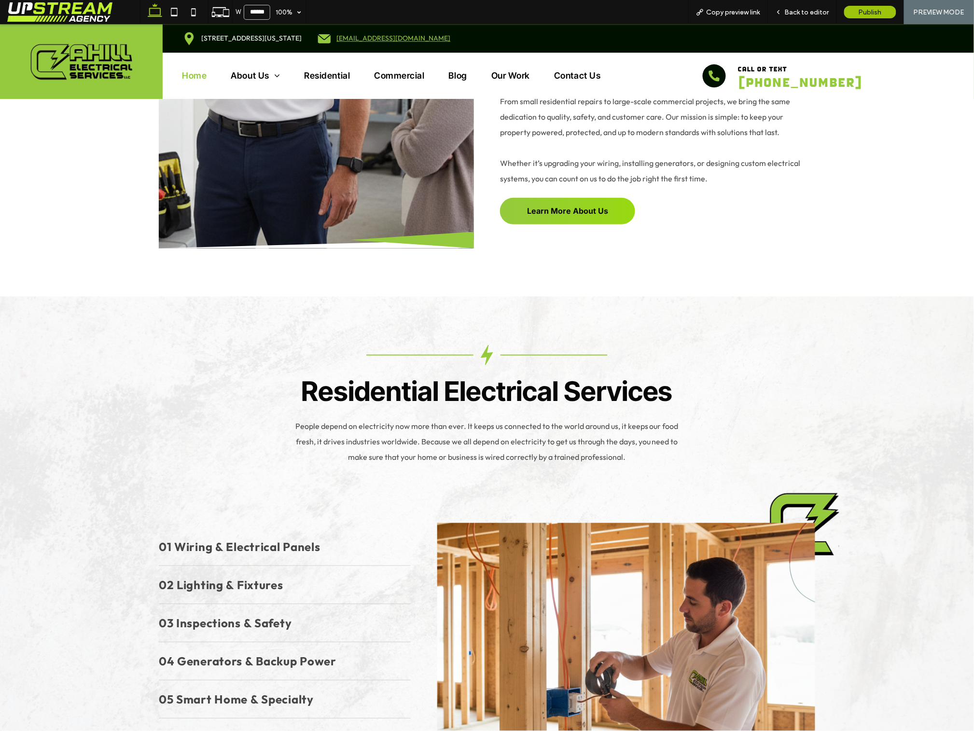
scroll to position [875, 0]
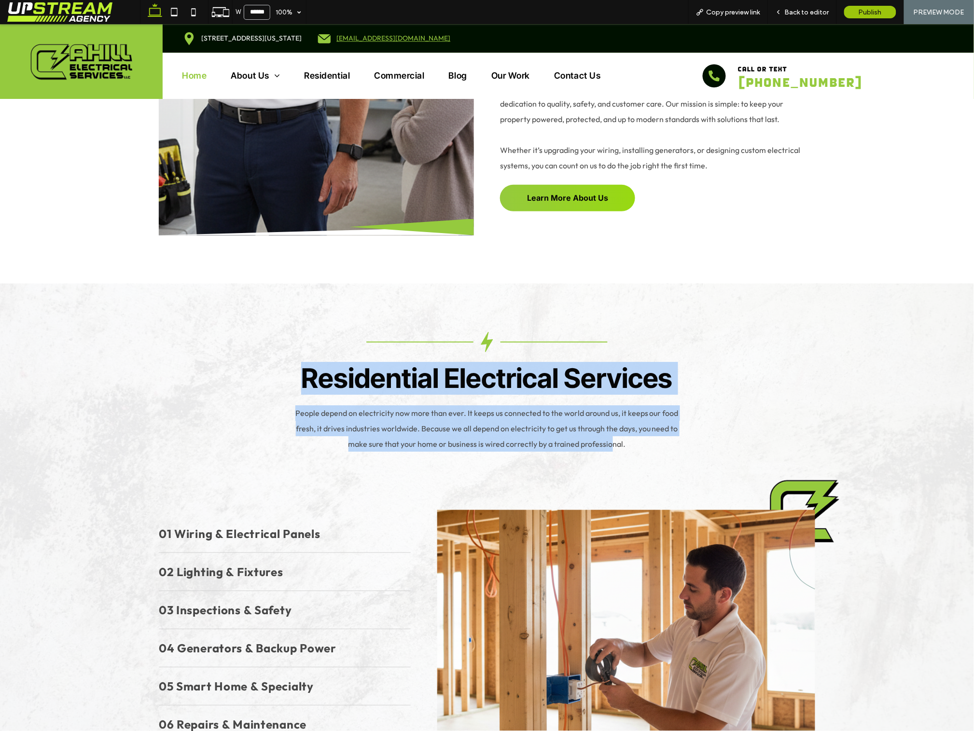
drag, startPoint x: 324, startPoint y: 329, endPoint x: 699, endPoint y: 429, distance: 388.0
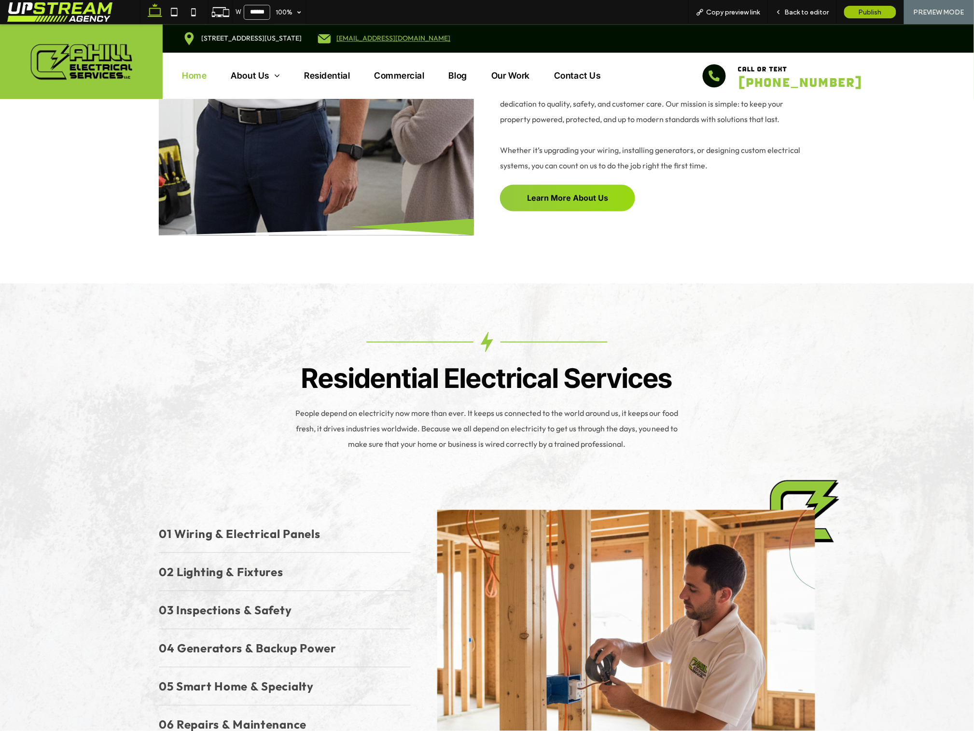
click at [724, 433] on div "Residential Electrical Services People depend on electricity now more than ever…" at bounding box center [487, 392] width 657 height 120
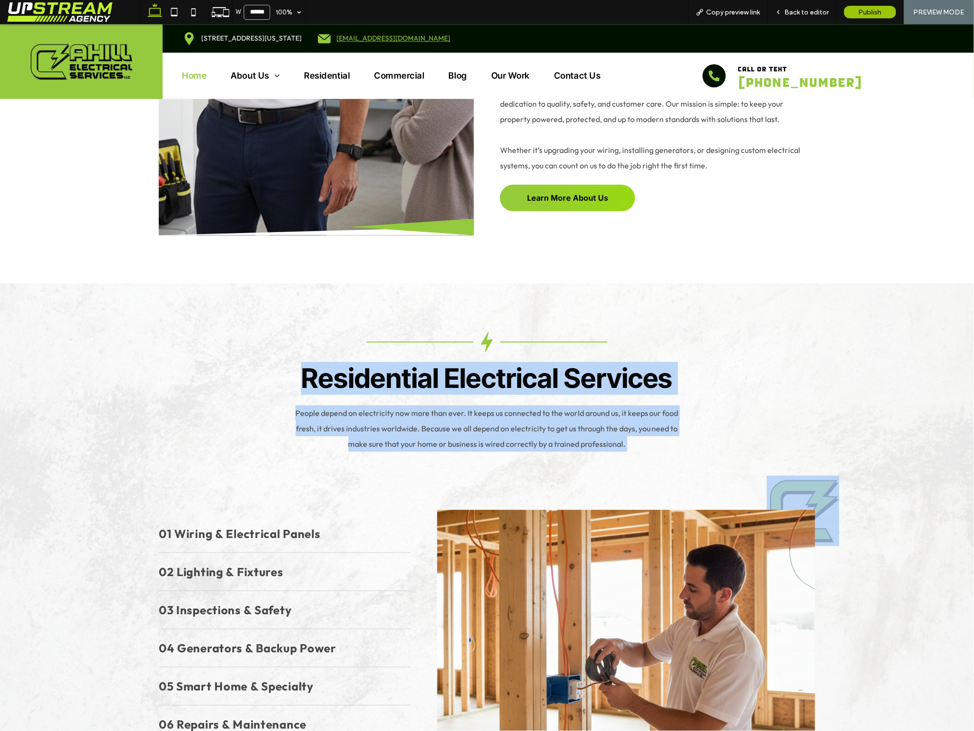
drag, startPoint x: 725, startPoint y: 433, endPoint x: 209, endPoint y: 302, distance: 532.6
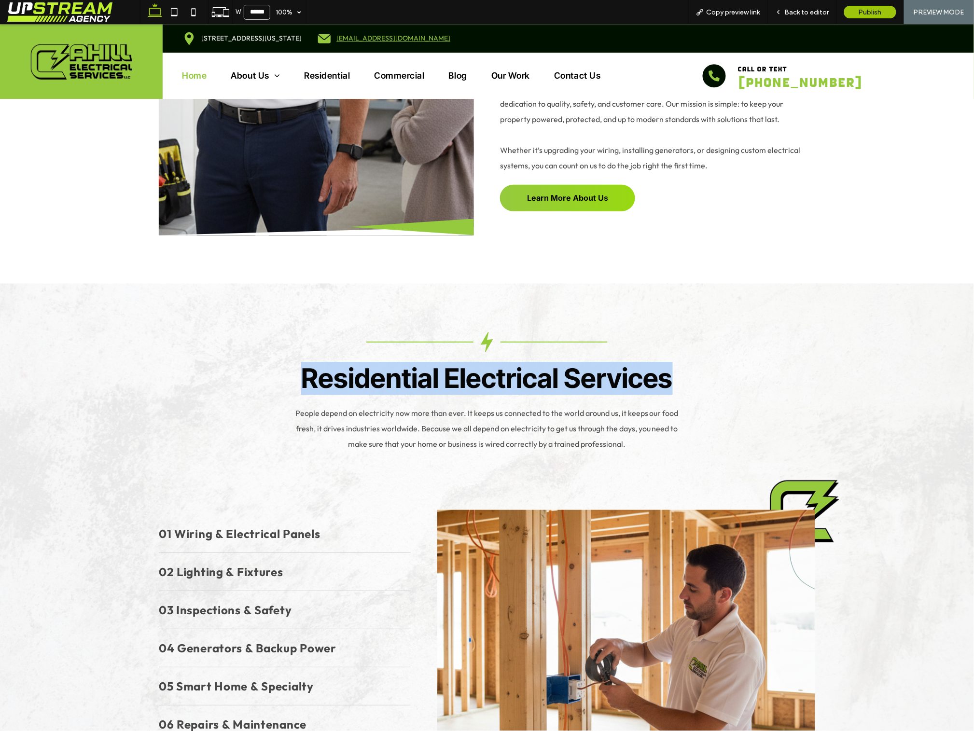
drag, startPoint x: 209, startPoint y: 302, endPoint x: 791, endPoint y: 387, distance: 588.3
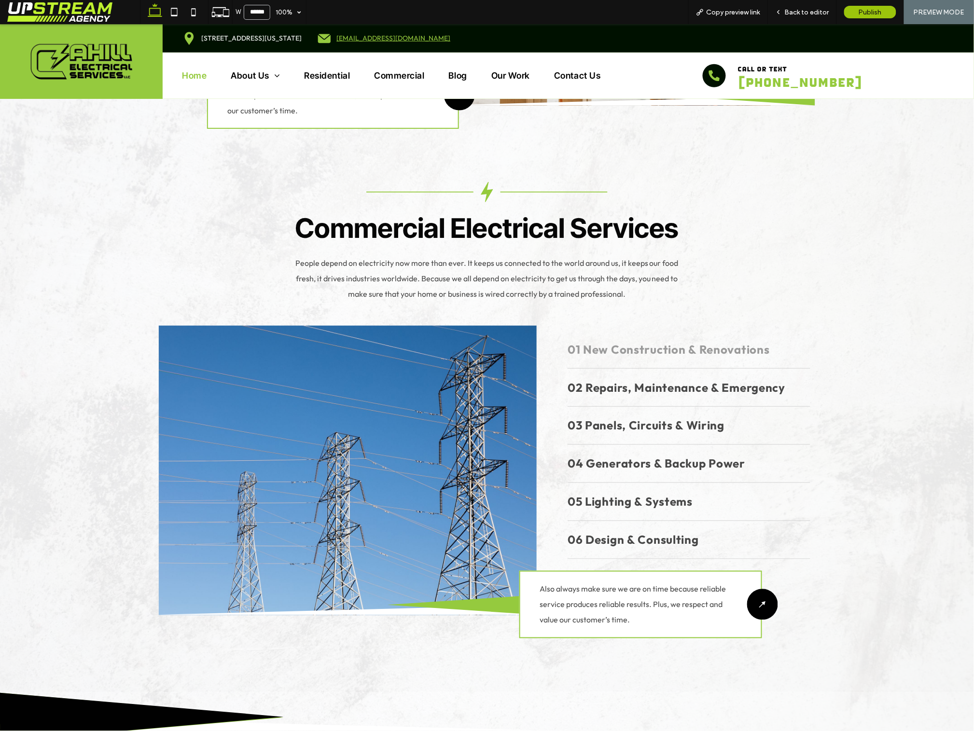
scroll to position [1576, 0]
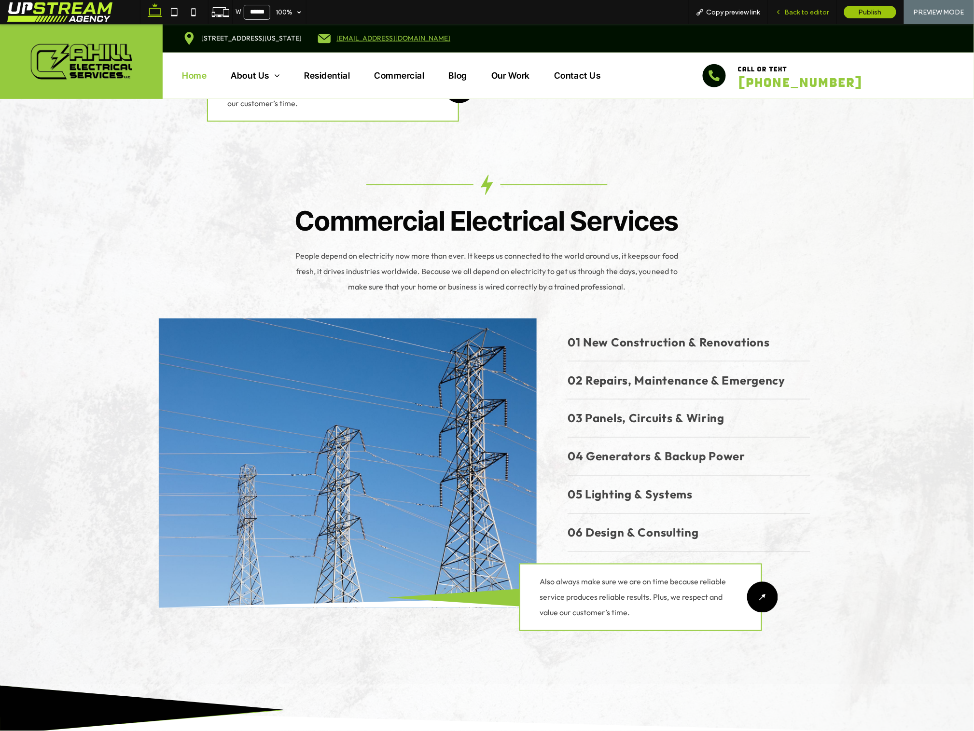
click at [818, 14] on span "Back to editor" at bounding box center [807, 12] width 44 height 8
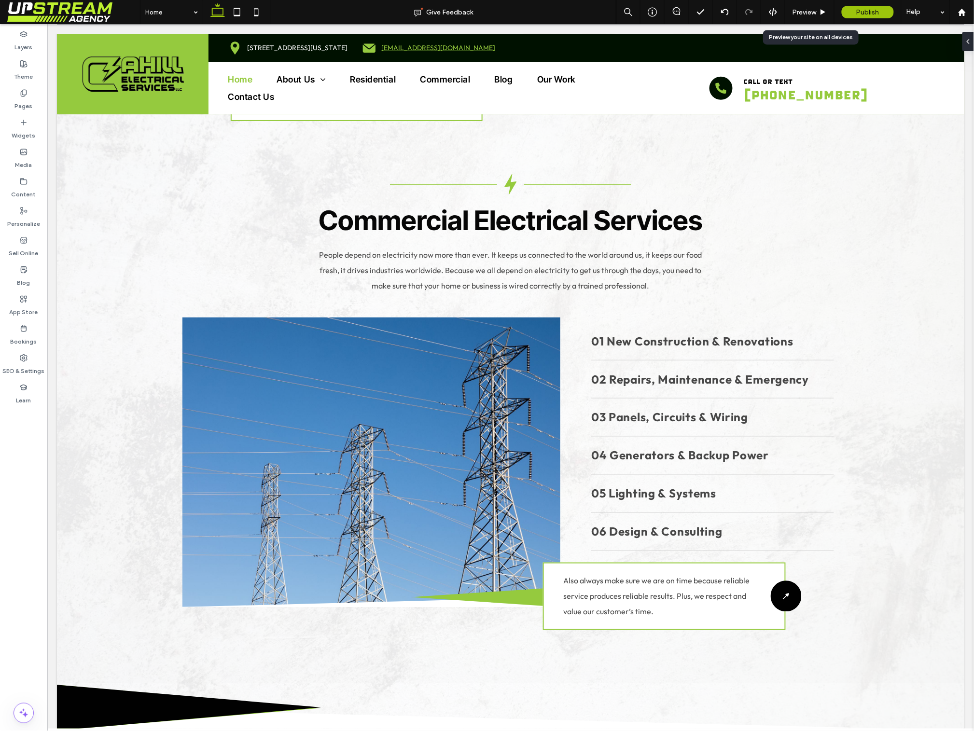
scroll to position [1588, 0]
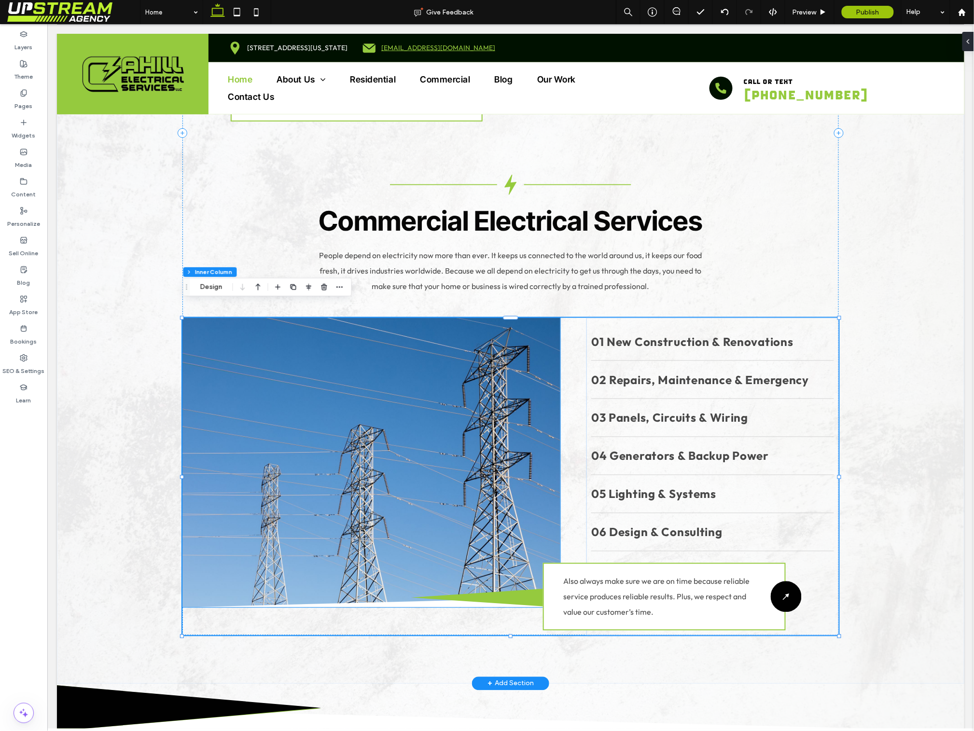
click at [478, 339] on div at bounding box center [371, 463] width 378 height 290
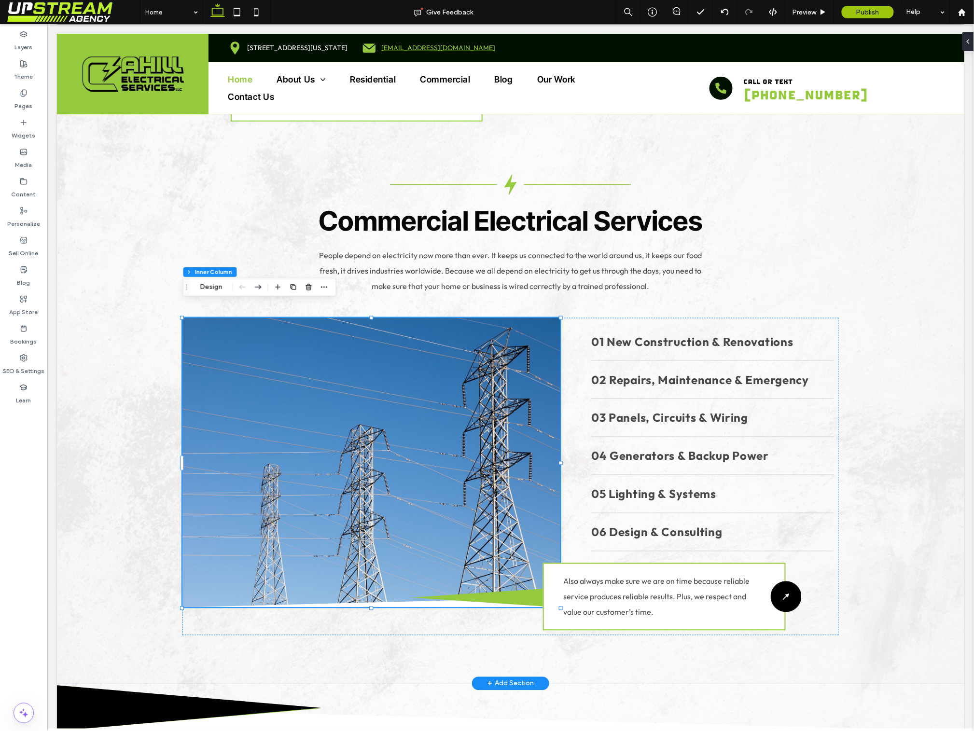
click at [392, 377] on div at bounding box center [371, 463] width 378 height 290
click at [209, 291] on button "Design" at bounding box center [211, 287] width 35 height 12
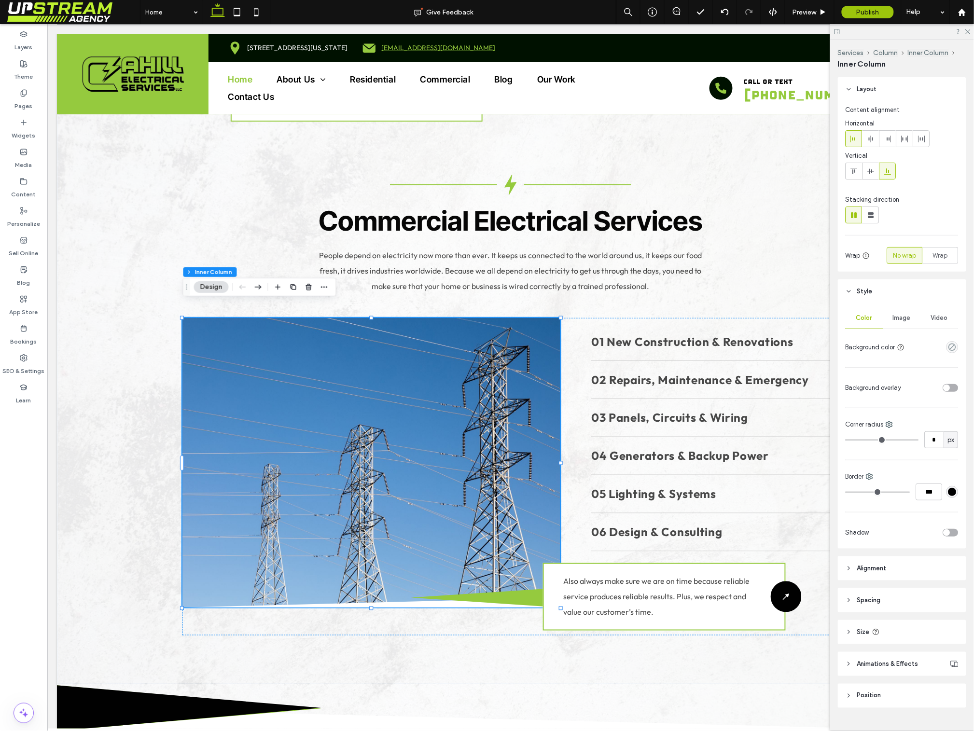
drag, startPoint x: 890, startPoint y: 320, endPoint x: 898, endPoint y: 326, distance: 10.3
click at [890, 320] on div "Image" at bounding box center [902, 317] width 38 height 21
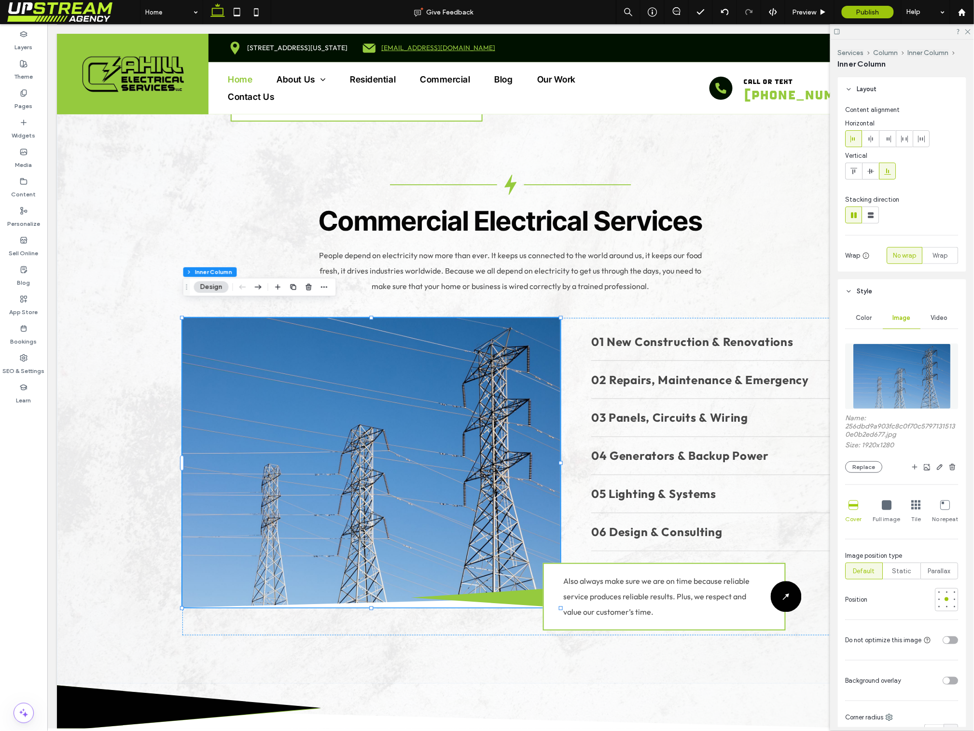
click at [891, 372] on img at bounding box center [902, 377] width 98 height 66
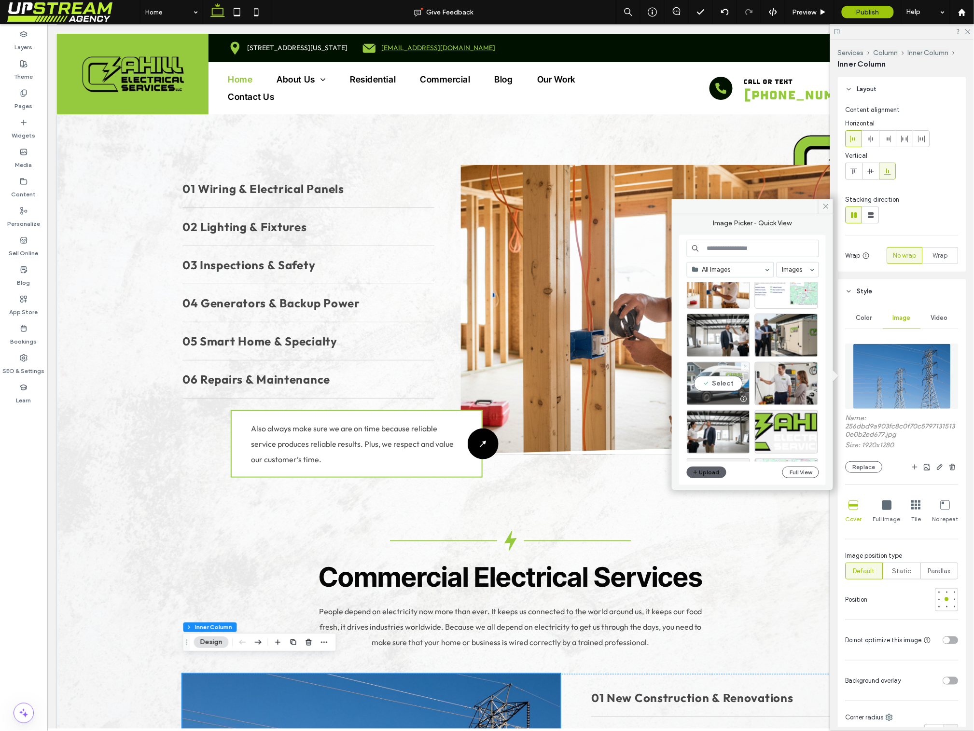
scroll to position [1232, 0]
click at [710, 431] on div "Select" at bounding box center [718, 431] width 63 height 43
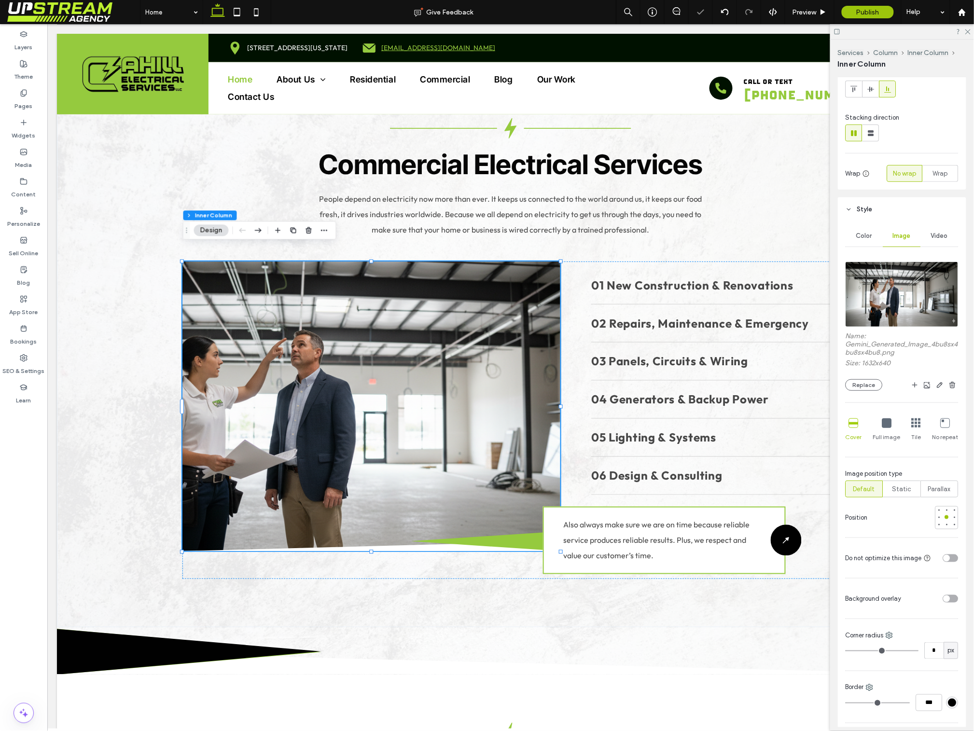
scroll to position [123, 0]
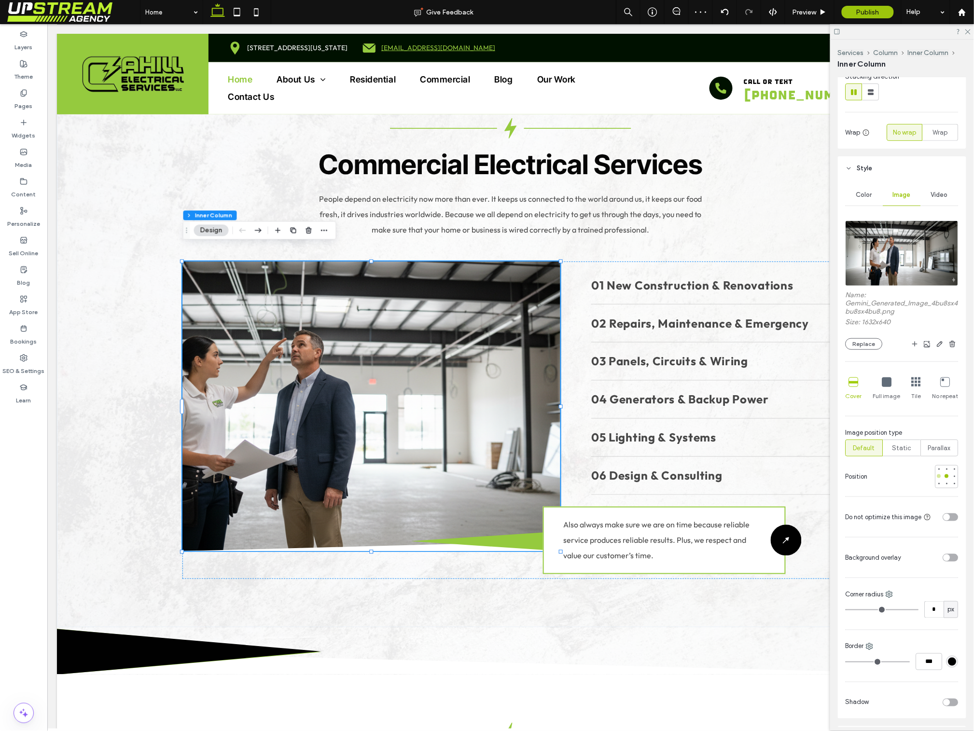
click at [937, 480] on div at bounding box center [939, 476] width 7 height 7
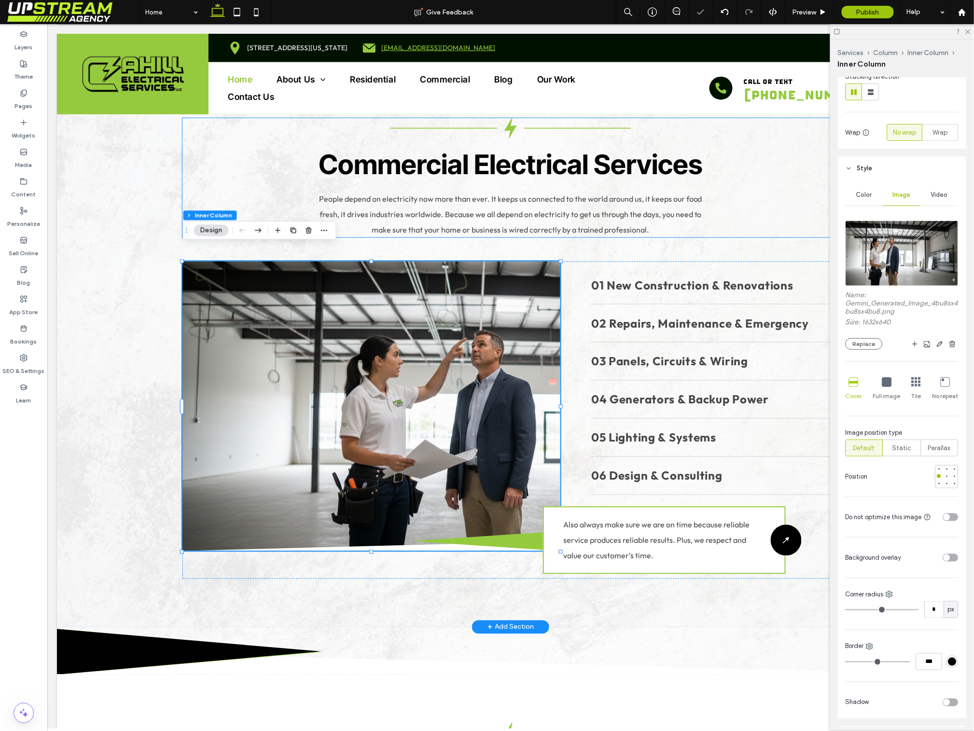
click at [646, 217] on span "People depend on electricity now more than ever. It keeps us connected to the w…" at bounding box center [510, 214] width 383 height 41
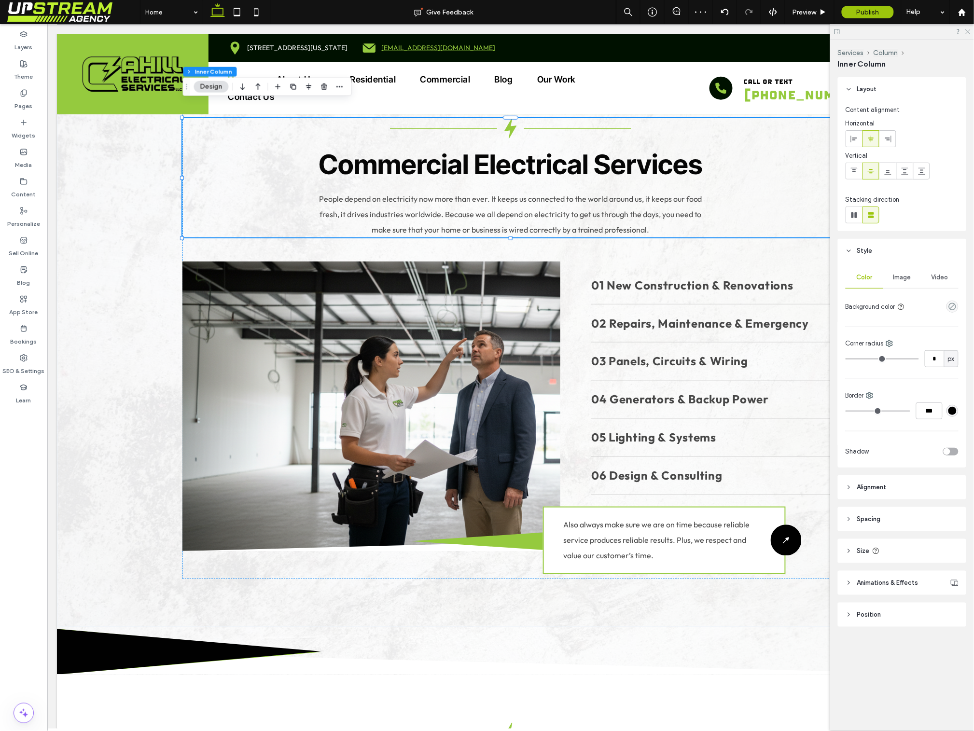
click at [967, 33] on icon at bounding box center [967, 31] width 6 height 6
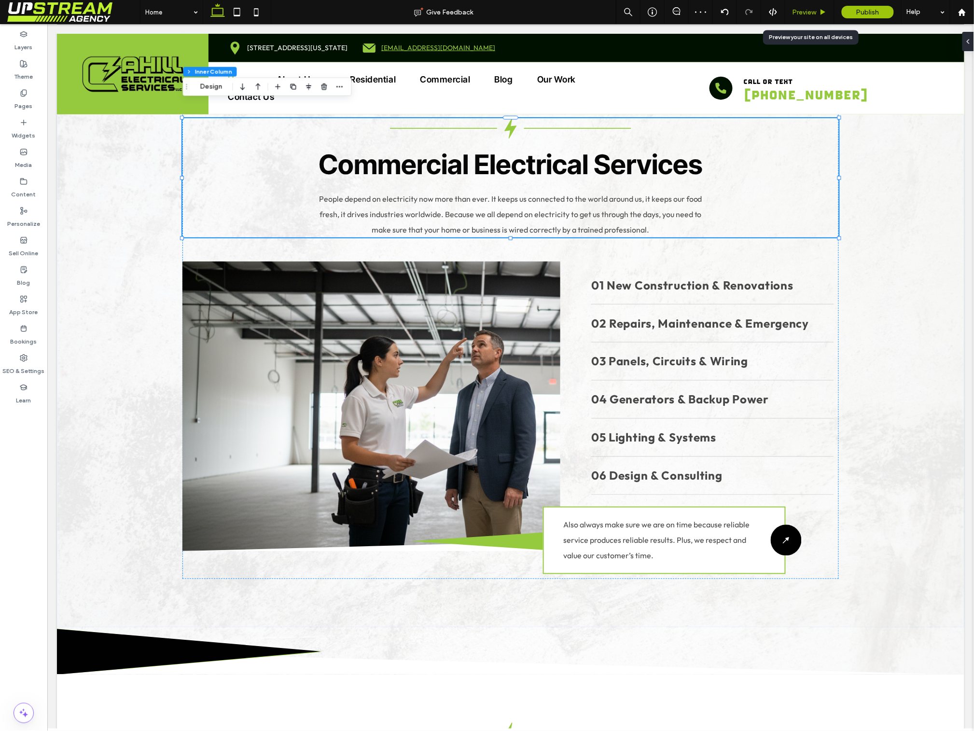
click at [824, 15] on div "Preview" at bounding box center [809, 12] width 49 height 8
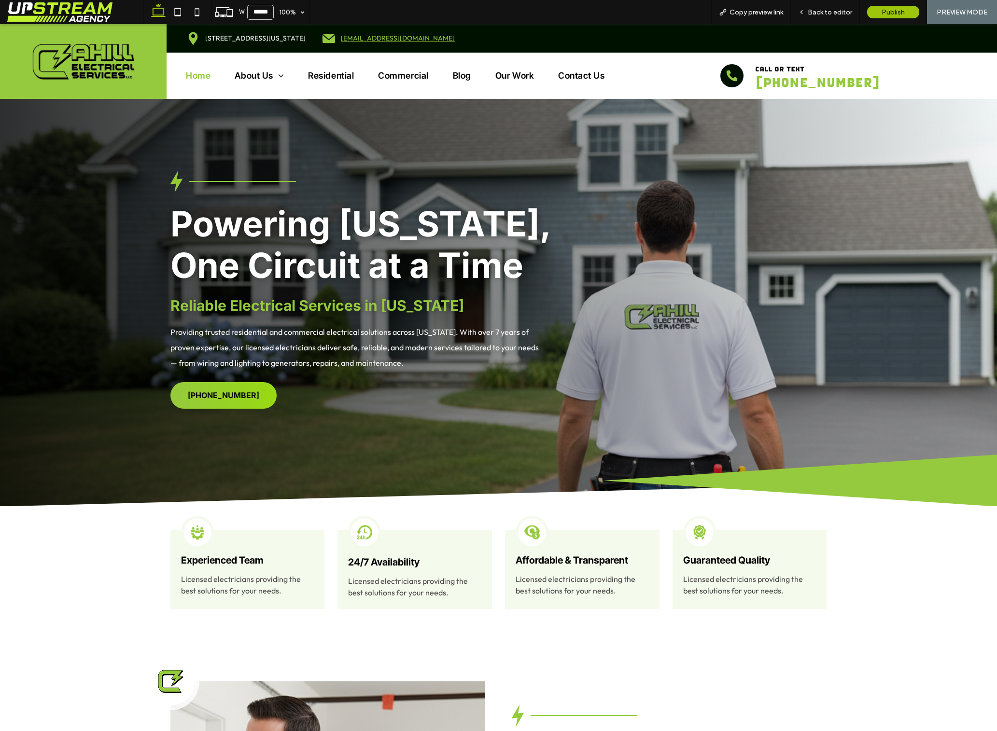
click at [148, 159] on div "Powering Connecticut, One Circuit at a Time Reliable Electrical Services in Con…" at bounding box center [498, 302] width 997 height 407
click at [420, 397] on div "Powering Connecticut, One Circuit at a Time Reliable Electrical Services in Con…" at bounding box center [498, 290] width 695 height 238
drag, startPoint x: 173, startPoint y: 152, endPoint x: 145, endPoint y: 148, distance: 28.3
click at [172, 152] on div "Powering Connecticut, One Circuit at a Time Reliable Electrical Services in Con…" at bounding box center [498, 302] width 997 height 407
click at [629, 373] on div "Powering Connecticut, One Circuit at a Time Reliable Electrical Services in Con…" at bounding box center [498, 290] width 695 height 238
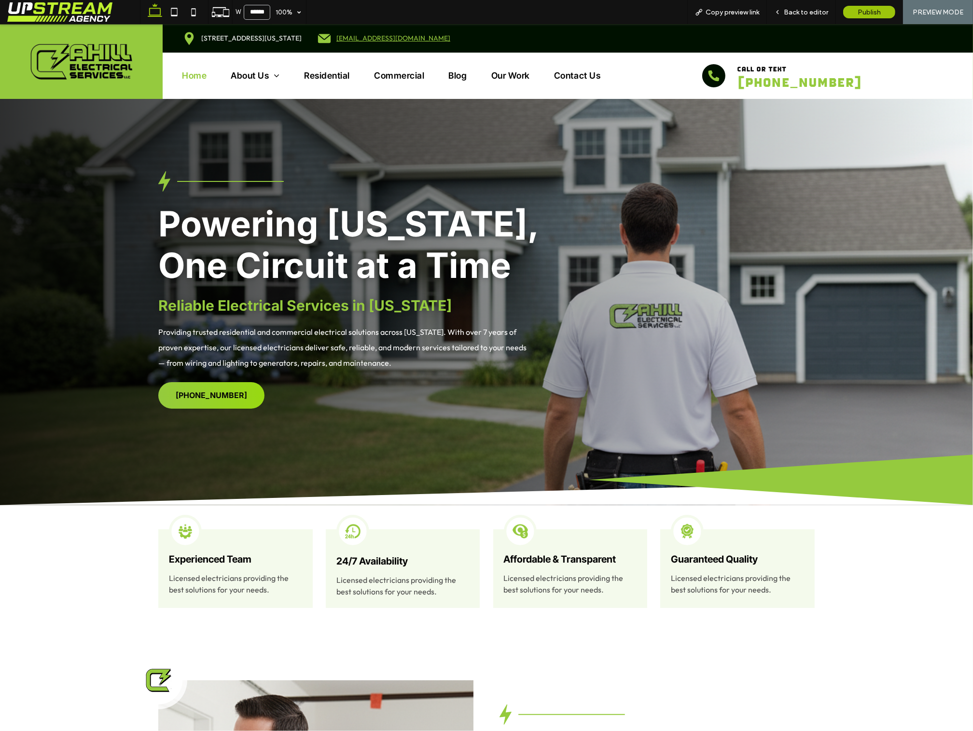
click at [764, 277] on div "Powering Connecticut, One Circuit at a Time Reliable Electrical Services in Con…" at bounding box center [486, 290] width 695 height 238
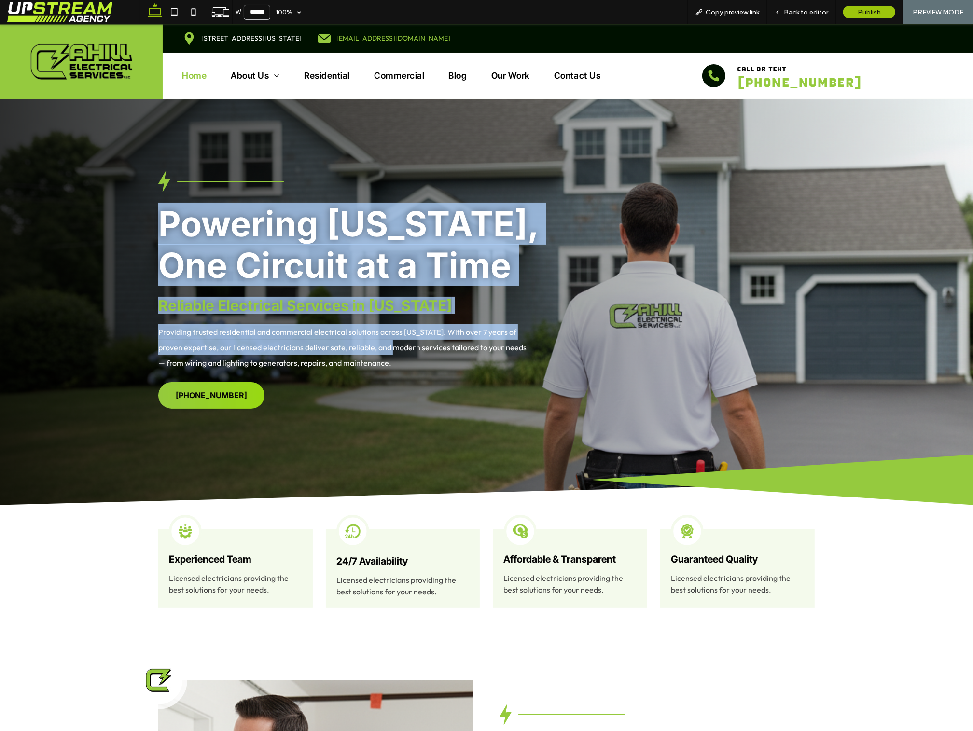
drag, startPoint x: 128, startPoint y: 220, endPoint x: 401, endPoint y: 359, distance: 306.3
click at [391, 355] on div "Powering Connecticut, One Circuit at a Time Reliable Electrical Services in Con…" at bounding box center [486, 338] width 973 height 334
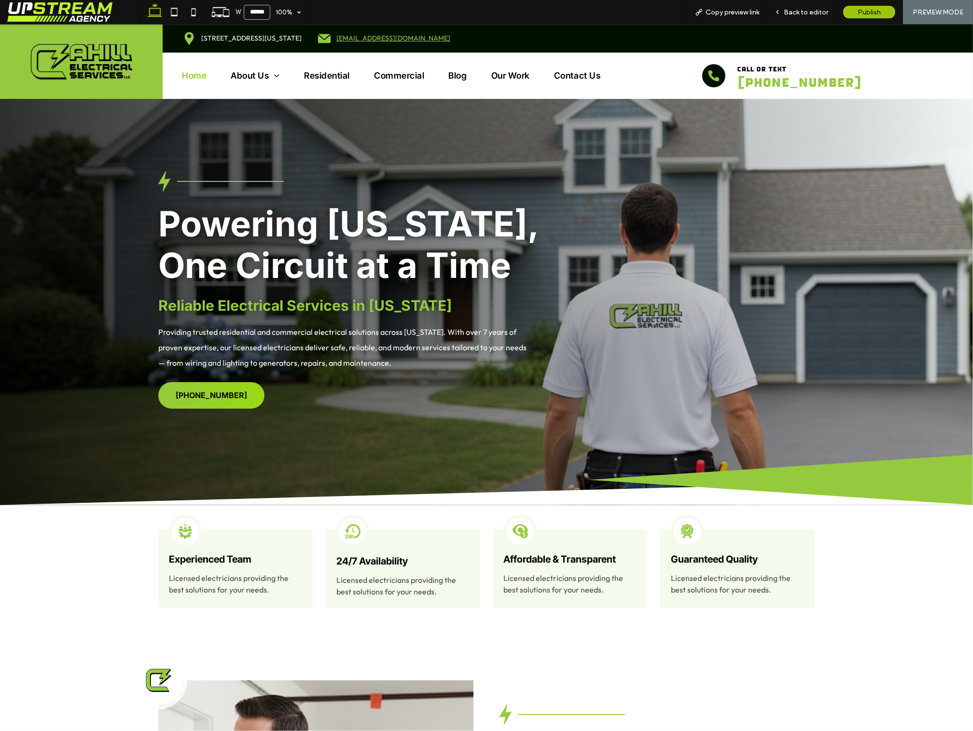
click at [468, 373] on div "Powering Connecticut, One Circuit at a Time Reliable Electrical Services in Con…" at bounding box center [486, 290] width 695 height 238
drag, startPoint x: 747, startPoint y: 219, endPoint x: 728, endPoint y: 227, distance: 20.1
click at [747, 219] on div "Powering Connecticut, One Circuit at a Time Reliable Electrical Services in Con…" at bounding box center [486, 290] width 695 height 238
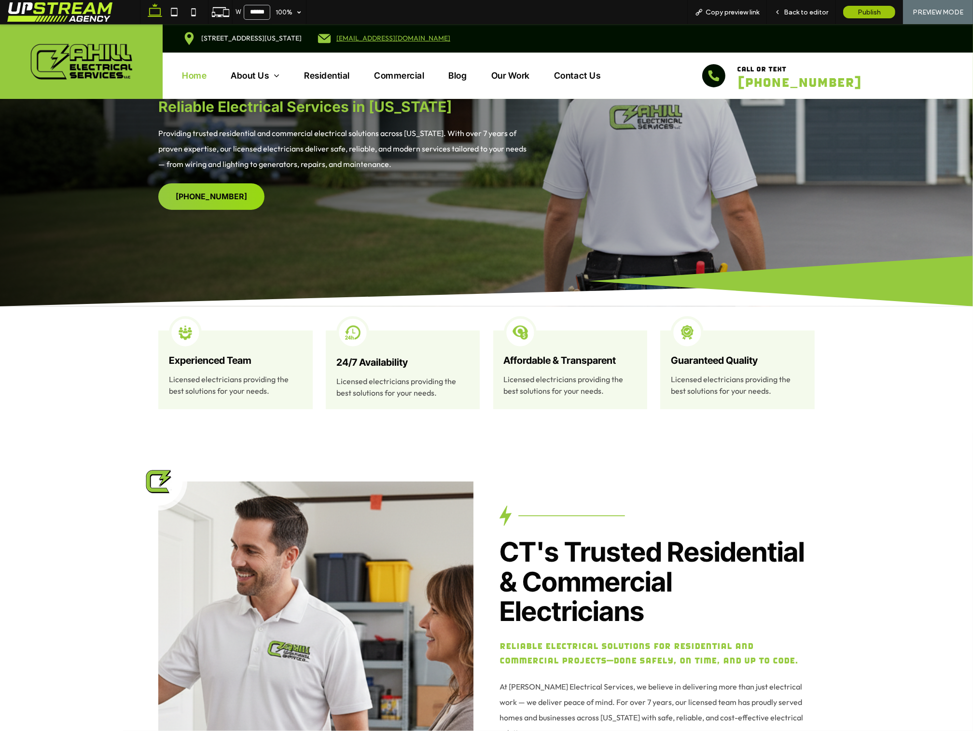
scroll to position [209, 0]
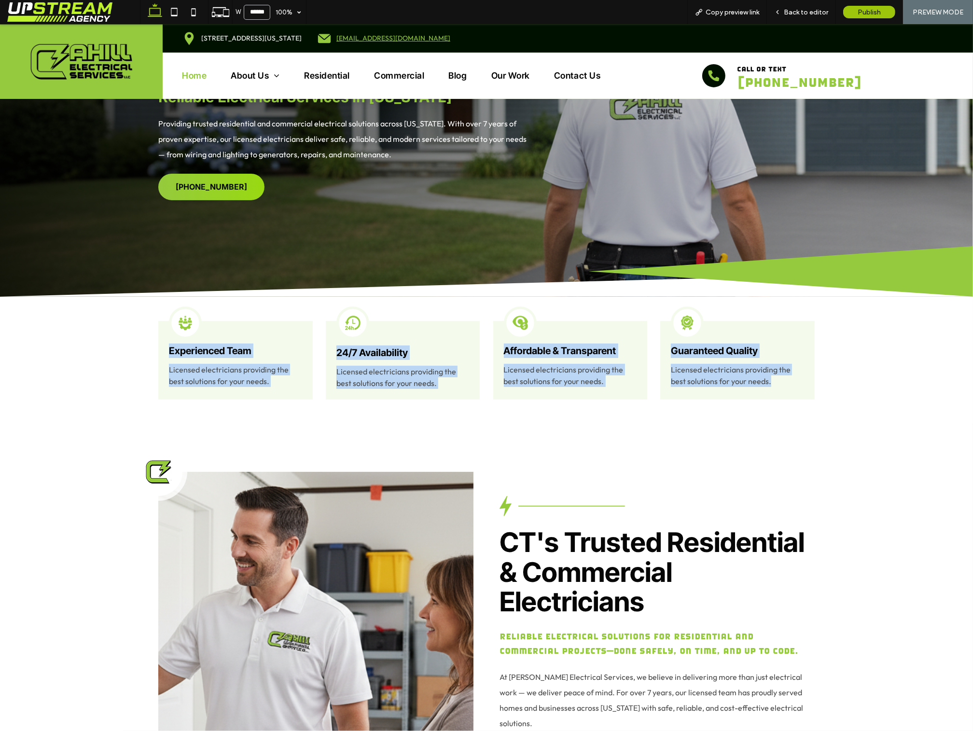
drag, startPoint x: 204, startPoint y: 338, endPoint x: 773, endPoint y: 382, distance: 570.8
click at [771, 383] on div "Experienced Team Licensed electricians providing the best solutions for your ne…" at bounding box center [486, 360] width 973 height 127
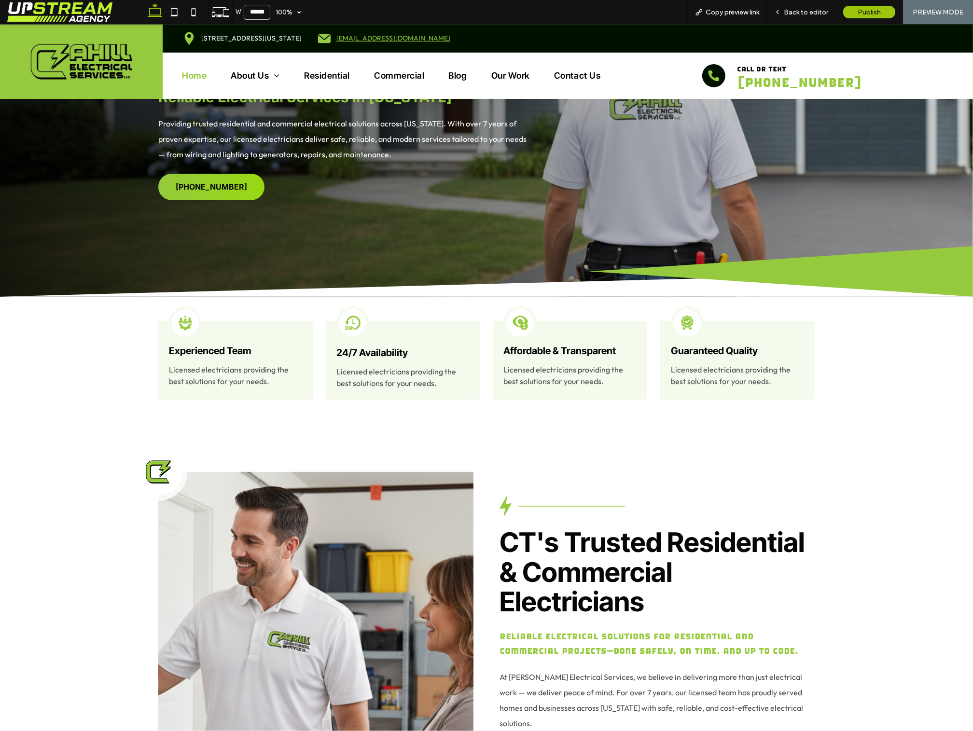
drag, startPoint x: 777, startPoint y: 382, endPoint x: 782, endPoint y: 383, distance: 4.9
click at [778, 383] on p "Licensed electricians providing the best solutions for your needs." at bounding box center [737, 375] width 133 height 23
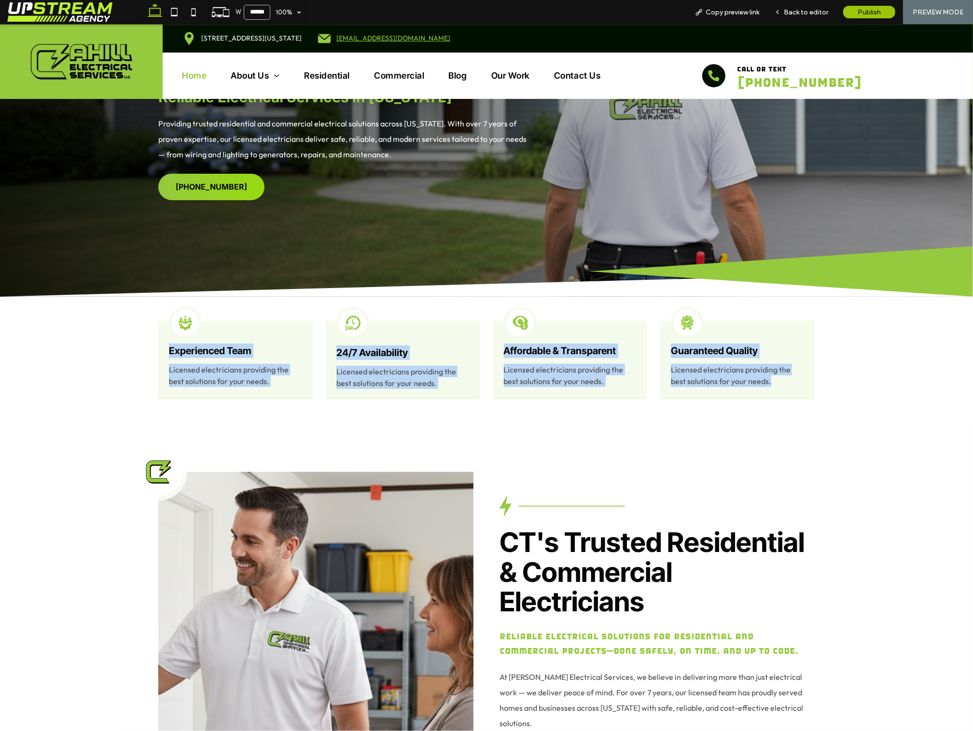
drag, startPoint x: 782, startPoint y: 383, endPoint x: 168, endPoint y: 347, distance: 615.1
click at [168, 347] on div "Experienced Team Licensed electricians providing the best solutions for your ne…" at bounding box center [486, 360] width 695 height 127
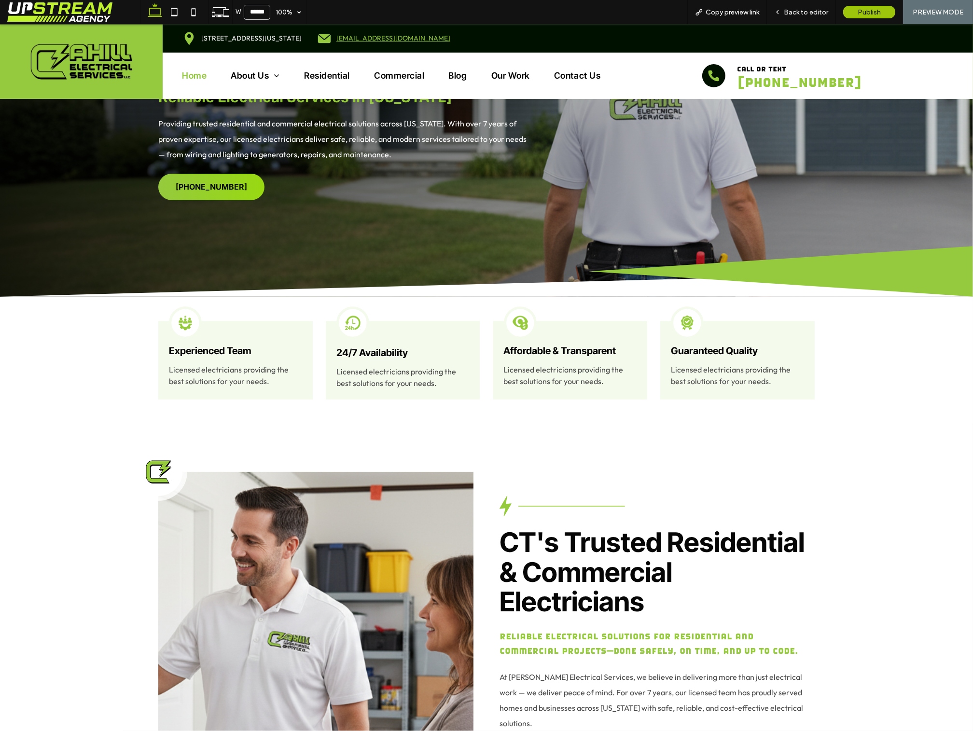
click at [700, 420] on div "Experienced Team Licensed electricians providing the best solutions for your ne…" at bounding box center [486, 360] width 695 height 127
drag, startPoint x: 164, startPoint y: 346, endPoint x: 263, endPoint y: 377, distance: 103.8
click at [263, 377] on div "Experienced Team Licensed electricians providing the best solutions for your ne…" at bounding box center [235, 360] width 154 height 79
click at [277, 384] on p "Licensed electricians providing the best solutions for your needs." at bounding box center [235, 375] width 133 height 23
drag, startPoint x: 278, startPoint y: 383, endPoint x: 168, endPoint y: 350, distance: 115.0
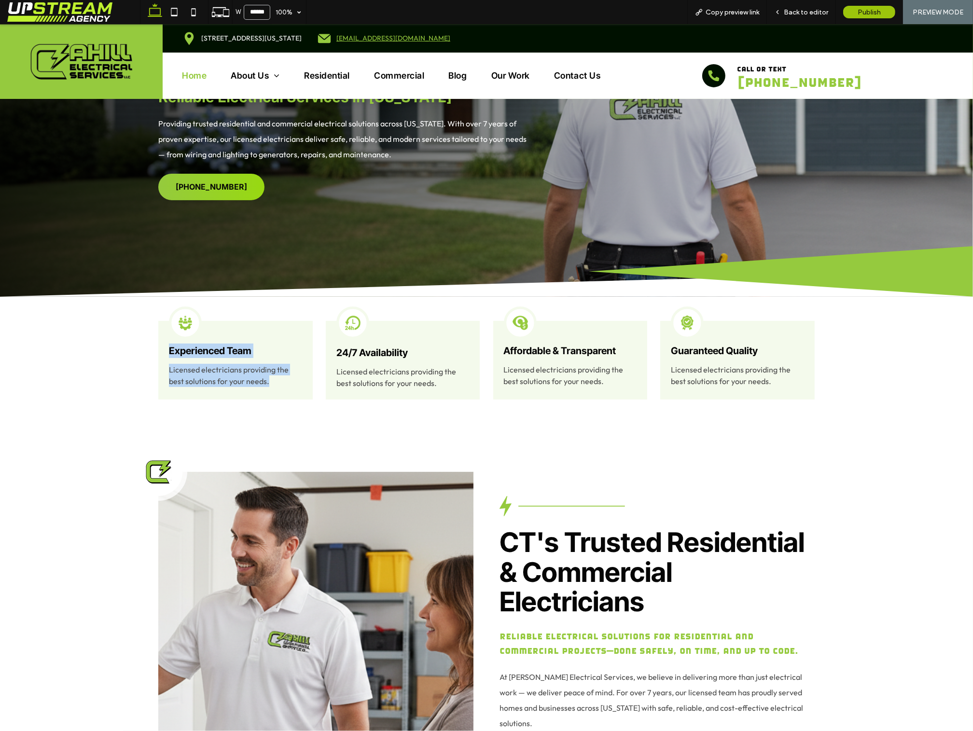
click at [168, 350] on div "Experienced Team Licensed electricians providing the best solutions for your ne…" at bounding box center [235, 360] width 154 height 79
click at [494, 284] on img at bounding box center [486, 271] width 973 height 51
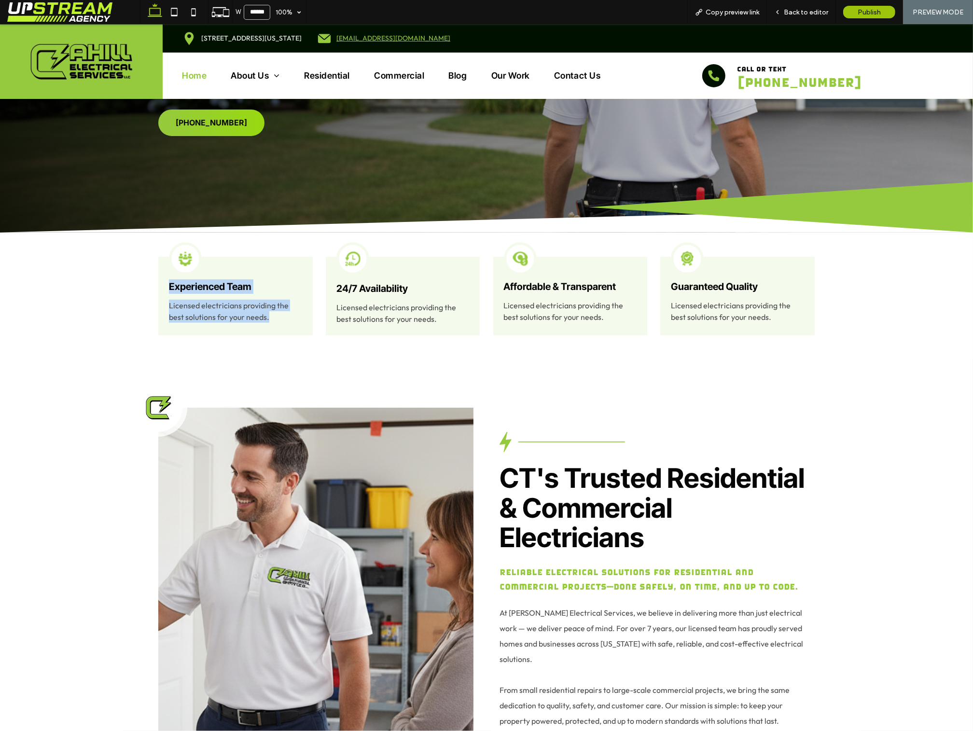
scroll to position [244, 0]
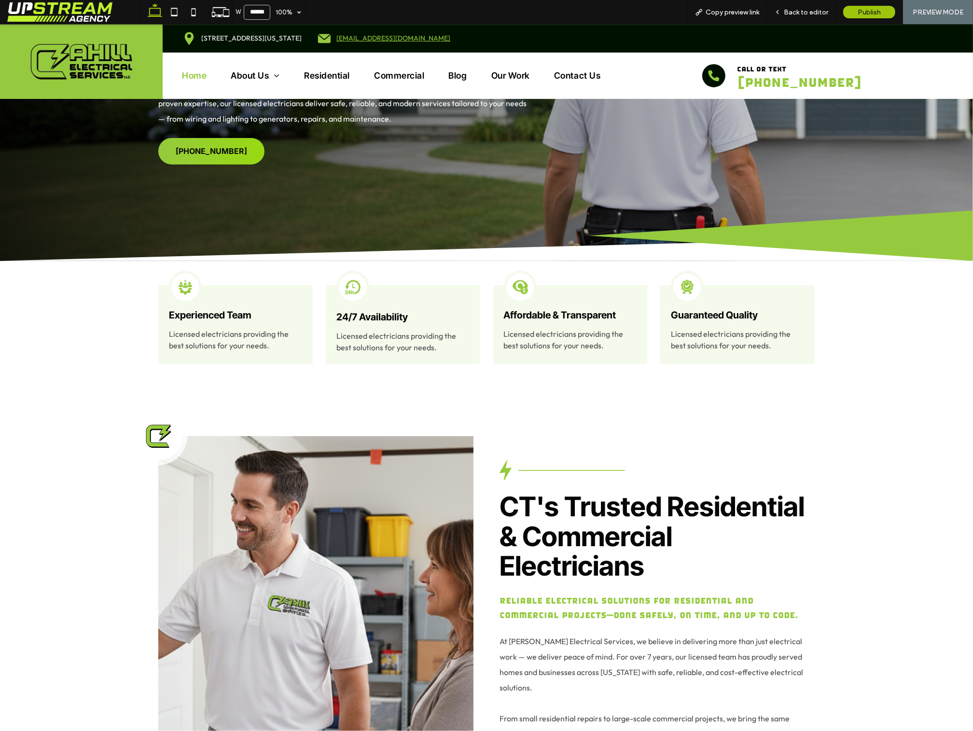
click at [552, 368] on div "Experienced Team Licensed electricians providing the best solutions for your ne…" at bounding box center [486, 324] width 695 height 127
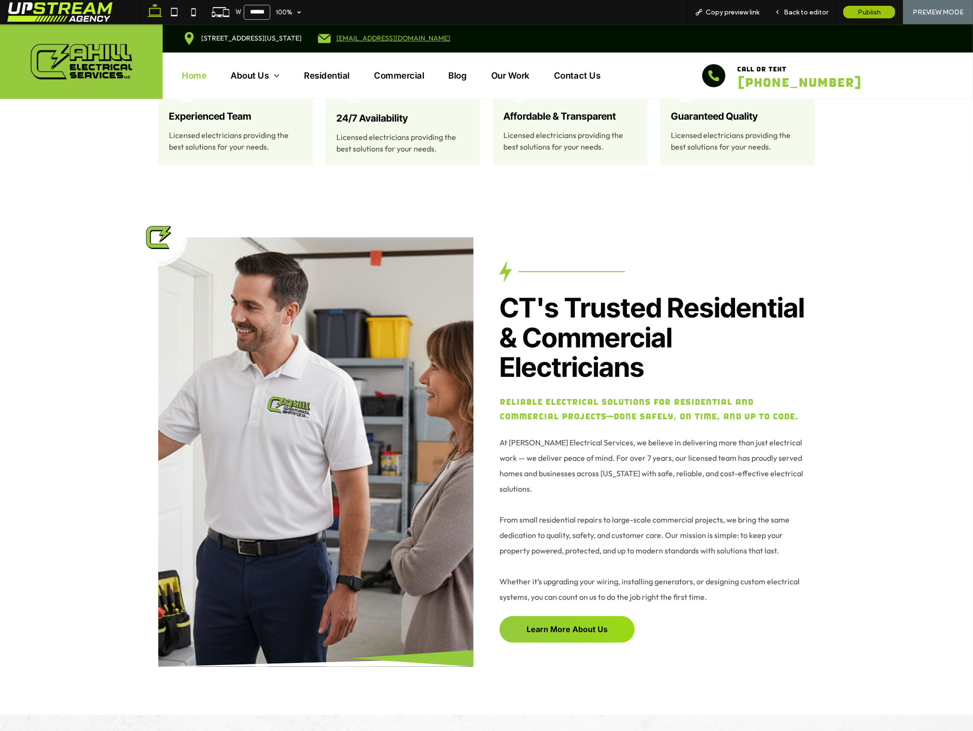
scroll to position [446, 0]
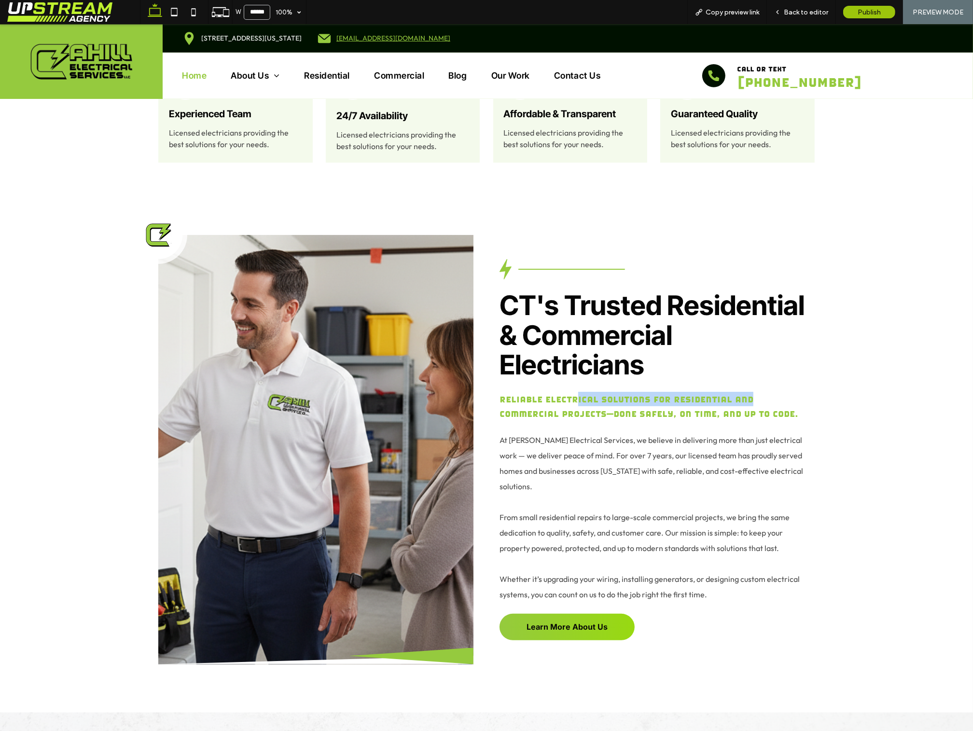
drag, startPoint x: 749, startPoint y: 406, endPoint x: 576, endPoint y: 398, distance: 173.0
click at [578, 397] on h6 "Reliable electrical solutions for residential and commercial projects—done safe…" at bounding box center [657, 406] width 315 height 29
click at [576, 398] on span "Reliable electrical solutions for residential and commercial projects—done safe…" at bounding box center [649, 406] width 299 height 24
drag, startPoint x: 555, startPoint y: 399, endPoint x: 613, endPoint y: 405, distance: 58.7
click at [607, 411] on span "Reliable electrical solutions for residential and commercial projects—done safe…" at bounding box center [649, 406] width 299 height 24
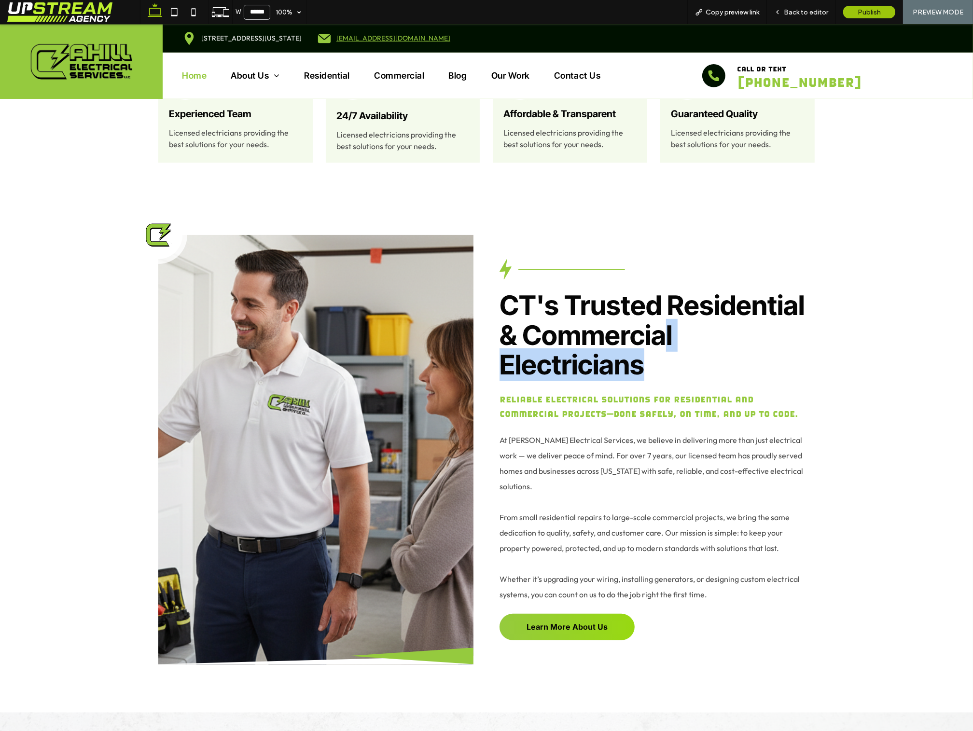
drag, startPoint x: 658, startPoint y: 354, endPoint x: 629, endPoint y: 351, distance: 29.6
click at [657, 358] on h2 "CT's Trusted Residential & Commercial Electricians" at bounding box center [657, 335] width 315 height 89
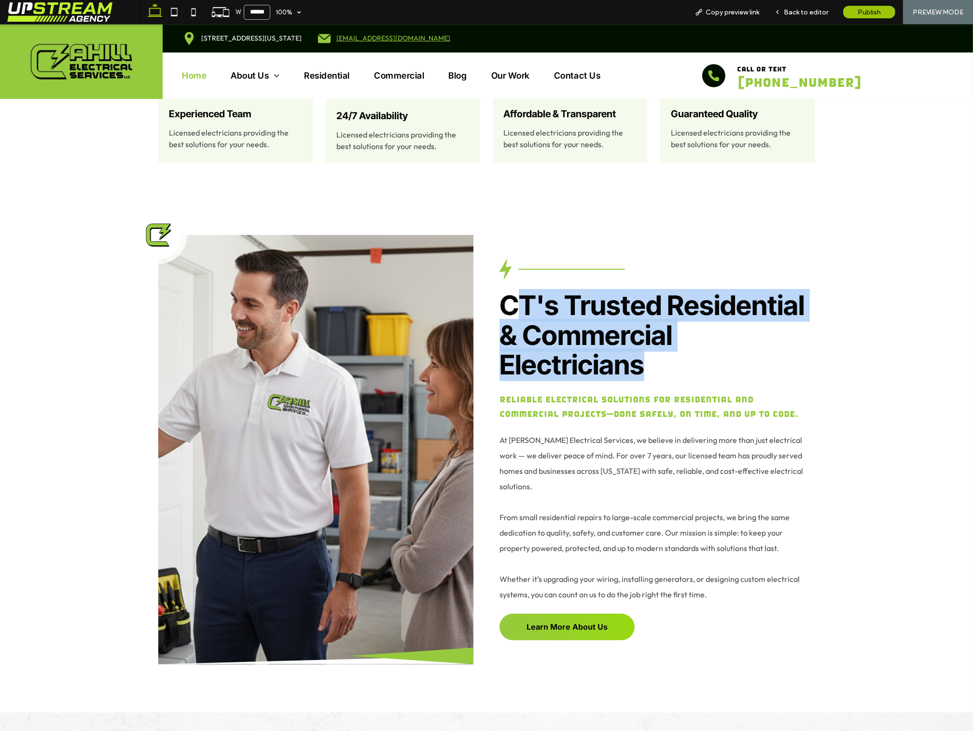
drag, startPoint x: 629, startPoint y: 351, endPoint x: 511, endPoint y: 294, distance: 130.6
click at [514, 296] on h2 "CT's Trusted Residential & Commercial Electricians" at bounding box center [657, 335] width 315 height 89
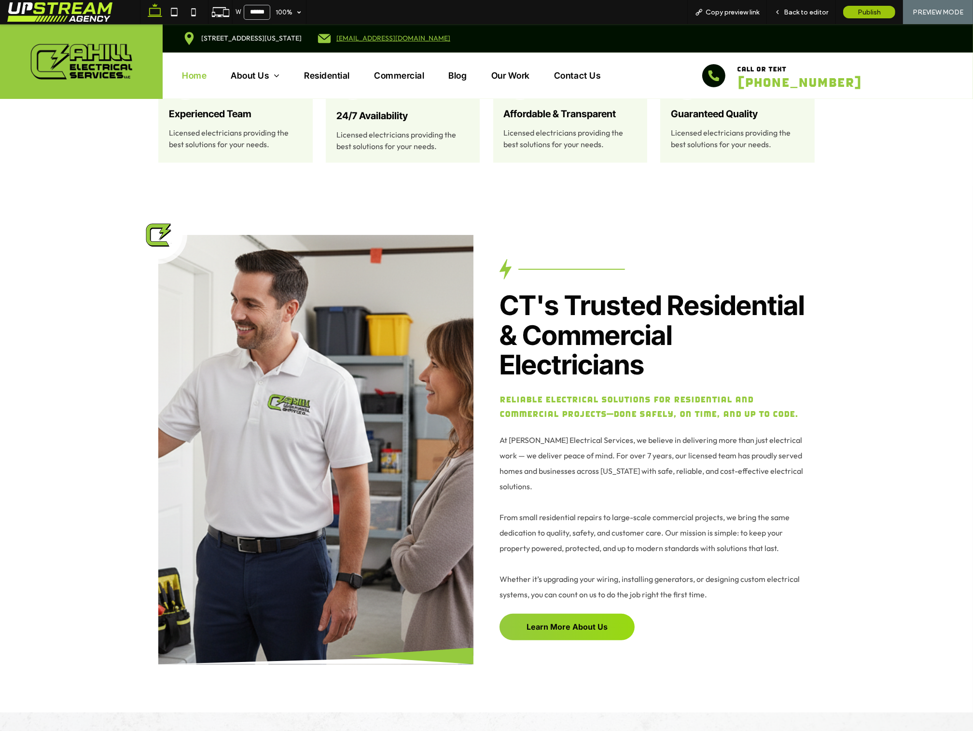
click at [511, 295] on span "CT's Trusted Residential & Commercial Electricians" at bounding box center [652, 335] width 305 height 92
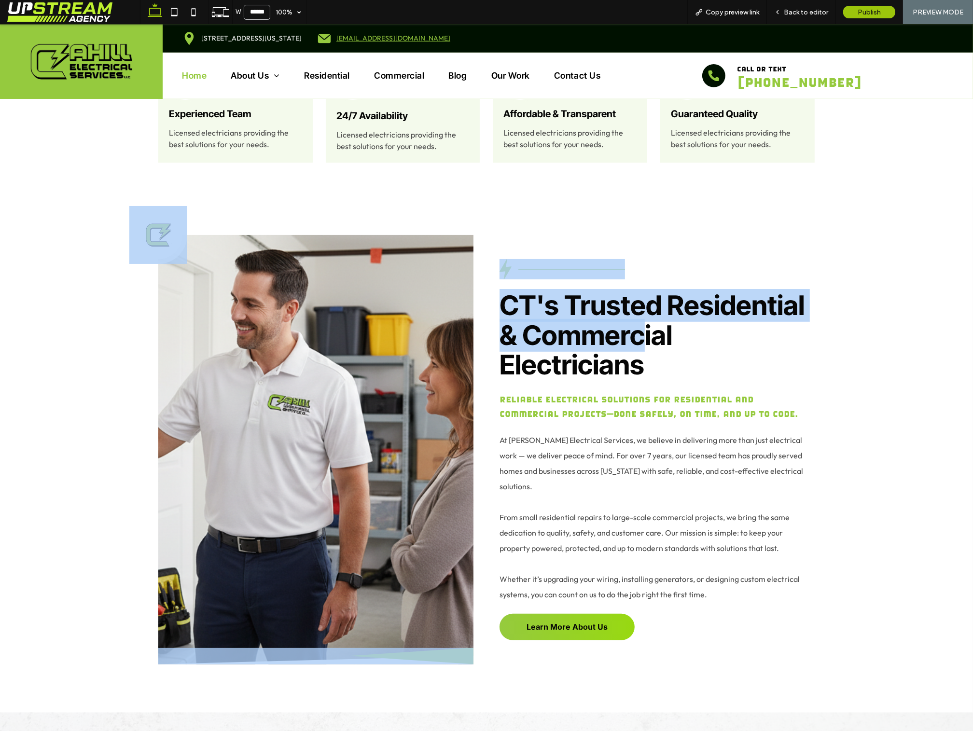
drag, startPoint x: 485, startPoint y: 301, endPoint x: 649, endPoint y: 350, distance: 171.0
click at [646, 350] on div "CT's Trusted Residential & Commercial Electricians Reliable electrical solution…" at bounding box center [486, 450] width 695 height 526
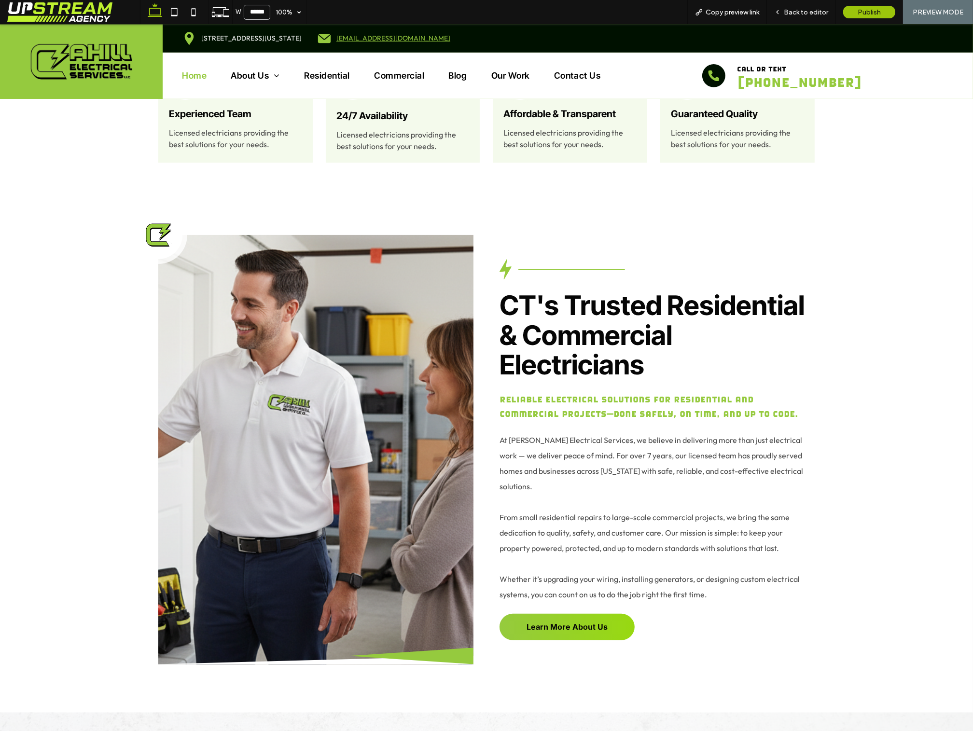
click at [657, 371] on h2 "CT's Trusted Residential & Commercial Electricians" at bounding box center [657, 335] width 315 height 89
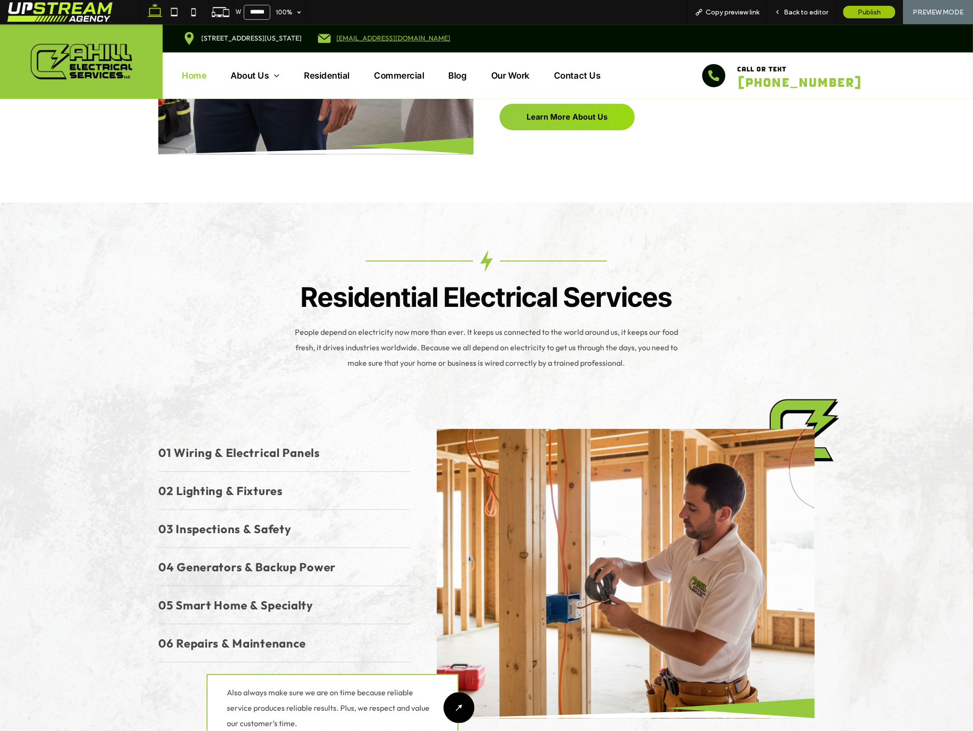
scroll to position [925, 0]
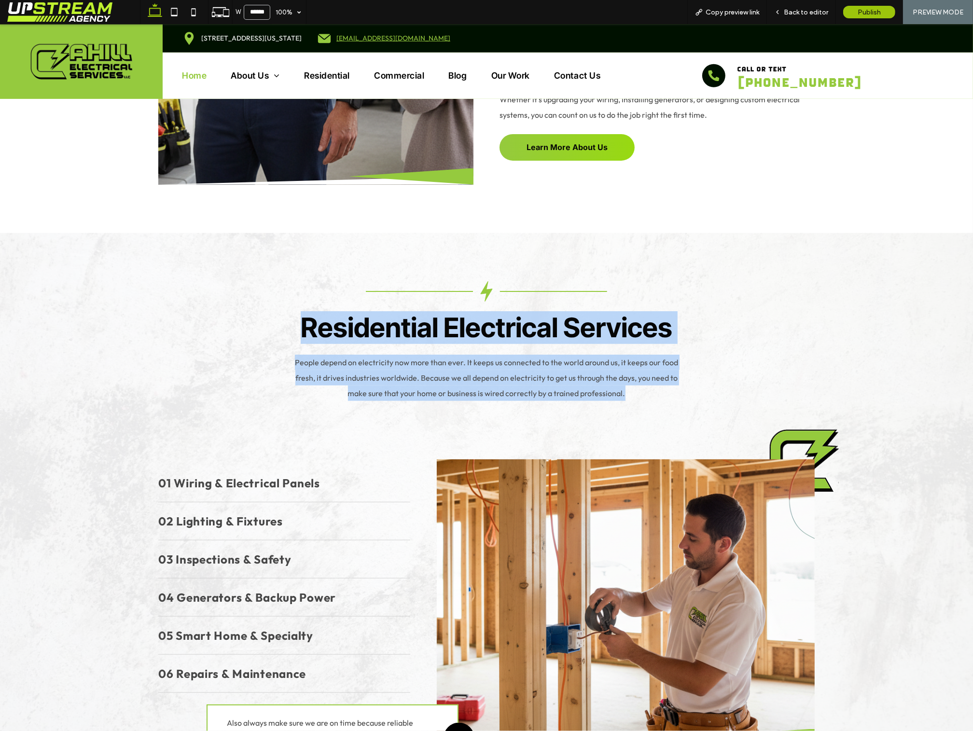
drag, startPoint x: 652, startPoint y: 379, endPoint x: 194, endPoint y: 251, distance: 475.3
drag, startPoint x: 196, startPoint y: 250, endPoint x: 722, endPoint y: 390, distance: 544.0
drag, startPoint x: 606, startPoint y: 372, endPoint x: 184, endPoint y: 250, distance: 439.2
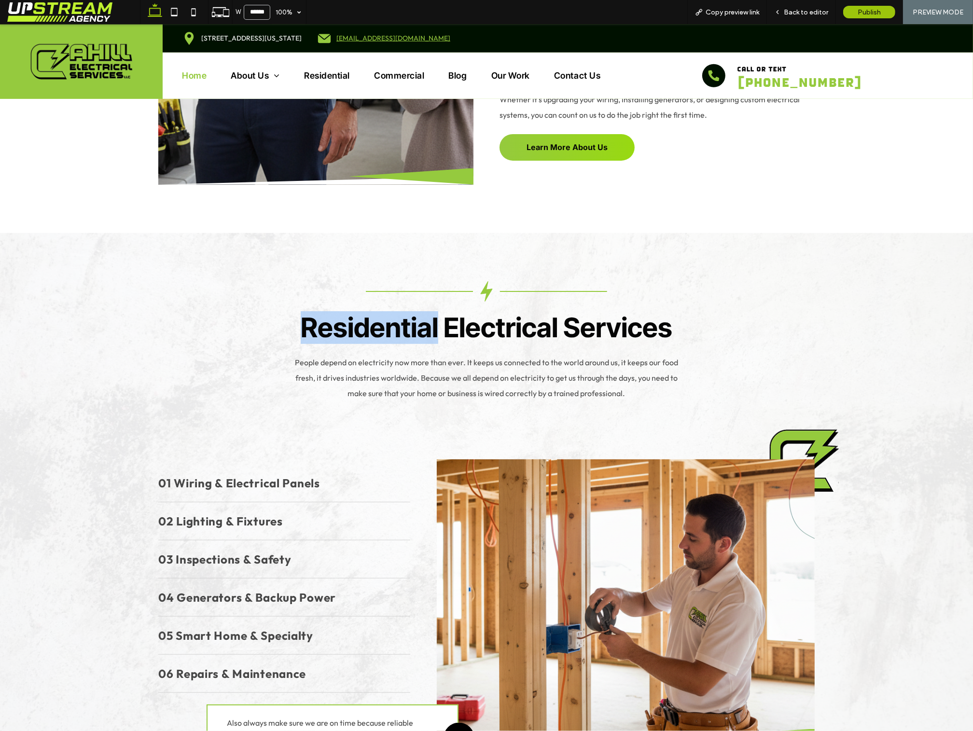
drag, startPoint x: 189, startPoint y: 251, endPoint x: 442, endPoint y: 305, distance: 258.7
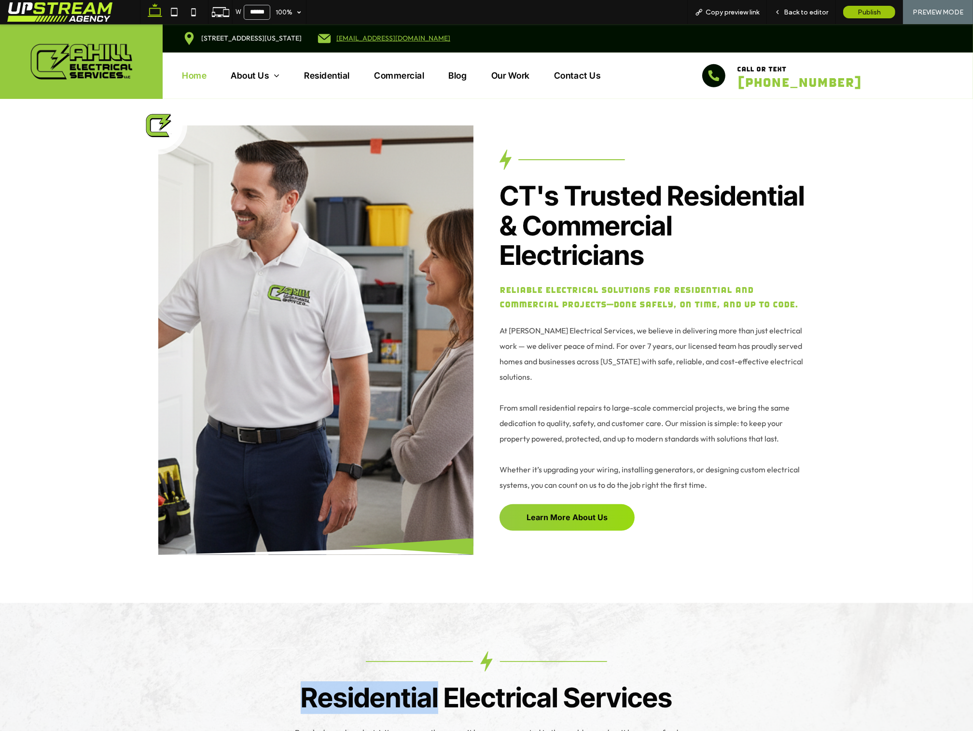
scroll to position [519, 0]
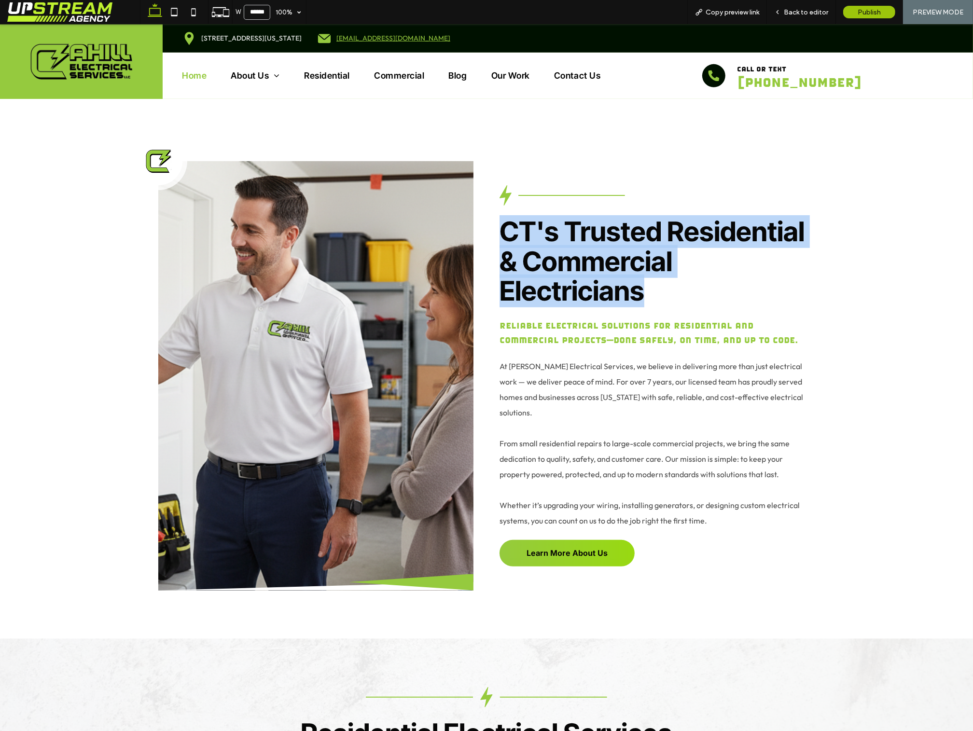
drag, startPoint x: 505, startPoint y: 218, endPoint x: 648, endPoint y: 294, distance: 161.7
click at [648, 294] on h2 "CT's Trusted Residential & Commercial Electricians" at bounding box center [657, 261] width 315 height 89
drag, startPoint x: 660, startPoint y: 293, endPoint x: 496, endPoint y: 226, distance: 177.8
click at [501, 227] on h2 "CT's Trusted Residential & Commercial Electricians" at bounding box center [657, 261] width 315 height 89
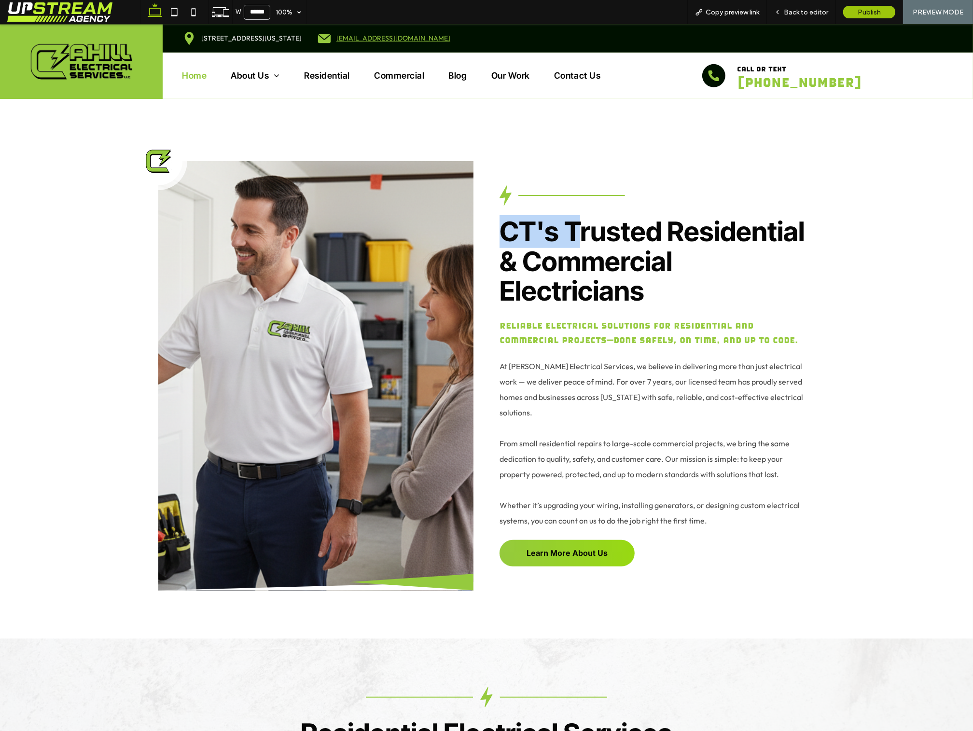
drag, startPoint x: 496, startPoint y: 225, endPoint x: 567, endPoint y: 226, distance: 70.5
click at [573, 226] on div "CT's Trusted Residential & Commercial Electricians Reliable electrical solution…" at bounding box center [486, 376] width 695 height 526
drag, startPoint x: 567, startPoint y: 226, endPoint x: 660, endPoint y: 219, distance: 93.4
click at [569, 226] on span "CT's Trusted Residential & Commercial Electricians" at bounding box center [652, 261] width 305 height 92
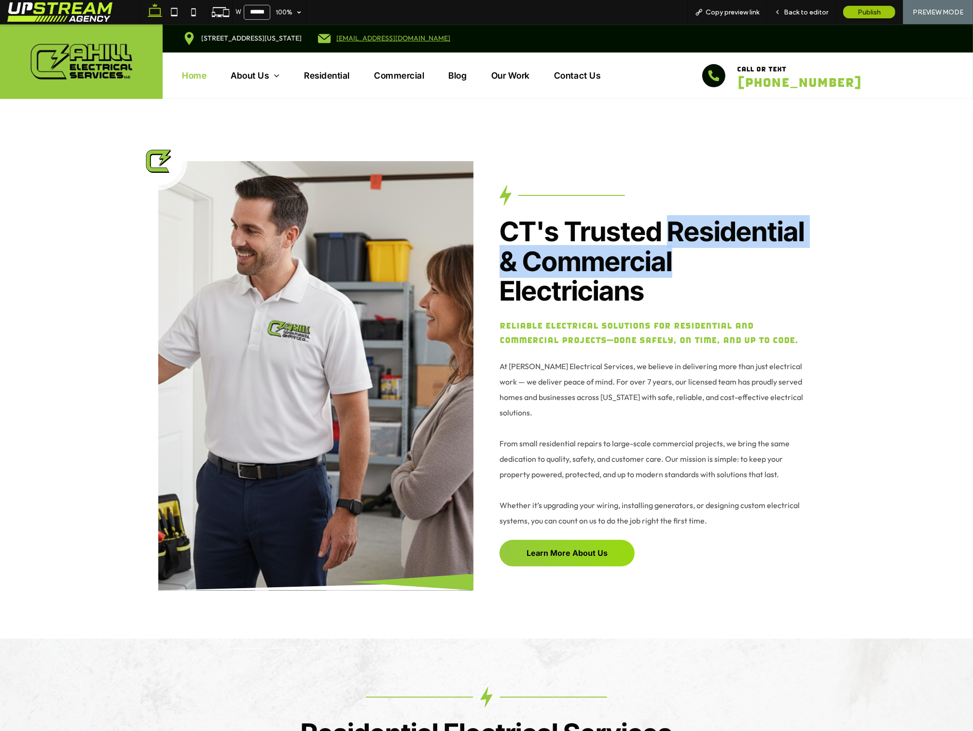
drag, startPoint x: 673, startPoint y: 230, endPoint x: 678, endPoint y: 266, distance: 37.0
click at [678, 267] on h2 "CT's Trusted Residential & Commercial Electricians" at bounding box center [657, 261] width 315 height 89
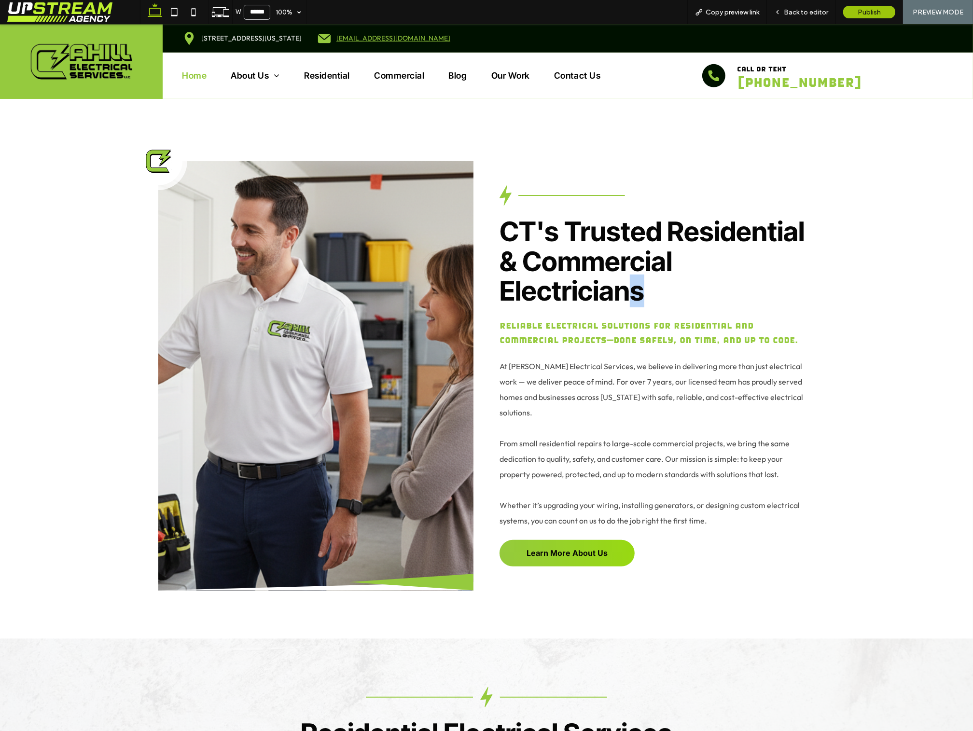
drag, startPoint x: 655, startPoint y: 291, endPoint x: 634, endPoint y: 293, distance: 21.3
click at [634, 293] on h2 "CT's Trusted Residential & Commercial Electricians" at bounding box center [657, 261] width 315 height 89
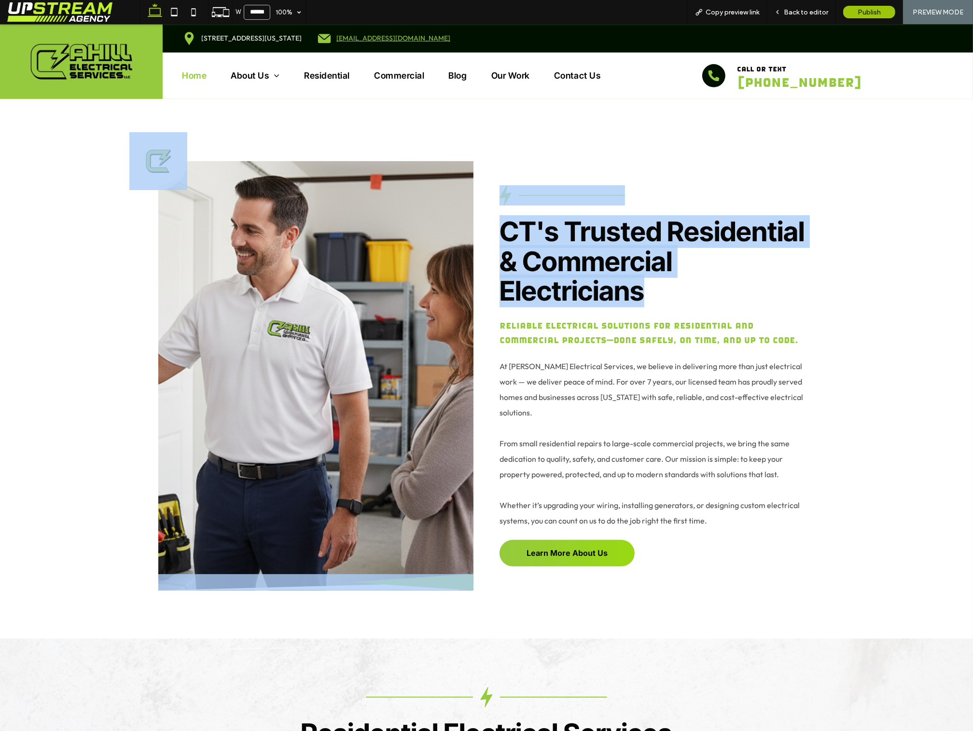
drag, startPoint x: 636, startPoint y: 284, endPoint x: 466, endPoint y: 303, distance: 171.0
click at [471, 288] on div "CT's Trusted Residential & Commercial Electricians Reliable electrical solution…" at bounding box center [486, 376] width 695 height 526
click at [518, 290] on span "CT's Trusted Residential & Commercial Electricians" at bounding box center [652, 261] width 305 height 92
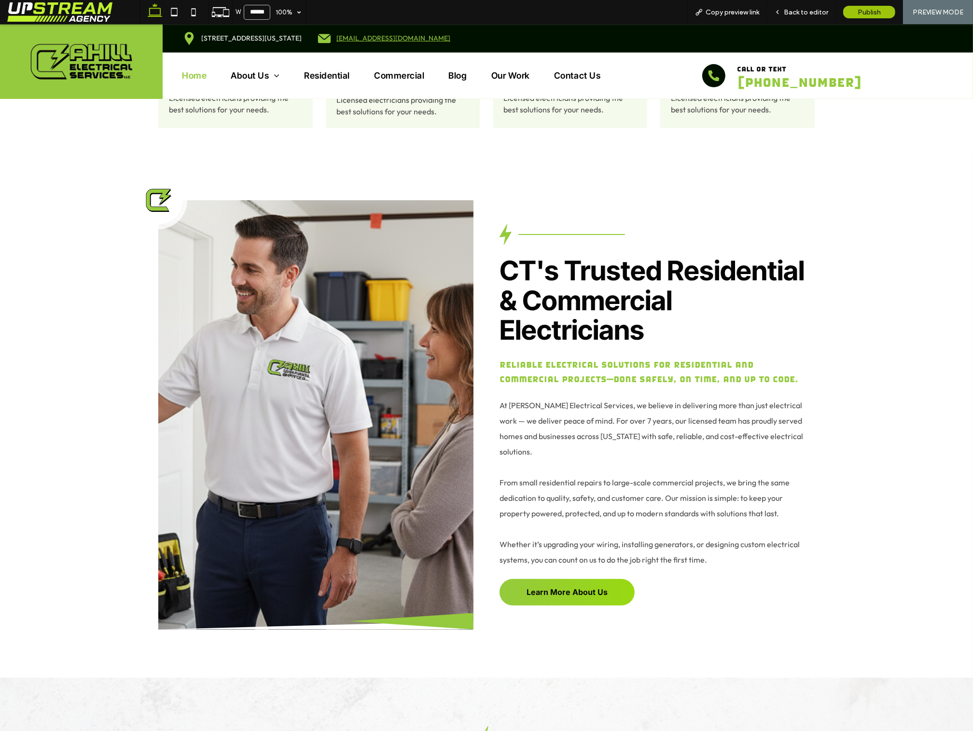
scroll to position [488, 0]
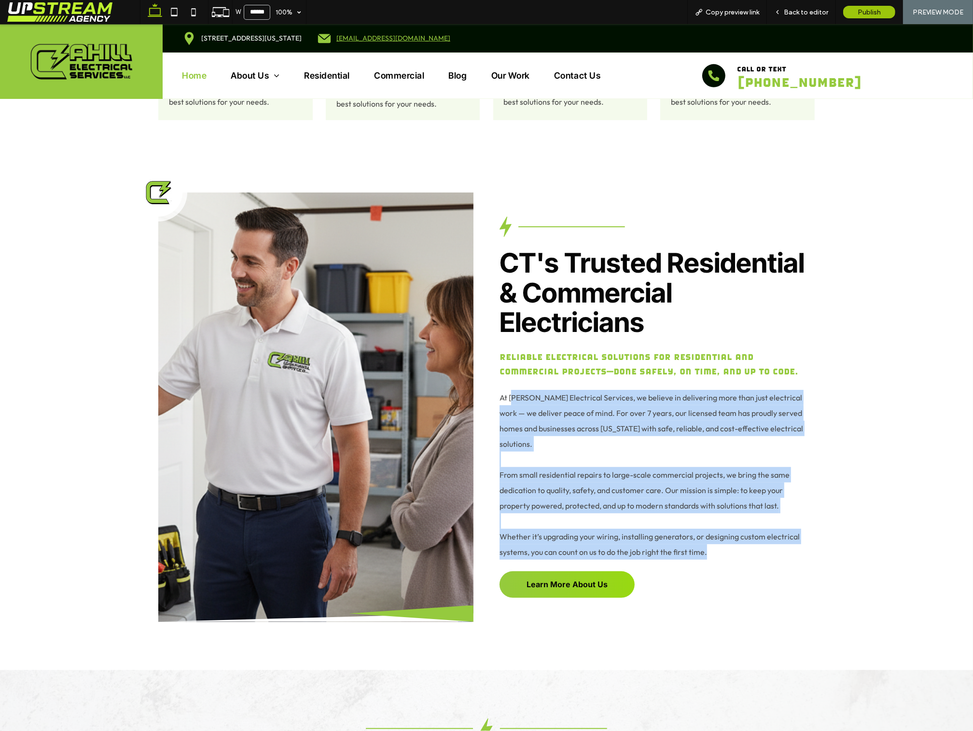
drag, startPoint x: 734, startPoint y: 535, endPoint x: 510, endPoint y: 394, distance: 264.5
click at [512, 394] on div "CT's Trusted Residential & Commercial Electricians Reliable electrical solution…" at bounding box center [657, 408] width 315 height 430
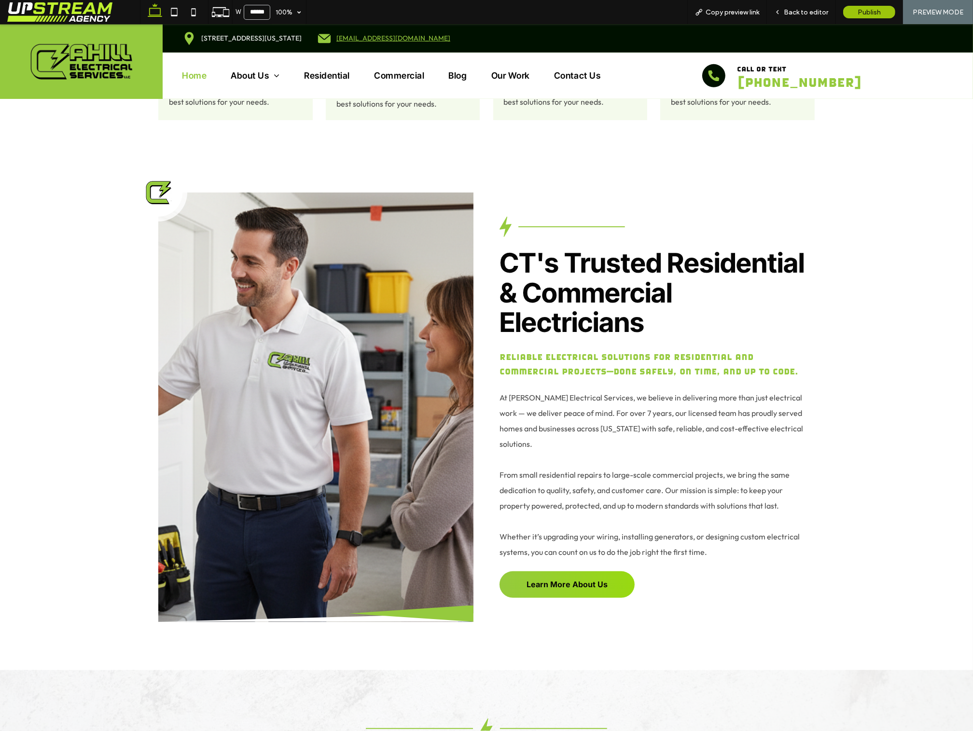
click at [510, 394] on span "At Cahill Electrical Services, we believe in delivering more than just electric…" at bounding box center [652, 475] width 304 height 164
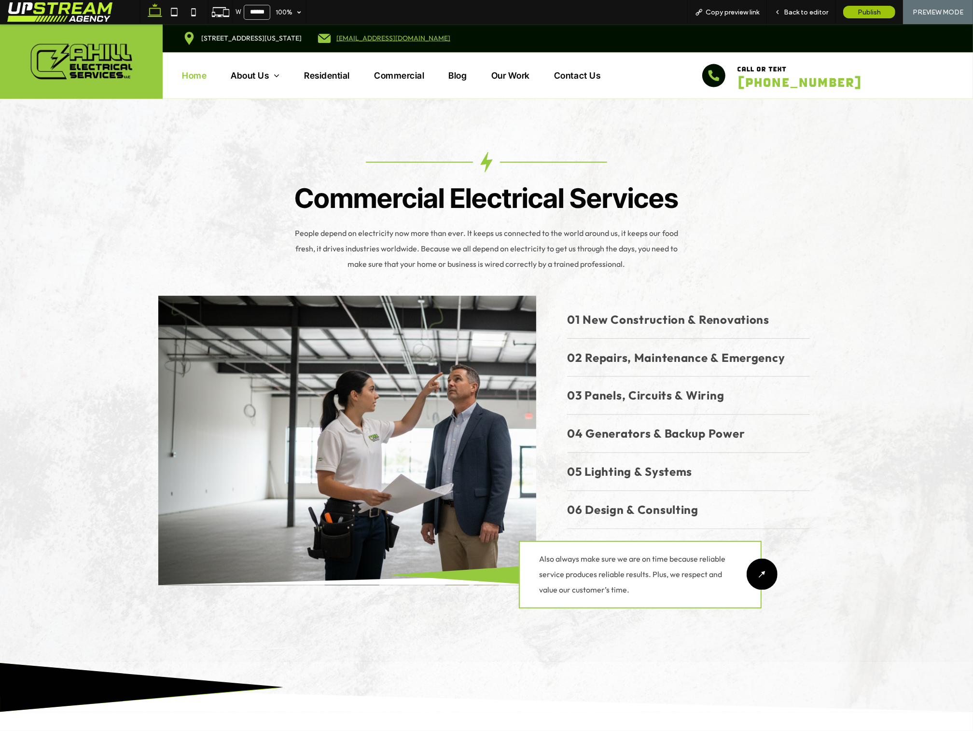
scroll to position [1617, 0]
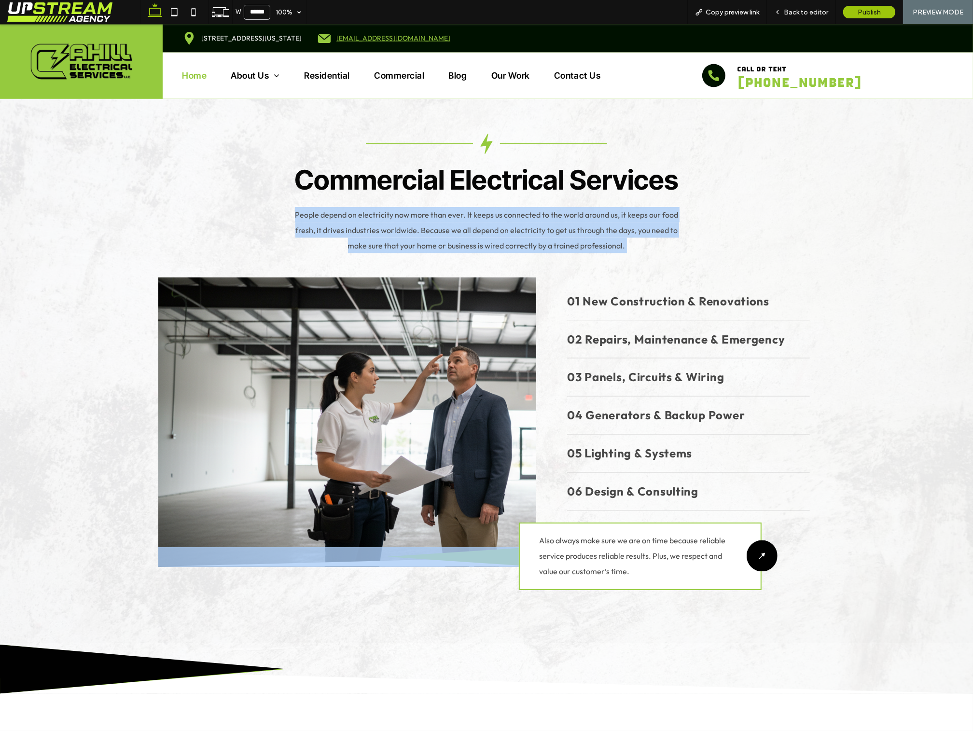
drag, startPoint x: 326, startPoint y: 194, endPoint x: 648, endPoint y: 250, distance: 326.7
click at [623, 255] on div "Residential Electrical Services People depend on electricity now more than ever…" at bounding box center [486, 93] width 657 height 1006
drag, startPoint x: 653, startPoint y: 242, endPoint x: 689, endPoint y: 247, distance: 36.5
click at [653, 242] on div "Residential Electrical Services People depend on electricity now more than ever…" at bounding box center [486, 93] width 657 height 1006
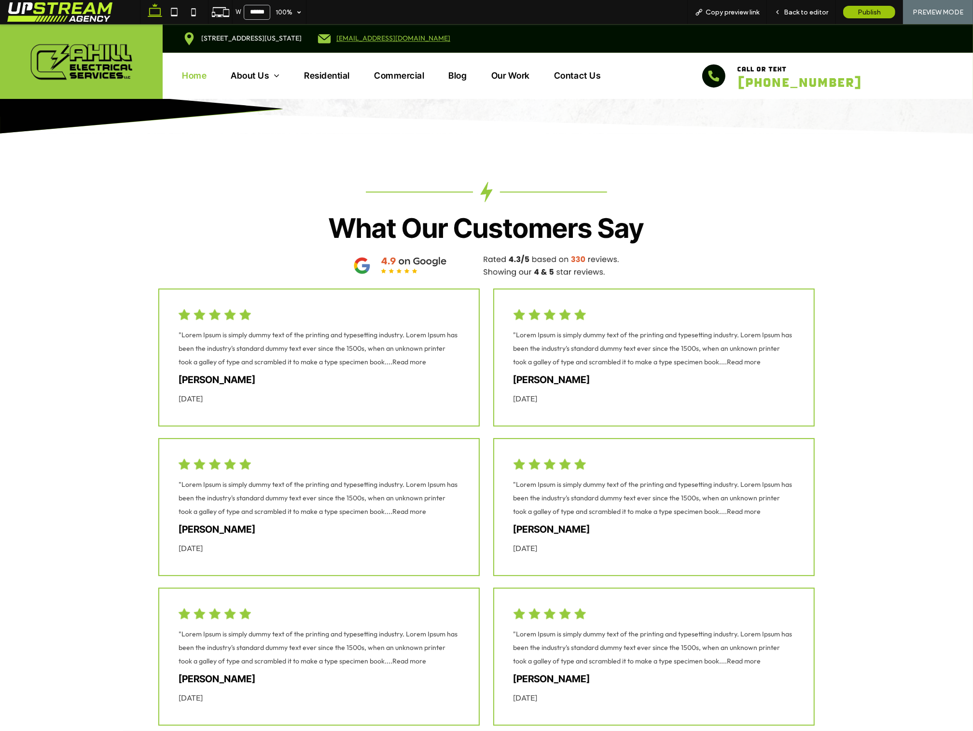
scroll to position [2173, 0]
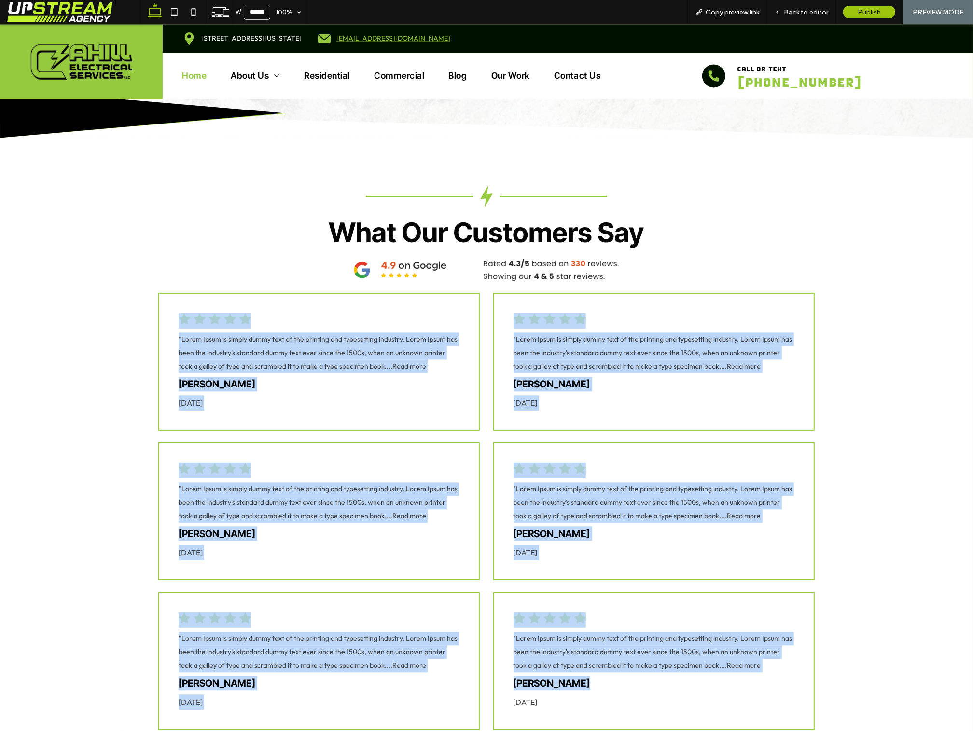
drag, startPoint x: 640, startPoint y: 648, endPoint x: 214, endPoint y: 300, distance: 550.2
click at [214, 300] on div ""Lorem Ipsum is simply dummy text of the printing and typesetting industry. Lor…" at bounding box center [486, 511] width 657 height 437
click at [213, 313] on img at bounding box center [215, 319] width 72 height 12
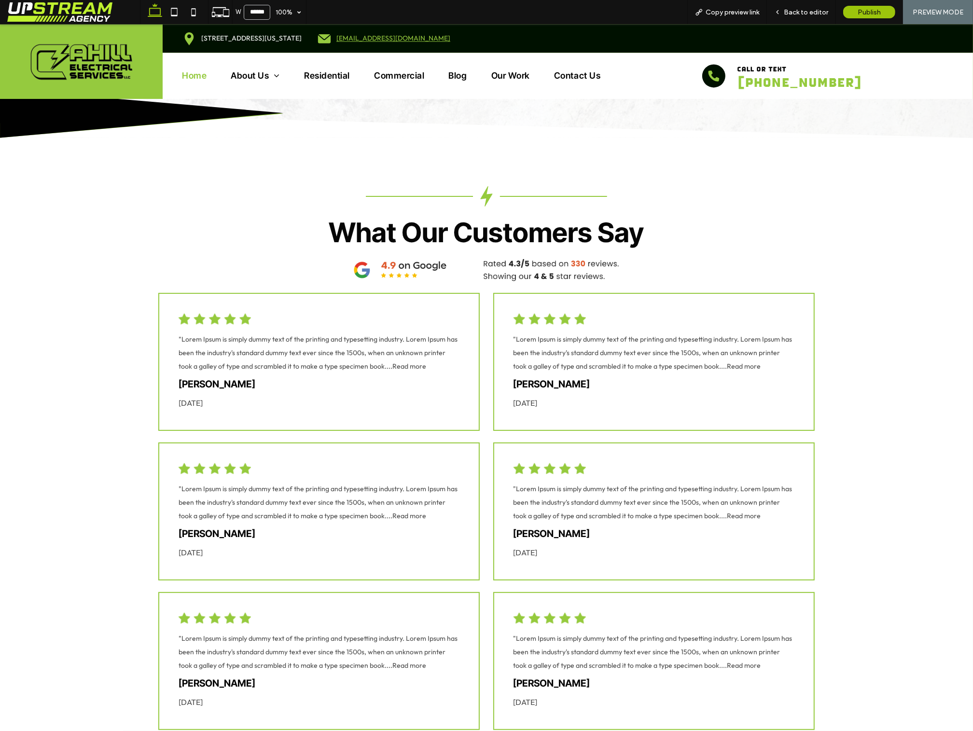
click at [157, 220] on div "What Our Customers Say "Lorem Ipsum is simply dummy text of the printing and ty…" at bounding box center [486, 458] width 695 height 641
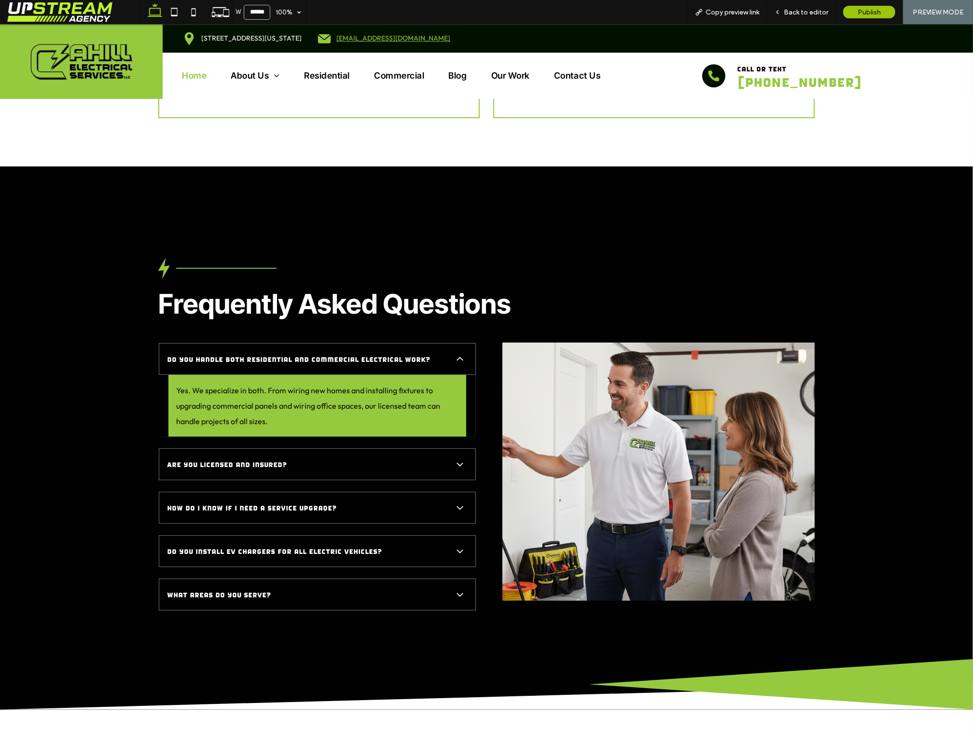
scroll to position [2784, 0]
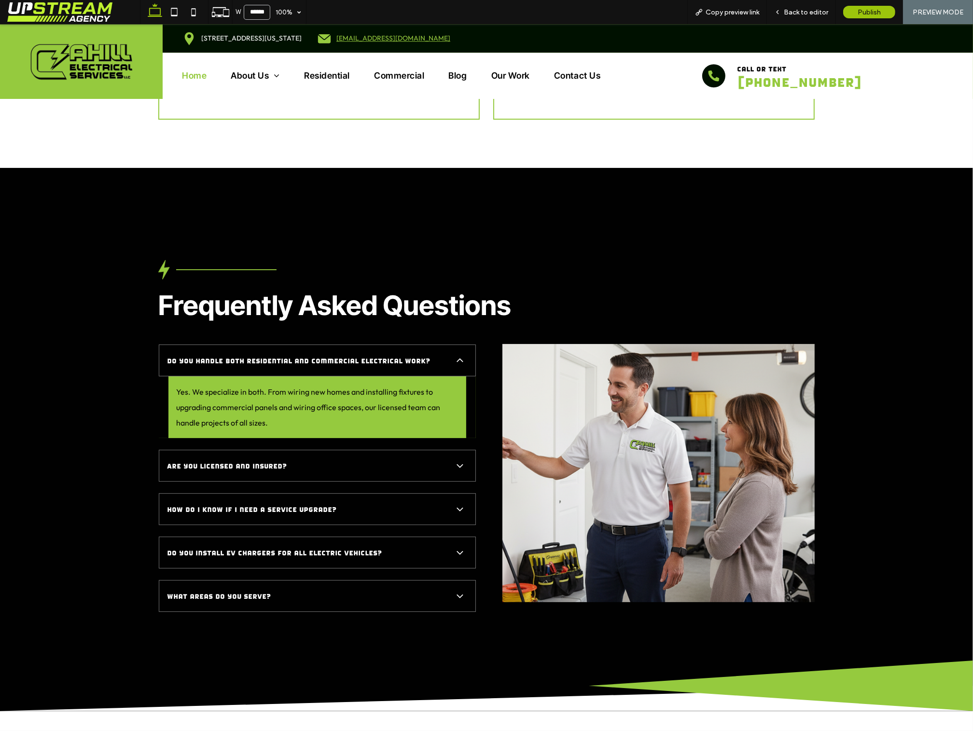
drag, startPoint x: 333, startPoint y: 453, endPoint x: 356, endPoint y: 457, distance: 23.6
click at [333, 460] on span "Are you licensed and insured?" at bounding box center [307, 466] width 281 height 12
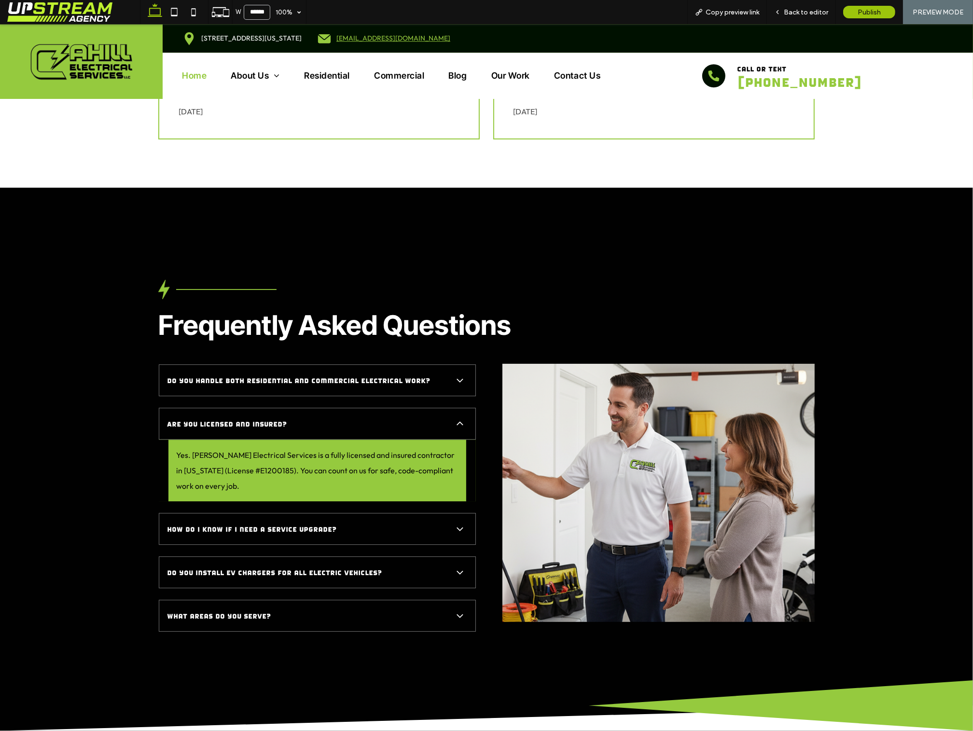
scroll to position [2762, 0]
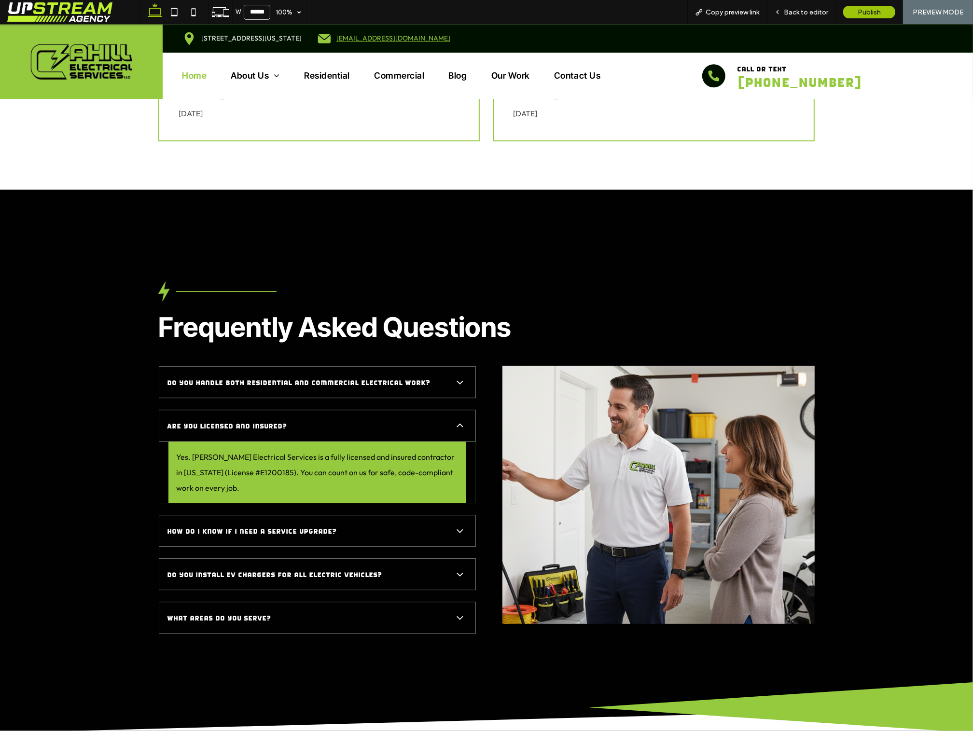
click at [433, 410] on div "Are you licensed and insured?" at bounding box center [317, 426] width 317 height 32
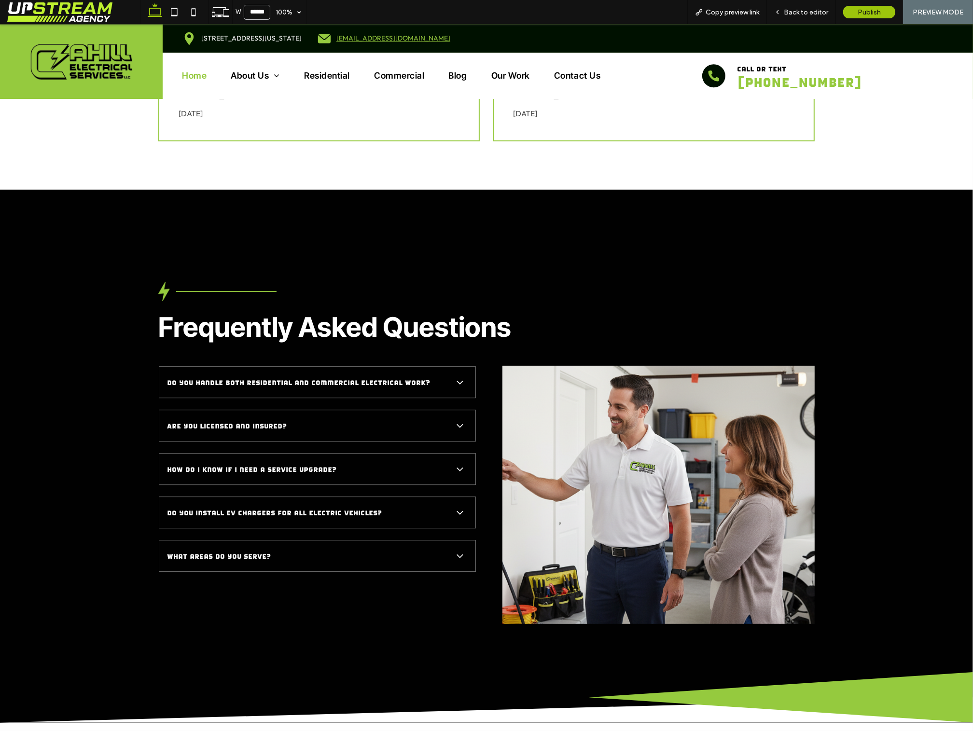
click at [409, 453] on div "How do I know if I need a service upgrade?" at bounding box center [317, 469] width 317 height 32
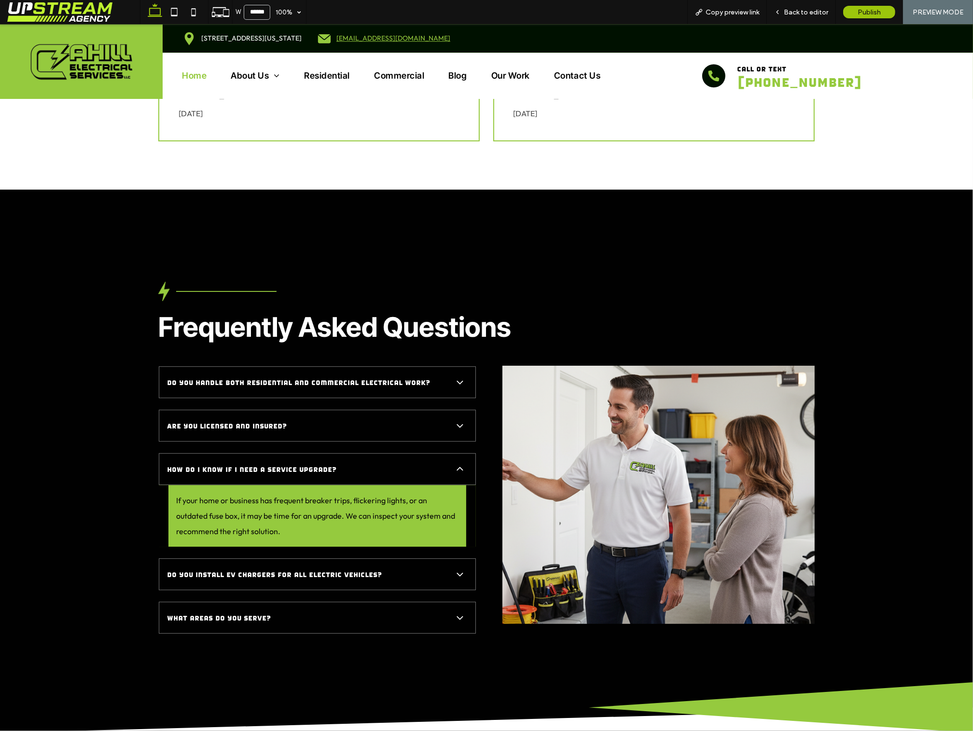
click at [384, 410] on div "Are you licensed and insured?" at bounding box center [317, 426] width 317 height 32
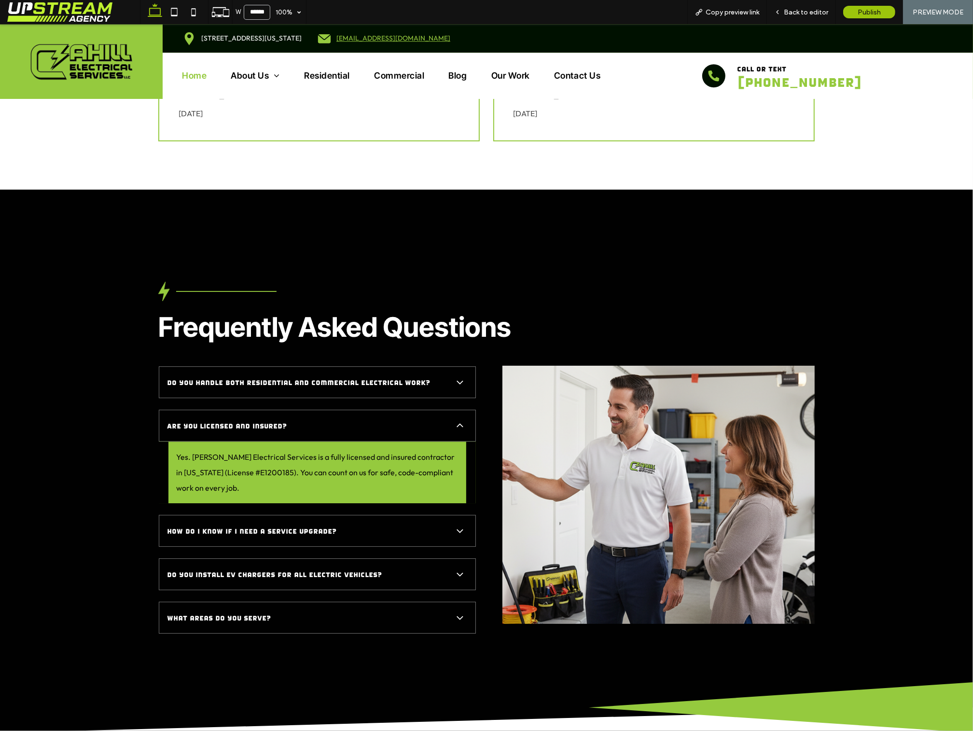
click at [368, 377] on span "Do you handle both residential and commercial electrical work?" at bounding box center [307, 383] width 281 height 12
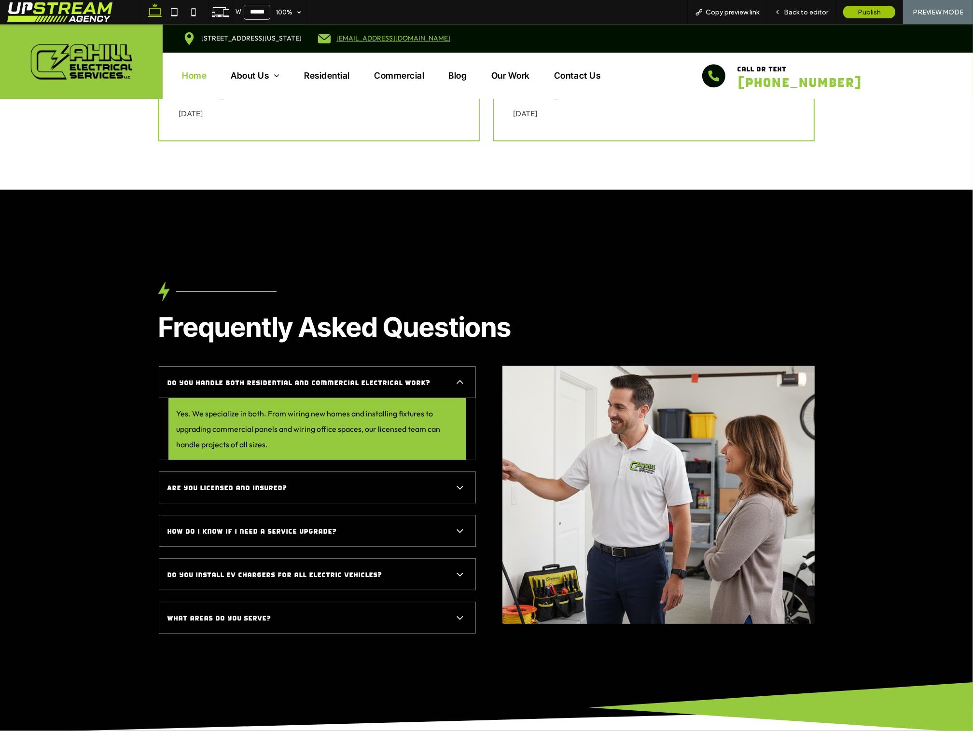
click at [362, 482] on span "Are you licensed and insured?" at bounding box center [307, 488] width 281 height 12
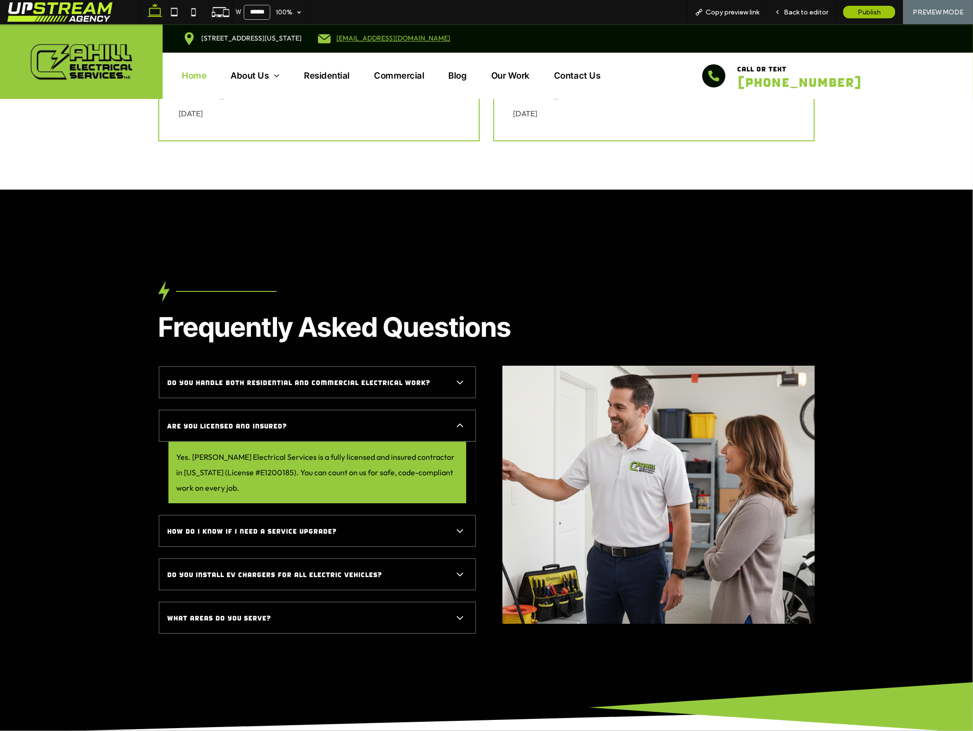
drag, startPoint x: 303, startPoint y: 411, endPoint x: 127, endPoint y: 416, distance: 175.8
click at [127, 416] on div "Frequently Asked Questions Do you handle both residential and commercial electr…" at bounding box center [486, 485] width 973 height 495
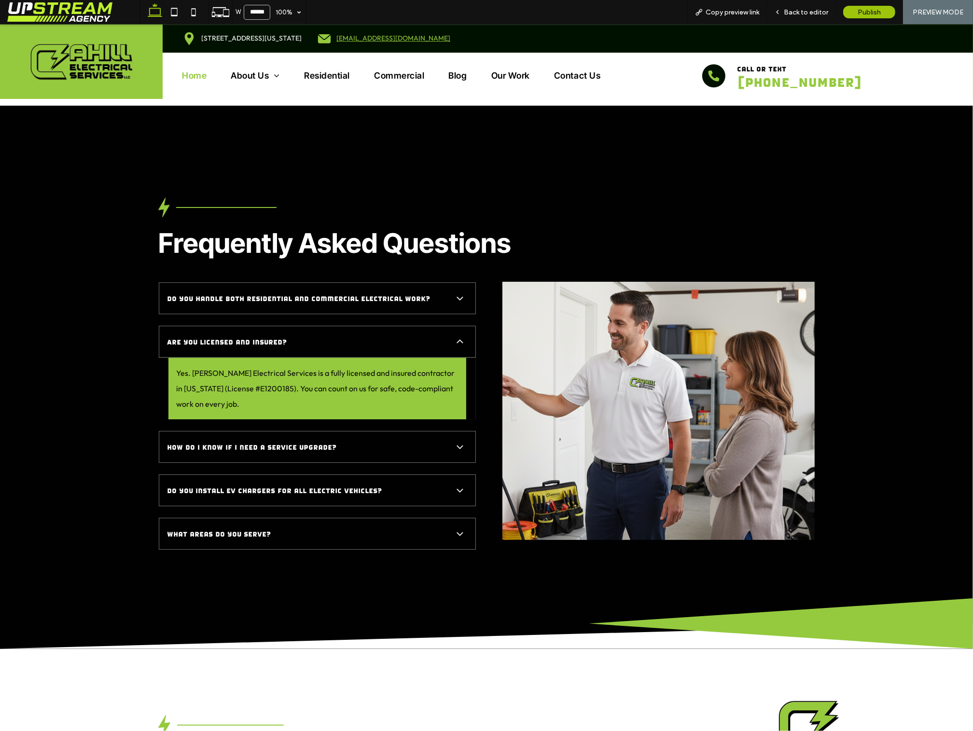
click at [116, 253] on div "Frequently Asked Questions Do you handle both residential and commercial electr…" at bounding box center [486, 401] width 973 height 495
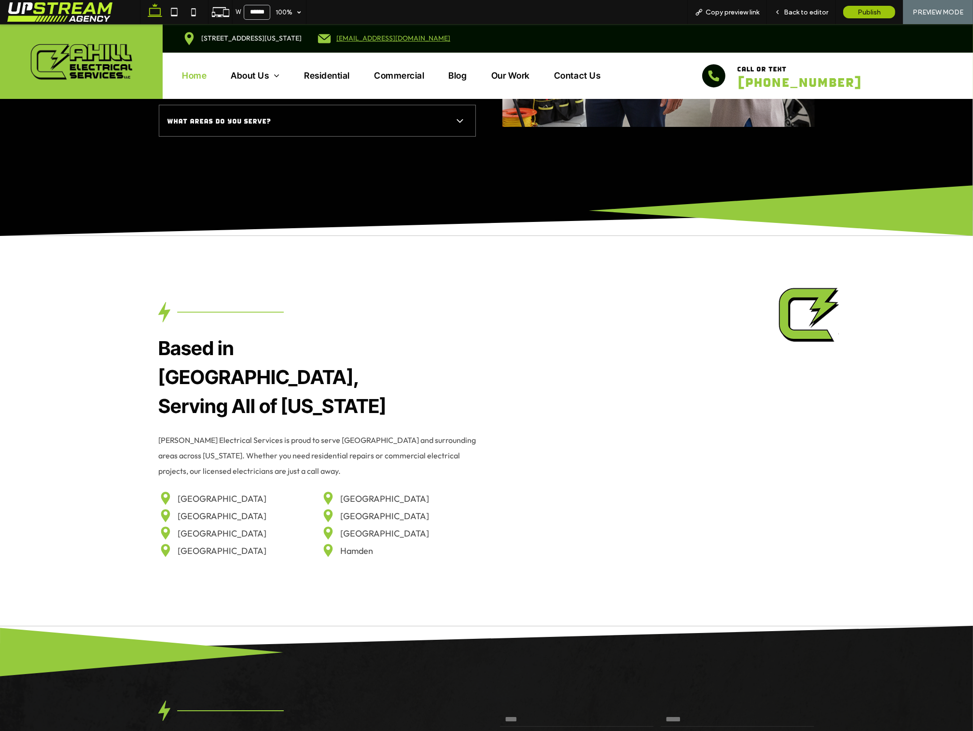
scroll to position [3260, 0]
drag, startPoint x: 407, startPoint y: 270, endPoint x: 415, endPoint y: 288, distance: 19.2
click at [407, 284] on div "Based in New Haven, Serving All of Connecticut Cahill Electrical Services is pr…" at bounding box center [486, 430] width 657 height 293
click at [381, 310] on div "Based in New Haven, Serving All of Connecticut Cahill Electrical Services is pr…" at bounding box center [317, 390] width 319 height 177
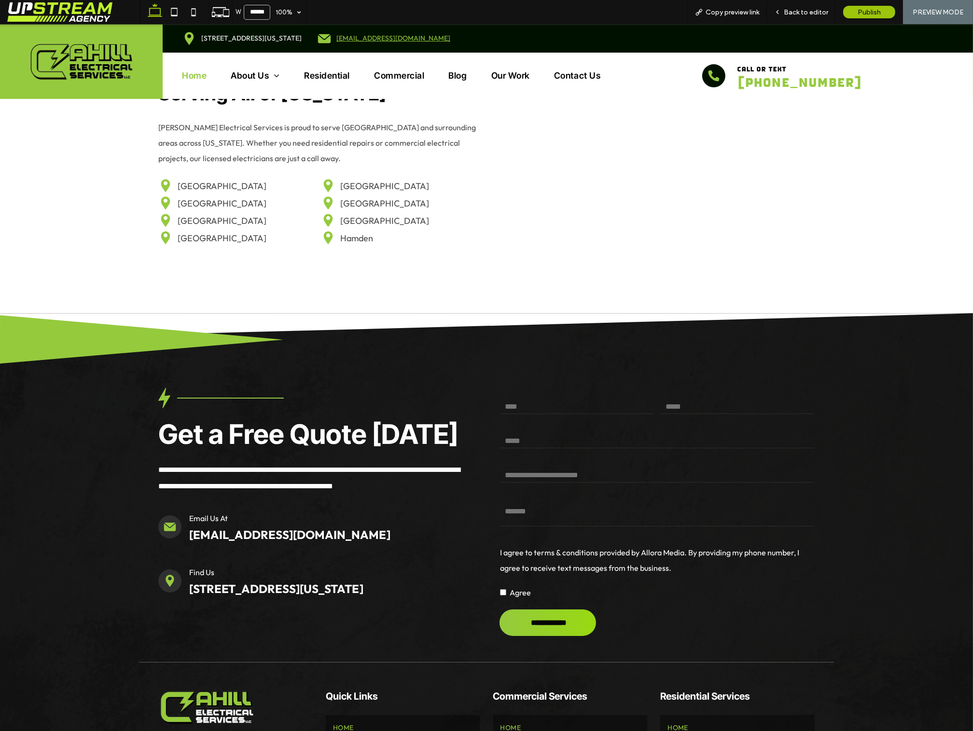
scroll to position [3594, 0]
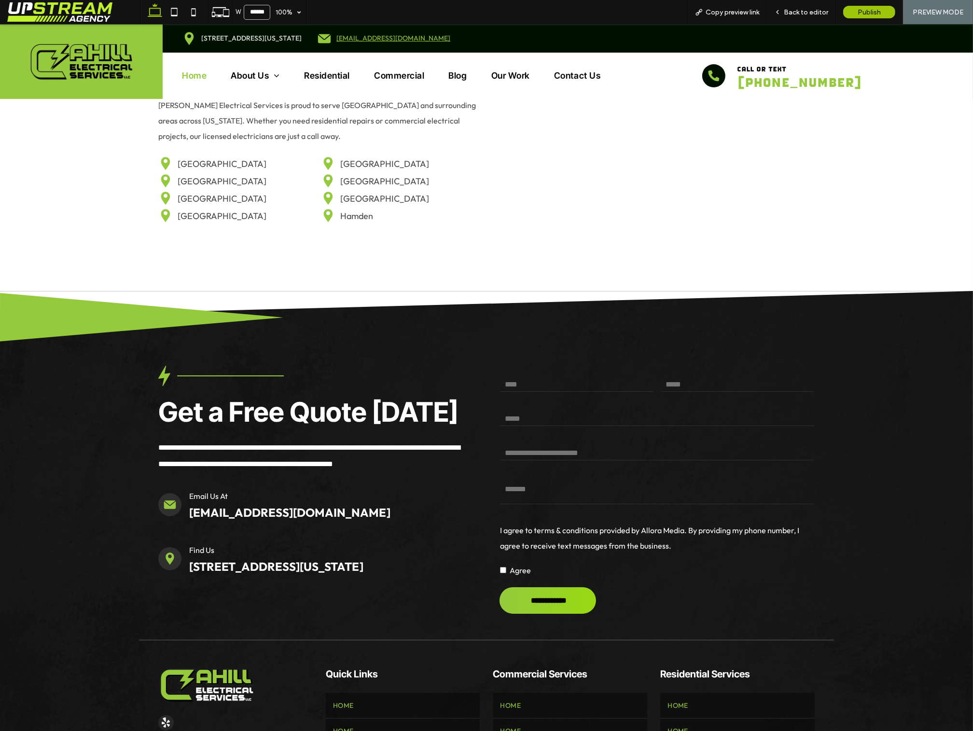
drag, startPoint x: 528, startPoint y: 440, endPoint x: 527, endPoint y: 434, distance: 5.9
click at [527, 446] on input "text" at bounding box center [657, 453] width 314 height 14
click at [528, 412] on div "Phone:" at bounding box center [657, 419] width 321 height 25
click at [523, 376] on div "Name:" at bounding box center [577, 385] width 161 height 25
drag, startPoint x: 522, startPoint y: 369, endPoint x: 559, endPoint y: 365, distance: 37.4
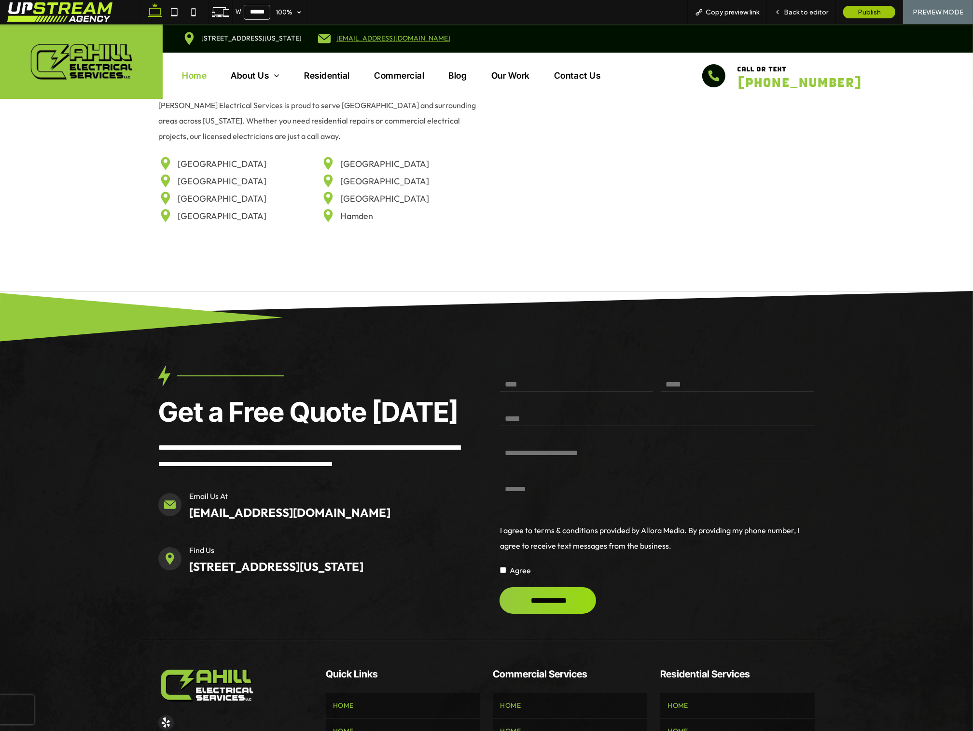
click at [522, 377] on input "text" at bounding box center [577, 384] width 154 height 14
click at [685, 377] on input "email" at bounding box center [738, 384] width 154 height 14
drag, startPoint x: 510, startPoint y: 421, endPoint x: 519, endPoint y: 405, distance: 18.4
click at [514, 417] on div "Name: Email: Phone: What are you looking for? Message: I agree to terms & condi…" at bounding box center [657, 472] width 322 height 219
drag, startPoint x: 518, startPoint y: 399, endPoint x: 518, endPoint y: 411, distance: 12.1
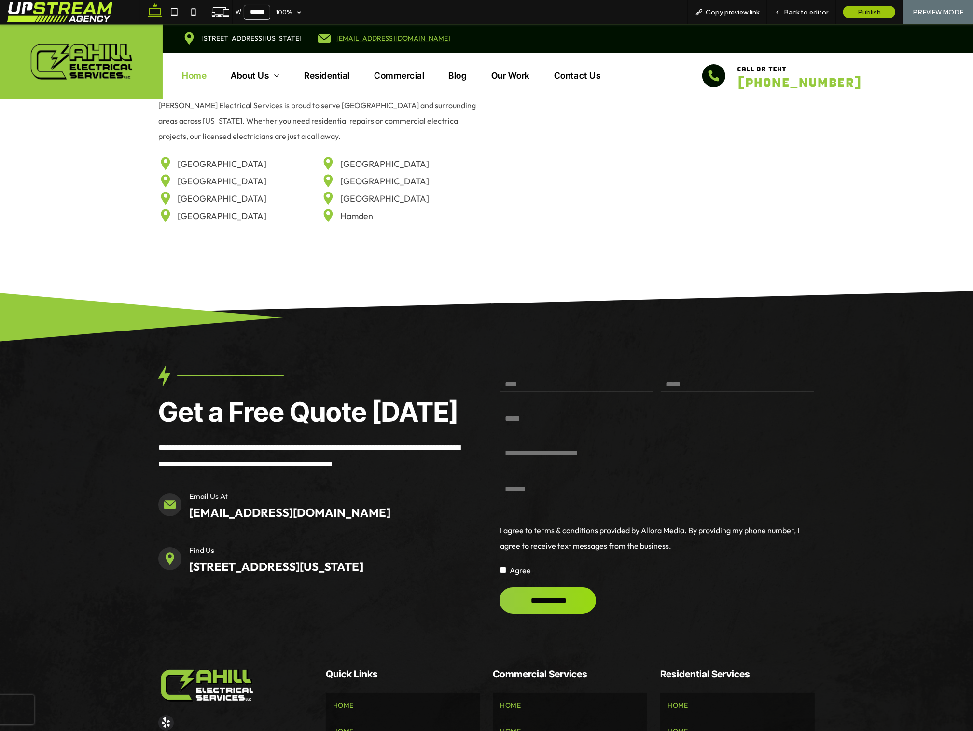
click at [518, 412] on input "tel" at bounding box center [657, 419] width 314 height 14
click at [517, 446] on input "text" at bounding box center [657, 453] width 314 height 14
drag, startPoint x: 520, startPoint y: 472, endPoint x: 525, endPoint y: 478, distance: 8.3
click at [521, 480] on textarea at bounding box center [657, 492] width 314 height 24
click at [517, 414] on div "Phone:" at bounding box center [657, 419] width 321 height 25
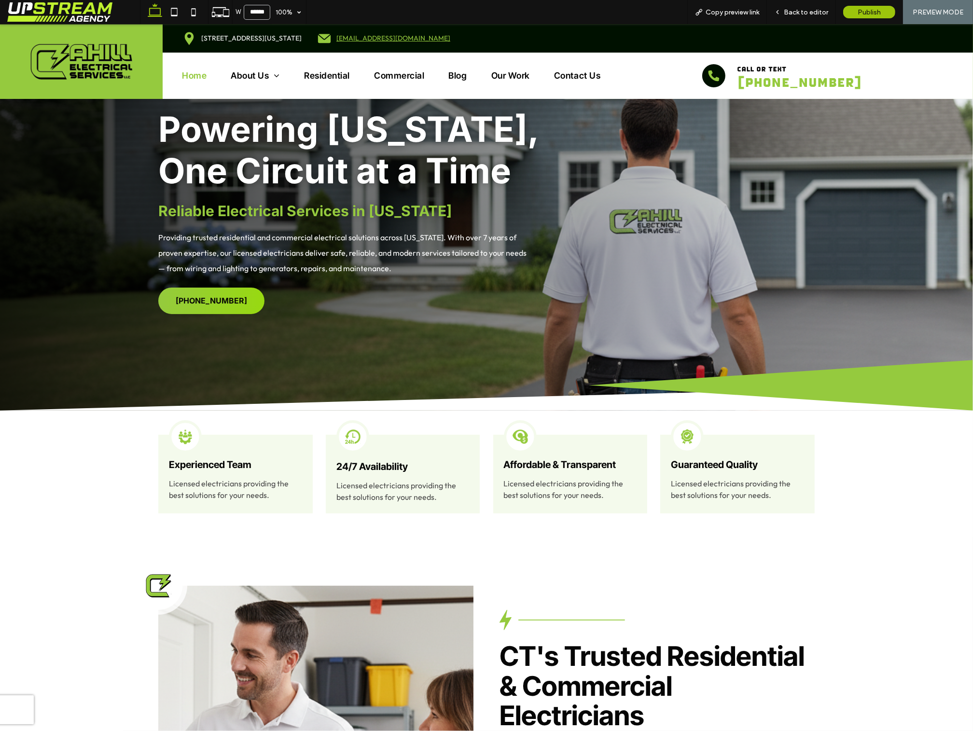
scroll to position [97, 0]
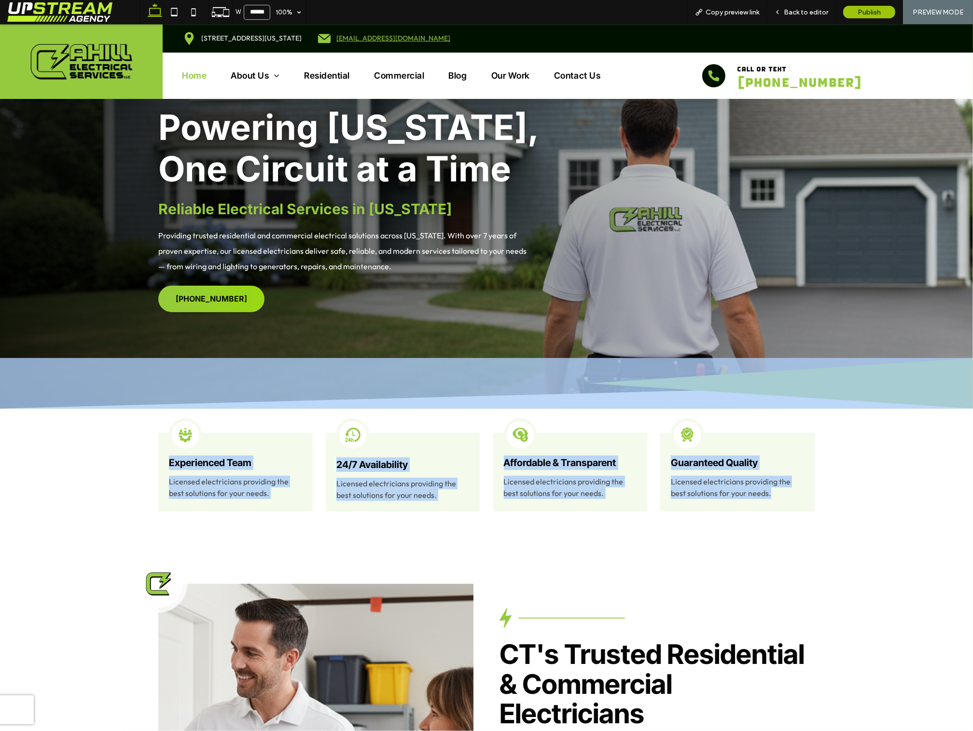
drag, startPoint x: 823, startPoint y: 492, endPoint x: 70, endPoint y: 421, distance: 756.4
drag, startPoint x: 154, startPoint y: 464, endPoint x: 124, endPoint y: 433, distance: 42.7
click at [154, 464] on div "Experienced Team Licensed electricians providing the best solutions for your ne…" at bounding box center [486, 472] width 695 height 127
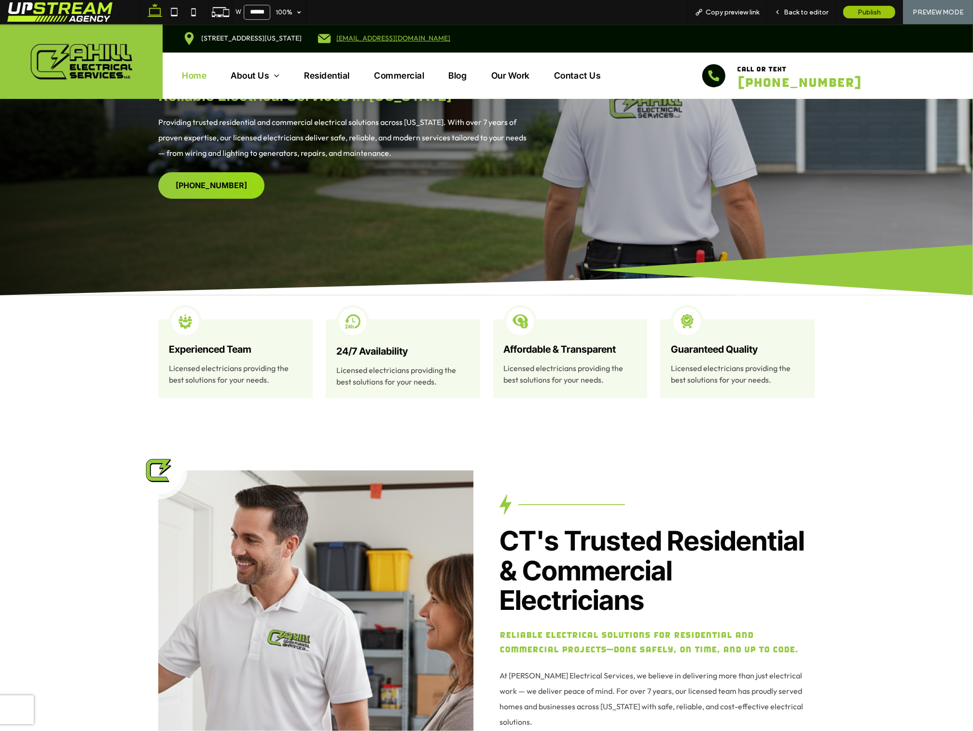
click at [649, 414] on div "Experienced Team Licensed electricians providing the best solutions for your ne…" at bounding box center [486, 358] width 695 height 127
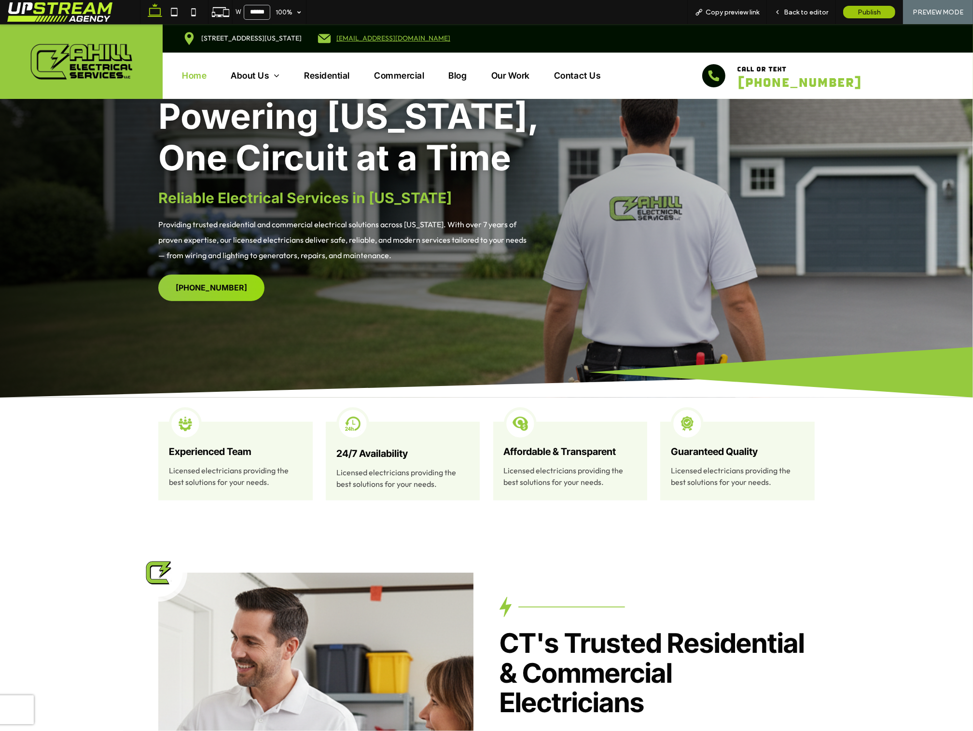
scroll to position [0, 0]
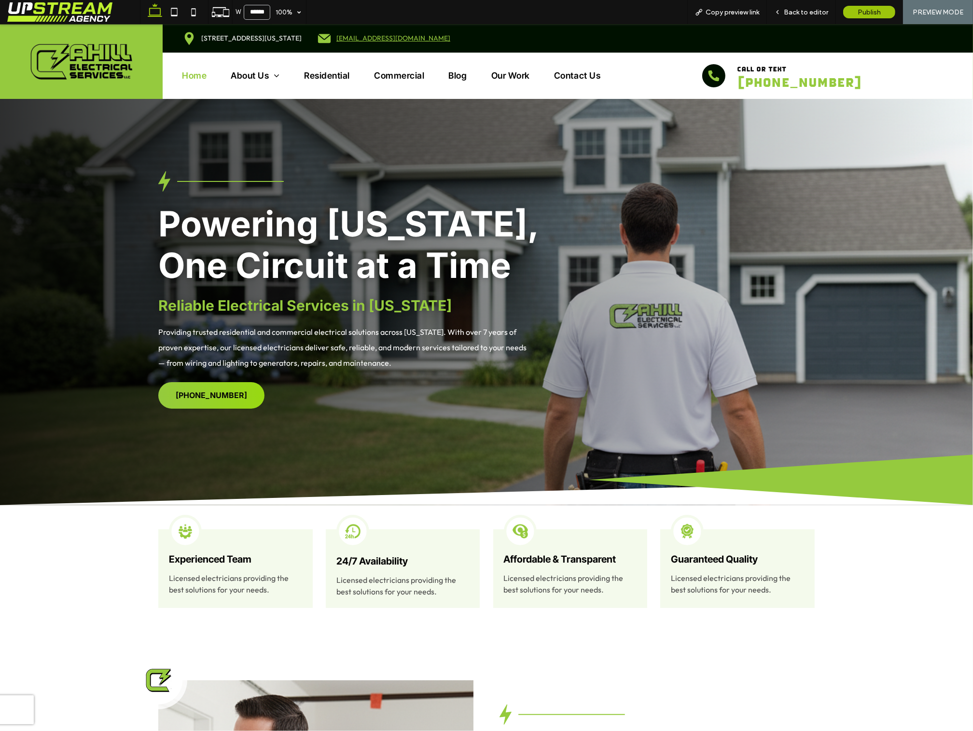
click at [258, 211] on span "Powering Connecticut, One Circuit at a Time" at bounding box center [348, 245] width 380 height 84
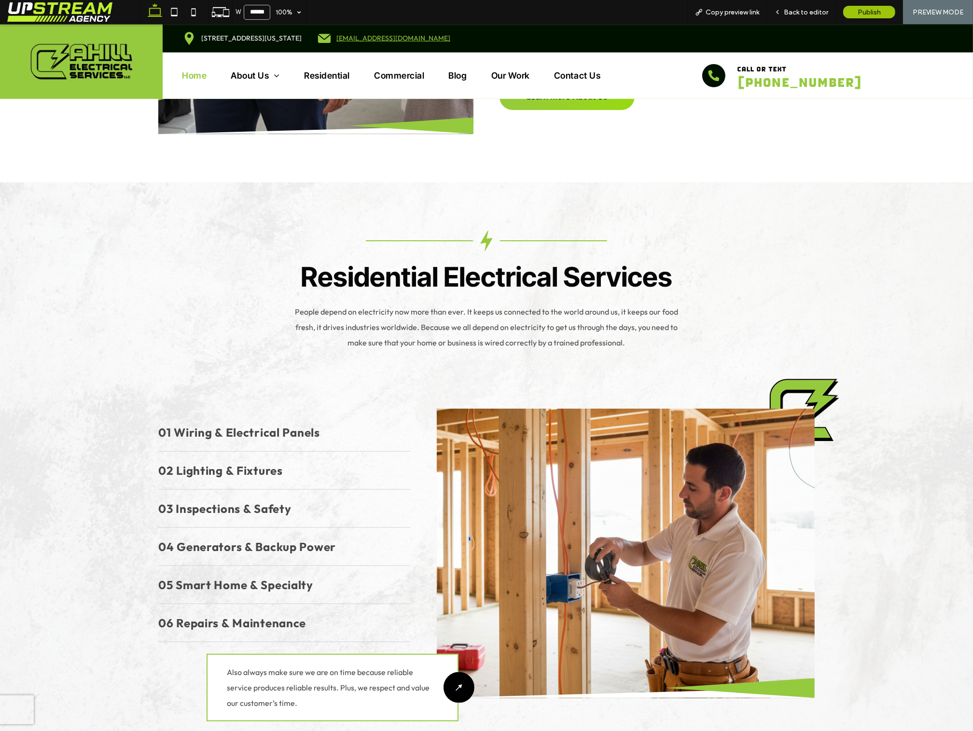
scroll to position [985, 0]
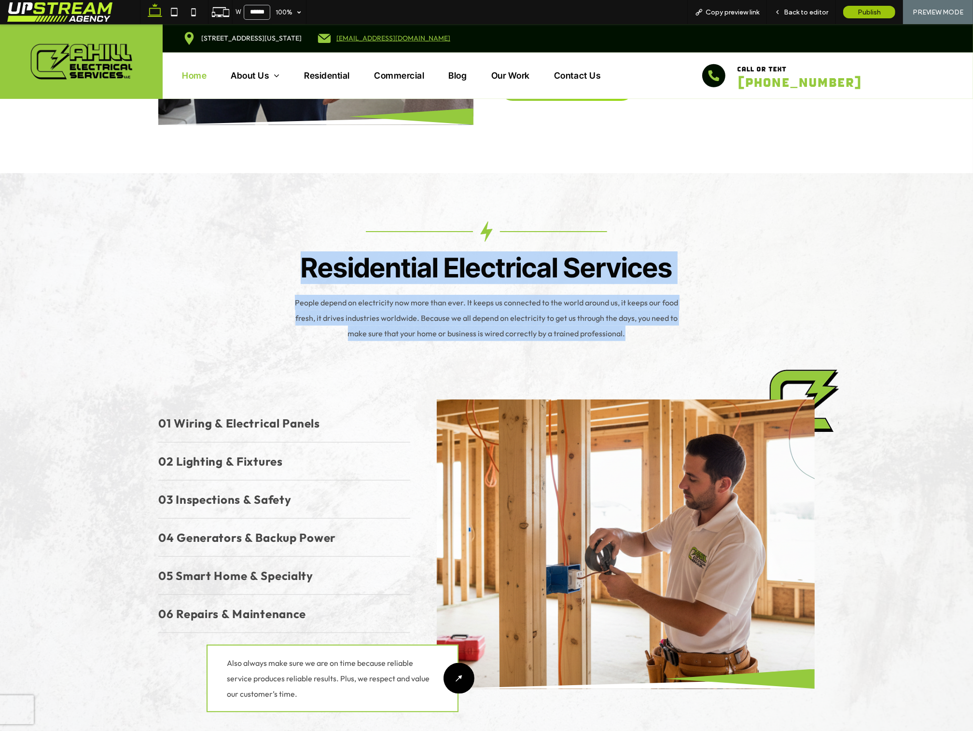
drag, startPoint x: 351, startPoint y: 228, endPoint x: 697, endPoint y: 334, distance: 361.0
click at [691, 334] on div "Residential Electrical Services People depend on electricity now more than ever…" at bounding box center [486, 725] width 657 height 1006
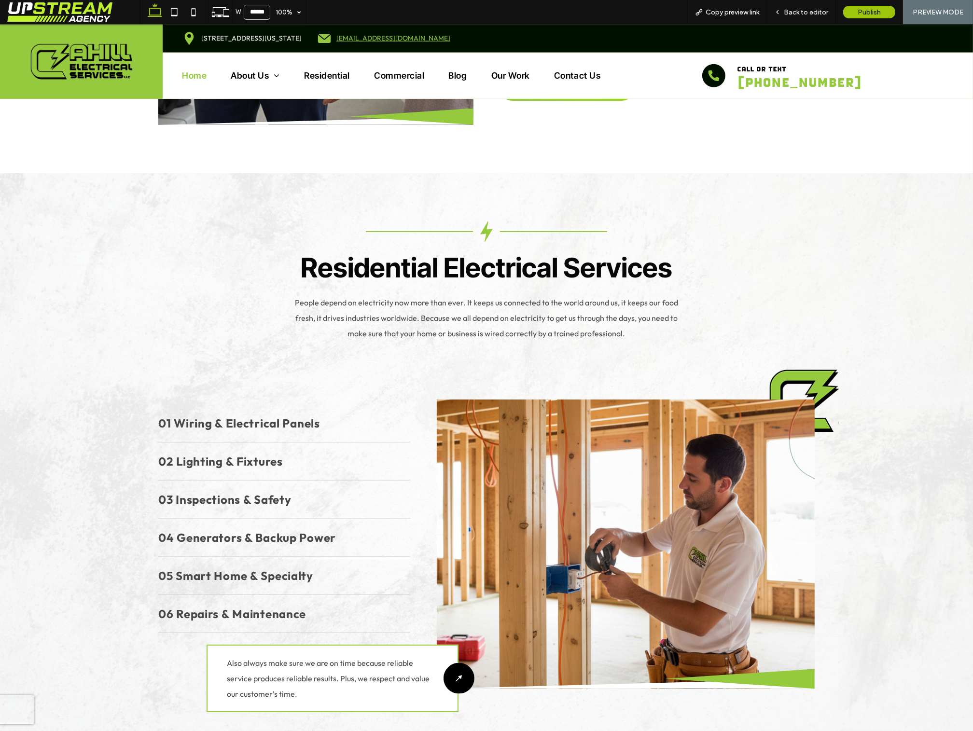
click at [713, 311] on div "Residential Electrical Services People depend on electricity now more than ever…" at bounding box center [486, 282] width 657 height 120
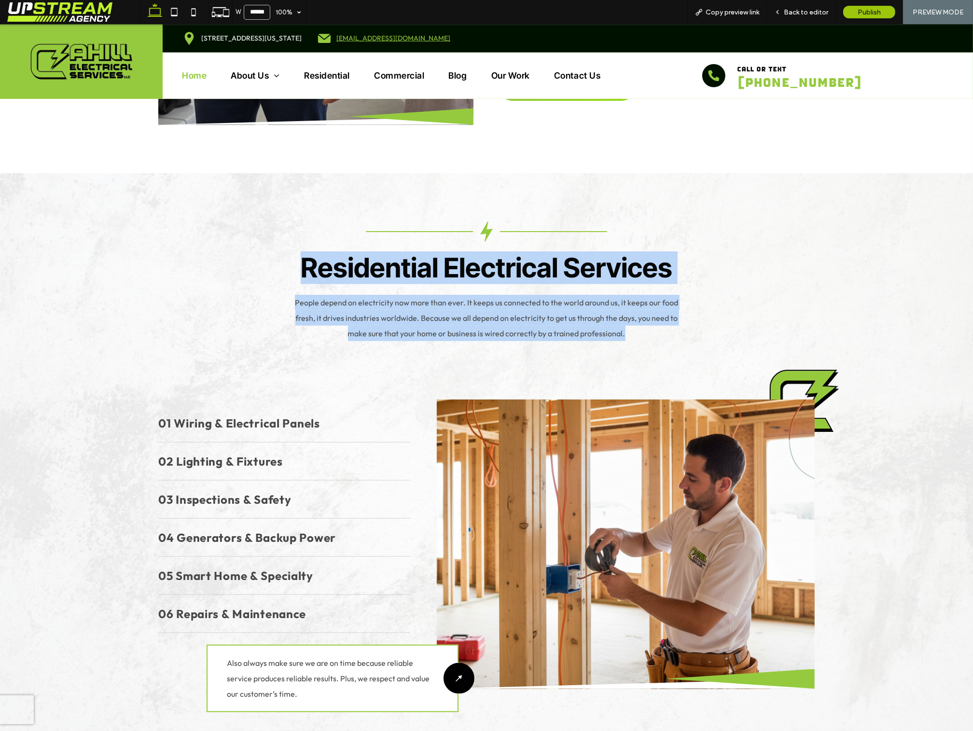
drag, startPoint x: 666, startPoint y: 307, endPoint x: 287, endPoint y: 208, distance: 391.9
click at [288, 222] on div "Residential Electrical Services People depend on electricity now more than ever…" at bounding box center [486, 282] width 657 height 120
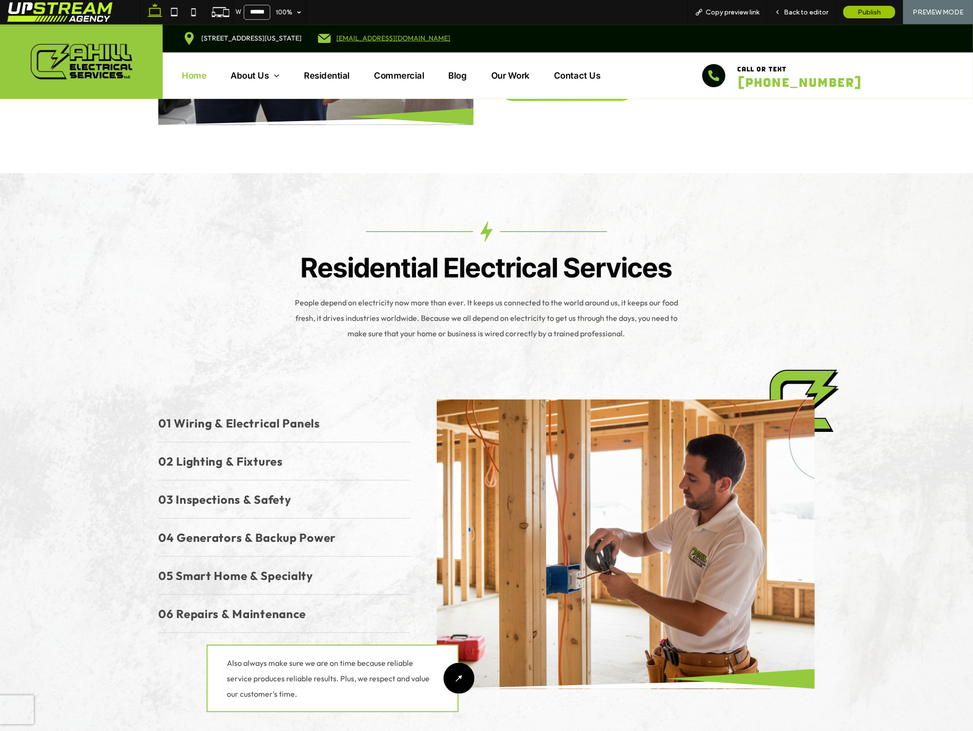
click at [286, 222] on div "Residential Electrical Services People depend on electricity now more than ever…" at bounding box center [486, 282] width 657 height 120
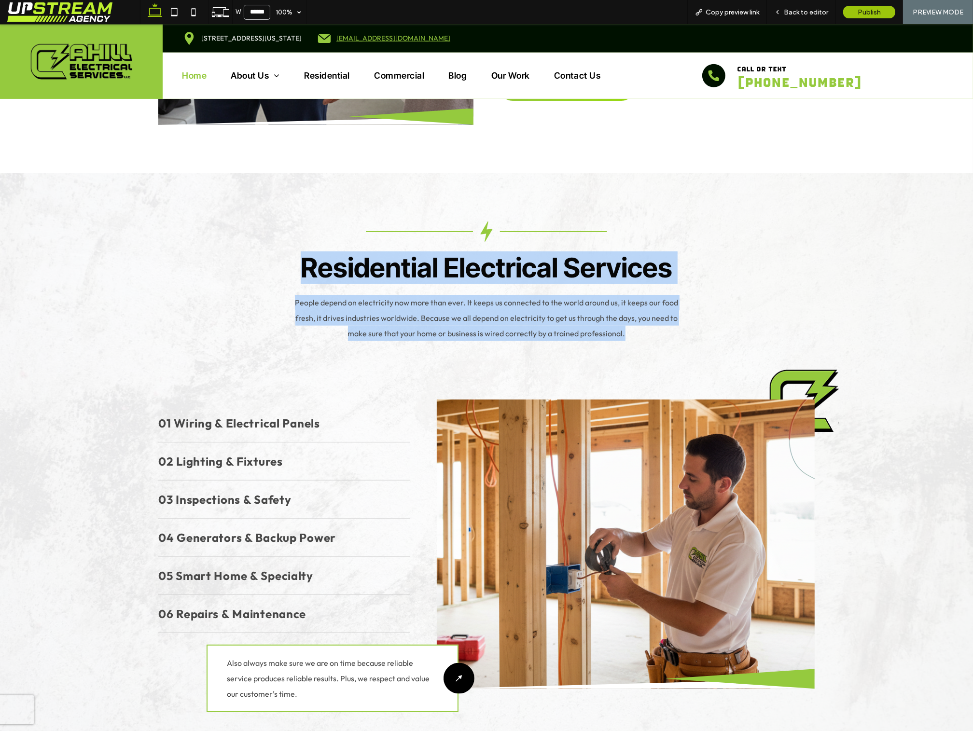
drag, startPoint x: 276, startPoint y: 204, endPoint x: 736, endPoint y: 323, distance: 475.2
click at [731, 328] on div "Residential Electrical Services People depend on electricity now more than ever…" at bounding box center [486, 724] width 695 height 1102
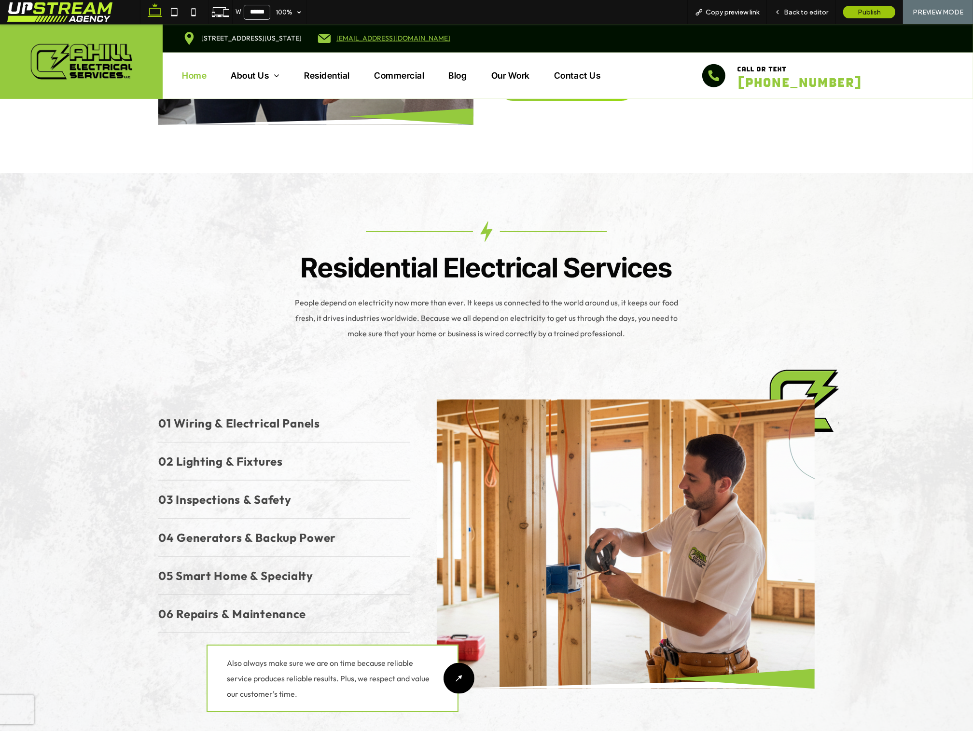
click at [736, 323] on div "Residential Electrical Services People depend on electricity now more than ever…" at bounding box center [486, 282] width 657 height 120
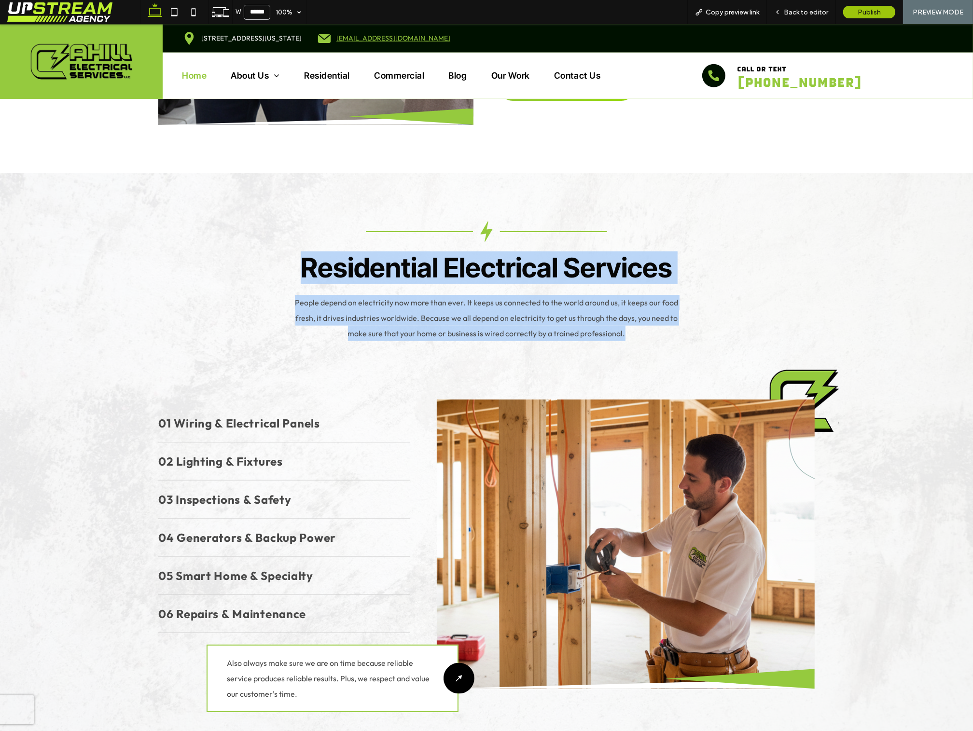
drag, startPoint x: 654, startPoint y: 321, endPoint x: 270, endPoint y: 198, distance: 403.3
click at [284, 224] on div "Residential Electrical Services People depend on electricity now more than ever…" at bounding box center [486, 282] width 657 height 120
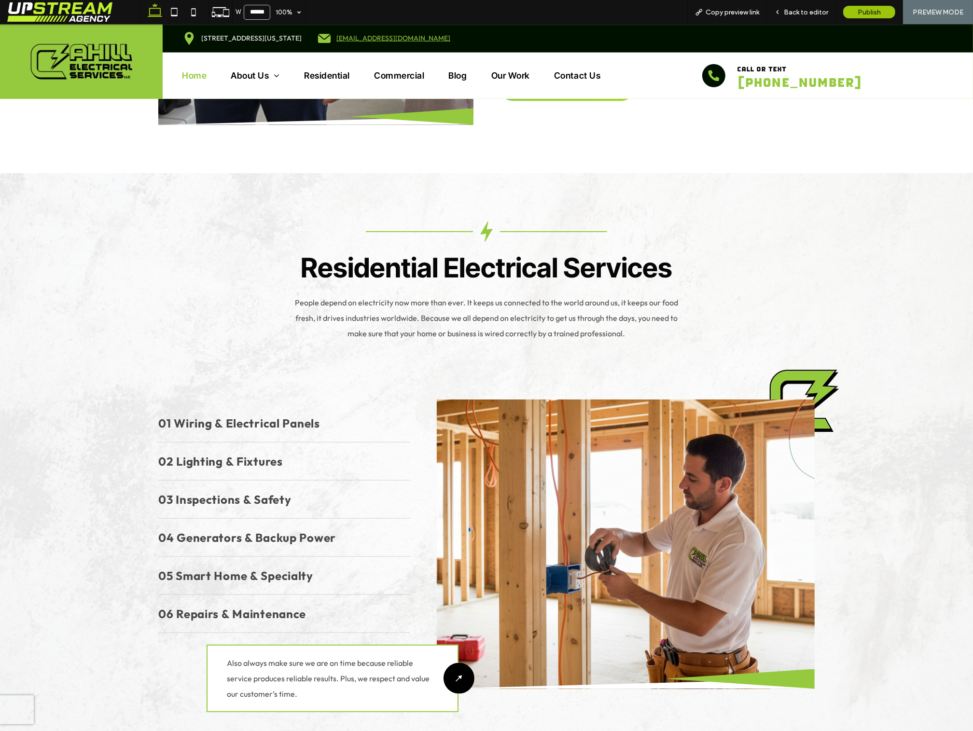
click at [270, 198] on div "Residential Electrical Services People depend on electricity now more than ever…" at bounding box center [486, 724] width 695 height 1102
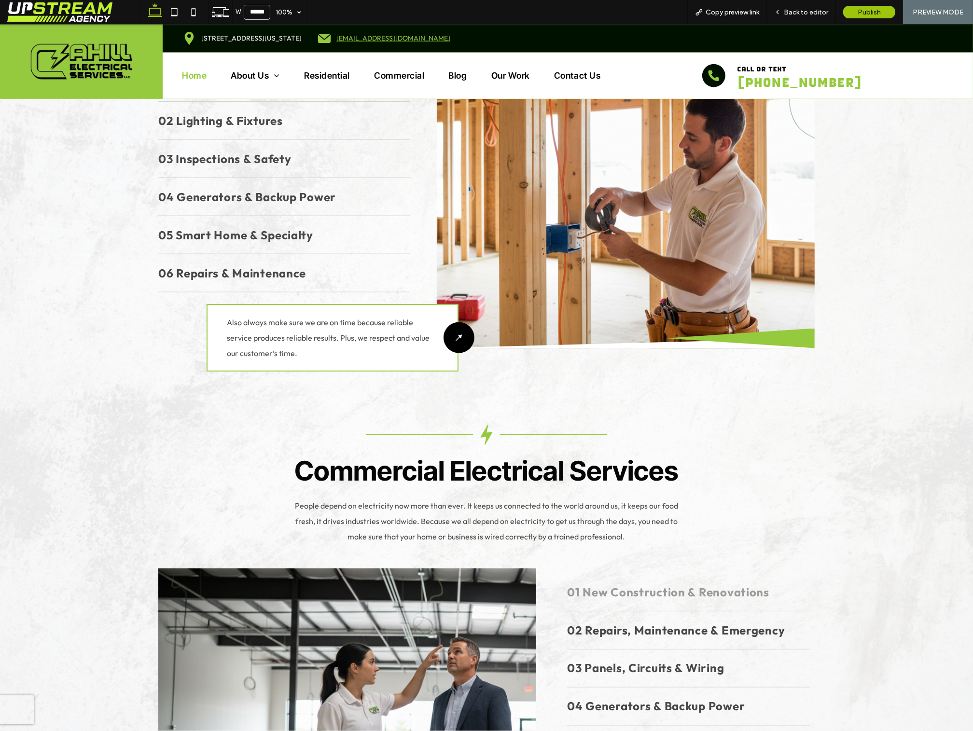
scroll to position [1415, 0]
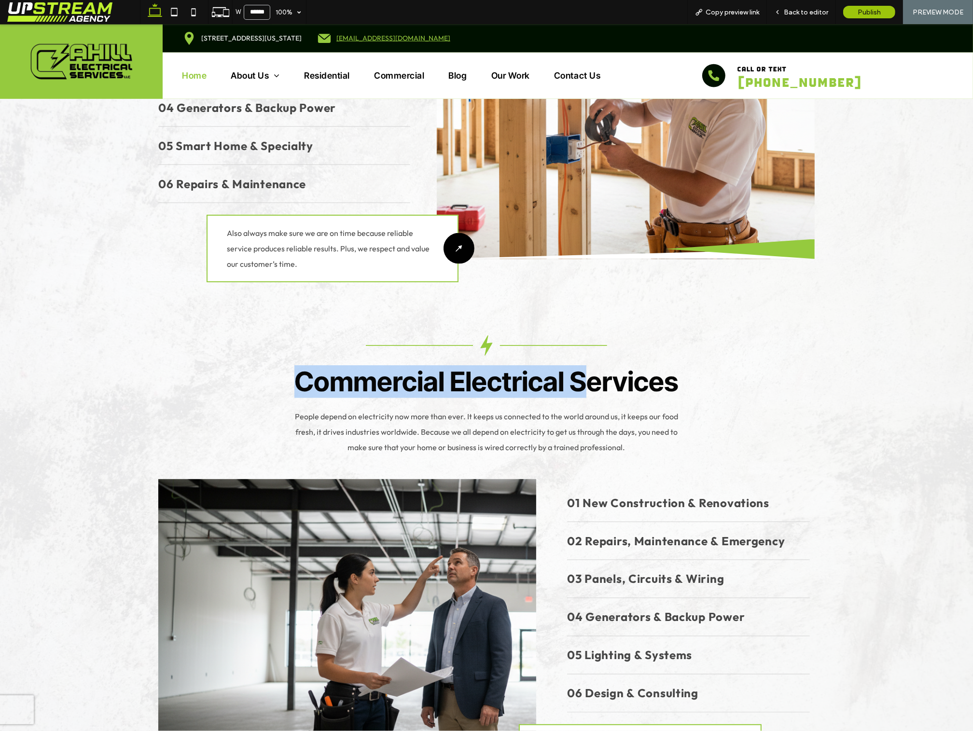
drag, startPoint x: 310, startPoint y: 310, endPoint x: 627, endPoint y: 380, distance: 324.3
click at [601, 371] on div "Residential Electrical Services People depend on electricity now more than ever…" at bounding box center [486, 294] width 657 height 1006
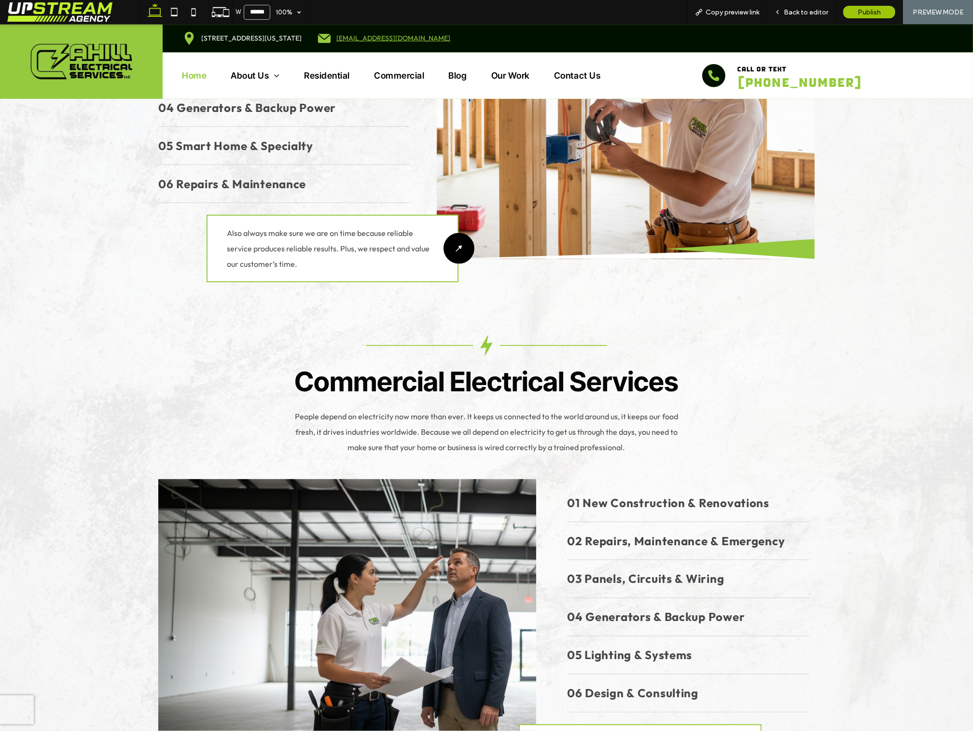
drag, startPoint x: 686, startPoint y: 419, endPoint x: 683, endPoint y: 429, distance: 11.3
click at [686, 419] on div "Commercial Electrical Services People depend on electricity now more than ever.…" at bounding box center [486, 395] width 657 height 120
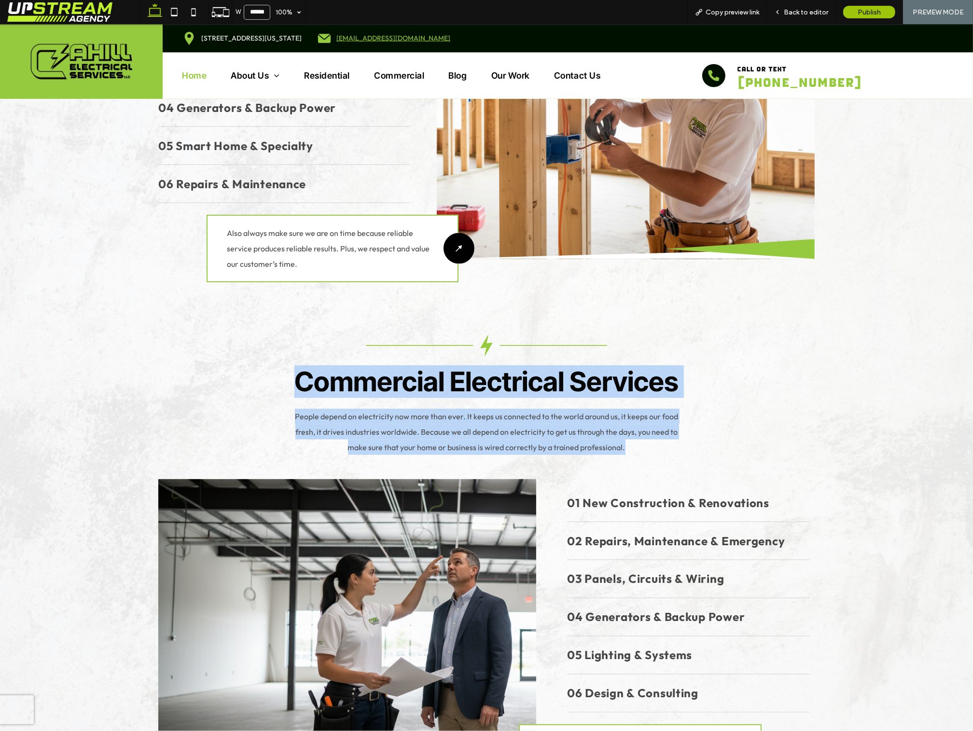
drag, startPoint x: 537, startPoint y: 418, endPoint x: 293, endPoint y: 345, distance: 254.3
click at [293, 359] on div "Residential Electrical Services People depend on electricity now more than ever…" at bounding box center [486, 294] width 657 height 1006
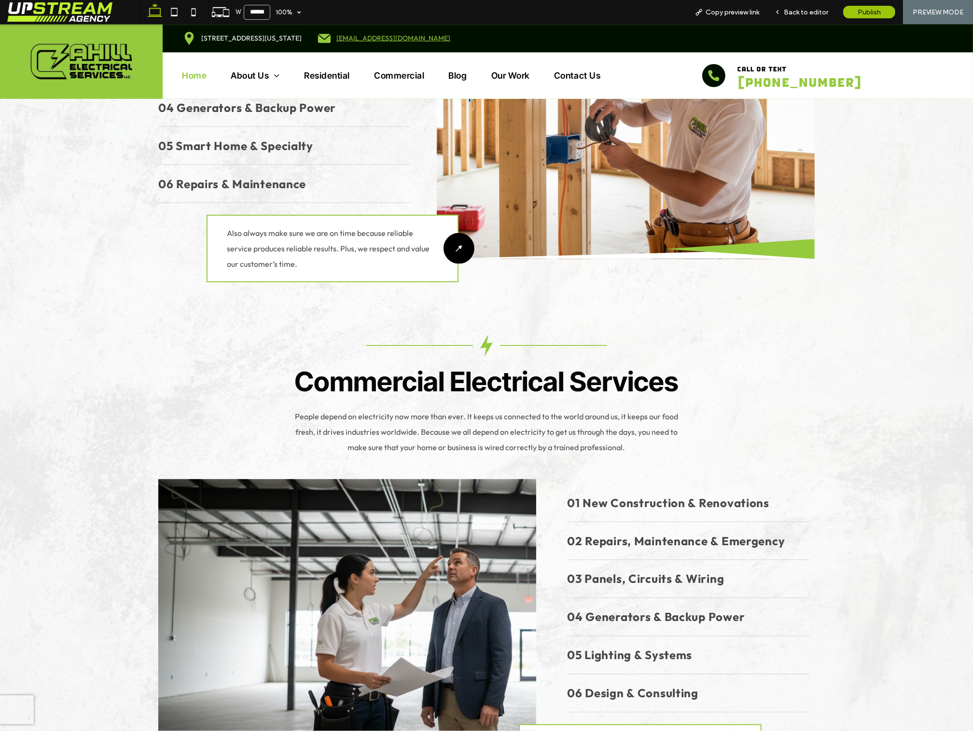
drag, startPoint x: 293, startPoint y: 341, endPoint x: 297, endPoint y: 335, distance: 6.3
click at [294, 340] on div "Commercial Electrical Services People depend on electricity now more than ever.…" at bounding box center [486, 395] width 657 height 120
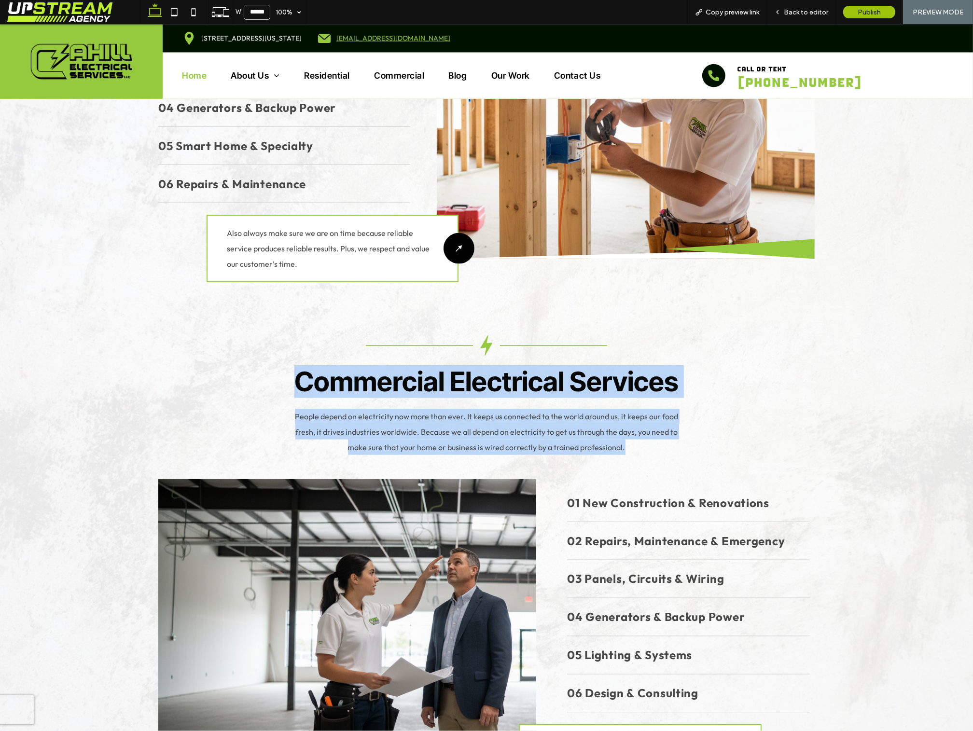
drag, startPoint x: 390, startPoint y: 341, endPoint x: 635, endPoint y: 447, distance: 267.2
click at [623, 449] on div "Residential Electrical Services People depend on electricity now more than ever…" at bounding box center [486, 294] width 657 height 1006
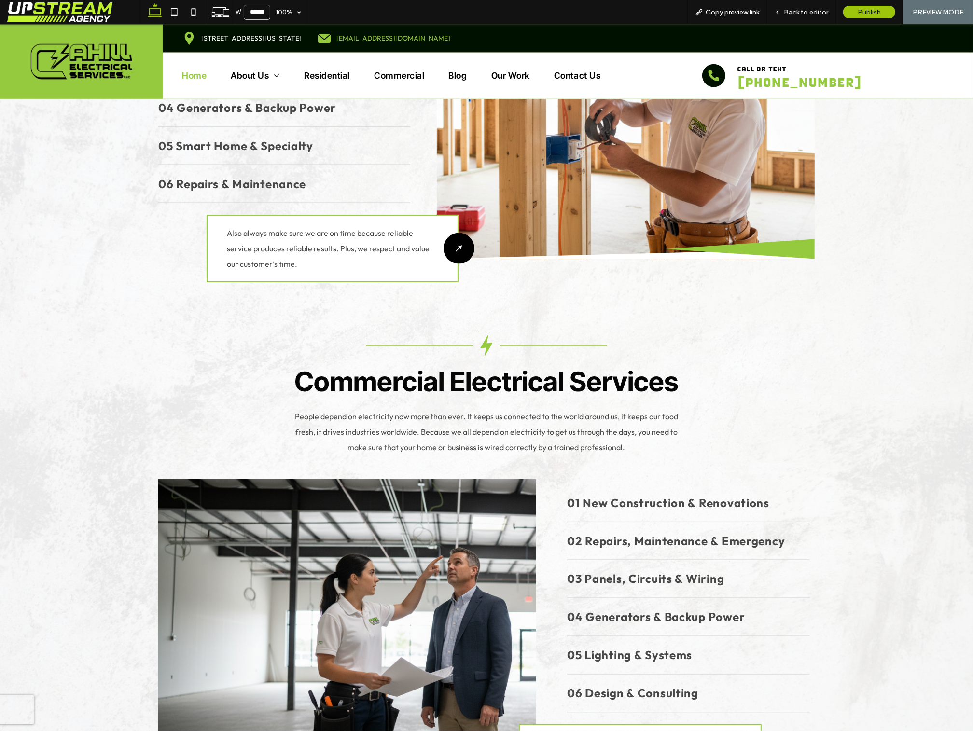
drag, startPoint x: 652, startPoint y: 443, endPoint x: 673, endPoint y: 426, distance: 26.8
click at [654, 441] on div "Residential Electrical Services People depend on electricity now more than ever…" at bounding box center [486, 294] width 657 height 1006
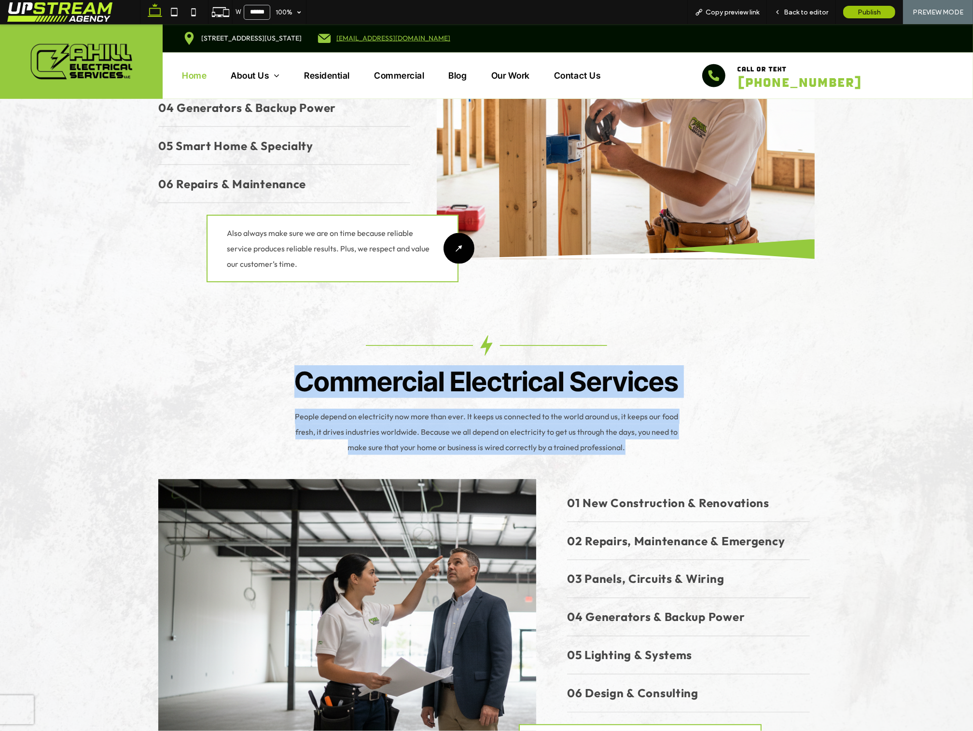
drag, startPoint x: 671, startPoint y: 424, endPoint x: 259, endPoint y: 337, distance: 421.2
click at [260, 347] on div "Commercial Electrical Services People depend on electricity now more than ever.…" at bounding box center [486, 395] width 657 height 120
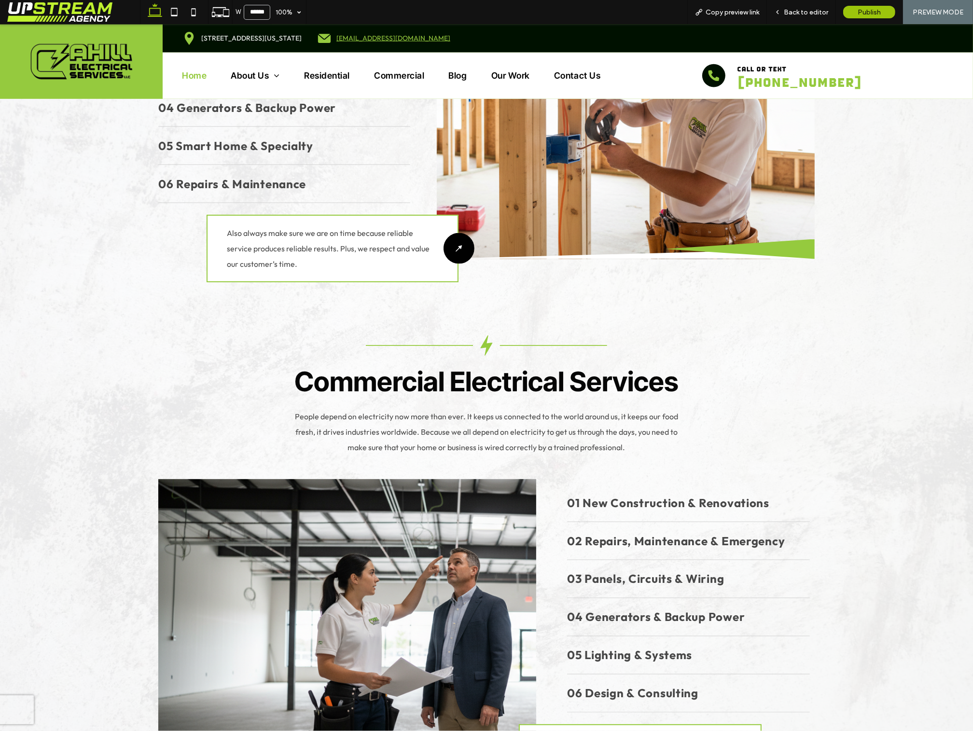
click at [265, 335] on div "Commercial Electrical Services People depend on electricity now more than ever.…" at bounding box center [486, 395] width 657 height 120
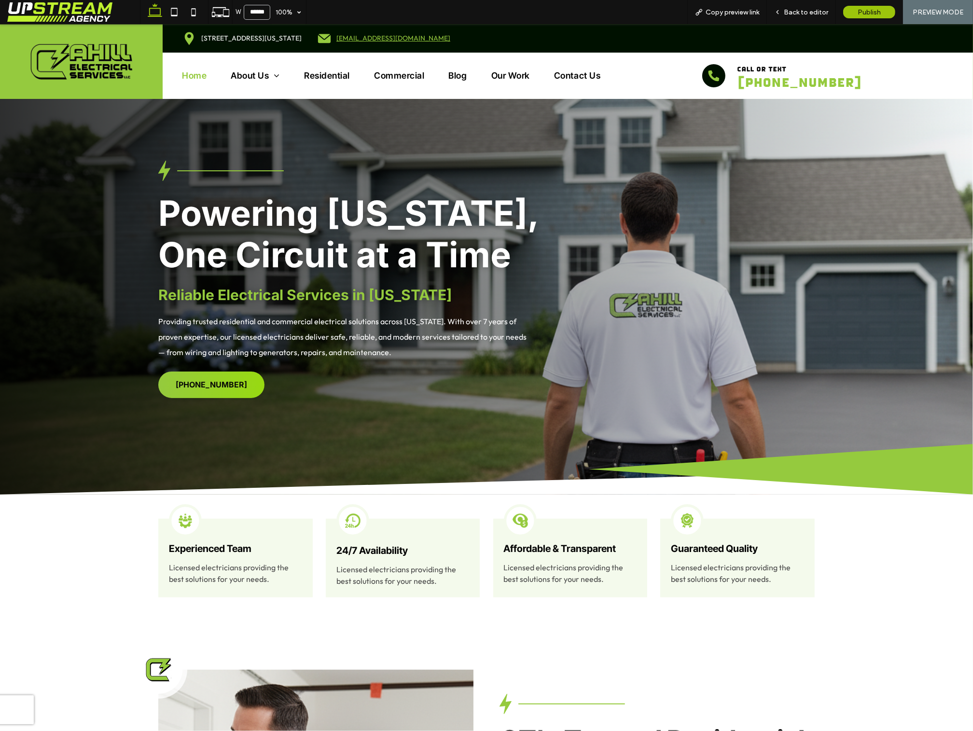
scroll to position [0, 0]
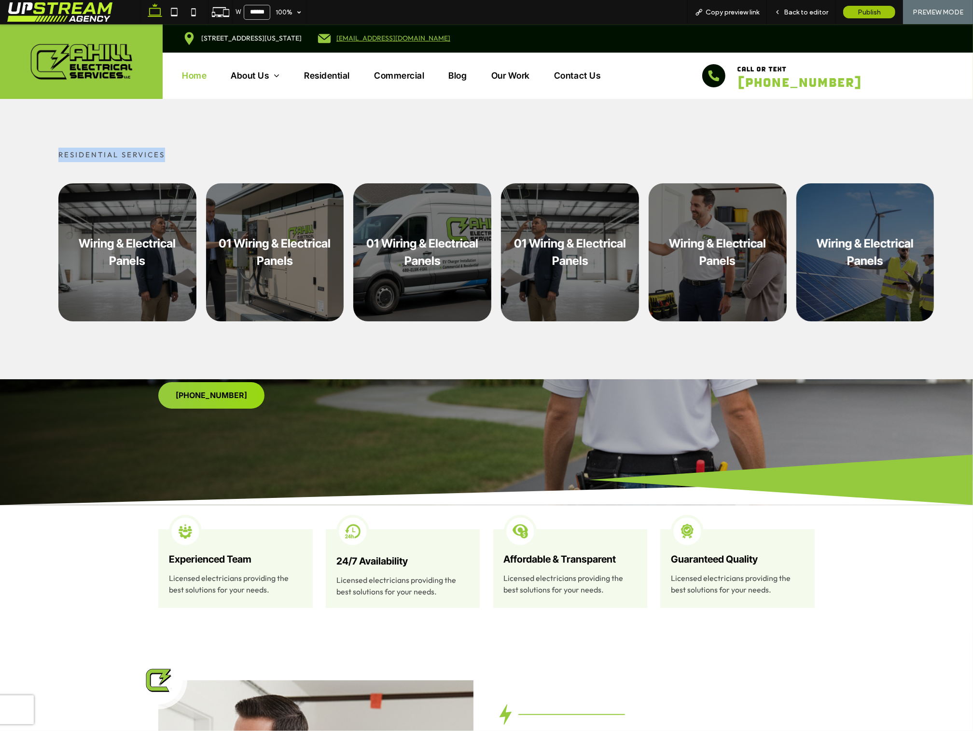
drag, startPoint x: 52, startPoint y: 155, endPoint x: 183, endPoint y: 153, distance: 130.8
click at [181, 154] on div "RESIDENTIAL SERVICES" at bounding box center [496, 155] width 895 height 14
drag, startPoint x: 183, startPoint y: 153, endPoint x: 216, endPoint y: 126, distance: 42.9
click at [183, 153] on p "RESIDENTIAL SERVICES" at bounding box center [496, 155] width 876 height 14
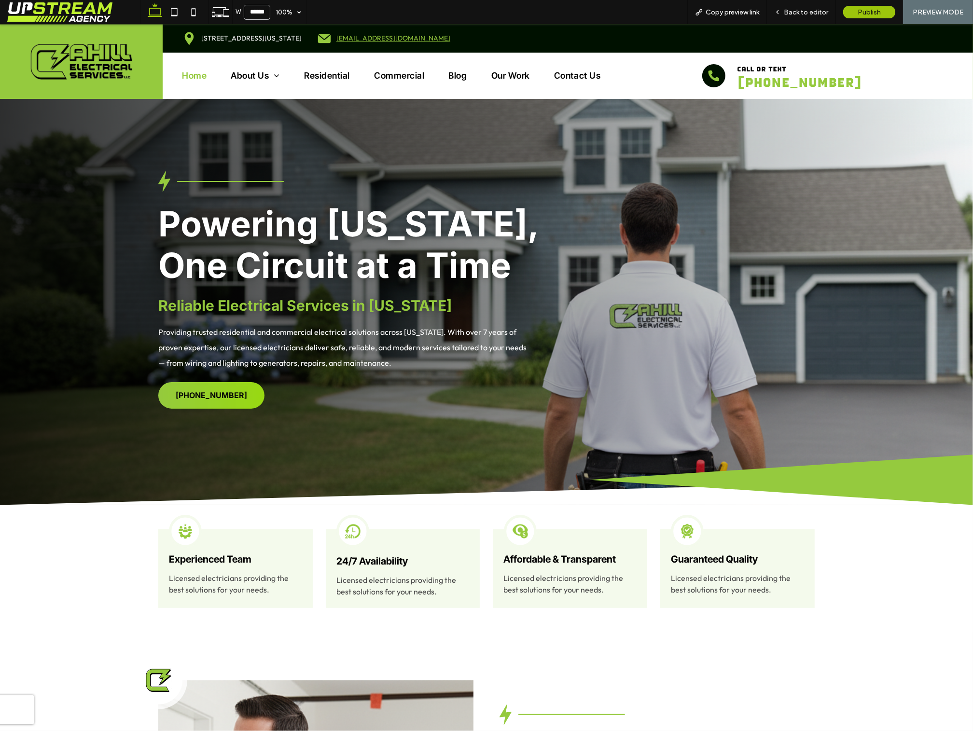
drag, startPoint x: 435, startPoint y: 373, endPoint x: 101, endPoint y: 179, distance: 386.5
click at [101, 179] on div "Powering Connecticut, One Circuit at a Time Reliable Electrical Services in Con…" at bounding box center [486, 338] width 973 height 334
drag, startPoint x: 166, startPoint y: 162, endPoint x: 458, endPoint y: 387, distance: 368.9
click at [458, 387] on div "Powering Connecticut, One Circuit at a Time Reliable Electrical Services in Con…" at bounding box center [486, 302] width 973 height 406
drag, startPoint x: 477, startPoint y: 380, endPoint x: 75, endPoint y: 139, distance: 469.2
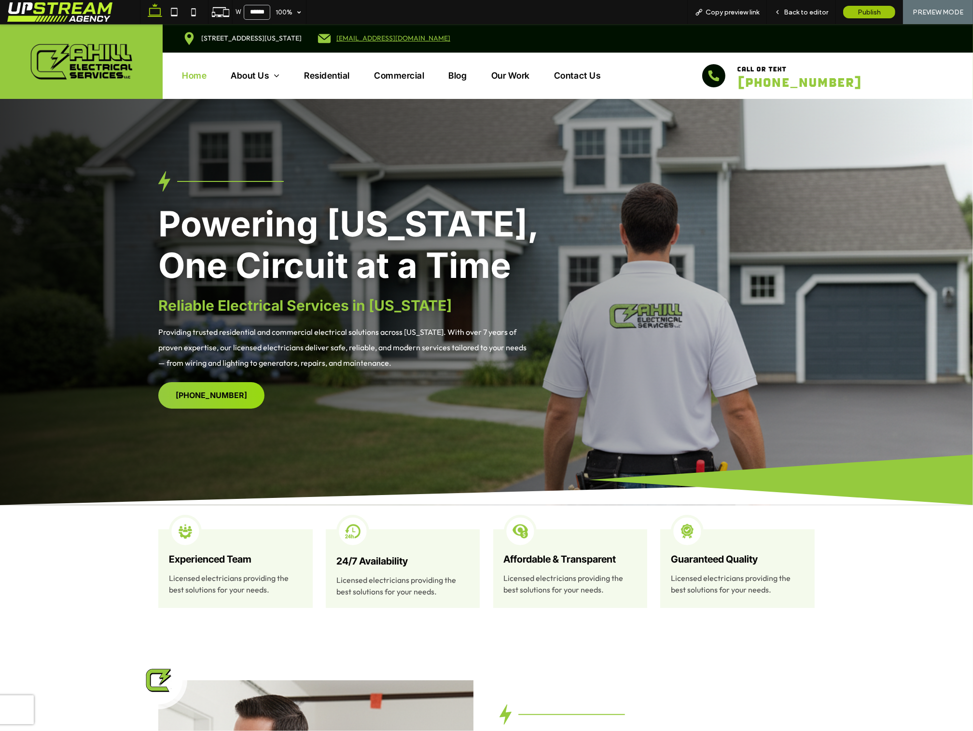
click at [102, 159] on div "Powering Connecticut, One Circuit at a Time Reliable Electrical Services in Con…" at bounding box center [486, 302] width 973 height 406
drag, startPoint x: 78, startPoint y: 140, endPoint x: 441, endPoint y: 387, distance: 439.2
click at [433, 388] on div "Powering Connecticut, One Circuit at a Time Reliable Electrical Services in Con…" at bounding box center [486, 302] width 973 height 406
click at [437, 386] on div "Powering Connecticut, One Circuit at a Time Reliable Electrical Services in Con…" at bounding box center [486, 290] width 695 height 238
